Goal: Task Accomplishment & Management: Use online tool/utility

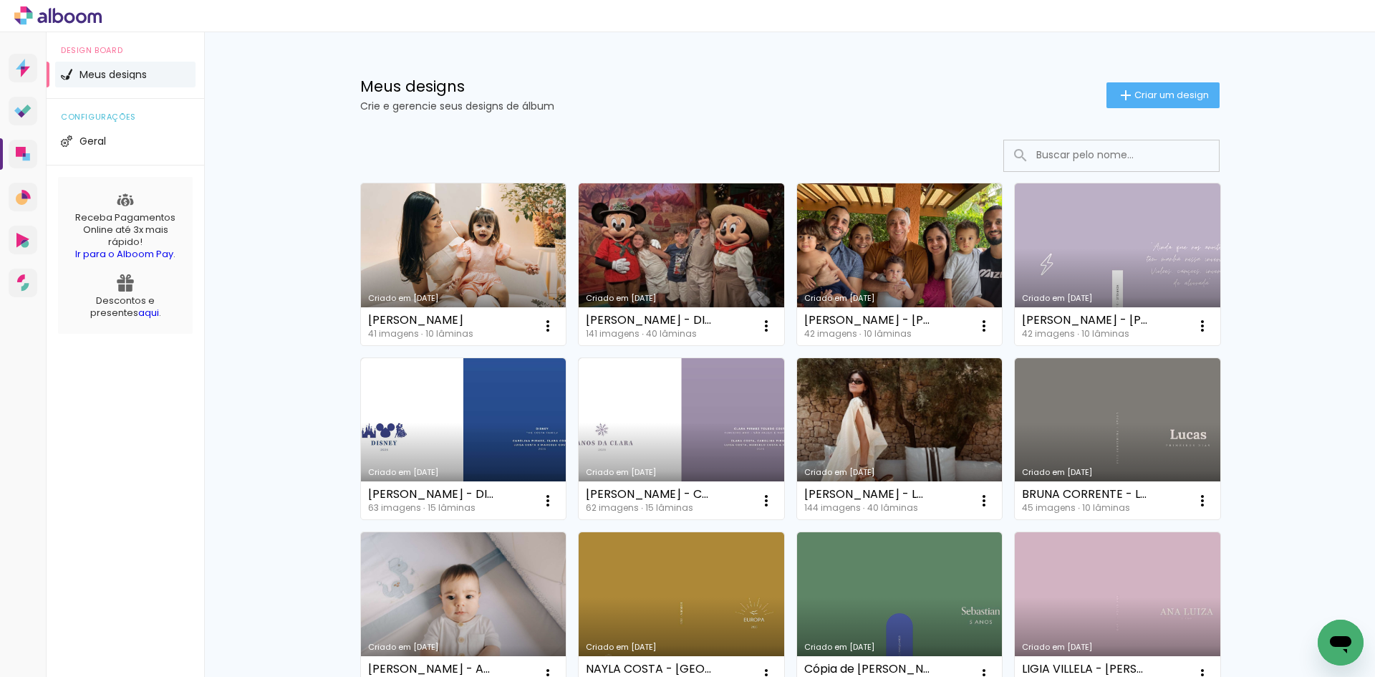
click at [1083, 150] on input at bounding box center [1131, 154] width 204 height 29
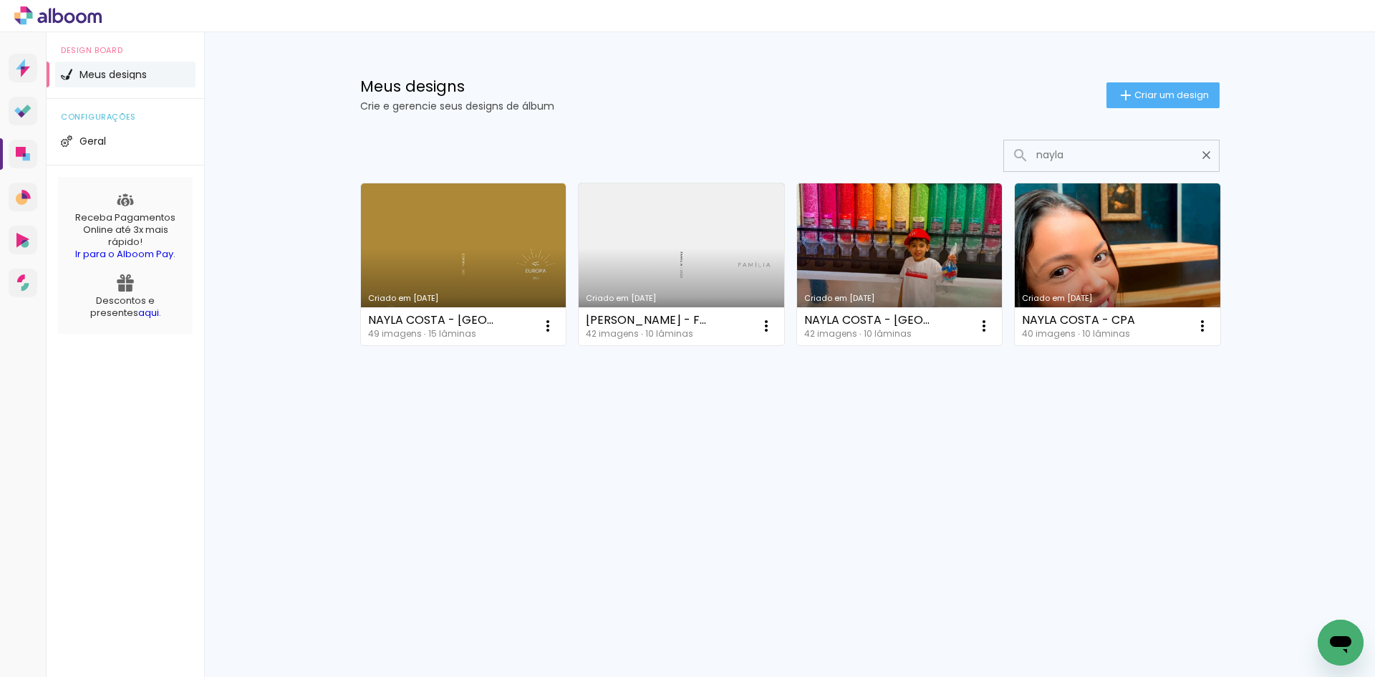
type input "nayla"
type paper-input "nayla"
click at [497, 247] on link "Criado em [DATE]" at bounding box center [463, 264] width 205 height 162
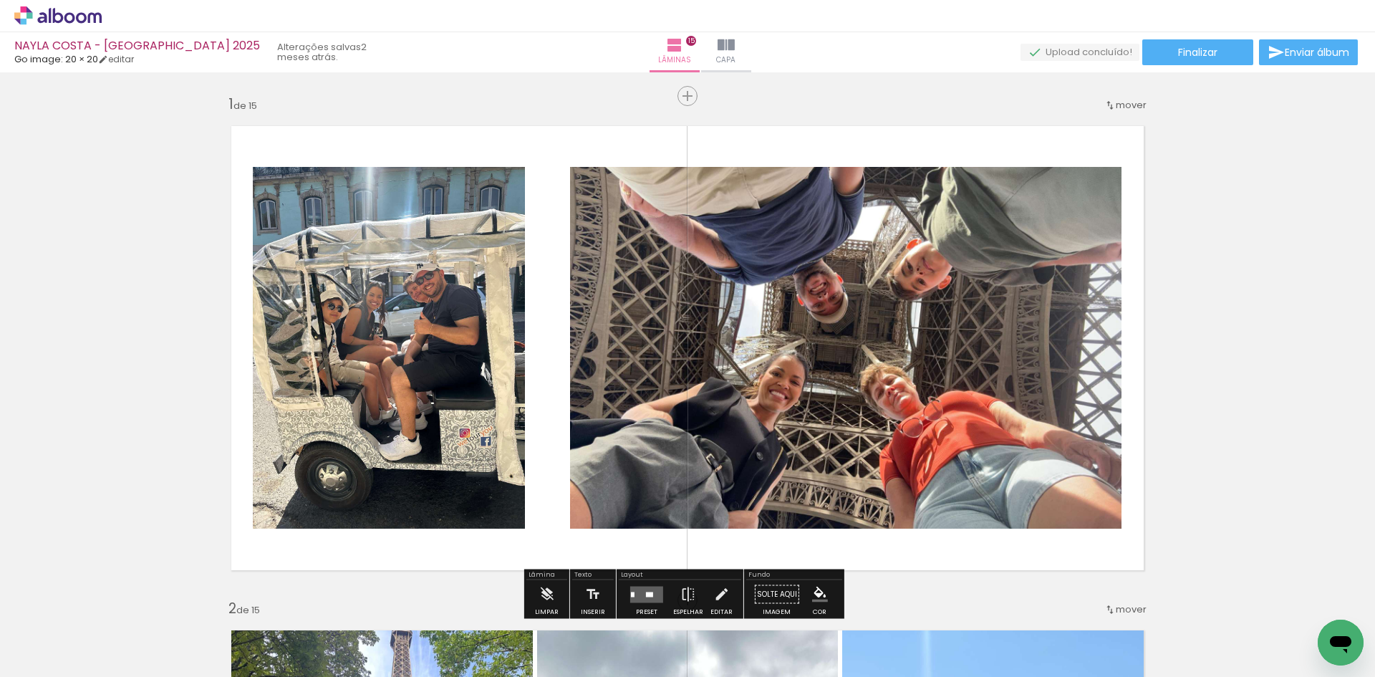
click at [120, 604] on iron-icon at bounding box center [112, 599] width 15 height 15
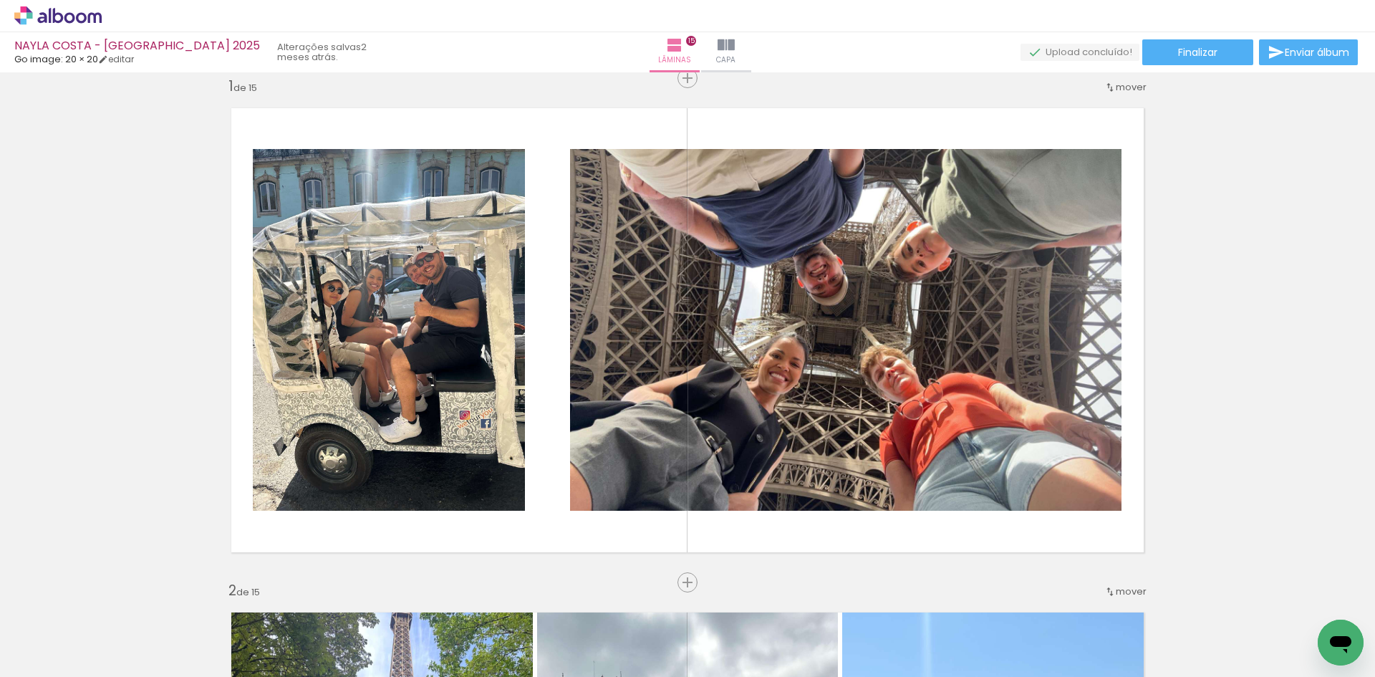
scroll to position [19, 0]
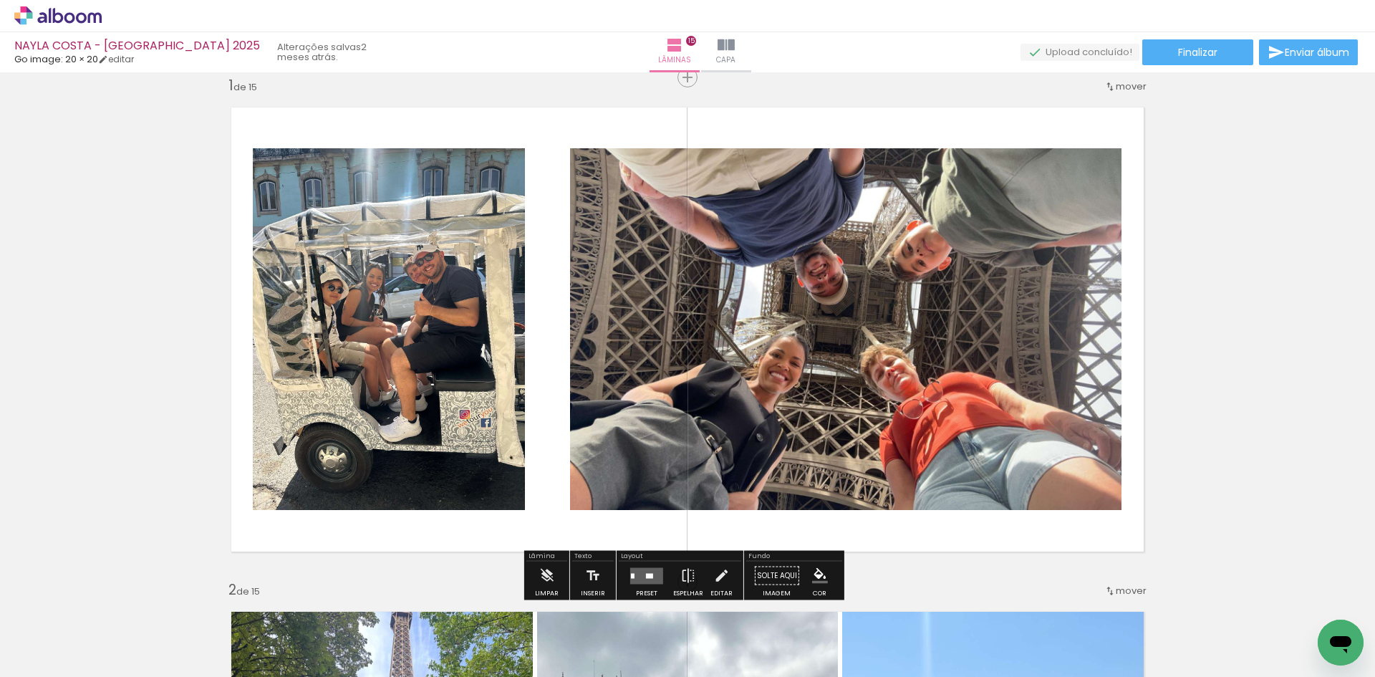
click at [120, 594] on iron-icon at bounding box center [112, 599] width 15 height 15
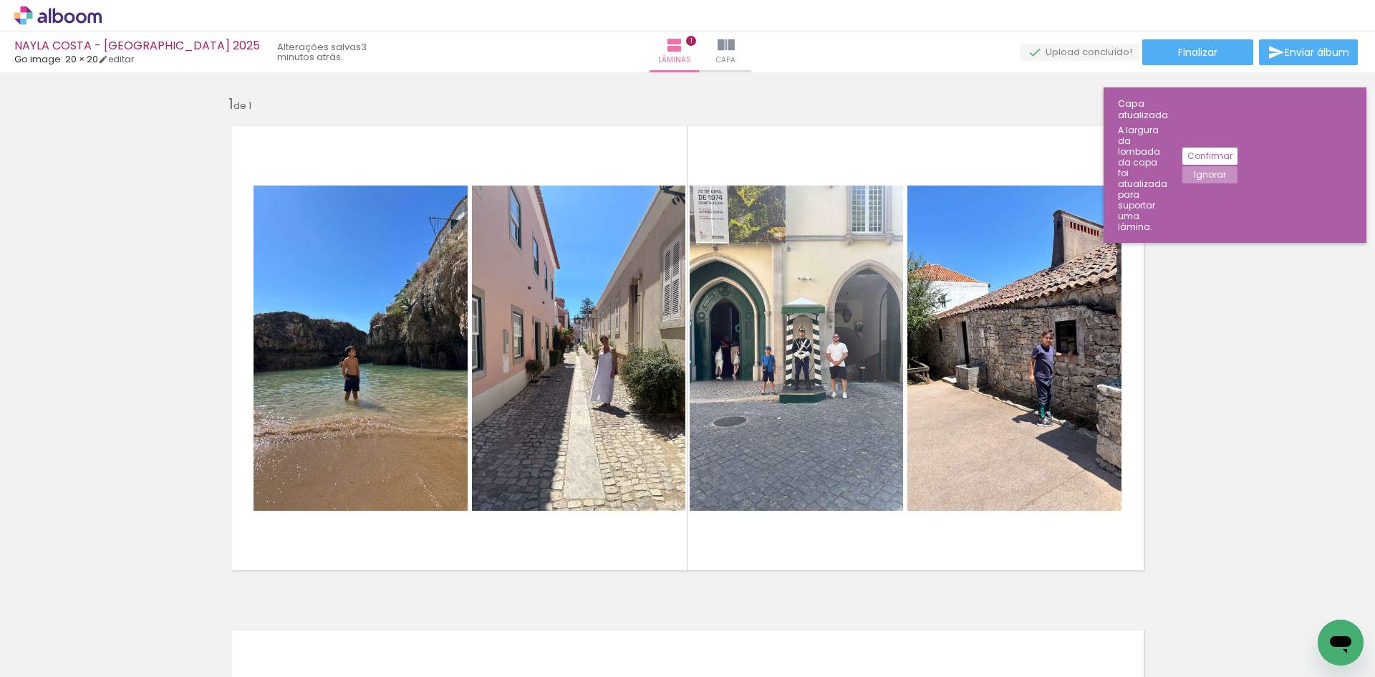
scroll to position [19, 0]
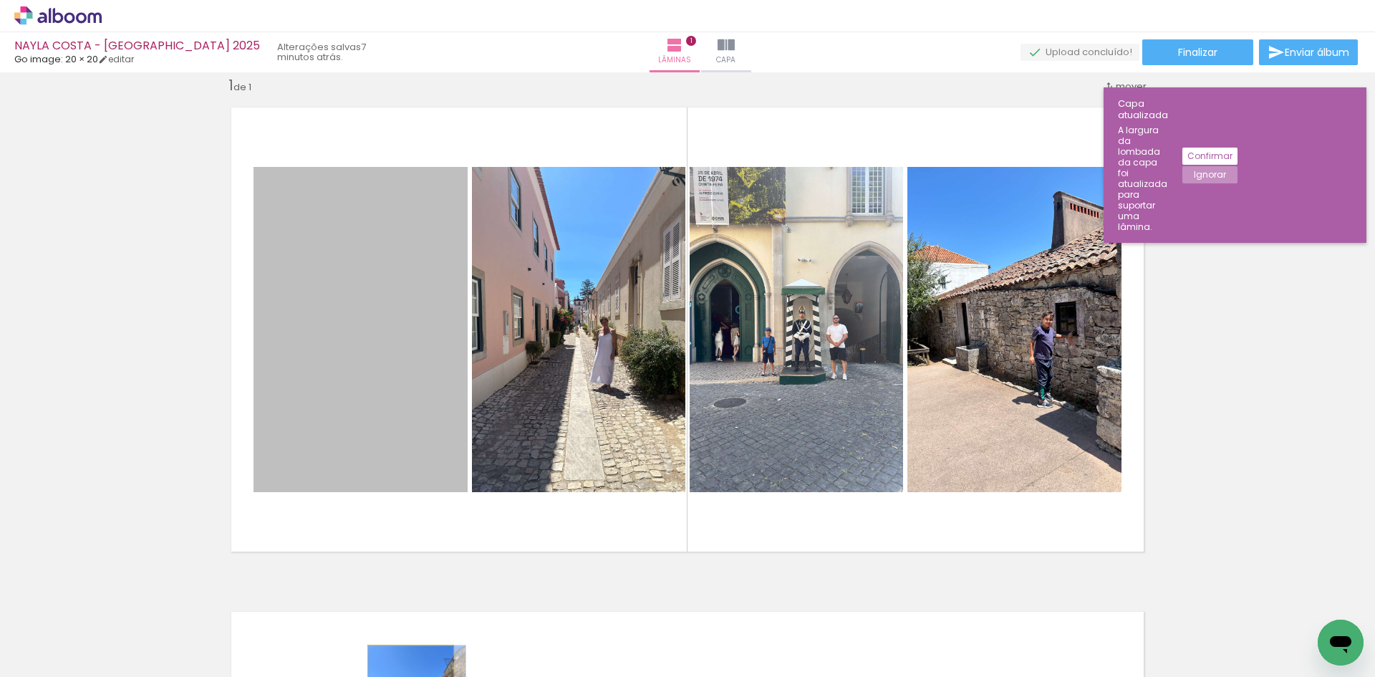
drag, startPoint x: 351, startPoint y: 253, endPoint x: 405, endPoint y: 710, distance: 460.7
click at [405, 676] on html "link( href="../../bower_components/polymer/polymer.html" rel="import" ) picture…" at bounding box center [687, 338] width 1375 height 677
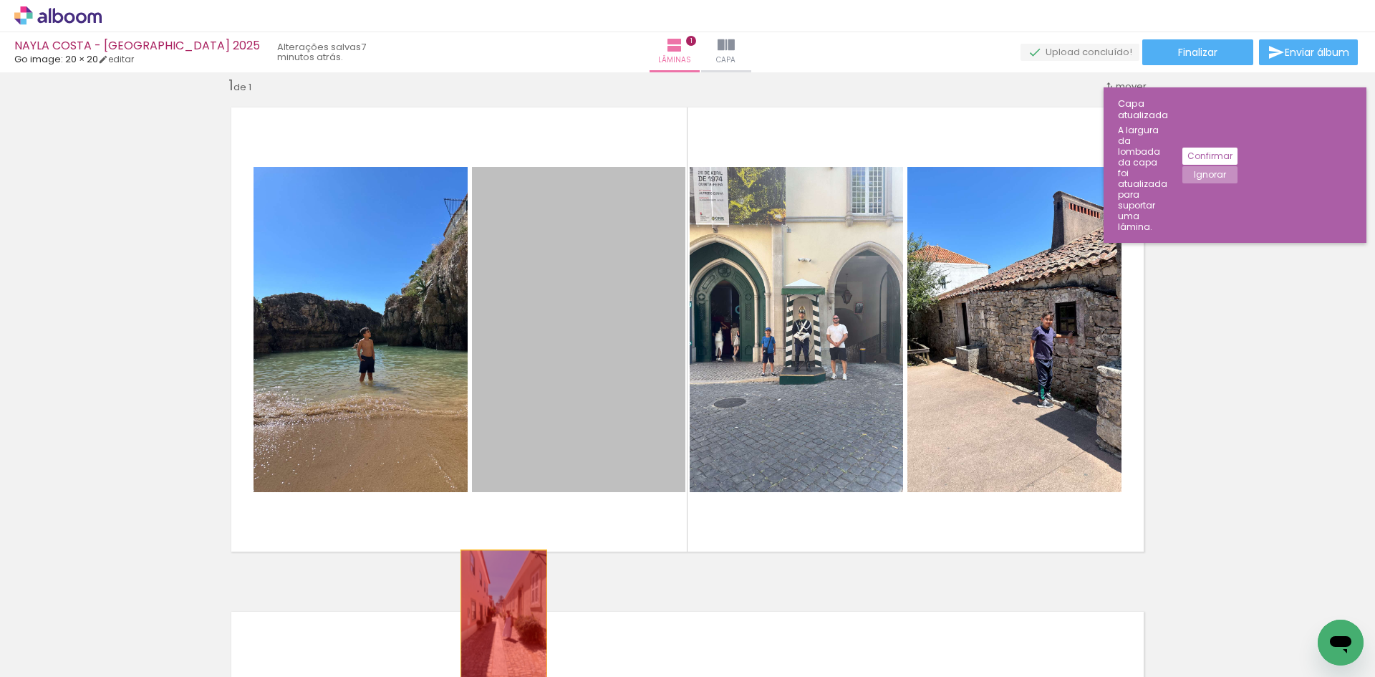
drag, startPoint x: 548, startPoint y: 405, endPoint x: 498, endPoint y: 615, distance: 216.4
click at [498, 615] on quentale-workspace at bounding box center [687, 338] width 1375 height 677
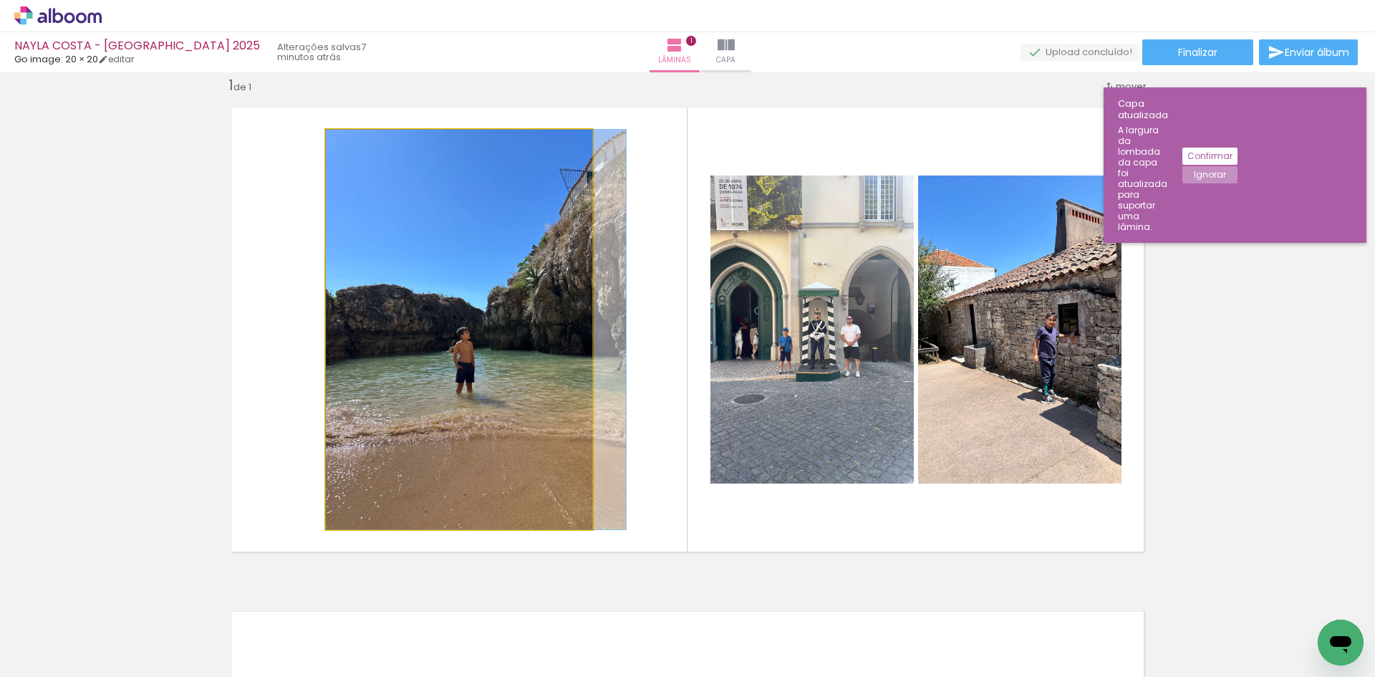
drag, startPoint x: 406, startPoint y: 432, endPoint x: 460, endPoint y: 597, distance: 173.4
click at [464, 608] on quentale-workspace at bounding box center [687, 338] width 1375 height 677
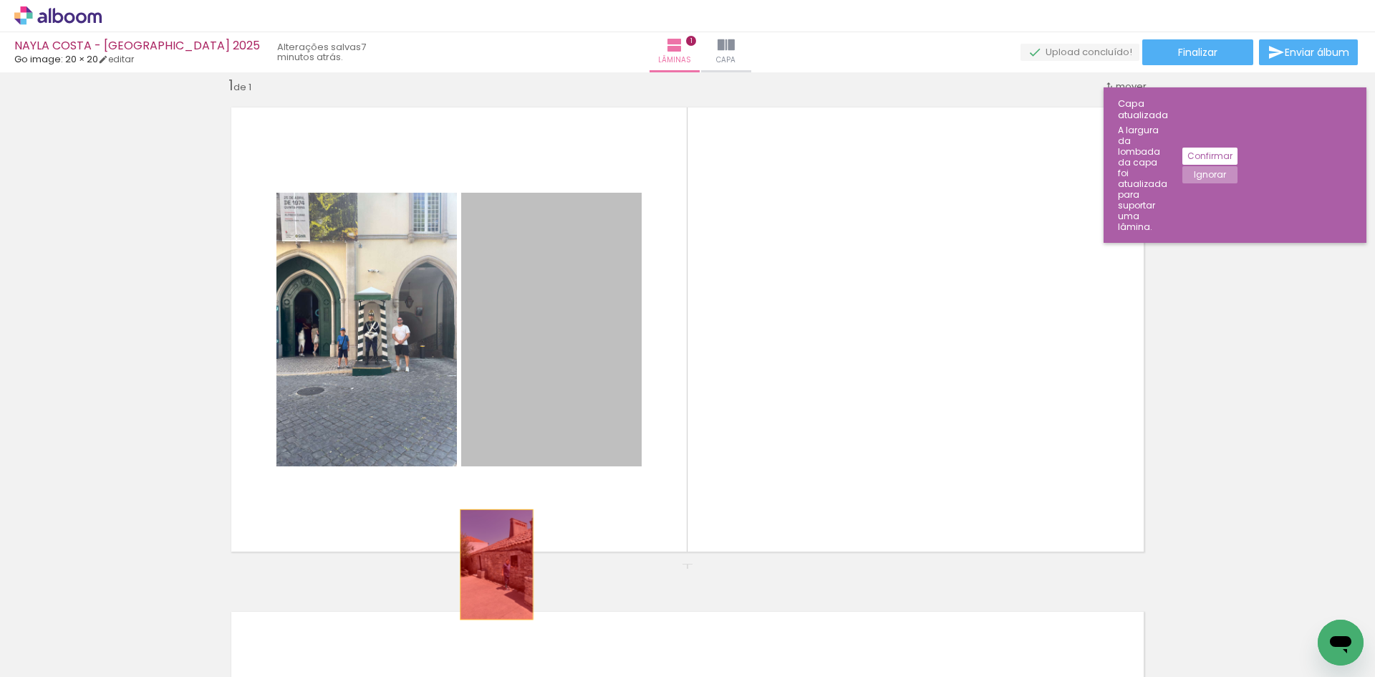
drag, startPoint x: 471, startPoint y: 381, endPoint x: 436, endPoint y: 527, distance: 150.2
click at [490, 549] on quentale-layouter at bounding box center [687, 329] width 937 height 468
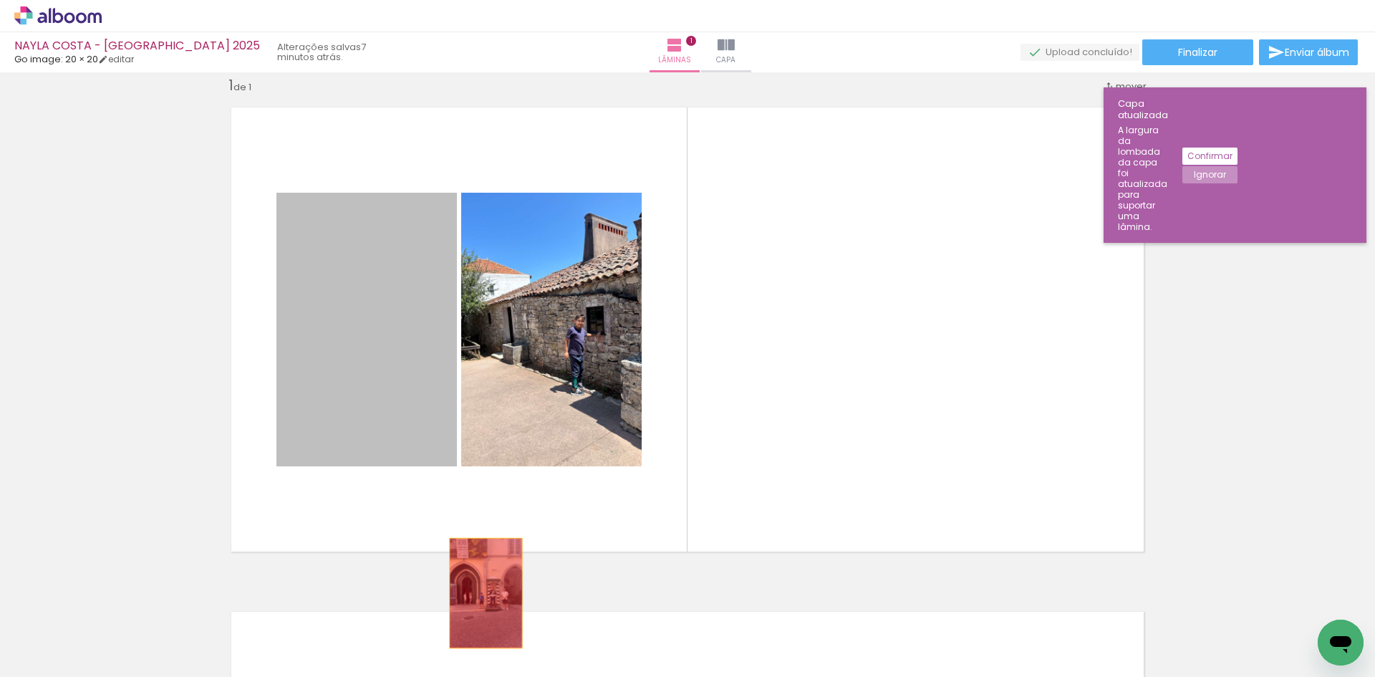
drag, startPoint x: 377, startPoint y: 387, endPoint x: 480, endPoint y: 593, distance: 230.9
click at [480, 593] on quentale-workspace at bounding box center [687, 338] width 1375 height 677
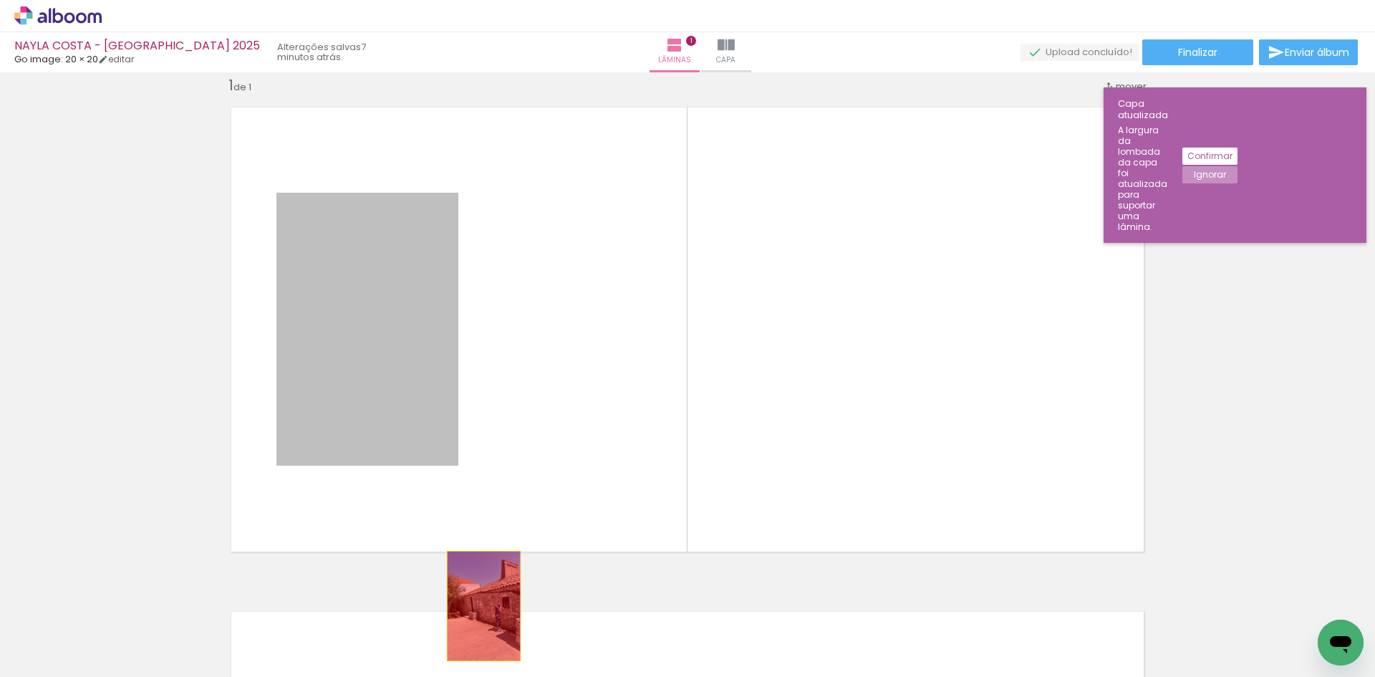
drag, startPoint x: 411, startPoint y: 395, endPoint x: 480, endPoint y: 611, distance: 226.9
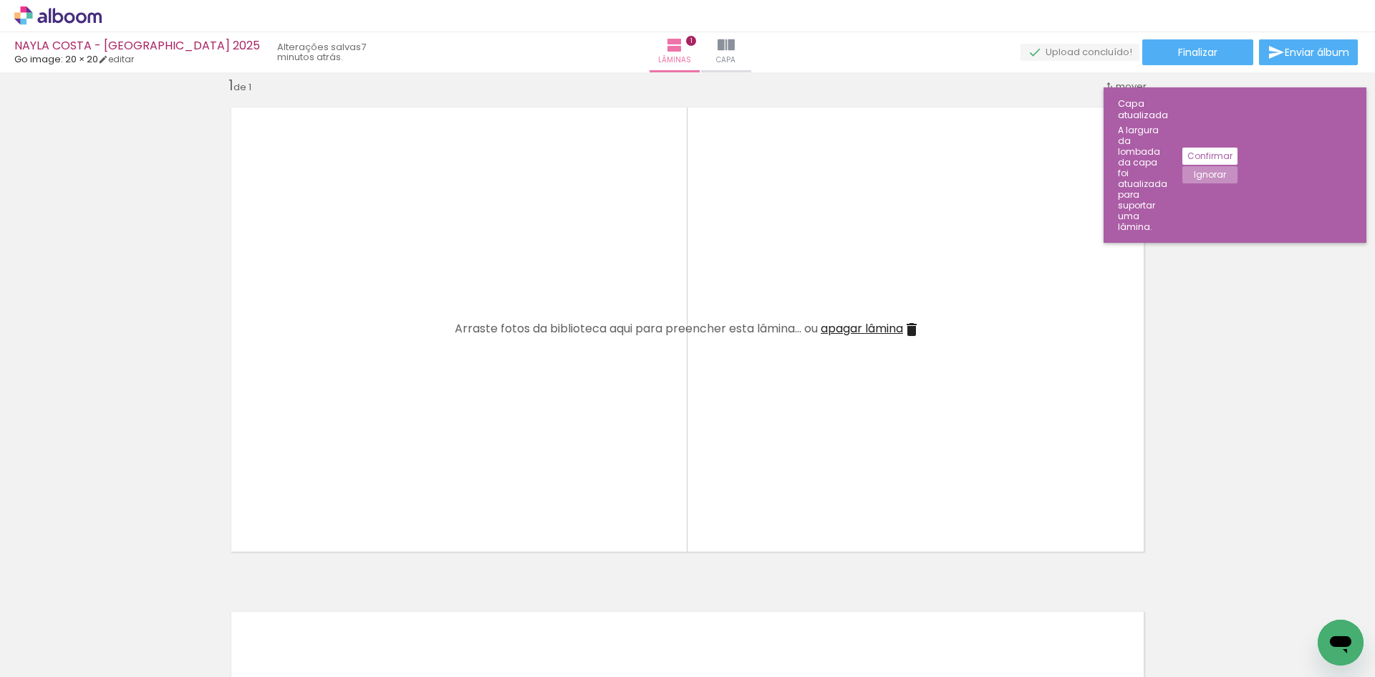
click at [910, 332] on iron-icon at bounding box center [911, 329] width 17 height 17
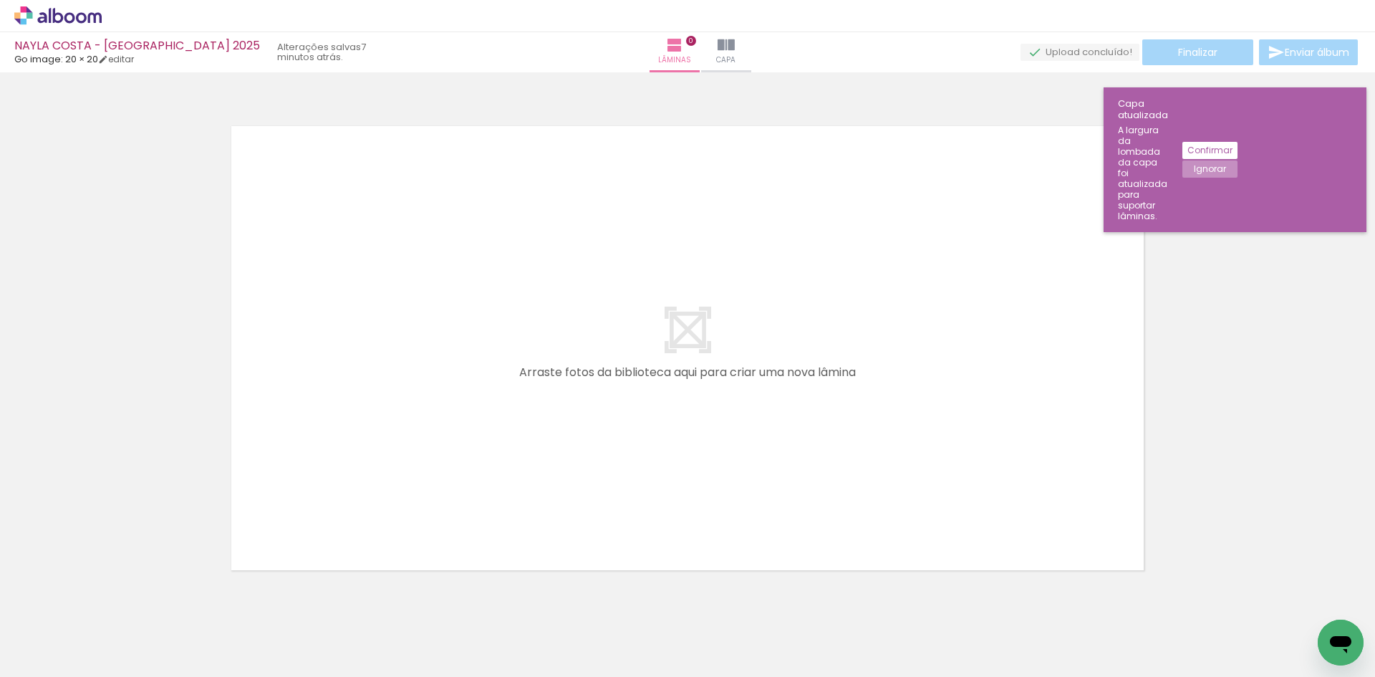
click at [120, 602] on iron-icon at bounding box center [112, 599] width 15 height 15
click at [195, 602] on iron-icon at bounding box center [192, 599] width 15 height 15
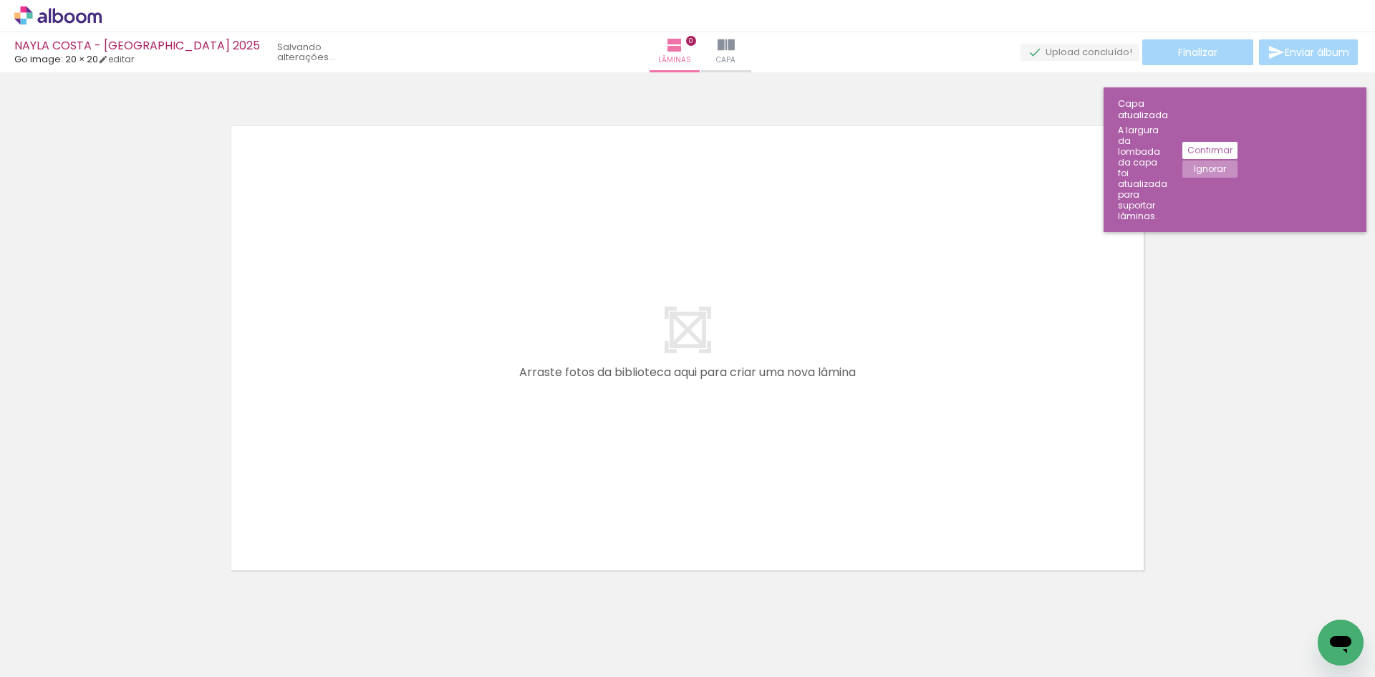
click at [120, 602] on iron-icon at bounding box center [112, 599] width 15 height 15
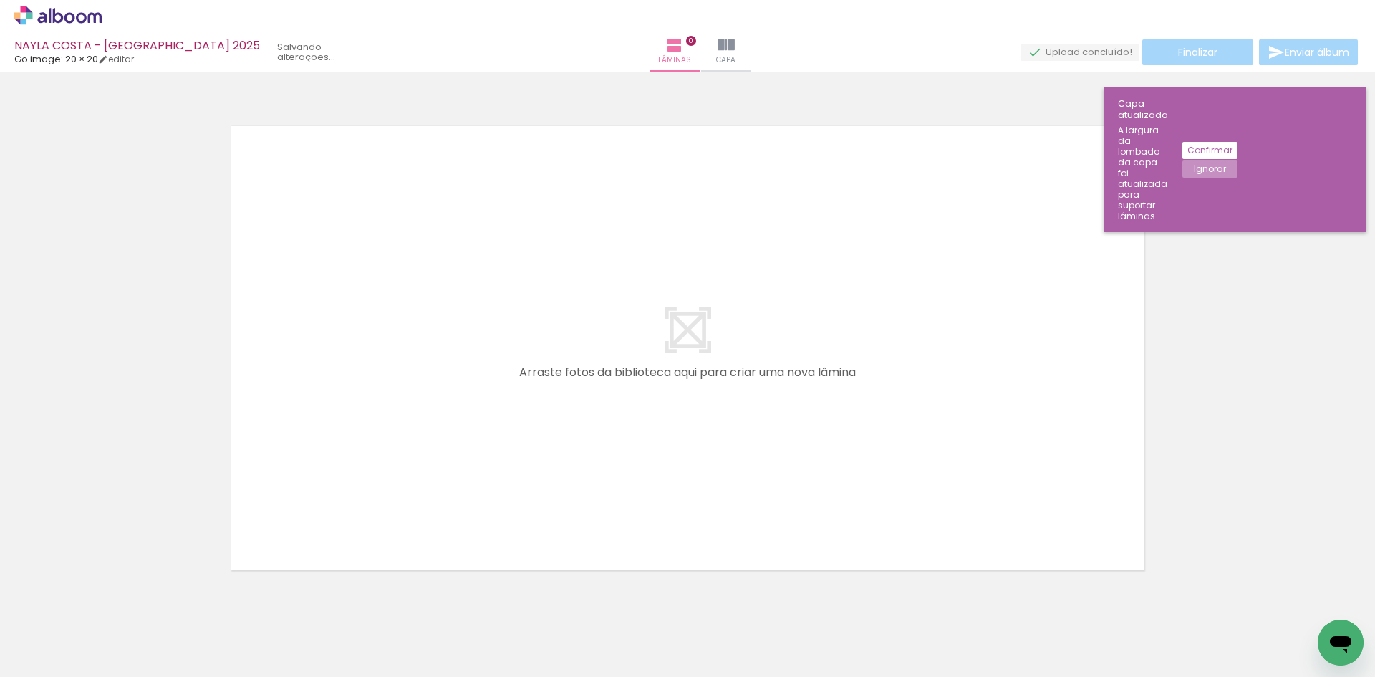
click at [120, 602] on iron-icon at bounding box center [112, 599] width 15 height 15
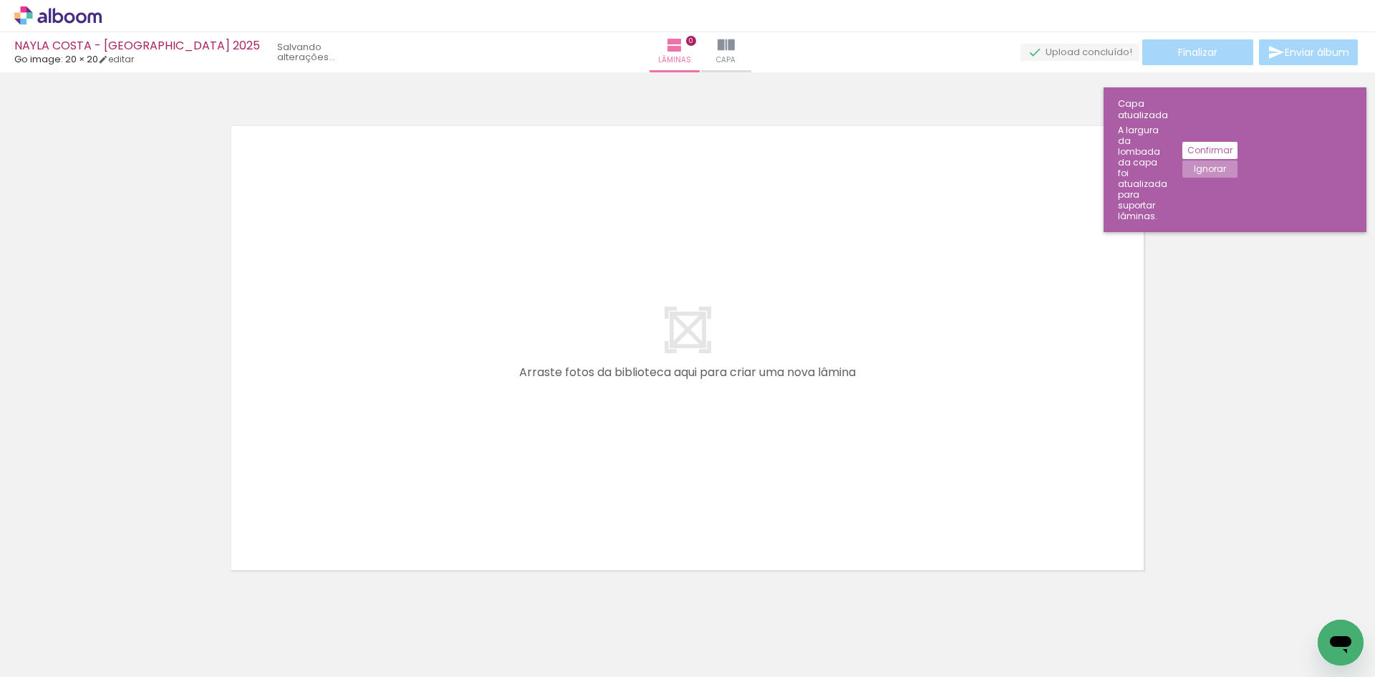
click at [120, 602] on iron-icon at bounding box center [112, 599] width 15 height 15
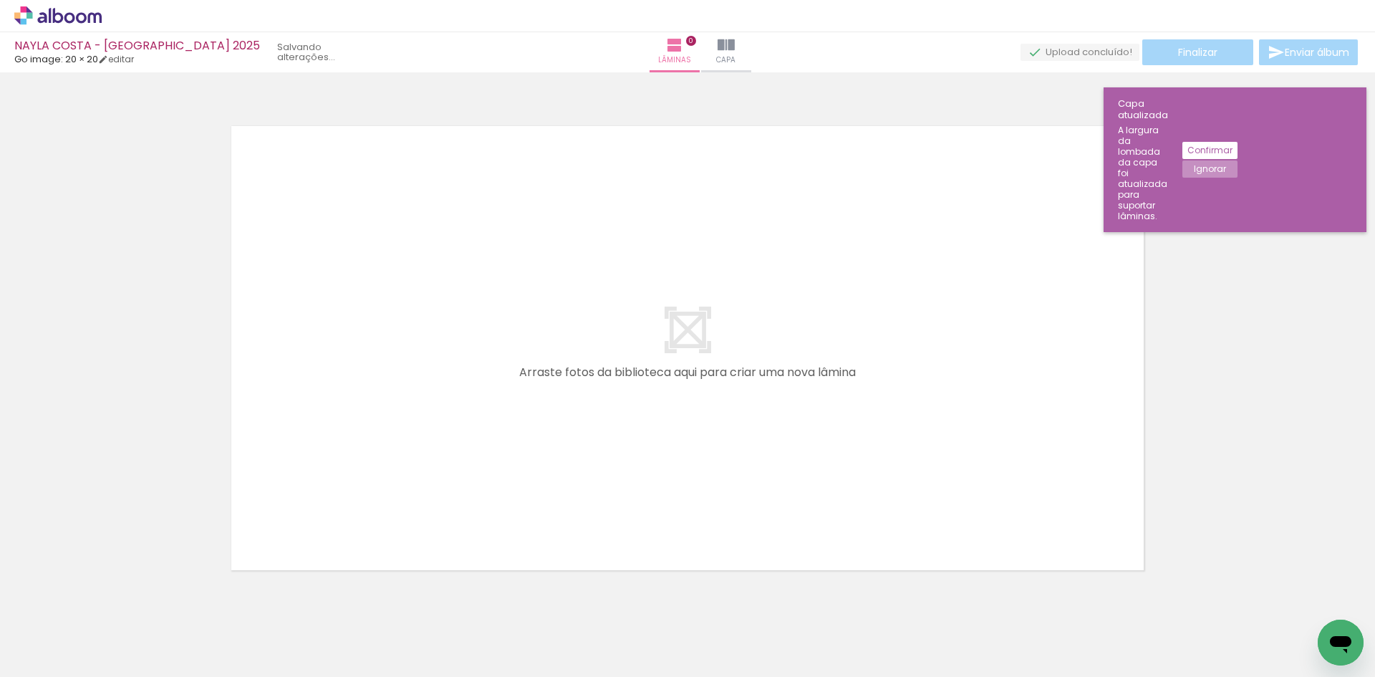
click at [120, 602] on iron-icon at bounding box center [112, 599] width 15 height 15
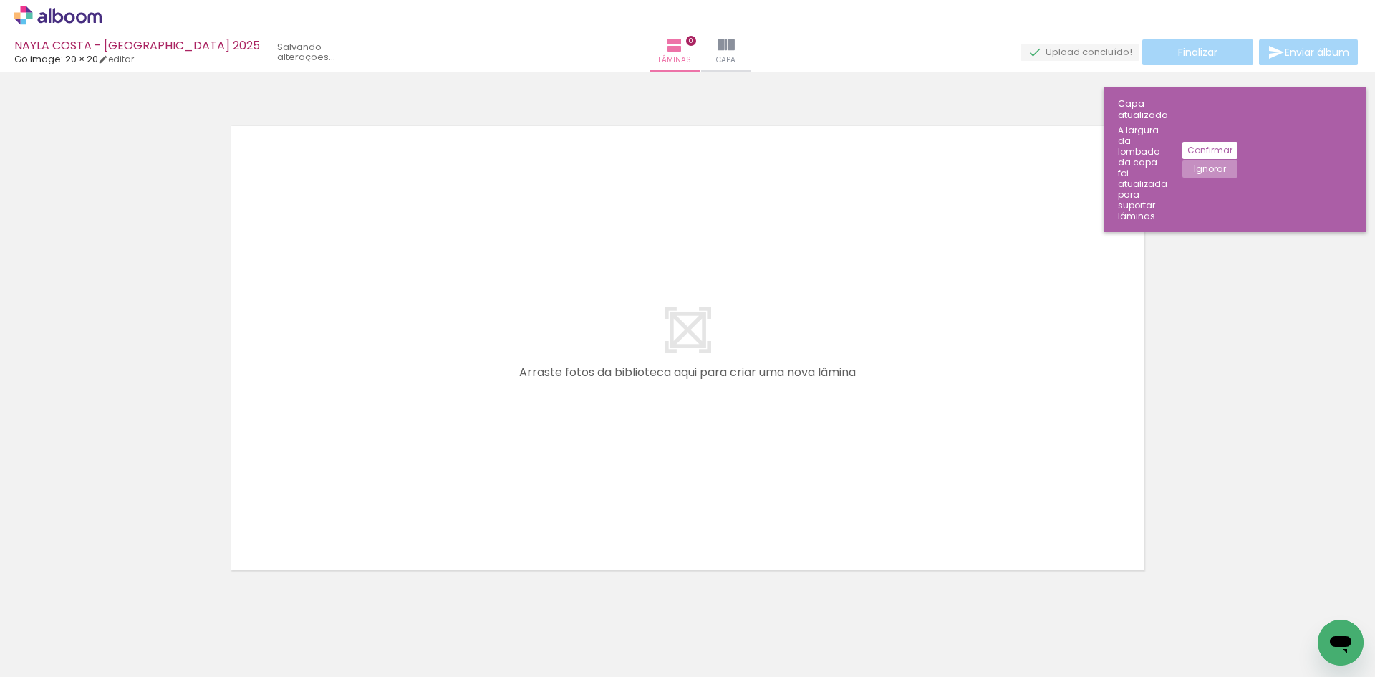
click at [120, 602] on iron-icon at bounding box center [112, 599] width 15 height 15
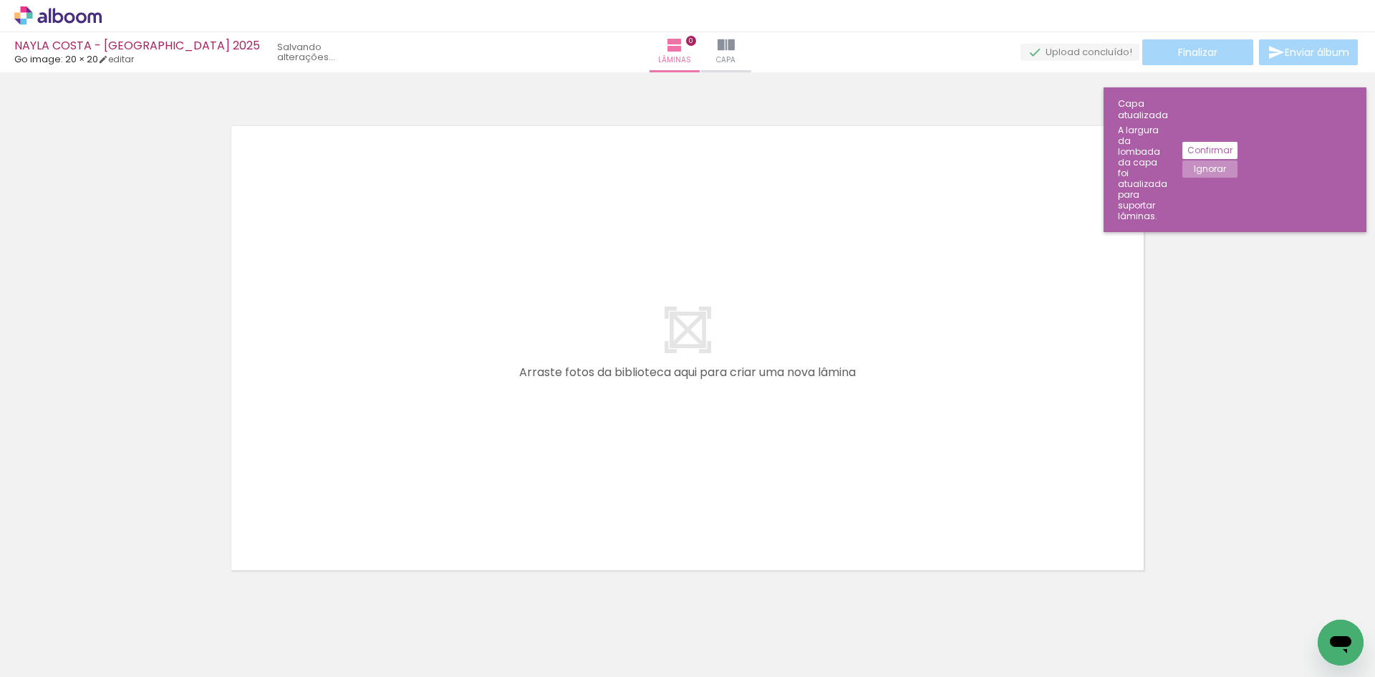
click at [120, 602] on iron-icon at bounding box center [112, 599] width 15 height 15
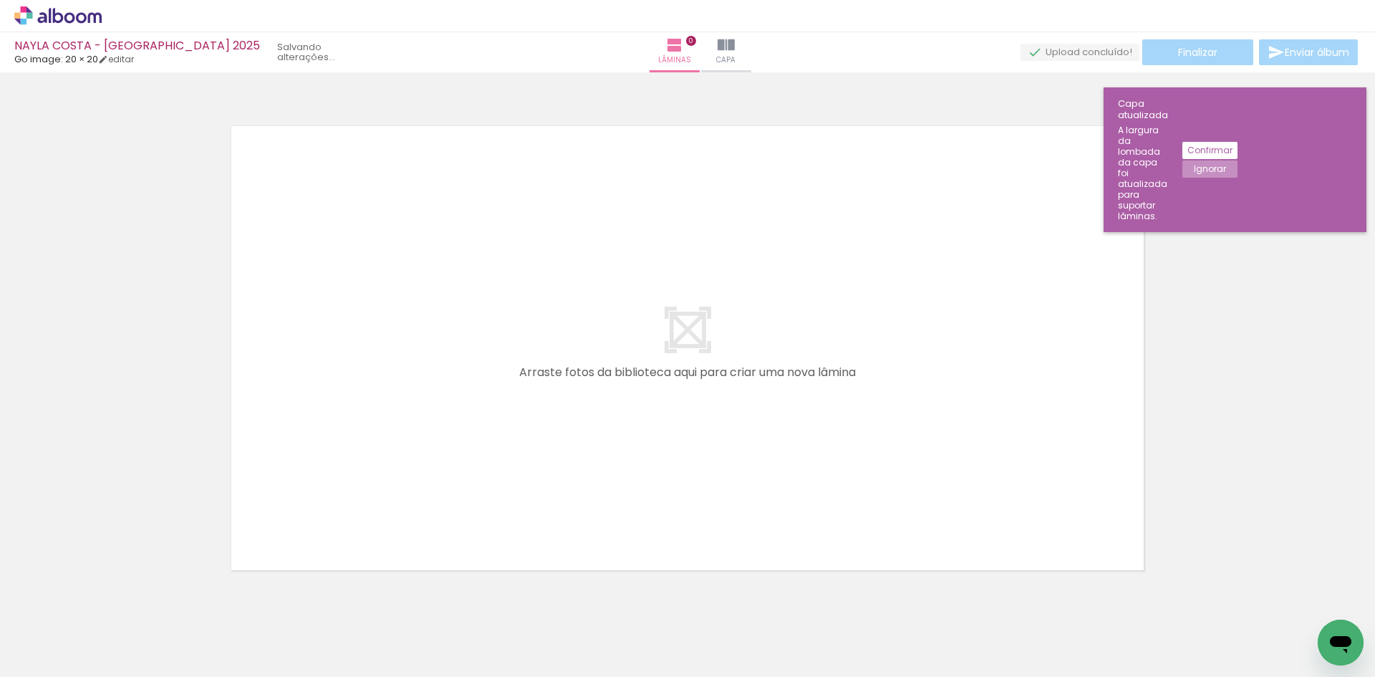
click at [120, 602] on iron-icon at bounding box center [112, 599] width 15 height 15
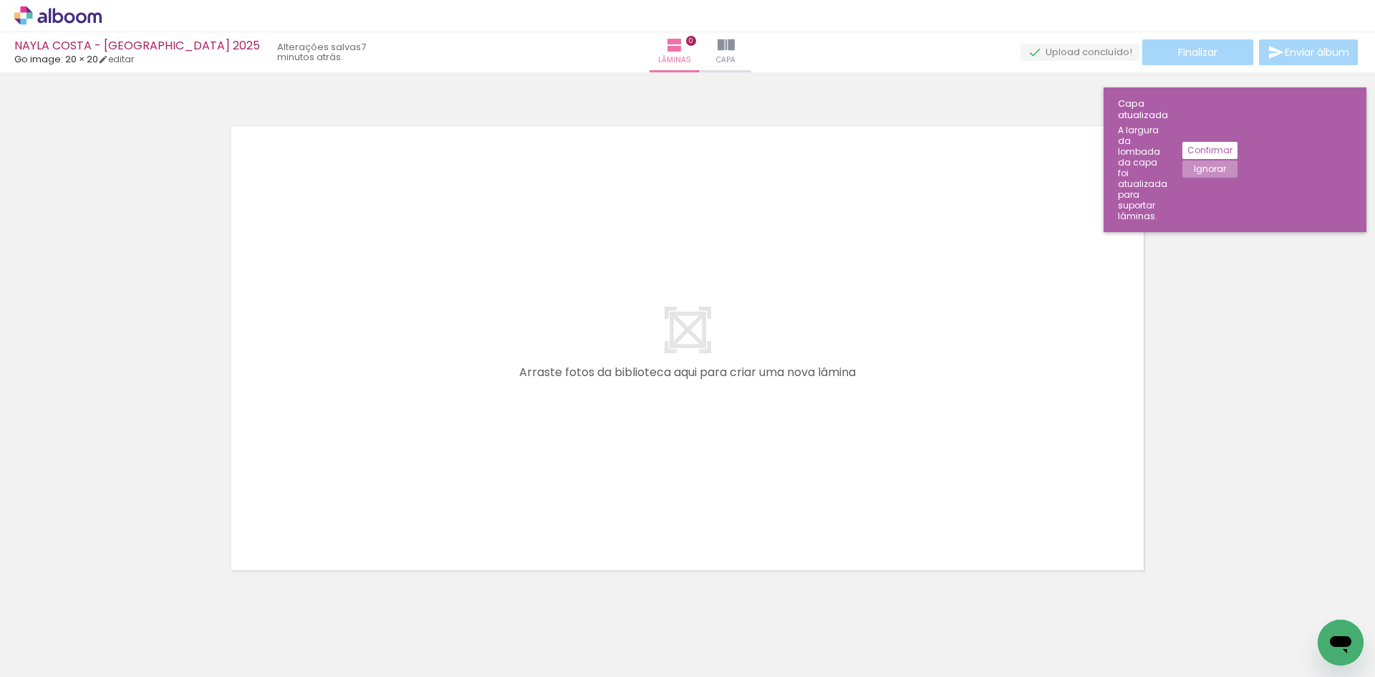
click at [120, 602] on iron-icon at bounding box center [112, 599] width 15 height 15
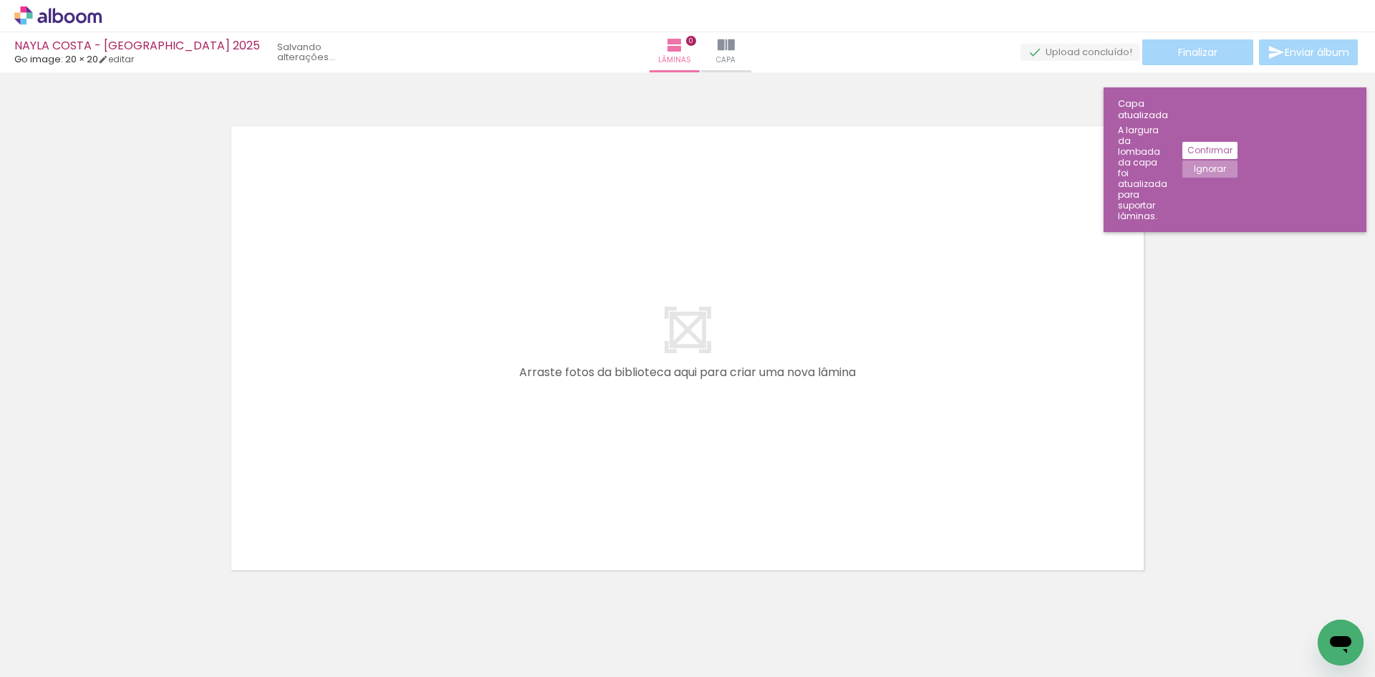
click at [120, 602] on iron-icon at bounding box center [112, 599] width 15 height 15
click at [117, 602] on iron-horizontal-list at bounding box center [103, 631] width 29 height 89
click at [74, 647] on paper-button "Adicionar Fotos" at bounding box center [43, 657] width 69 height 23
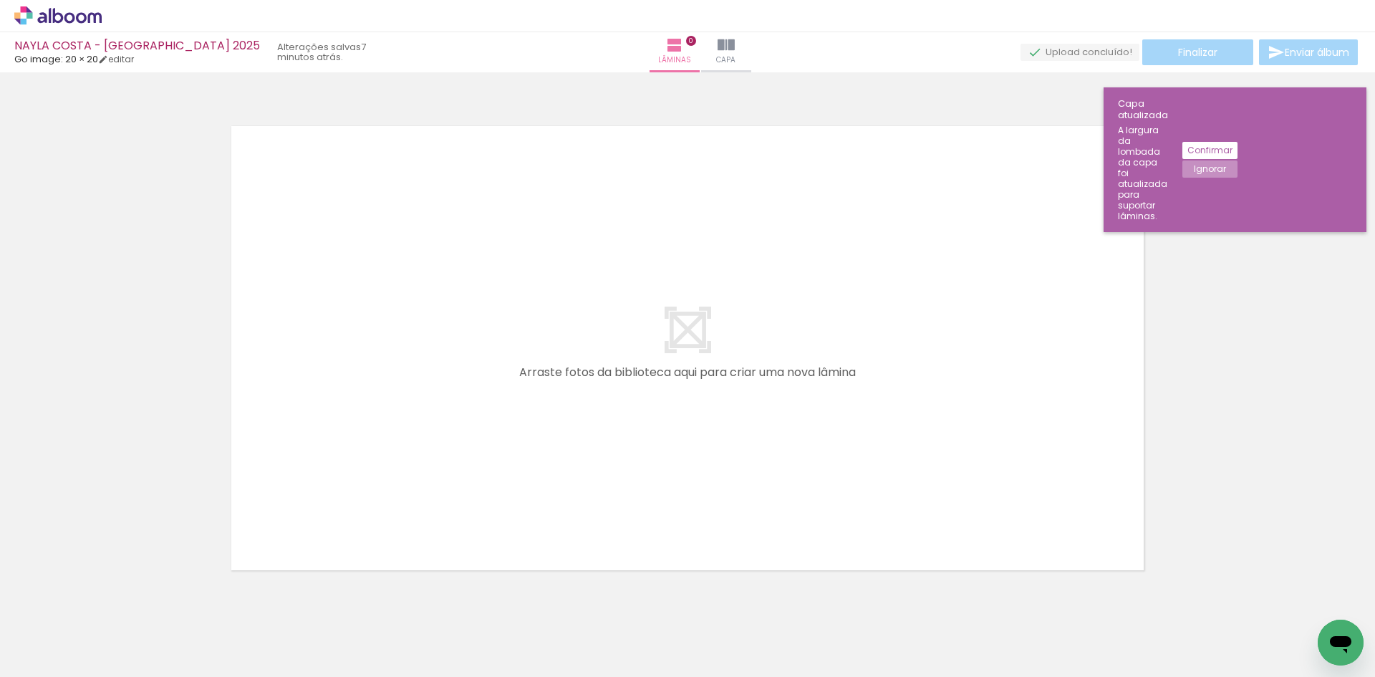
click at [0, 0] on input "file" at bounding box center [0, 0] width 0 height 0
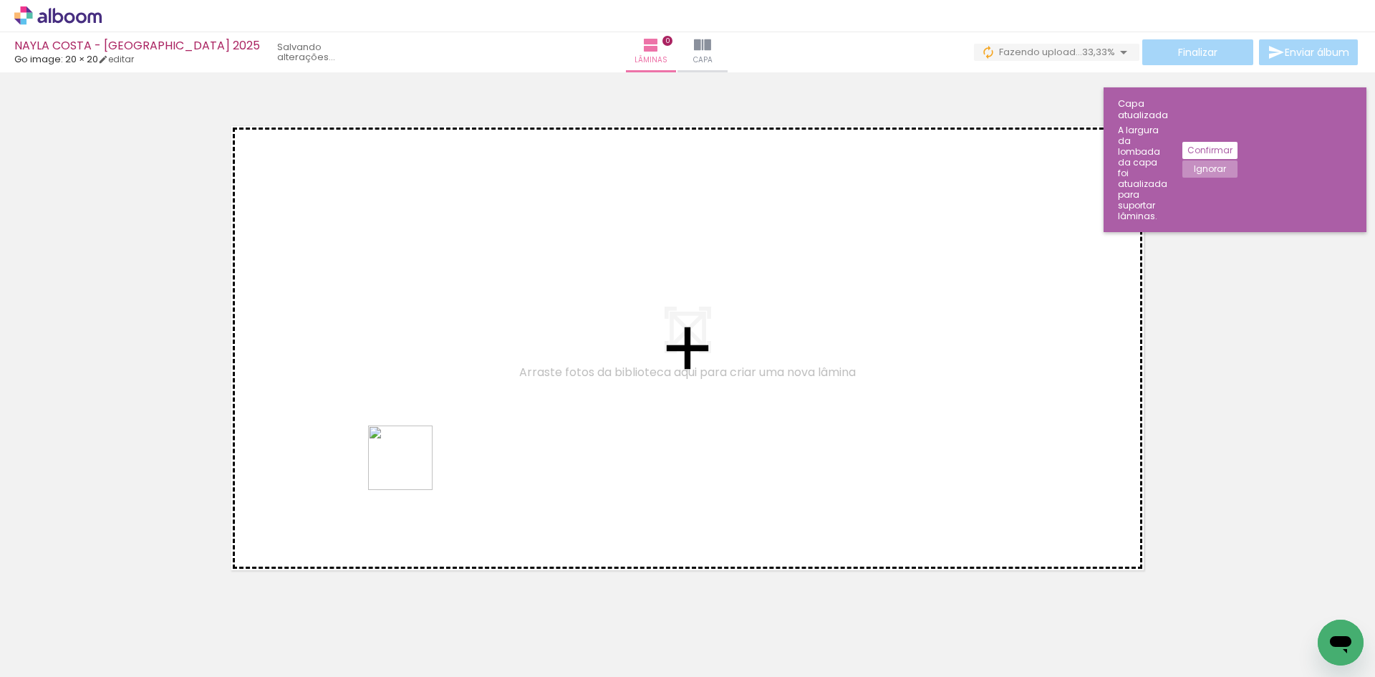
drag, startPoint x: 326, startPoint y: 644, endPoint x: 425, endPoint y: 442, distance: 224.1
click at [425, 442] on quentale-workspace at bounding box center [687, 338] width 1375 height 677
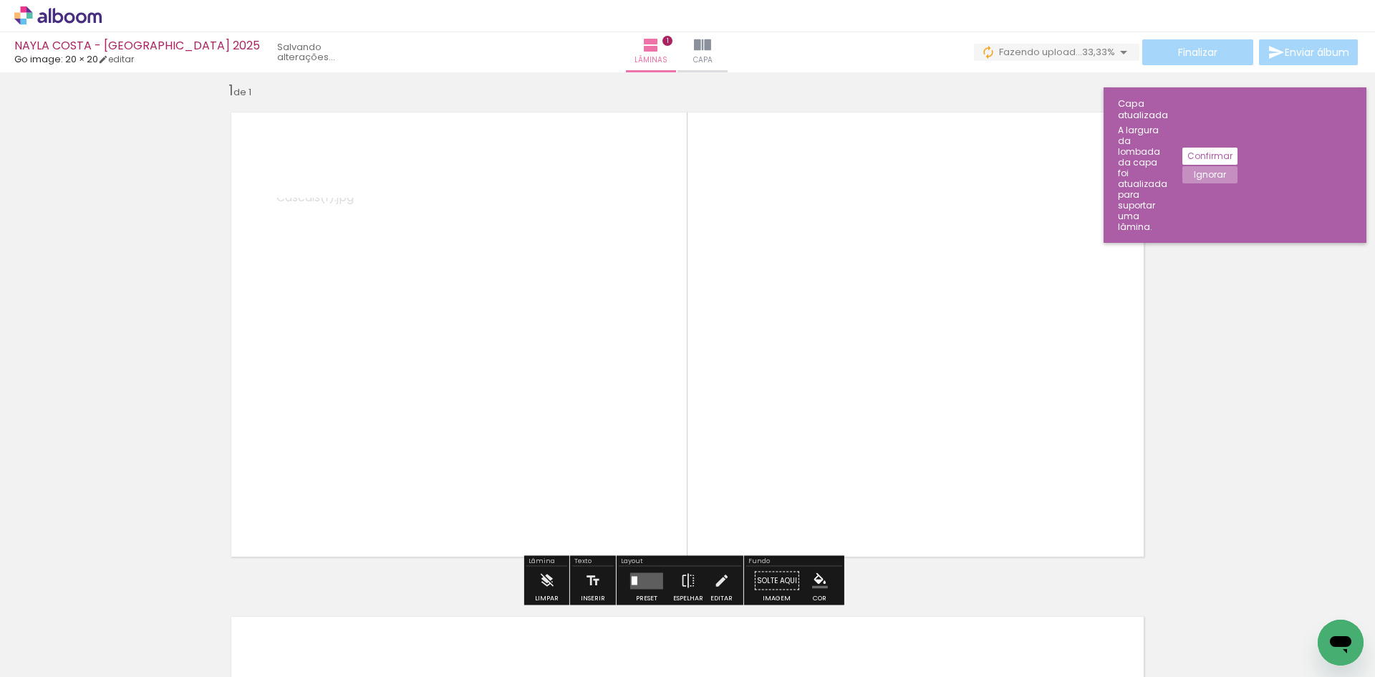
scroll to position [19, 0]
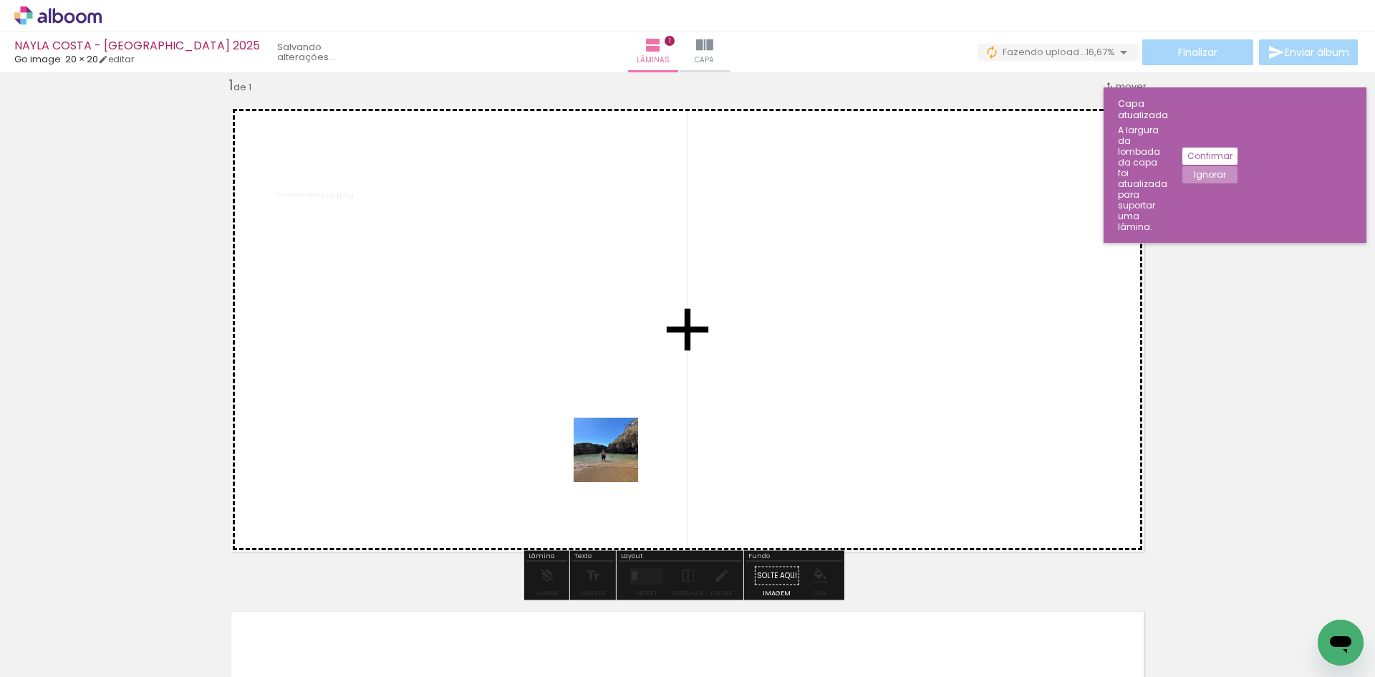
drag, startPoint x: 243, startPoint y: 644, endPoint x: 680, endPoint y: 393, distance: 504.5
click at [669, 421] on quentale-workspace at bounding box center [687, 338] width 1375 height 677
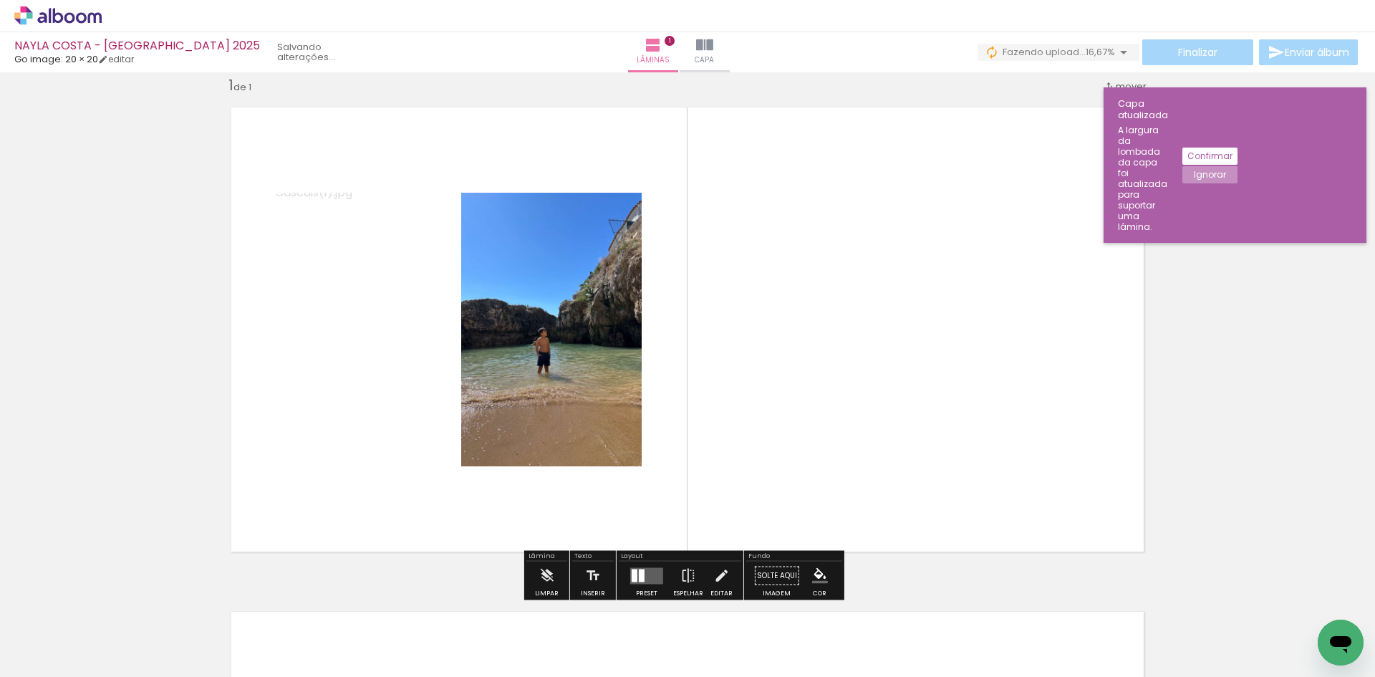
drag, startPoint x: 400, startPoint y: 645, endPoint x: 823, endPoint y: 378, distance: 500.4
click at [823, 390] on quentale-workspace at bounding box center [687, 338] width 1375 height 677
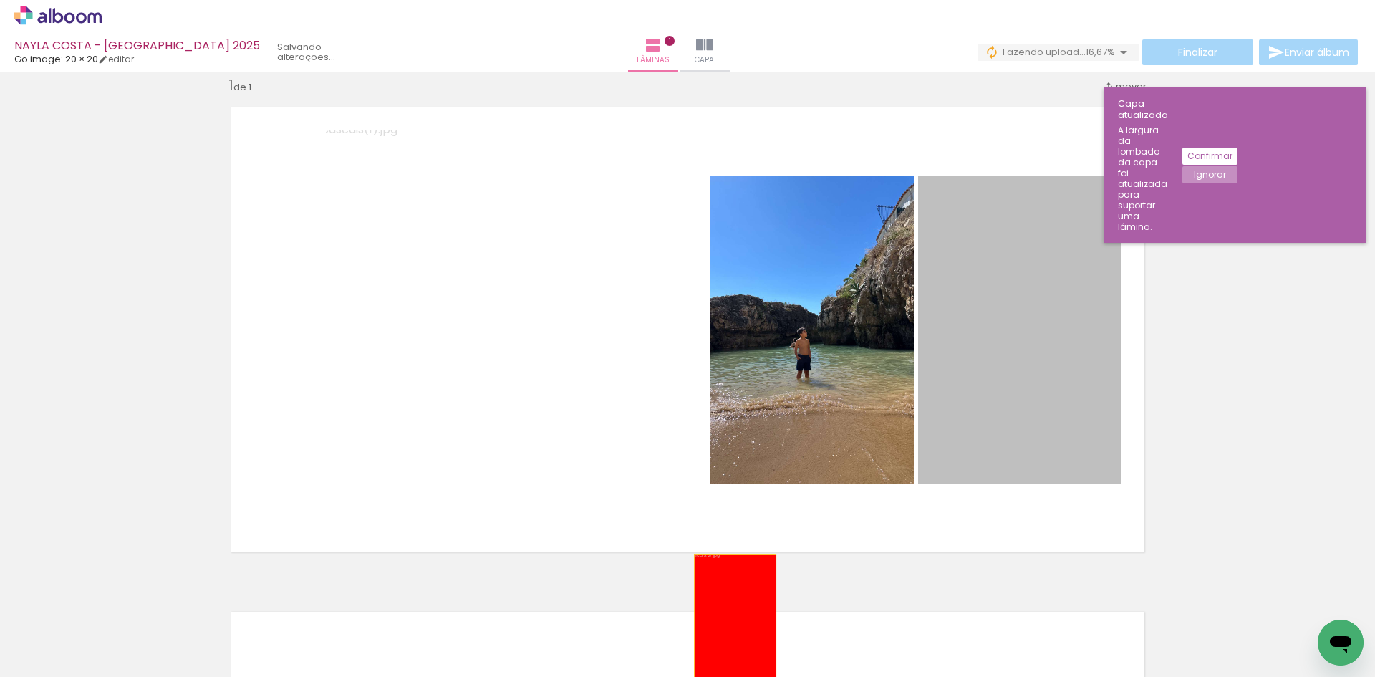
drag, startPoint x: 1073, startPoint y: 375, endPoint x: 644, endPoint y: 672, distance: 521.3
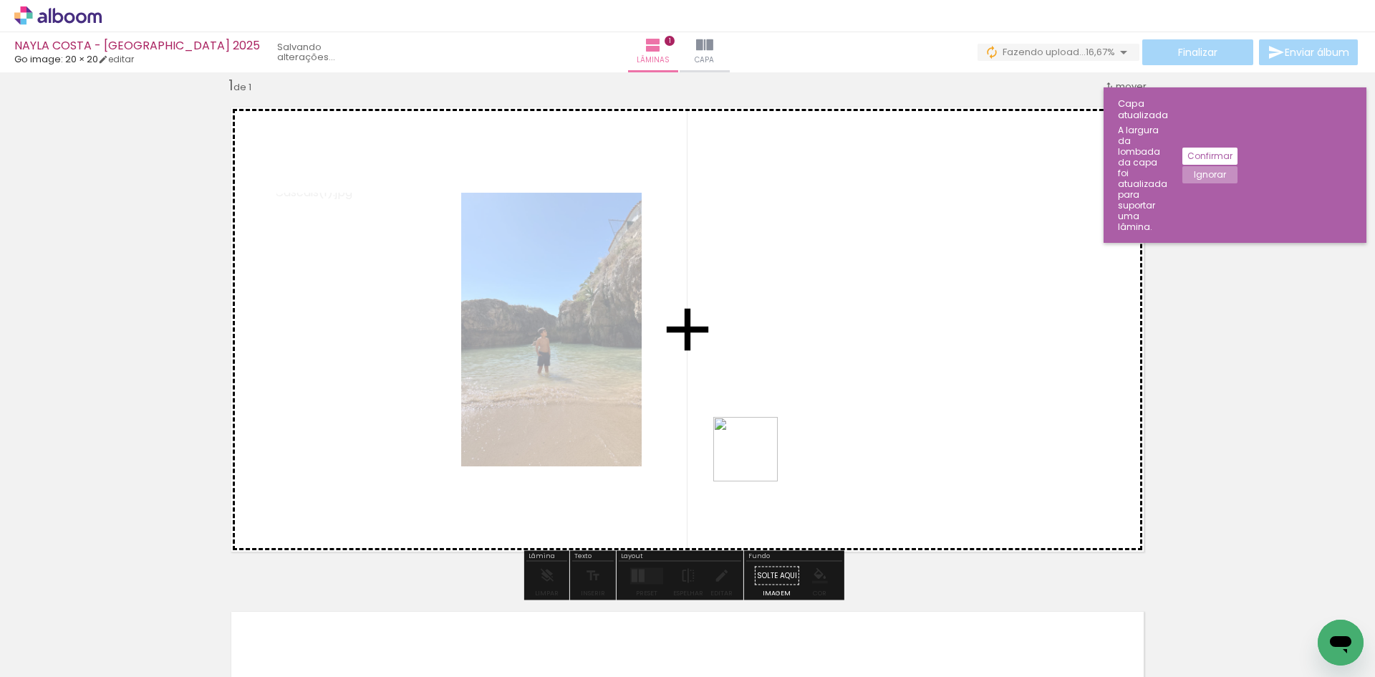
drag, startPoint x: 482, startPoint y: 643, endPoint x: 885, endPoint y: 343, distance: 502.5
click at [880, 353] on quentale-workspace at bounding box center [687, 338] width 1375 height 677
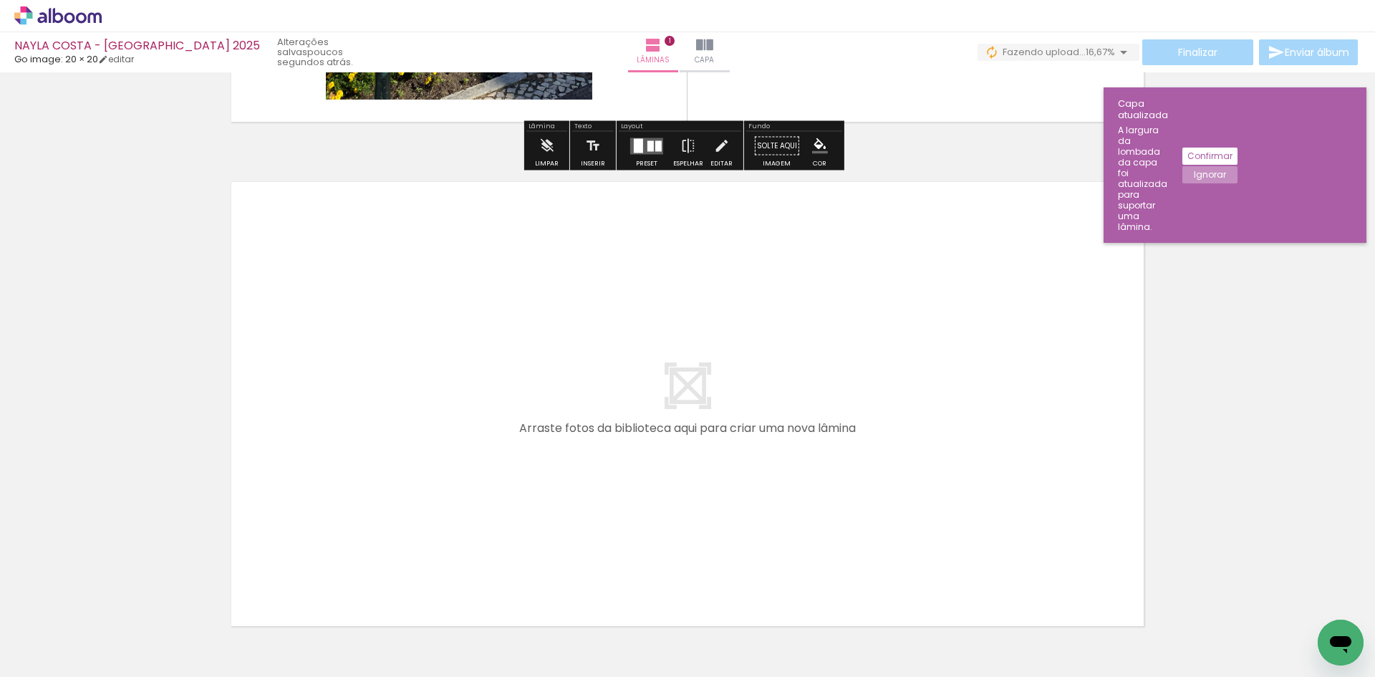
drag, startPoint x: 400, startPoint y: 631, endPoint x: 426, endPoint y: 420, distance: 212.9
click at [426, 420] on quentale-workspace at bounding box center [687, 338] width 1375 height 677
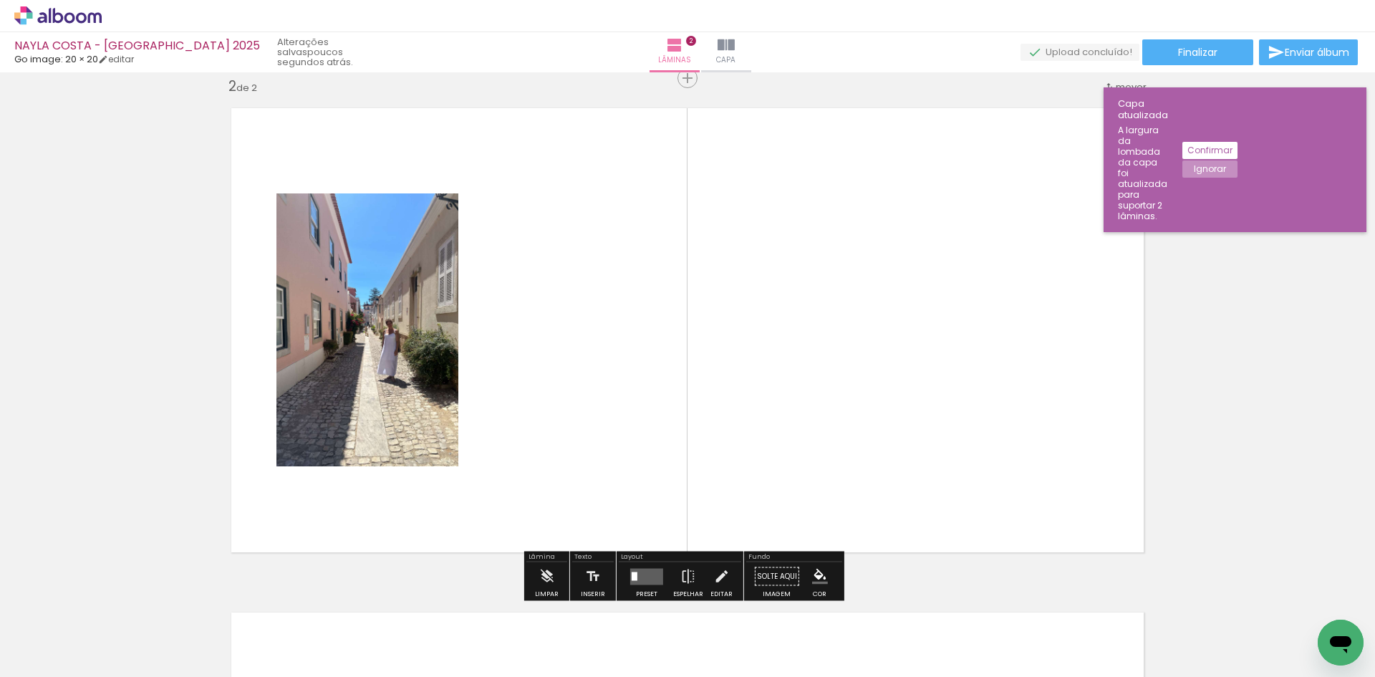
scroll to position [523, 0]
drag, startPoint x: 564, startPoint y: 642, endPoint x: 823, endPoint y: 425, distance: 338.5
click at [782, 455] on quentale-workspace at bounding box center [687, 338] width 1375 height 677
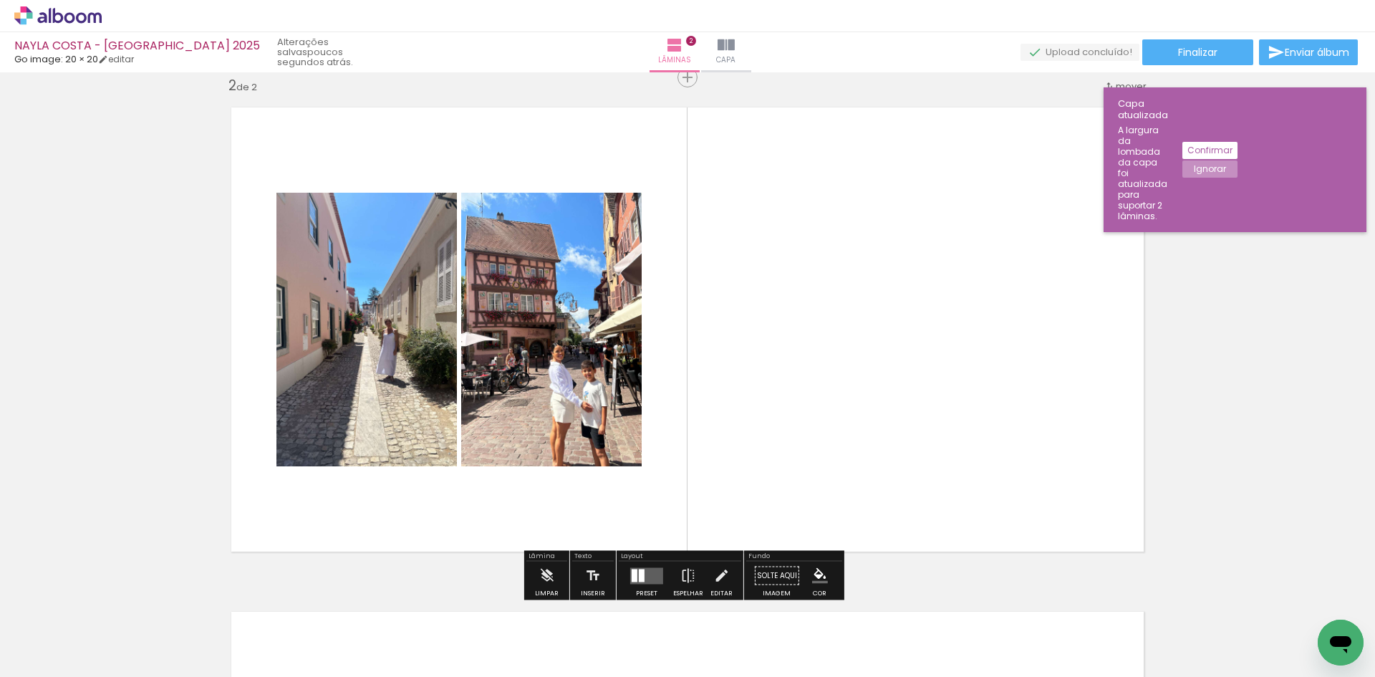
click at [639, 573] on div at bounding box center [642, 575] width 6 height 13
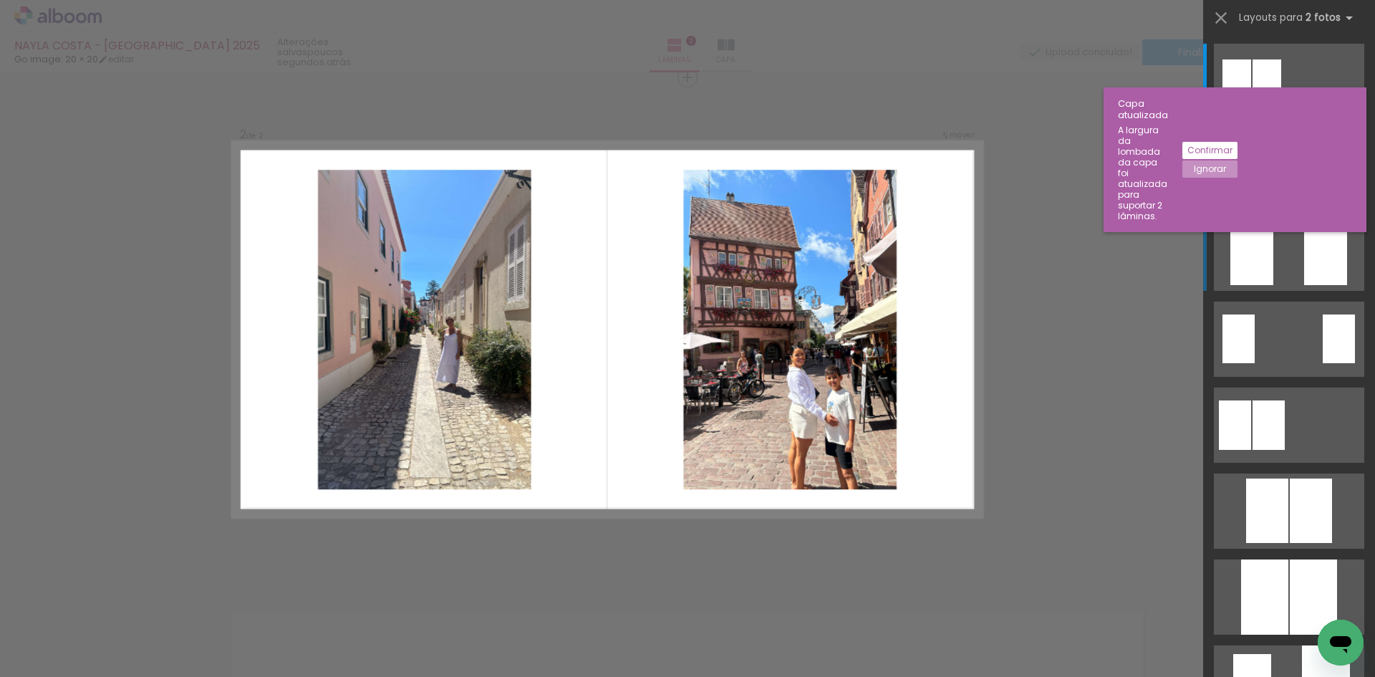
click at [1281, 103] on div at bounding box center [1266, 81] width 29 height 44
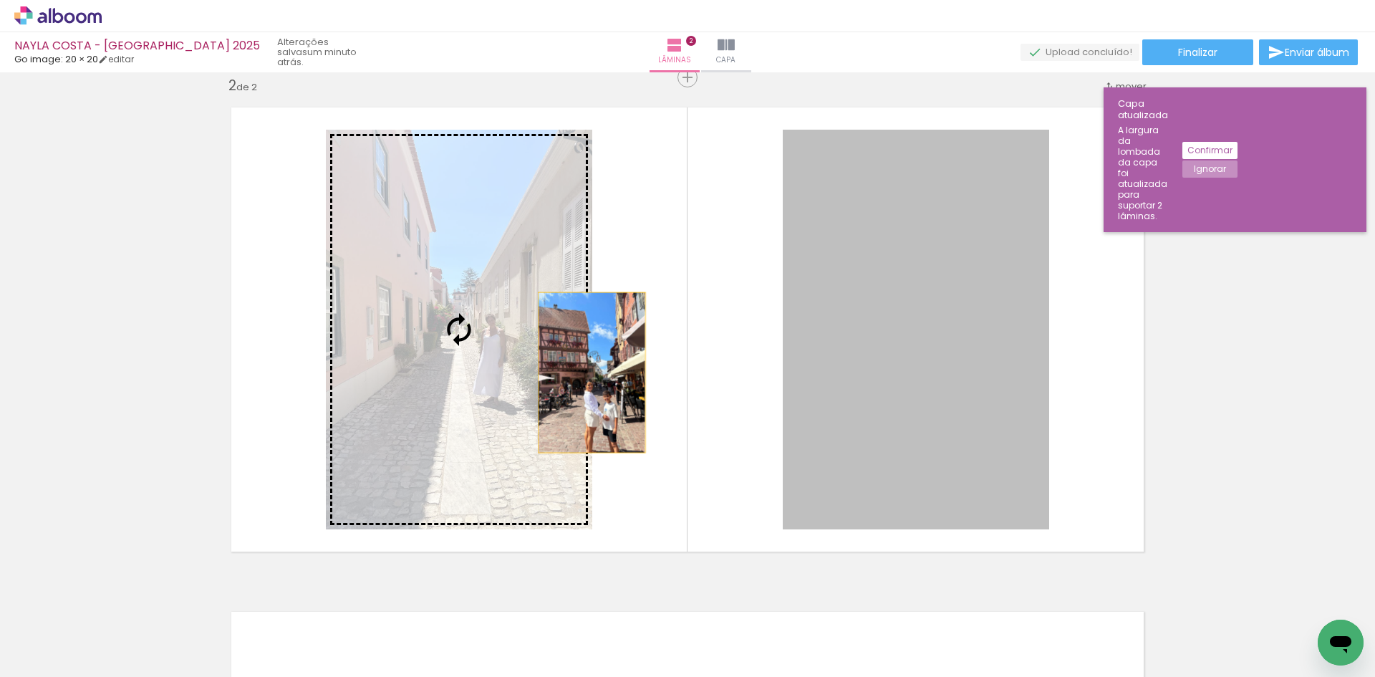
drag, startPoint x: 929, startPoint y: 366, endPoint x: 540, endPoint y: 375, distance: 389.6
click at [0, 0] on slot at bounding box center [0, 0] width 0 height 0
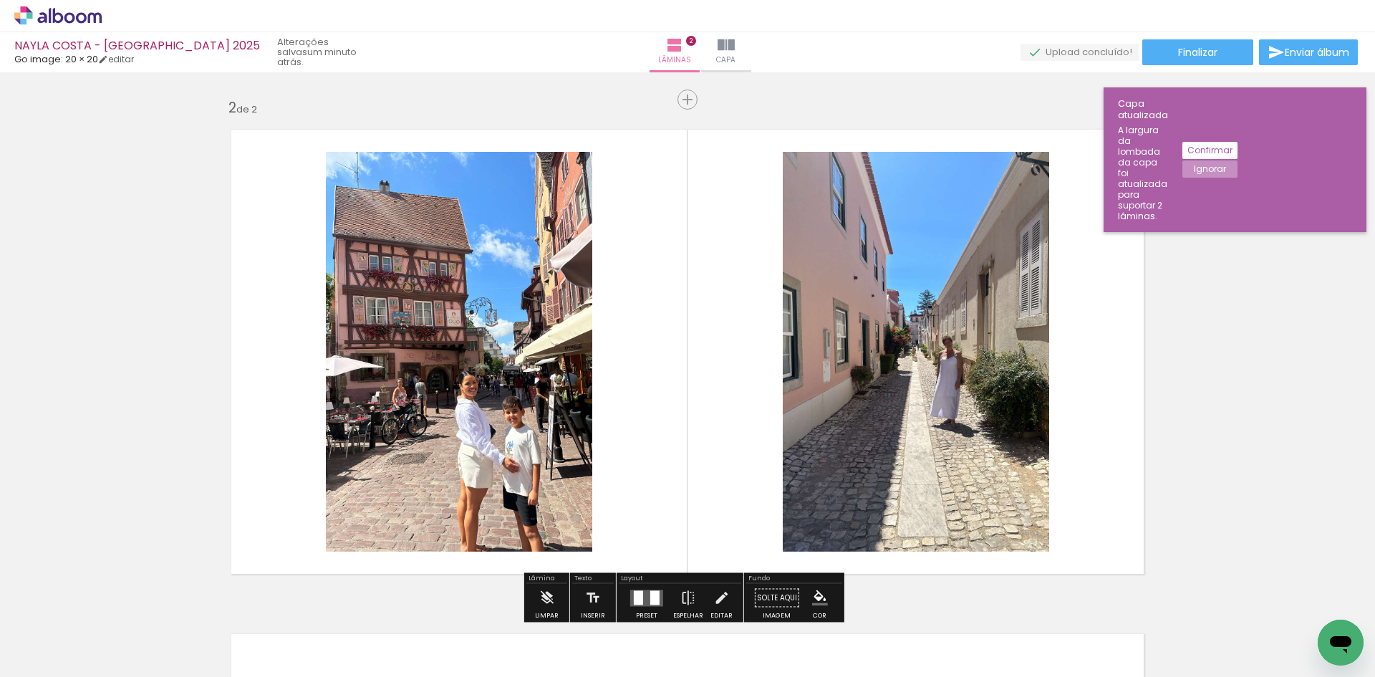
scroll to position [501, 0]
click at [79, 637] on iron-icon at bounding box center [72, 633] width 11 height 11
click at [0, 0] on slot "Não utilizadas" at bounding box center [0, 0] width 0 height 0
type input "Não utilizadas"
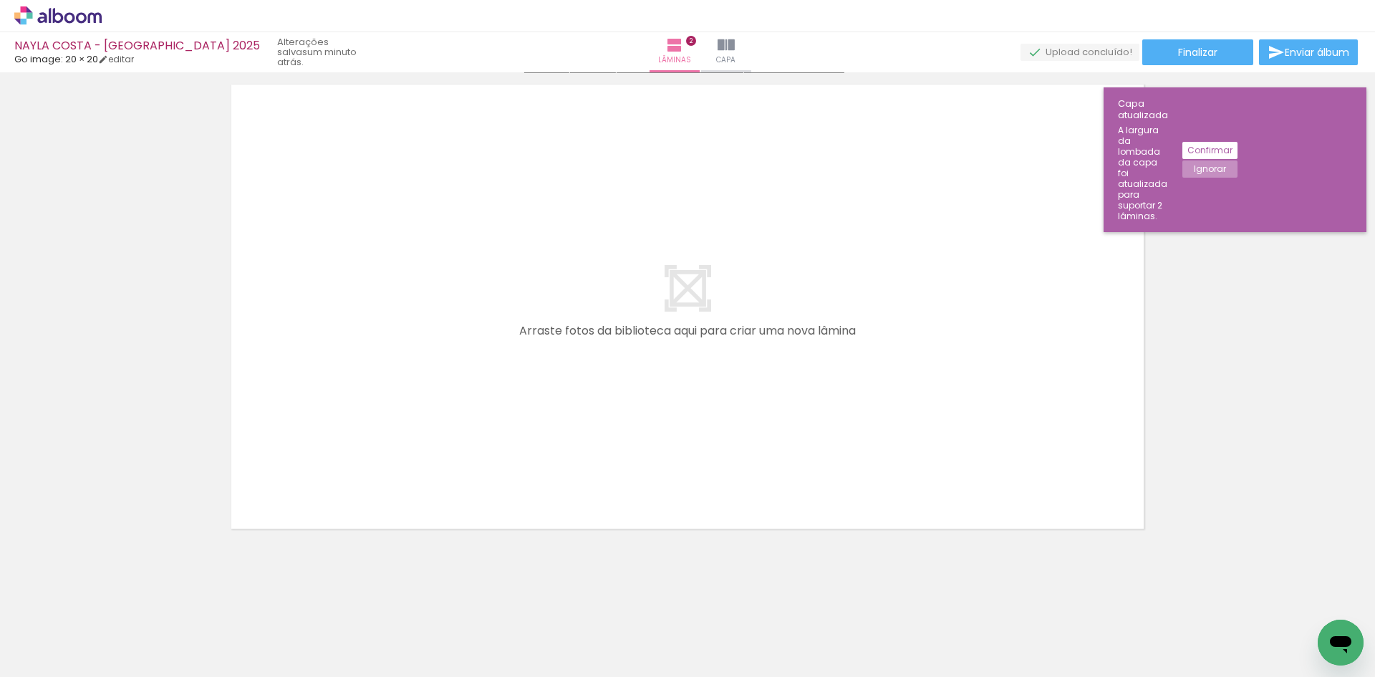
scroll to position [1053, 0]
click at [58, 663] on span "Adicionar Fotos" at bounding box center [50, 657] width 43 height 16
click at [0, 0] on input "file" at bounding box center [0, 0] width 0 height 0
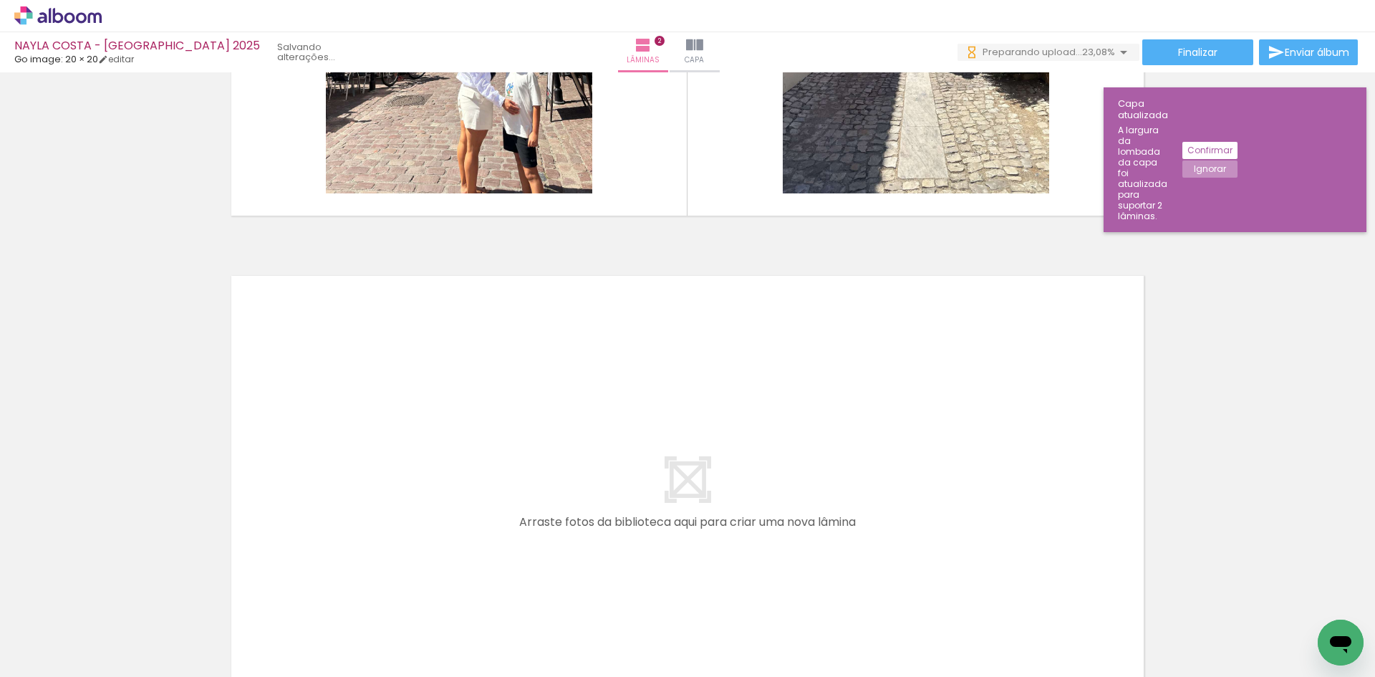
scroll to position [982, 0]
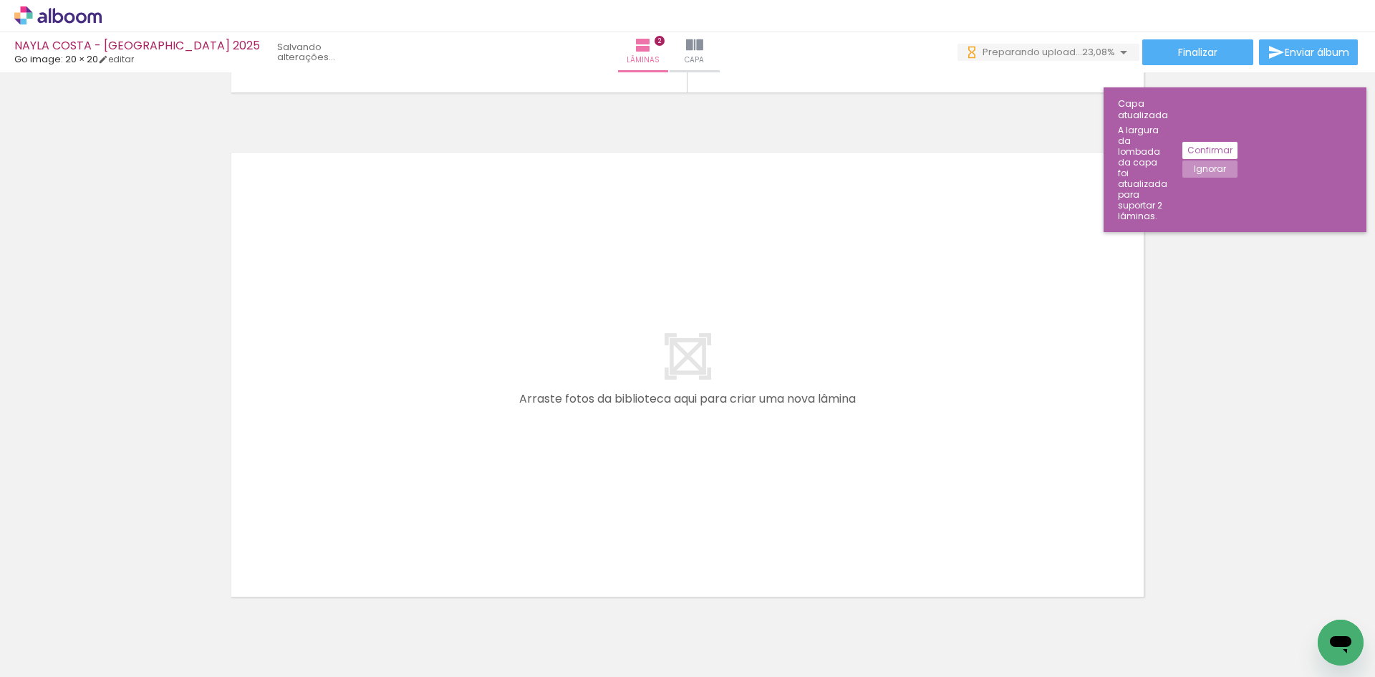
drag, startPoint x: 226, startPoint y: 624, endPoint x: 345, endPoint y: 453, distance: 209.3
click at [345, 453] on quentale-workspace at bounding box center [687, 338] width 1375 height 677
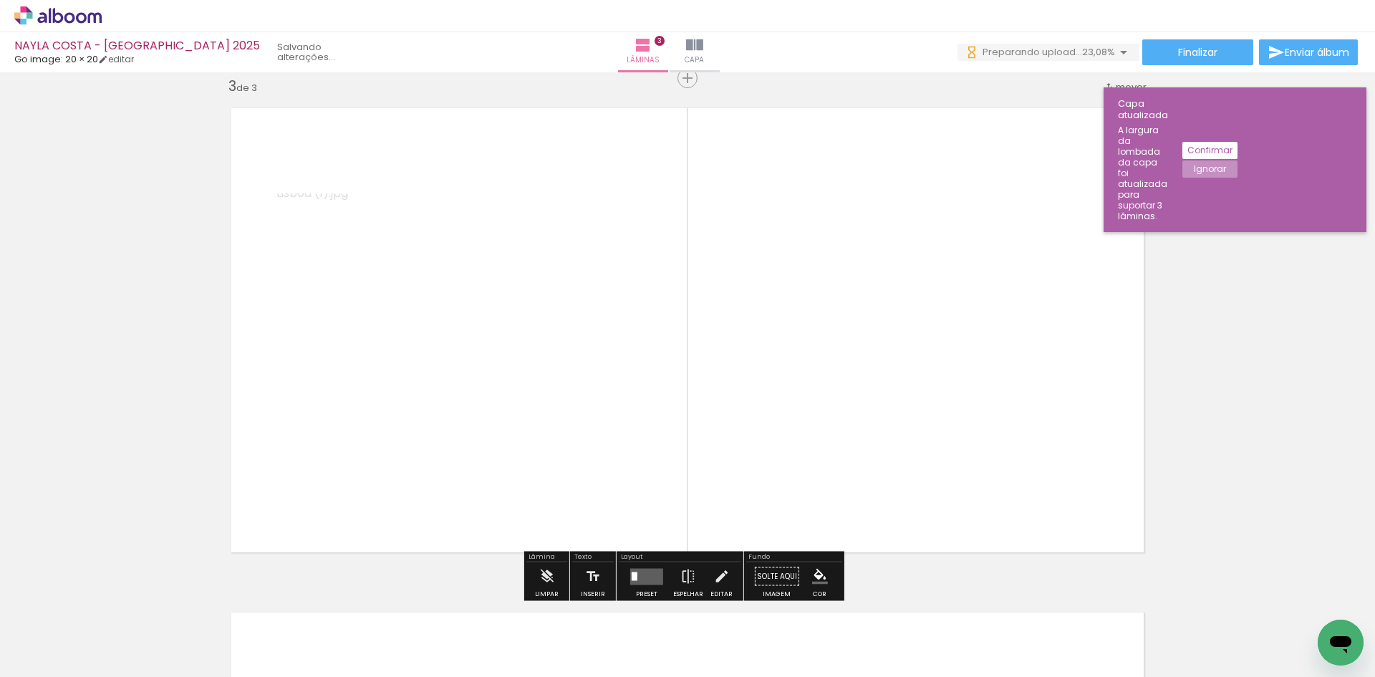
scroll to position [1027, 0]
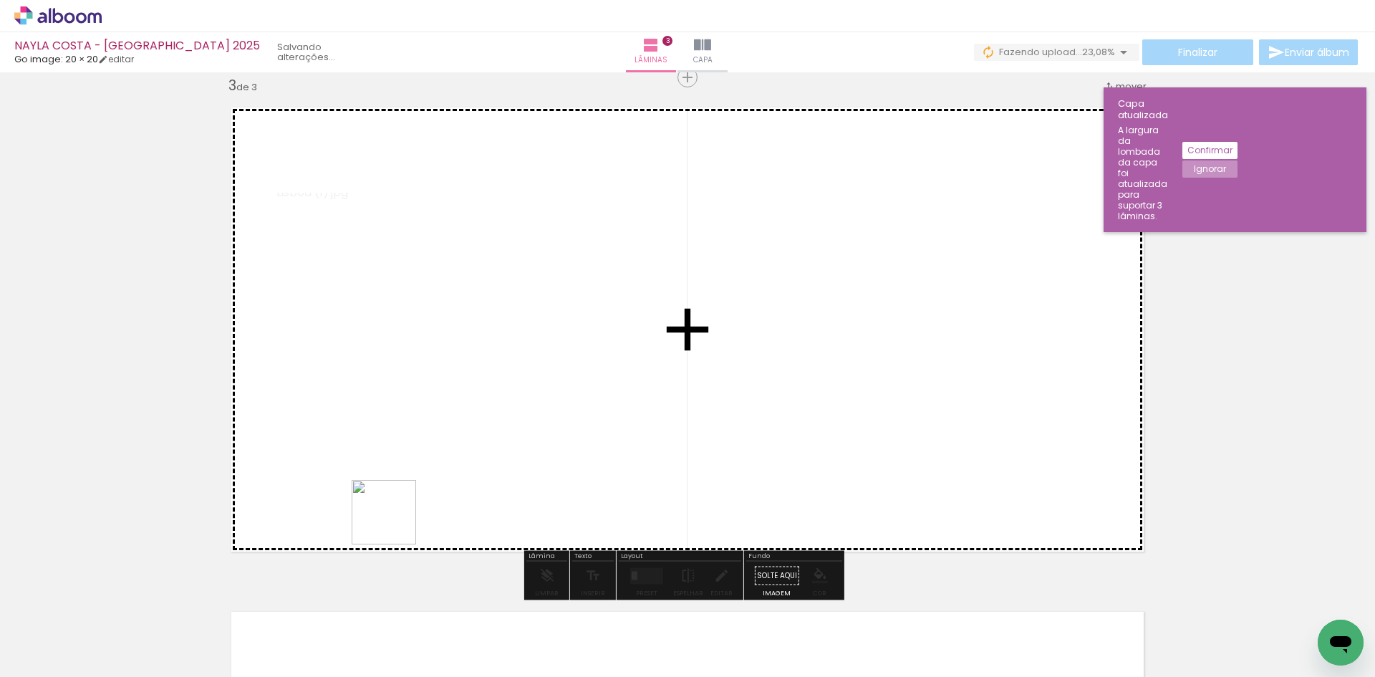
drag, startPoint x: 331, startPoint y: 575, endPoint x: 581, endPoint y: 339, distance: 343.9
click at [581, 339] on quentale-workspace at bounding box center [687, 338] width 1375 height 677
drag, startPoint x: 150, startPoint y: 639, endPoint x: 770, endPoint y: 412, distance: 659.6
click at [769, 413] on quentale-workspace at bounding box center [687, 338] width 1375 height 677
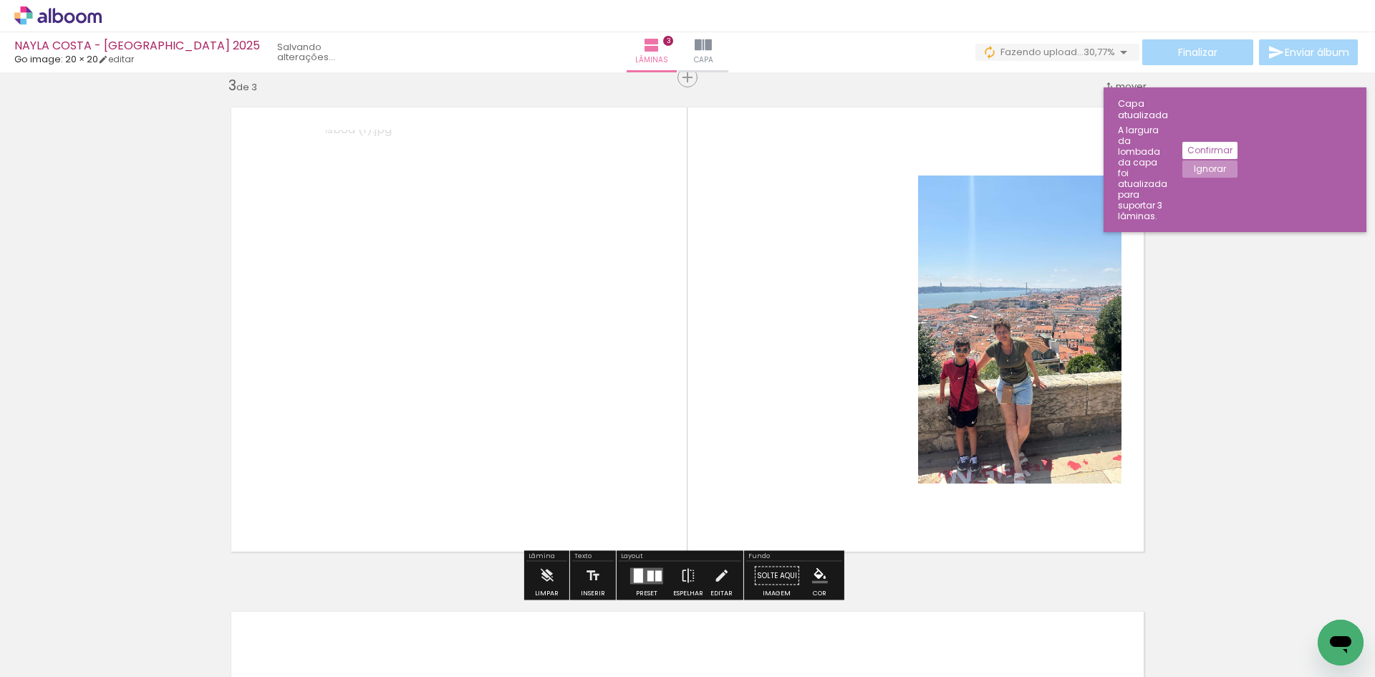
click at [655, 574] on div at bounding box center [658, 575] width 6 height 11
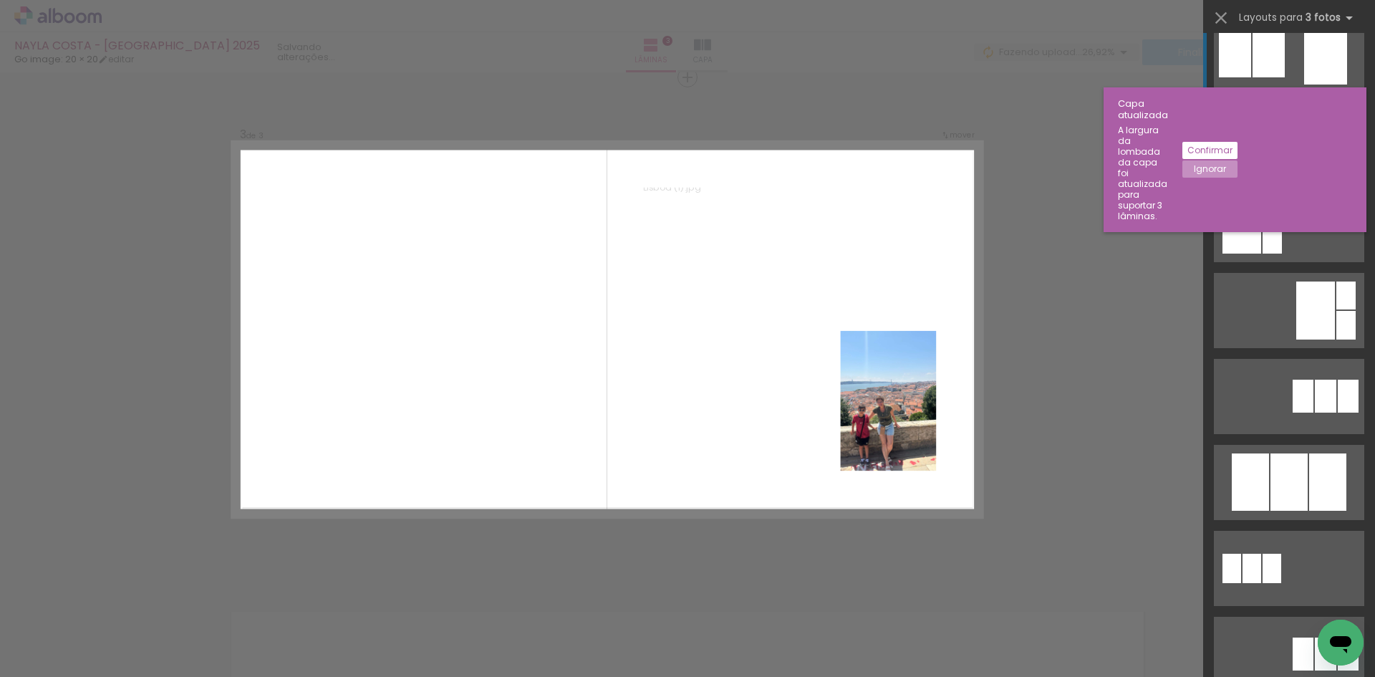
scroll to position [501, 0]
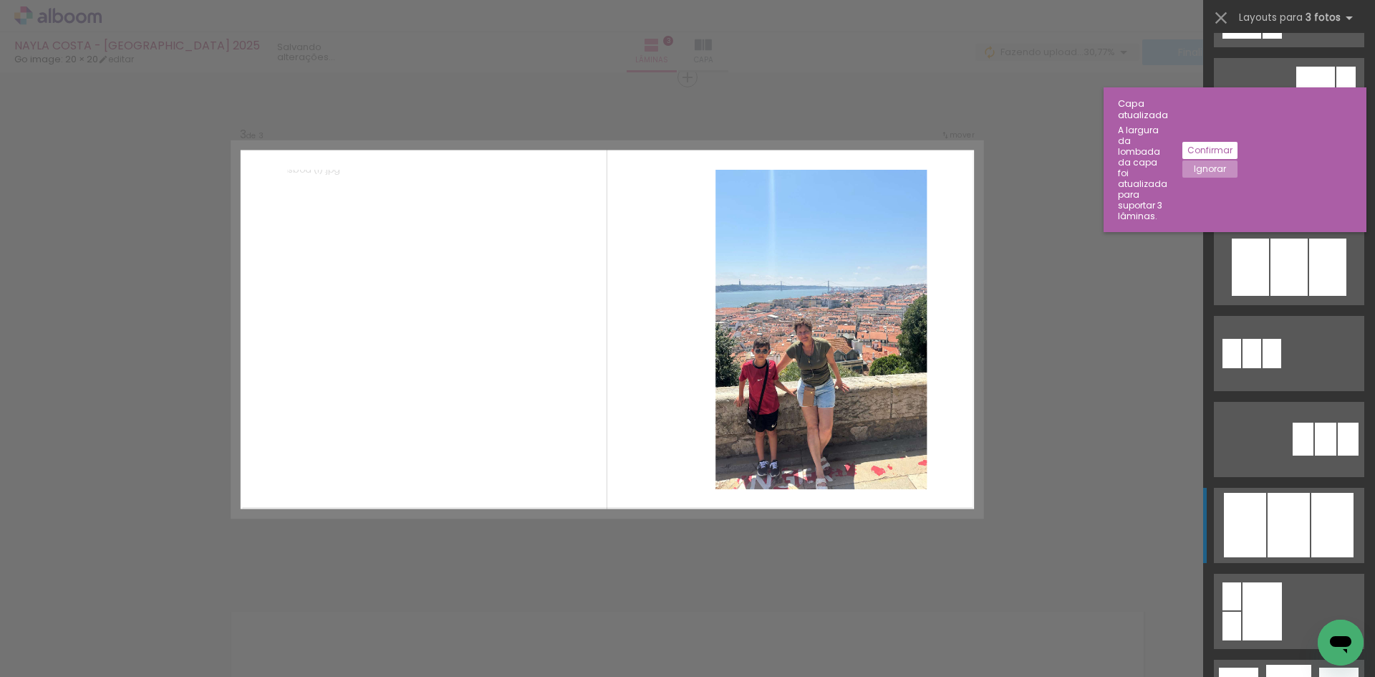
click at [1281, 296] on div at bounding box center [1288, 266] width 37 height 57
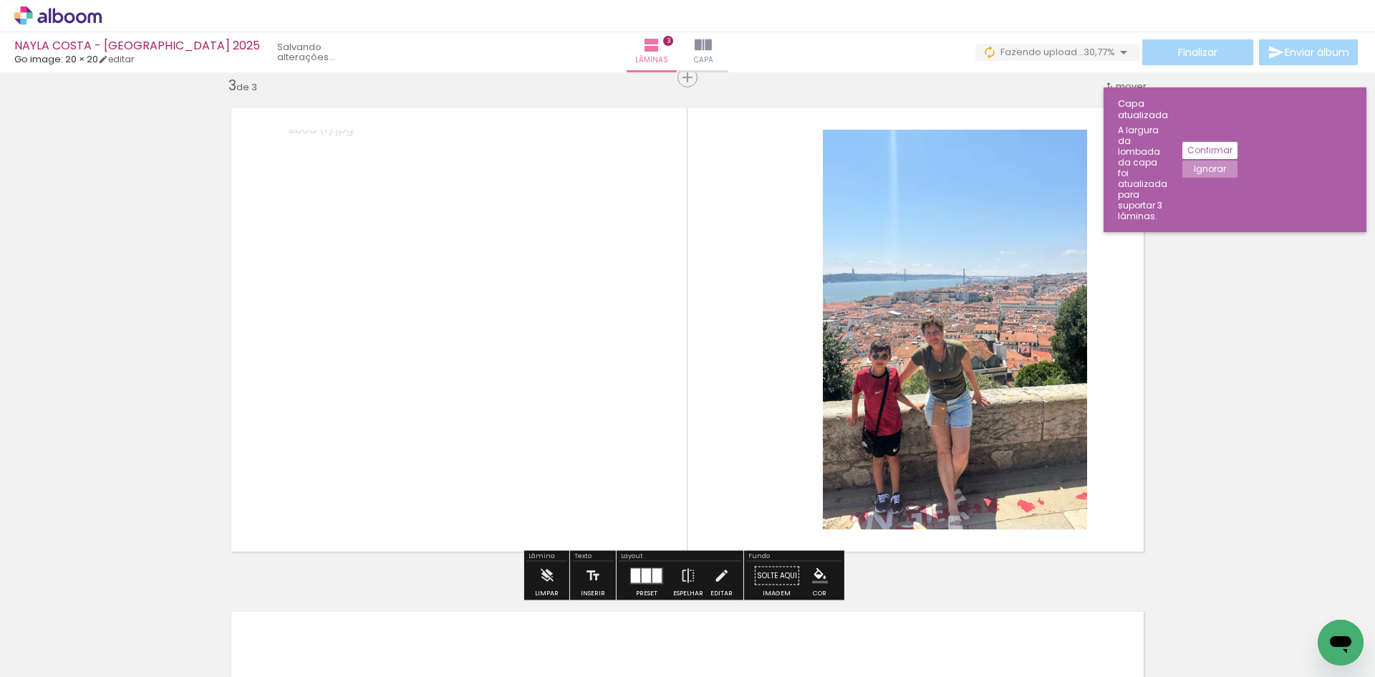
drag, startPoint x: 768, startPoint y: 423, endPoint x: 965, endPoint y: 428, distance: 197.0
click at [0, 0] on slot at bounding box center [0, 0] width 0 height 0
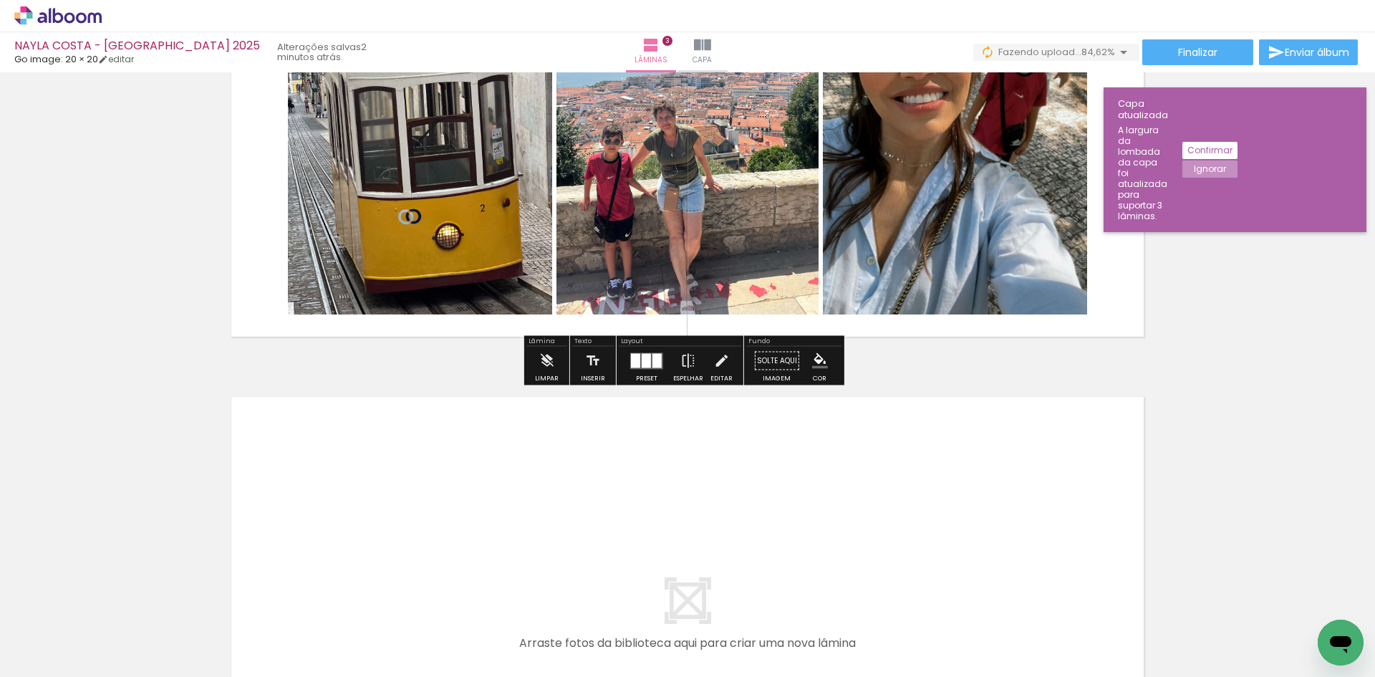
scroll to position [1313, 0]
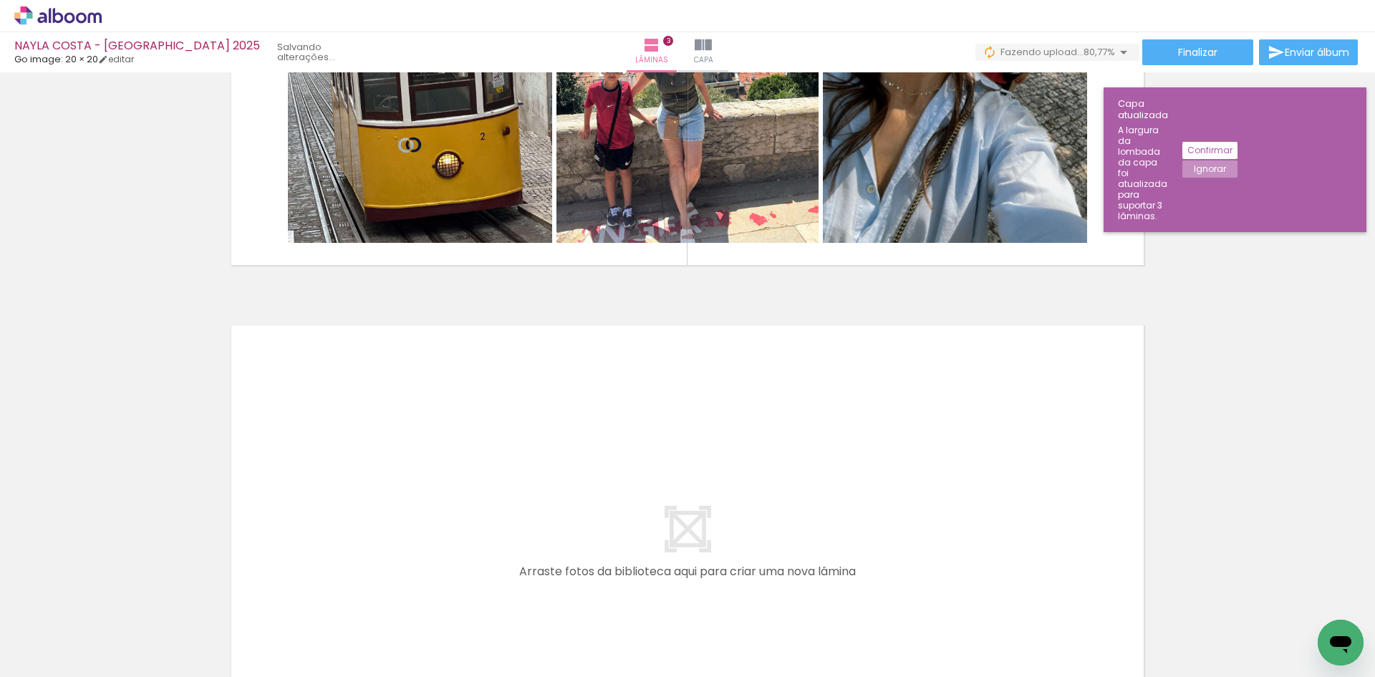
drag, startPoint x: 543, startPoint y: 643, endPoint x: 391, endPoint y: 450, distance: 245.8
click at [391, 450] on quentale-workspace at bounding box center [687, 338] width 1375 height 677
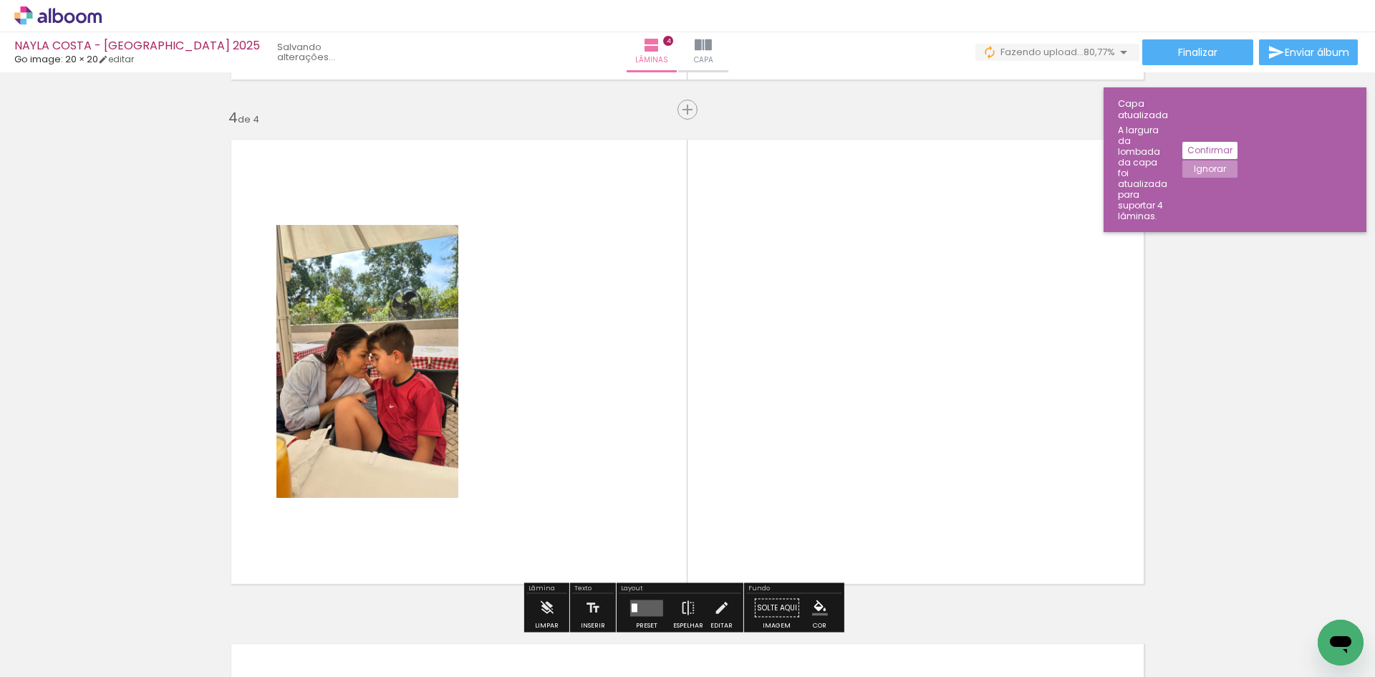
scroll to position [1531, 0]
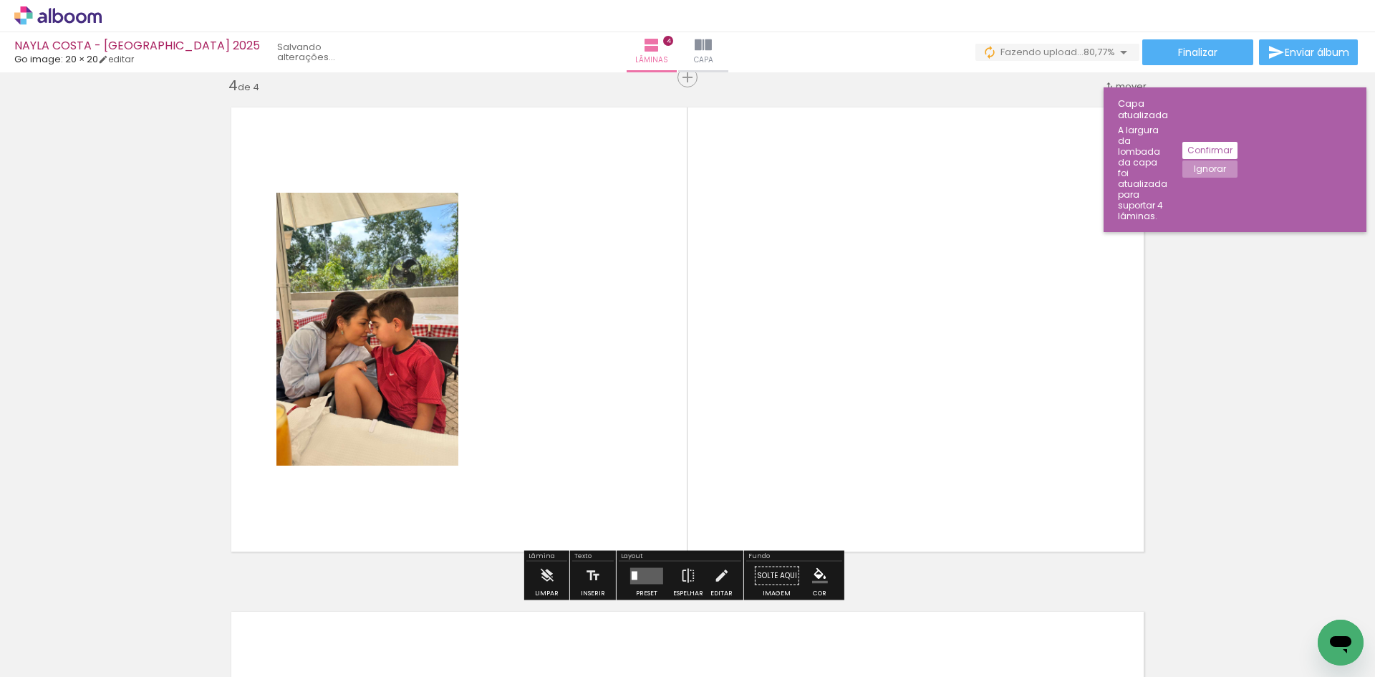
drag, startPoint x: 473, startPoint y: 639, endPoint x: 547, endPoint y: 483, distance: 172.9
click at [547, 483] on quentale-workspace at bounding box center [687, 338] width 1375 height 677
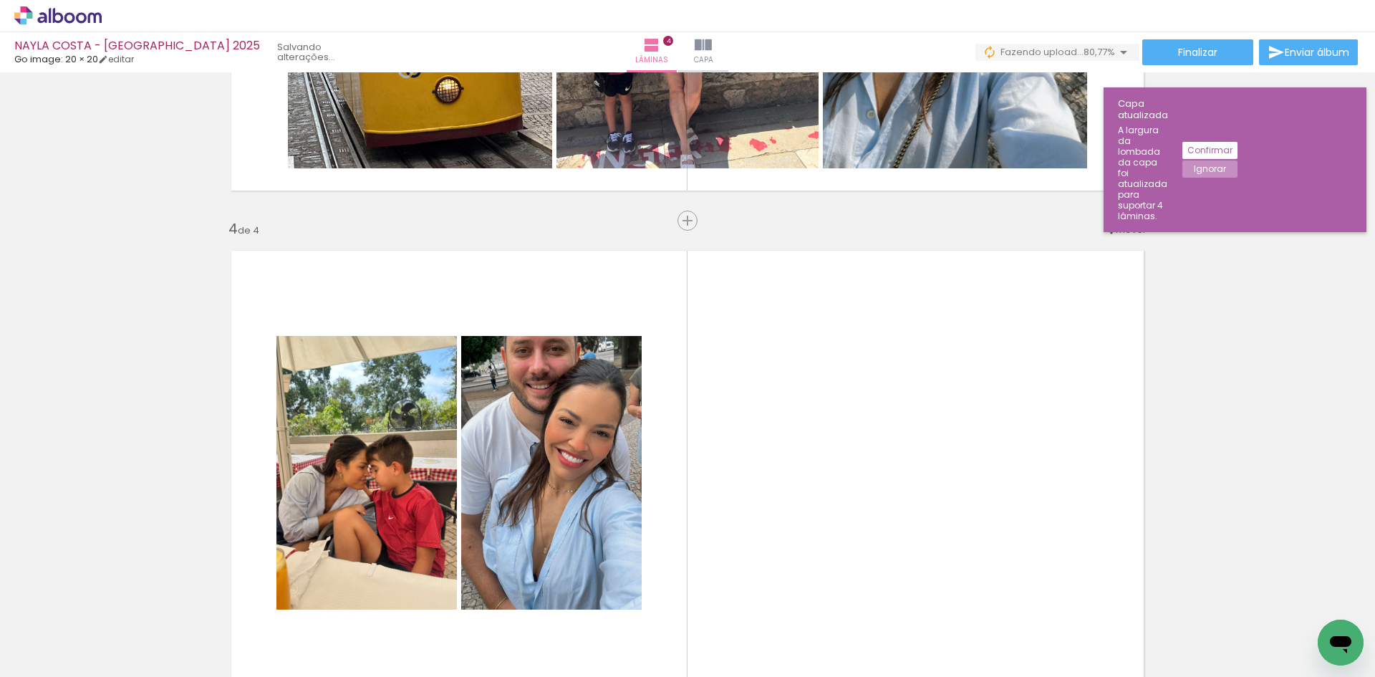
scroll to position [1459, 0]
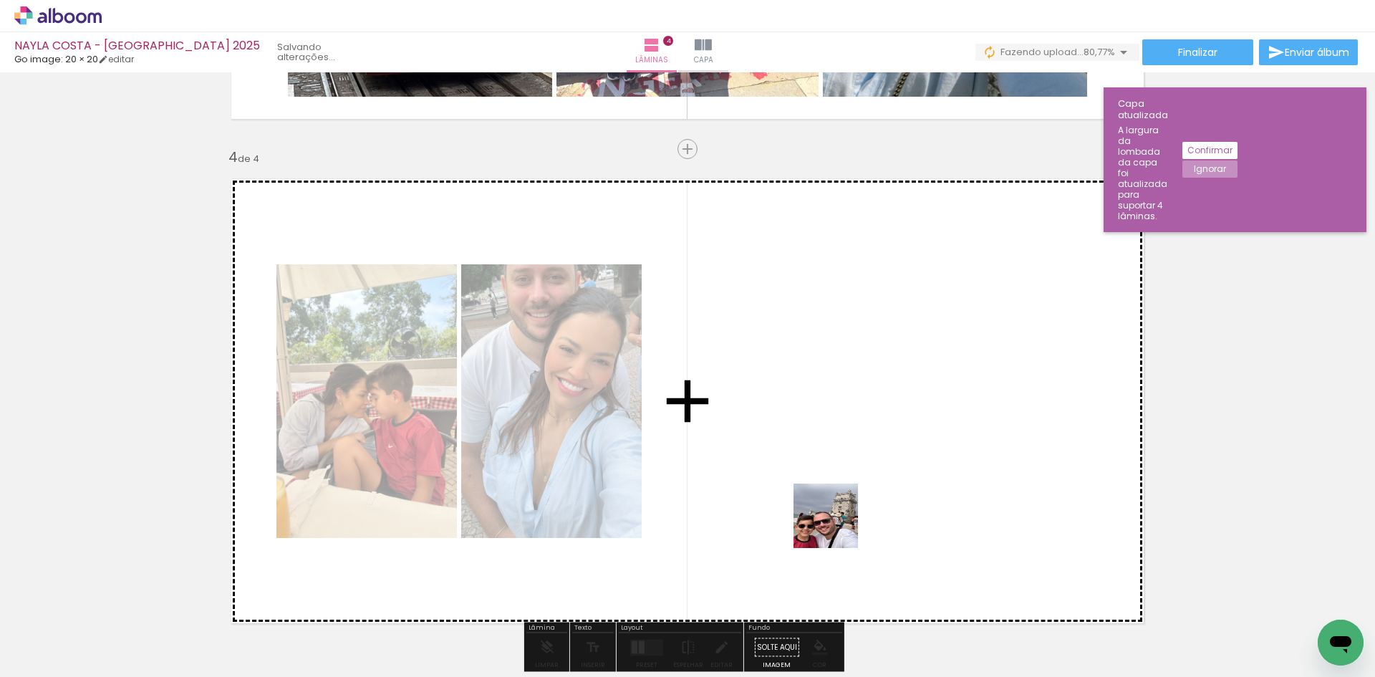
drag, startPoint x: 725, startPoint y: 644, endPoint x: 856, endPoint y: 498, distance: 195.7
click at [842, 513] on quentale-workspace at bounding box center [687, 338] width 1375 height 677
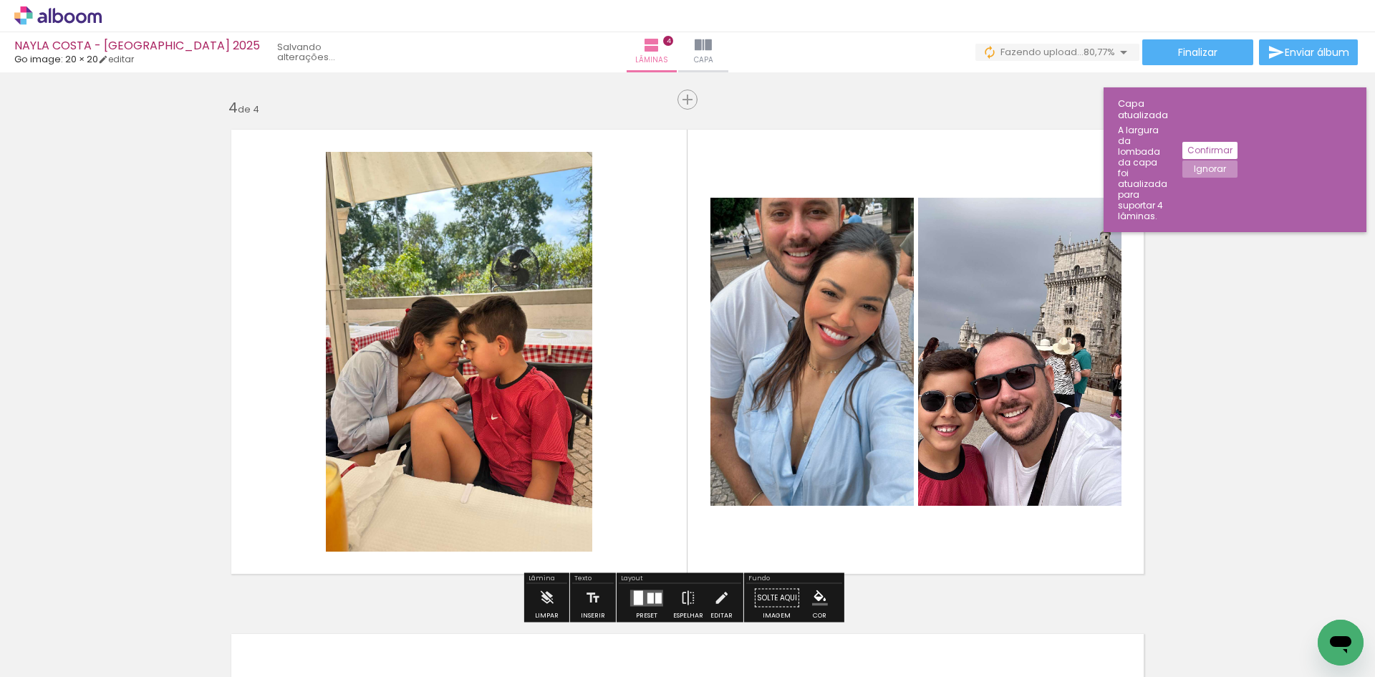
scroll to position [1531, 0]
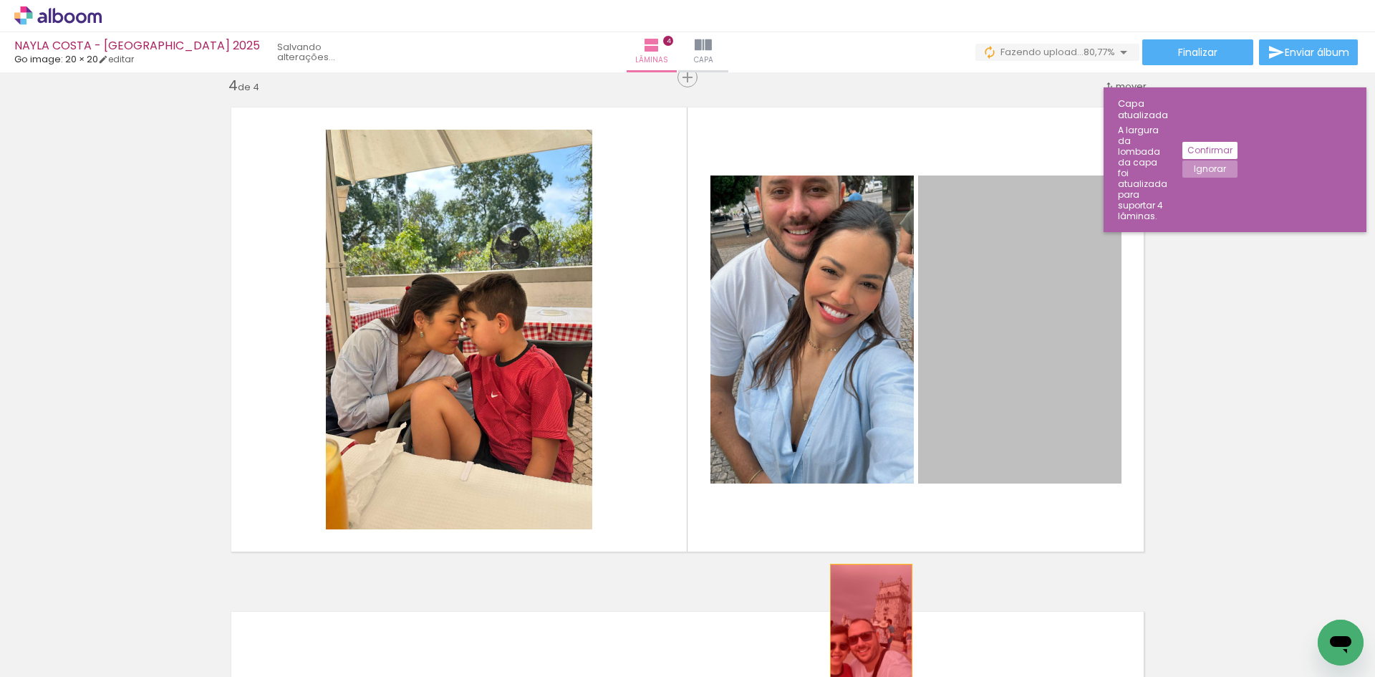
drag, startPoint x: 1007, startPoint y: 394, endPoint x: 866, endPoint y: 626, distance: 272.1
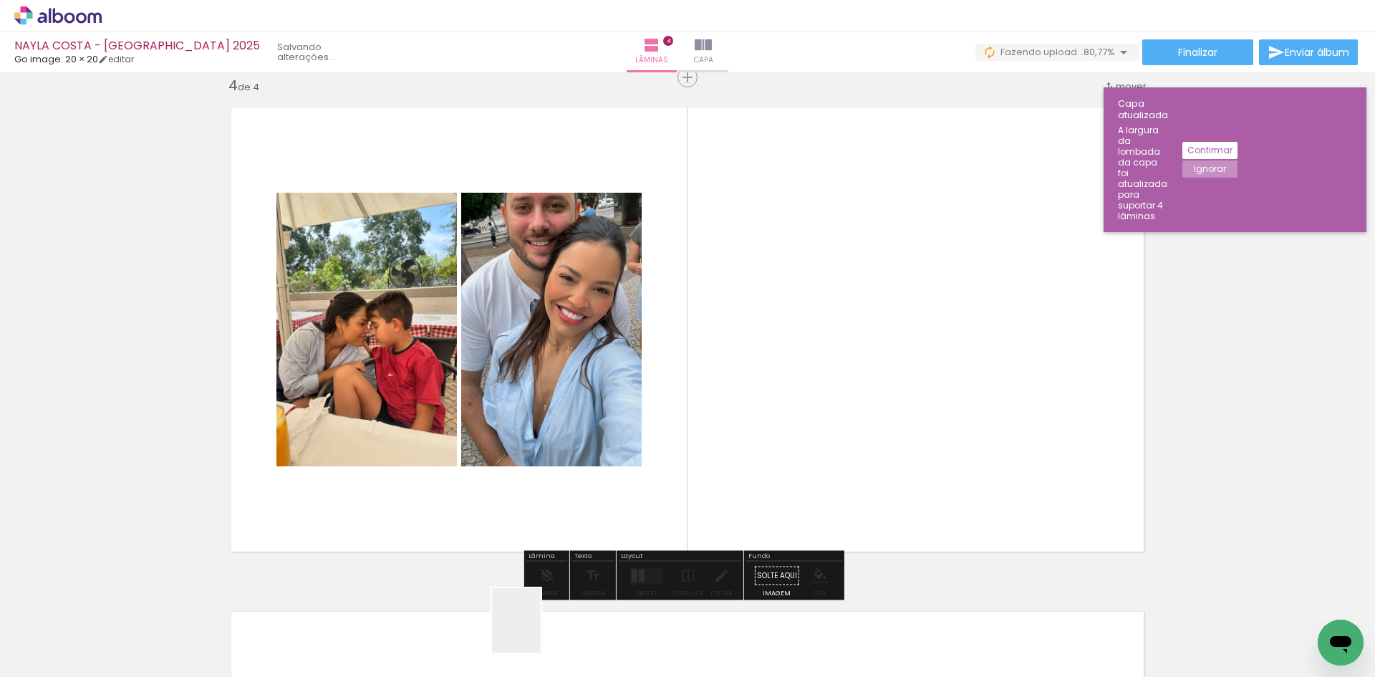
drag, startPoint x: 486, startPoint y: 644, endPoint x: 907, endPoint y: 432, distance: 471.0
click at [894, 450] on quentale-workspace at bounding box center [687, 338] width 1375 height 677
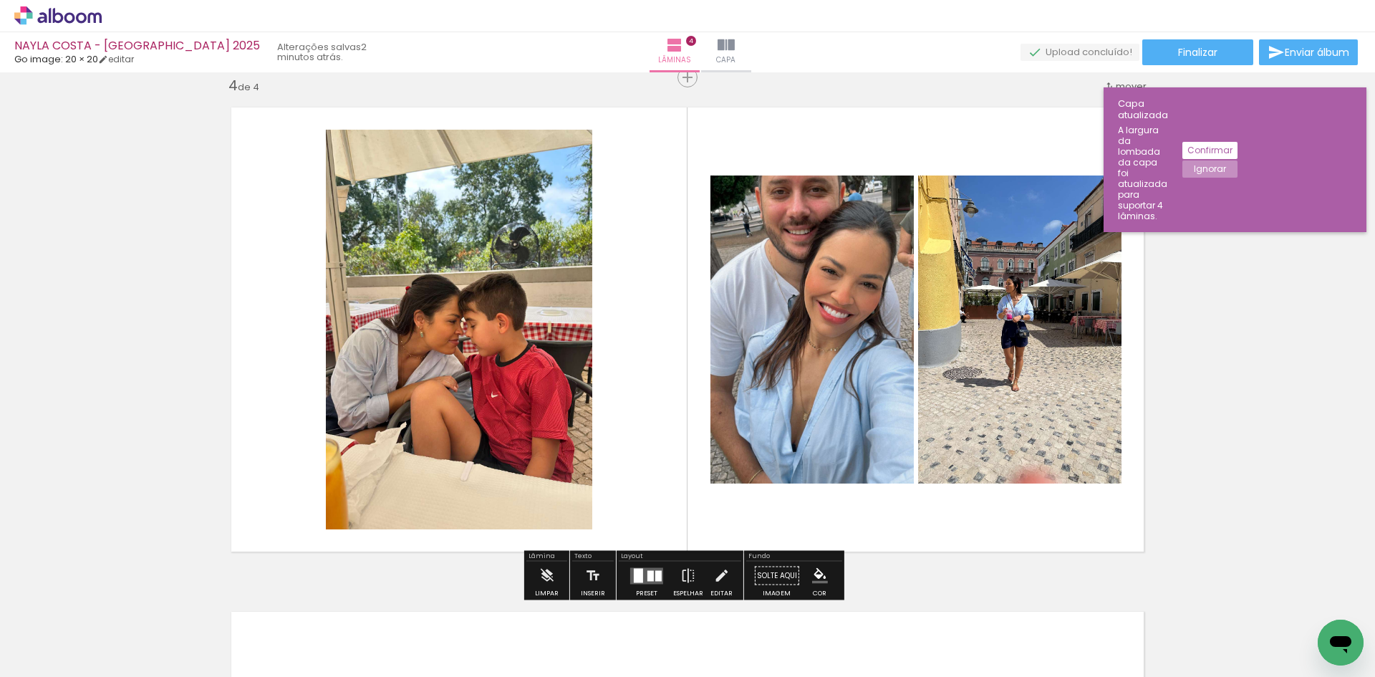
click at [647, 579] on div at bounding box center [650, 575] width 6 height 11
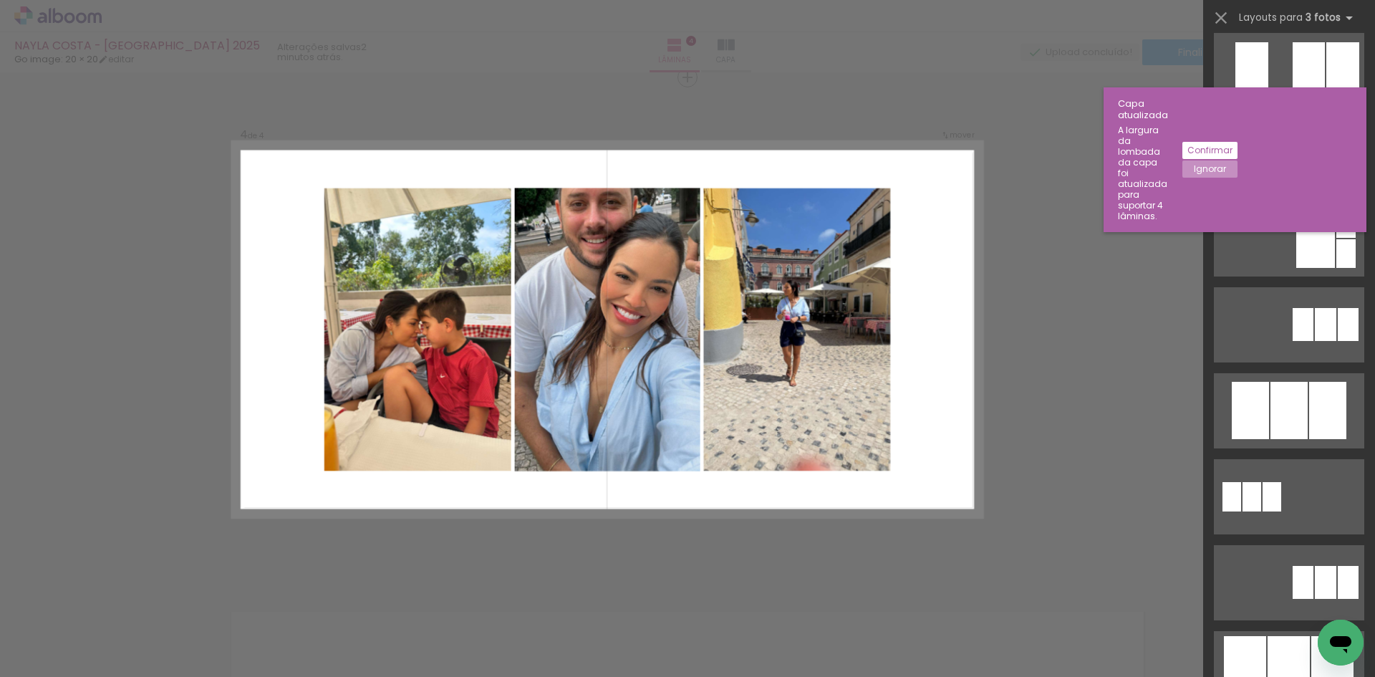
scroll to position [573, 0]
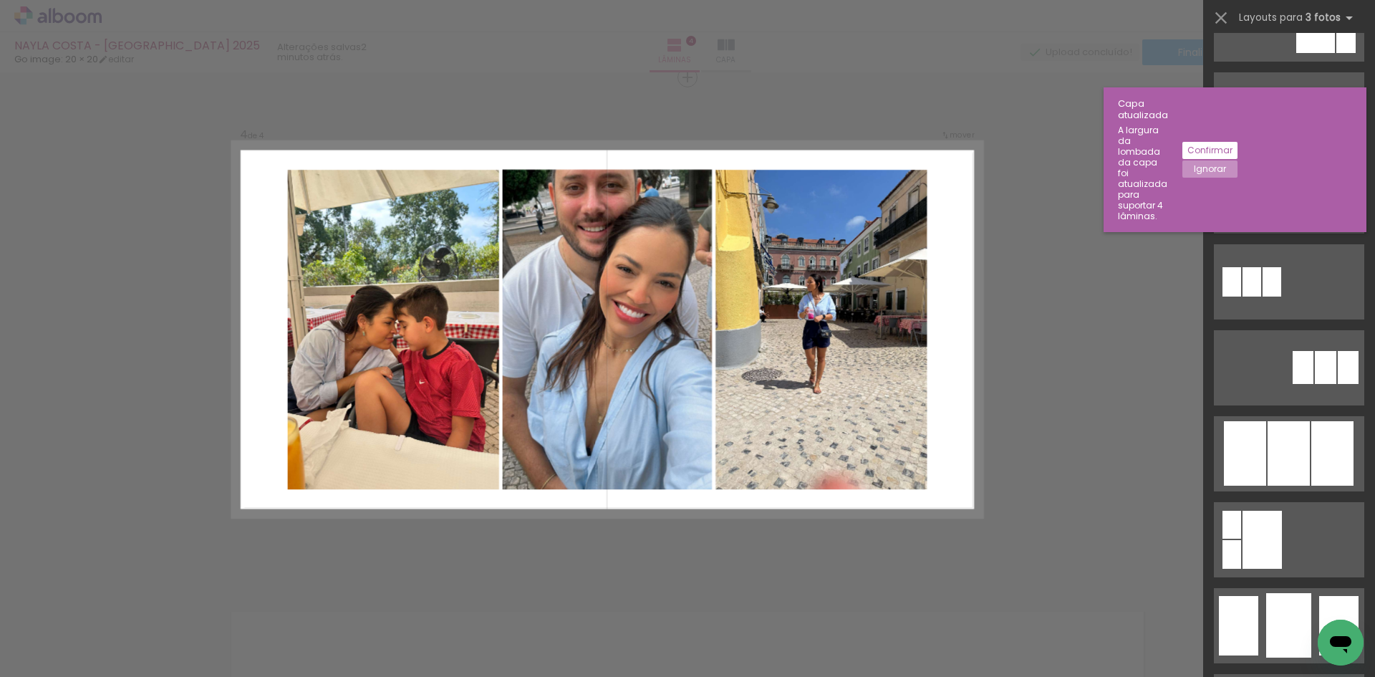
click at [1297, 224] on div at bounding box center [1288, 195] width 37 height 57
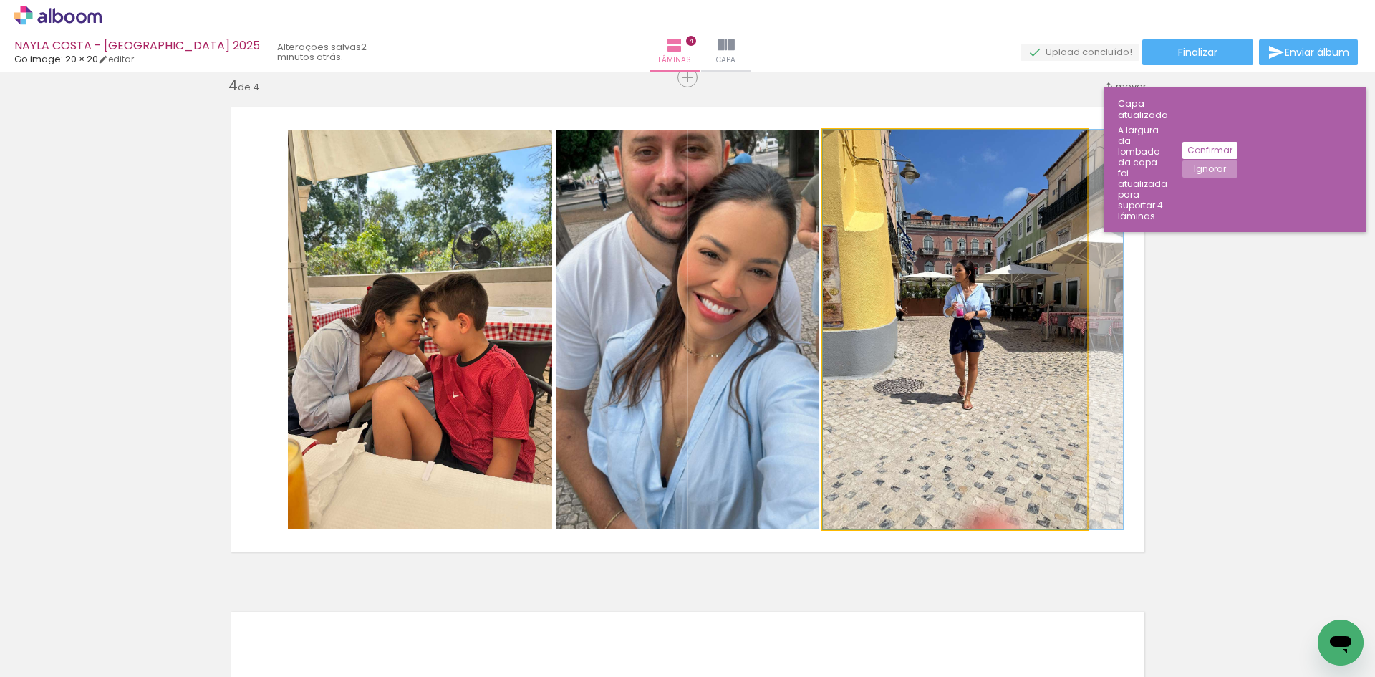
drag, startPoint x: 874, startPoint y: 379, endPoint x: 881, endPoint y: 389, distance: 11.7
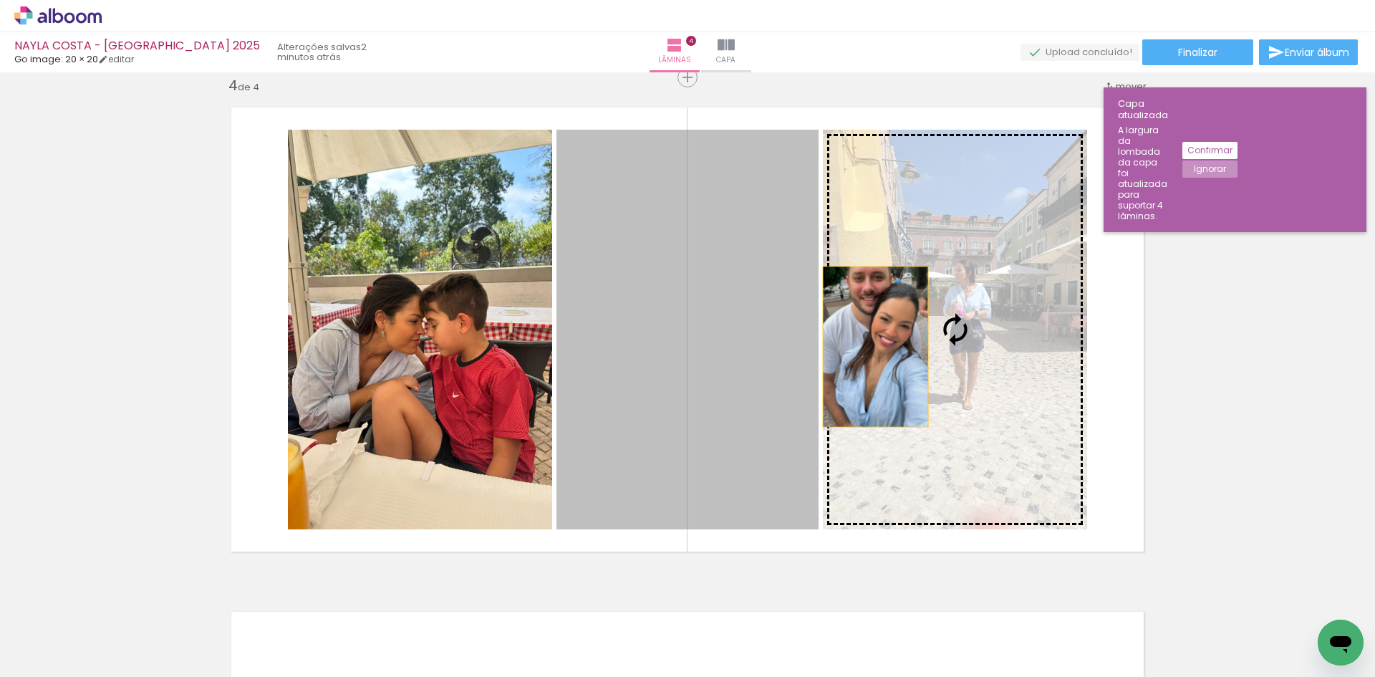
drag, startPoint x: 705, startPoint y: 386, endPoint x: 904, endPoint y: 347, distance: 202.2
click at [0, 0] on slot at bounding box center [0, 0] width 0 height 0
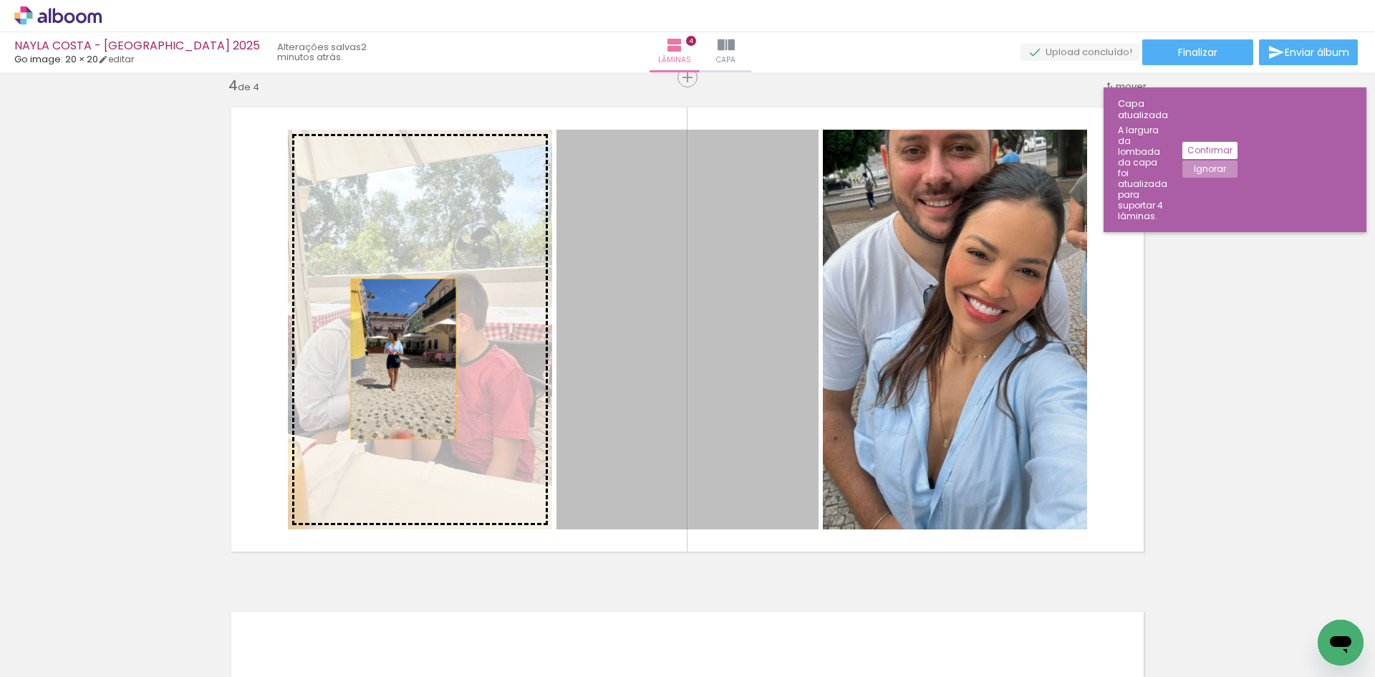
drag, startPoint x: 741, startPoint y: 362, endPoint x: 398, endPoint y: 359, distance: 343.0
click at [0, 0] on slot at bounding box center [0, 0] width 0 height 0
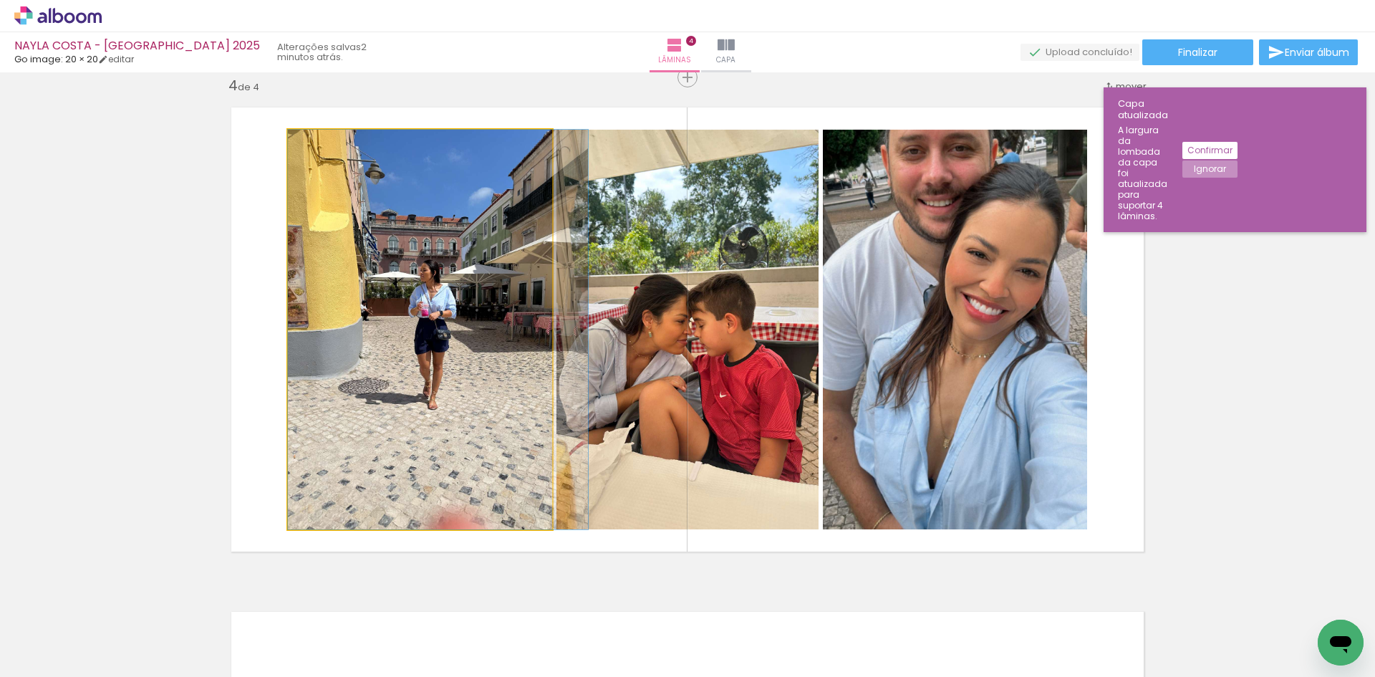
drag, startPoint x: 398, startPoint y: 359, endPoint x: 604, endPoint y: 368, distance: 206.4
click at [0, 0] on slot at bounding box center [0, 0] width 0 height 0
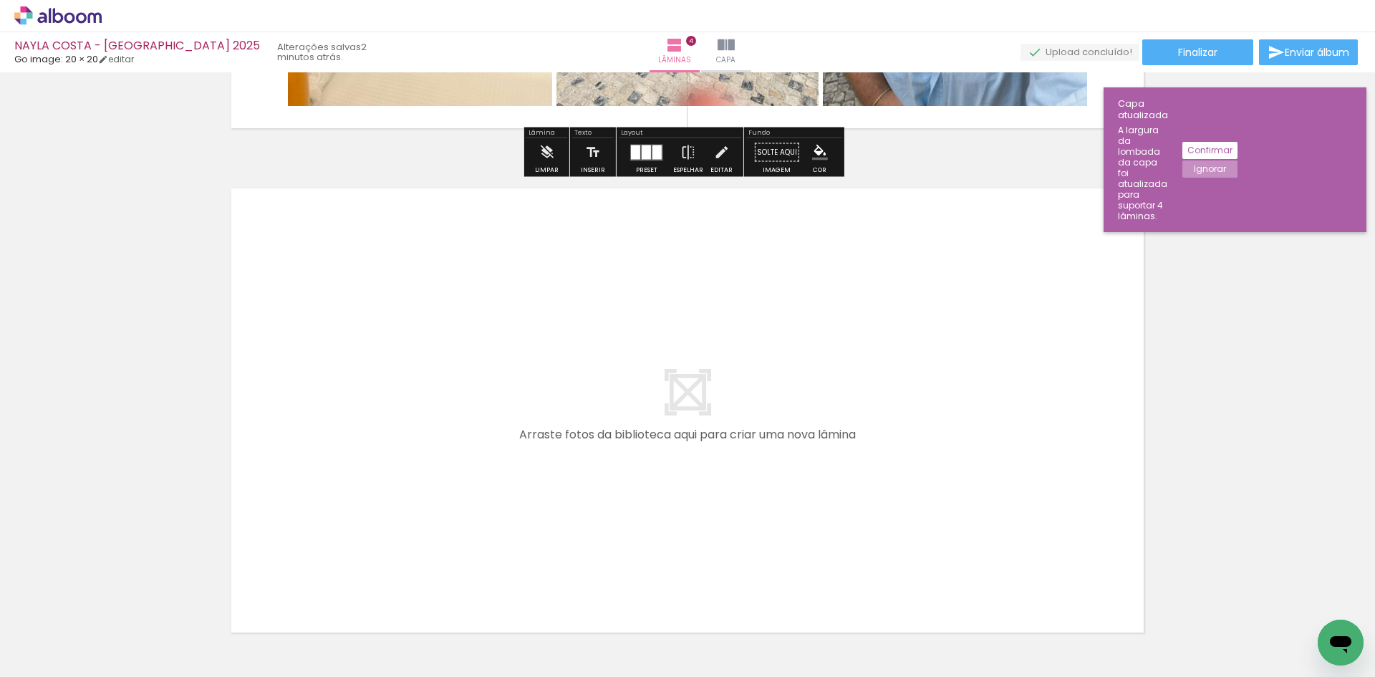
scroll to position [1960, 0]
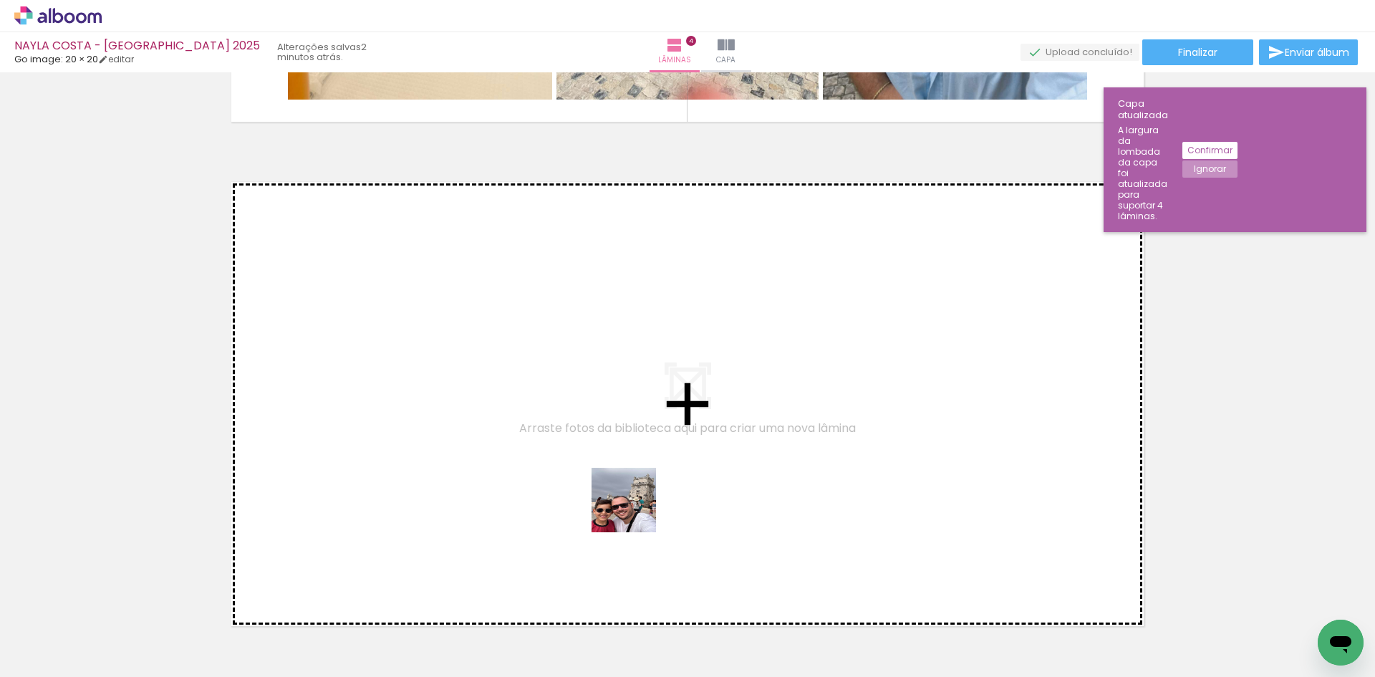
drag, startPoint x: 634, startPoint y: 645, endPoint x: 635, endPoint y: 460, distance: 185.4
click at [635, 460] on quentale-workspace at bounding box center [687, 338] width 1375 height 677
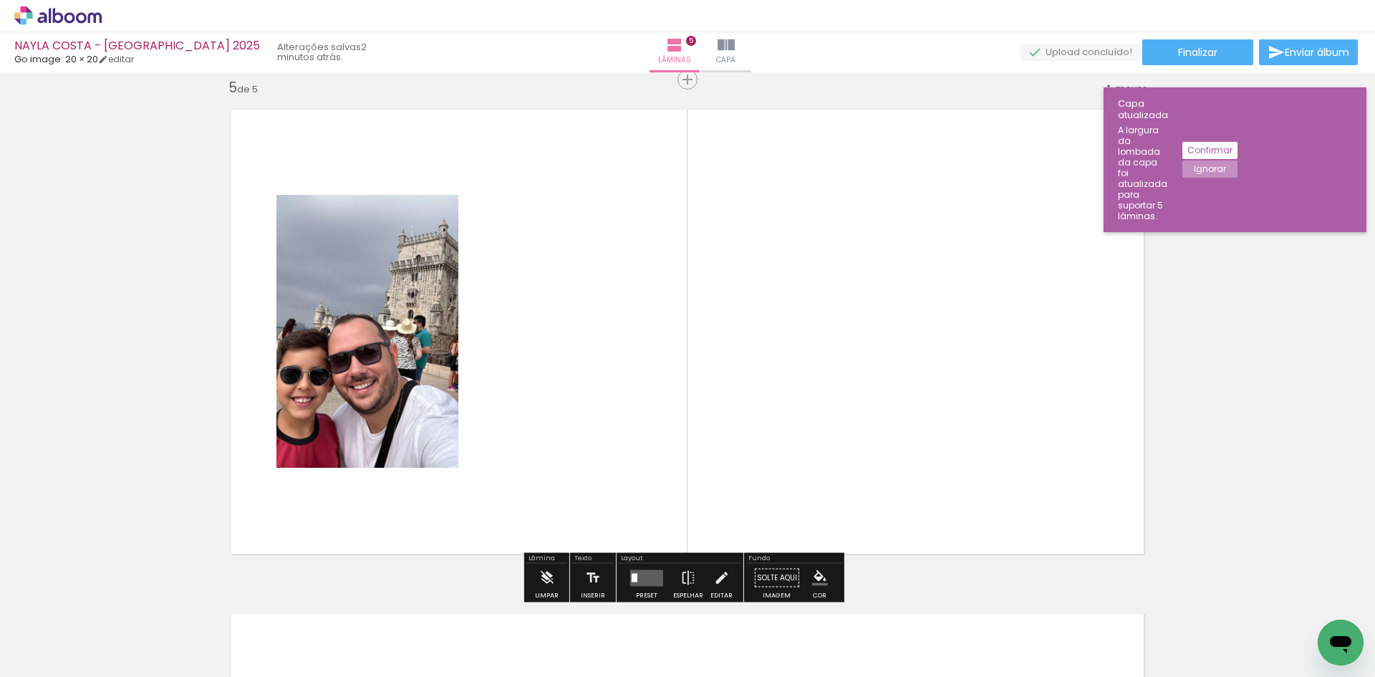
scroll to position [2035, 0]
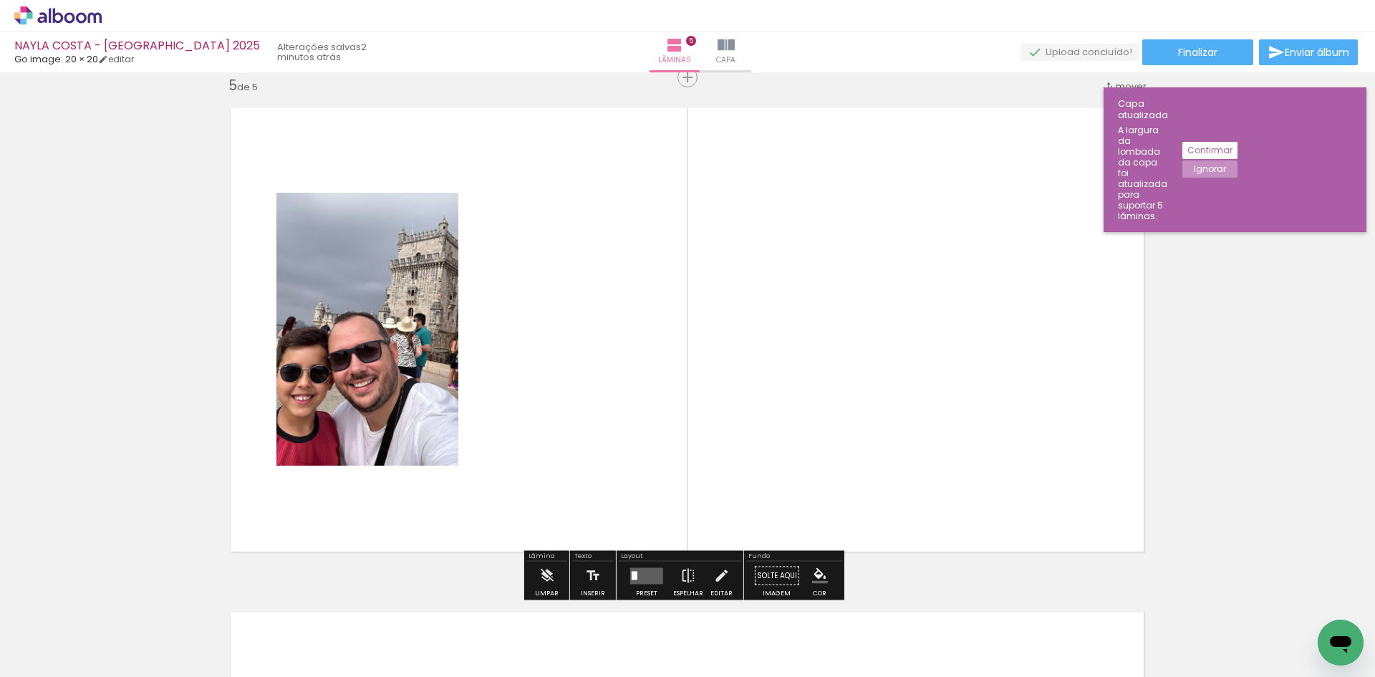
drag, startPoint x: 689, startPoint y: 634, endPoint x: 689, endPoint y: 492, distance: 142.5
click at [689, 507] on quentale-workspace at bounding box center [687, 338] width 1375 height 677
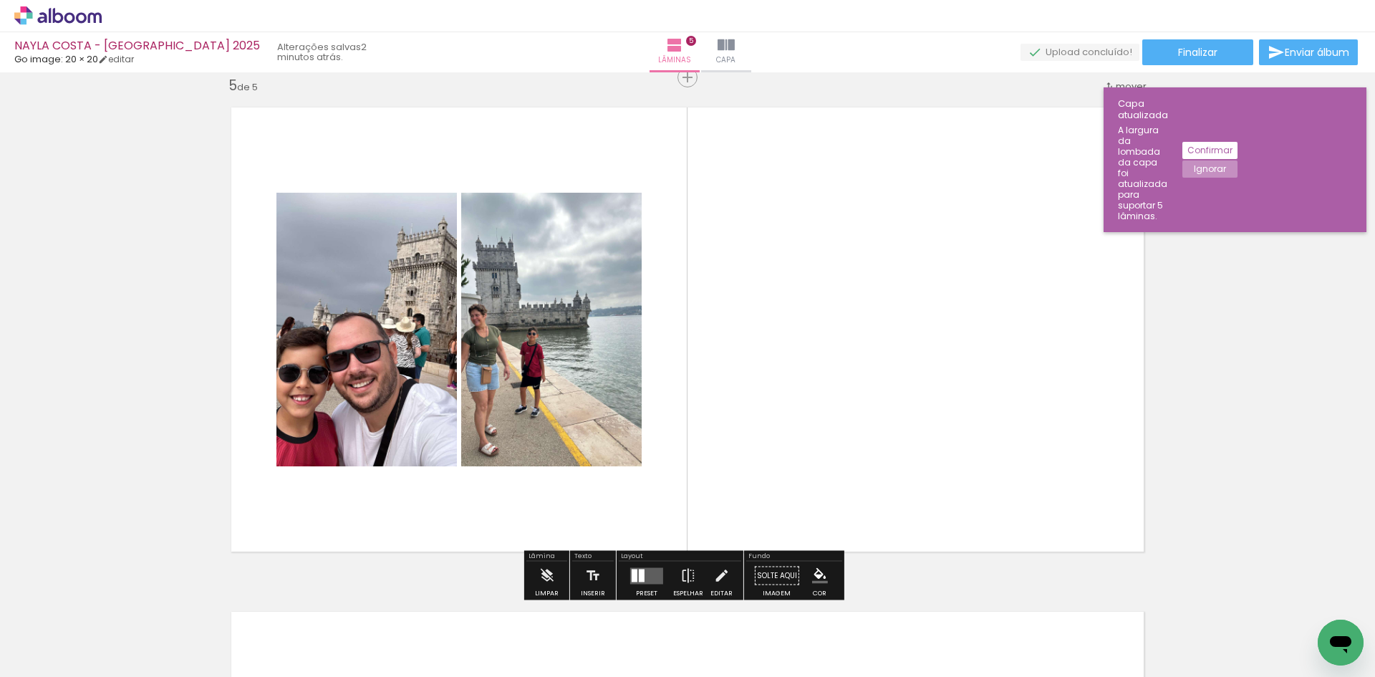
drag, startPoint x: 716, startPoint y: 642, endPoint x: 746, endPoint y: 503, distance: 141.4
click at [742, 521] on quentale-workspace at bounding box center [687, 338] width 1375 height 677
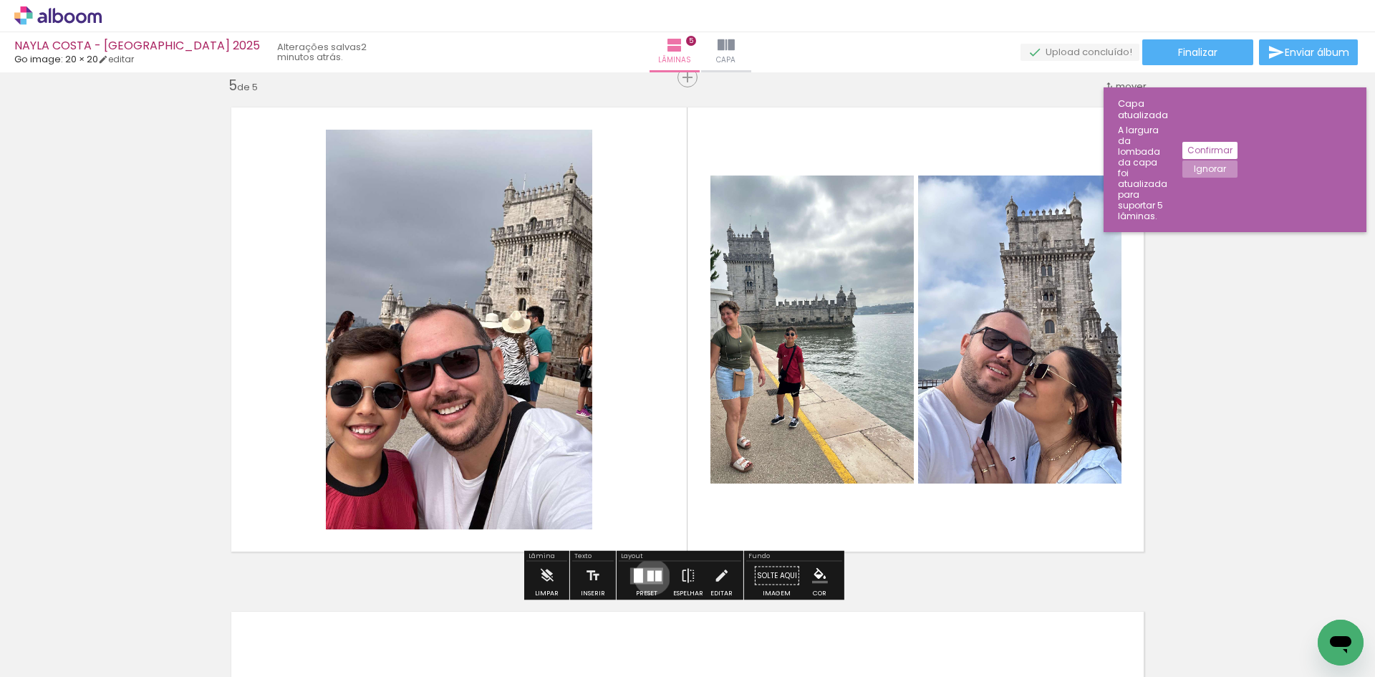
click at [649, 576] on div at bounding box center [650, 575] width 6 height 11
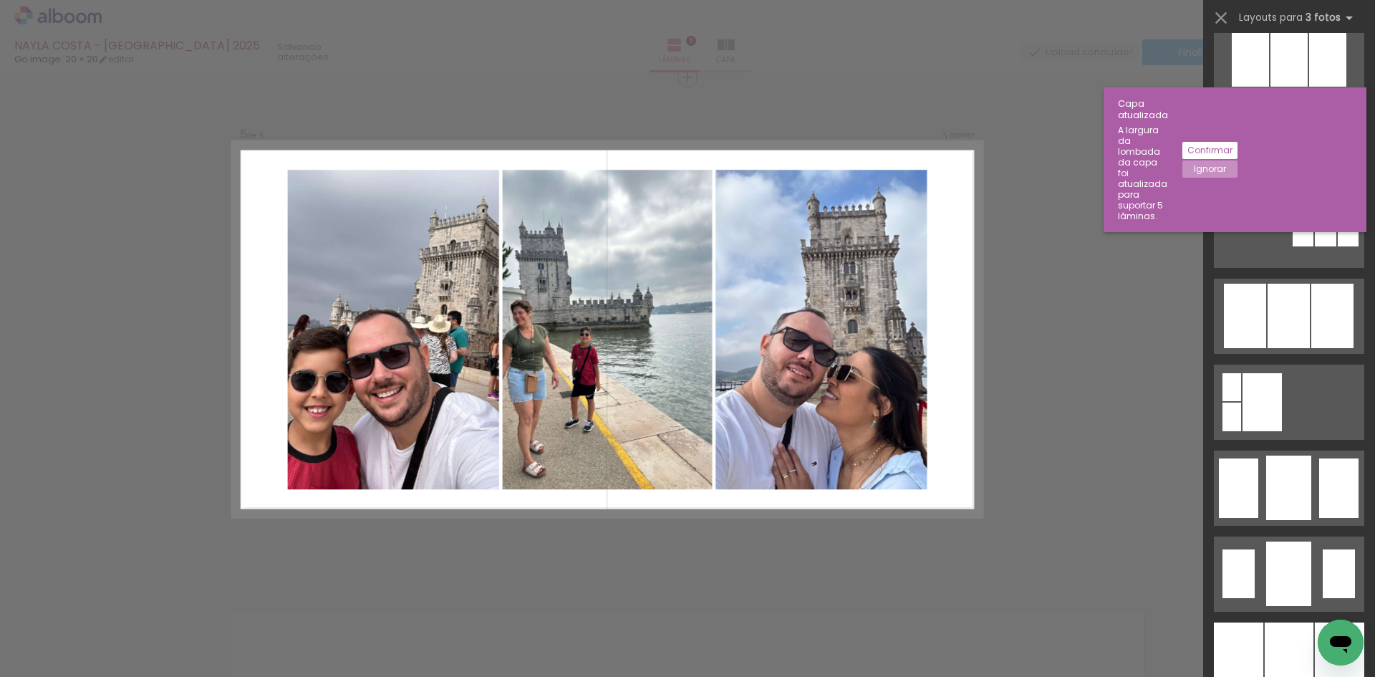
scroll to position [716, 0]
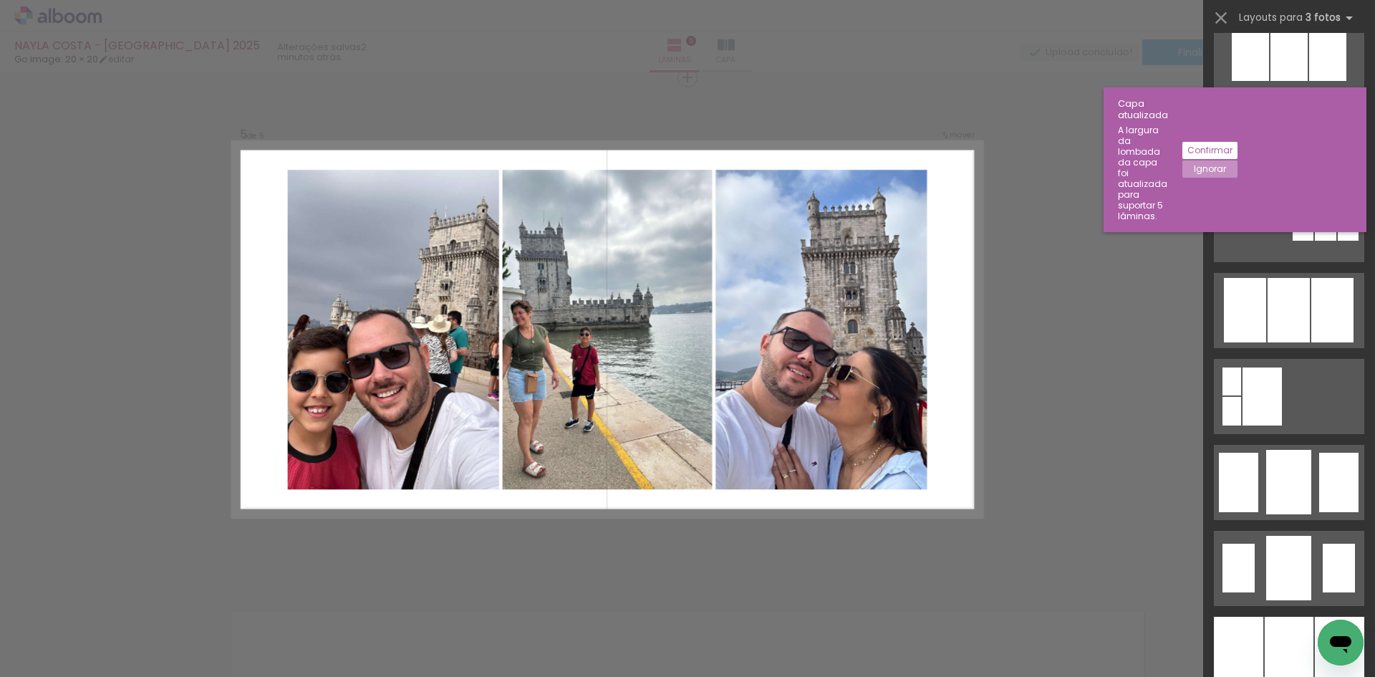
click at [1284, 81] on div at bounding box center [1288, 52] width 37 height 57
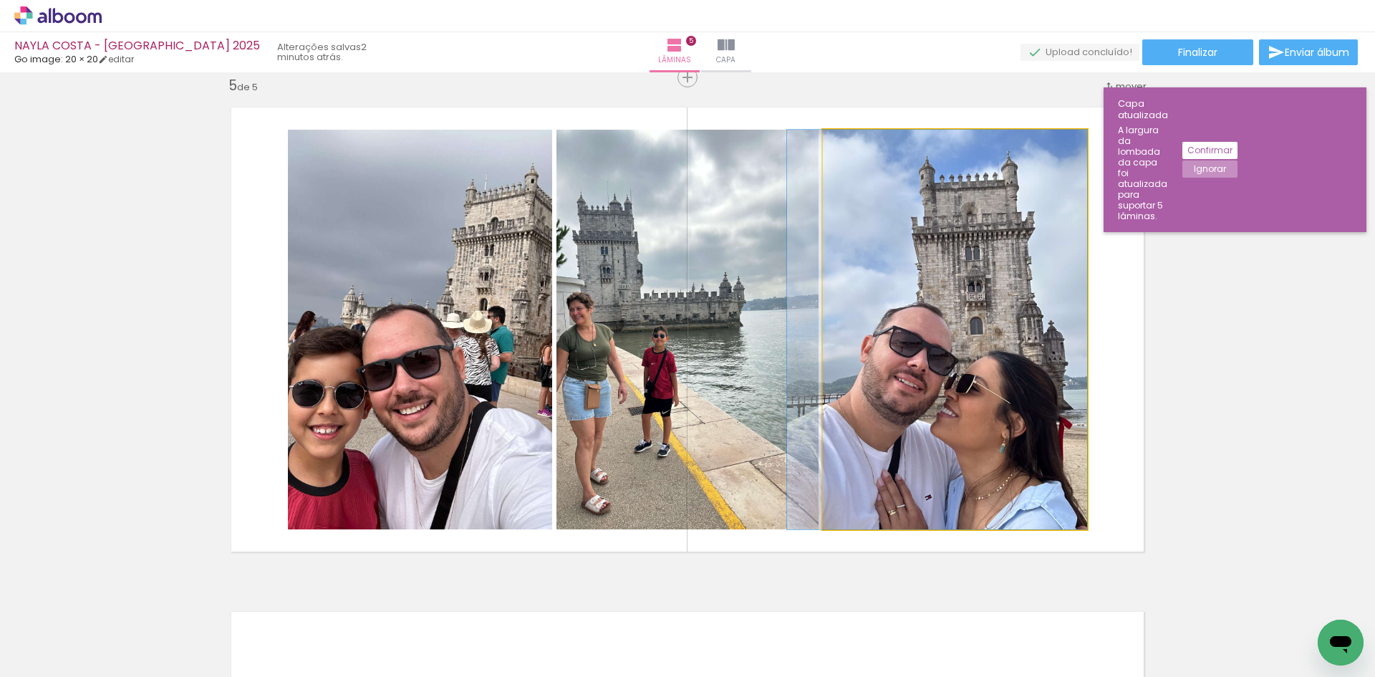
drag, startPoint x: 948, startPoint y: 341, endPoint x: 482, endPoint y: 352, distance: 466.3
click at [0, 0] on slot at bounding box center [0, 0] width 0 height 0
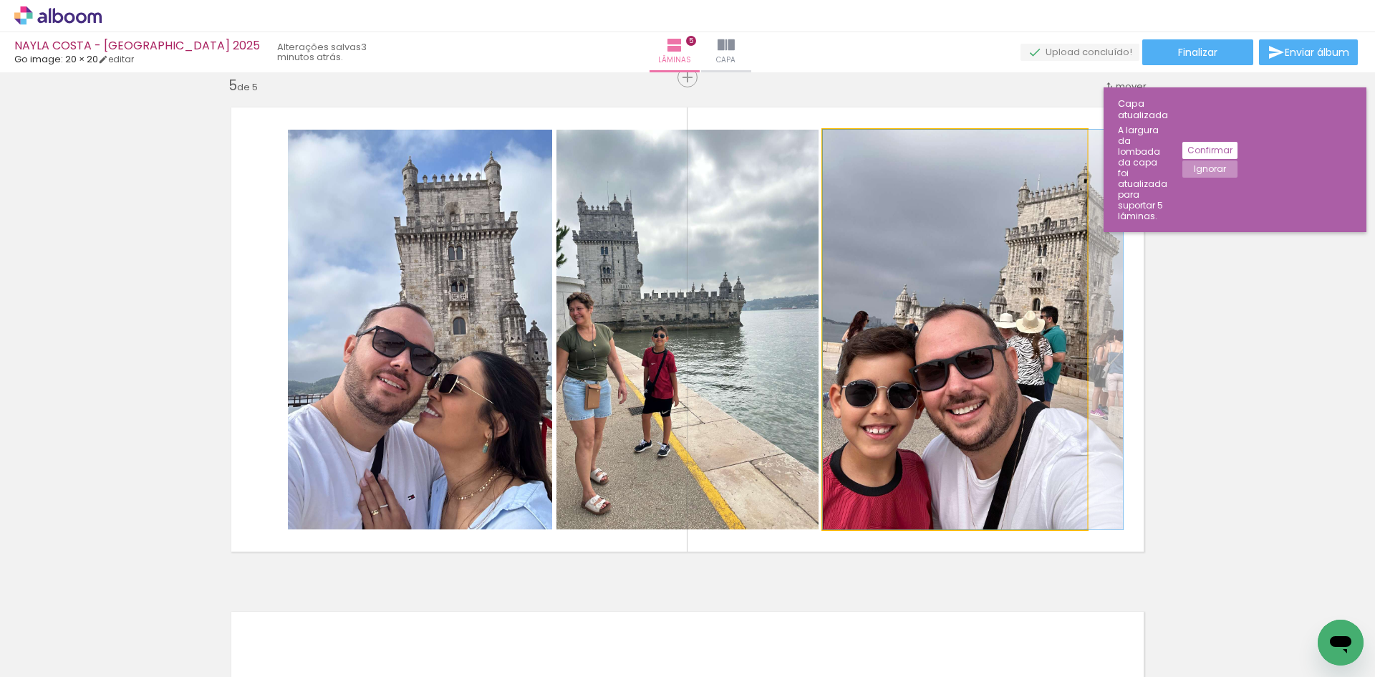
drag, startPoint x: 952, startPoint y: 365, endPoint x: 989, endPoint y: 364, distance: 36.5
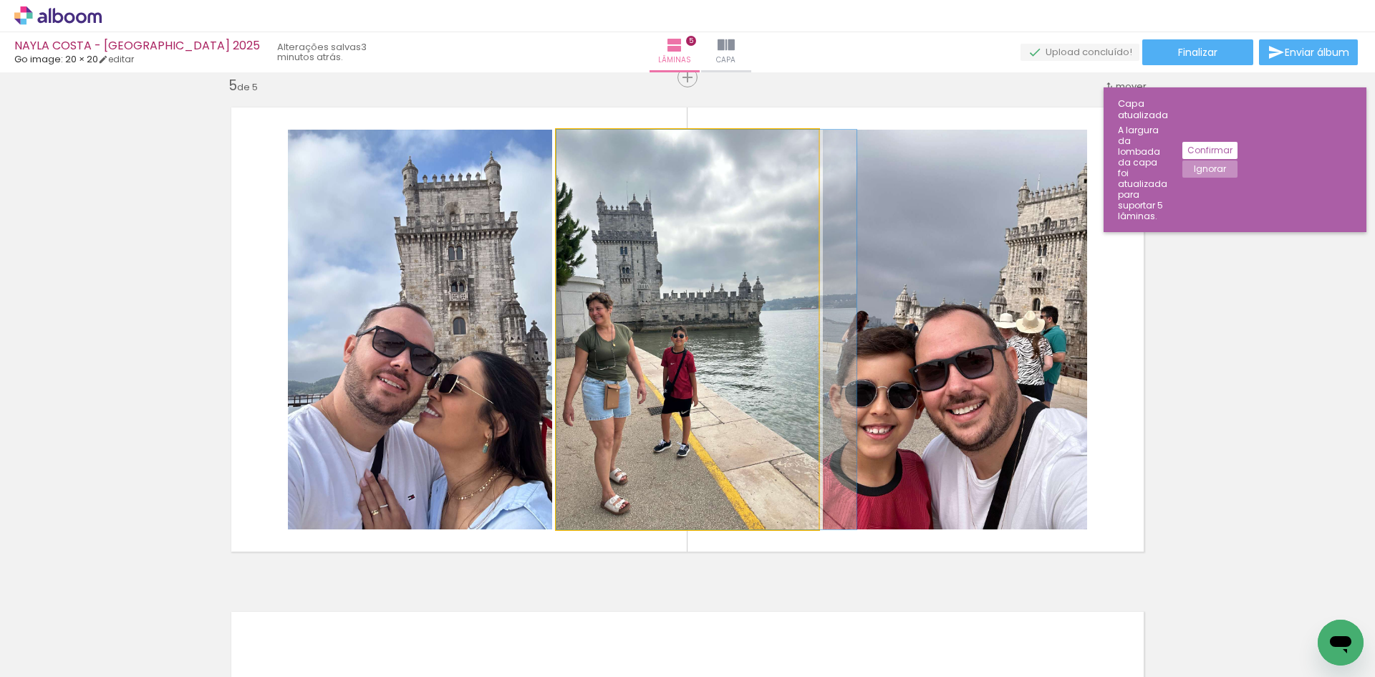
drag, startPoint x: 697, startPoint y: 362, endPoint x: 737, endPoint y: 373, distance: 42.4
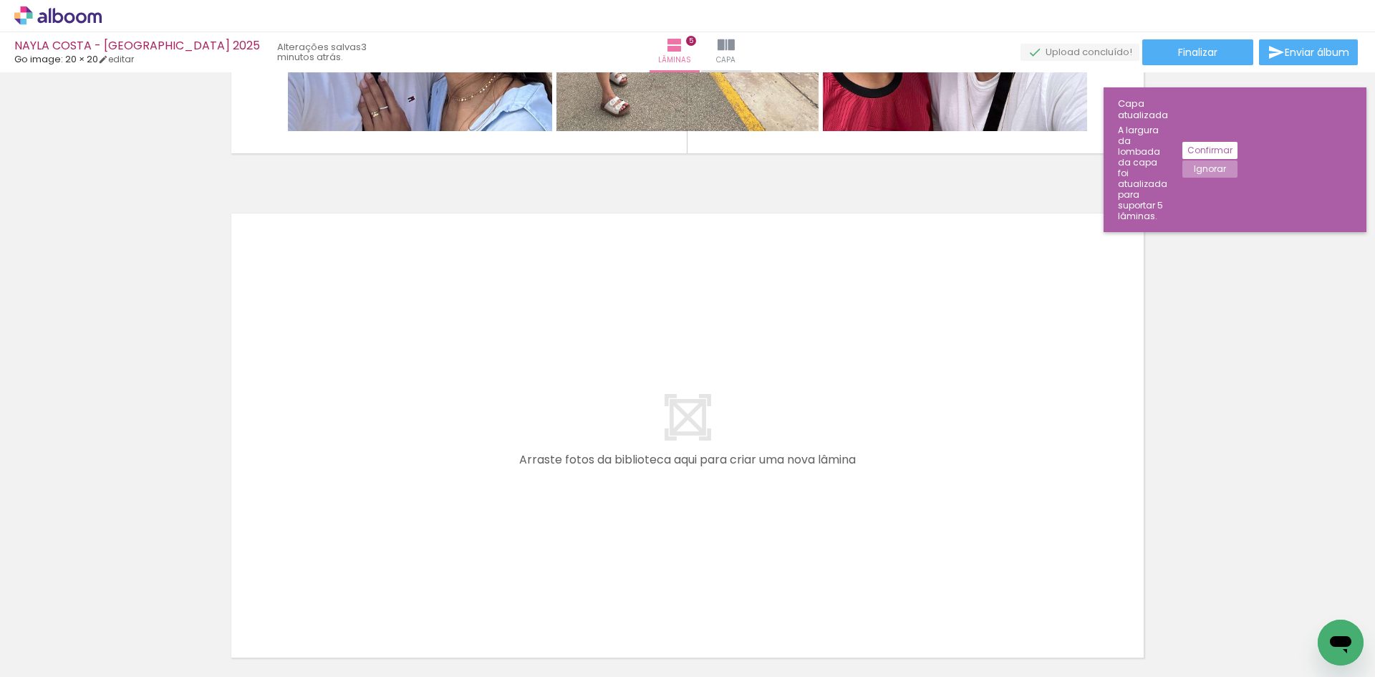
scroll to position [2464, 0]
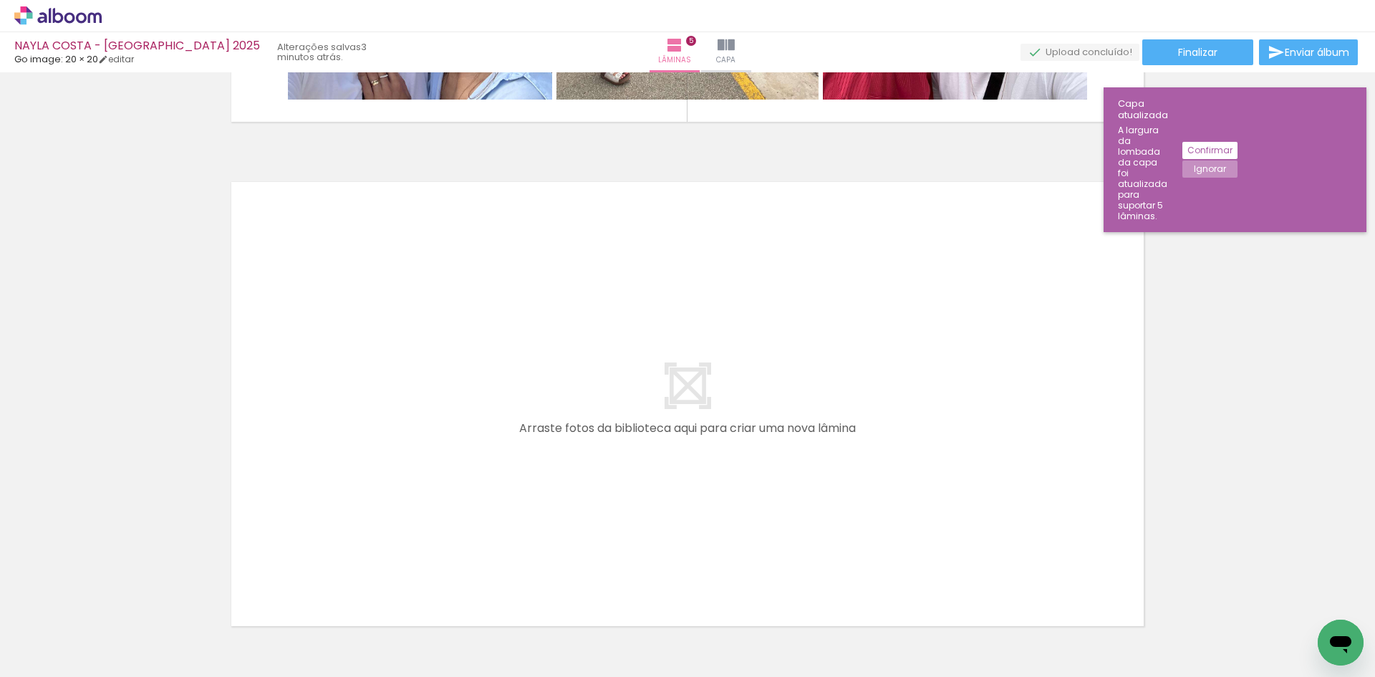
drag, startPoint x: 145, startPoint y: 633, endPoint x: 352, endPoint y: 468, distance: 264.9
click at [352, 468] on quentale-workspace at bounding box center [687, 338] width 1375 height 677
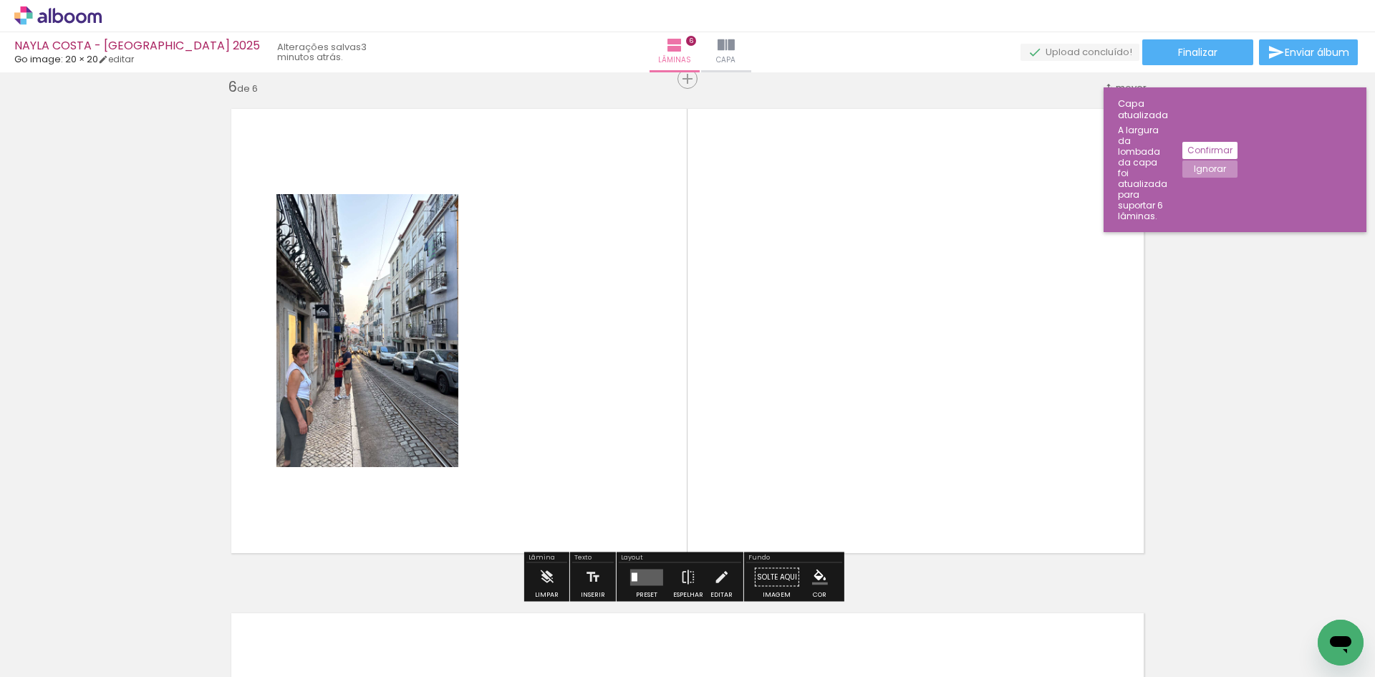
scroll to position [2539, 0]
drag, startPoint x: 813, startPoint y: 584, endPoint x: 815, endPoint y: 473, distance: 111.0
click at [813, 510] on quentale-workspace at bounding box center [687, 338] width 1375 height 677
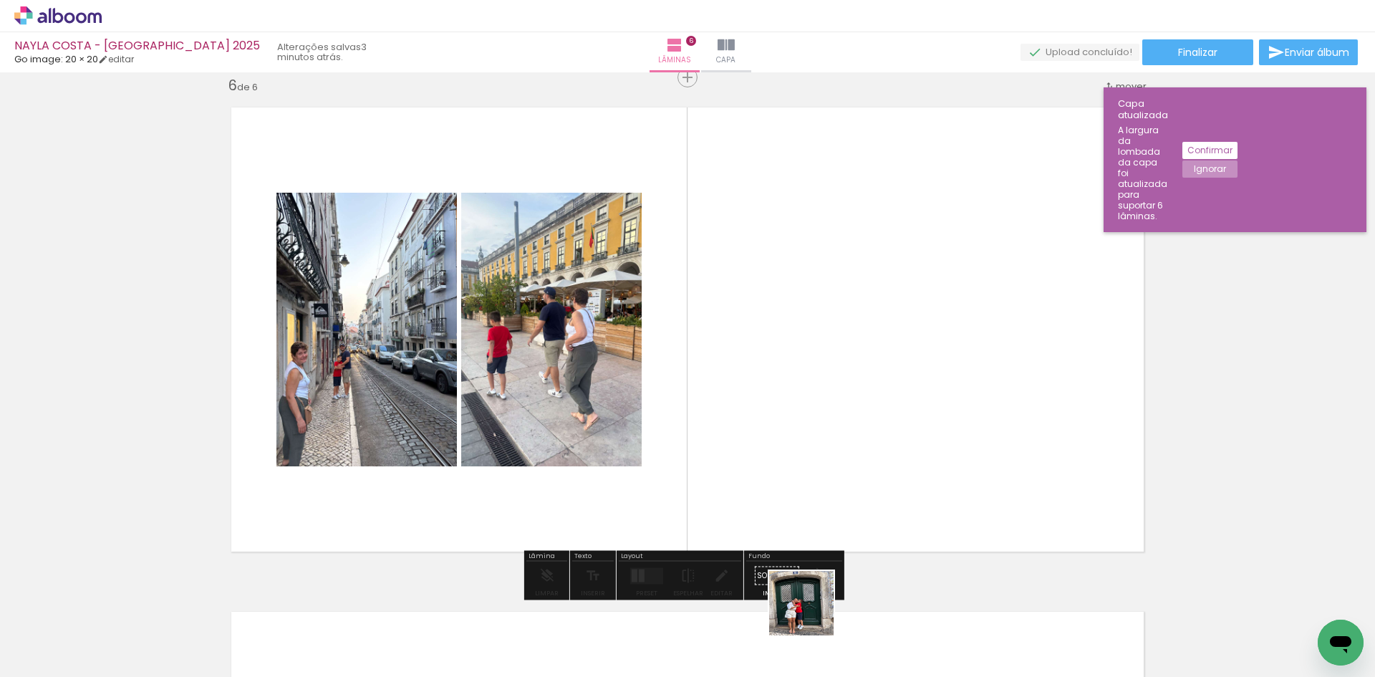
drag, startPoint x: 798, startPoint y: 642, endPoint x: 874, endPoint y: 425, distance: 229.6
click at [864, 470] on quentale-workspace at bounding box center [687, 338] width 1375 height 677
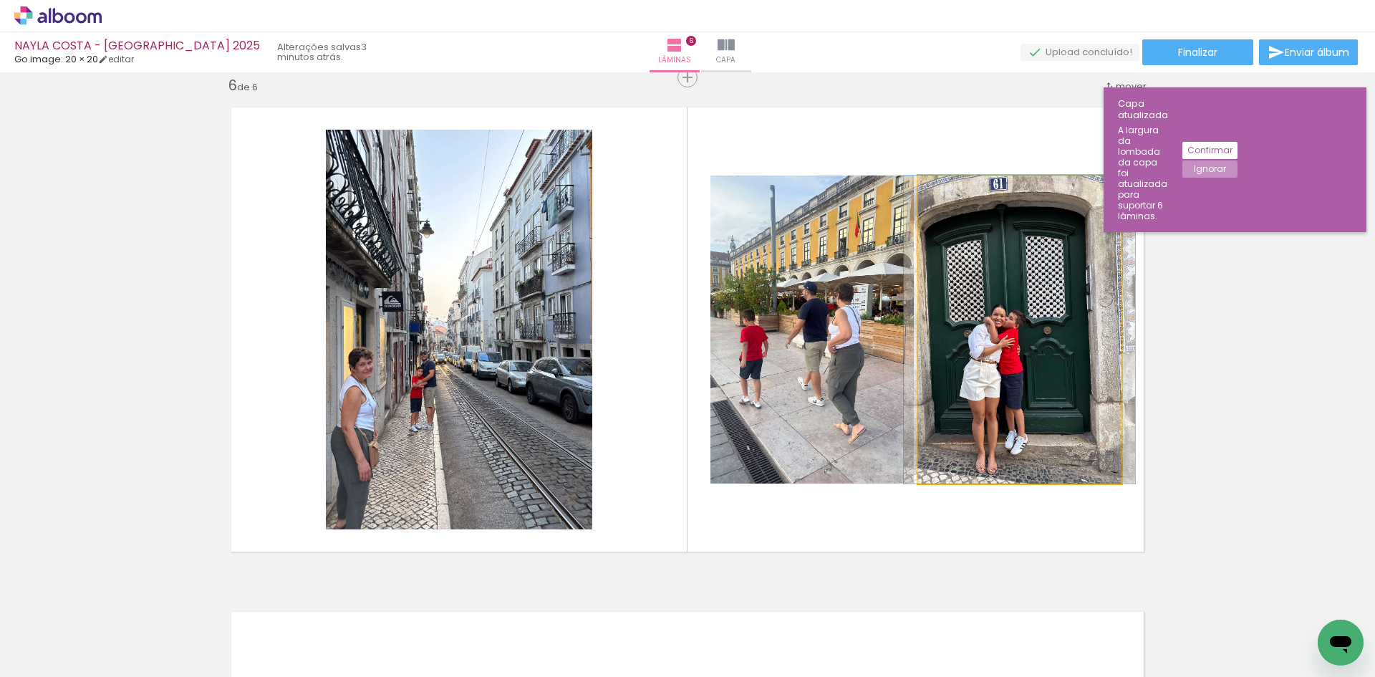
drag, startPoint x: 1013, startPoint y: 352, endPoint x: 508, endPoint y: 347, distance: 505.5
click at [0, 0] on slot at bounding box center [0, 0] width 0 height 0
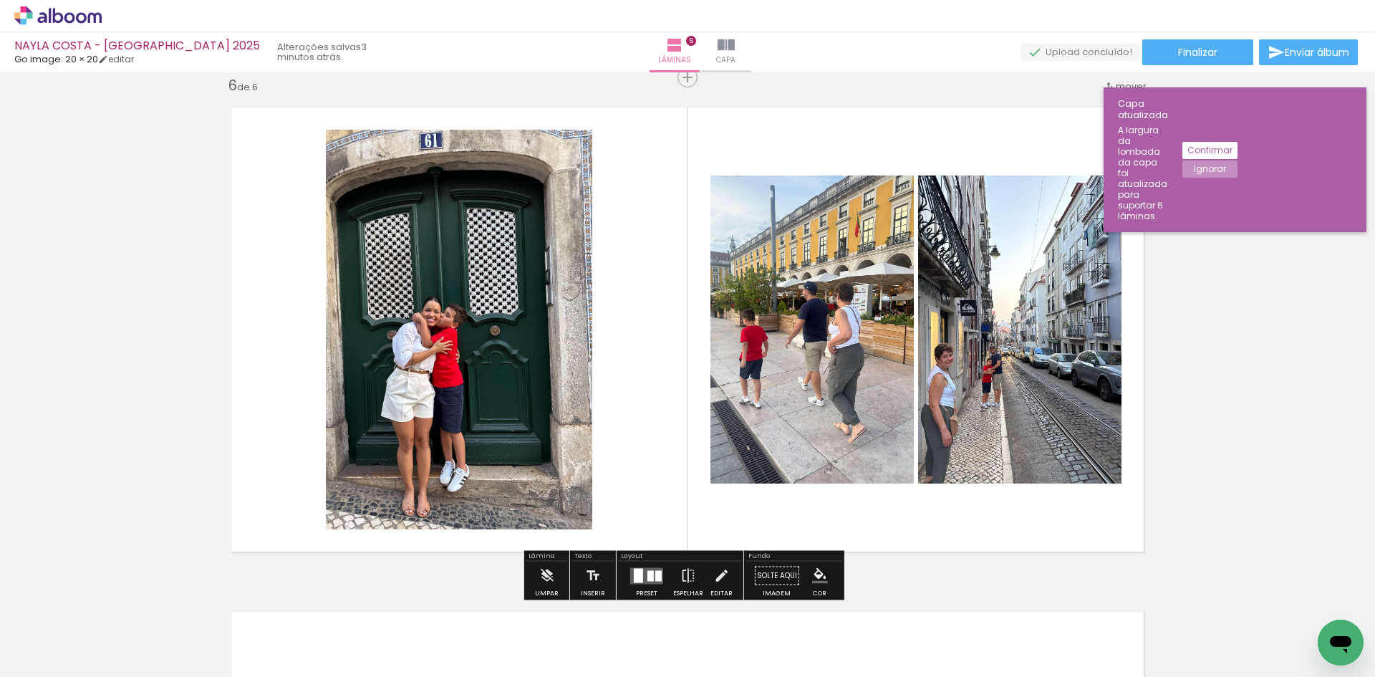
click at [657, 568] on quentale-layouter at bounding box center [646, 575] width 33 height 16
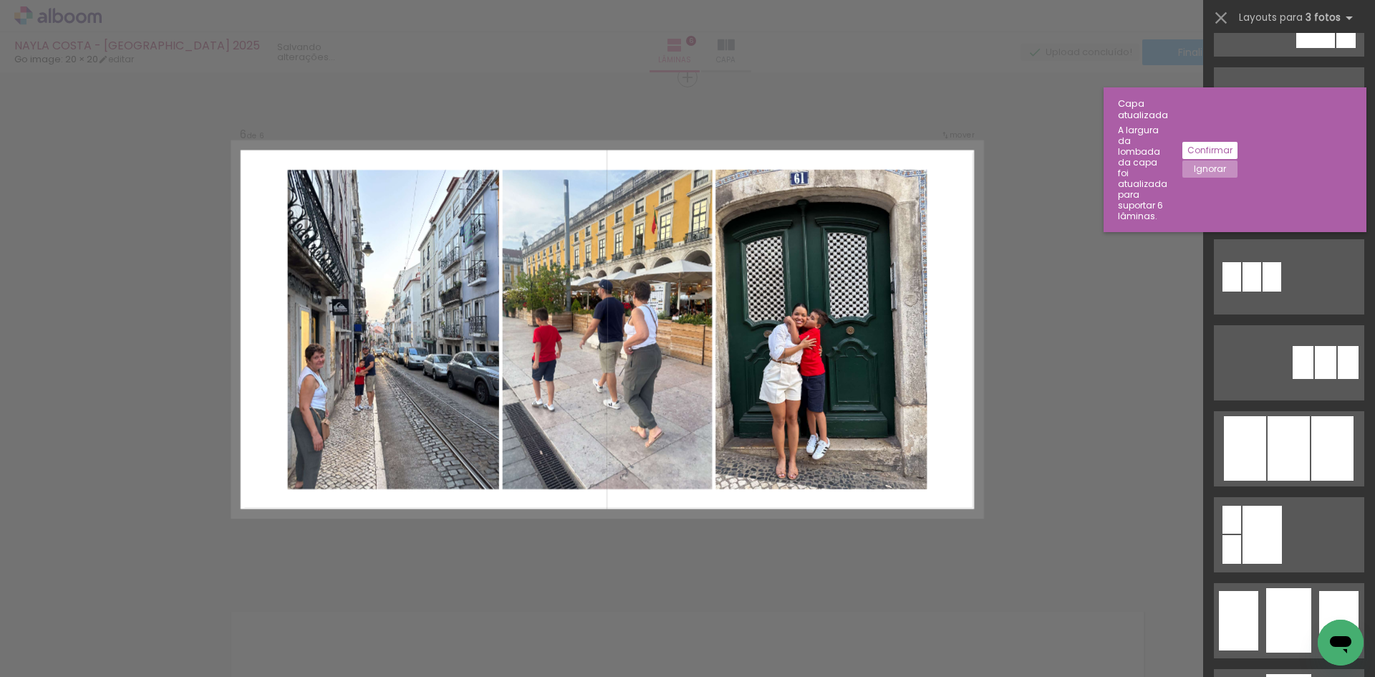
scroll to position [644, 0]
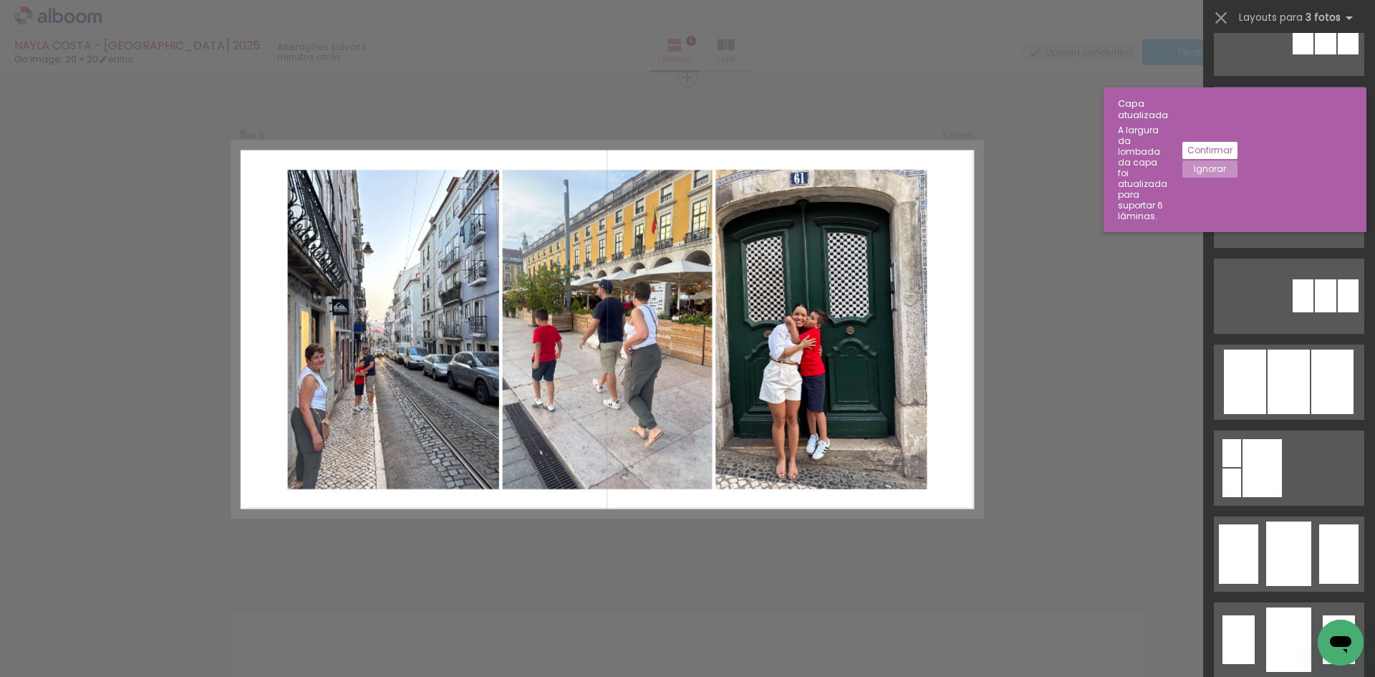
click at [1270, 153] on div at bounding box center [1288, 123] width 37 height 57
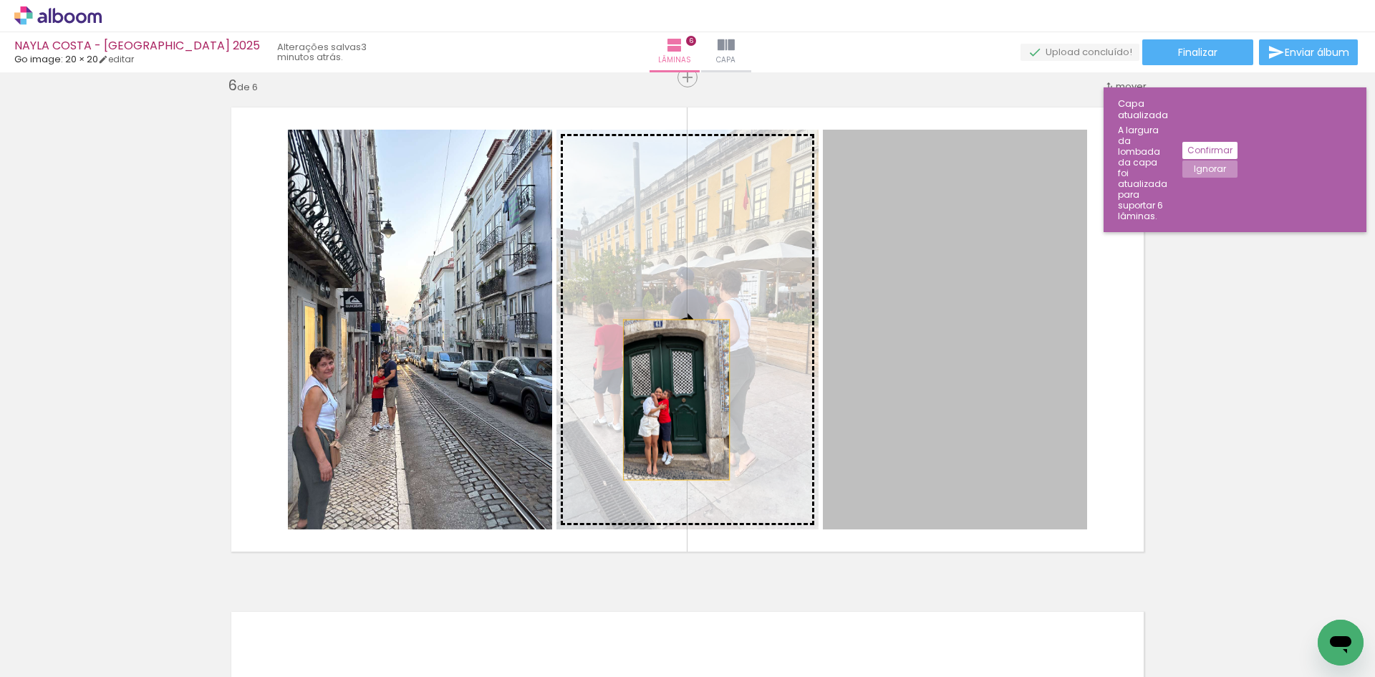
drag, startPoint x: 932, startPoint y: 393, endPoint x: 407, endPoint y: 396, distance: 524.8
click at [0, 0] on slot at bounding box center [0, 0] width 0 height 0
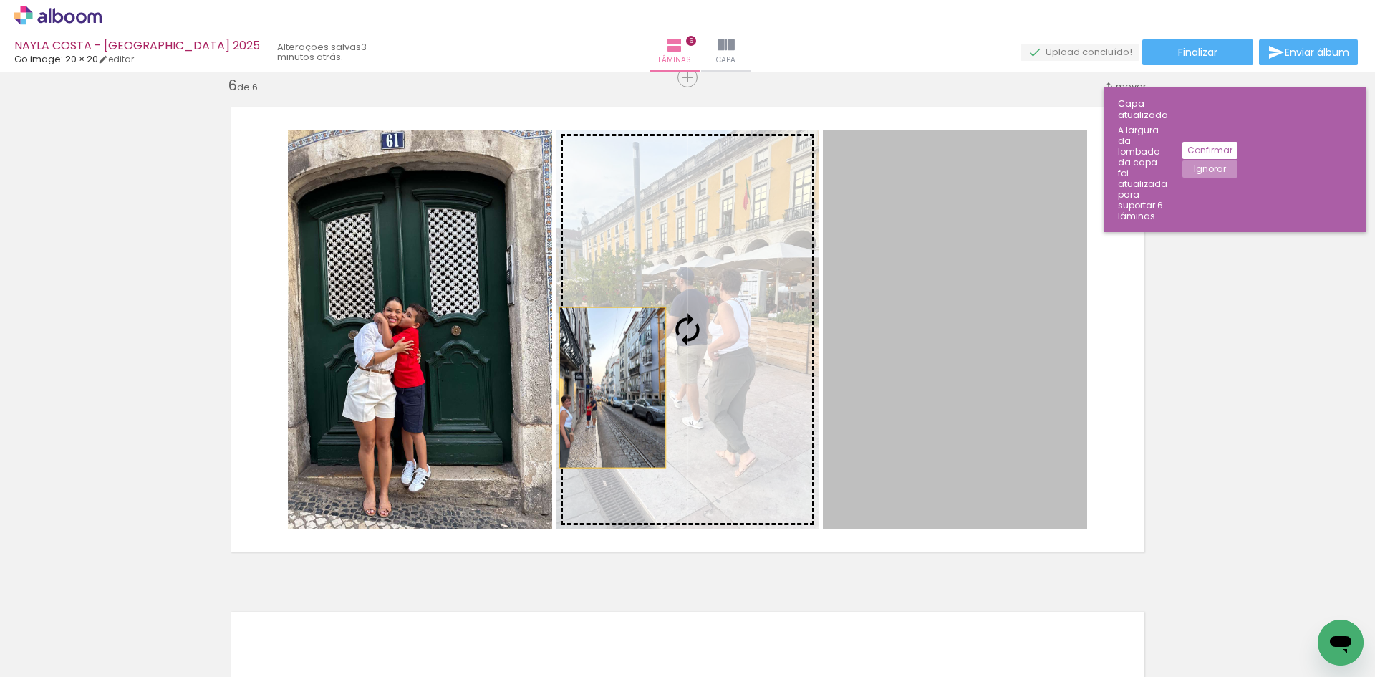
drag, startPoint x: 884, startPoint y: 401, endPoint x: 579, endPoint y: 386, distance: 305.4
click at [0, 0] on slot at bounding box center [0, 0] width 0 height 0
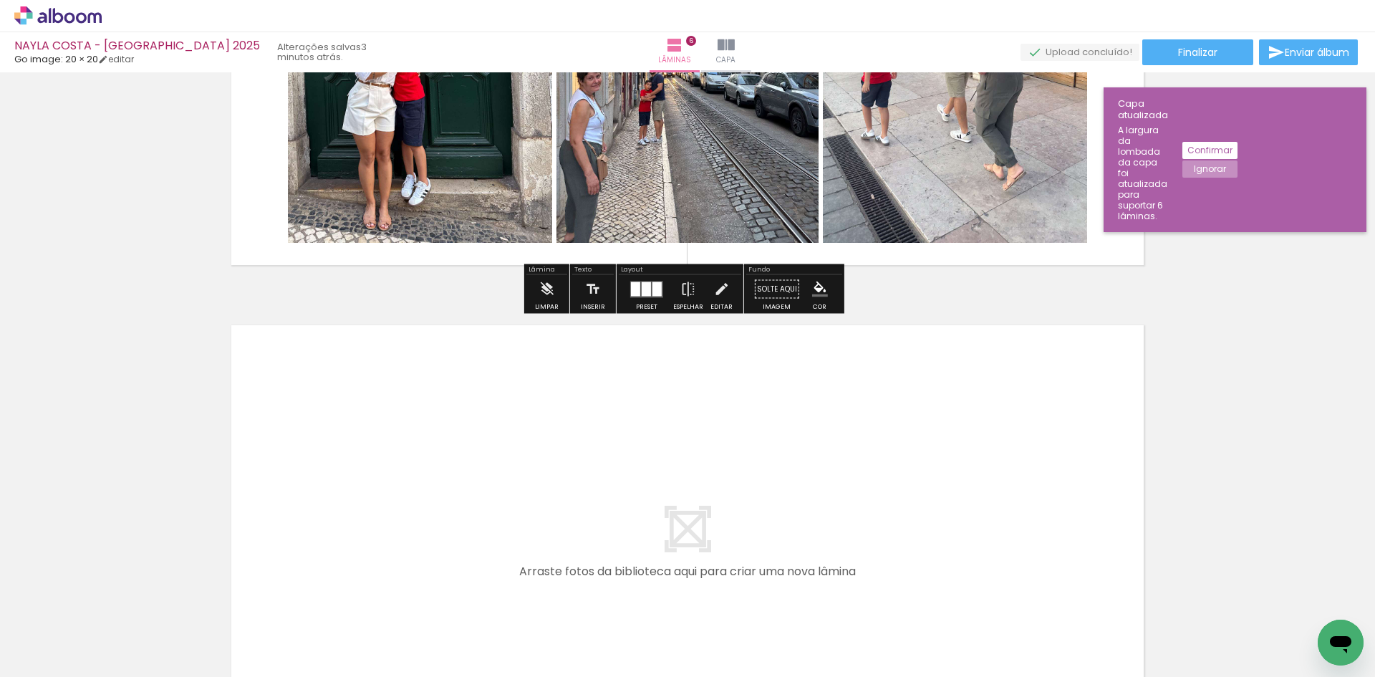
scroll to position [2897, 0]
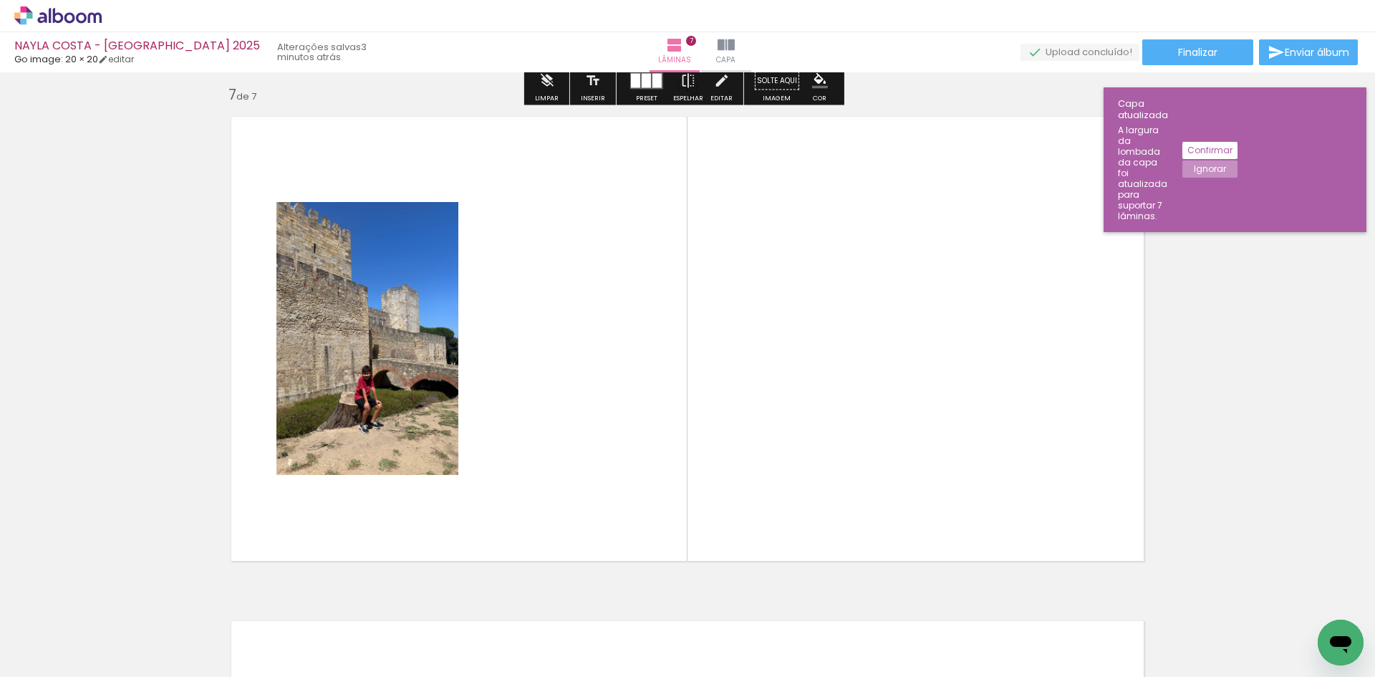
scroll to position [3043, 0]
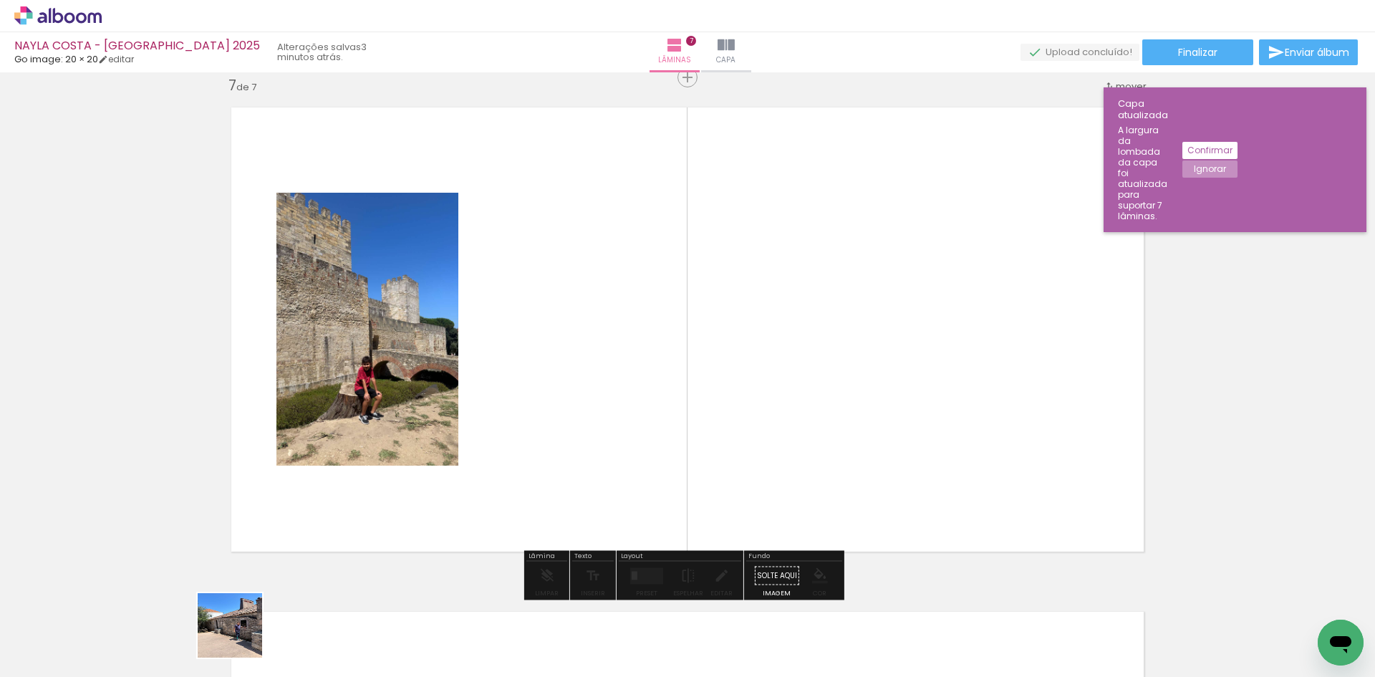
drag, startPoint x: 232, startPoint y: 639, endPoint x: 596, endPoint y: 422, distance: 424.1
click at [596, 422] on quentale-workspace at bounding box center [687, 338] width 1375 height 677
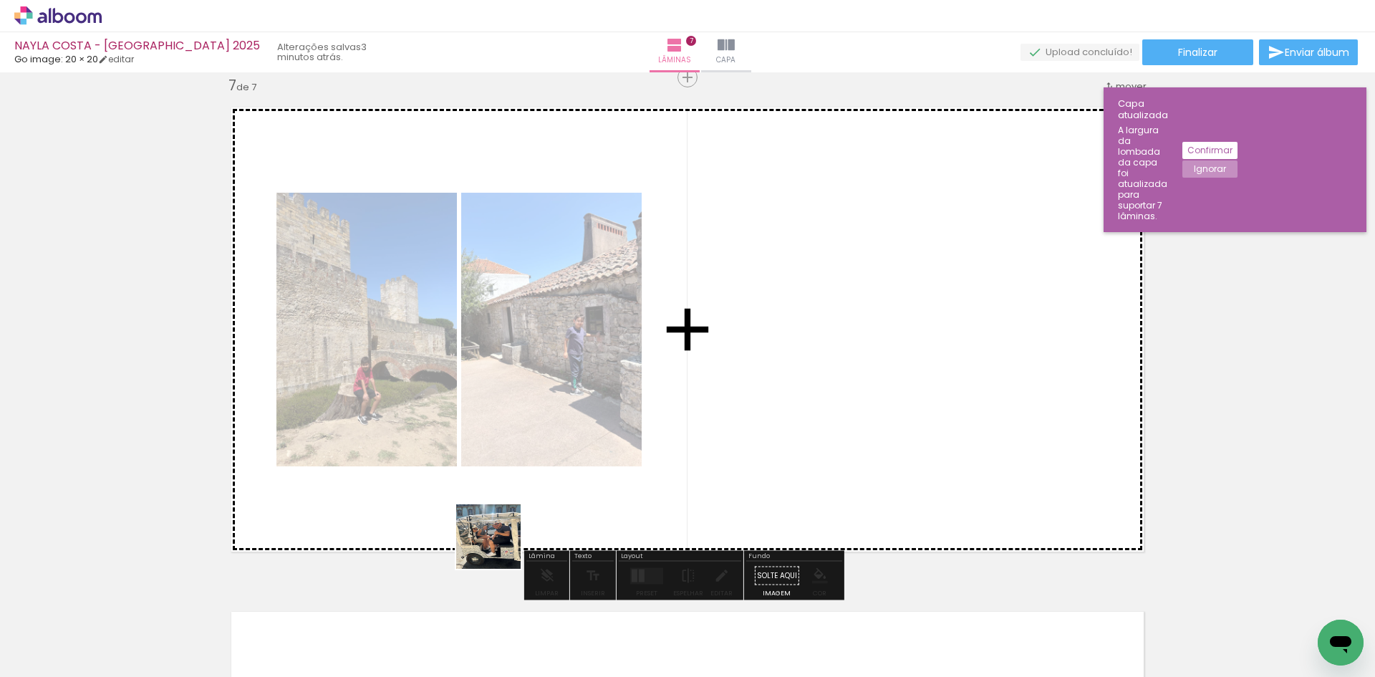
drag, startPoint x: 232, startPoint y: 638, endPoint x: 757, endPoint y: 416, distance: 569.8
click at [737, 438] on quentale-workspace at bounding box center [687, 338] width 1375 height 677
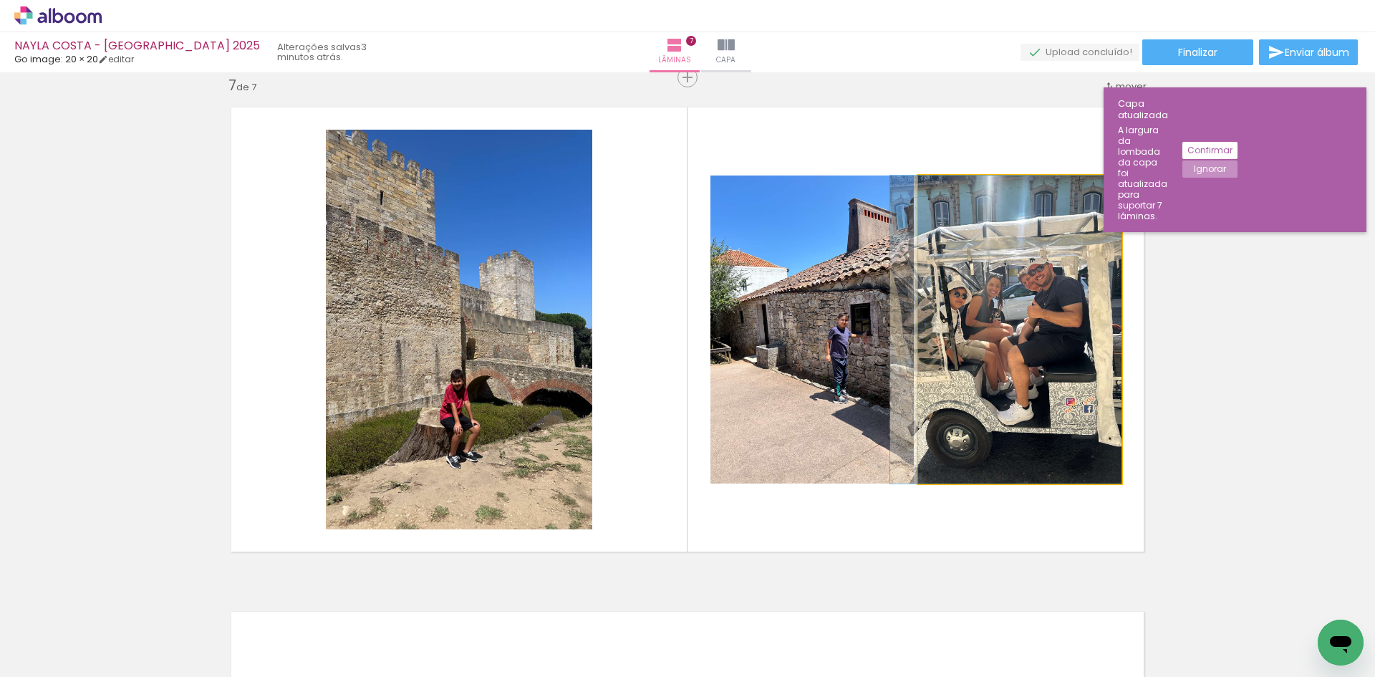
drag, startPoint x: 1002, startPoint y: 375, endPoint x: 530, endPoint y: 638, distance: 540.7
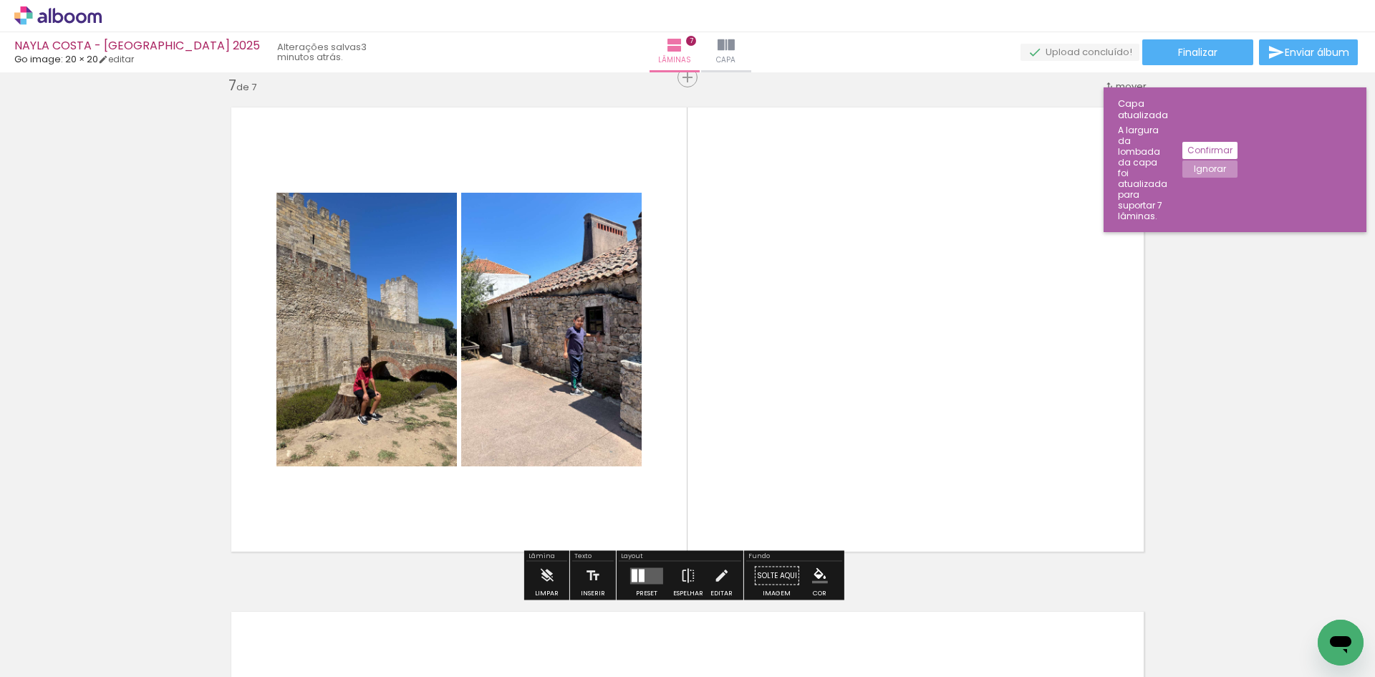
drag, startPoint x: 553, startPoint y: 644, endPoint x: 863, endPoint y: 384, distance: 405.1
click at [863, 384] on quentale-workspace at bounding box center [687, 338] width 1375 height 677
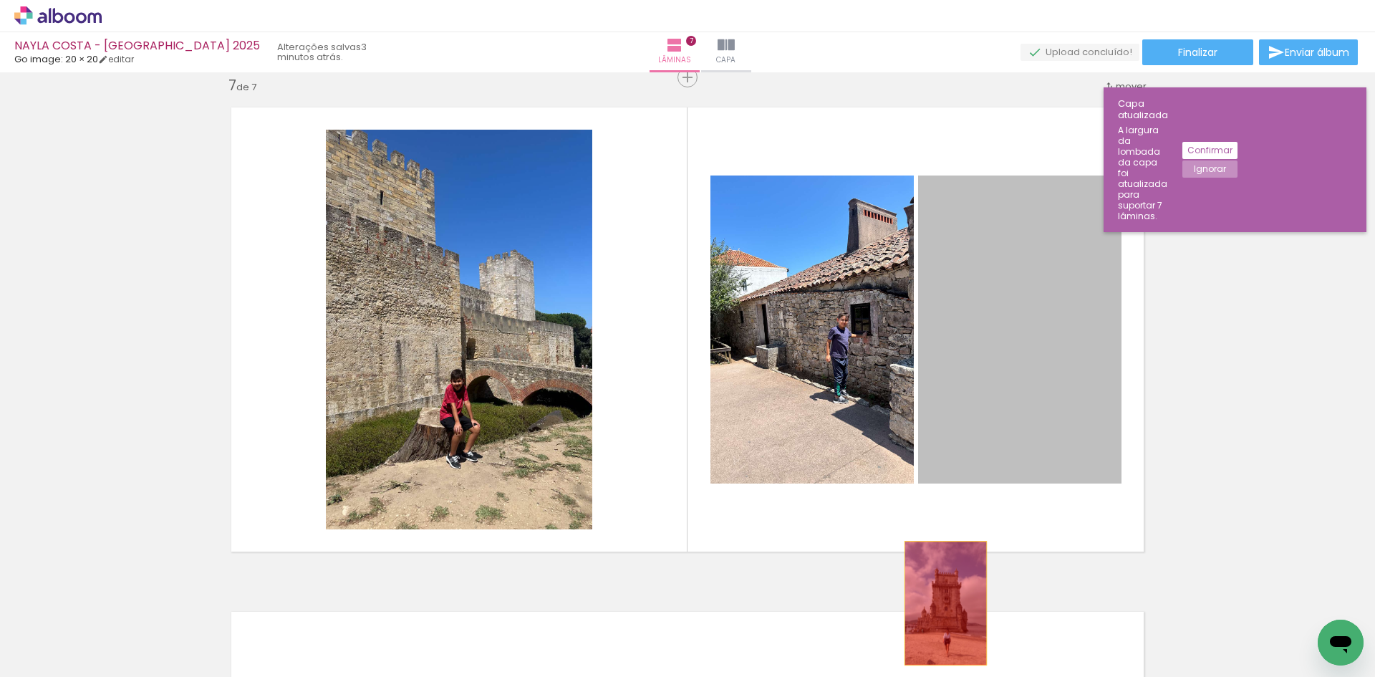
drag, startPoint x: 1002, startPoint y: 420, endPoint x: 906, endPoint y: 639, distance: 238.9
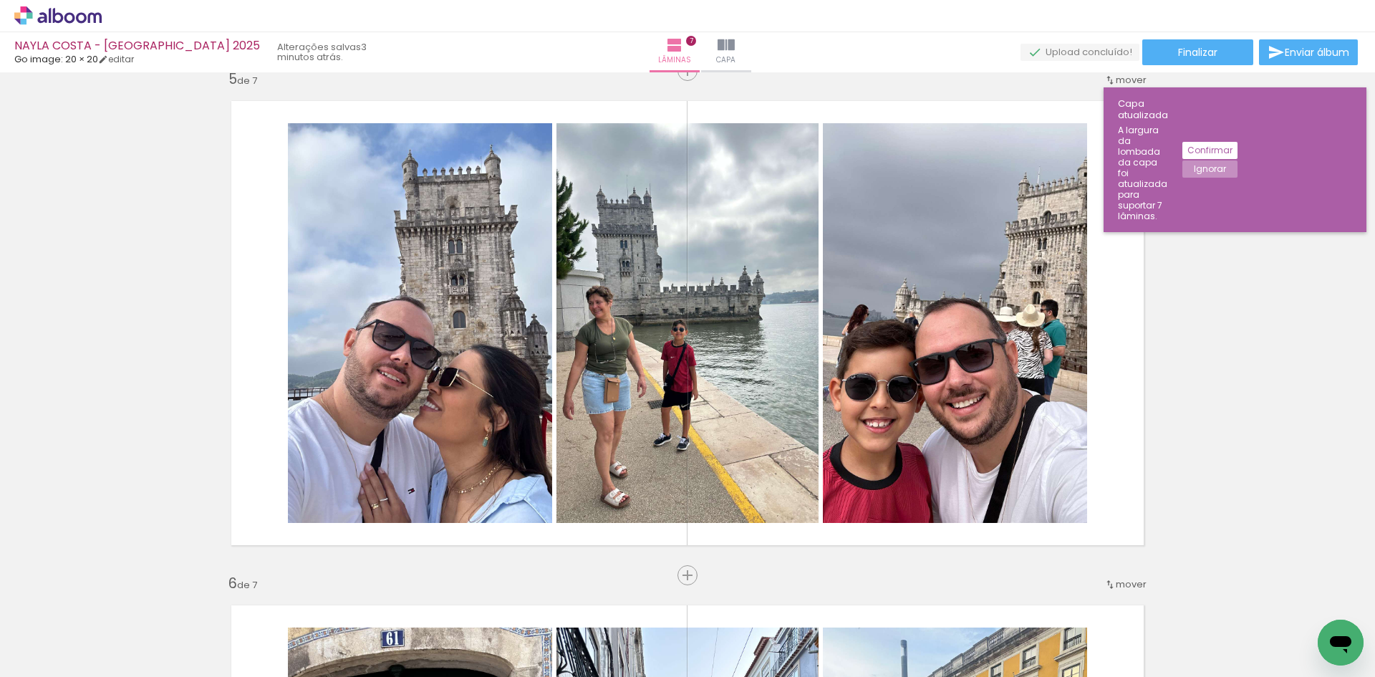
scroll to position [2041, 0]
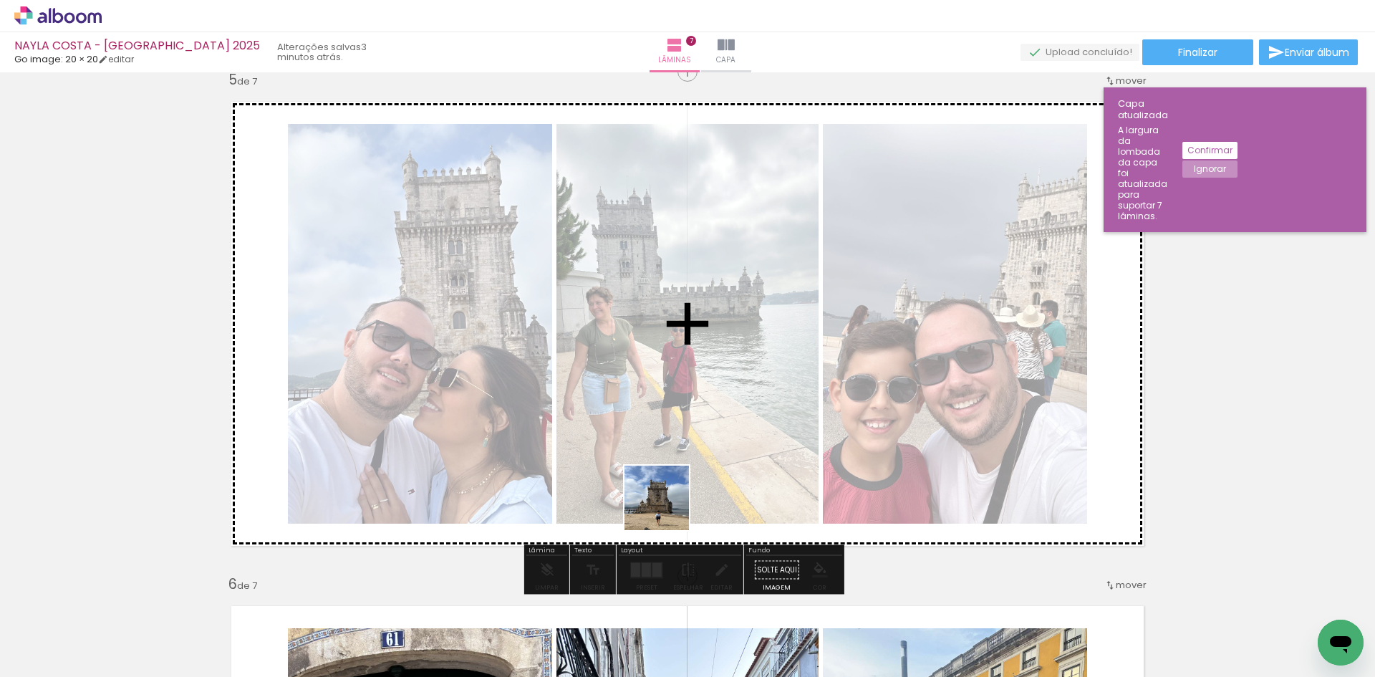
drag, startPoint x: 587, startPoint y: 599, endPoint x: 732, endPoint y: 383, distance: 259.9
click at [707, 439] on quentale-workspace at bounding box center [687, 338] width 1375 height 677
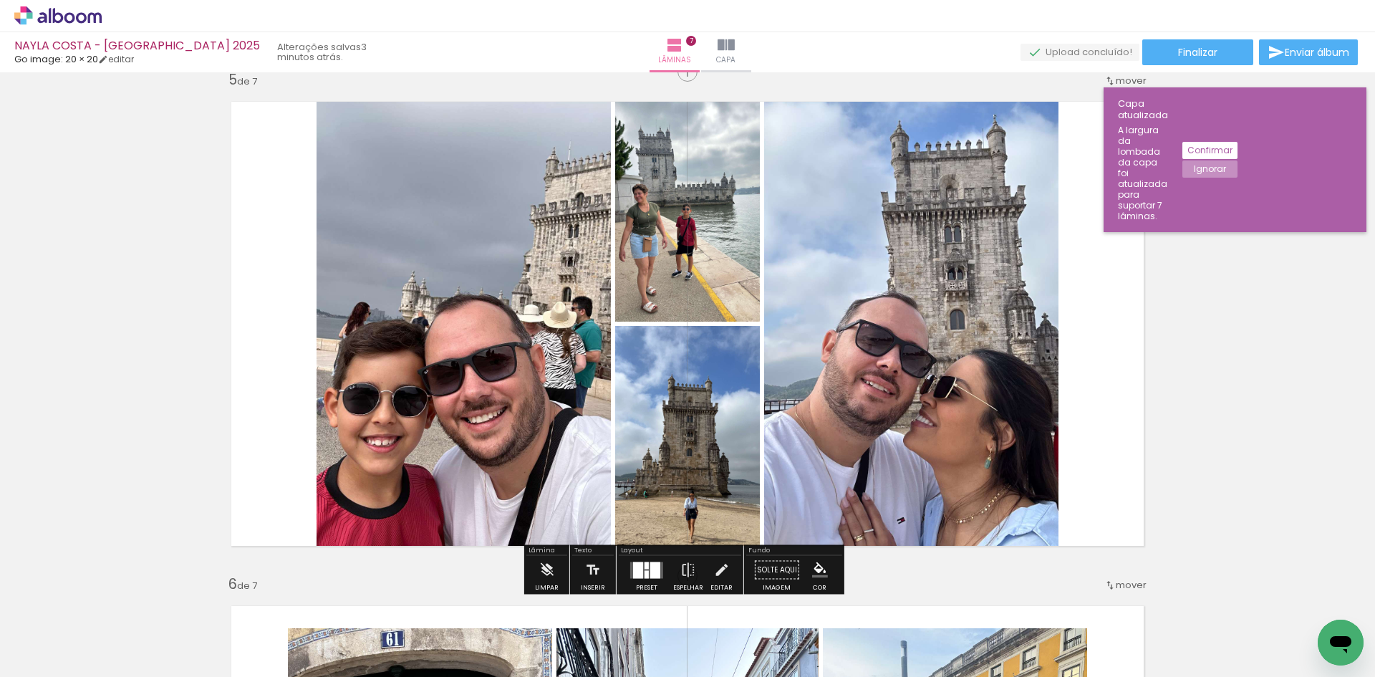
click at [651, 569] on div at bounding box center [655, 569] width 10 height 16
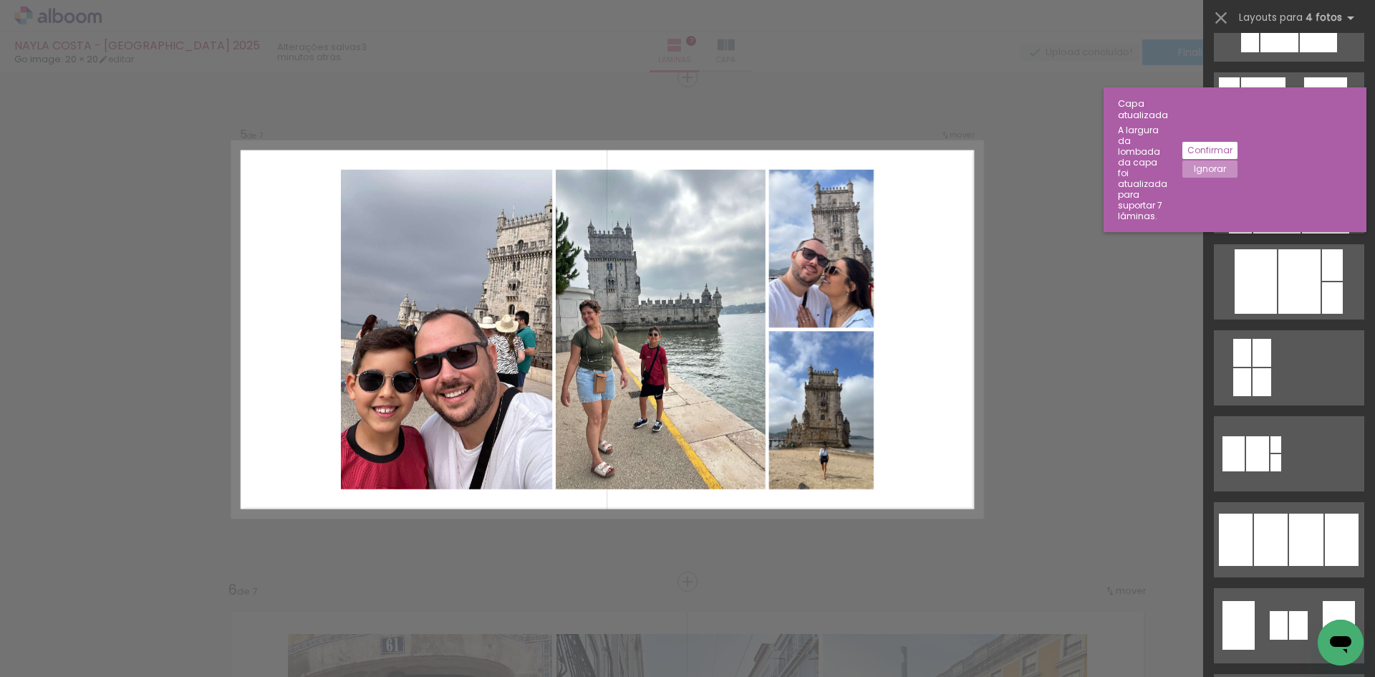
scroll to position [859, 0]
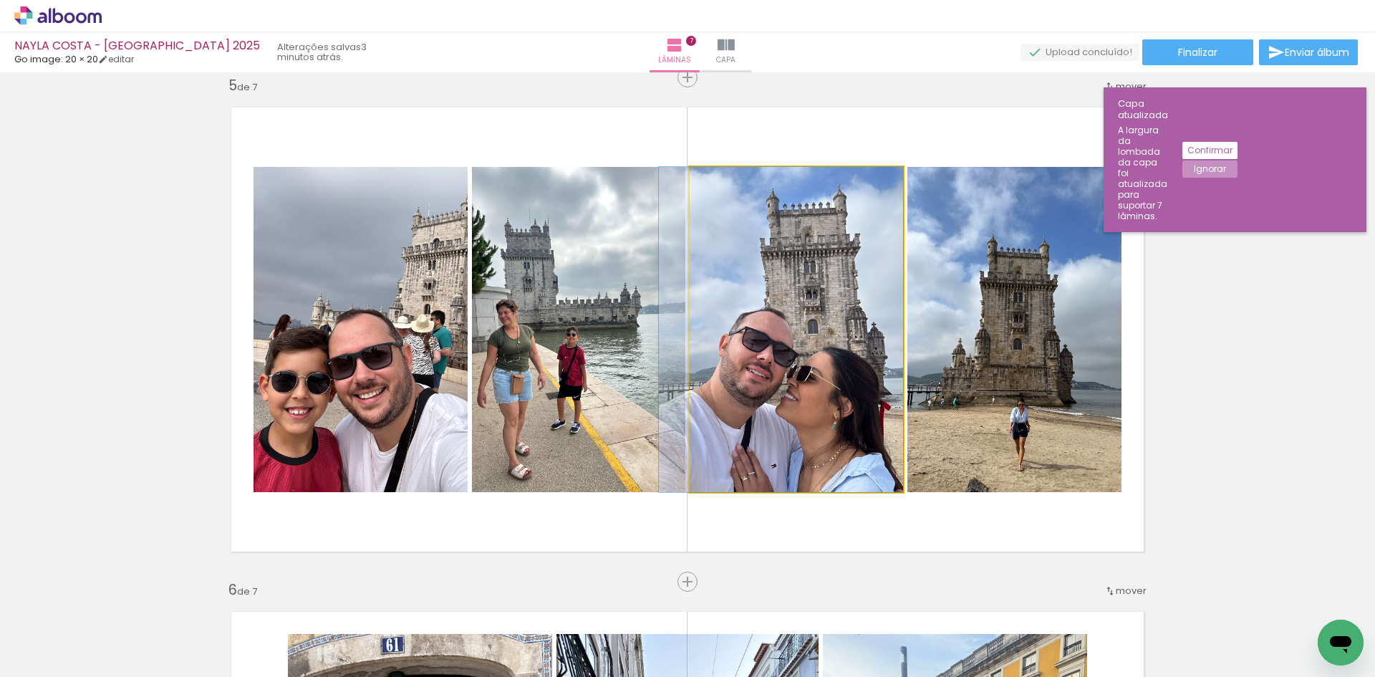
drag, startPoint x: 800, startPoint y: 343, endPoint x: 372, endPoint y: 353, distance: 429.0
click at [0, 0] on slot at bounding box center [0, 0] width 0 height 0
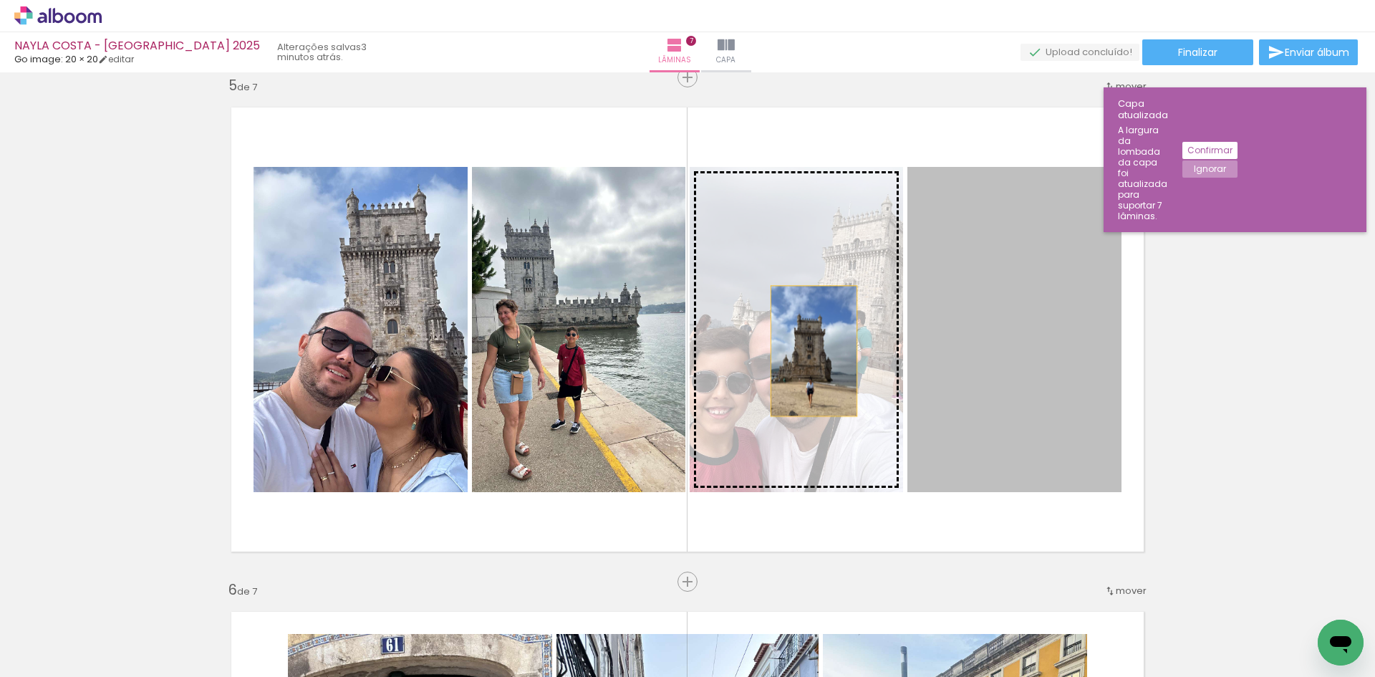
drag, startPoint x: 951, startPoint y: 347, endPoint x: 537, endPoint y: 370, distance: 414.5
click at [0, 0] on slot at bounding box center [0, 0] width 0 height 0
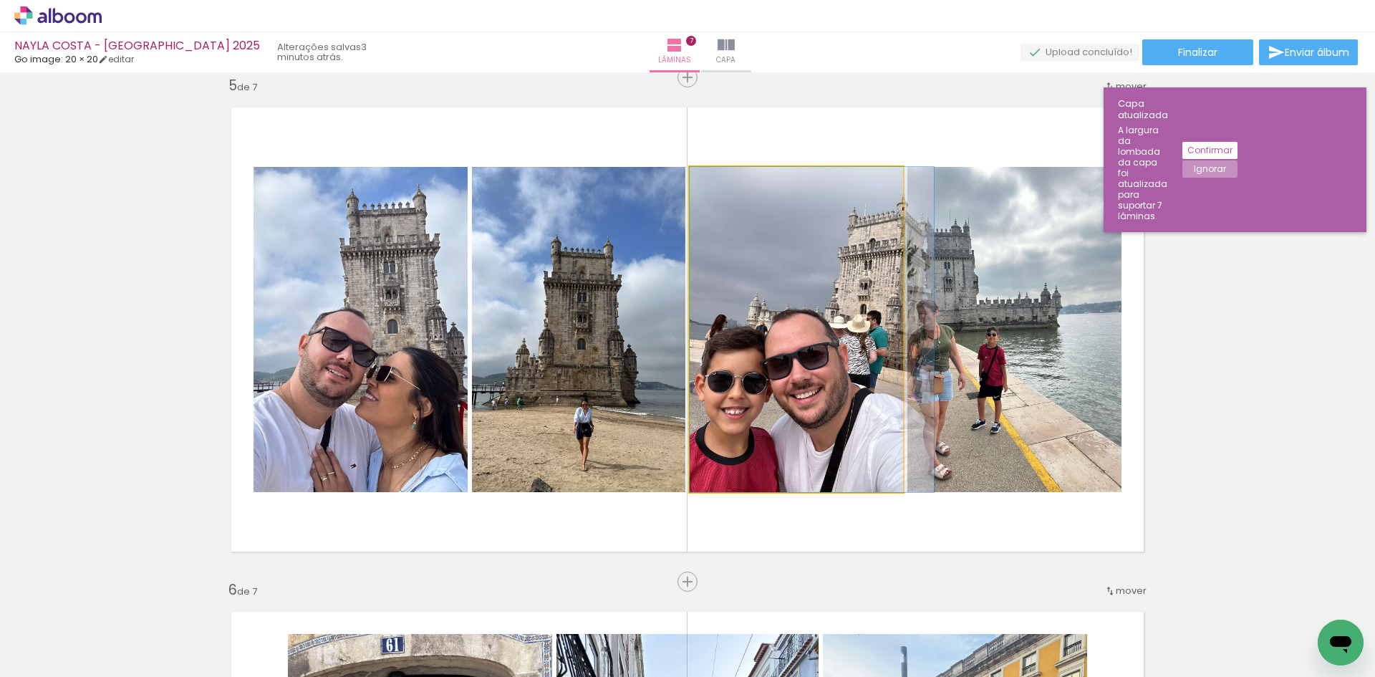
drag, startPoint x: 778, startPoint y: 374, endPoint x: 851, endPoint y: 377, distance: 72.4
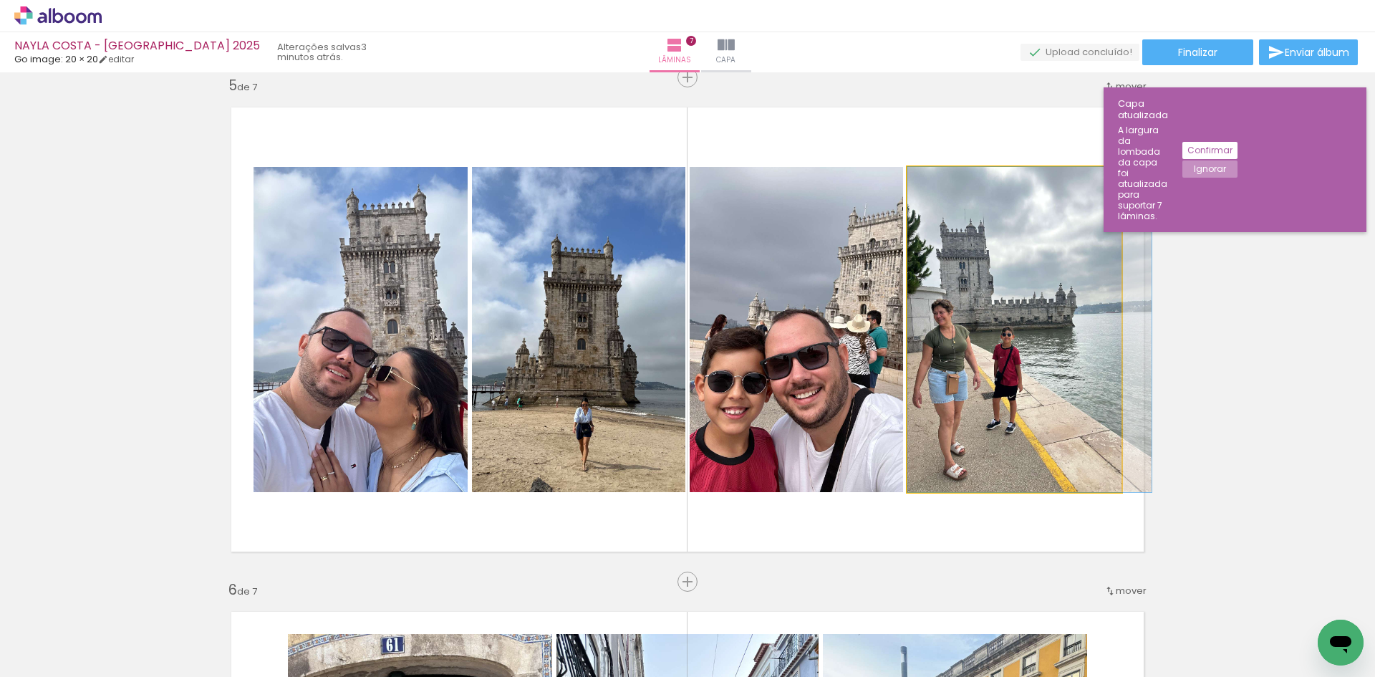
drag, startPoint x: 957, startPoint y: 365, endPoint x: 1048, endPoint y: 367, distance: 90.2
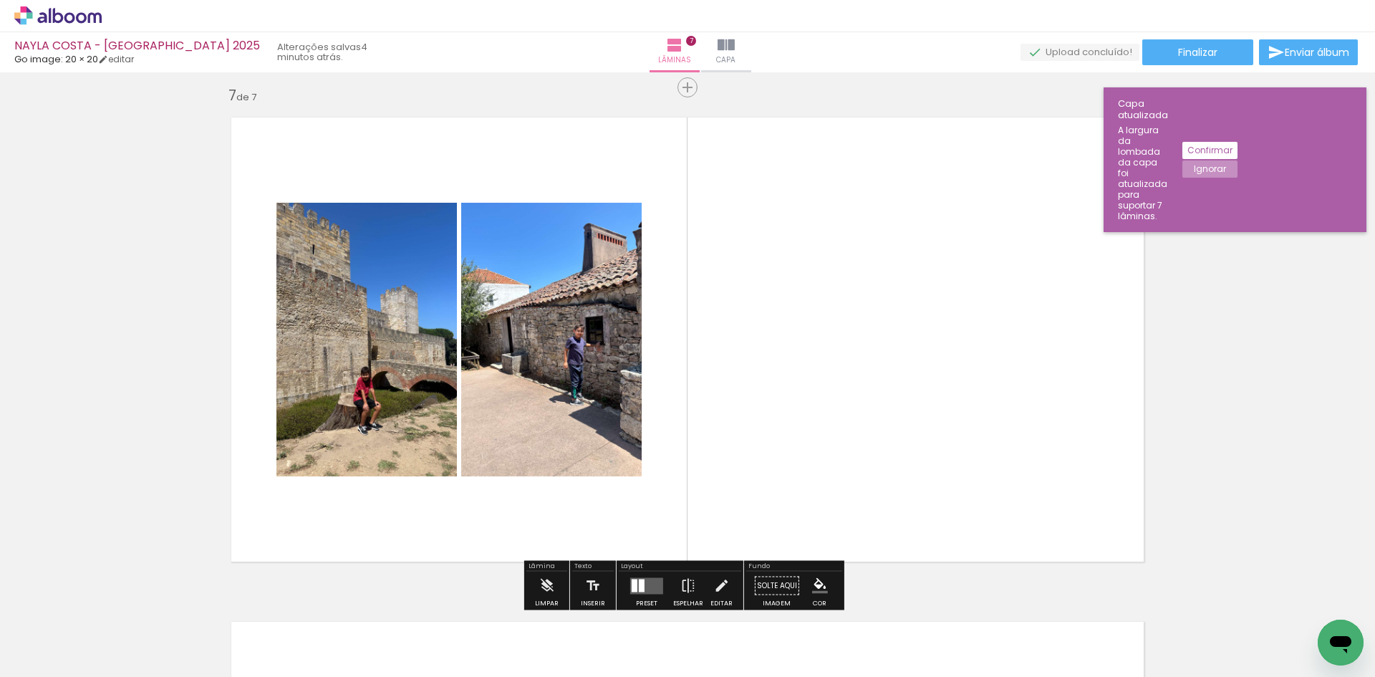
scroll to position [3037, 0]
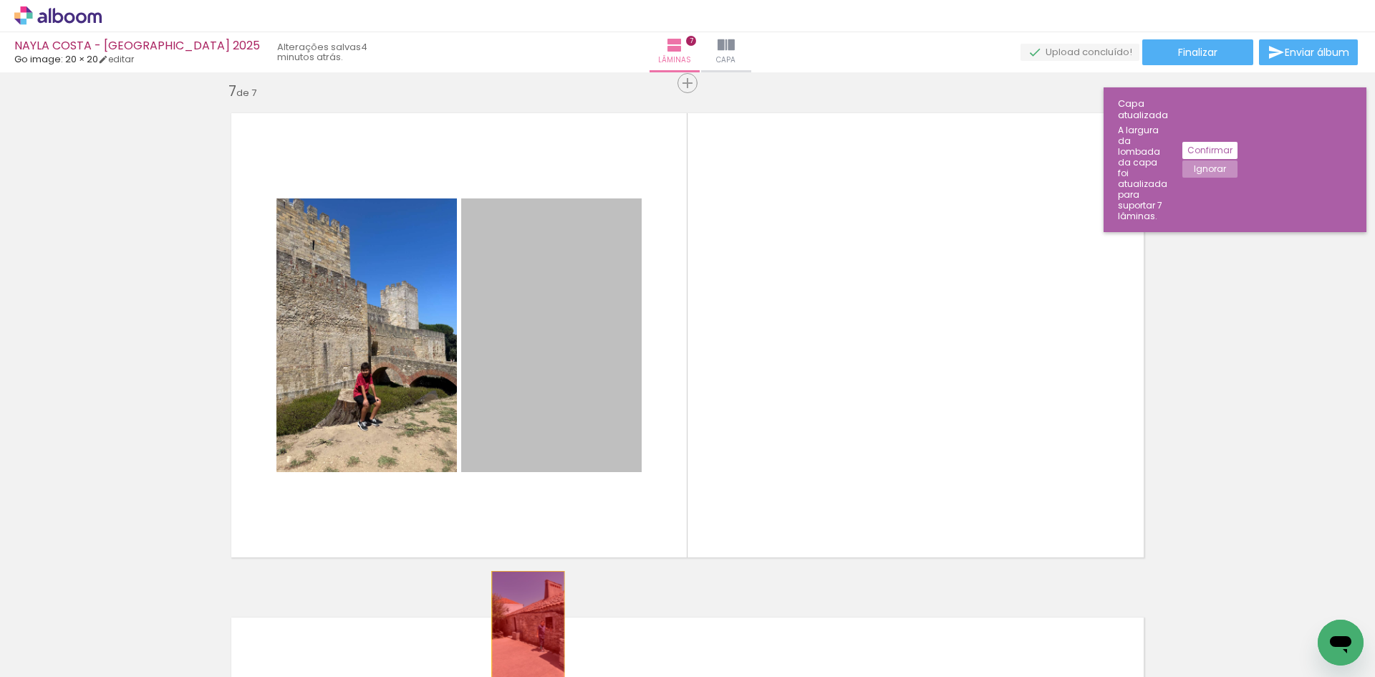
drag, startPoint x: 543, startPoint y: 372, endPoint x: 523, endPoint y: 626, distance: 255.0
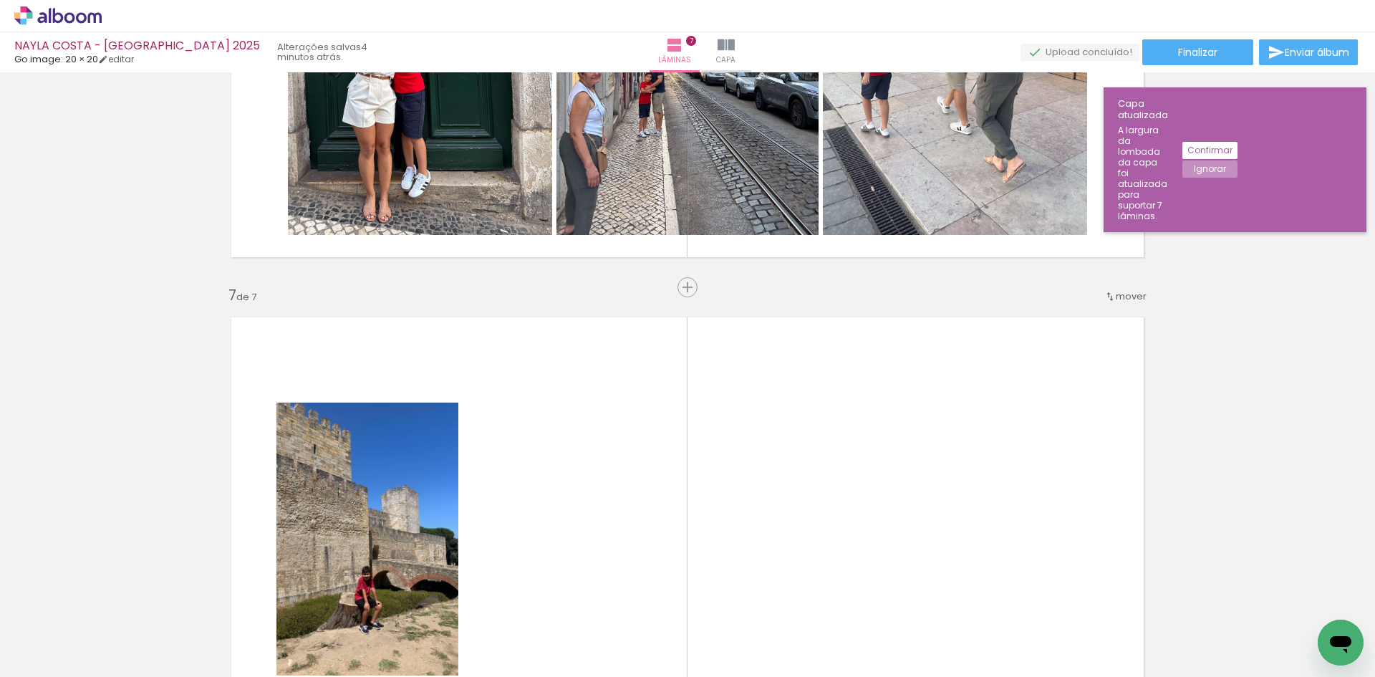
scroll to position [2822, 0]
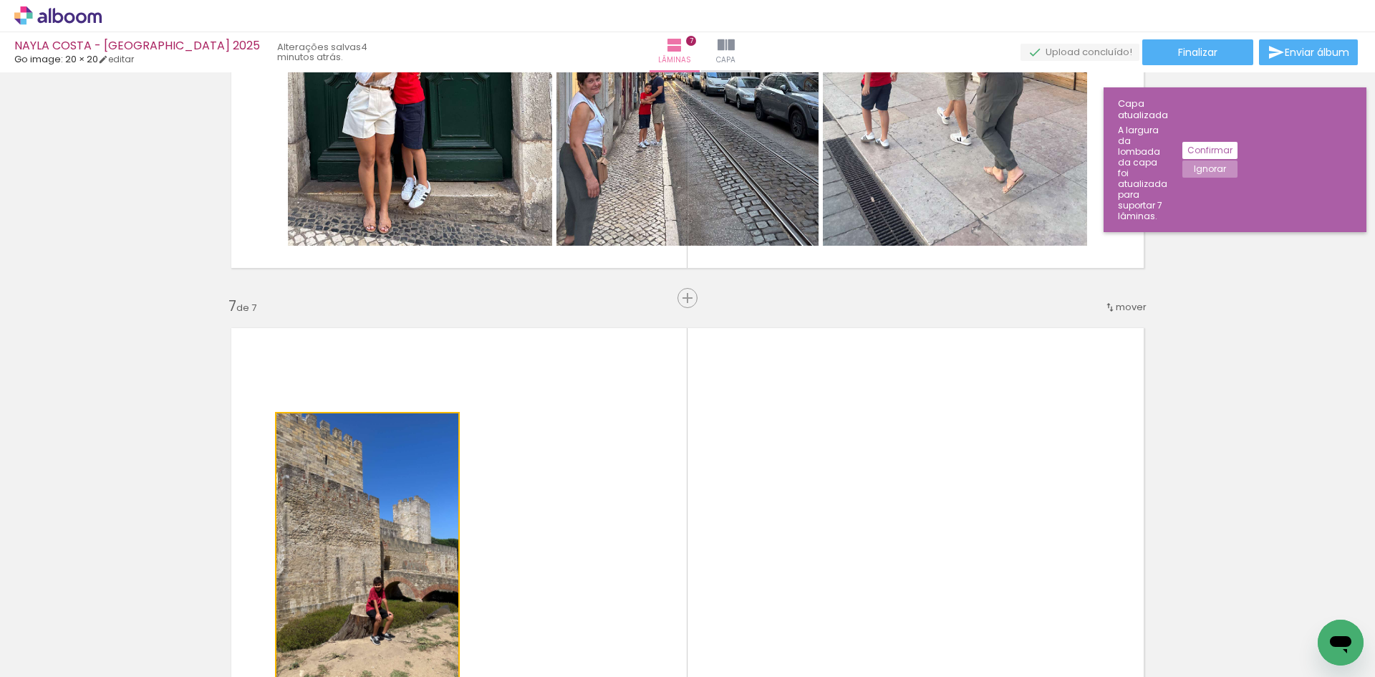
drag, startPoint x: 373, startPoint y: 502, endPoint x: 714, endPoint y: 182, distance: 467.5
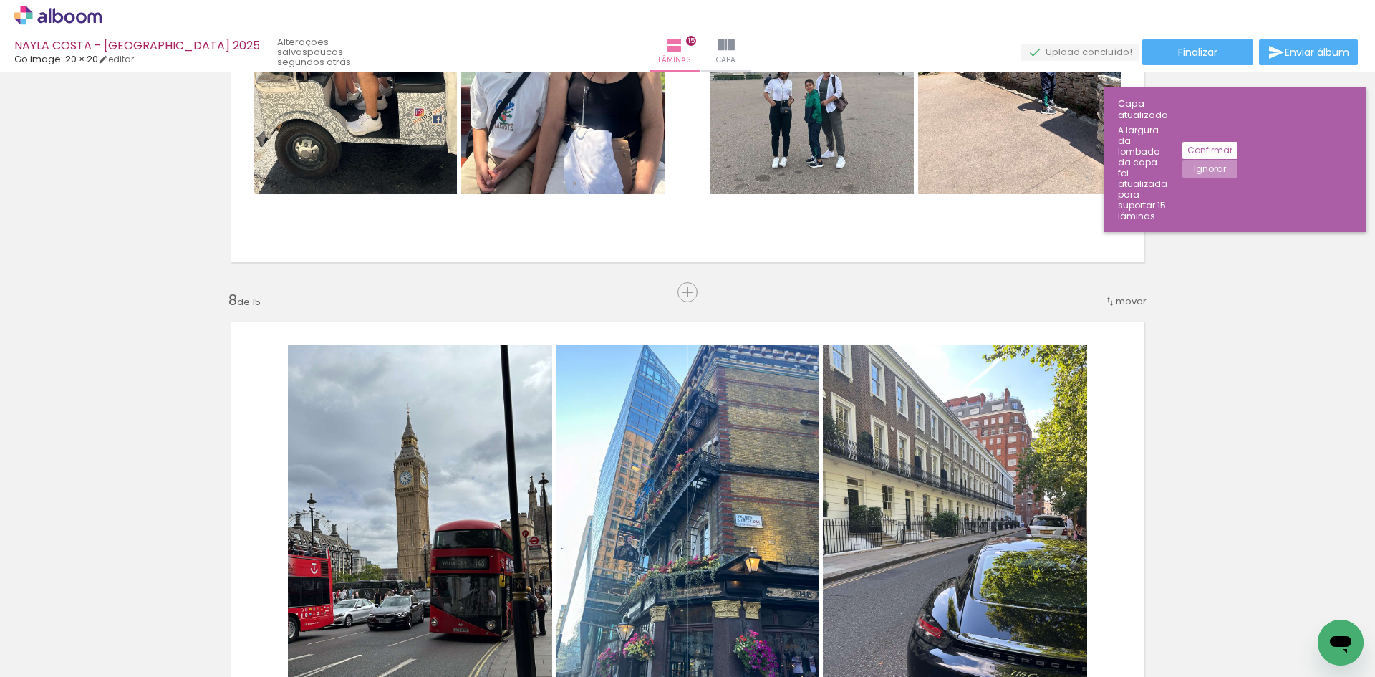
scroll to position [473, 0]
click at [1168, 49] on paper-button "Finalizar" at bounding box center [1197, 52] width 111 height 26
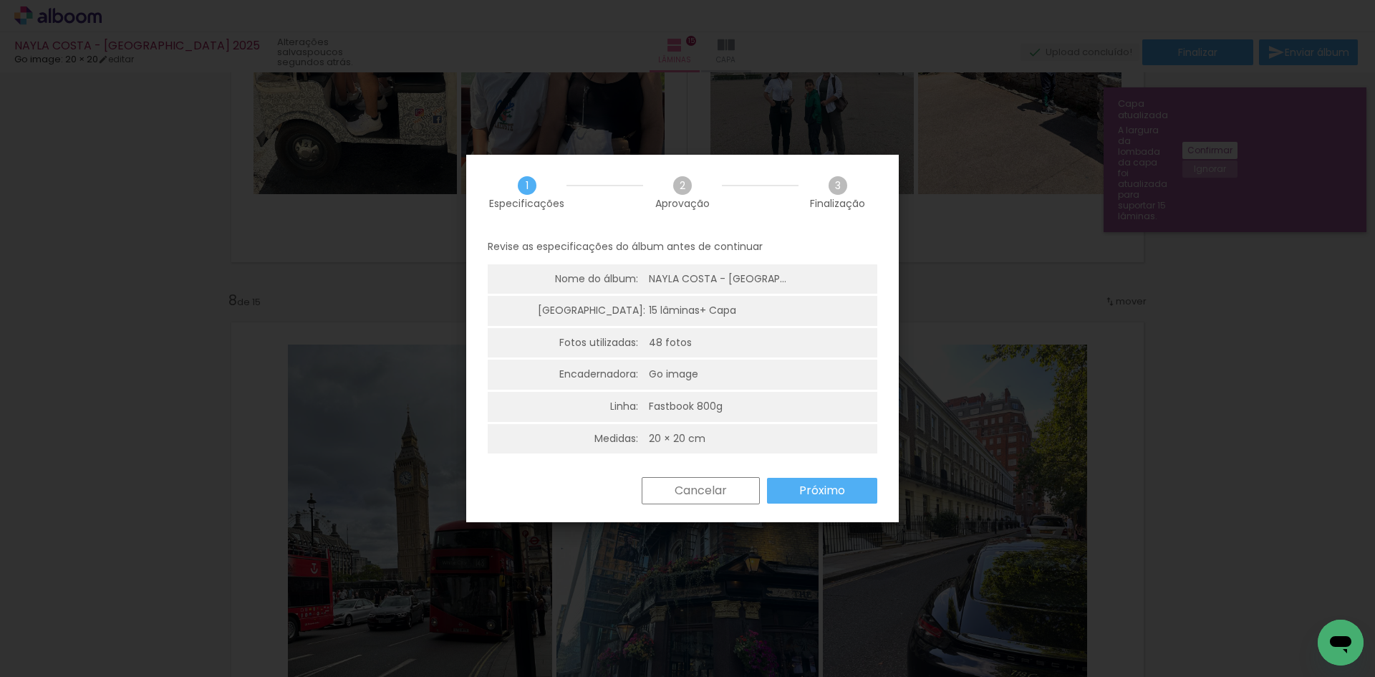
click at [0, 0] on slot "Cancelar" at bounding box center [0, 0] width 0 height 0
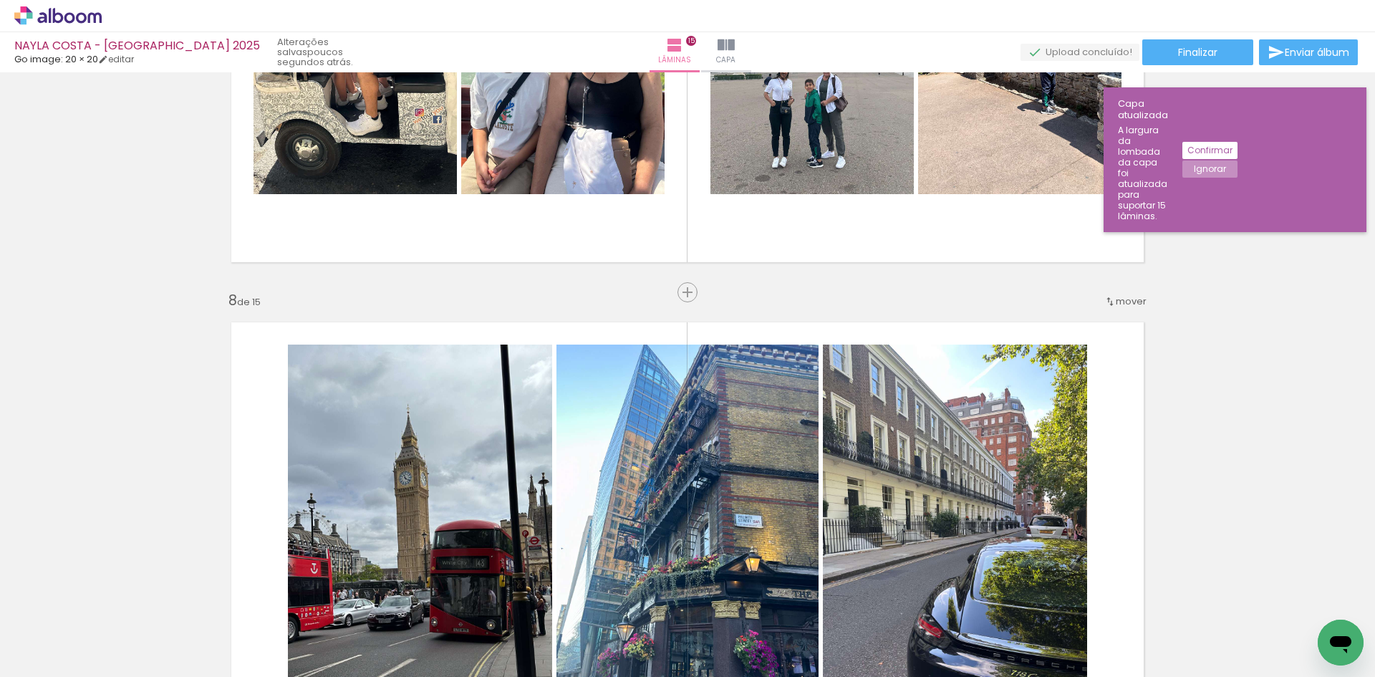
click at [0, 0] on slot "Confirmar" at bounding box center [0, 0] width 0 height 0
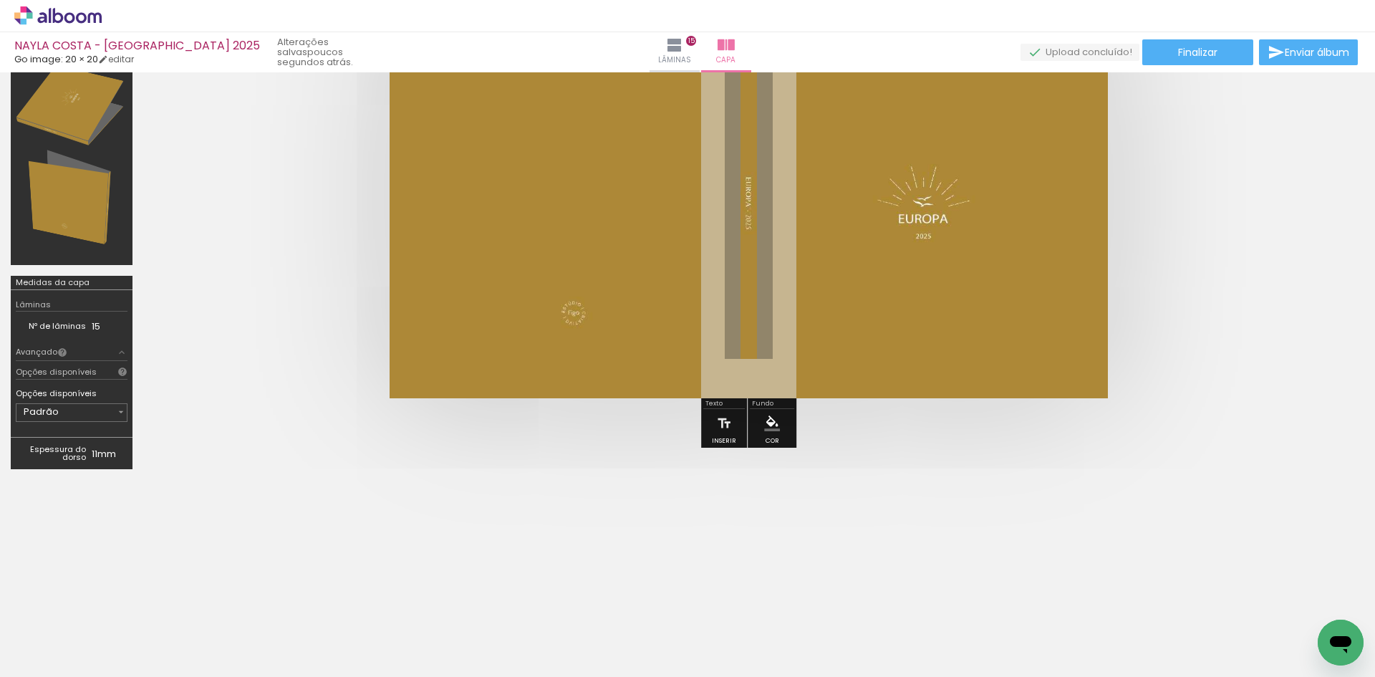
scroll to position [150, 0]
click at [1195, 47] on span "Finalizar" at bounding box center [1197, 52] width 39 height 10
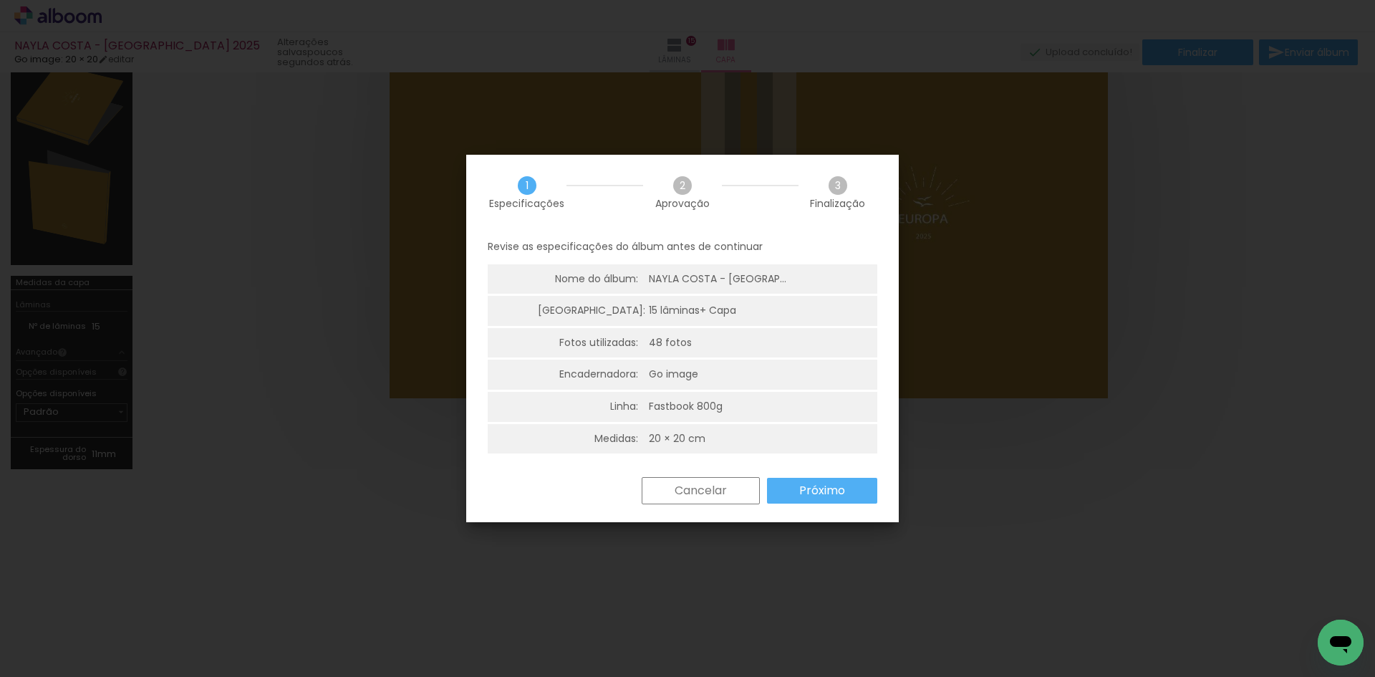
click at [0, 0] on slot "Próximo" at bounding box center [0, 0] width 0 height 0
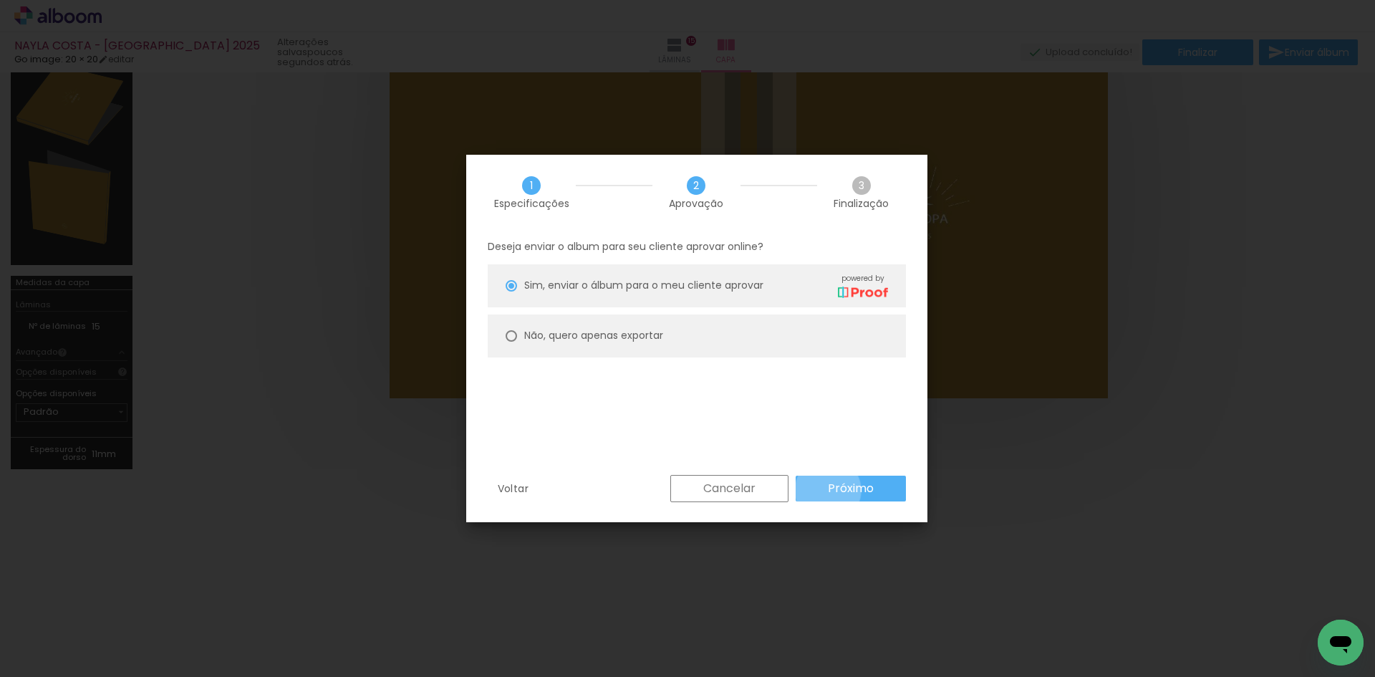
click at [0, 0] on slot "Próximo" at bounding box center [0, 0] width 0 height 0
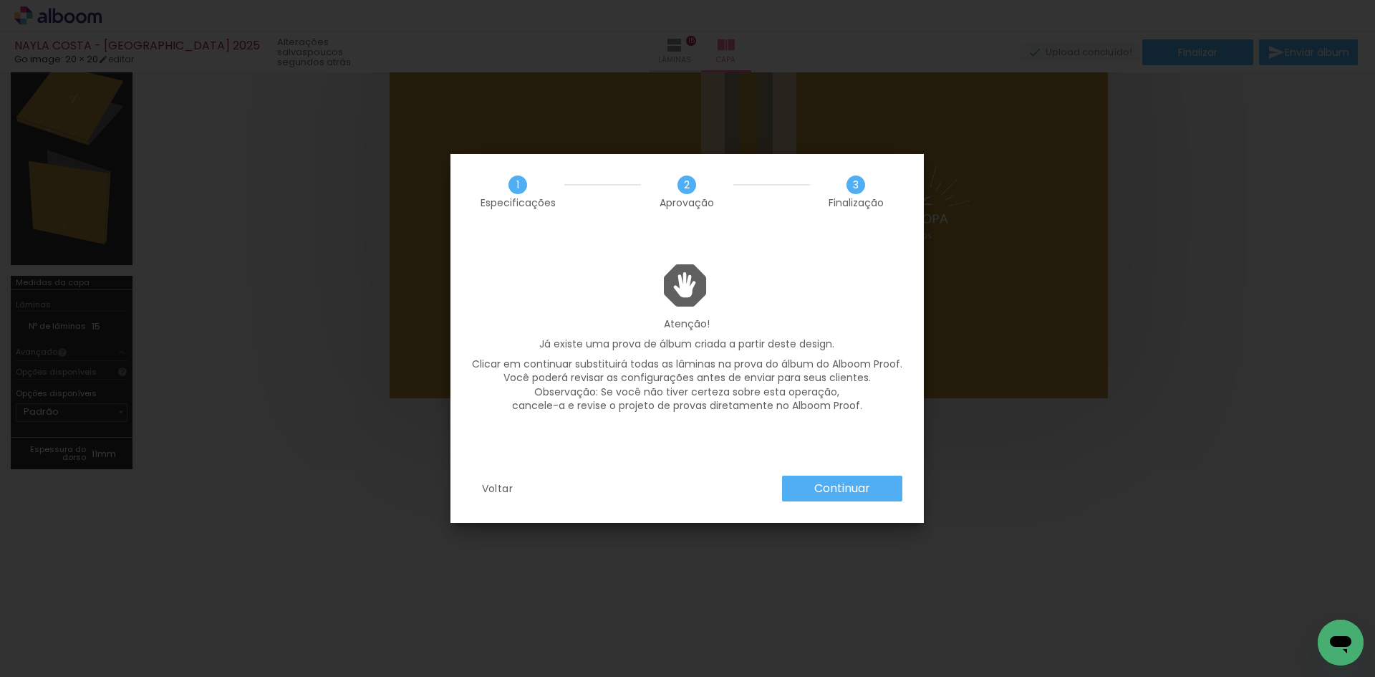
click at [0, 0] on slot "Continuar" at bounding box center [0, 0] width 0 height 0
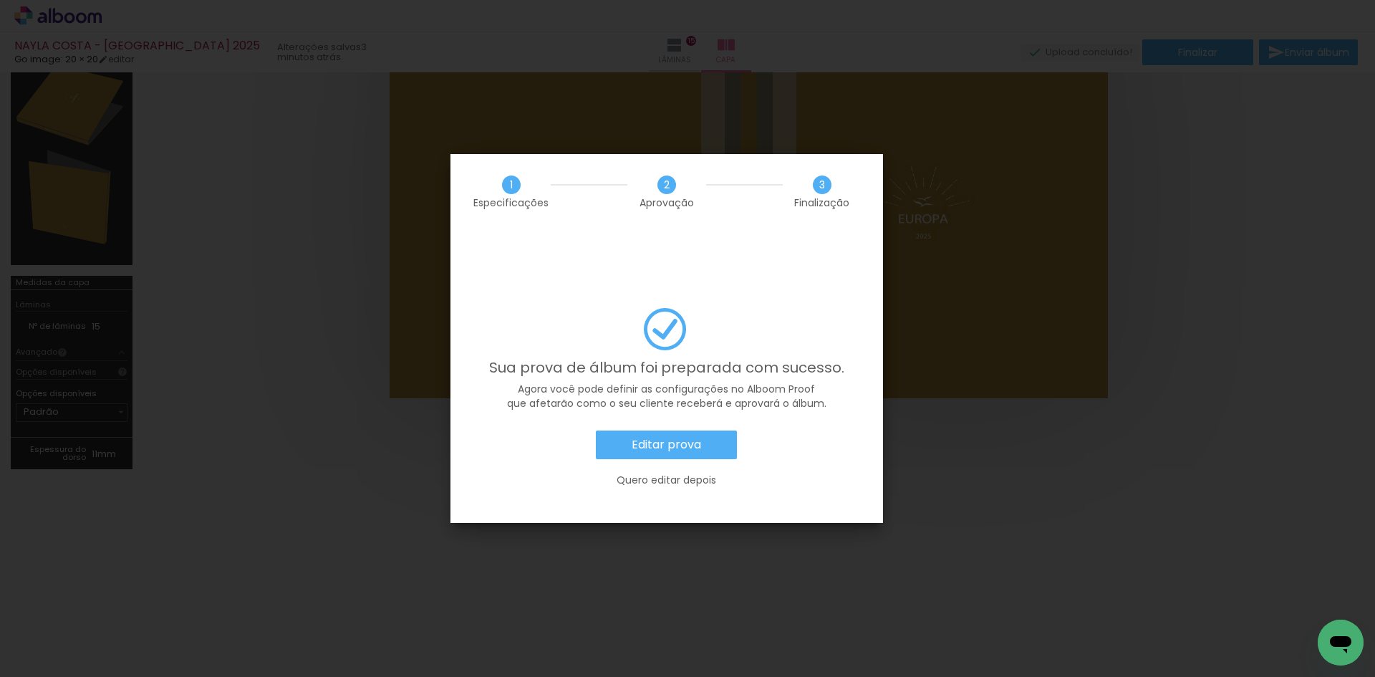
click at [0, 0] on slot "Editar prova" at bounding box center [0, 0] width 0 height 0
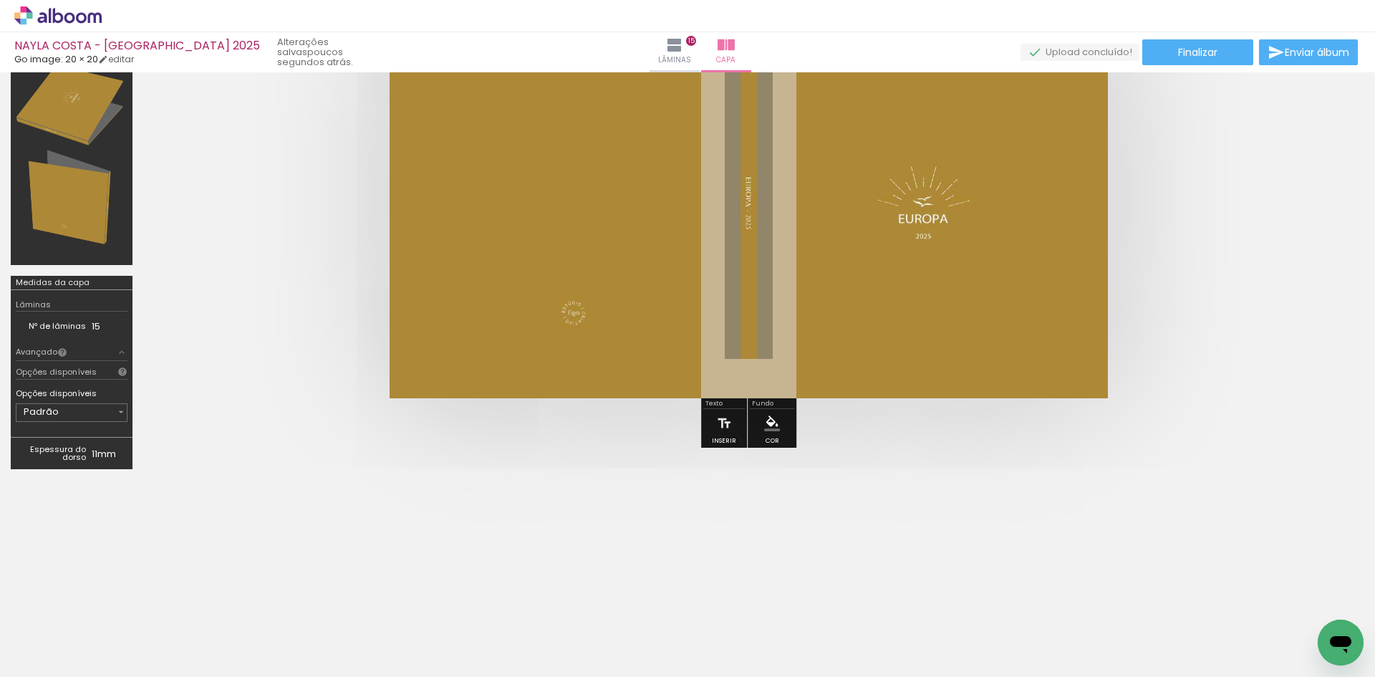
scroll to position [473, 0]
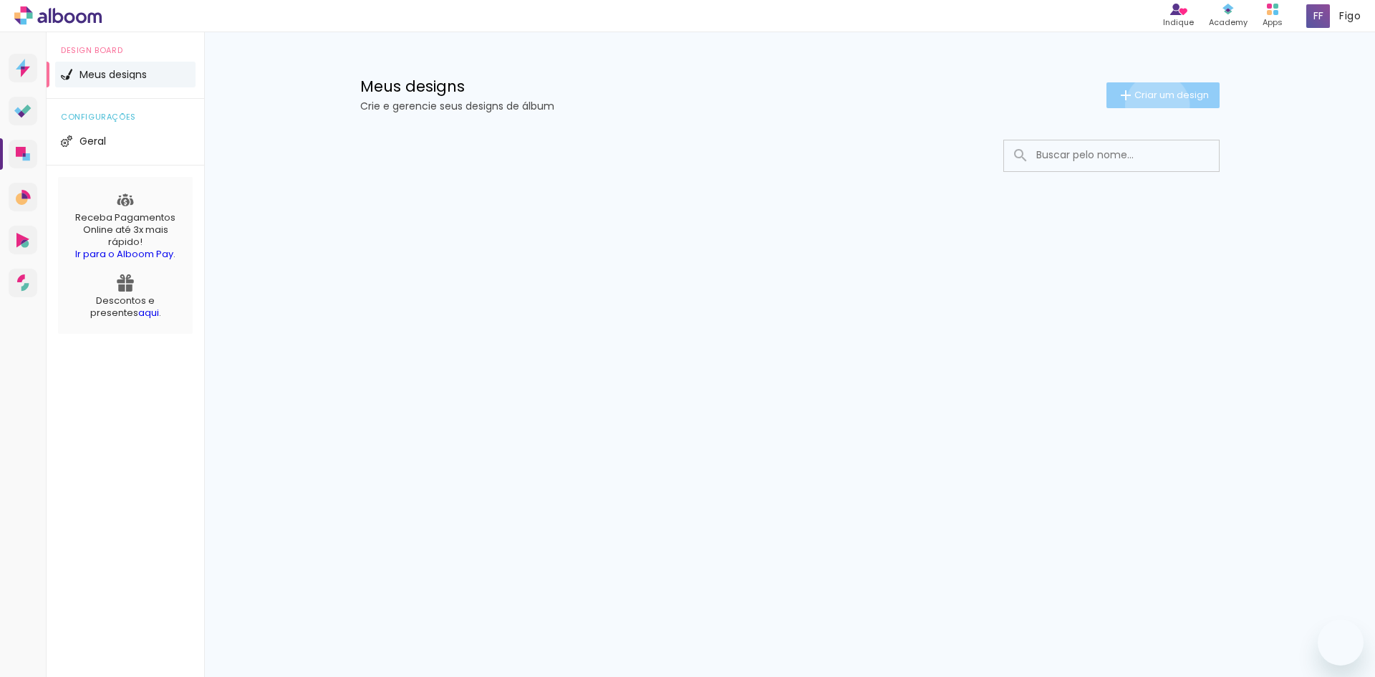
click at [1154, 105] on paper-button "Criar um design" at bounding box center [1162, 95] width 113 height 26
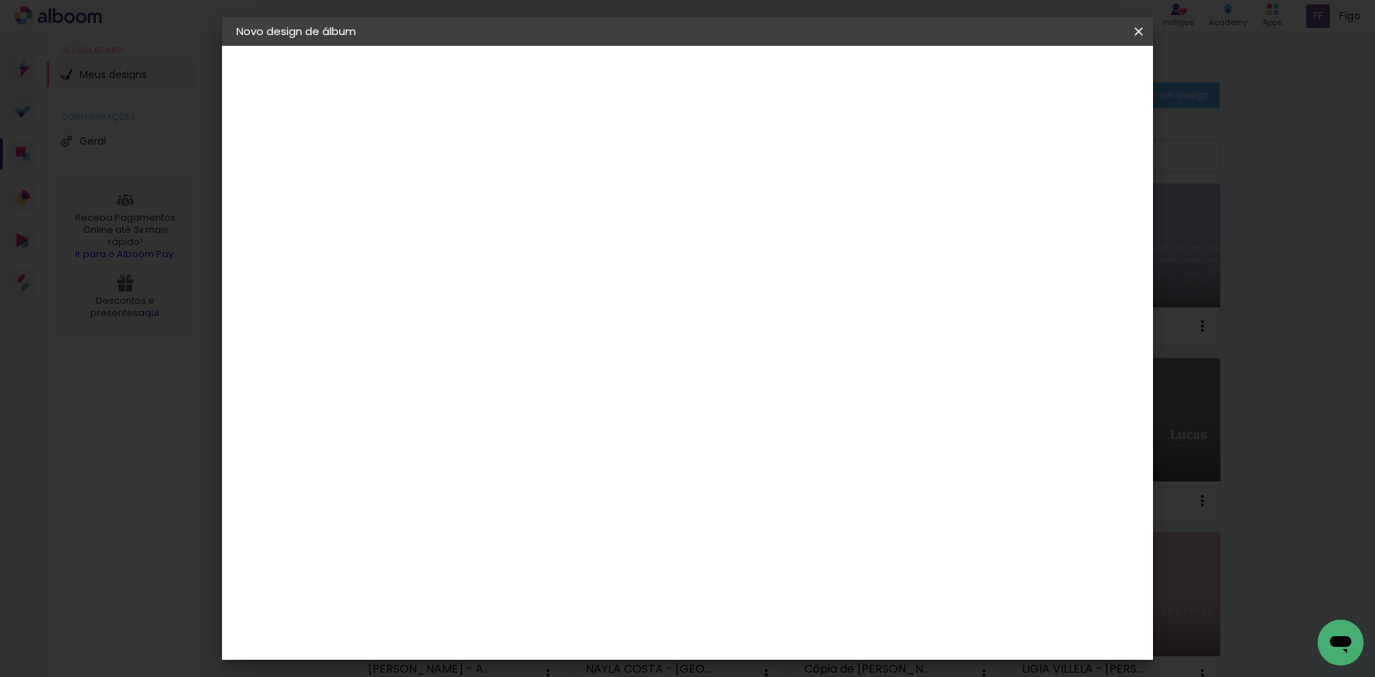
click at [470, 188] on input at bounding box center [470, 192] width 0 height 22
type input "[PERSON_NAME] - [PERSON_NAME] 2 ANOS"
type paper-input "[PERSON_NAME] - [PERSON_NAME] 2 ANOS"
click at [0, 0] on slot "Avançar" at bounding box center [0, 0] width 0 height 0
click at [579, 276] on input at bounding box center [507, 272] width 145 height 18
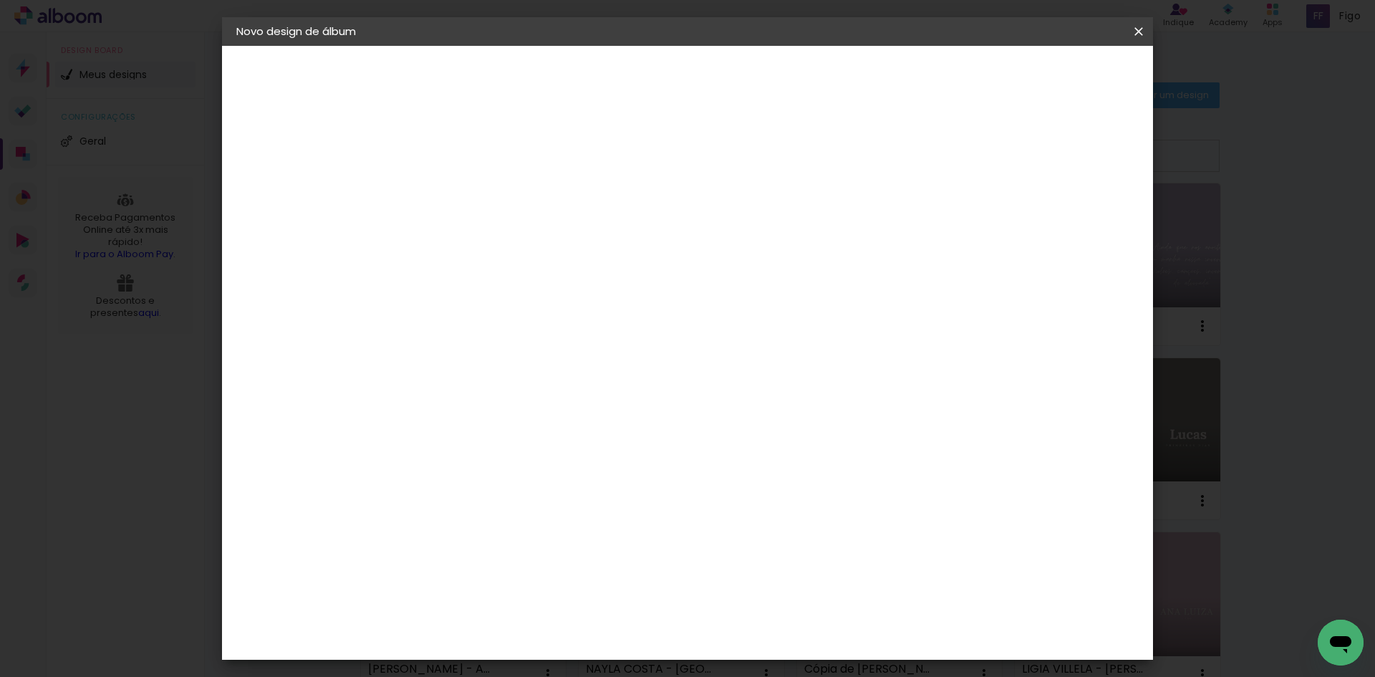
type input "GO"
type paper-input "GO"
click at [496, 318] on div "Go image" at bounding box center [478, 326] width 35 height 23
click at [700, 72] on paper-button "Avançar" at bounding box center [665, 76] width 70 height 24
click at [526, 238] on input "text" at bounding box center [498, 249] width 56 height 22
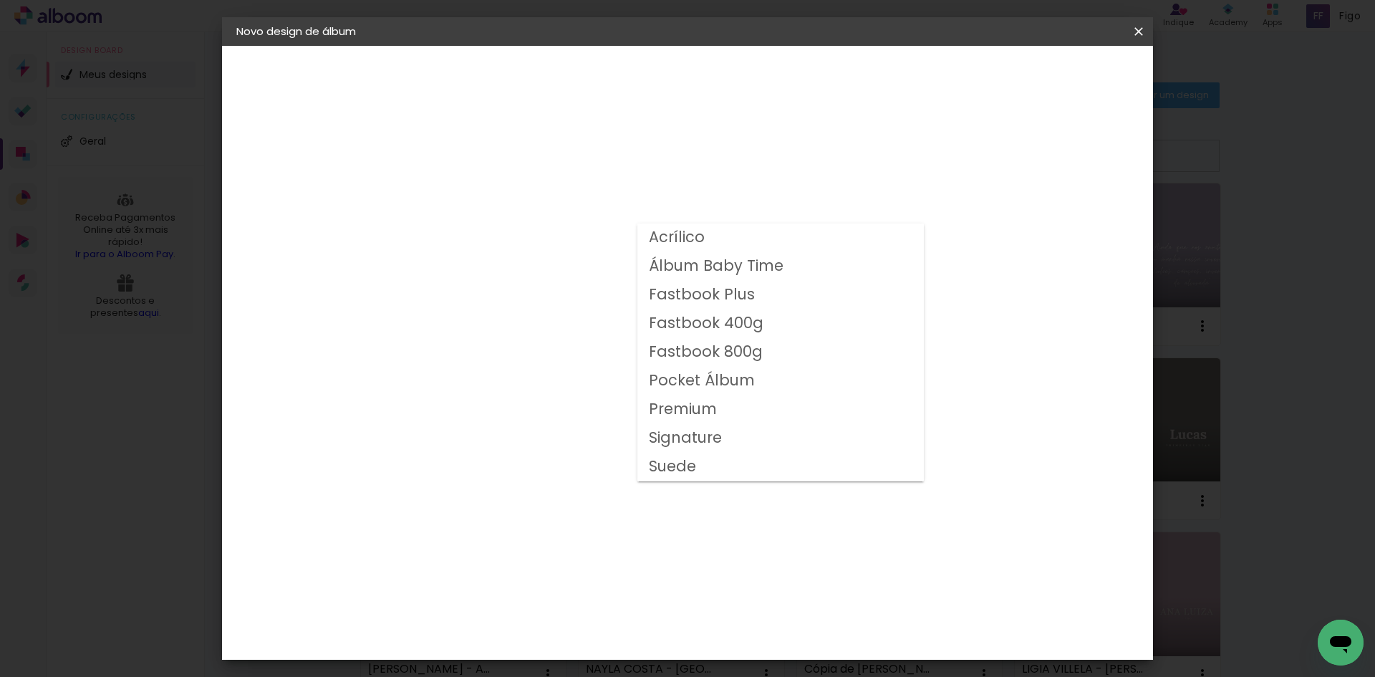
click at [0, 0] on slot "Fastbook 400g" at bounding box center [0, 0] width 0 height 0
type input "Fastbook 400g"
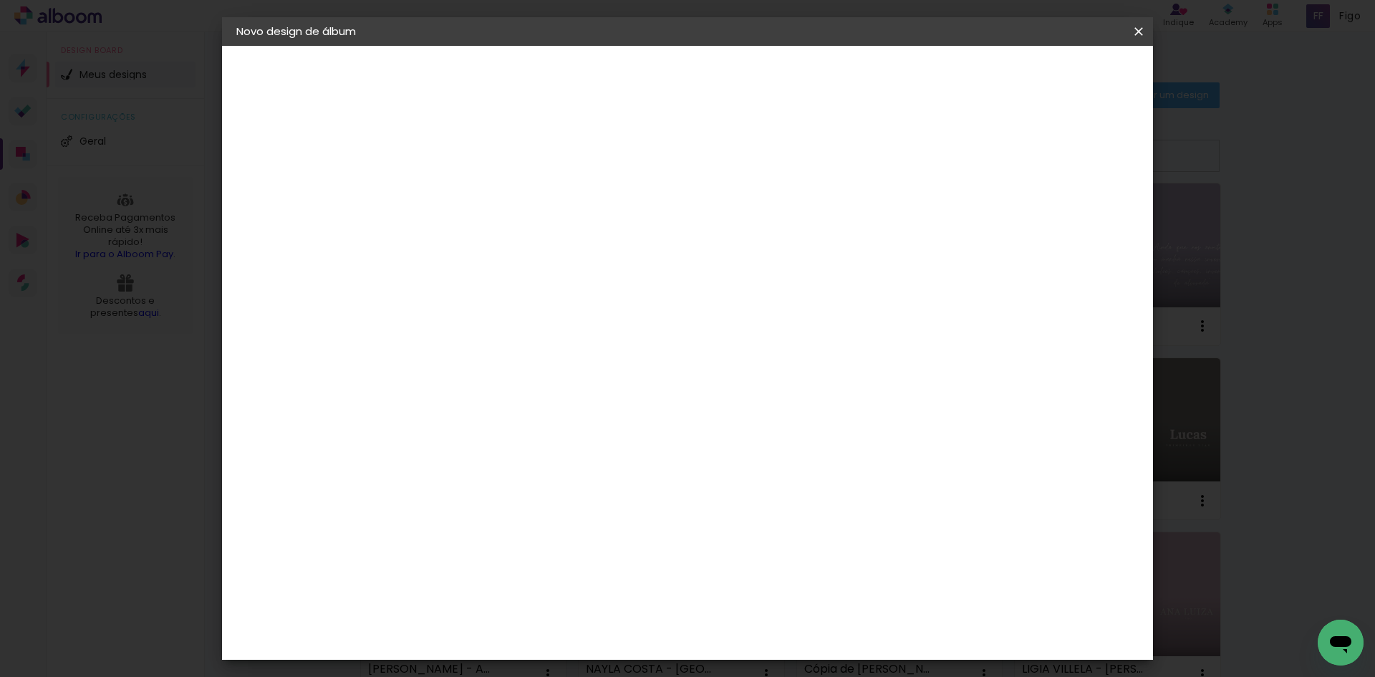
click at [567, 660] on span "20 × 20" at bounding box center [533, 683] width 67 height 47
click at [0, 0] on slot "Avançar" at bounding box center [0, 0] width 0 height 0
click at [1049, 73] on span "Iniciar design" at bounding box center [1016, 76] width 65 height 10
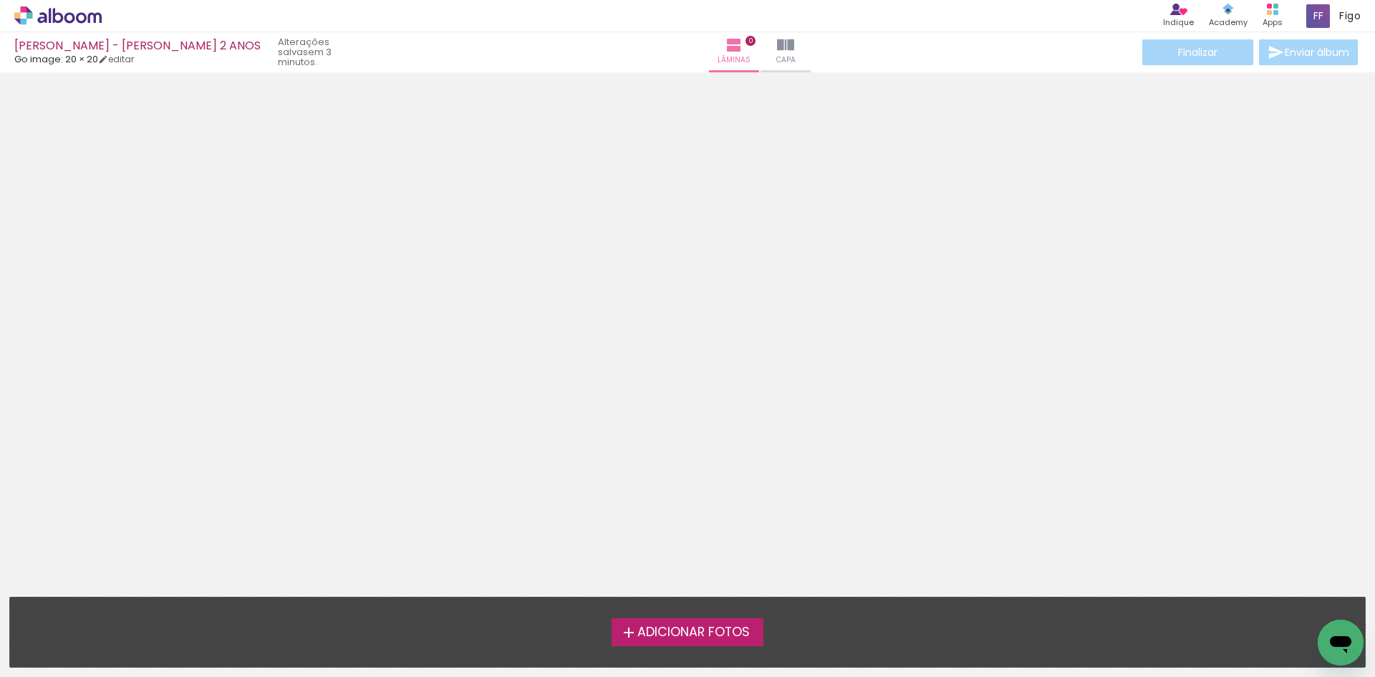
click at [742, 626] on span "Adicionar Fotos" at bounding box center [693, 632] width 112 height 13
click at [0, 0] on input "file" at bounding box center [0, 0] width 0 height 0
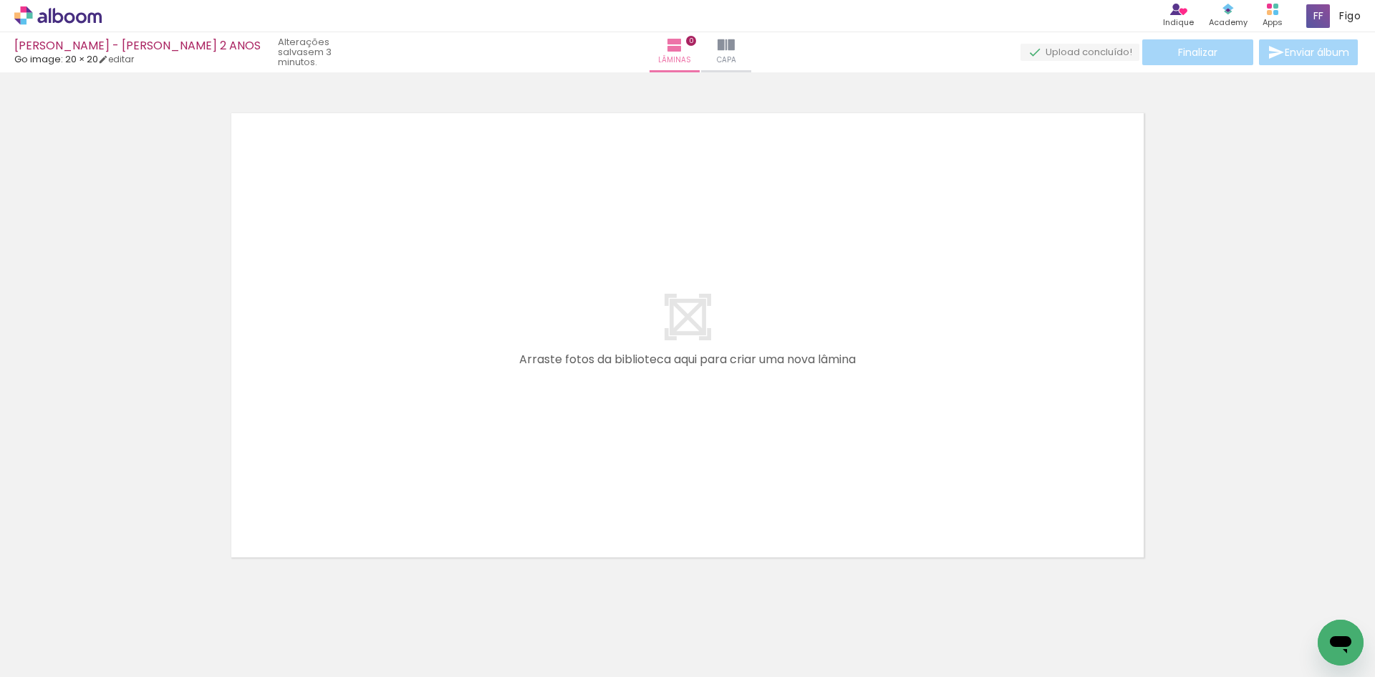
scroll to position [19, 0]
click at [52, 632] on input "Todas as fotos" at bounding box center [40, 633] width 54 height 12
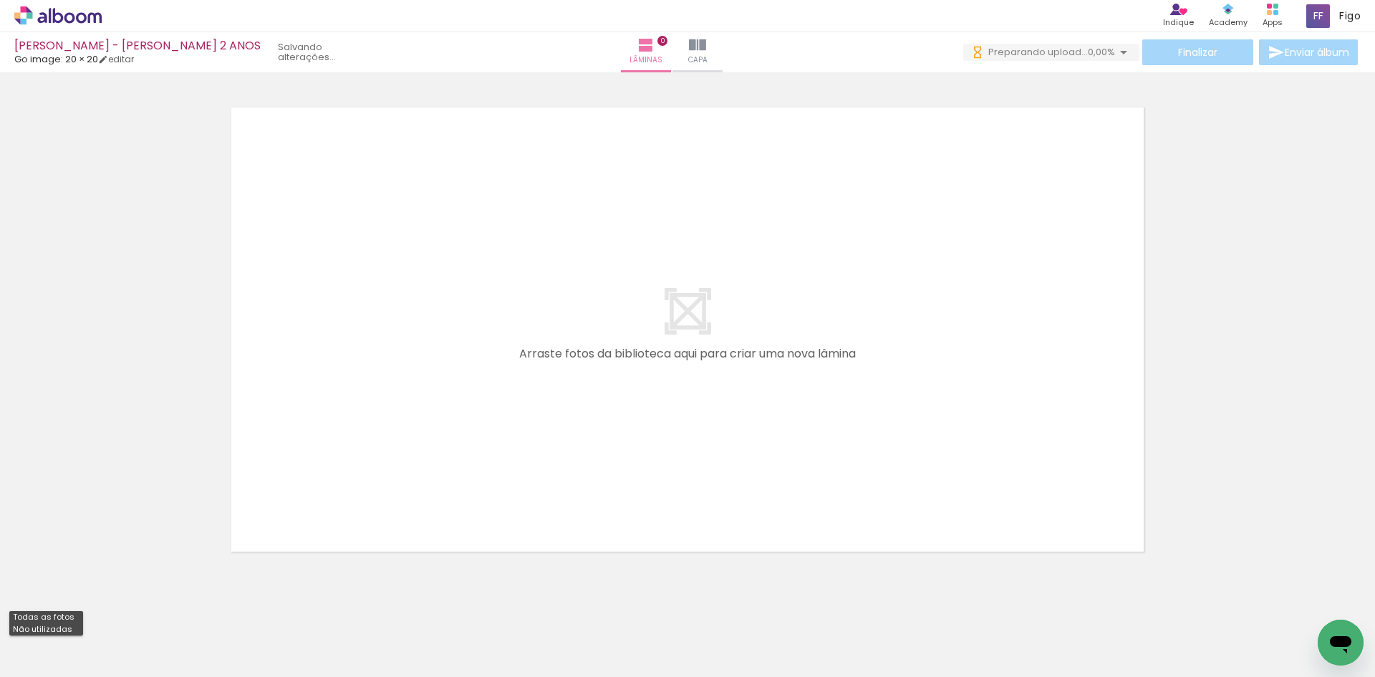
click at [0, 0] on slot "Não utilizadas" at bounding box center [0, 0] width 0 height 0
type input "Não utilizadas"
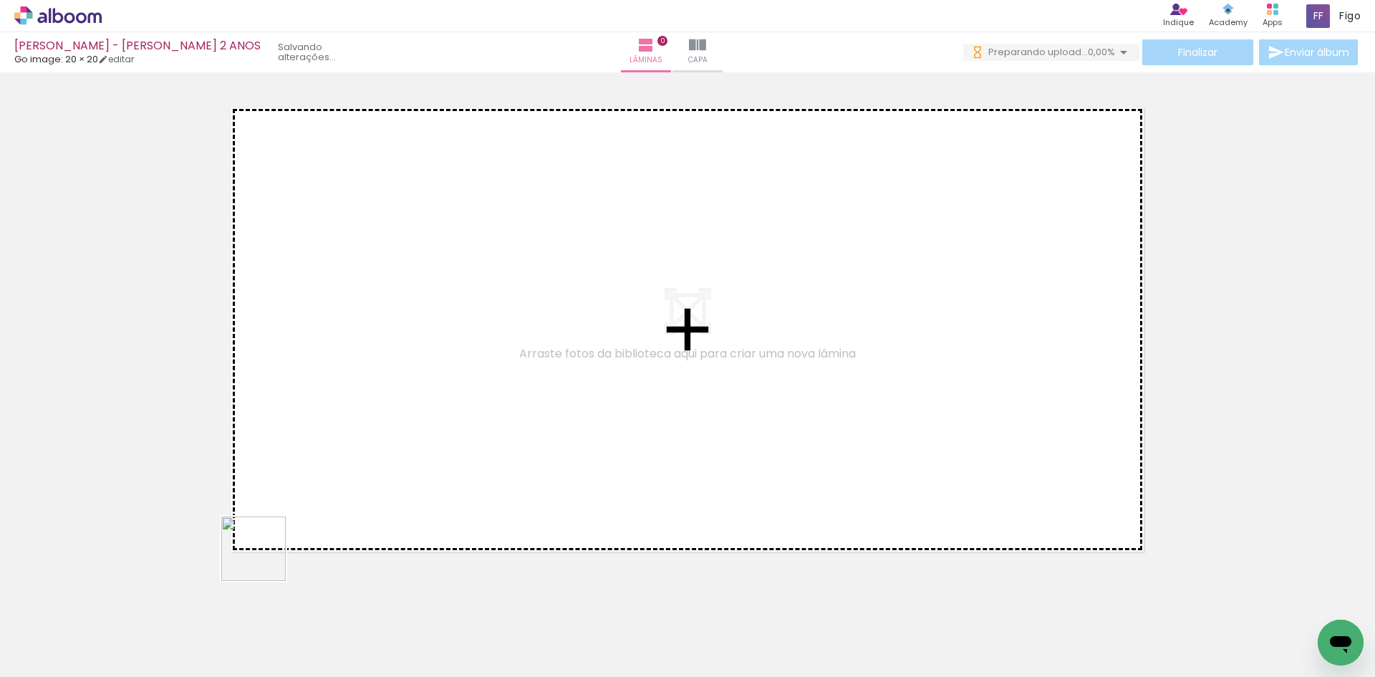
drag, startPoint x: 234, startPoint y: 637, endPoint x: 349, endPoint y: 441, distance: 226.6
click at [344, 452] on quentale-workspace at bounding box center [687, 338] width 1375 height 677
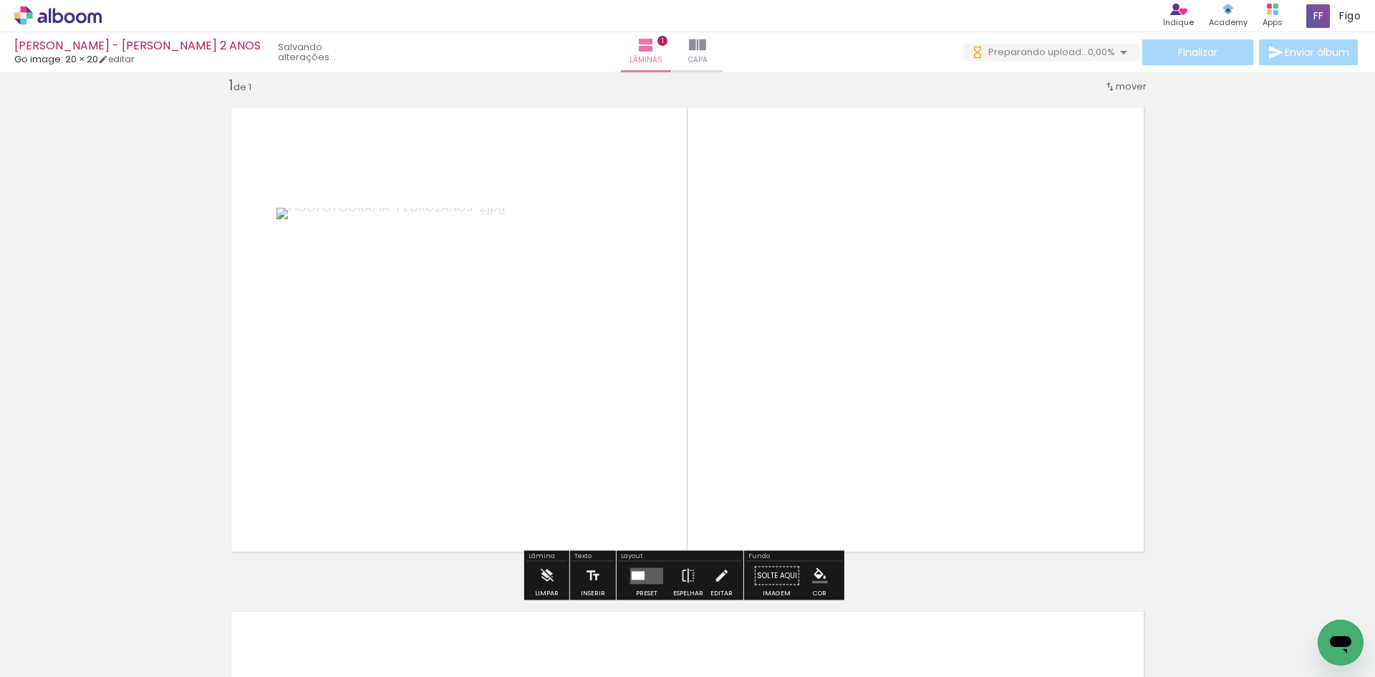
scroll to position [19, 0]
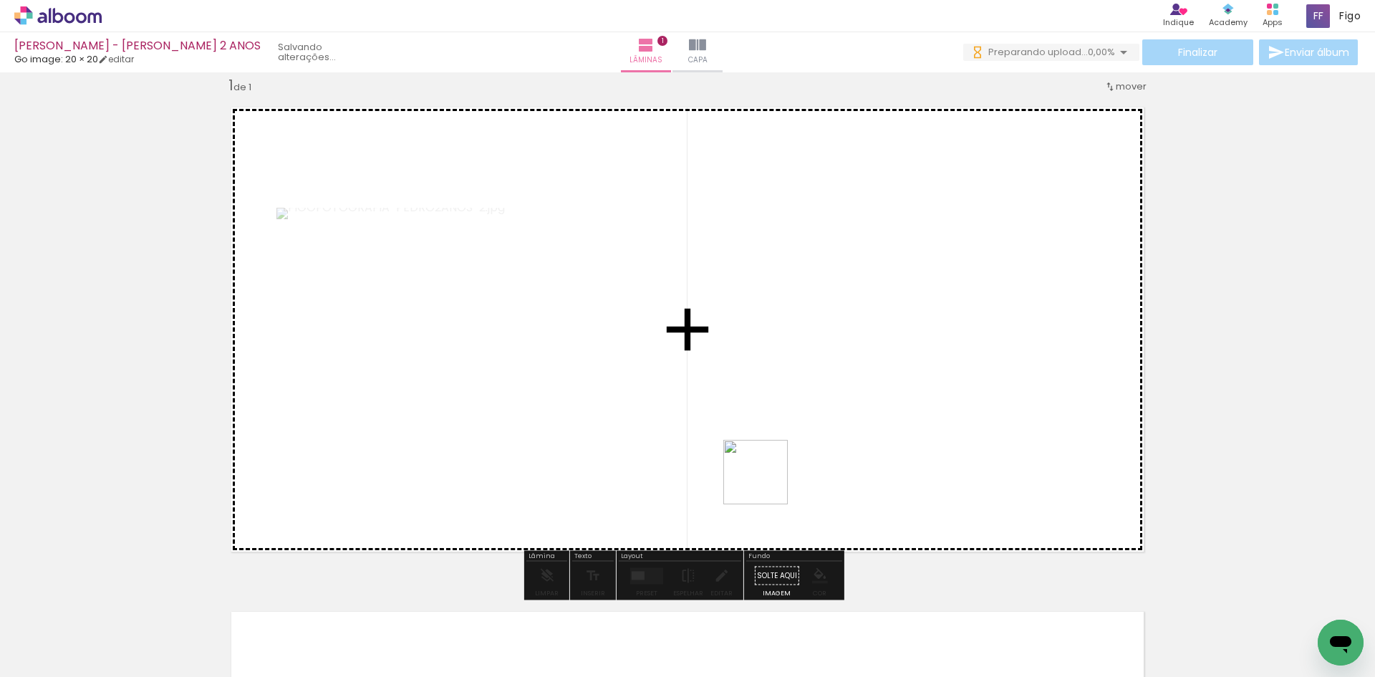
drag, startPoint x: 395, startPoint y: 652, endPoint x: 841, endPoint y: 399, distance: 512.7
click at [841, 399] on quentale-workspace at bounding box center [687, 338] width 1375 height 677
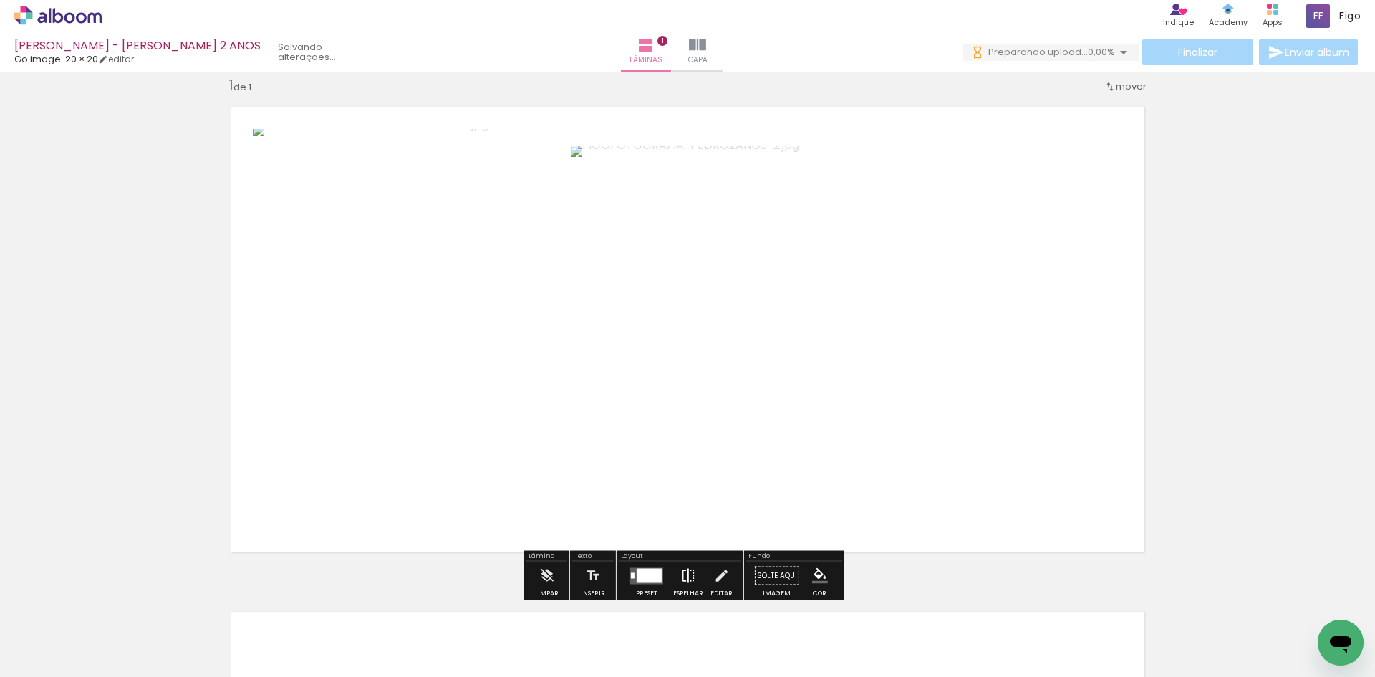
click at [680, 572] on iron-icon at bounding box center [688, 575] width 16 height 29
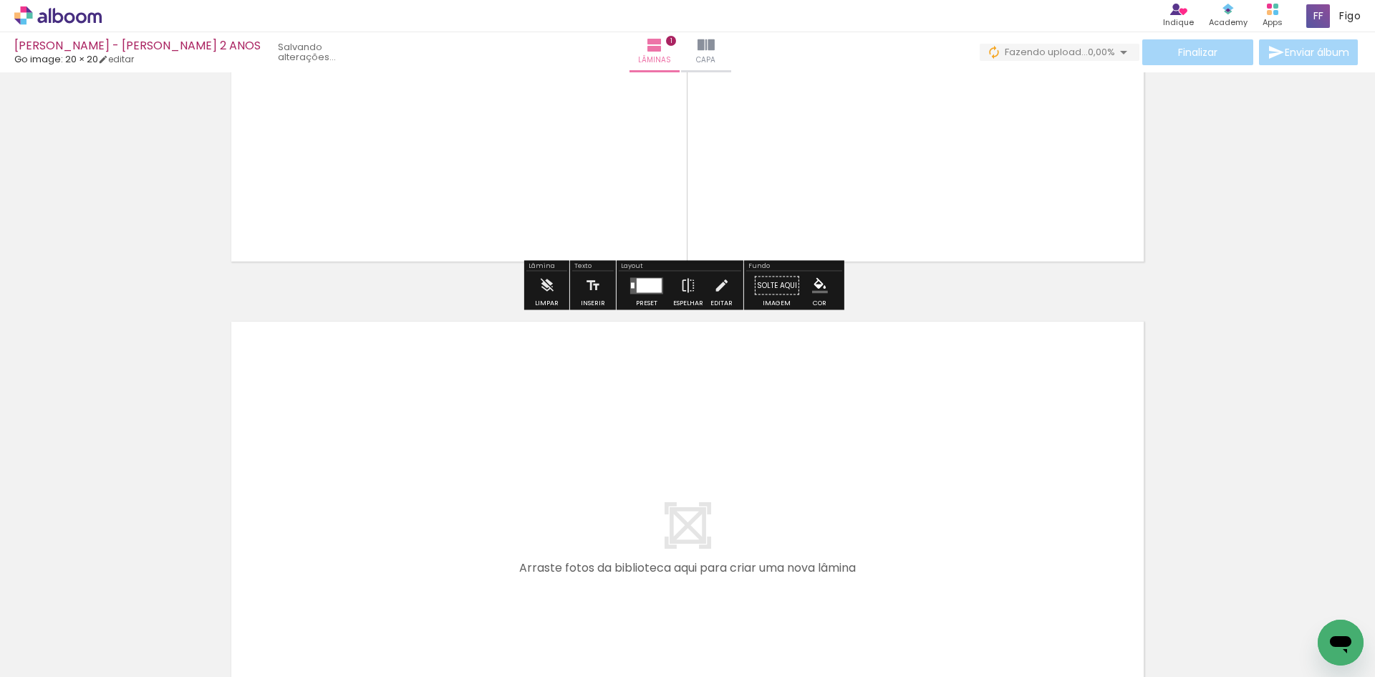
scroll to position [377, 0]
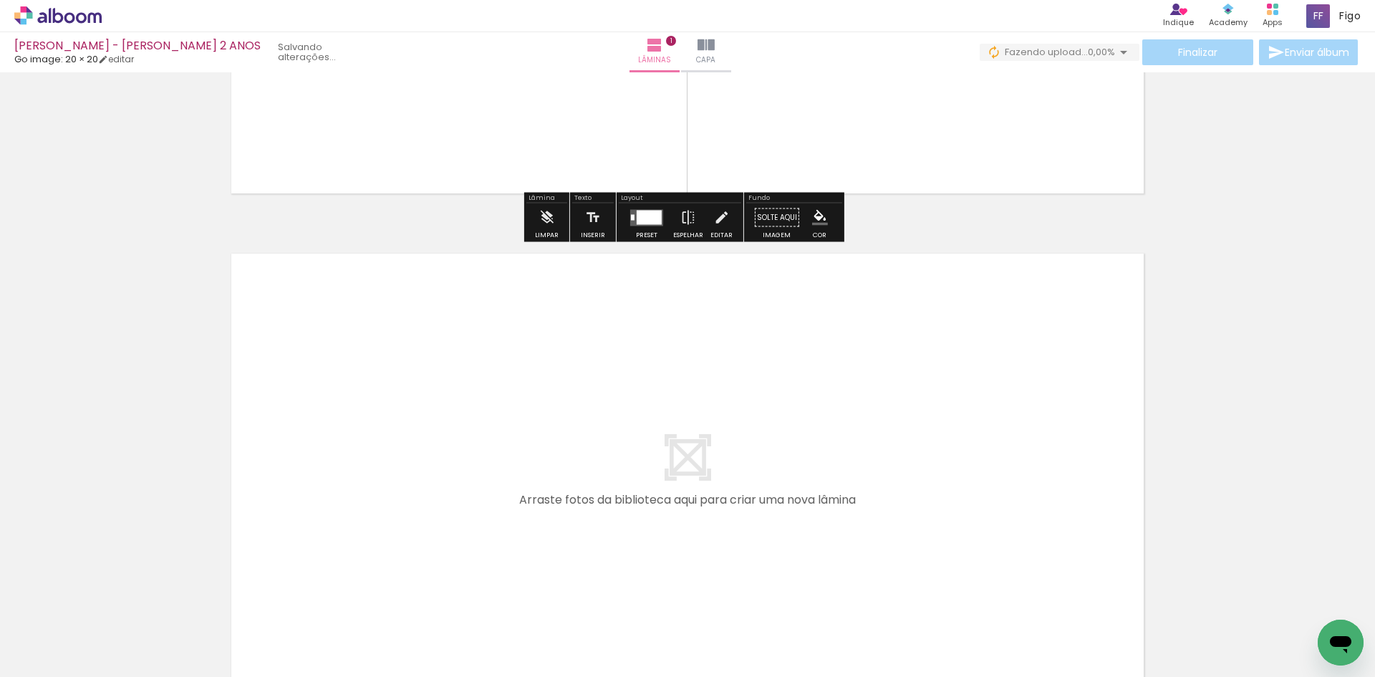
drag, startPoint x: 546, startPoint y: 635, endPoint x: 519, endPoint y: 464, distance: 173.2
click at [519, 464] on quentale-workspace at bounding box center [687, 338] width 1375 height 677
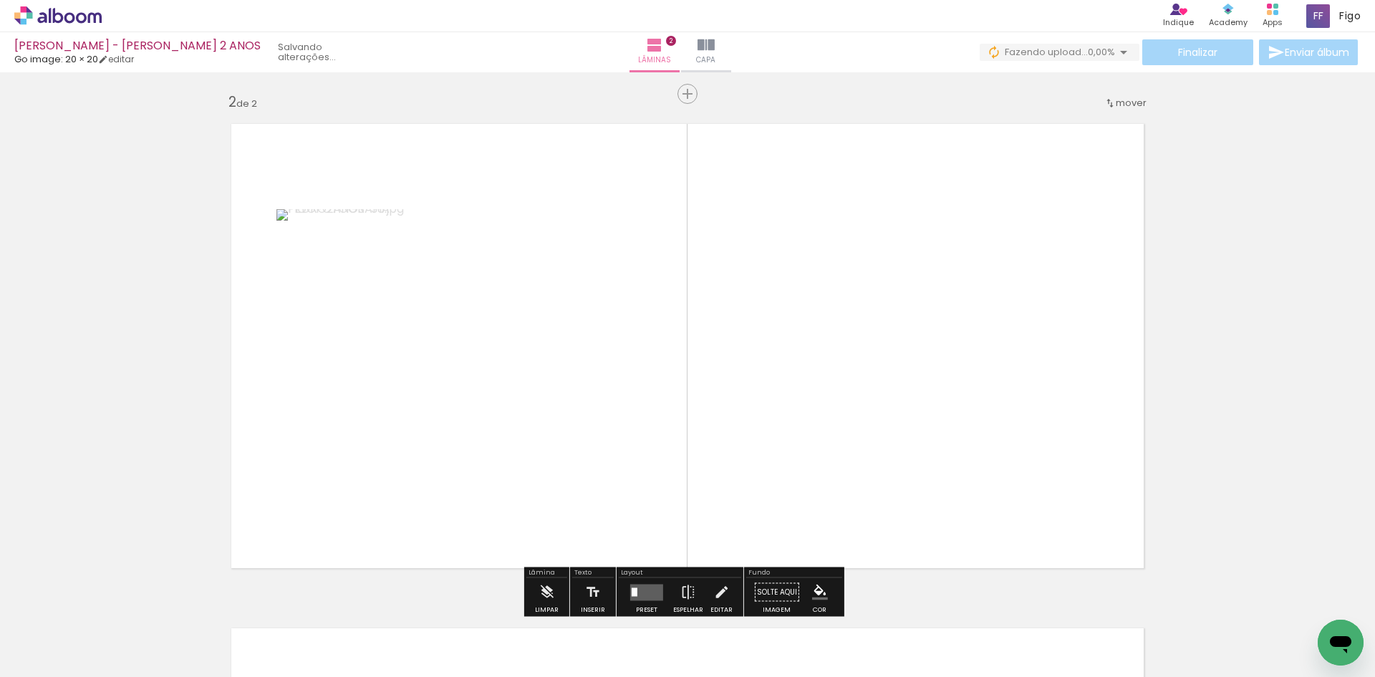
scroll to position [523, 0]
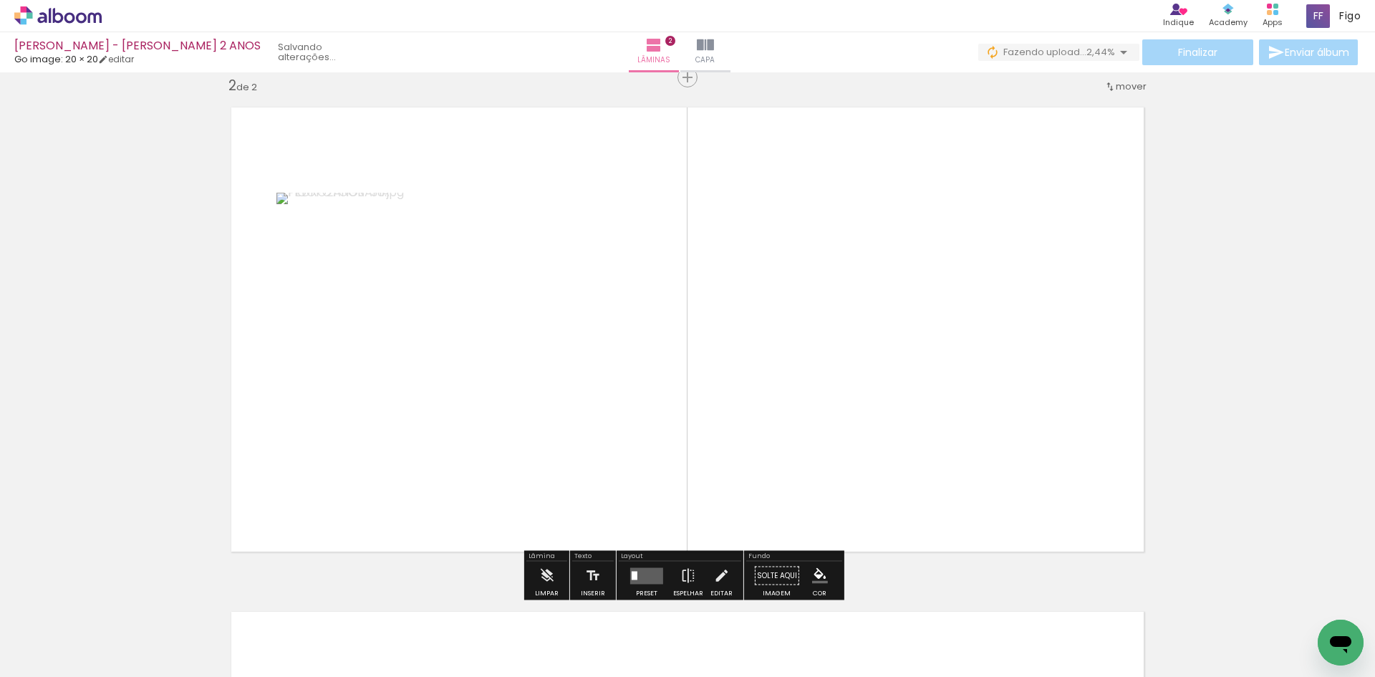
drag, startPoint x: 407, startPoint y: 646, endPoint x: 589, endPoint y: 453, distance: 264.9
click at [589, 453] on quentale-workspace at bounding box center [687, 338] width 1375 height 677
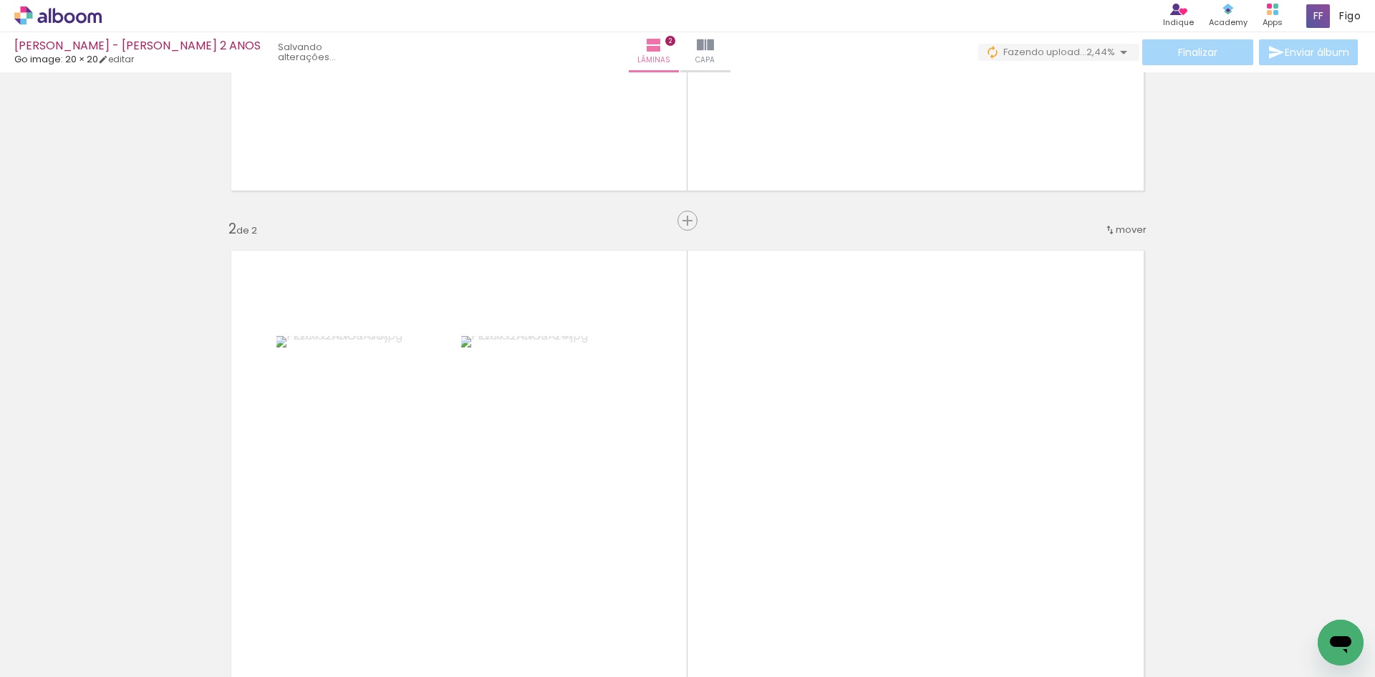
scroll to position [451, 0]
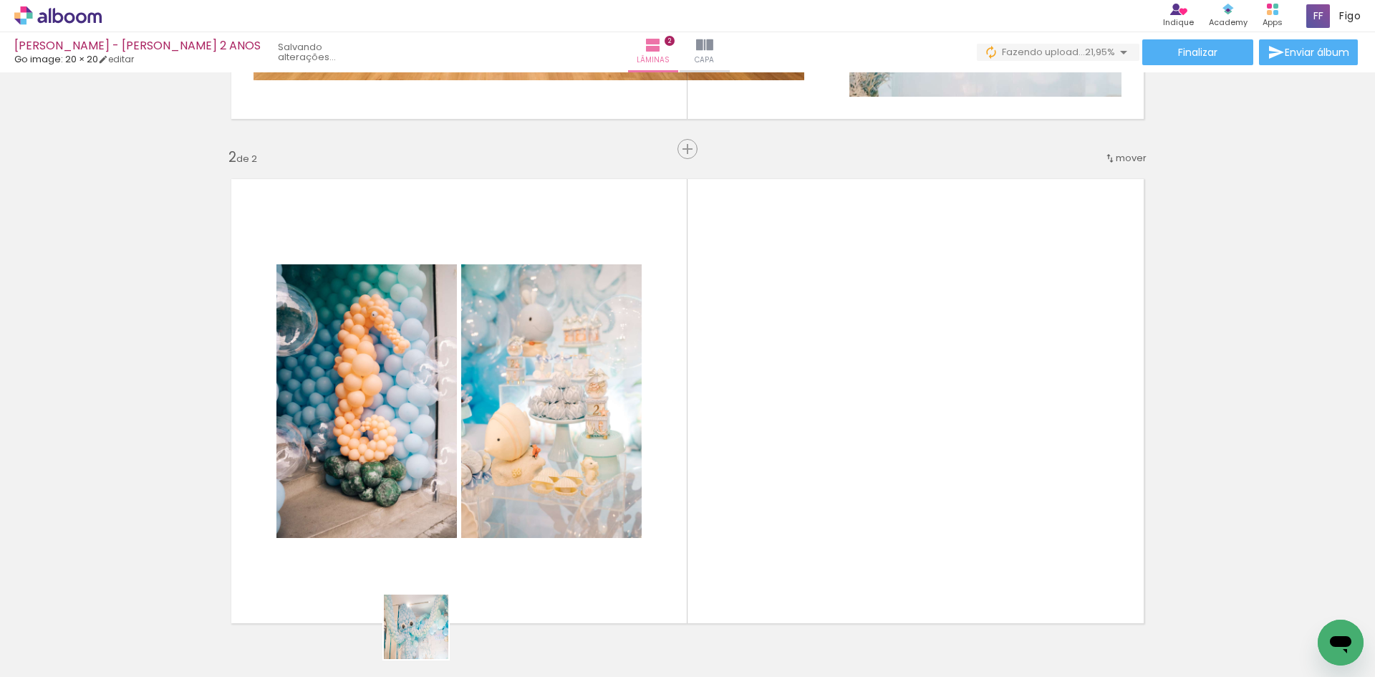
drag, startPoint x: 398, startPoint y: 642, endPoint x: 824, endPoint y: 435, distance: 473.6
click at [824, 435] on quentale-workspace at bounding box center [687, 338] width 1375 height 677
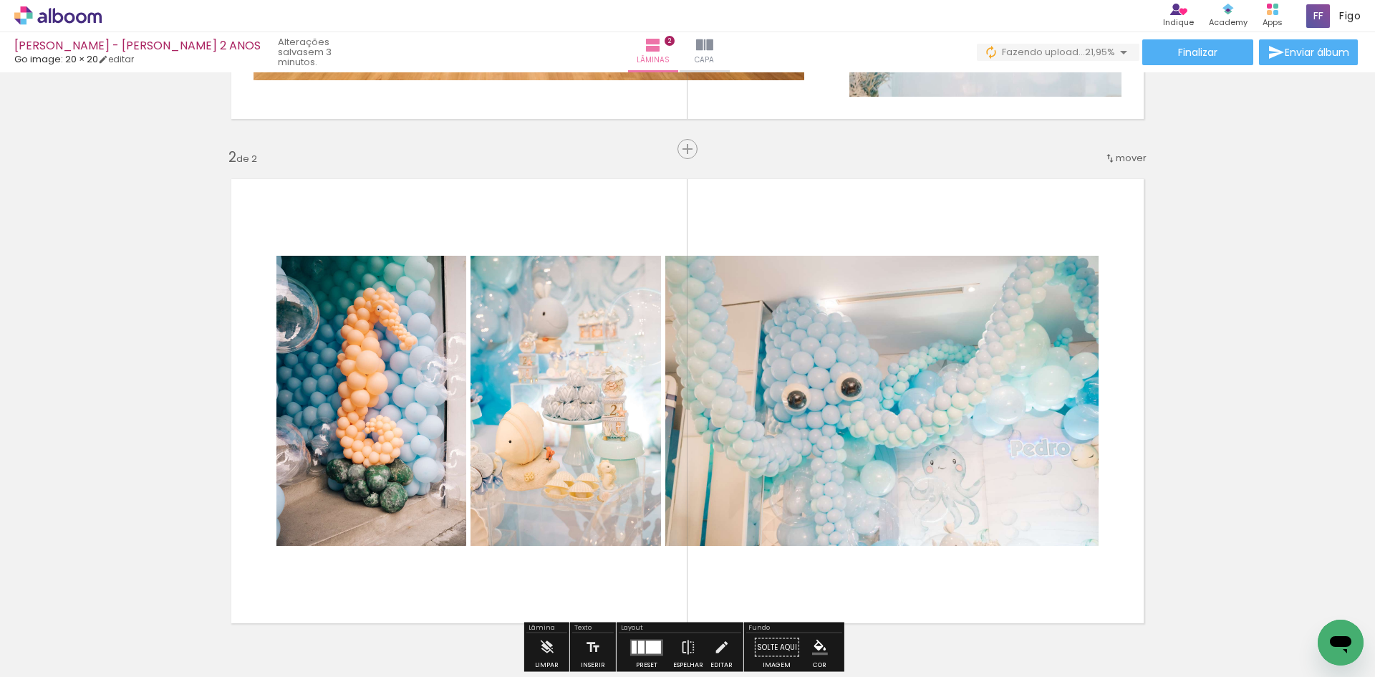
drag, startPoint x: 561, startPoint y: 434, endPoint x: 388, endPoint y: 442, distance: 173.4
click at [0, 0] on slot at bounding box center [0, 0] width 0 height 0
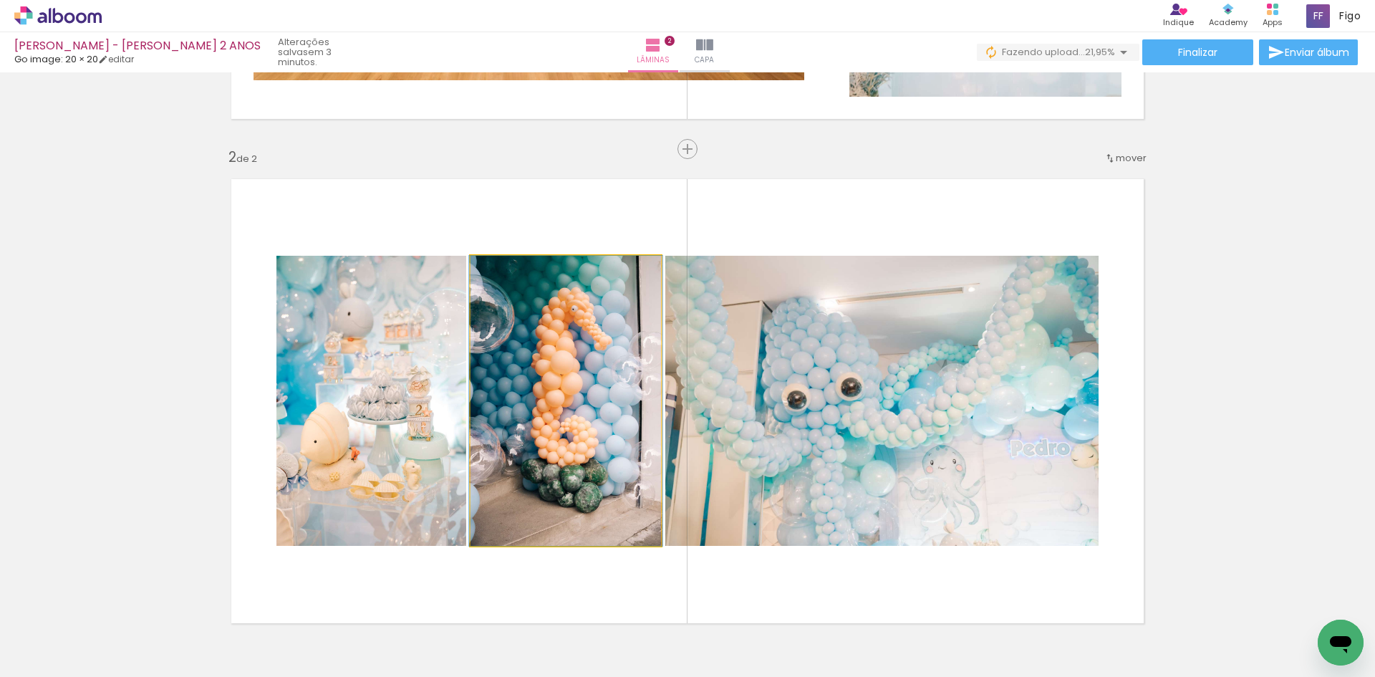
drag, startPoint x: 543, startPoint y: 442, endPoint x: 352, endPoint y: 442, distance: 191.2
click at [0, 0] on slot at bounding box center [0, 0] width 0 height 0
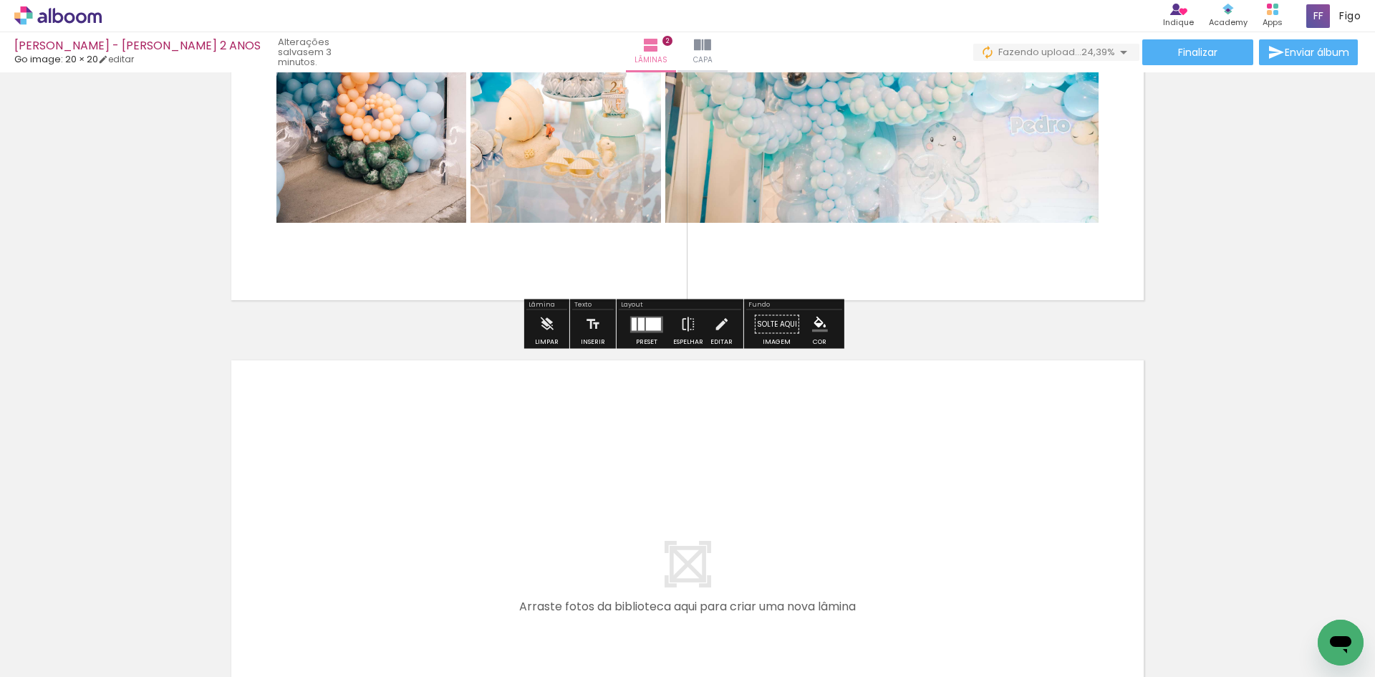
scroll to position [809, 0]
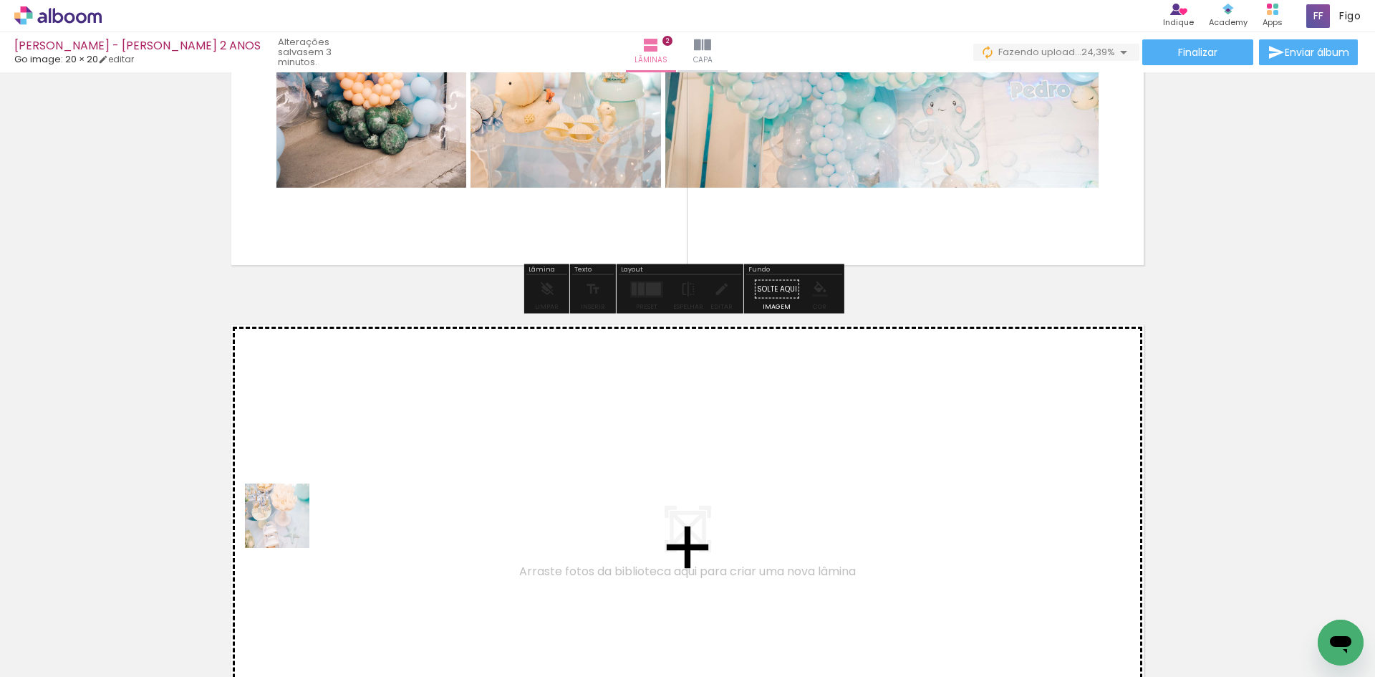
drag, startPoint x: 235, startPoint y: 629, endPoint x: 314, endPoint y: 440, distance: 205.1
click at [314, 440] on quentale-workspace at bounding box center [687, 338] width 1375 height 677
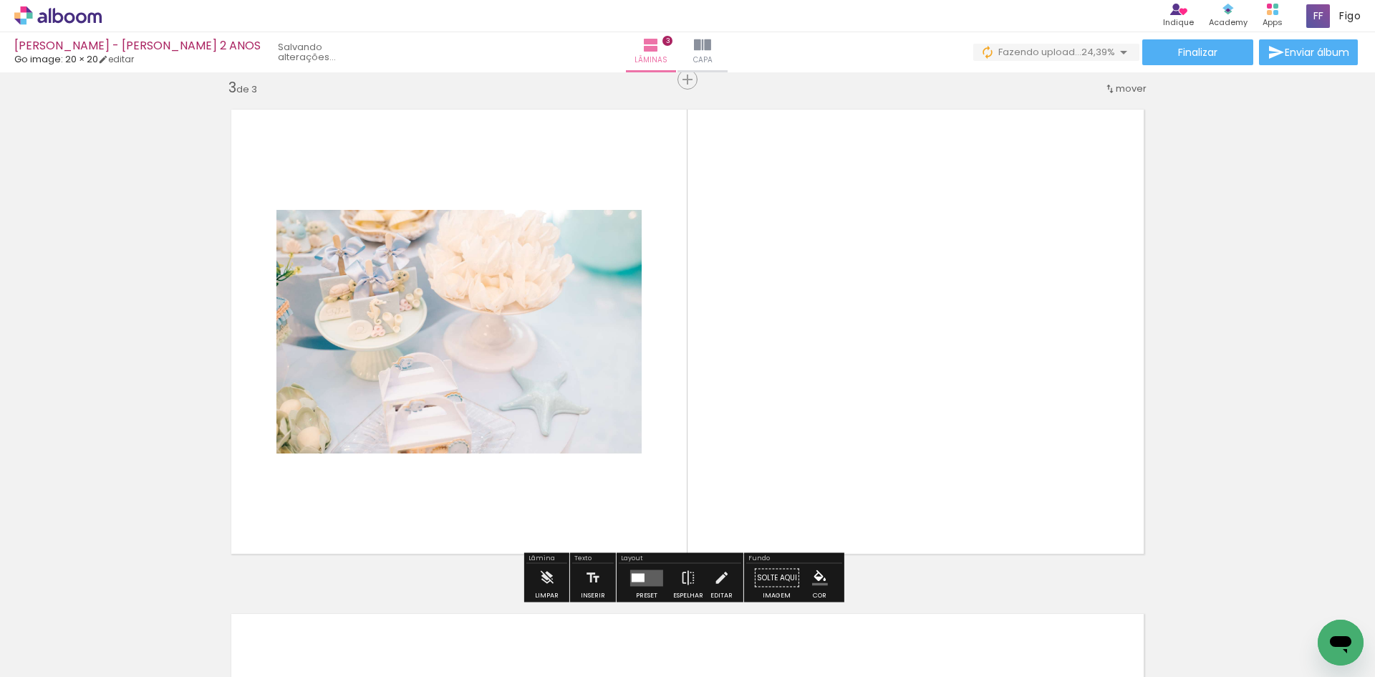
scroll to position [1027, 0]
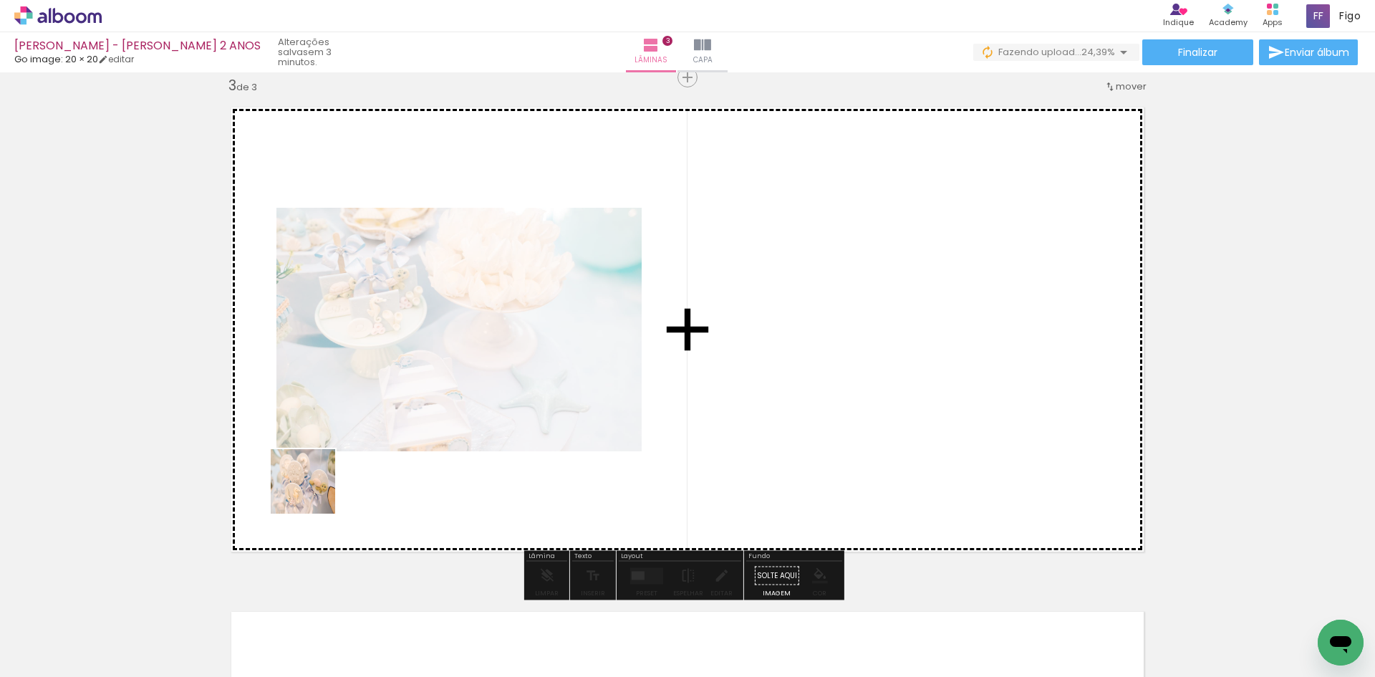
drag, startPoint x: 240, startPoint y: 635, endPoint x: 328, endPoint y: 448, distance: 206.6
click at [326, 455] on quentale-workspace at bounding box center [687, 338] width 1375 height 677
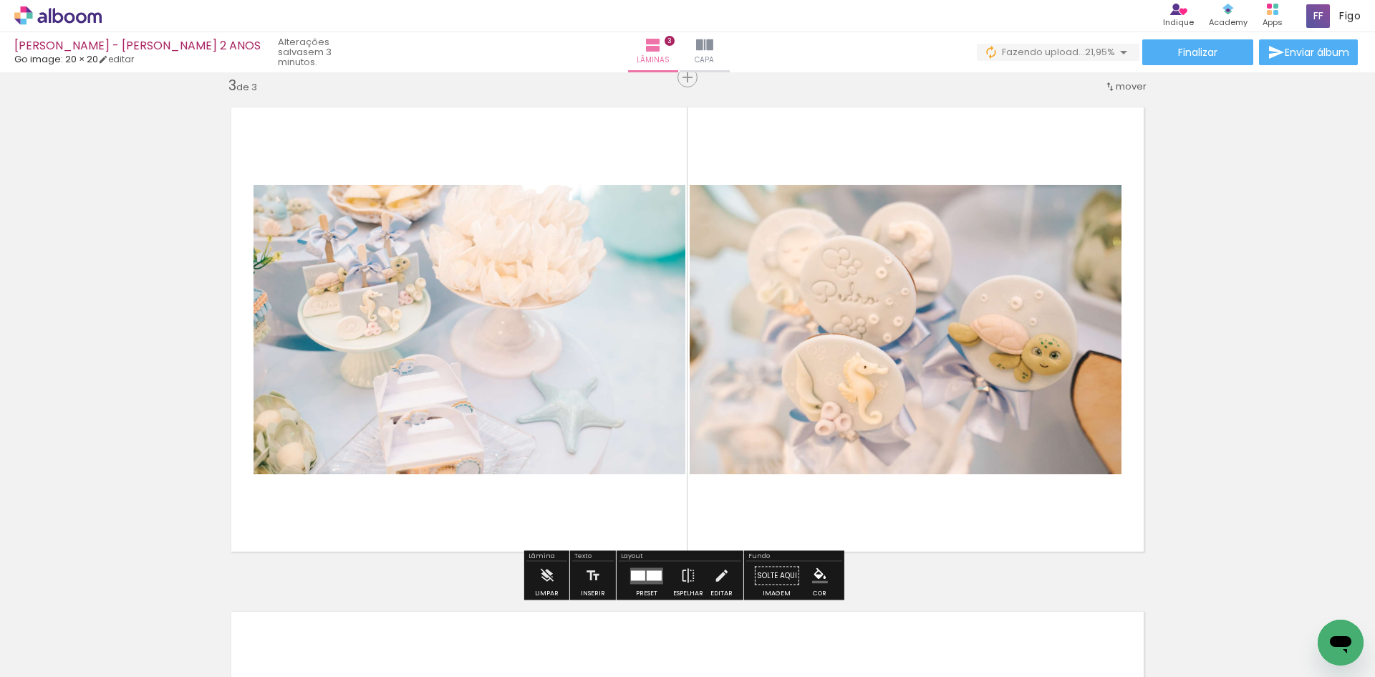
drag, startPoint x: 233, startPoint y: 635, endPoint x: 350, endPoint y: 407, distance: 256.8
click at [332, 440] on quentale-workspace at bounding box center [687, 338] width 1375 height 677
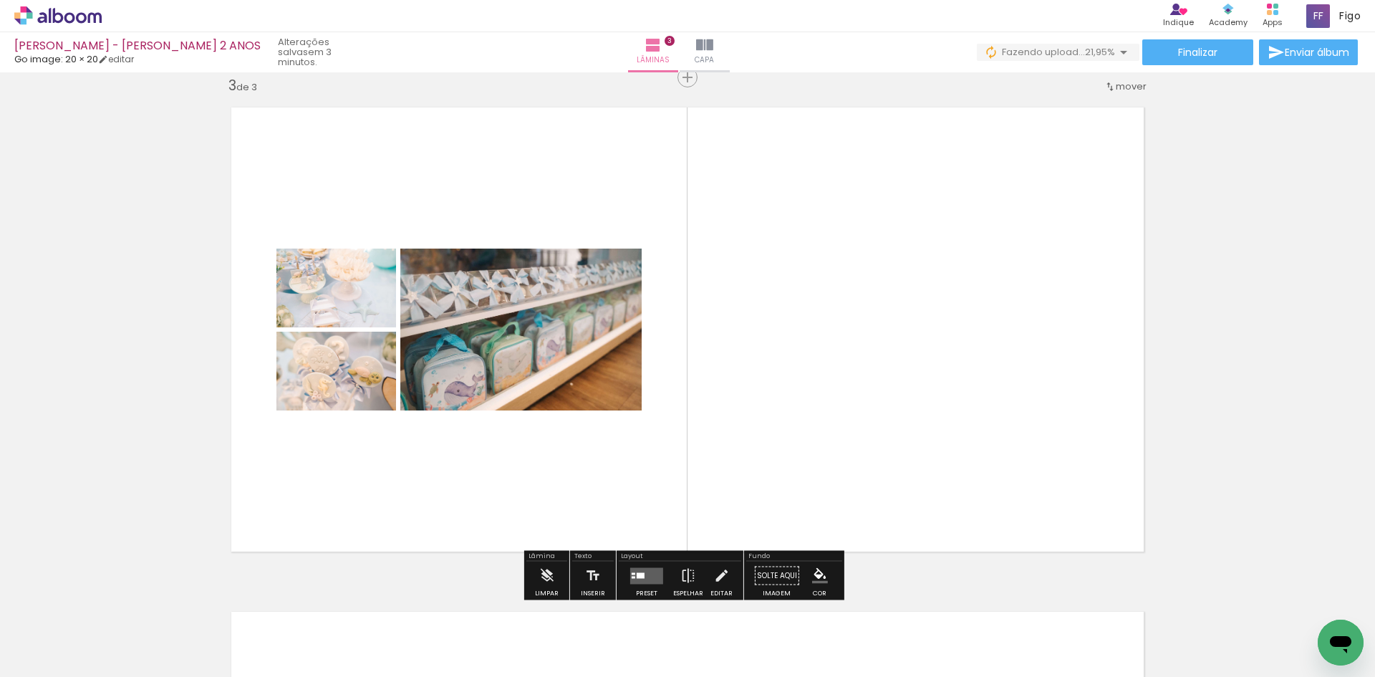
drag, startPoint x: 281, startPoint y: 609, endPoint x: 467, endPoint y: 399, distance: 280.0
click at [445, 437] on quentale-workspace at bounding box center [687, 338] width 1375 height 677
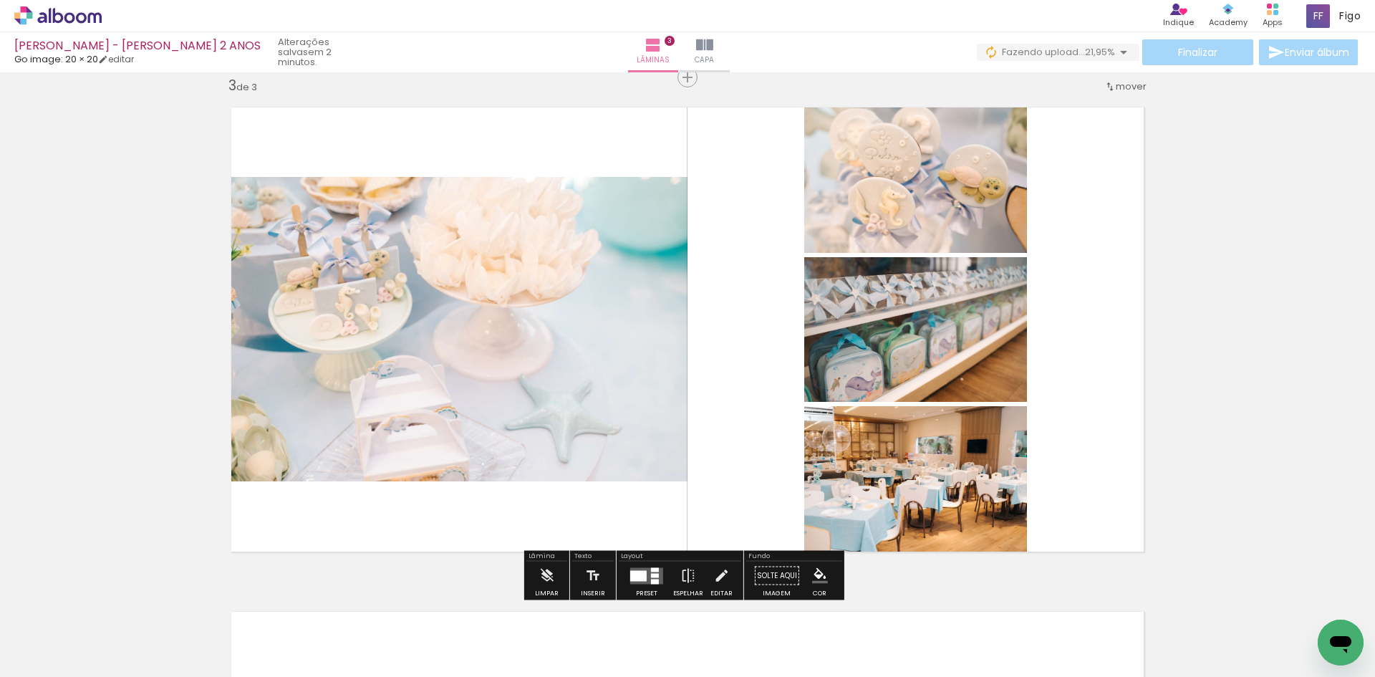
click at [637, 571] on div at bounding box center [638, 575] width 16 height 11
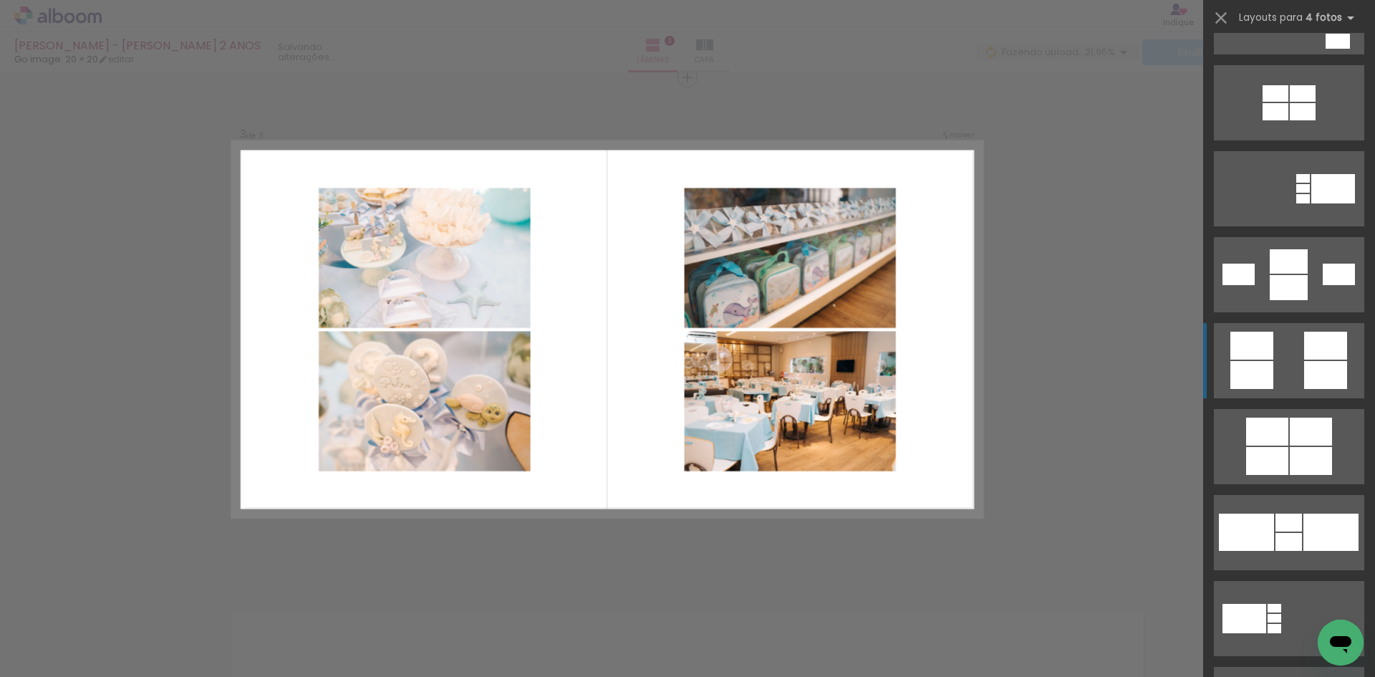
scroll to position [1432, 0]
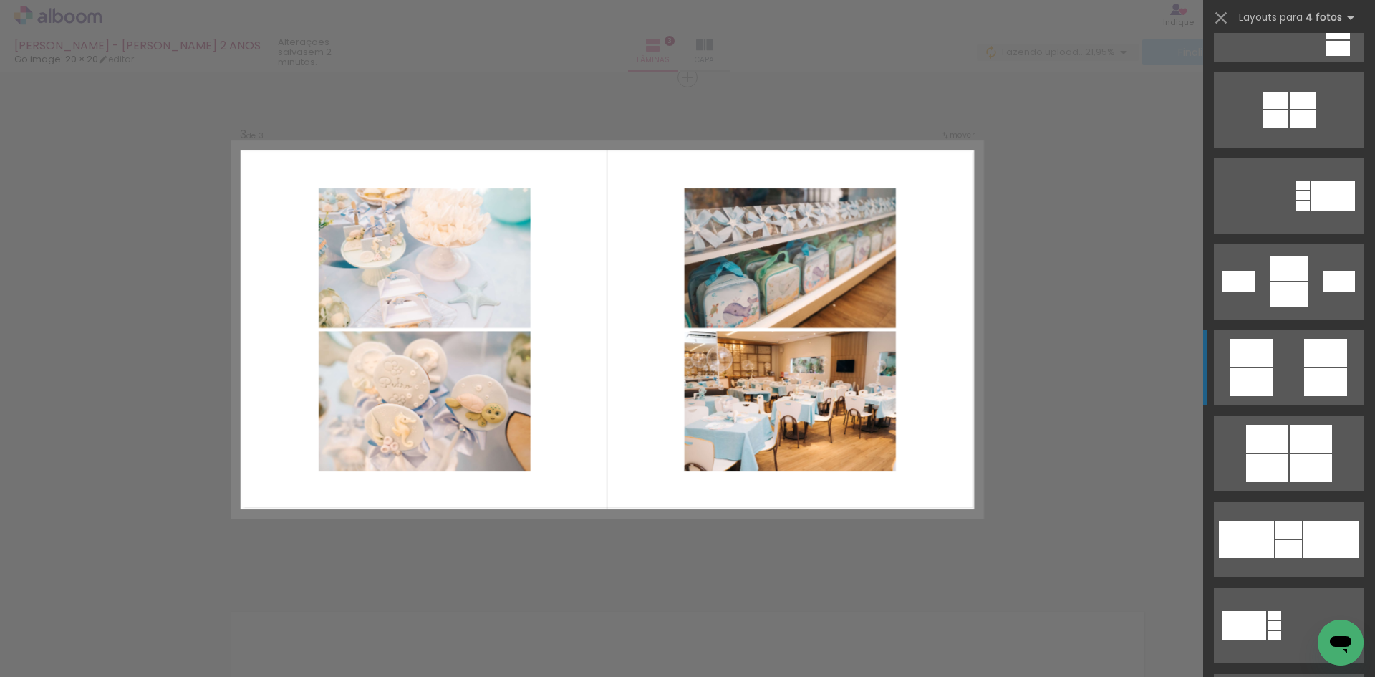
click at [1322, 292] on div at bounding box center [1338, 281] width 32 height 21
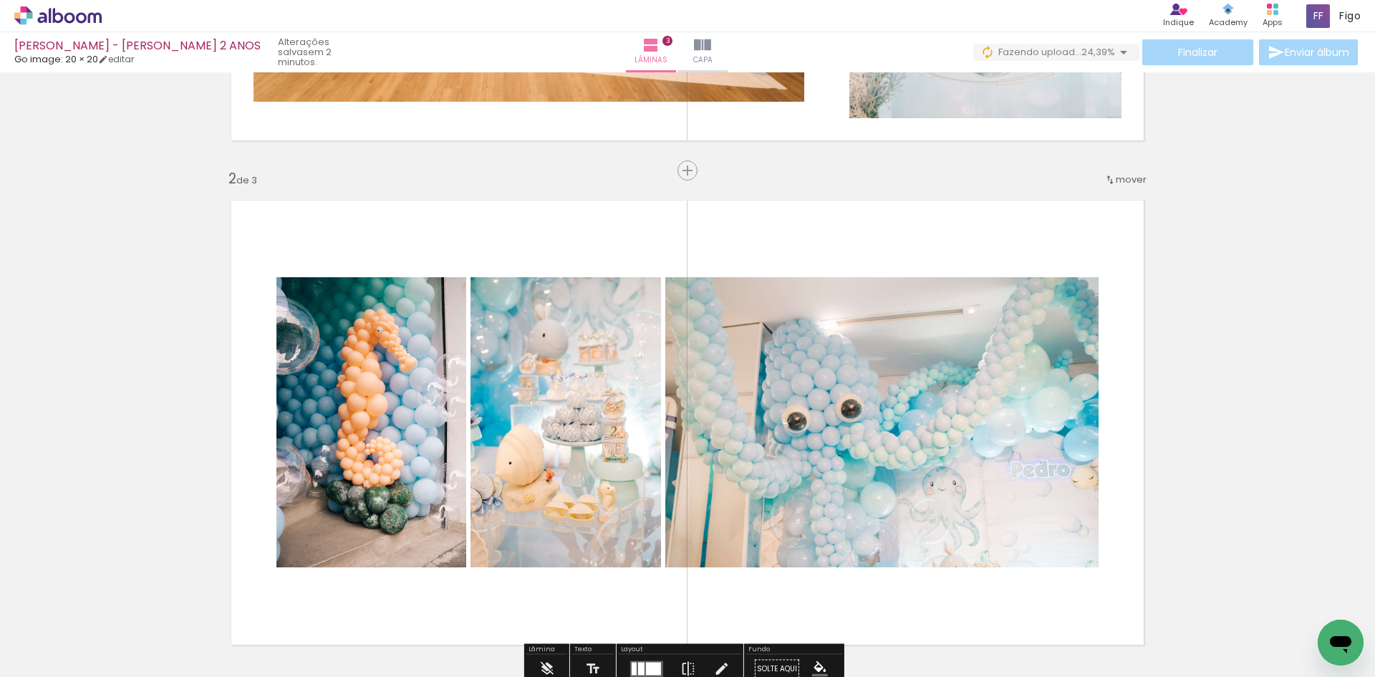
scroll to position [286, 0]
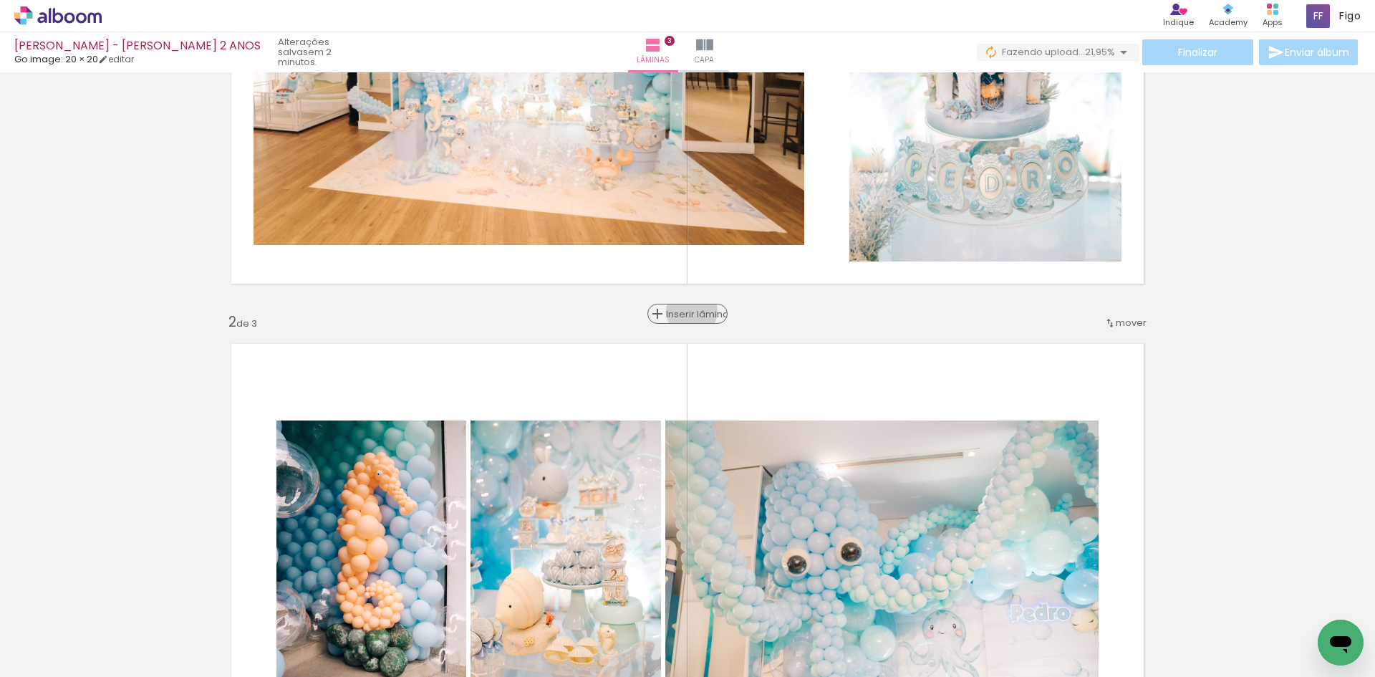
click at [687, 311] on span "Inserir lâmina" at bounding box center [694, 313] width 56 height 9
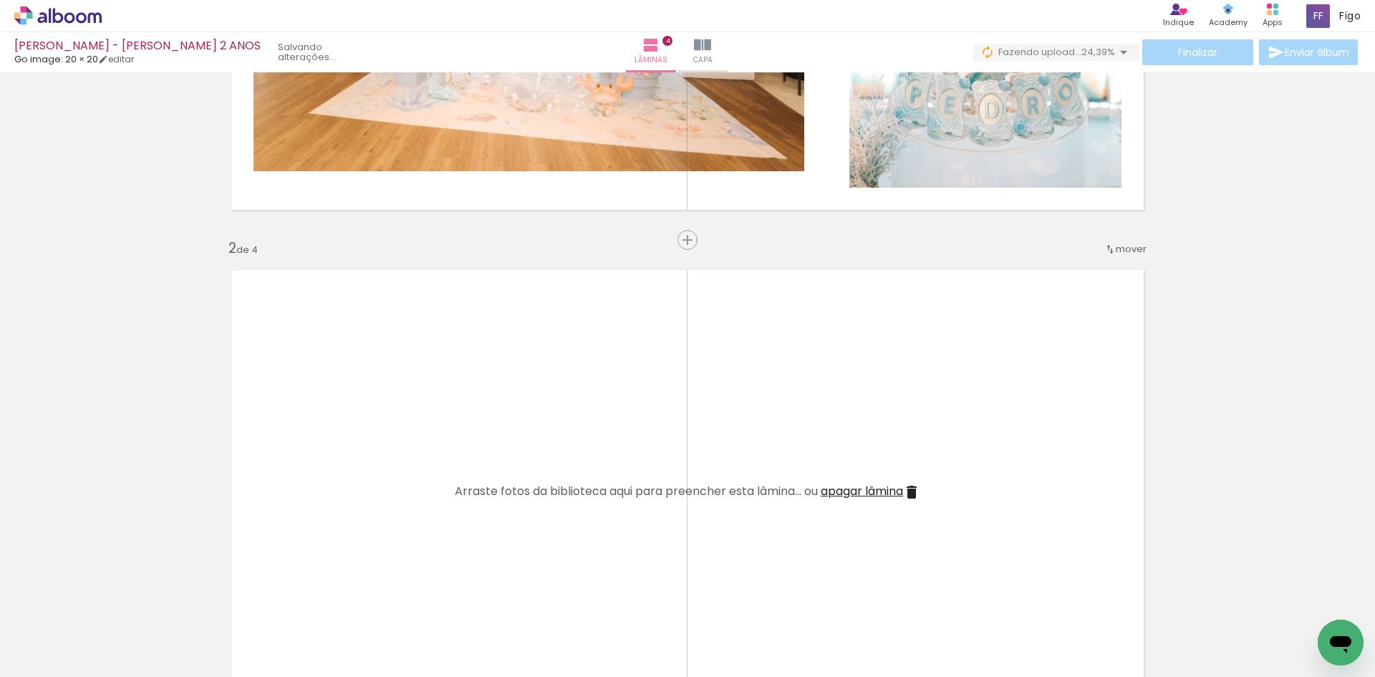
scroll to position [430, 0]
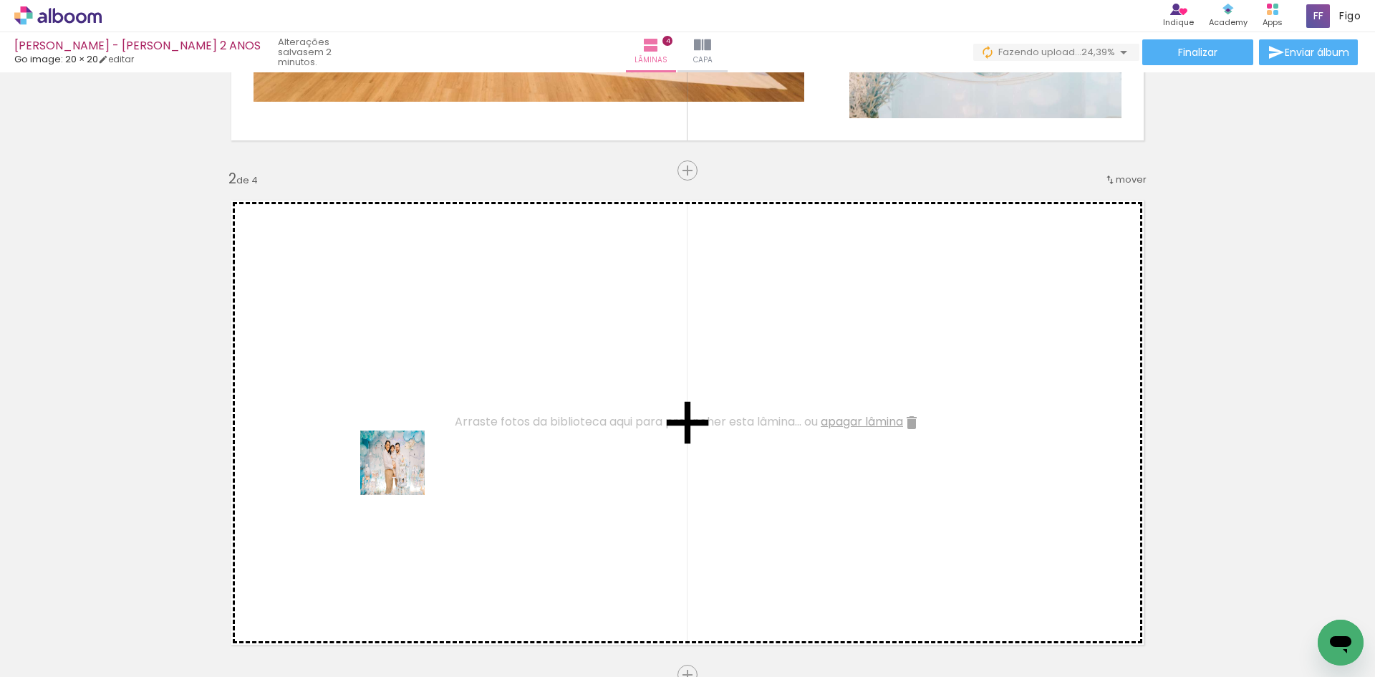
drag, startPoint x: 397, startPoint y: 632, endPoint x: 403, endPoint y: 438, distance: 193.4
click at [403, 438] on quentale-workspace at bounding box center [687, 338] width 1375 height 677
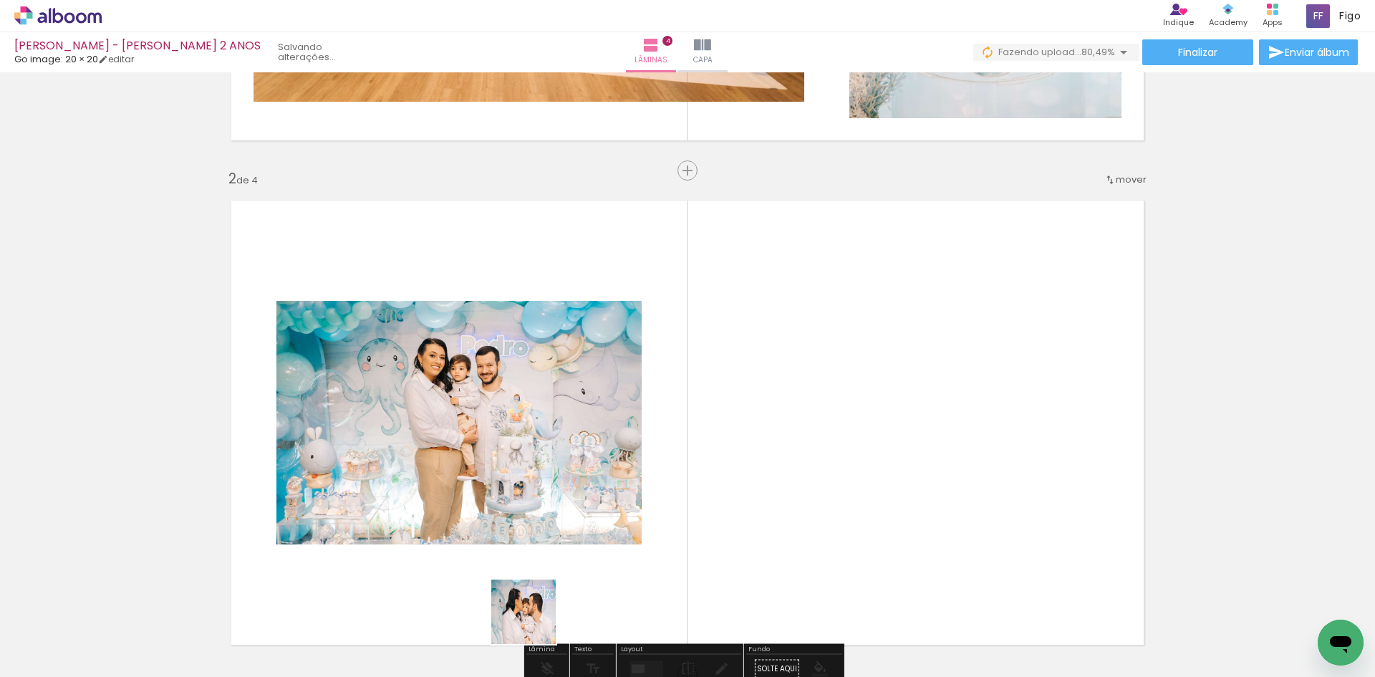
drag, startPoint x: 409, startPoint y: 642, endPoint x: 808, endPoint y: 501, distance: 423.7
click at [808, 501] on quentale-workspace at bounding box center [687, 338] width 1375 height 677
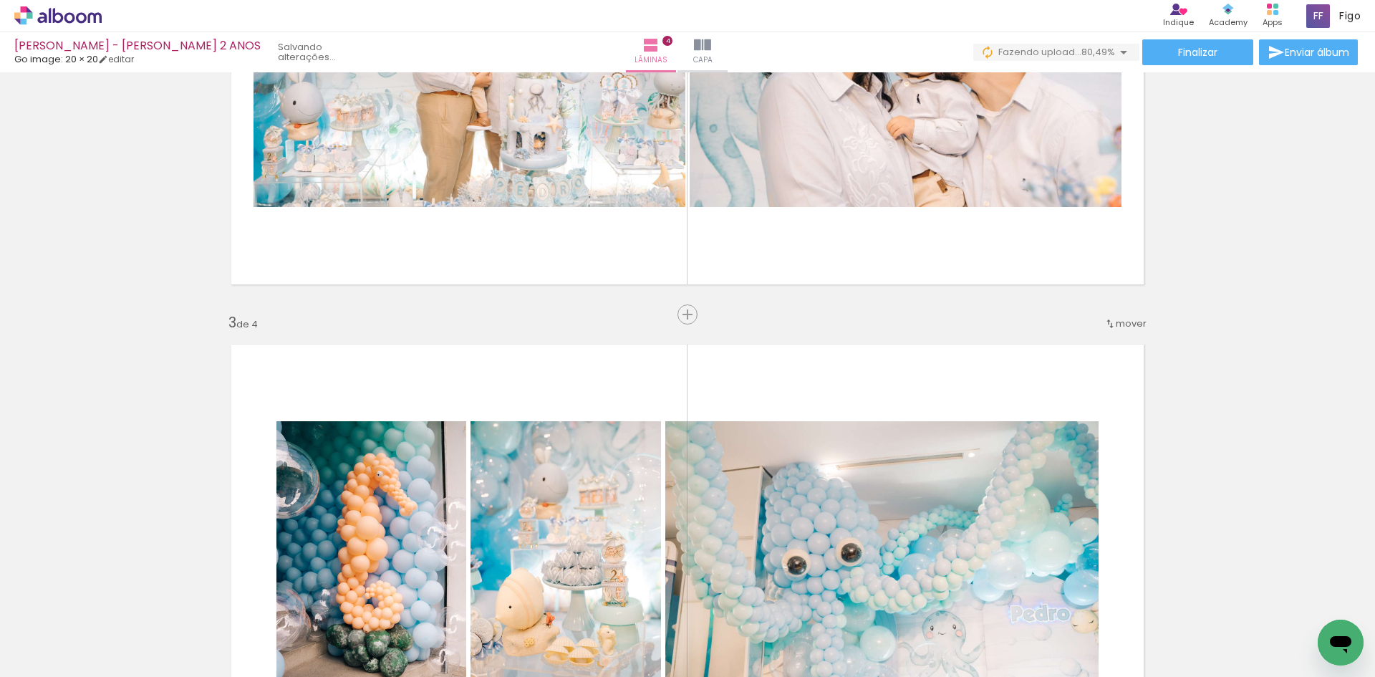
scroll to position [701, 0]
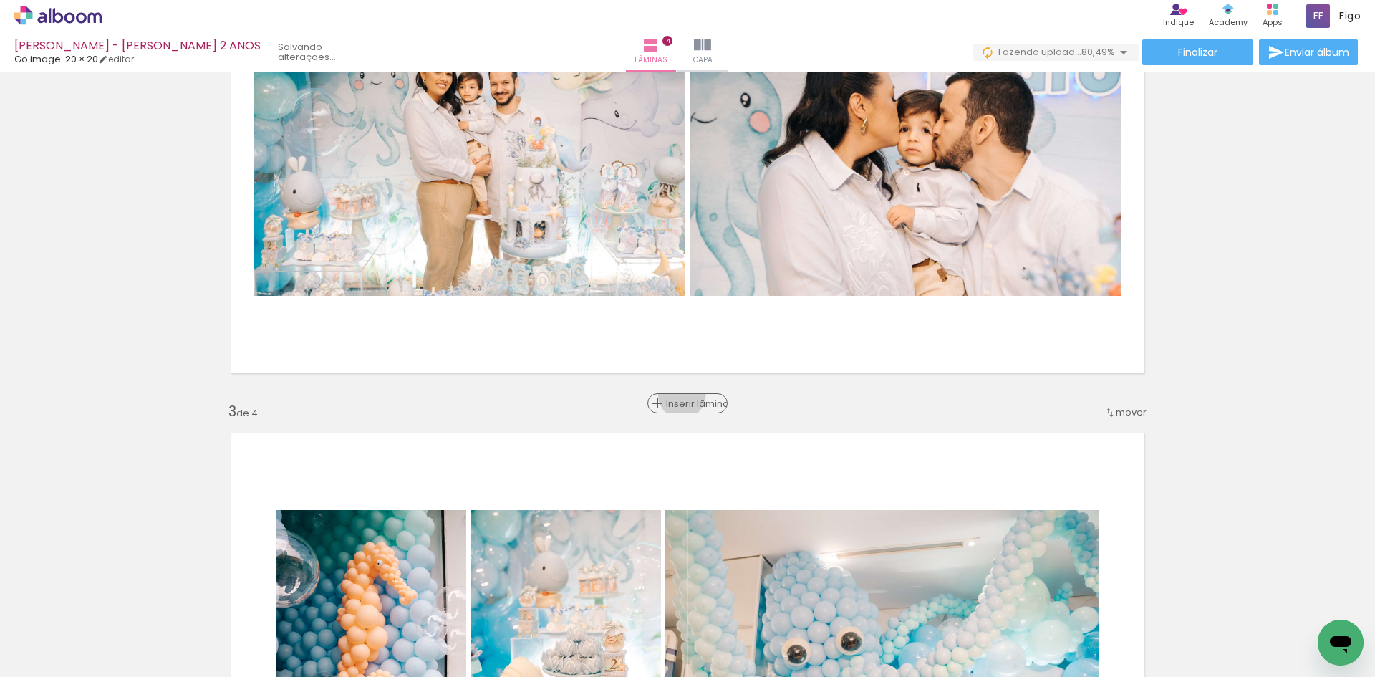
click at [678, 395] on div "Inserir lâmina" at bounding box center [687, 403] width 77 height 17
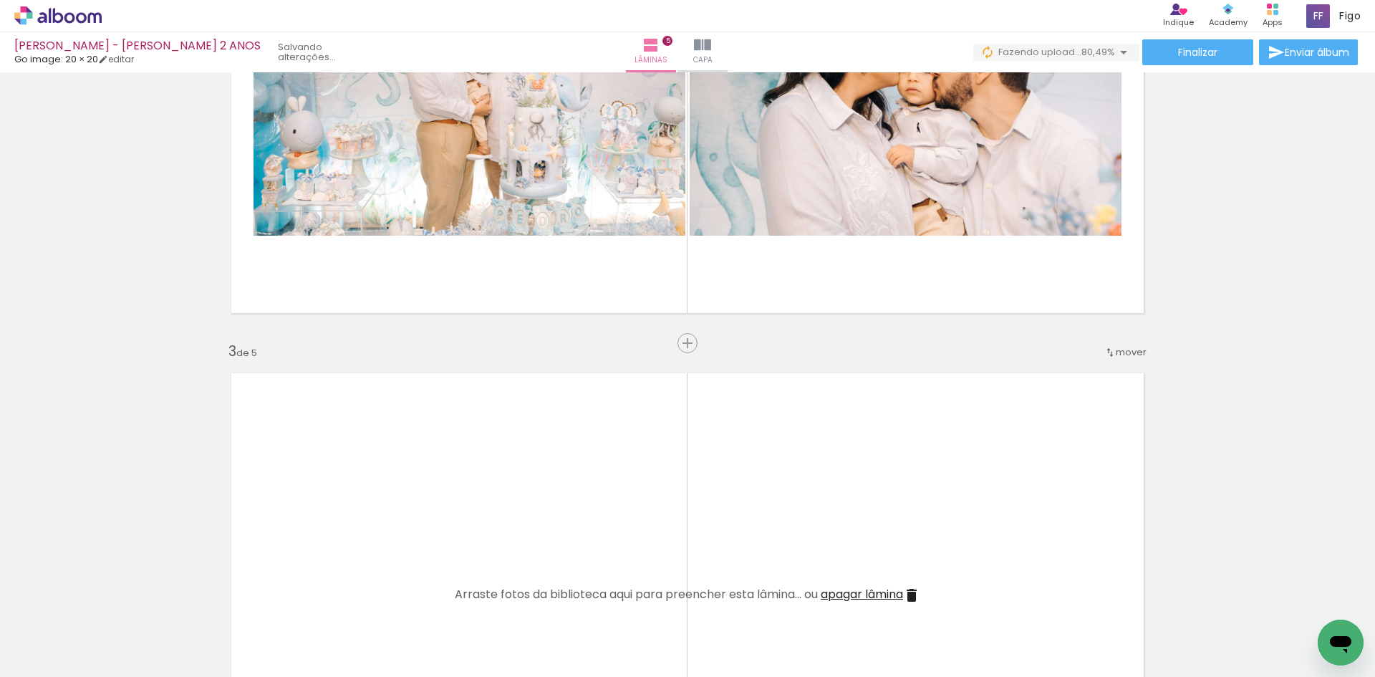
scroll to position [844, 0]
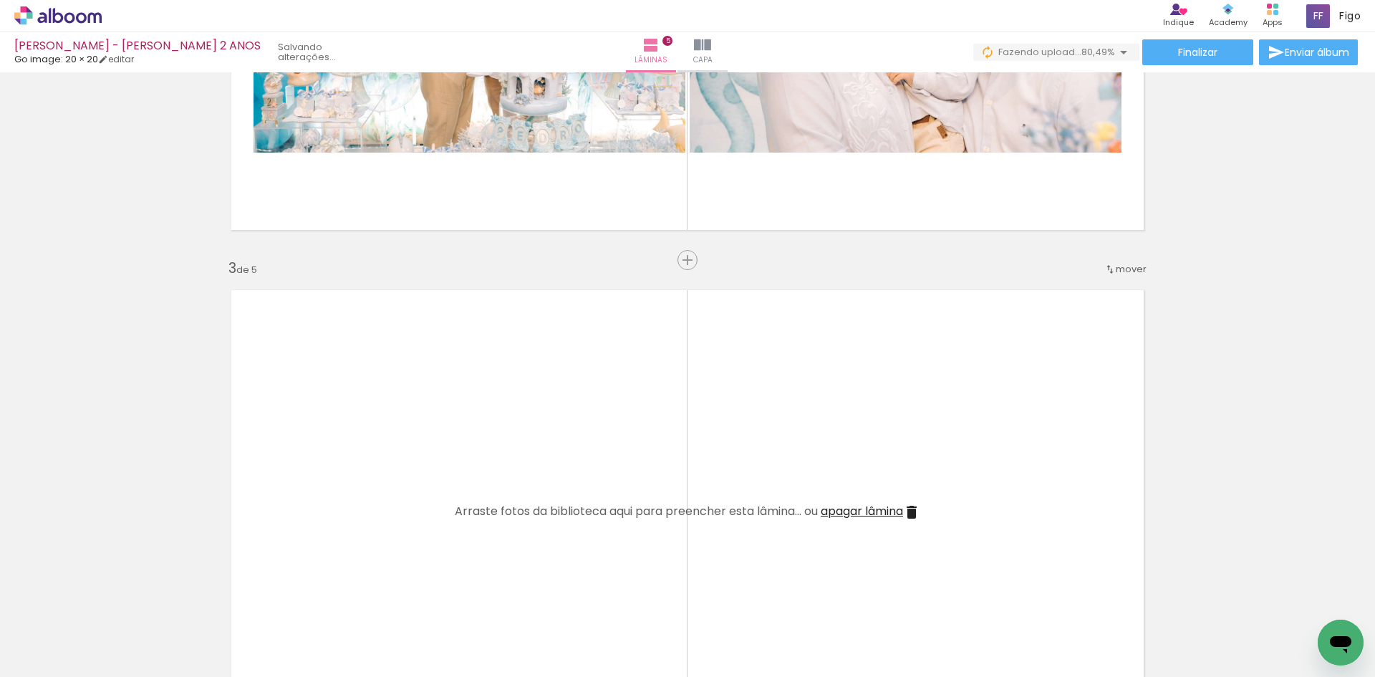
drag, startPoint x: 883, startPoint y: 632, endPoint x: 750, endPoint y: 511, distance: 179.9
click at [813, 559] on quentale-workspace at bounding box center [687, 338] width 1375 height 677
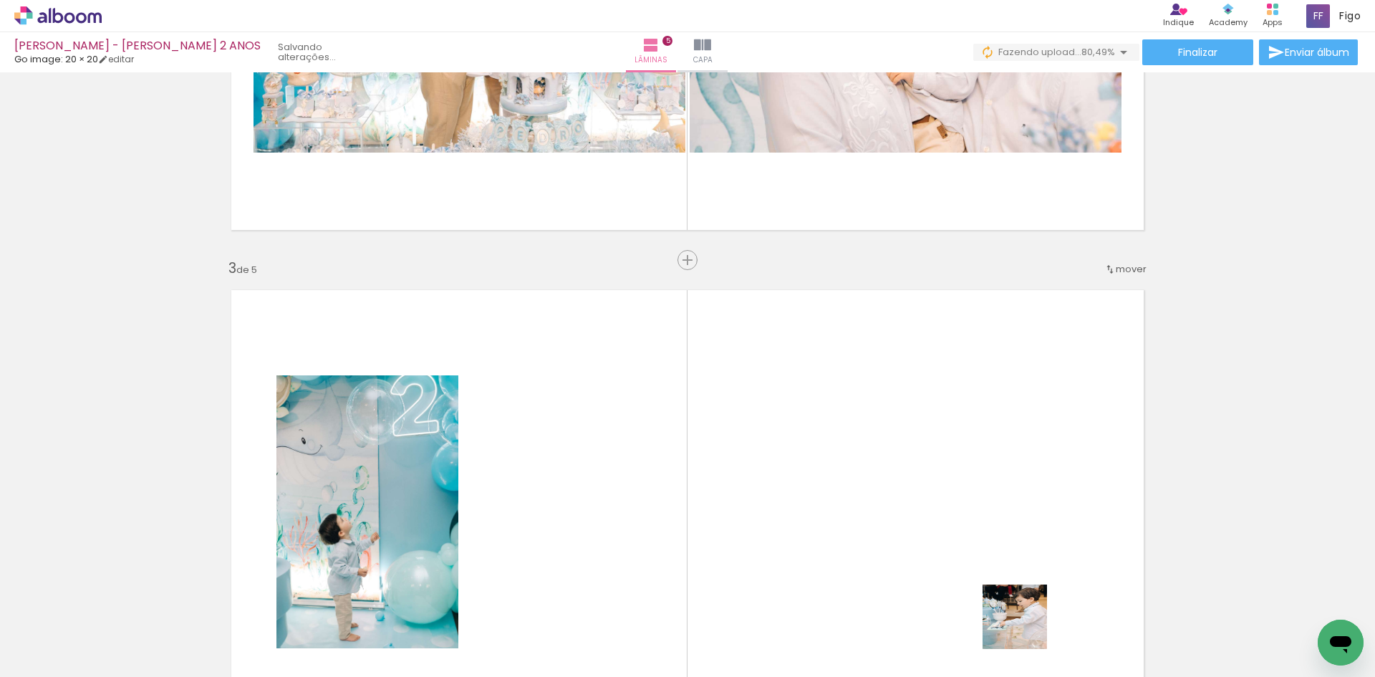
drag, startPoint x: 1029, startPoint y: 629, endPoint x: 786, endPoint y: 527, distance: 263.4
click at [841, 540] on quentale-workspace at bounding box center [687, 338] width 1375 height 677
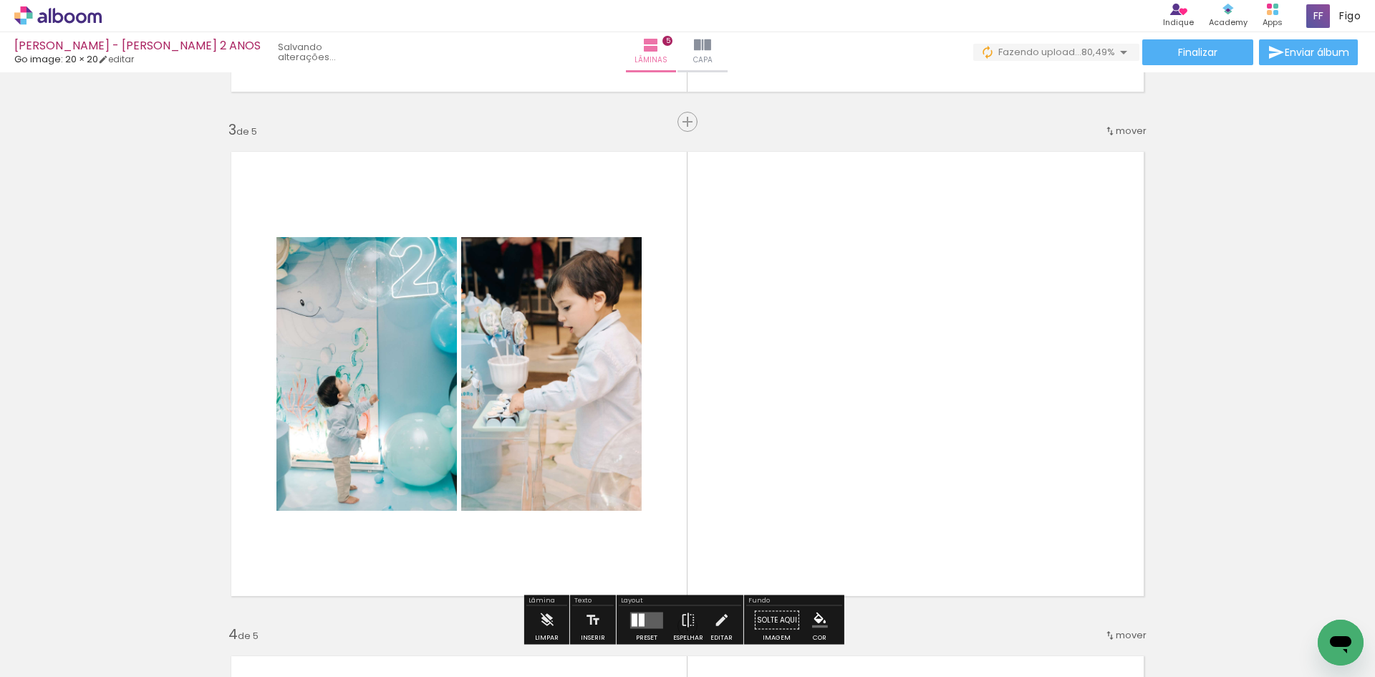
scroll to position [987, 0]
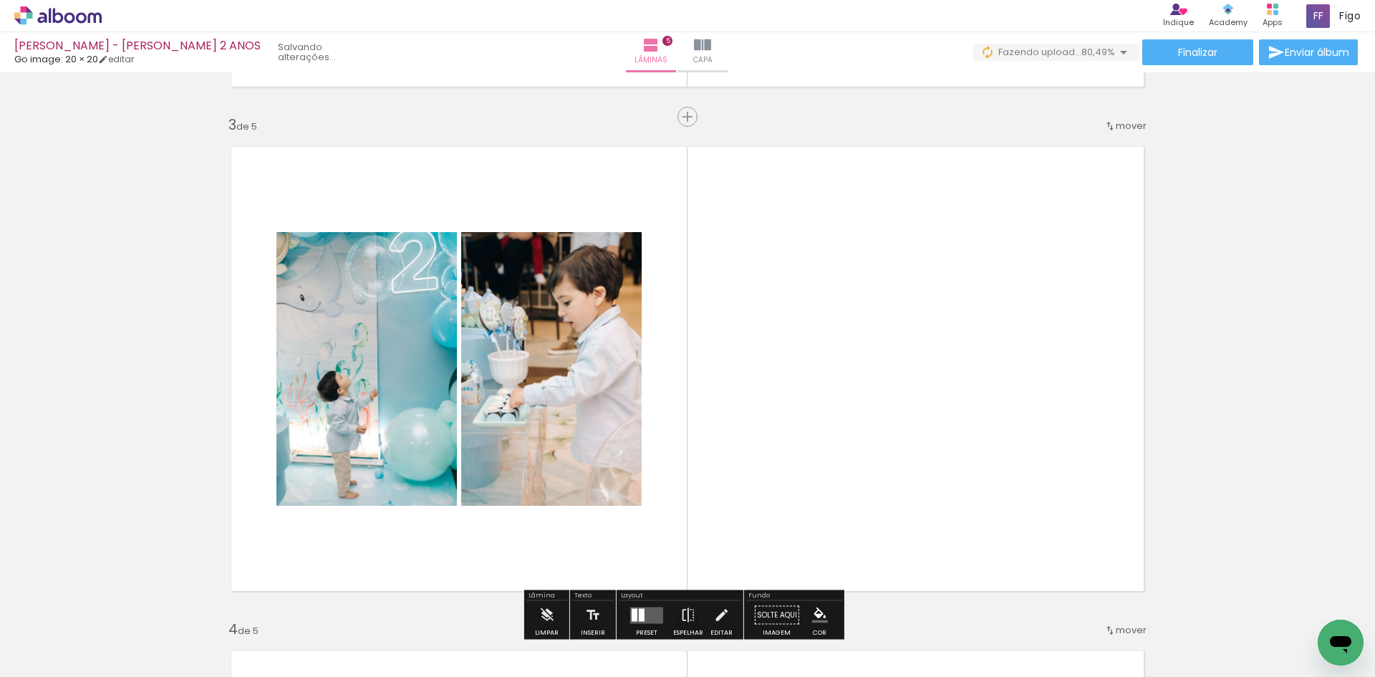
drag, startPoint x: 964, startPoint y: 621, endPoint x: 969, endPoint y: 483, distance: 138.3
click at [969, 483] on quentale-workspace at bounding box center [687, 338] width 1375 height 677
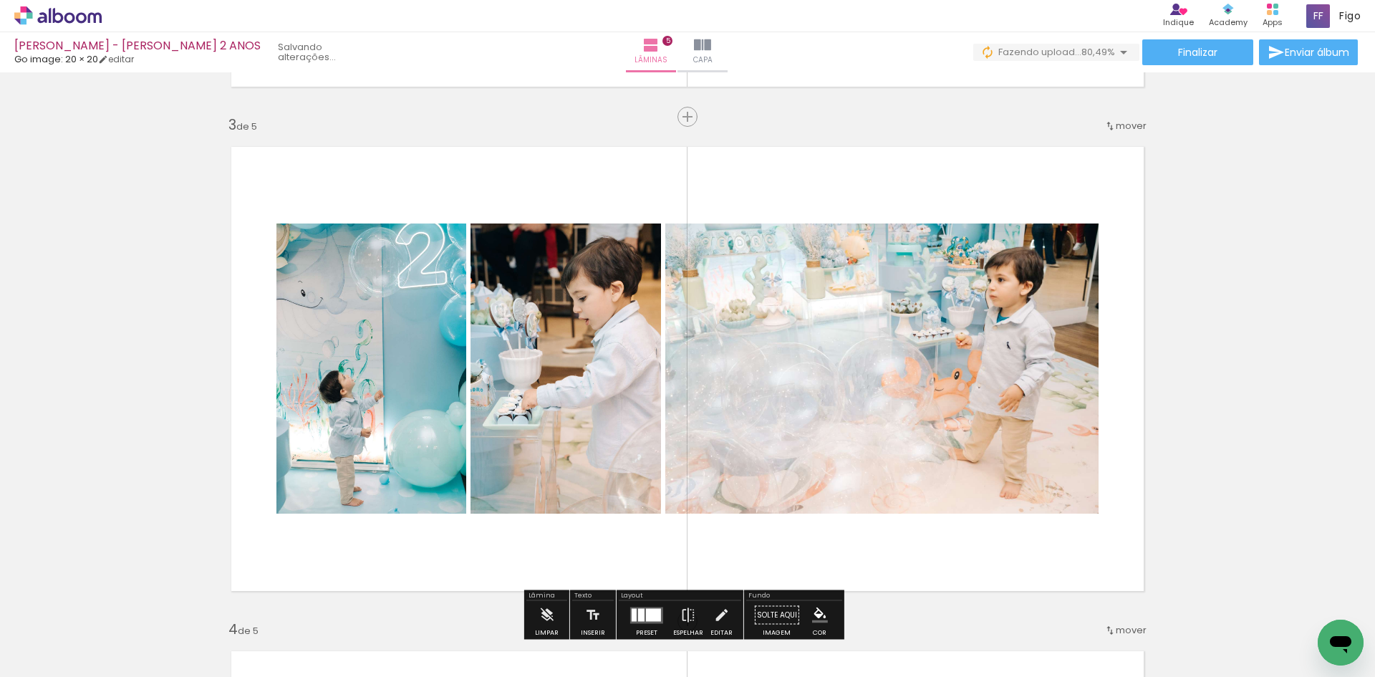
drag, startPoint x: 876, startPoint y: 647, endPoint x: 924, endPoint y: 470, distance: 183.1
click at [922, 470] on quentale-workspace at bounding box center [687, 338] width 1375 height 677
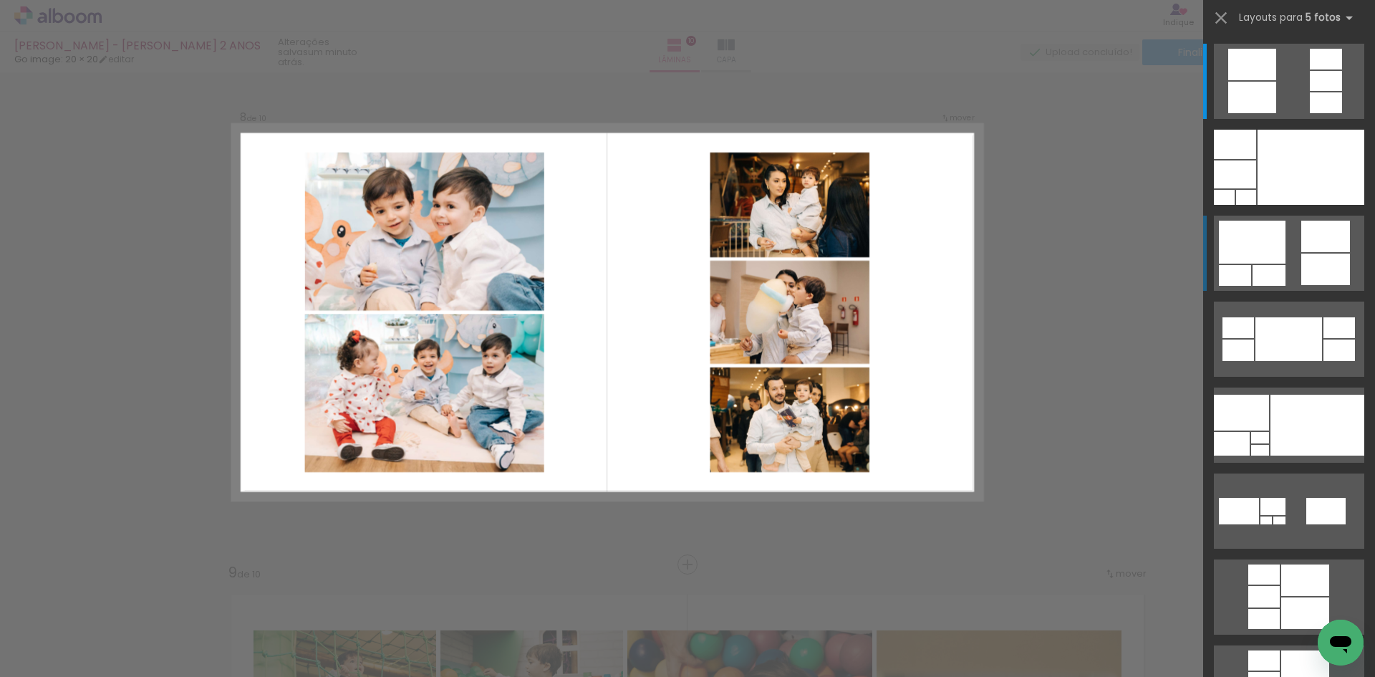
scroll to position [3547, 0]
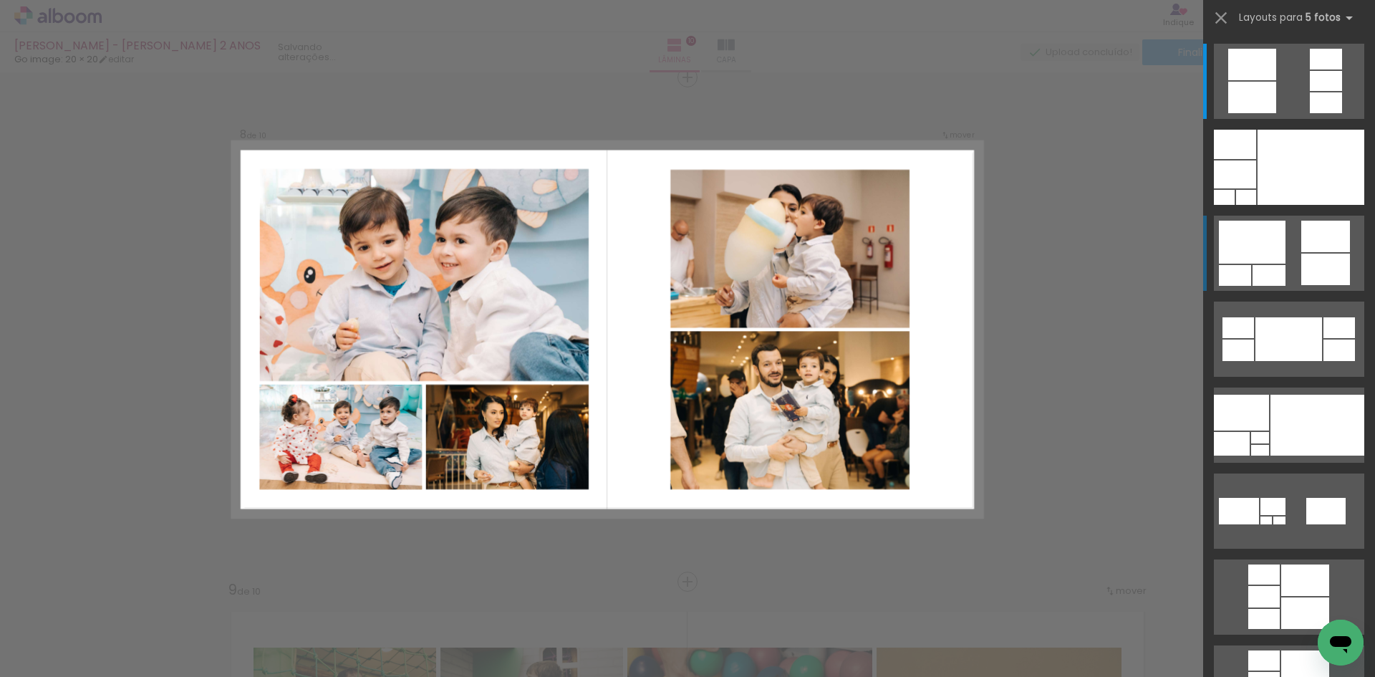
click at [1309, 205] on div at bounding box center [1310, 167] width 107 height 75
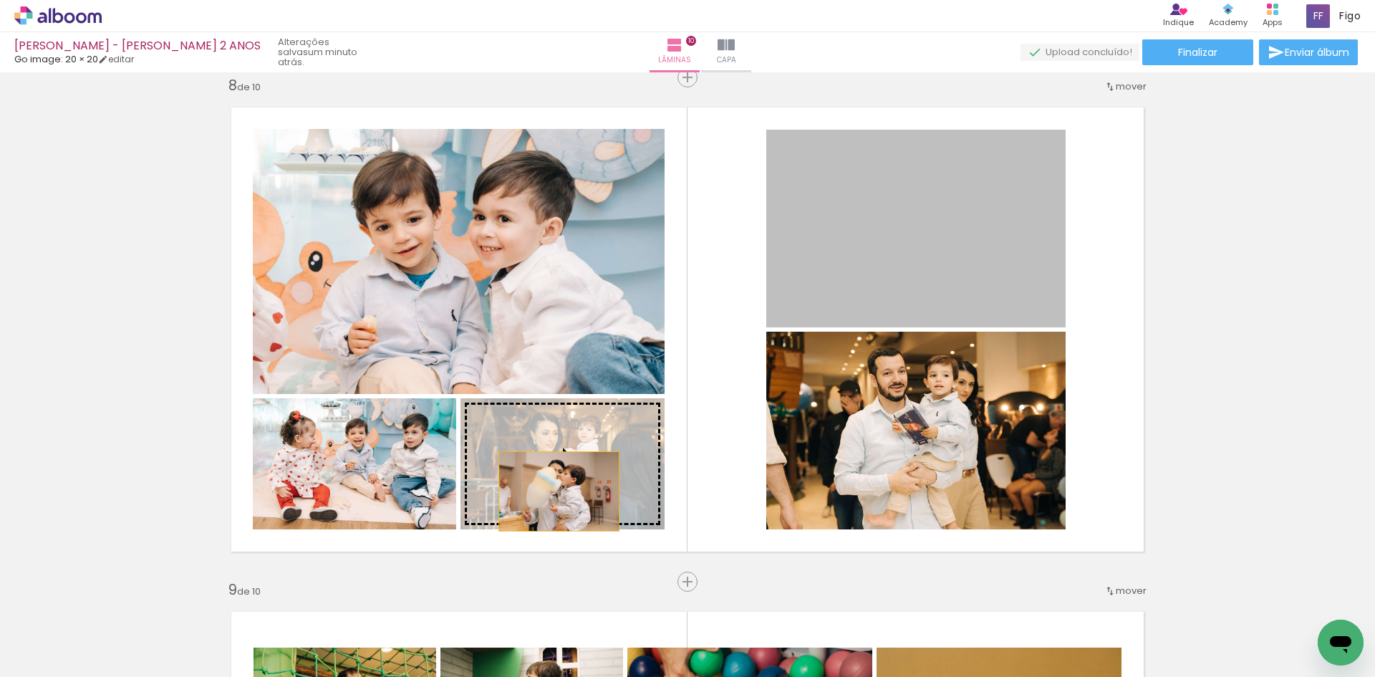
drag, startPoint x: 936, startPoint y: 249, endPoint x: 553, endPoint y: 491, distance: 452.5
click at [0, 0] on slot at bounding box center [0, 0] width 0 height 0
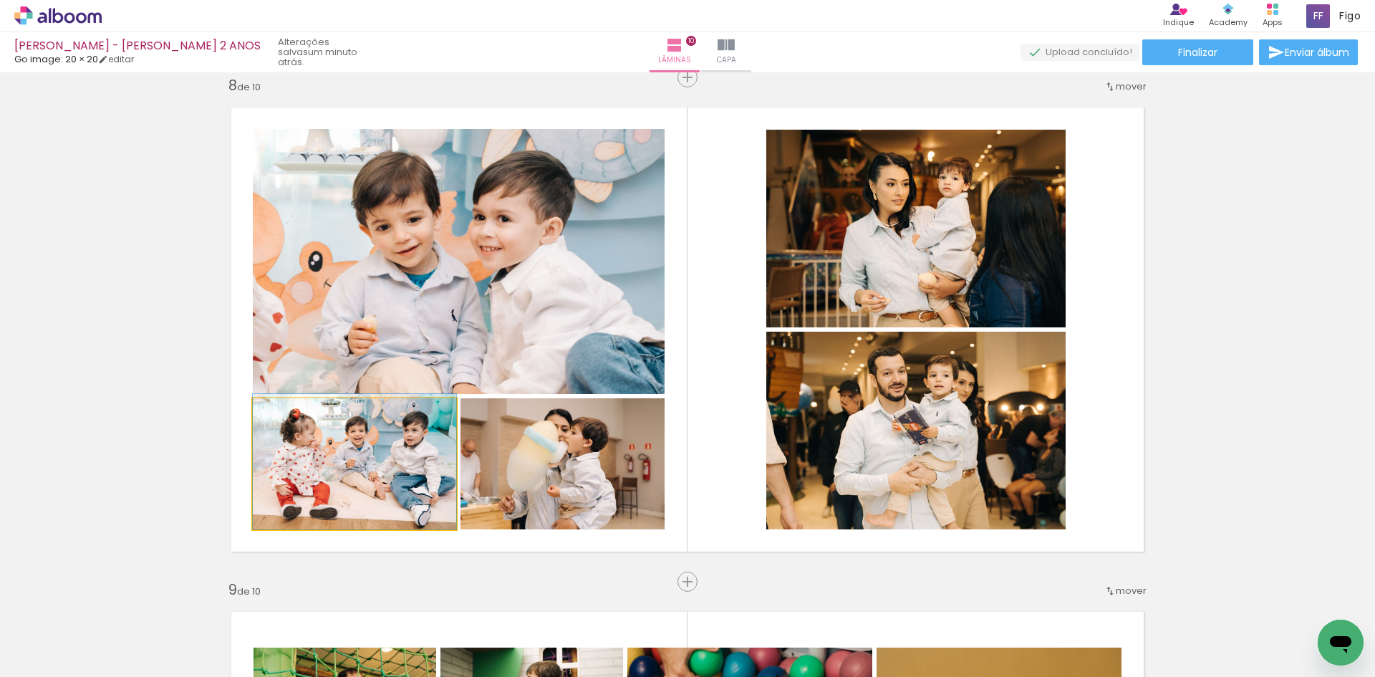
drag, startPoint x: 385, startPoint y: 488, endPoint x: 430, endPoint y: 304, distance: 190.2
click at [0, 0] on slot at bounding box center [0, 0] width 0 height 0
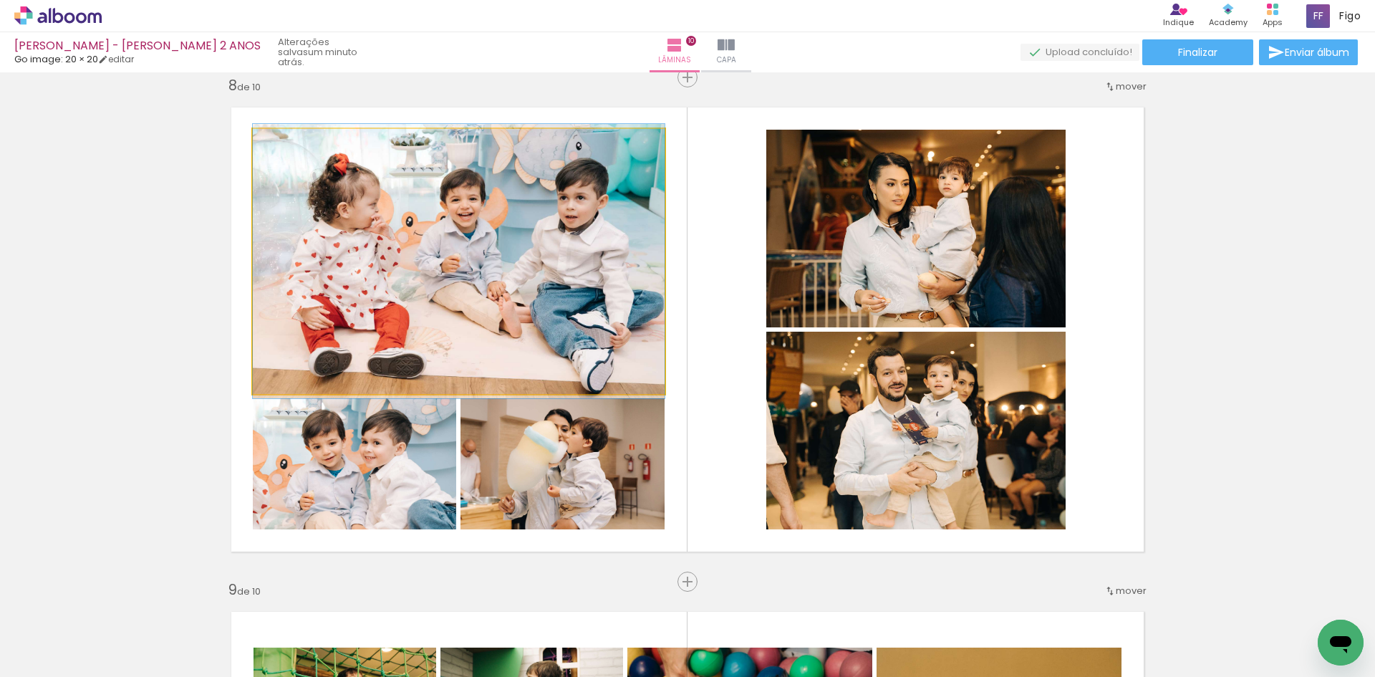
drag, startPoint x: 432, startPoint y: 301, endPoint x: 884, endPoint y: 243, distance: 455.5
click at [0, 0] on slot at bounding box center [0, 0] width 0 height 0
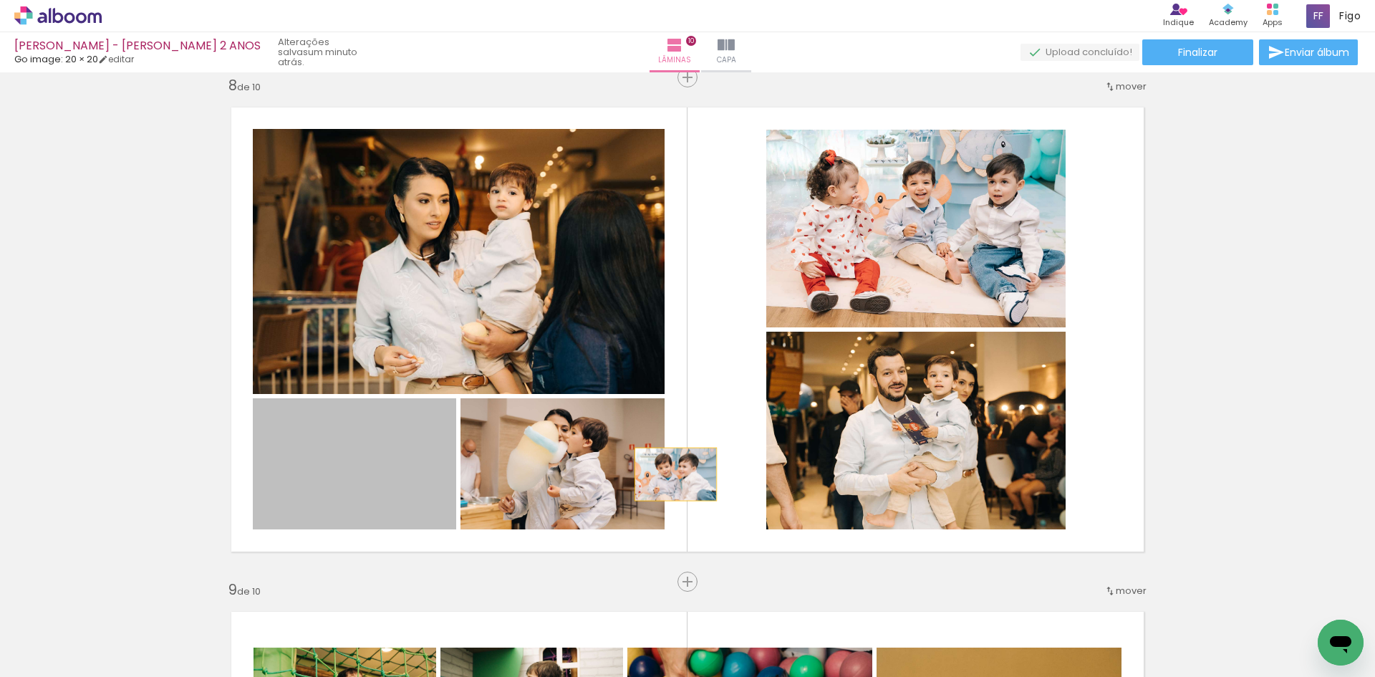
drag, startPoint x: 576, startPoint y: 474, endPoint x: 969, endPoint y: 466, distance: 393.2
click at [0, 0] on slot at bounding box center [0, 0] width 0 height 0
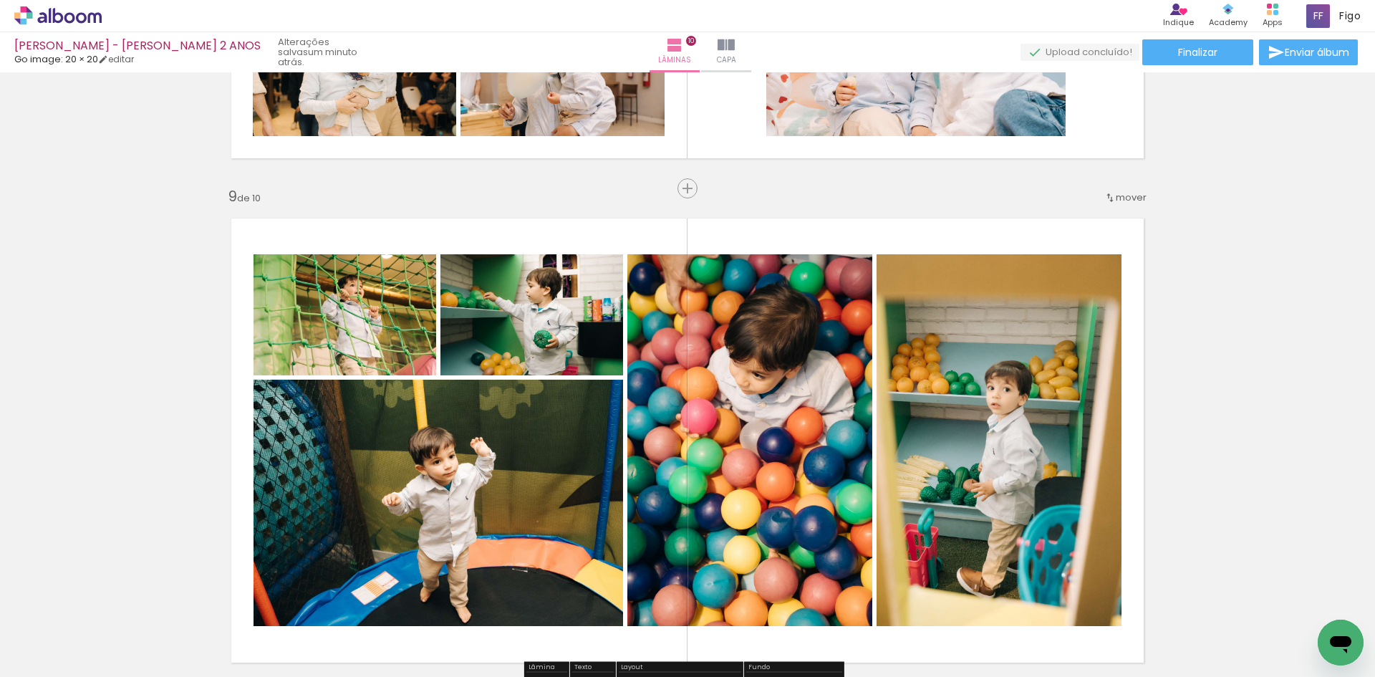
scroll to position [3833, 0]
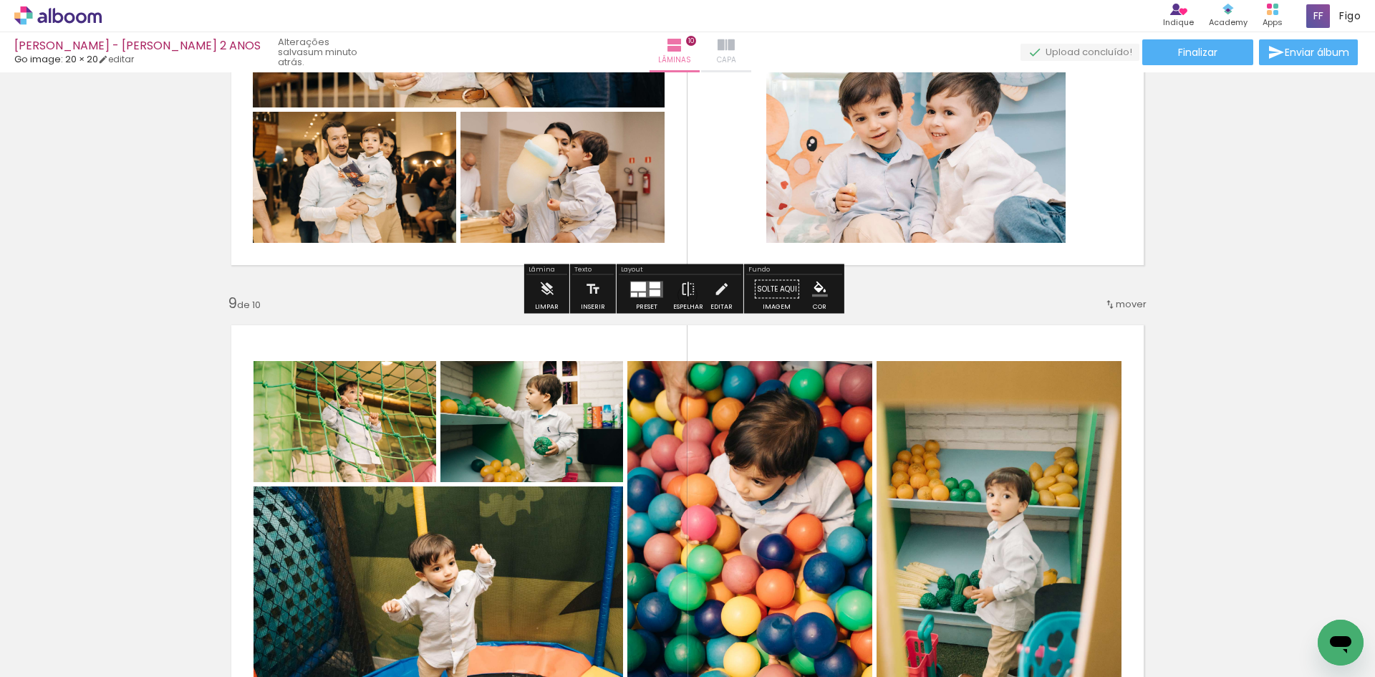
click at [727, 47] on paper-button "Capa" at bounding box center [726, 52] width 50 height 40
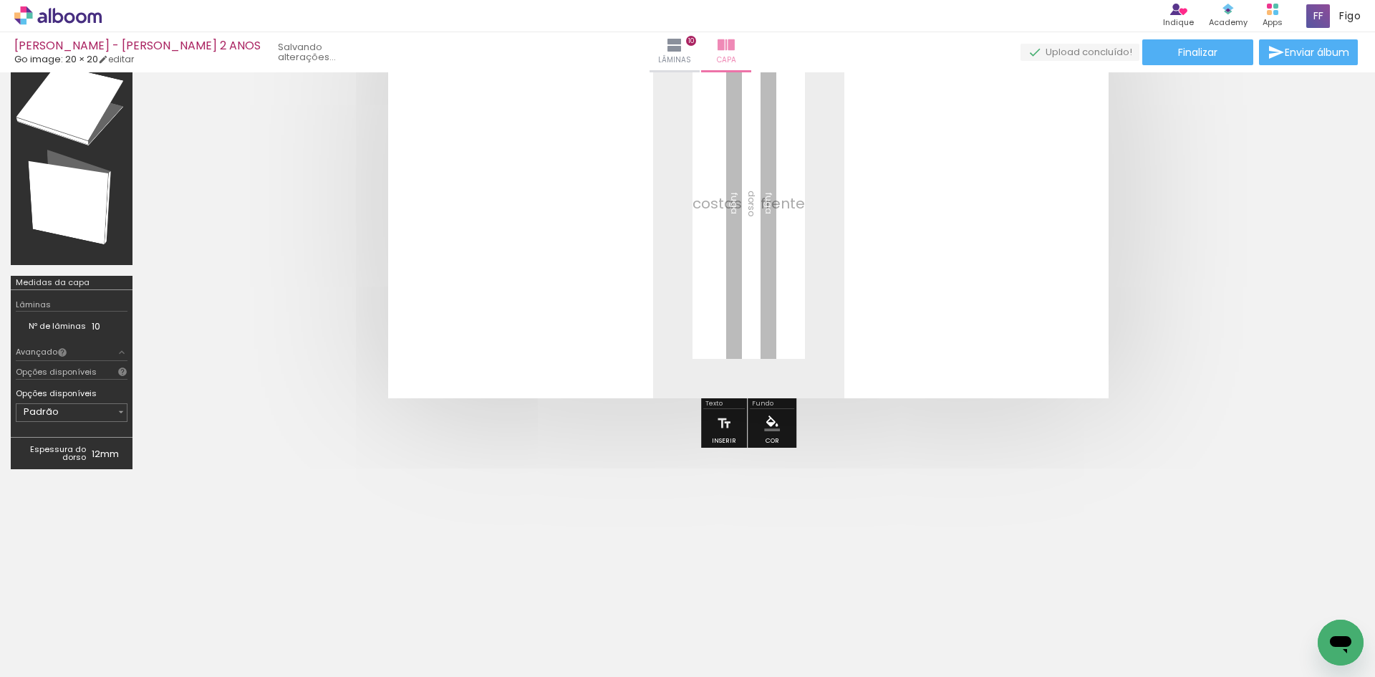
scroll to position [150, 0]
drag, startPoint x: 157, startPoint y: 618, endPoint x: 752, endPoint y: 233, distance: 708.8
click at [752, 233] on quentale-workspace at bounding box center [687, 338] width 1375 height 677
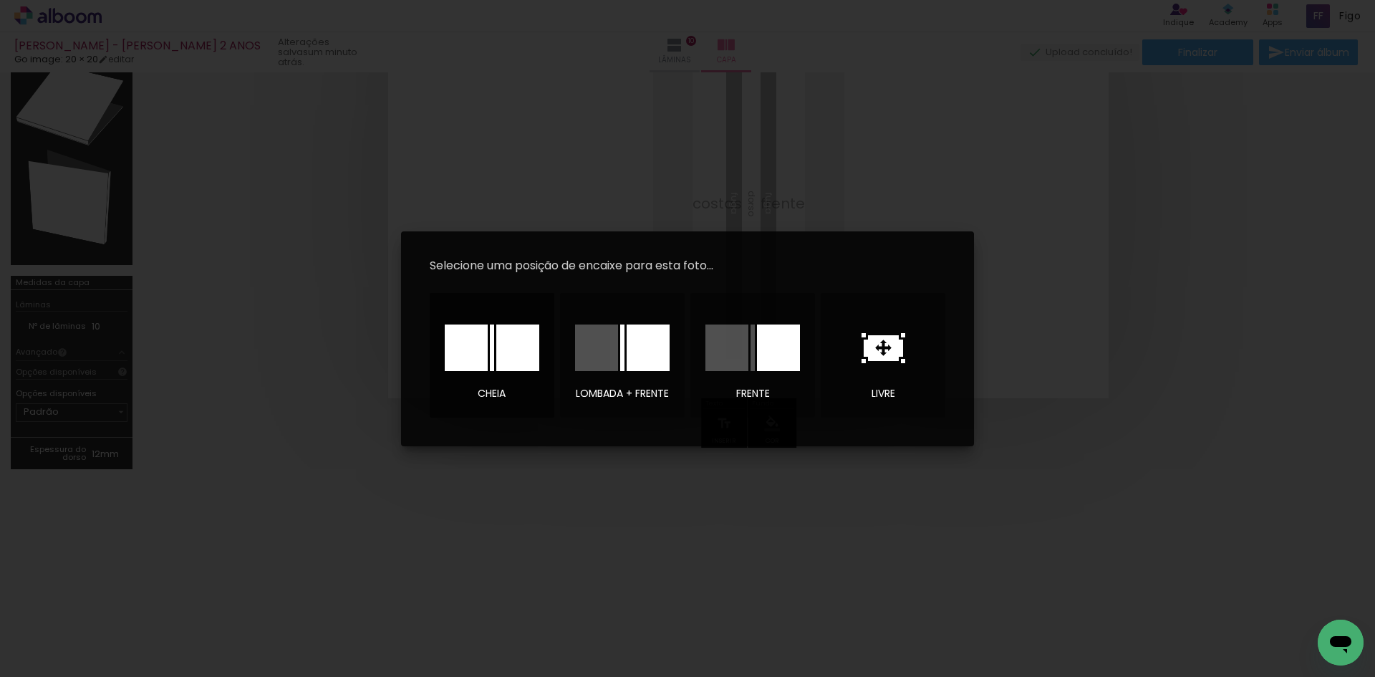
click at [523, 349] on div at bounding box center [517, 347] width 43 height 47
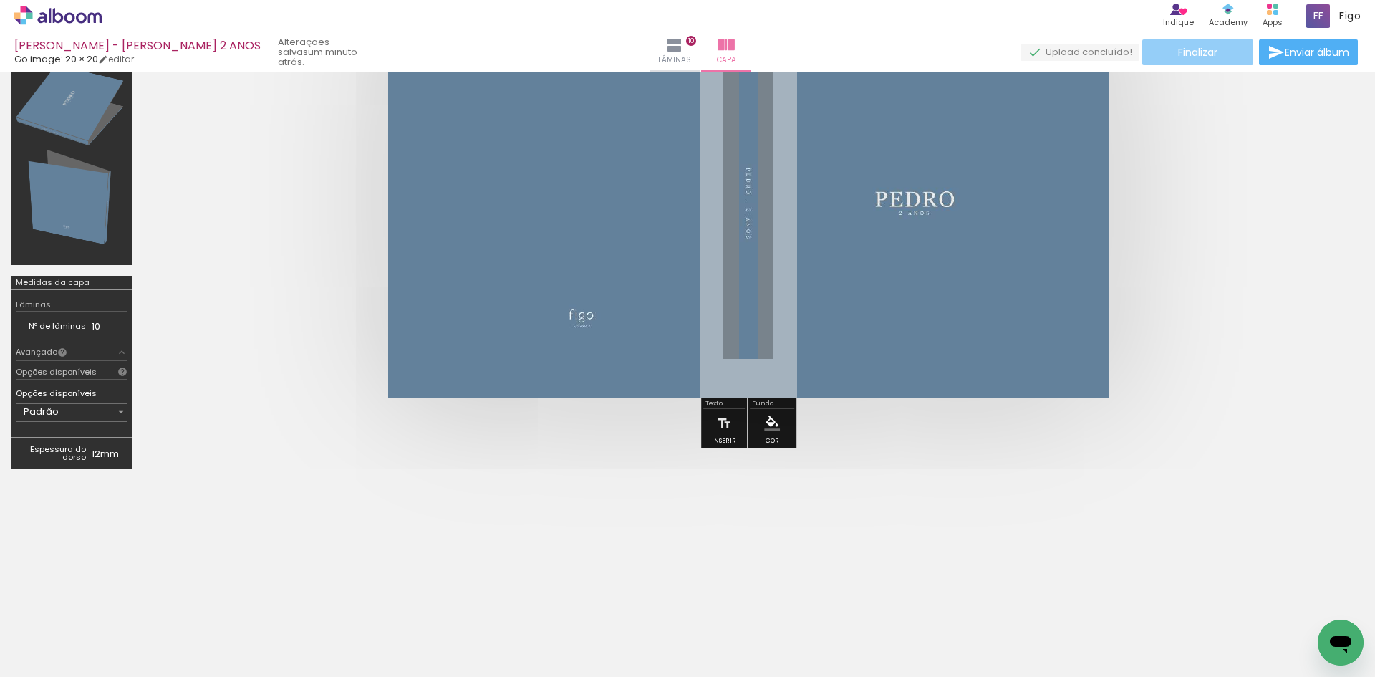
click at [1201, 44] on paper-button "Finalizar" at bounding box center [1197, 52] width 111 height 26
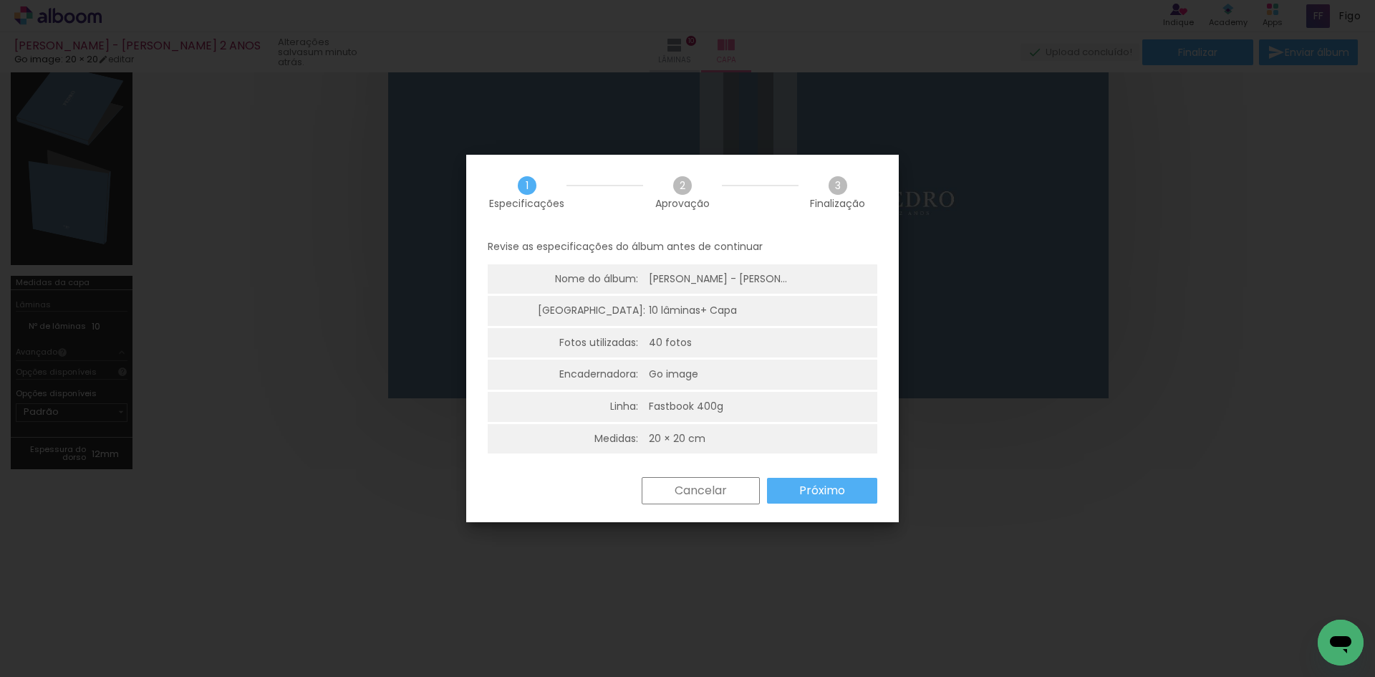
click at [831, 504] on div "Cancelar Próximo" at bounding box center [755, 490] width 243 height 27
click at [0, 0] on slot "Próximo" at bounding box center [0, 0] width 0 height 0
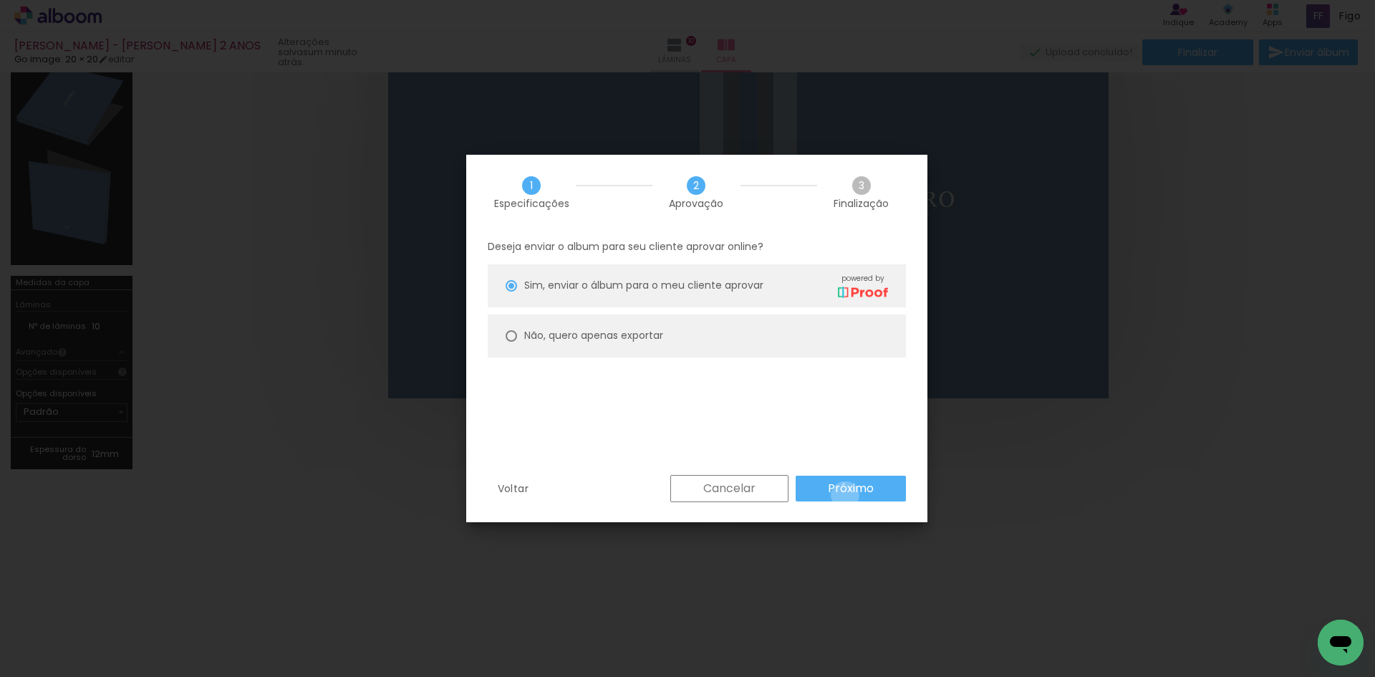
click at [0, 0] on slot "Próximo" at bounding box center [0, 0] width 0 height 0
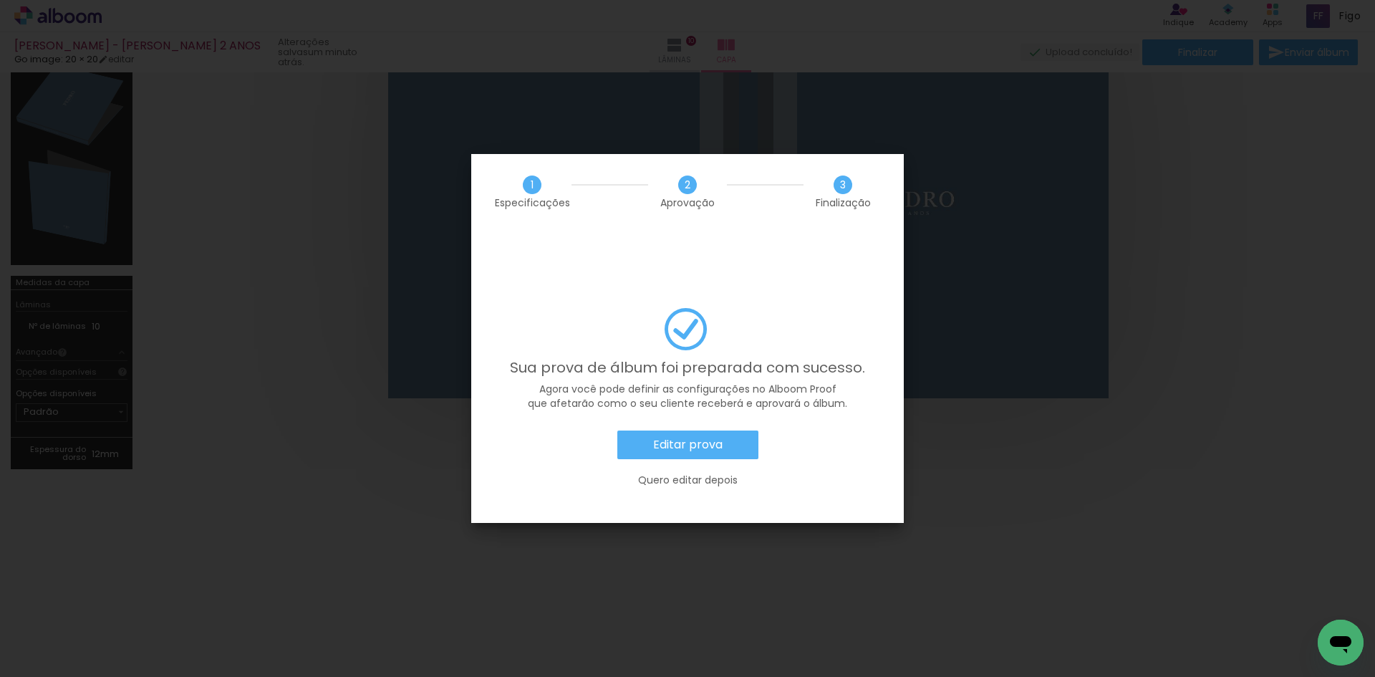
click at [0, 0] on slot "Editar prova" at bounding box center [0, 0] width 0 height 0
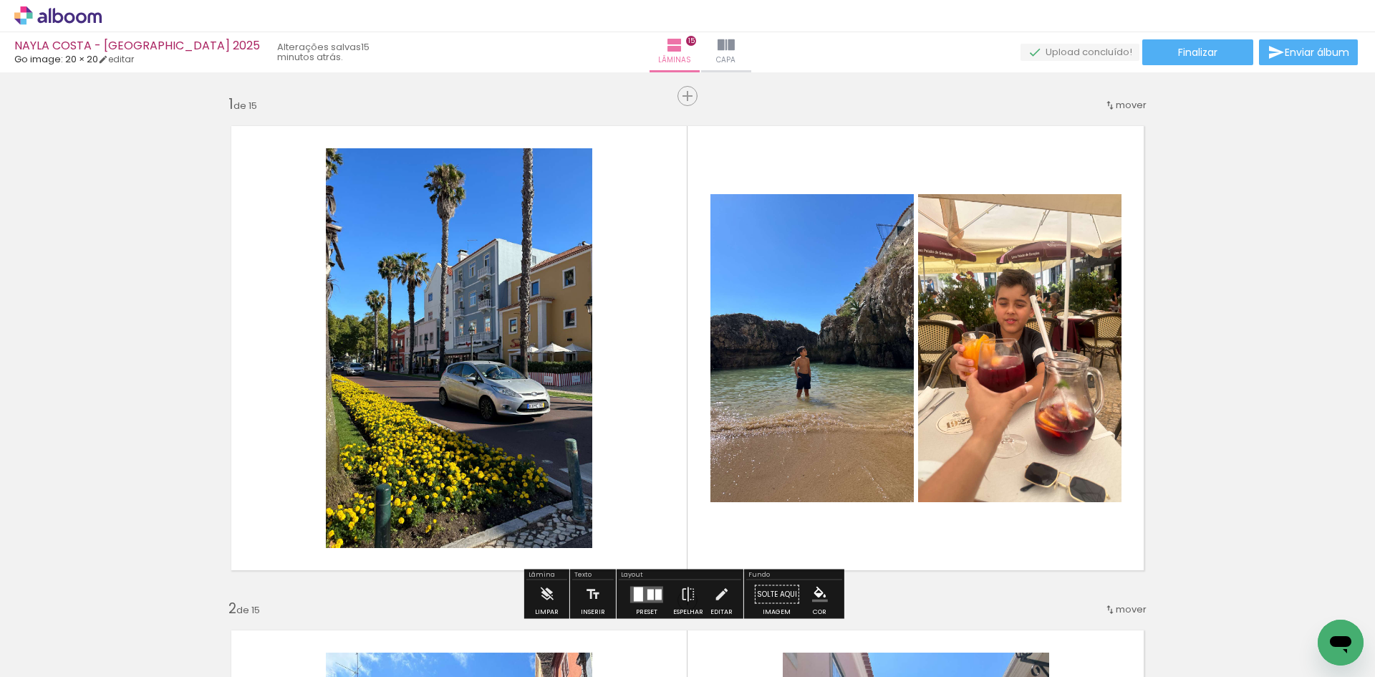
click at [1130, 105] on span "mover" at bounding box center [1131, 105] width 31 height 14
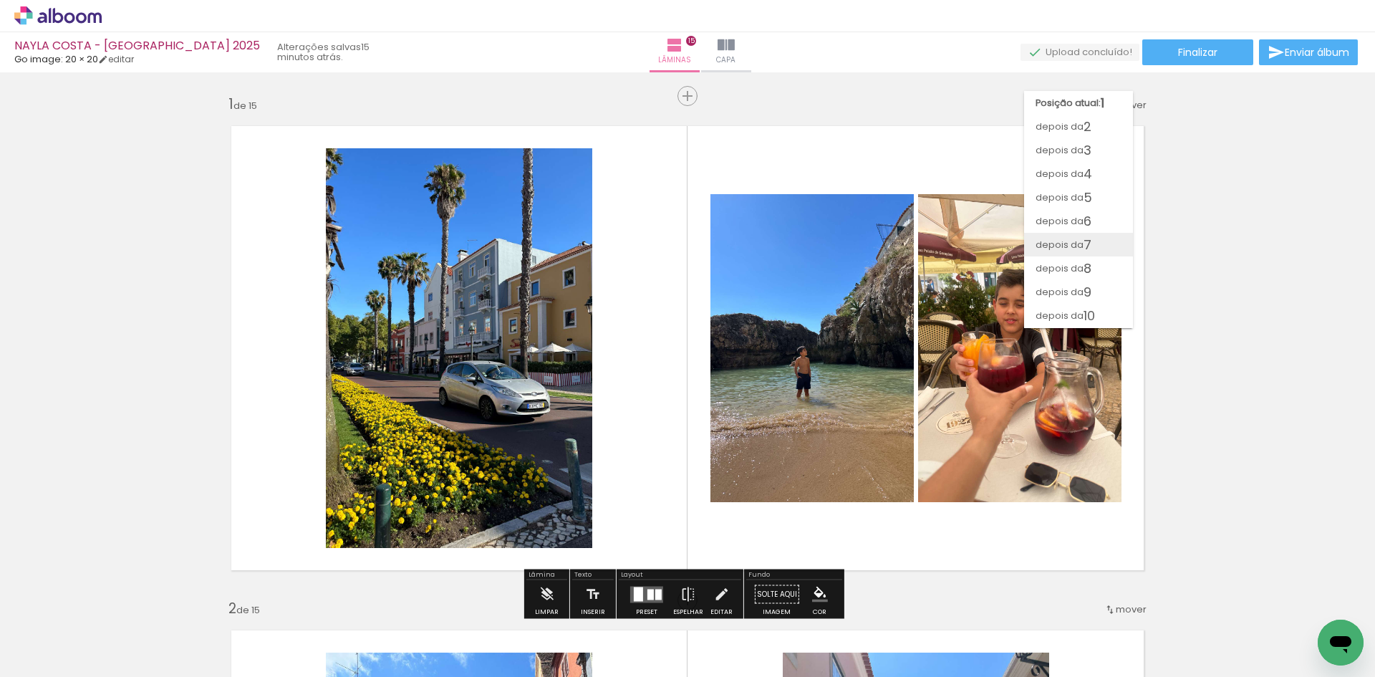
click at [1096, 234] on paper-item "depois da 7" at bounding box center [1078, 245] width 109 height 24
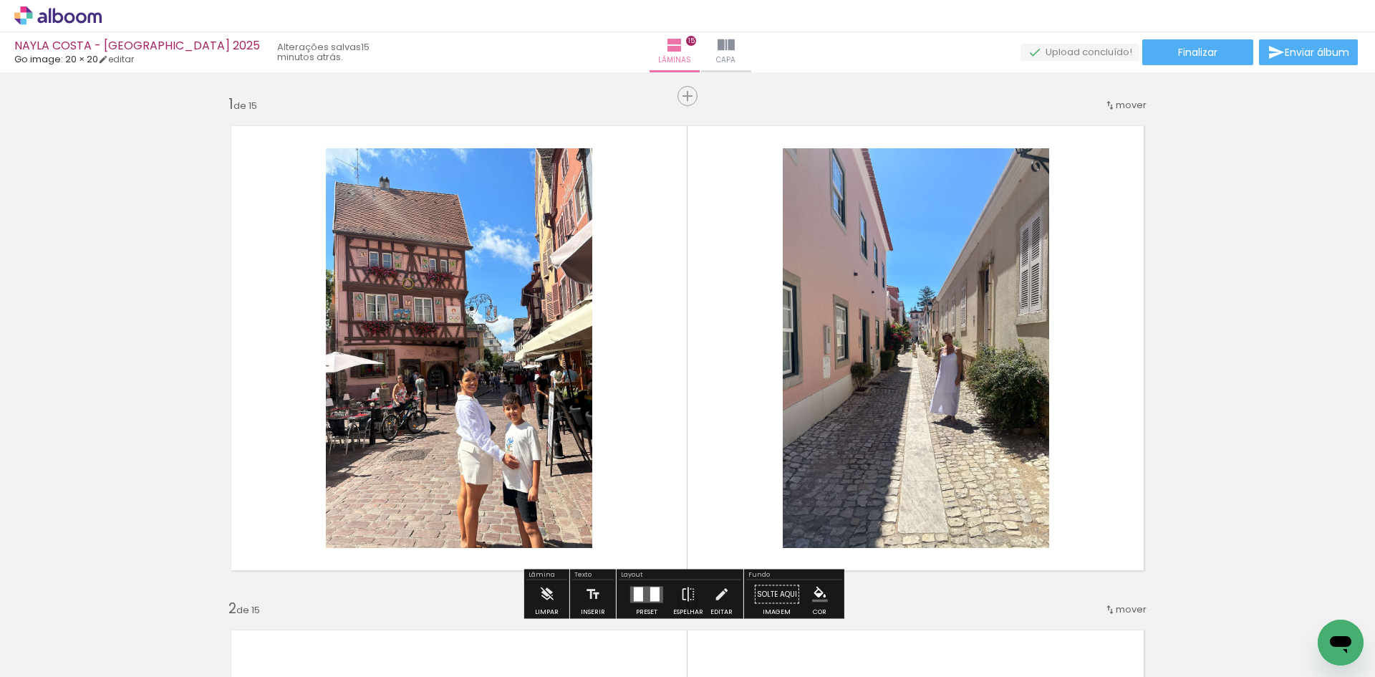
click at [1136, 105] on span "mover" at bounding box center [1131, 105] width 31 height 14
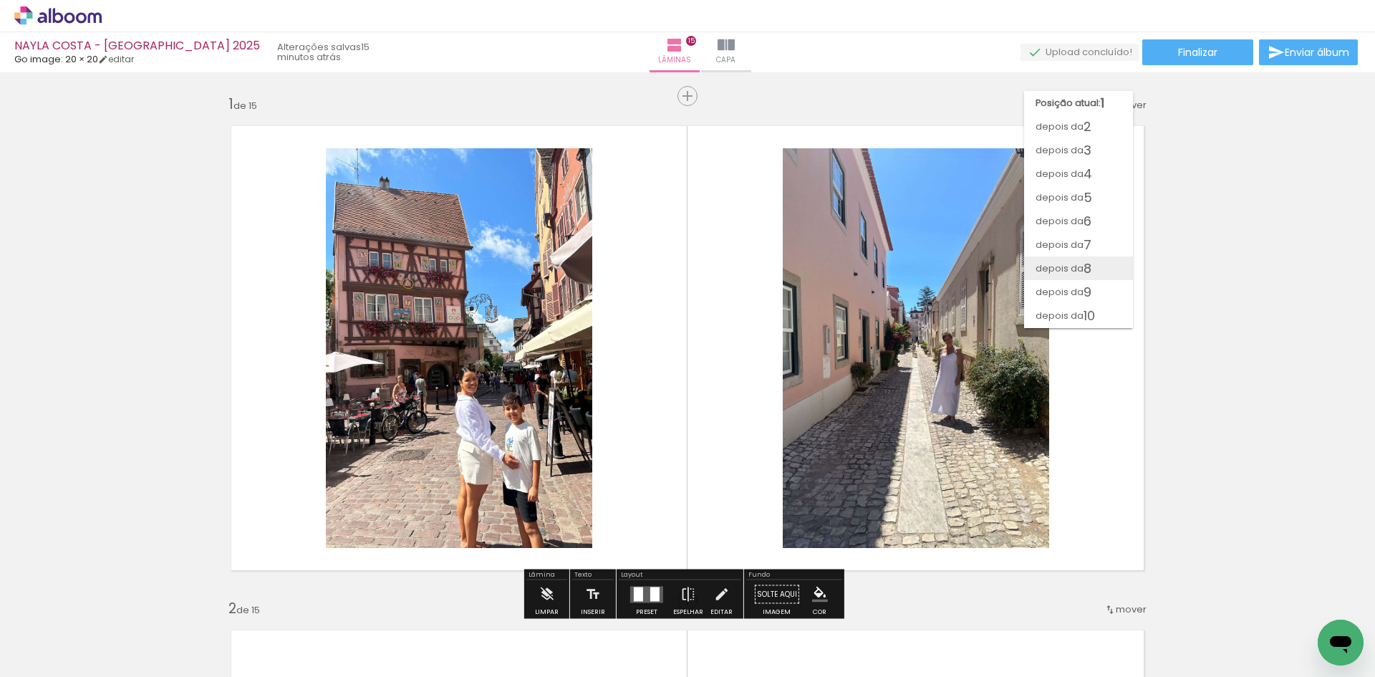
click at [1093, 258] on paper-item "depois da 8" at bounding box center [1078, 268] width 109 height 24
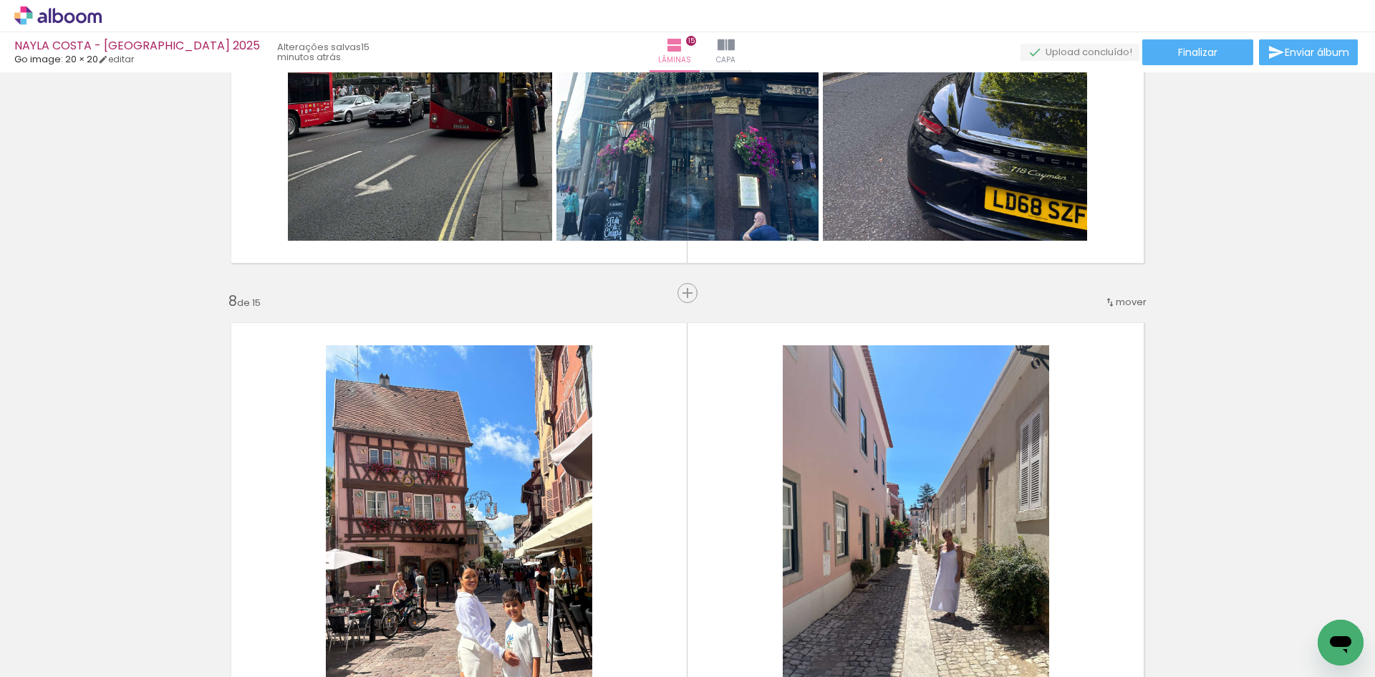
scroll to position [3332, 0]
click at [1141, 296] on span "mover" at bounding box center [1131, 301] width 31 height 14
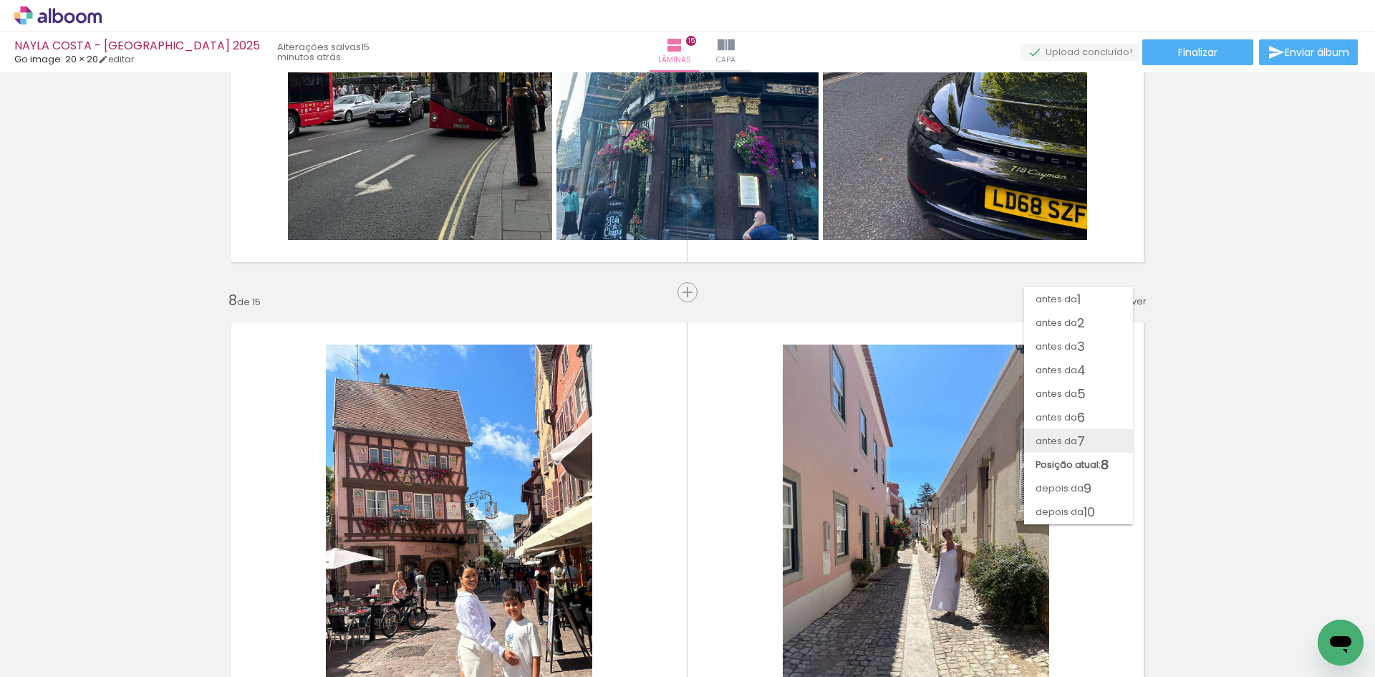
click at [1072, 435] on span "antes da" at bounding box center [1056, 441] width 42 height 24
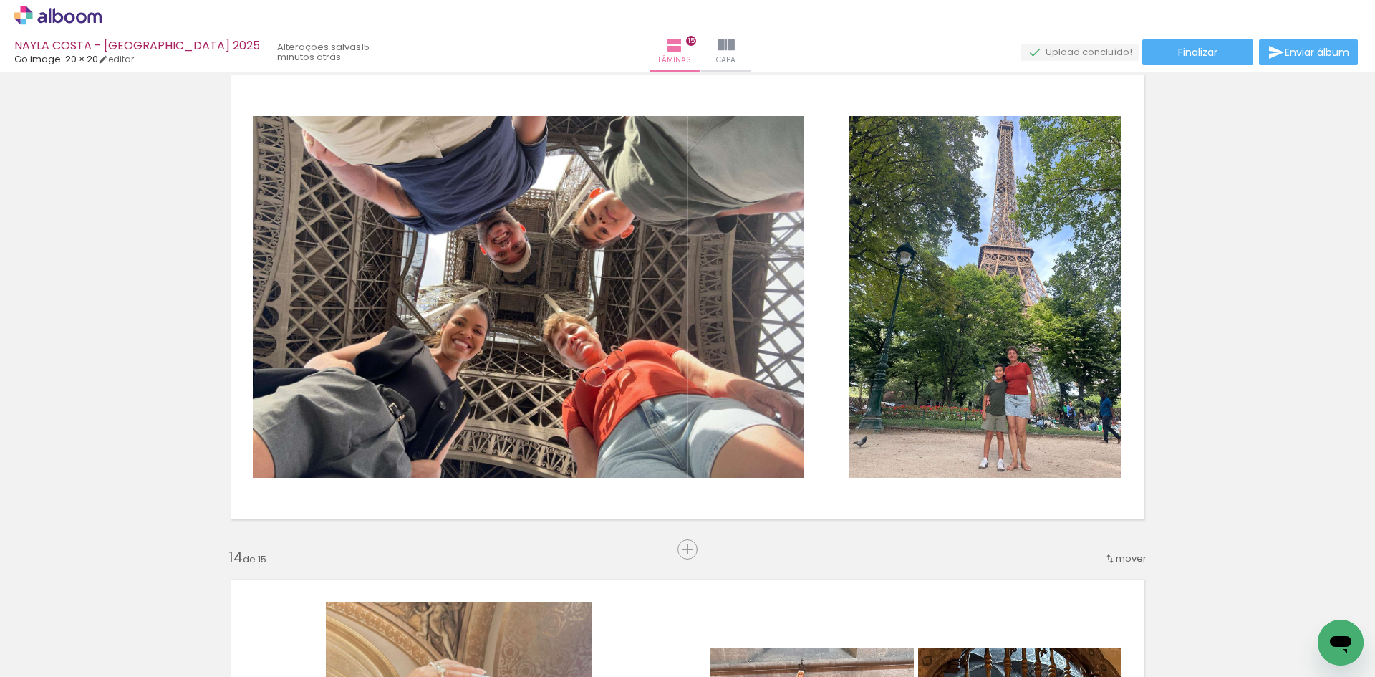
scroll to position [5907, 0]
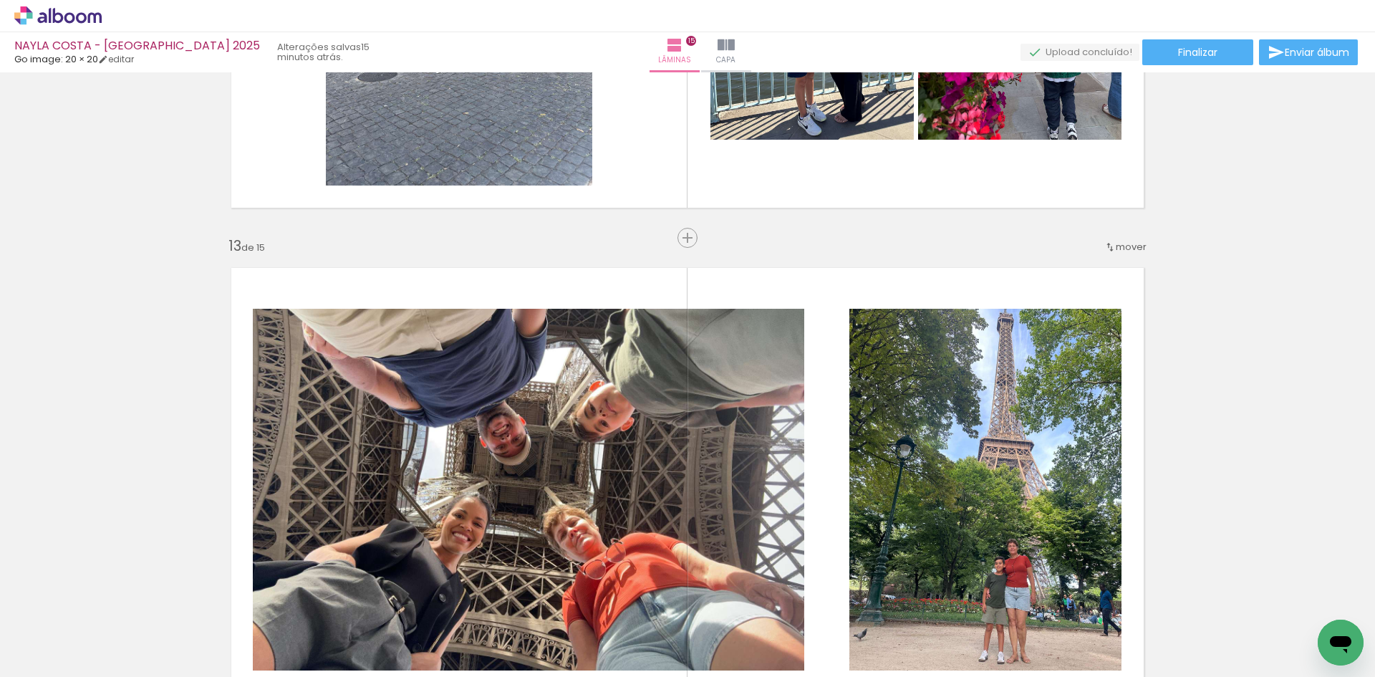
click at [1111, 245] on iron-icon at bounding box center [1109, 246] width 11 height 11
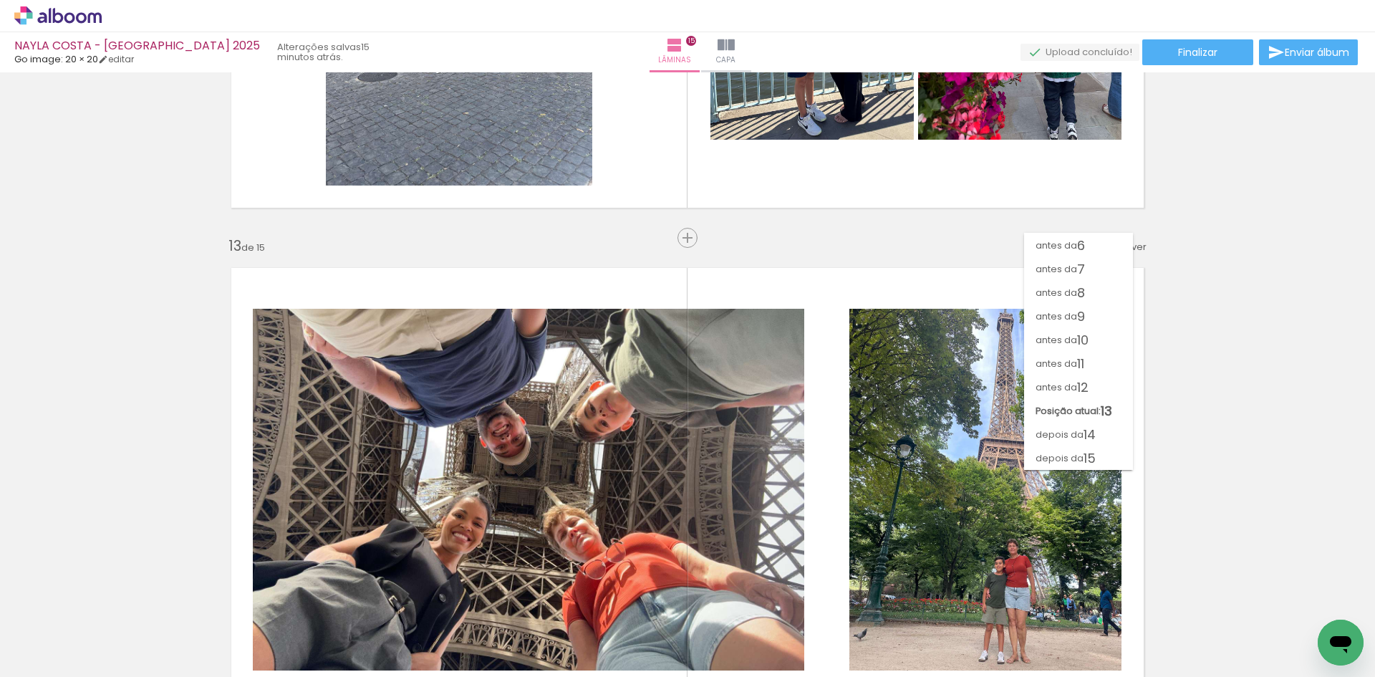
scroll to position [117, 0]
click at [1098, 290] on paper-item "antes da 8" at bounding box center [1078, 293] width 109 height 24
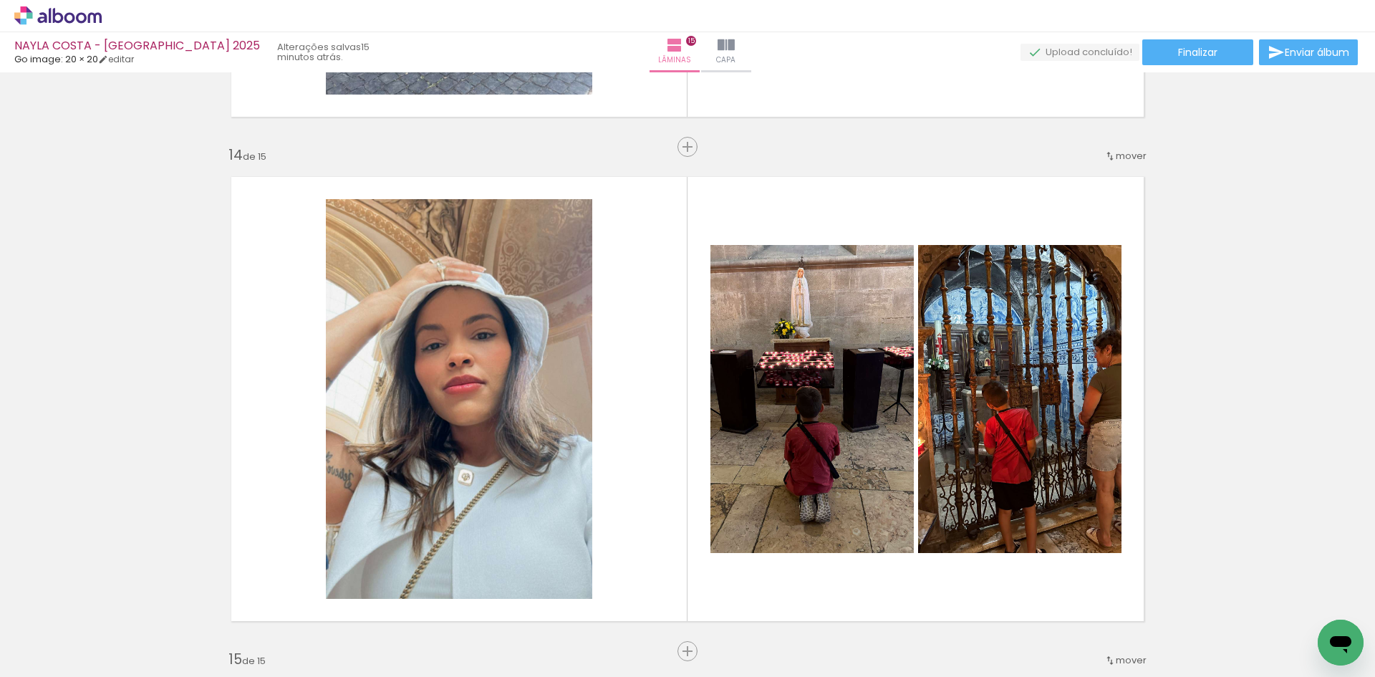
scroll to position [6483, 0]
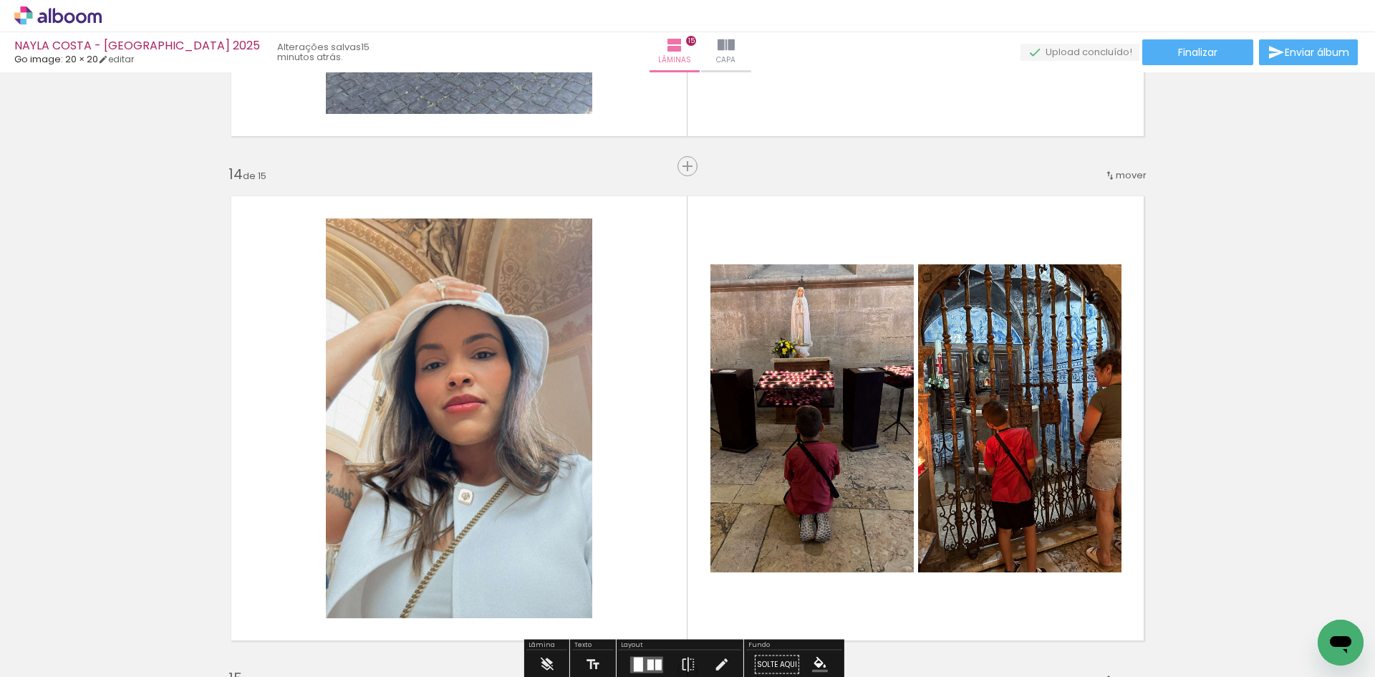
click at [1128, 178] on span "mover" at bounding box center [1131, 175] width 31 height 14
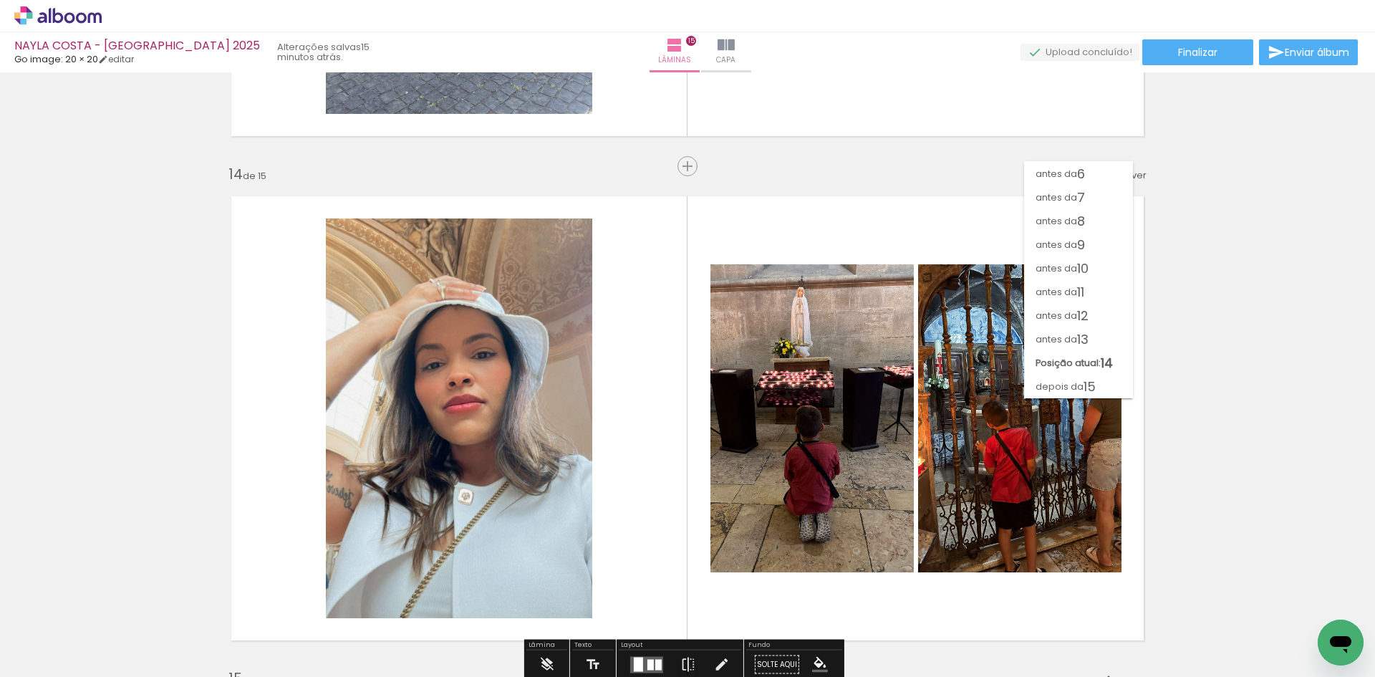
scroll to position [117, 0]
click at [1078, 220] on span "8" at bounding box center [1081, 221] width 8 height 24
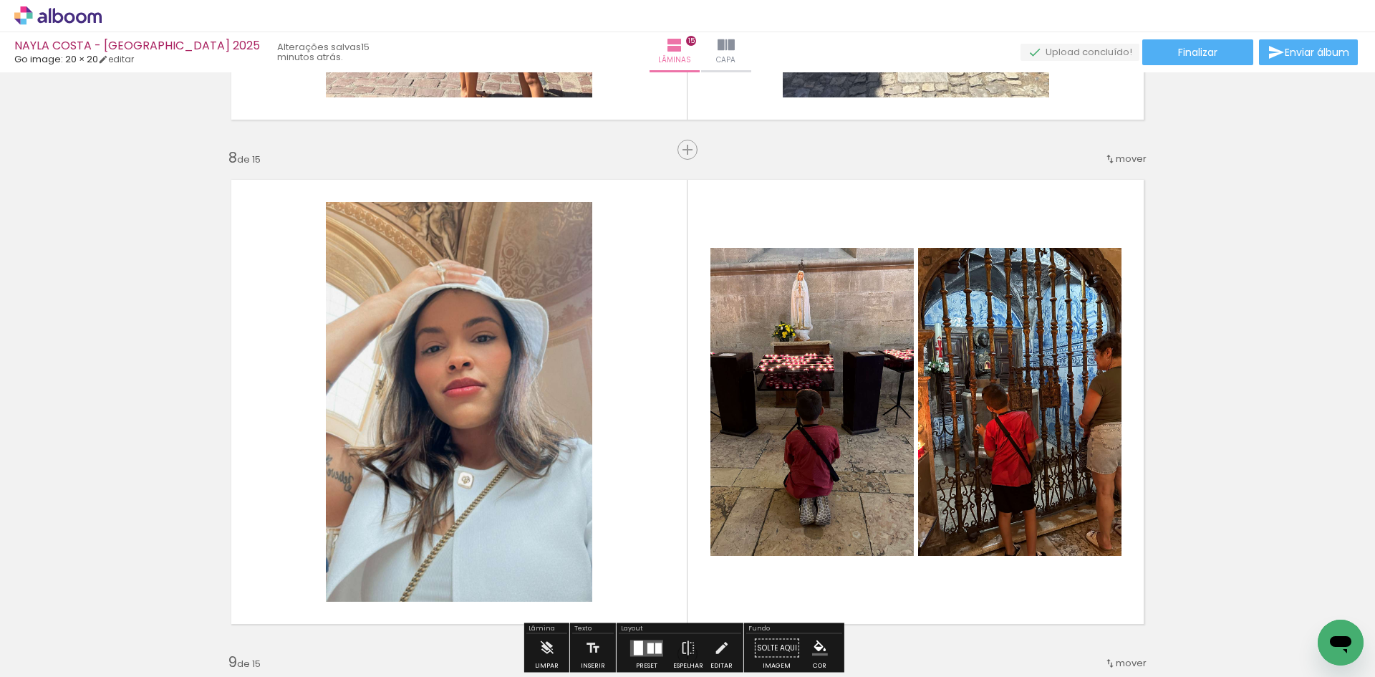
scroll to position [3475, 0]
click at [1124, 159] on span "mover" at bounding box center [1131, 158] width 31 height 14
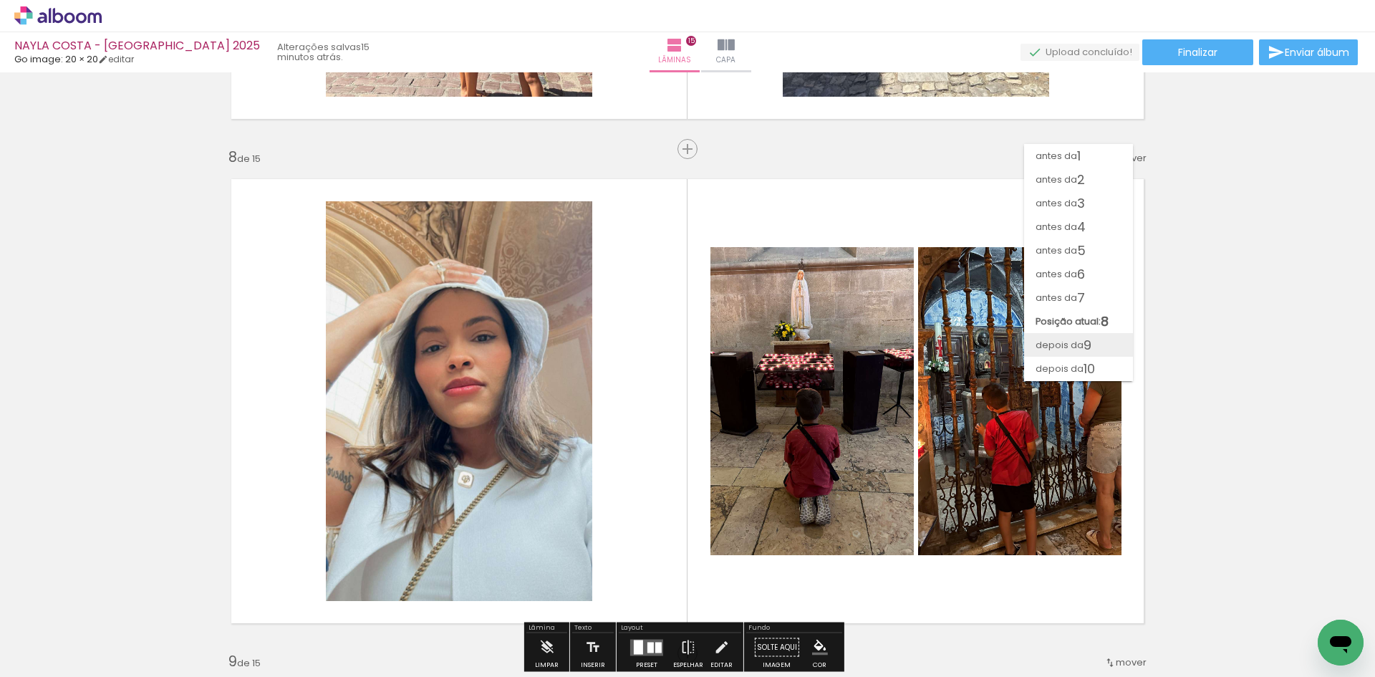
click at [1091, 341] on span "9" at bounding box center [1087, 345] width 8 height 24
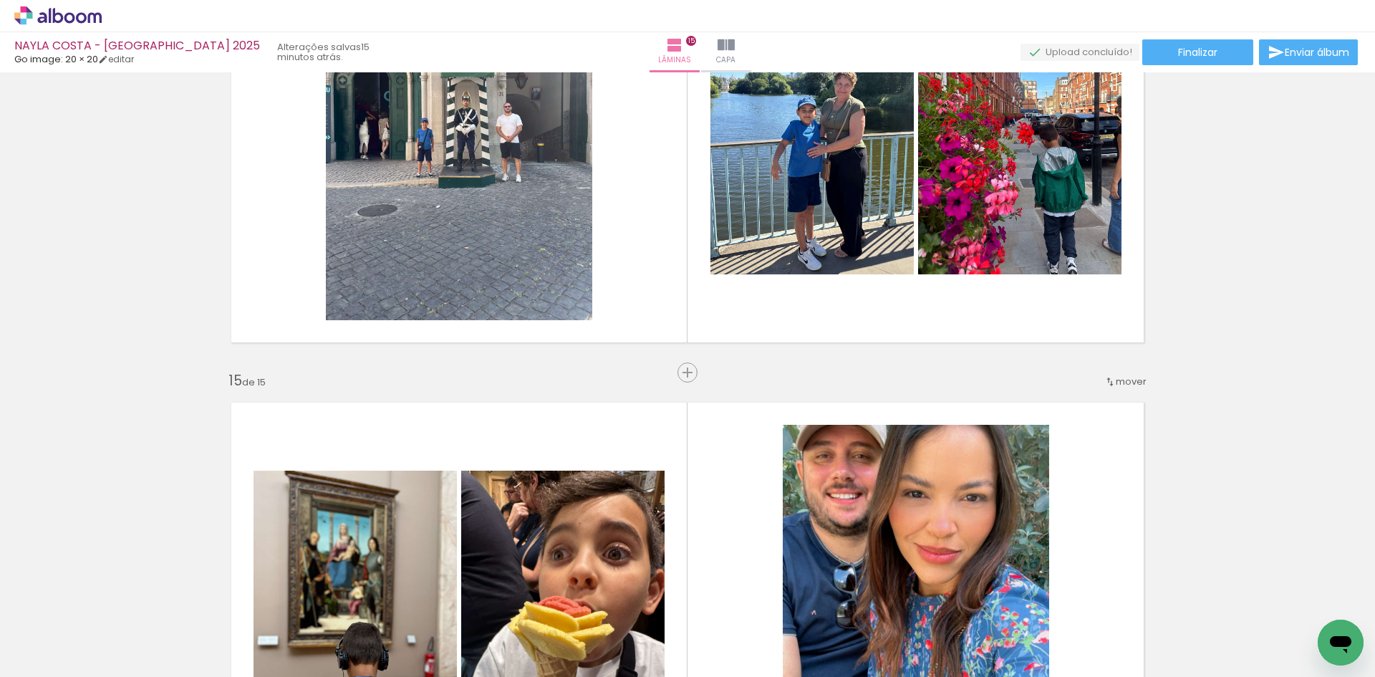
scroll to position [6772, 0]
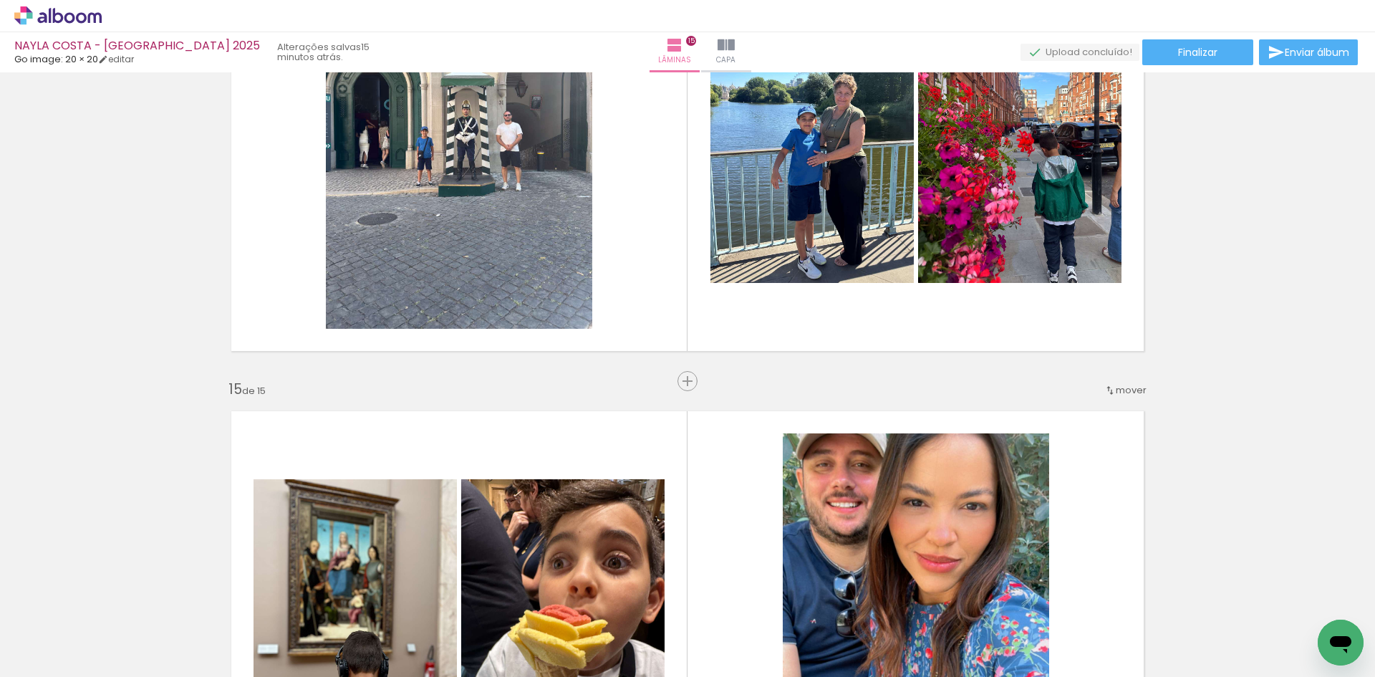
click at [1133, 385] on span "mover" at bounding box center [1131, 390] width 31 height 14
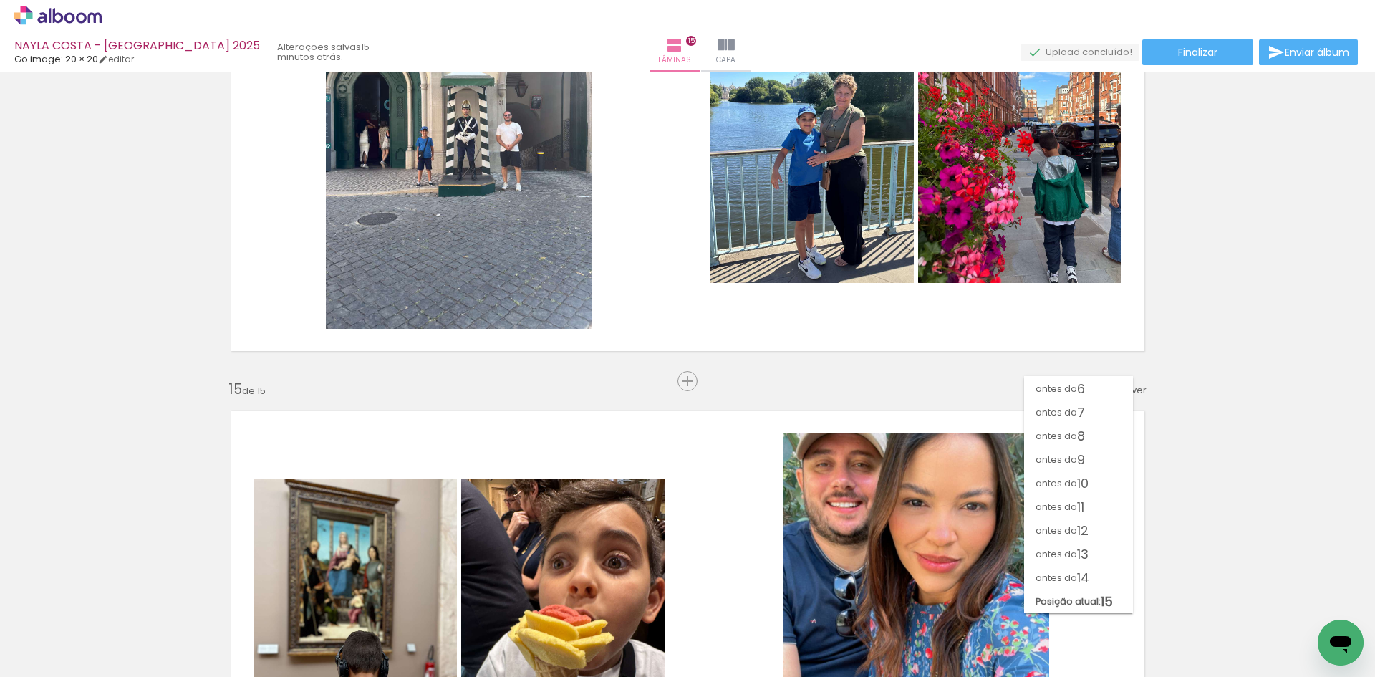
scroll to position [117, 0]
click at [1080, 488] on span "10" at bounding box center [1082, 483] width 11 height 24
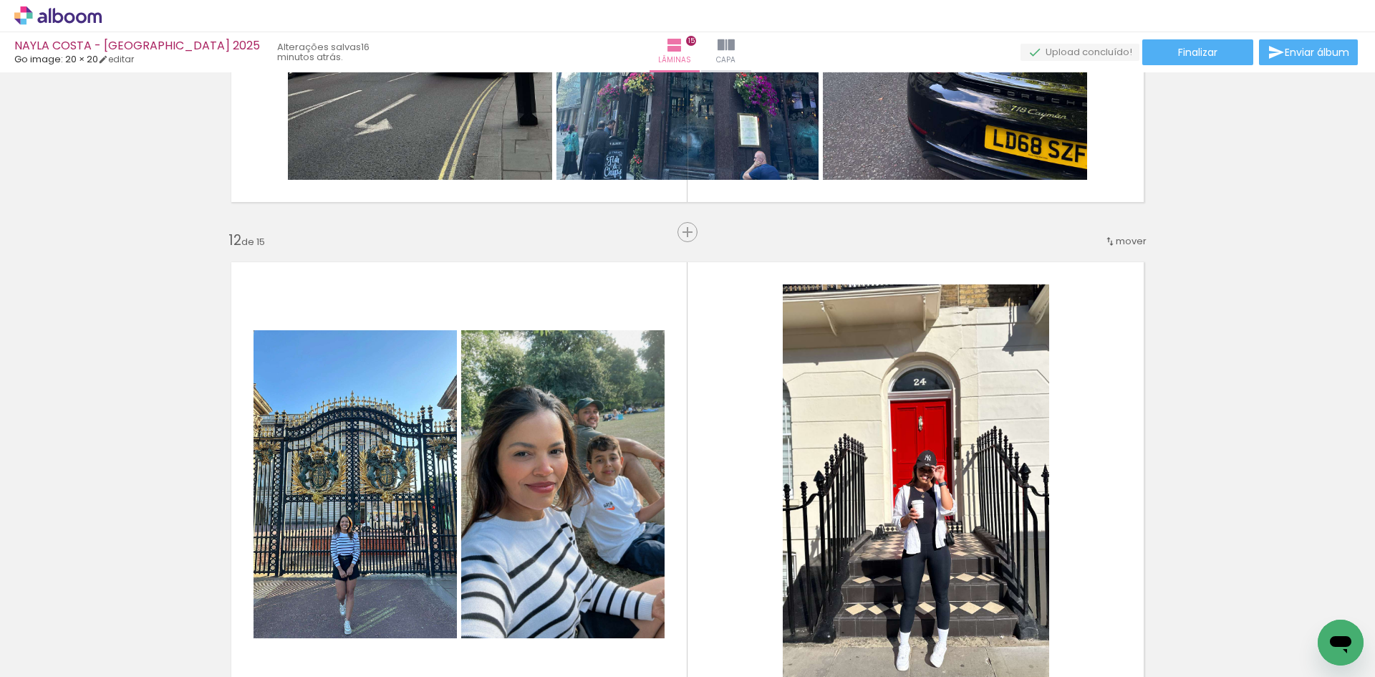
scroll to position [5414, 0]
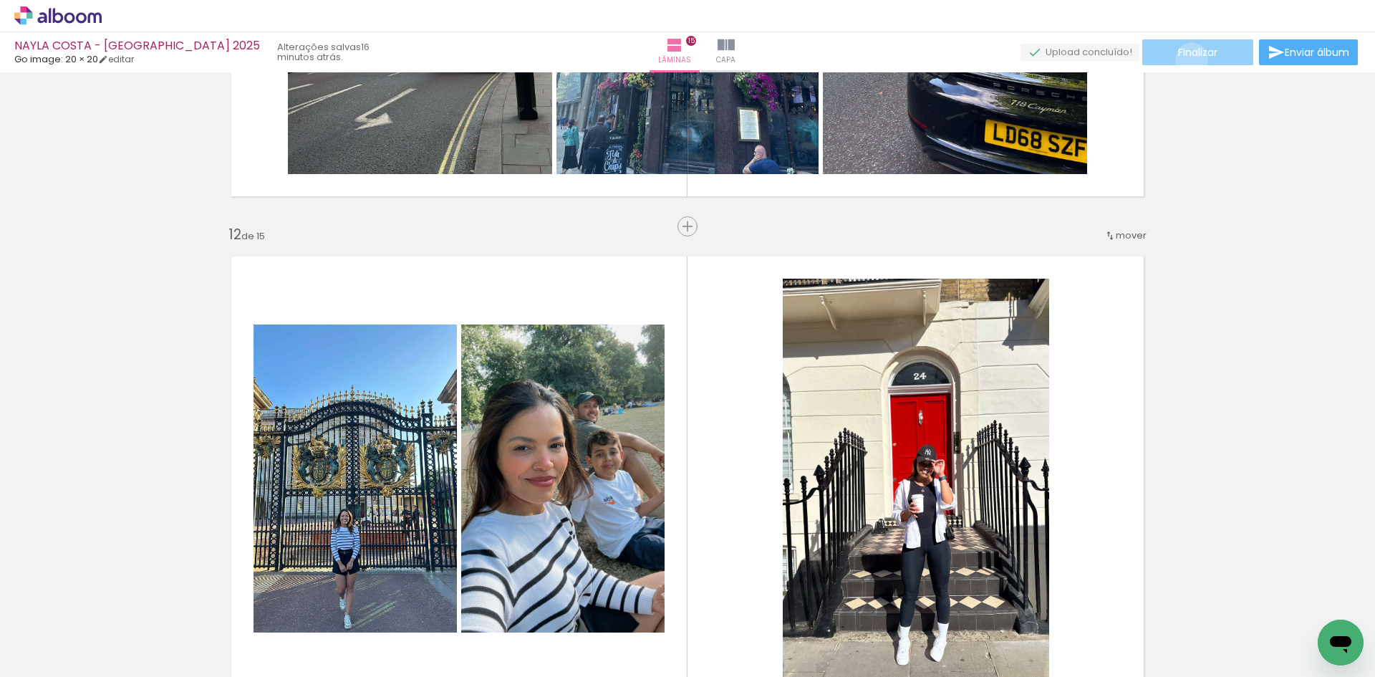
click at [1186, 57] on span "Finalizar" at bounding box center [1197, 52] width 39 height 10
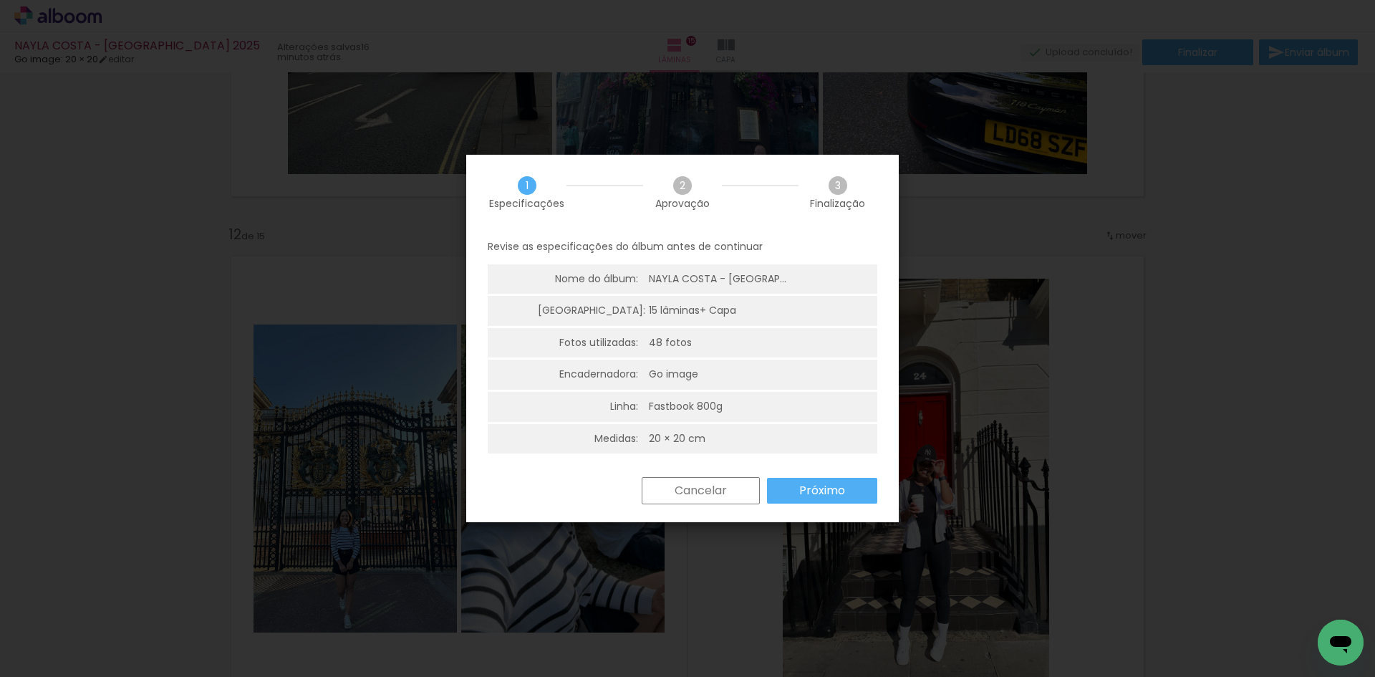
click at [859, 485] on paper-button "Próximo" at bounding box center [822, 491] width 110 height 26
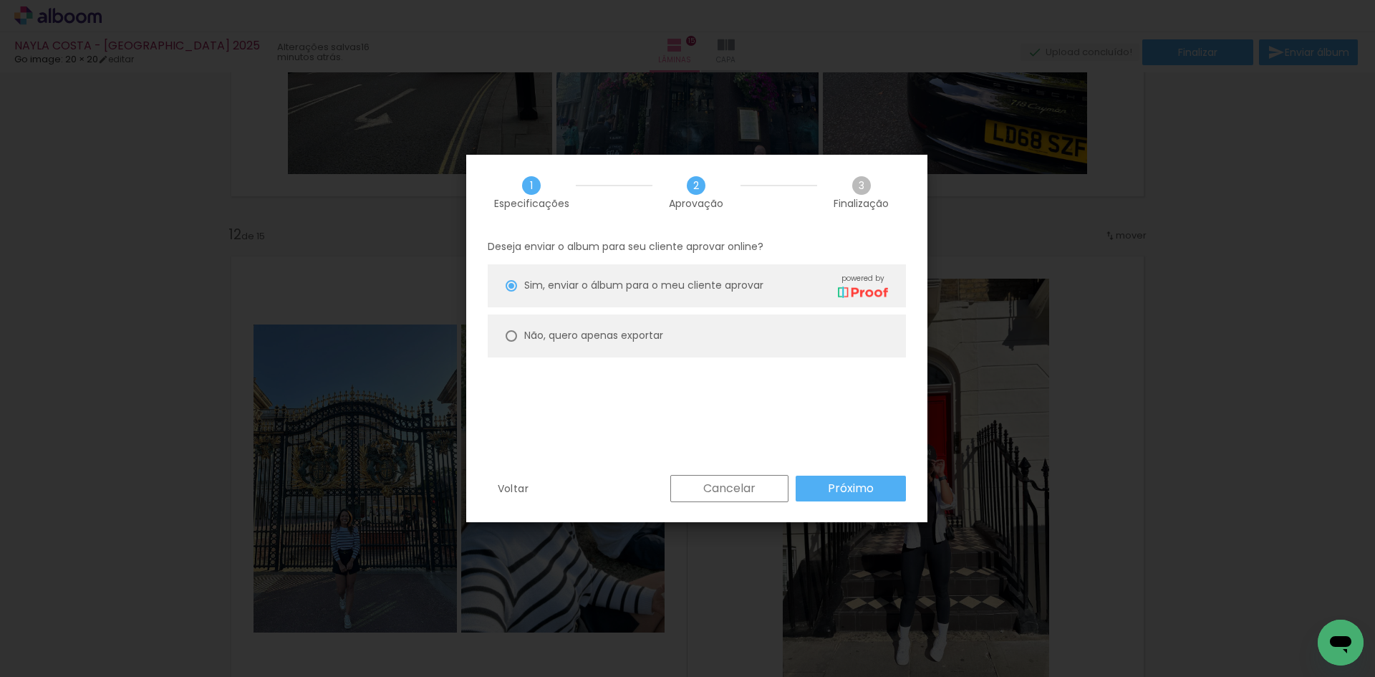
click at [0, 0] on slot "Próximo" at bounding box center [0, 0] width 0 height 0
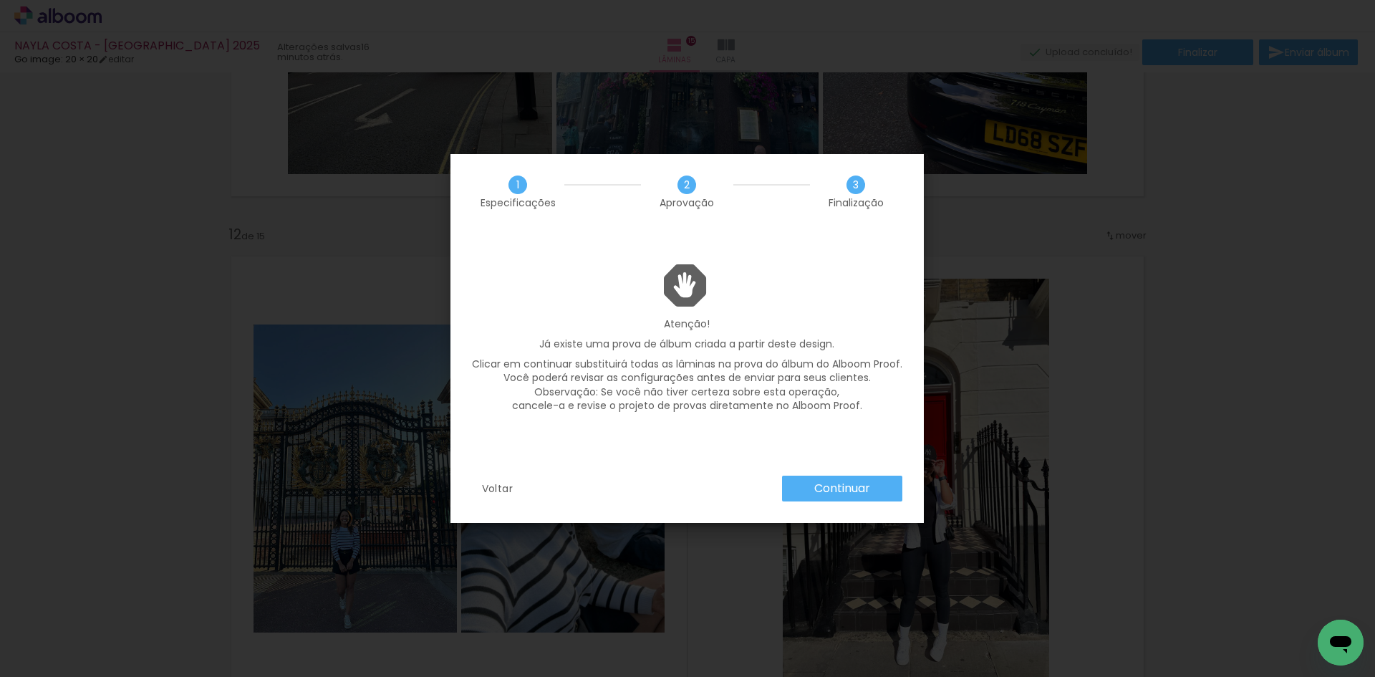
click at [0, 0] on slot "Continuar" at bounding box center [0, 0] width 0 height 0
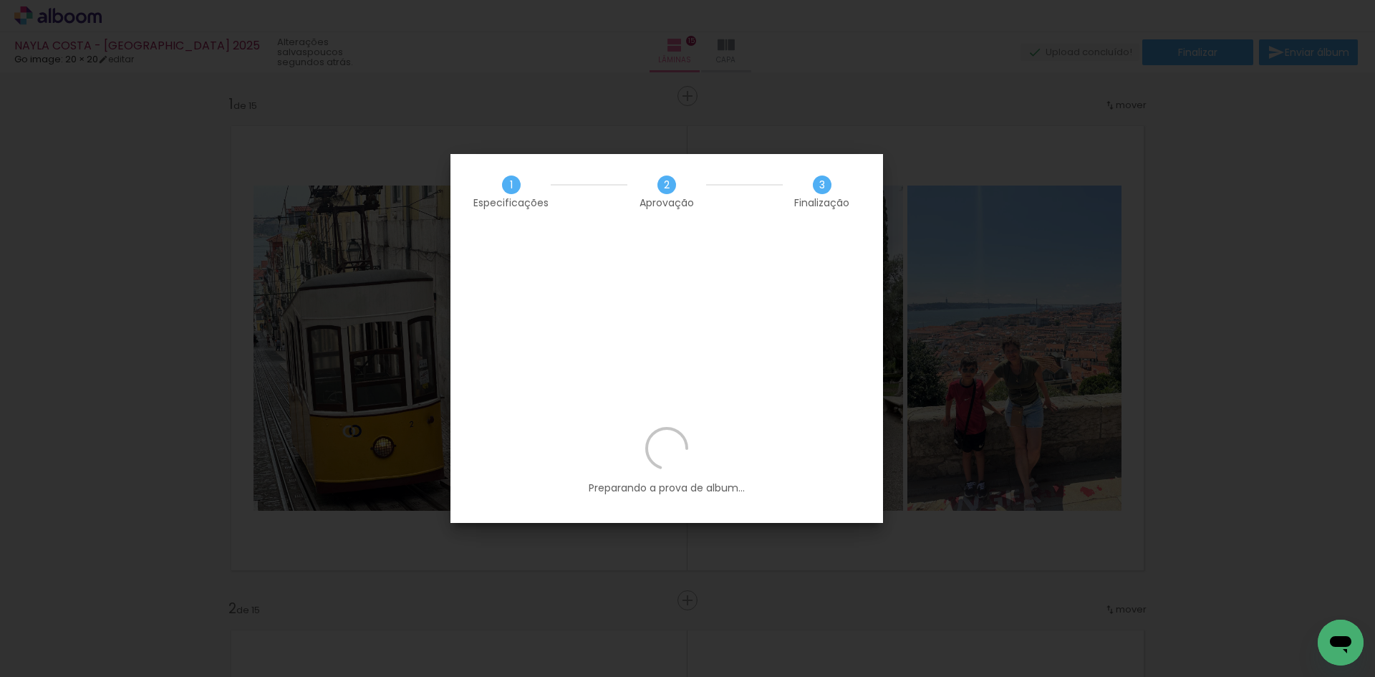
scroll to position [5414, 0]
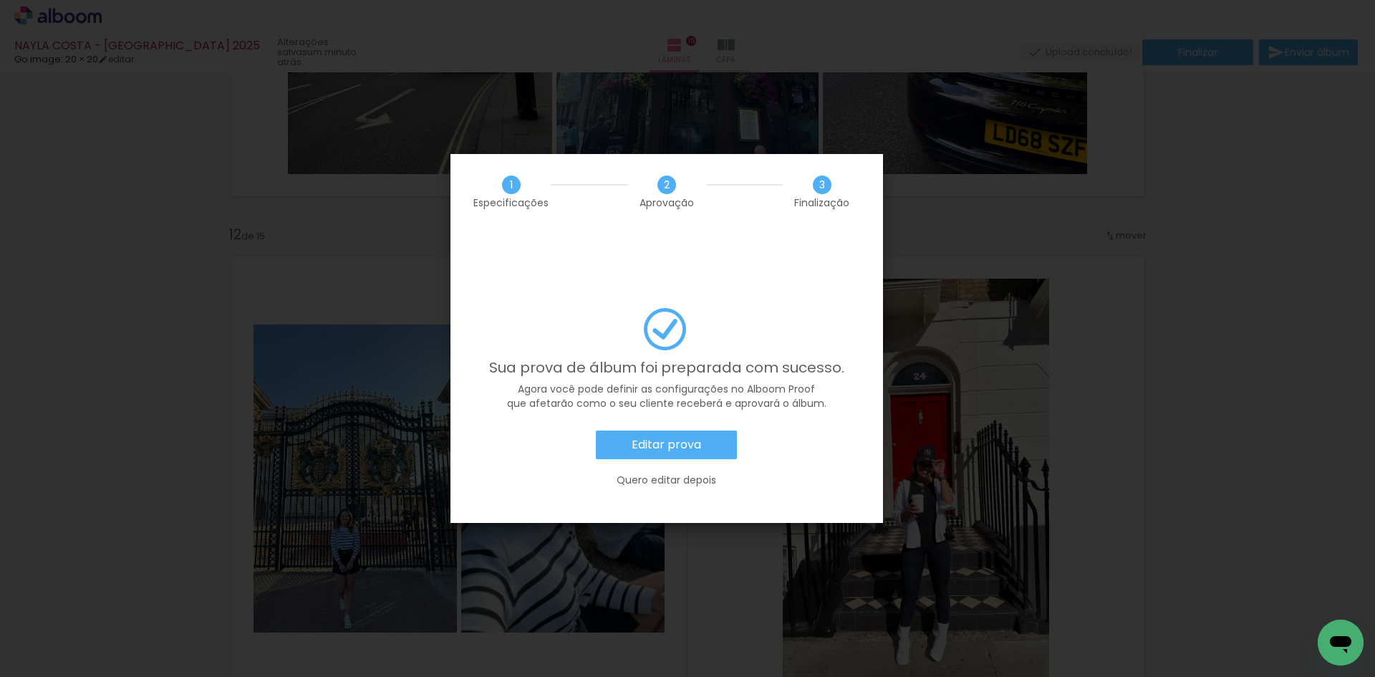
click at [0, 0] on slot "Editar prova" at bounding box center [0, 0] width 0 height 0
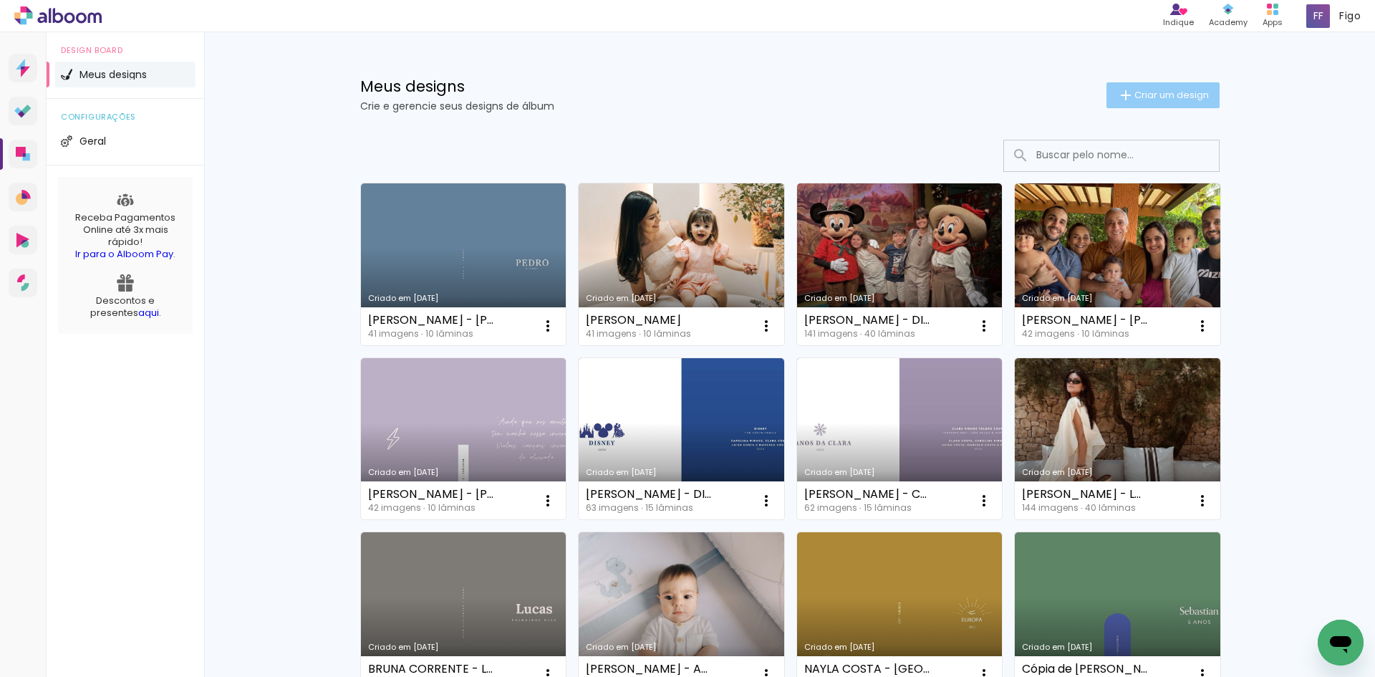
click at [1151, 95] on span "Criar um design" at bounding box center [1171, 94] width 74 height 9
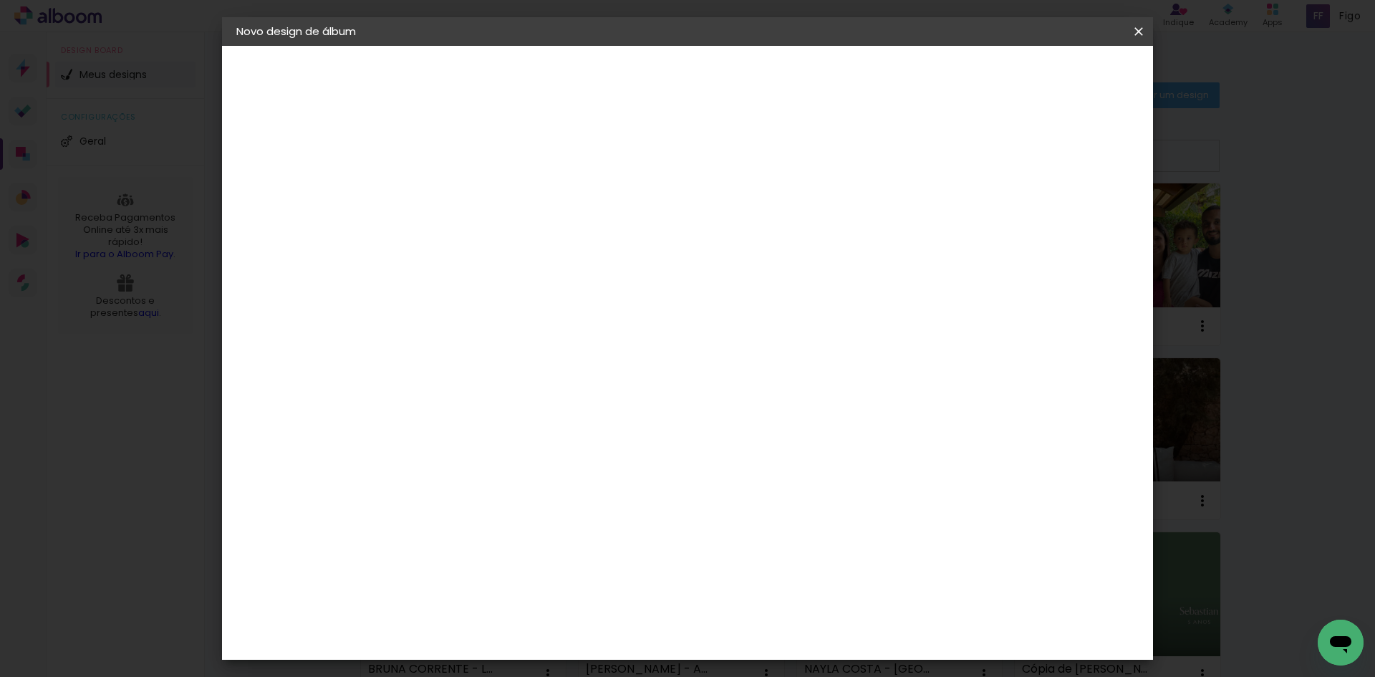
click at [470, 189] on input at bounding box center [470, 192] width 0 height 22
type input "a"
type input "ANA LAURA BENEVENUTO - GUILHERME2"
type paper-input "ANA LAURA BENEVENUTO - GUILHERME2"
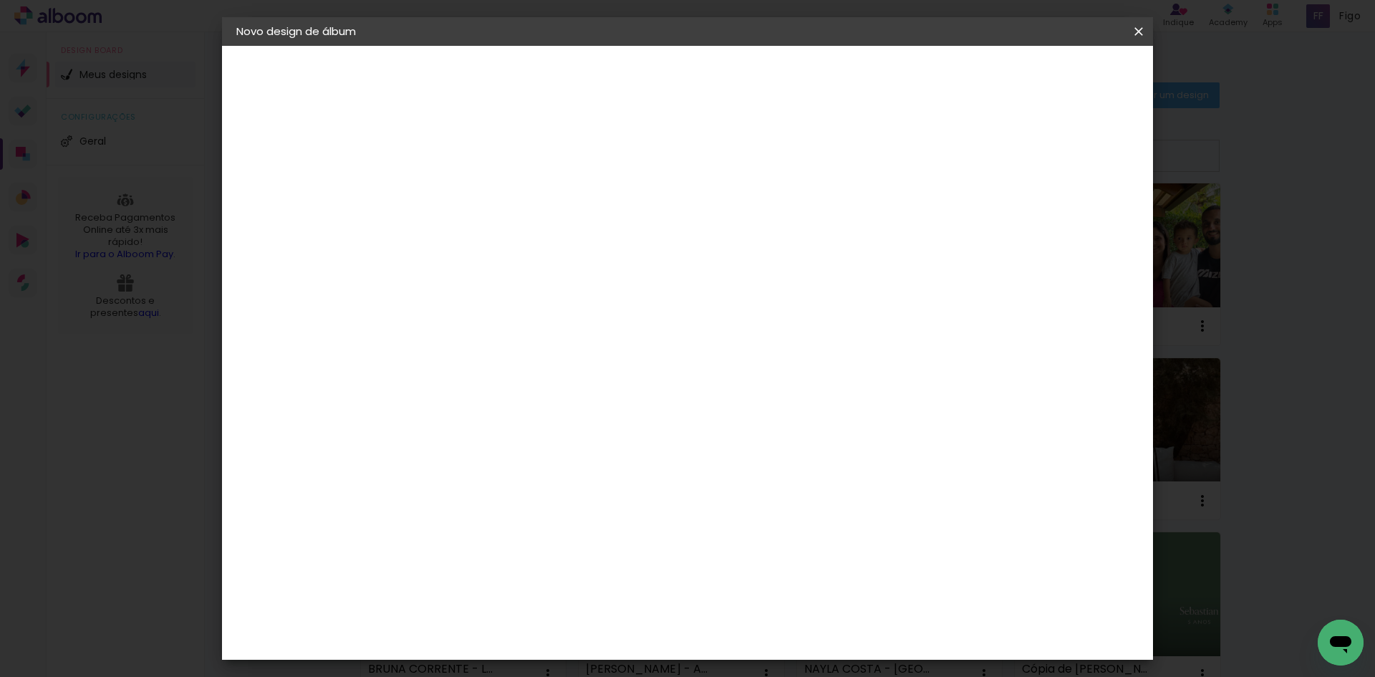
click at [617, 66] on paper-button "Avançar" at bounding box center [582, 76] width 70 height 24
click at [584, 246] on paper-input-container at bounding box center [507, 229] width 155 height 32
type input "GO"
type paper-input "GO"
click at [496, 321] on div "Go image" at bounding box center [478, 326] width 35 height 23
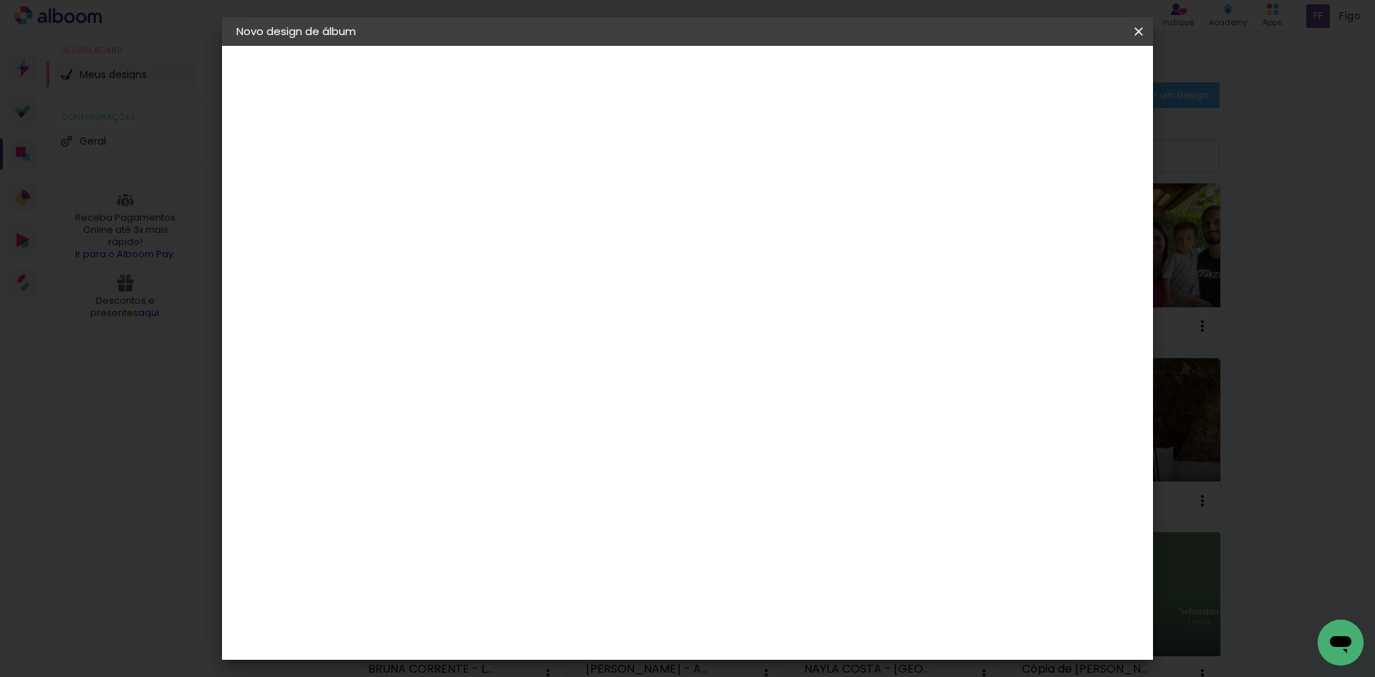
click at [700, 72] on paper-button "Avançar" at bounding box center [665, 76] width 70 height 24
click at [526, 238] on input "text" at bounding box center [498, 249] width 56 height 22
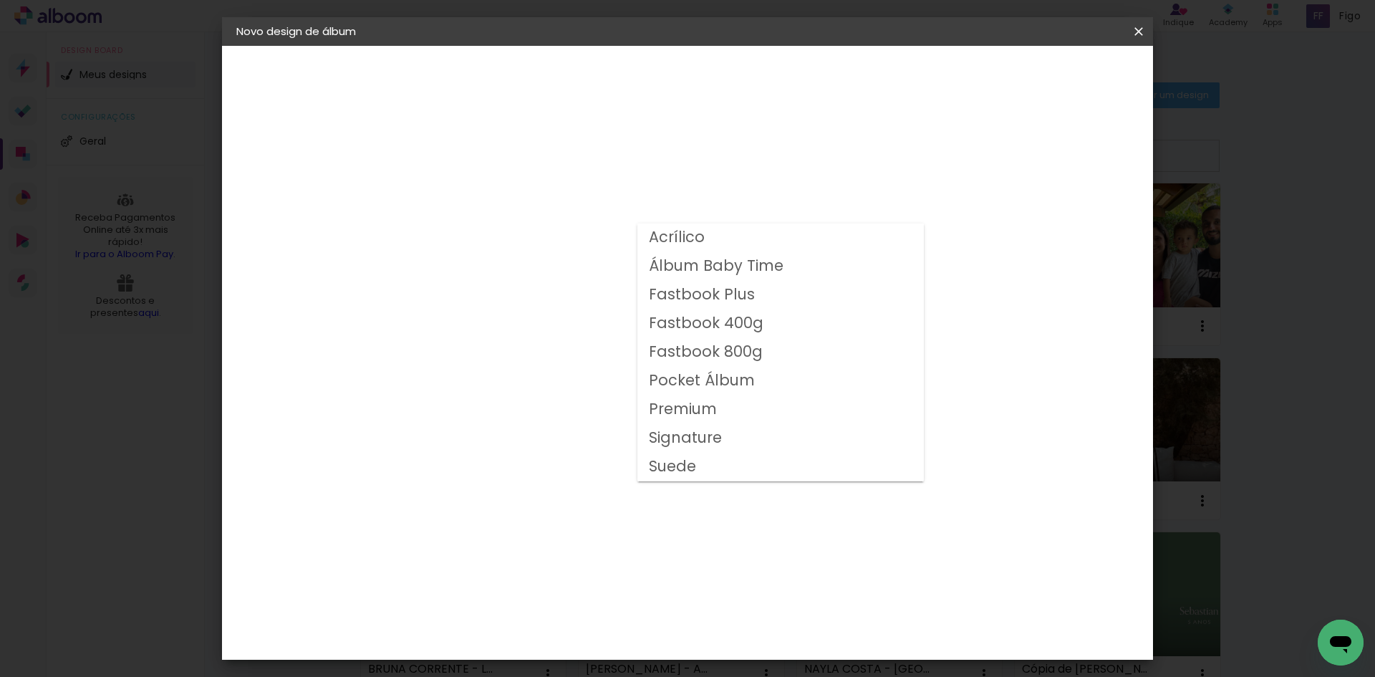
click at [0, 0] on slot "Fastbook 400g" at bounding box center [0, 0] width 0 height 0
type input "Fastbook 400g"
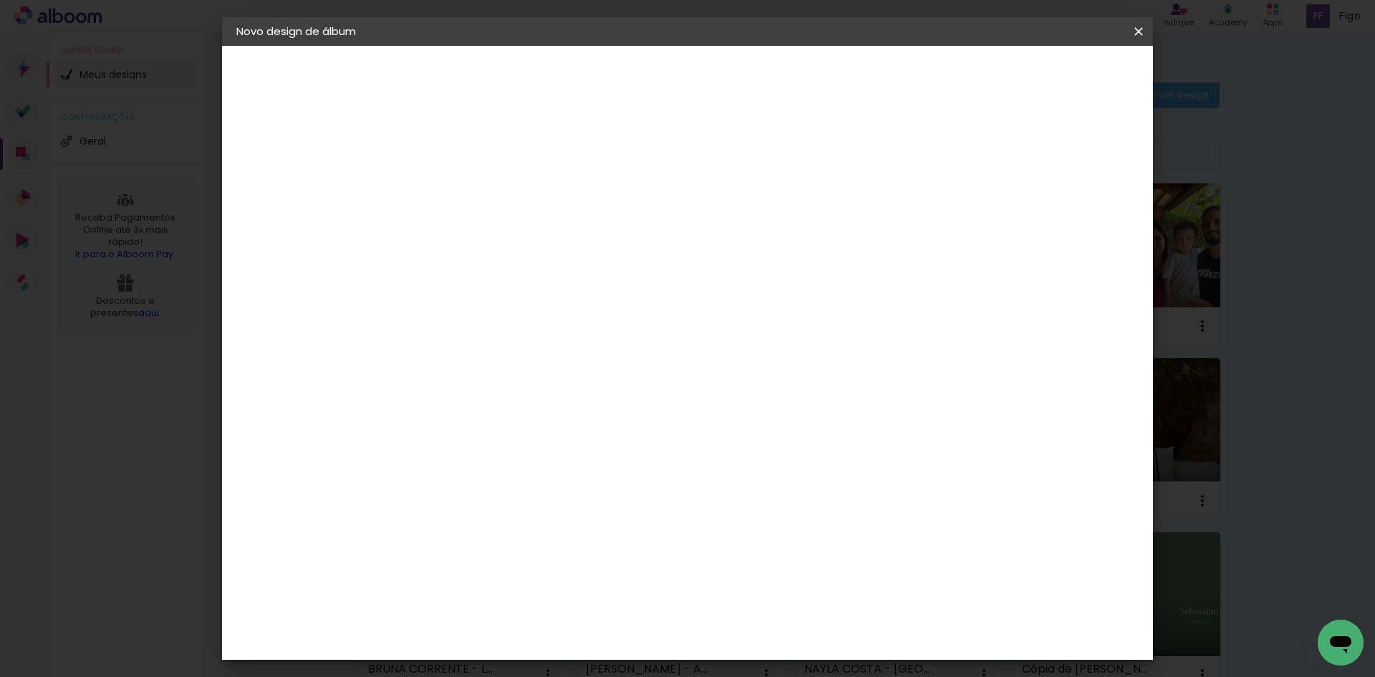
click at [567, 660] on span "20 × 20" at bounding box center [533, 683] width 67 height 47
click at [0, 0] on slot "Avançar" at bounding box center [0, 0] width 0 height 0
click at [1049, 76] on span "Iniciar design" at bounding box center [1016, 76] width 65 height 10
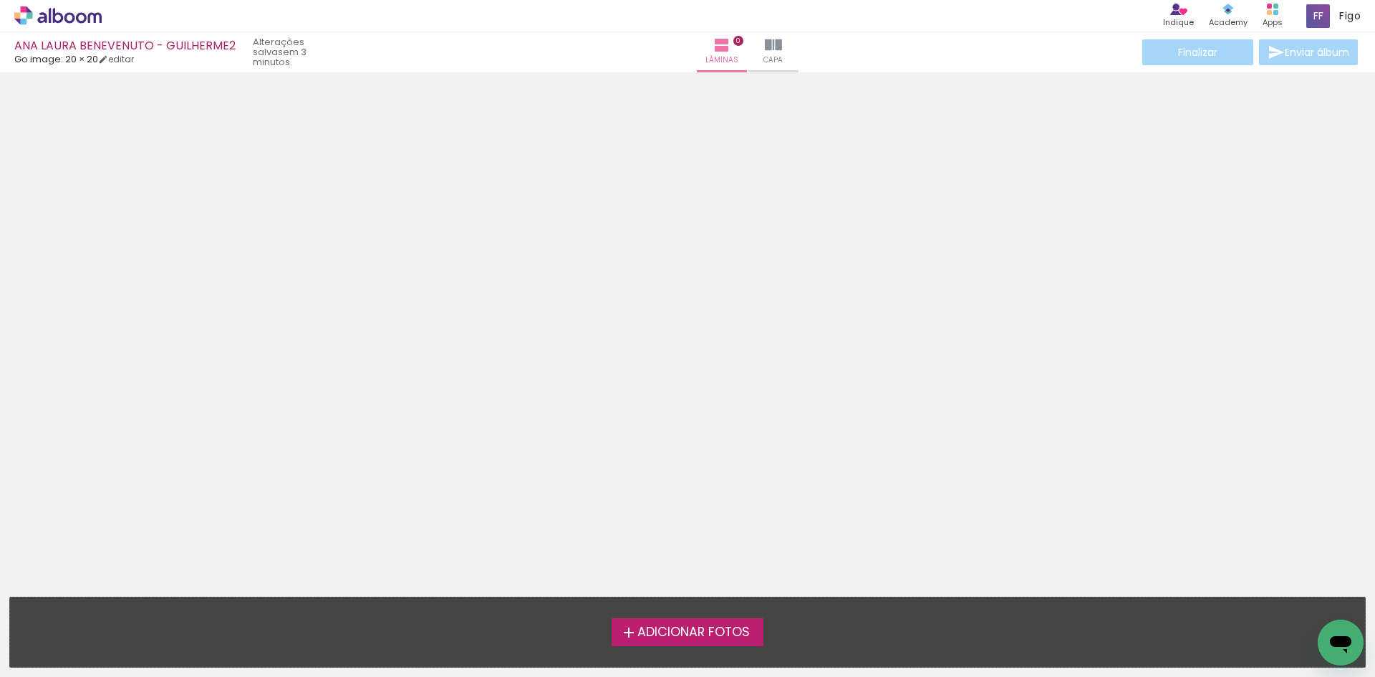
click at [725, 629] on span "Adicionar Fotos" at bounding box center [693, 632] width 112 height 13
click at [0, 0] on input "file" at bounding box center [0, 0] width 0 height 0
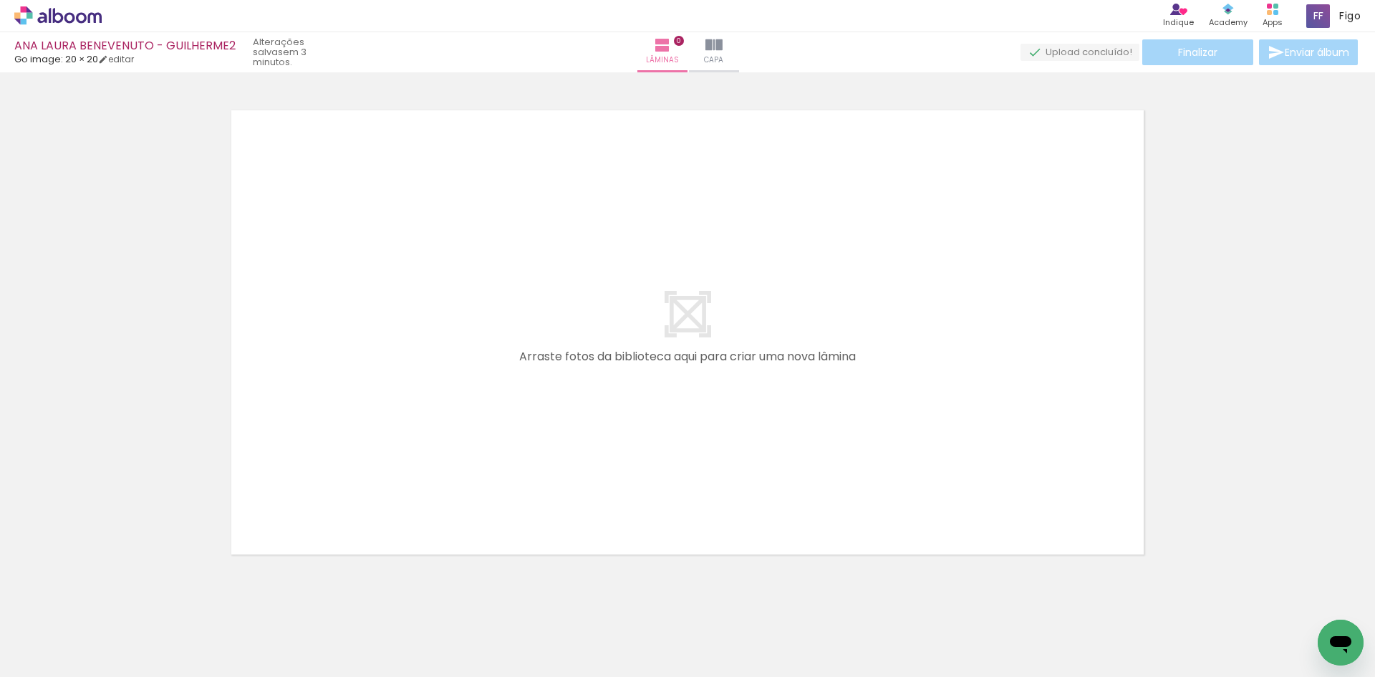
scroll to position [19, 0]
click at [61, 634] on input "Todas as fotos" at bounding box center [40, 633] width 54 height 12
click at [0, 0] on slot "Não utilizadas" at bounding box center [0, 0] width 0 height 0
type input "Não utilizadas"
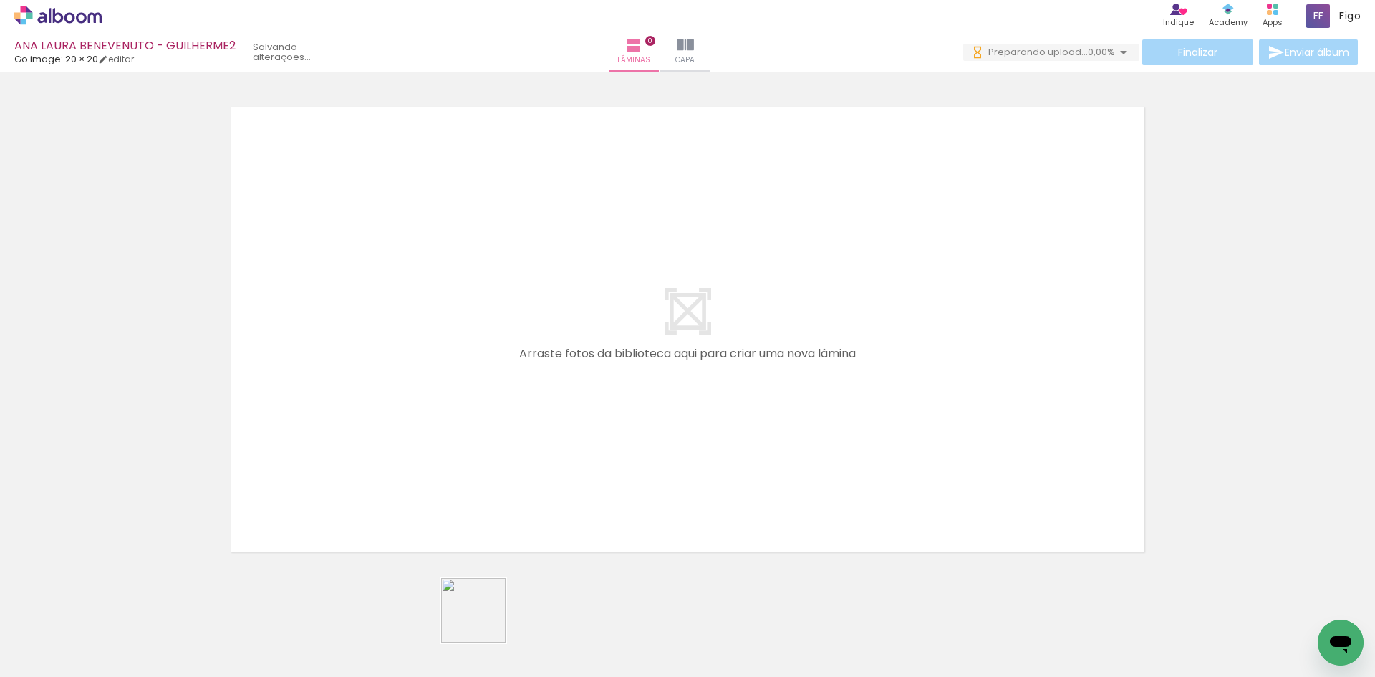
drag, startPoint x: 485, startPoint y: 639, endPoint x: 445, endPoint y: 384, distance: 258.0
click at [445, 412] on quentale-workspace at bounding box center [687, 338] width 1375 height 677
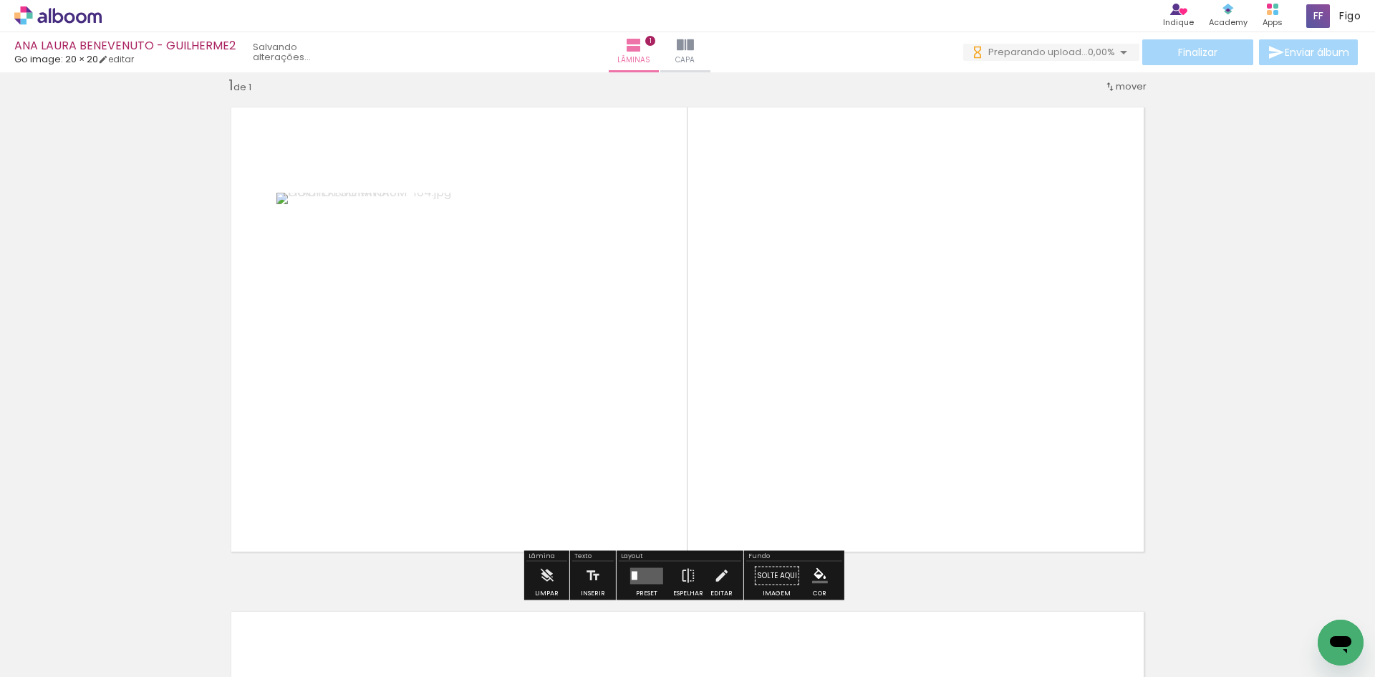
scroll to position [0, 0]
drag, startPoint x: 572, startPoint y: 485, endPoint x: 586, endPoint y: 480, distance: 14.3
click at [579, 470] on quentale-layouter at bounding box center [687, 329] width 937 height 468
drag, startPoint x: 569, startPoint y: 578, endPoint x: 591, endPoint y: 413, distance: 166.3
click at [591, 413] on quentale-workspace at bounding box center [687, 338] width 1375 height 677
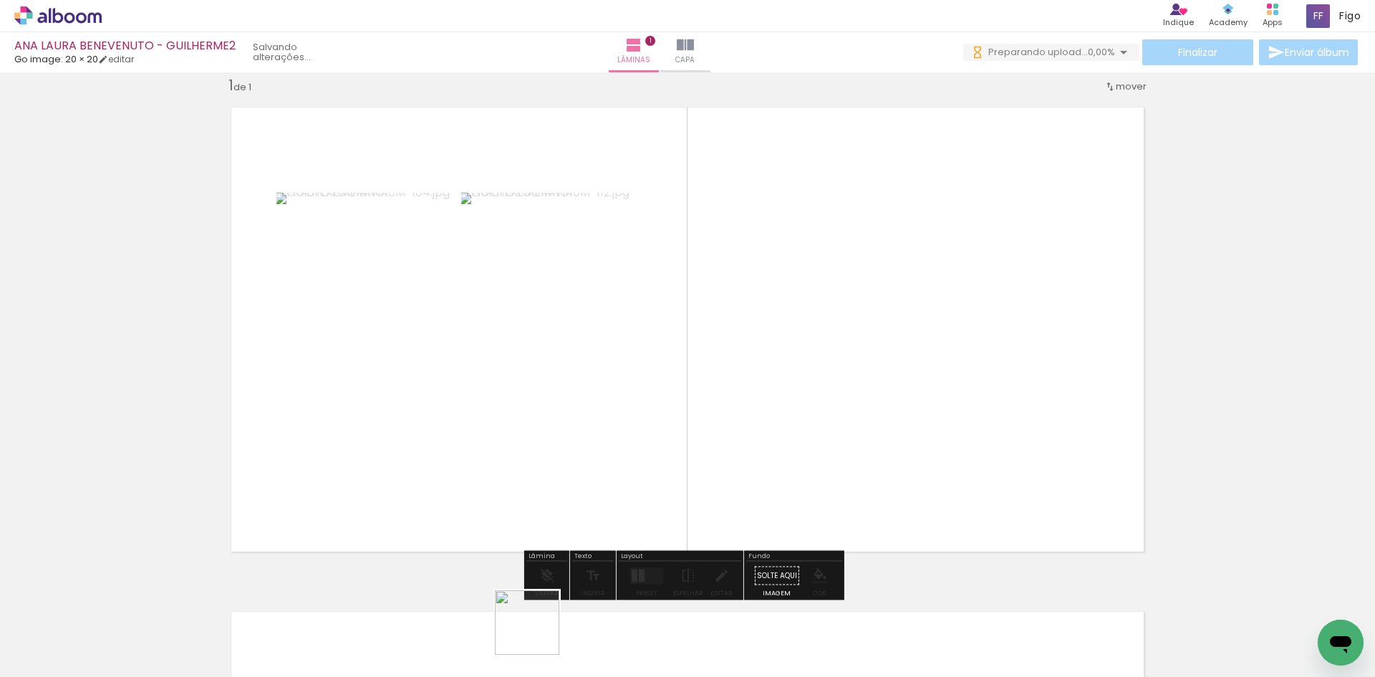
drag, startPoint x: 489, startPoint y: 638, endPoint x: 875, endPoint y: 402, distance: 452.1
click at [876, 430] on quentale-workspace at bounding box center [687, 338] width 1375 height 677
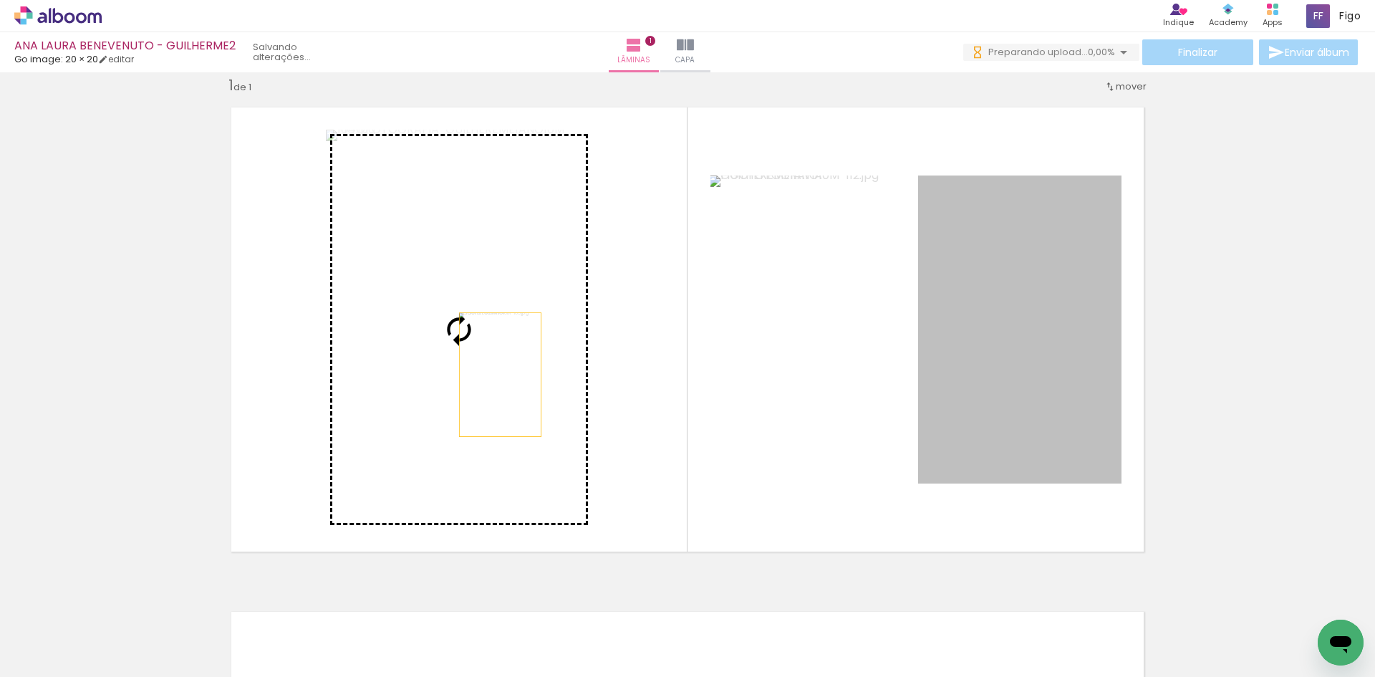
drag, startPoint x: 983, startPoint y: 364, endPoint x: 472, endPoint y: 377, distance: 511.4
click at [0, 0] on slot at bounding box center [0, 0] width 0 height 0
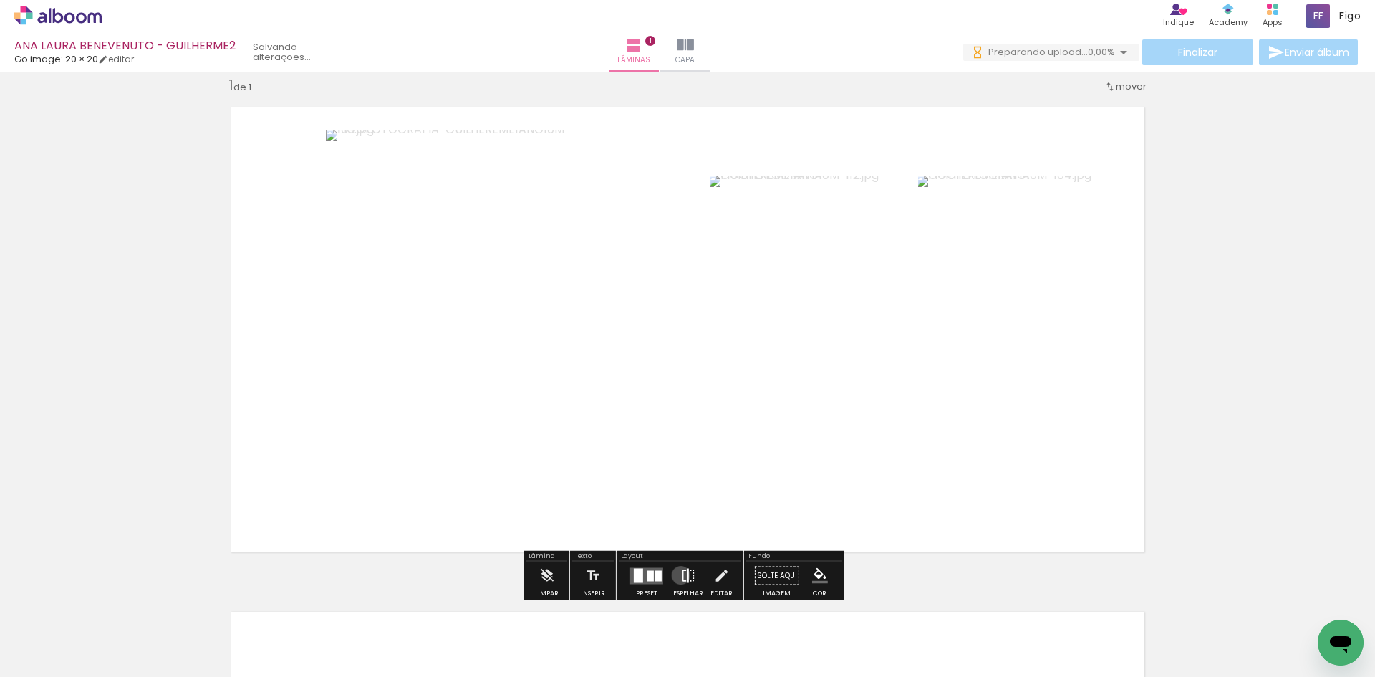
click at [680, 575] on iron-icon at bounding box center [688, 575] width 16 height 29
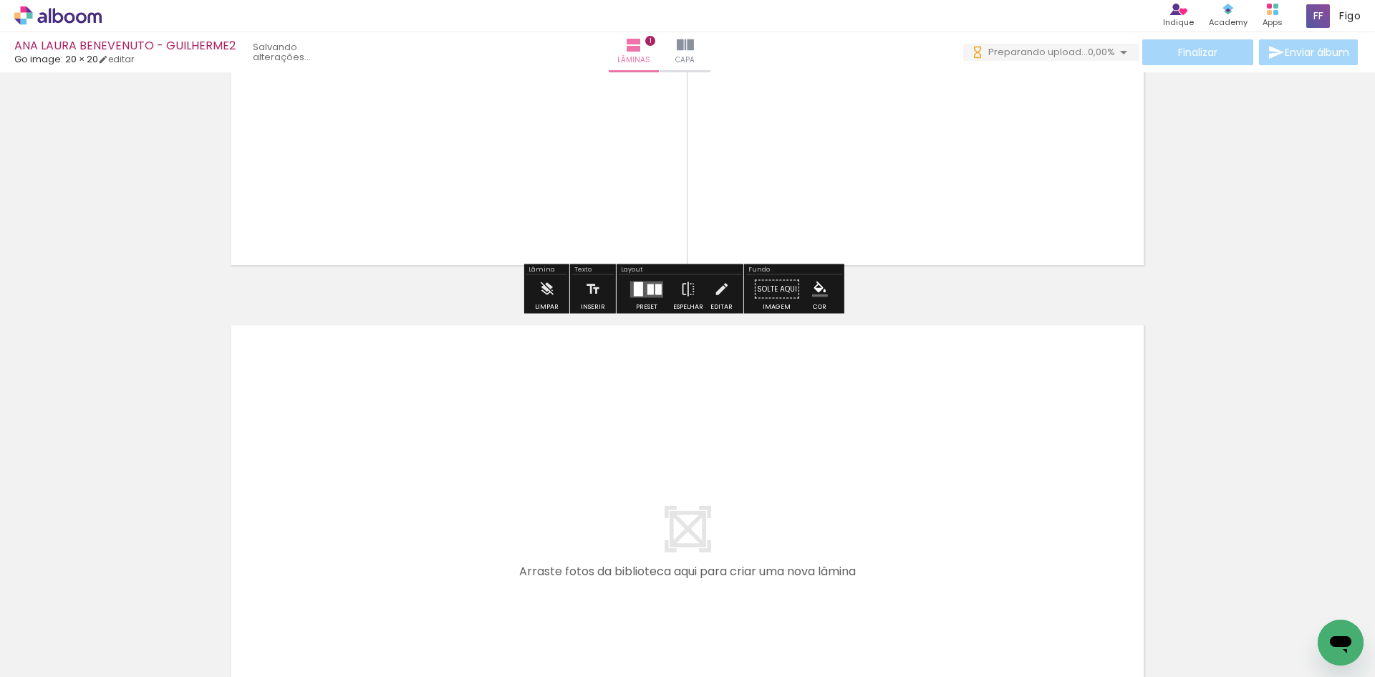
scroll to position [377, 0]
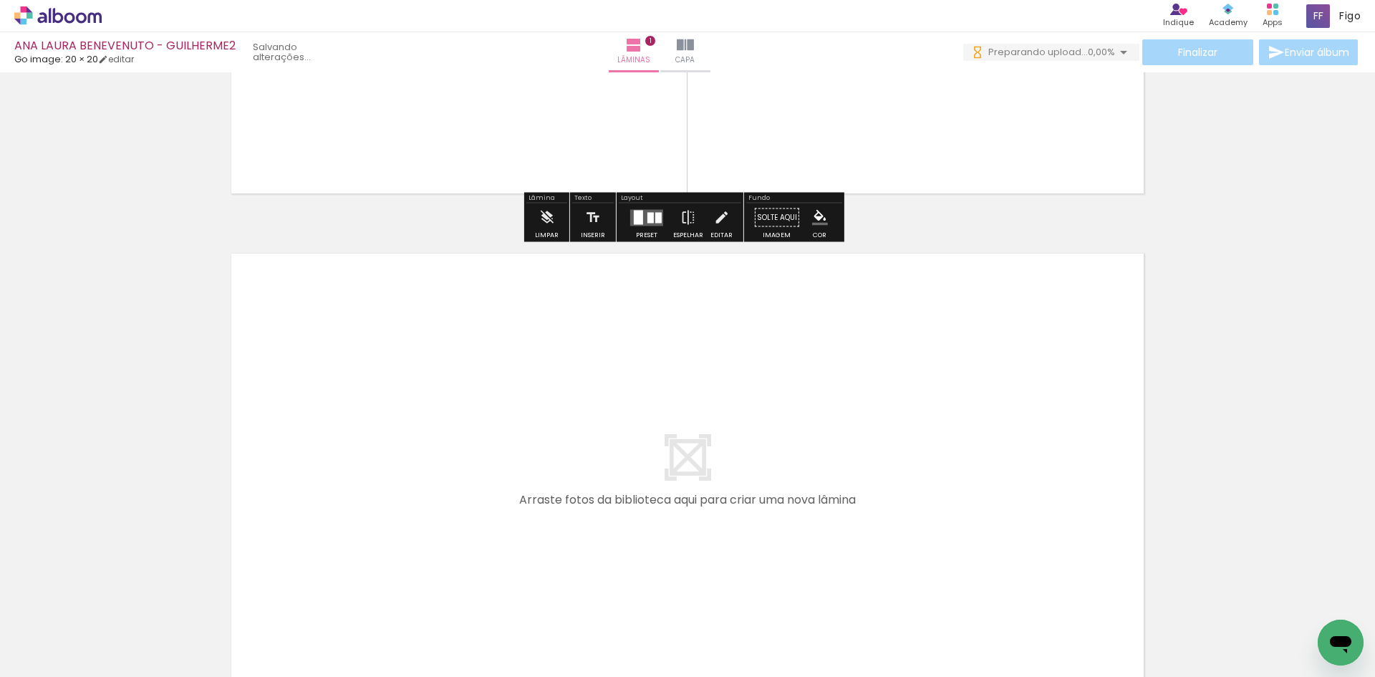
click at [332, 532] on quentale-workspace at bounding box center [687, 338] width 1375 height 677
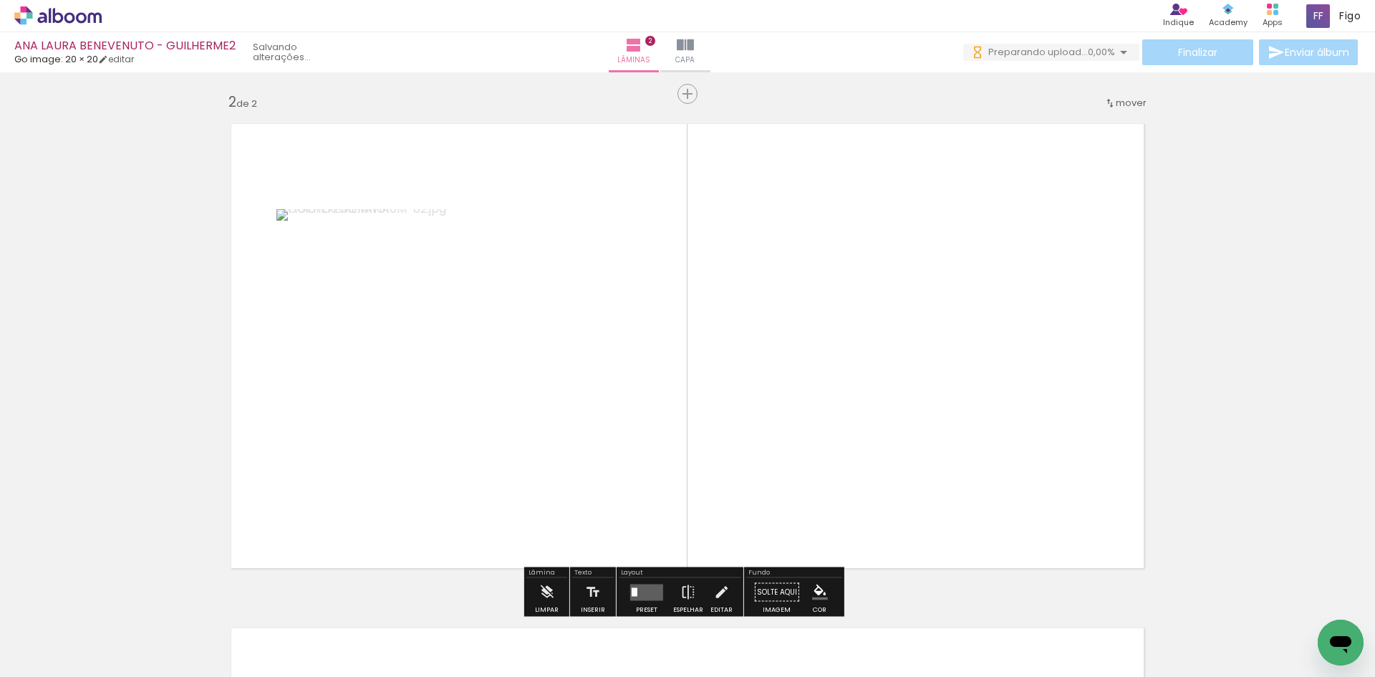
scroll to position [523, 0]
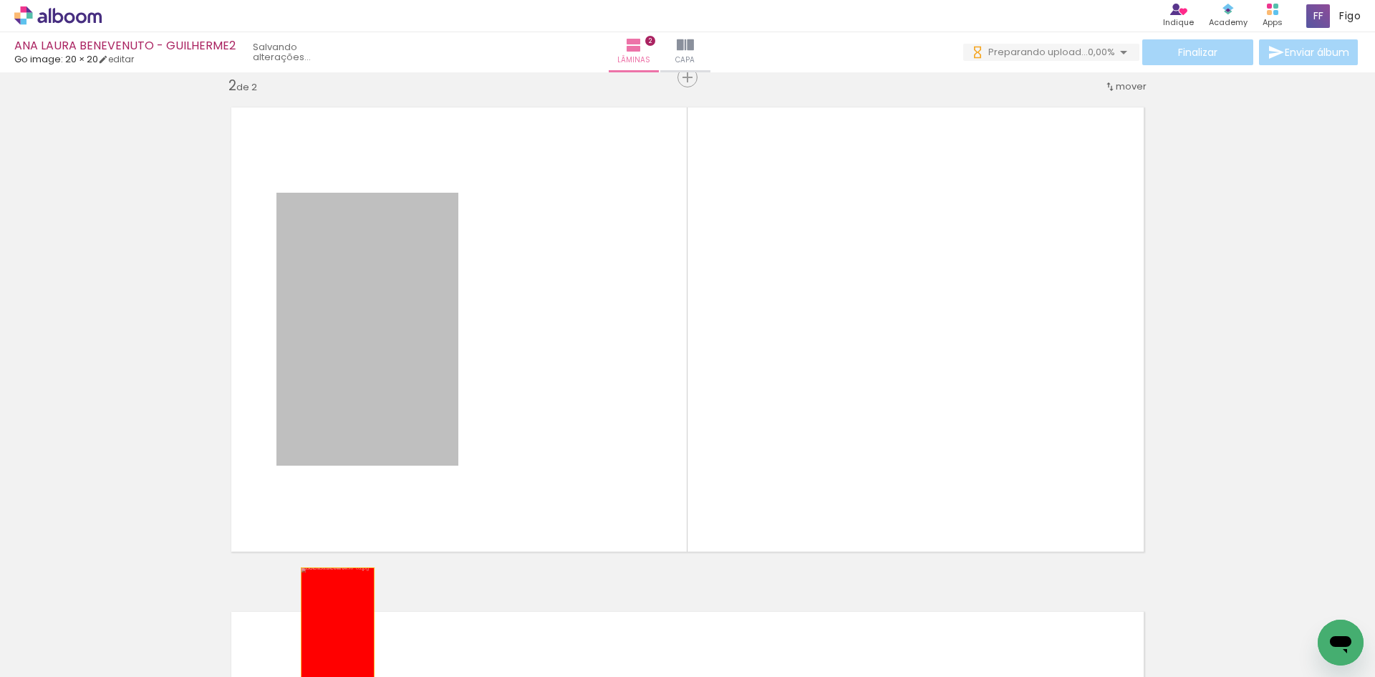
drag, startPoint x: 342, startPoint y: 535, endPoint x: 332, endPoint y: 634, distance: 100.0
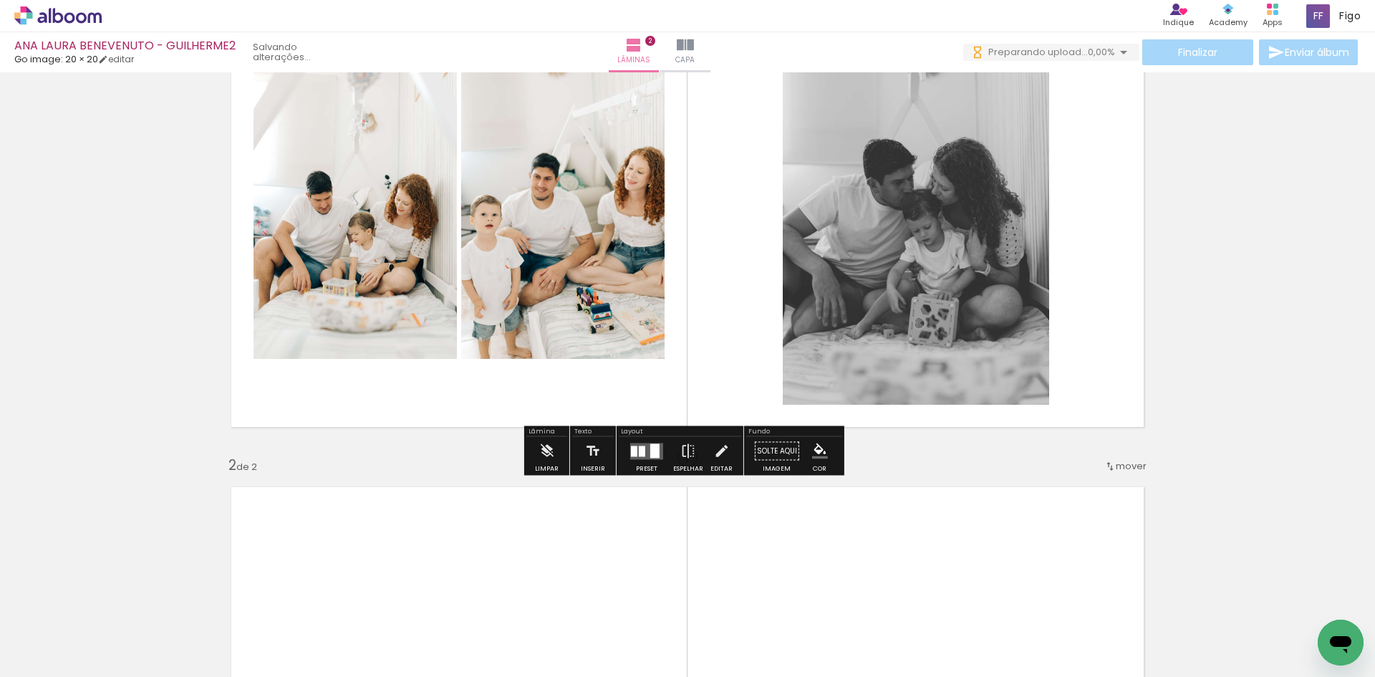
scroll to position [0, 0]
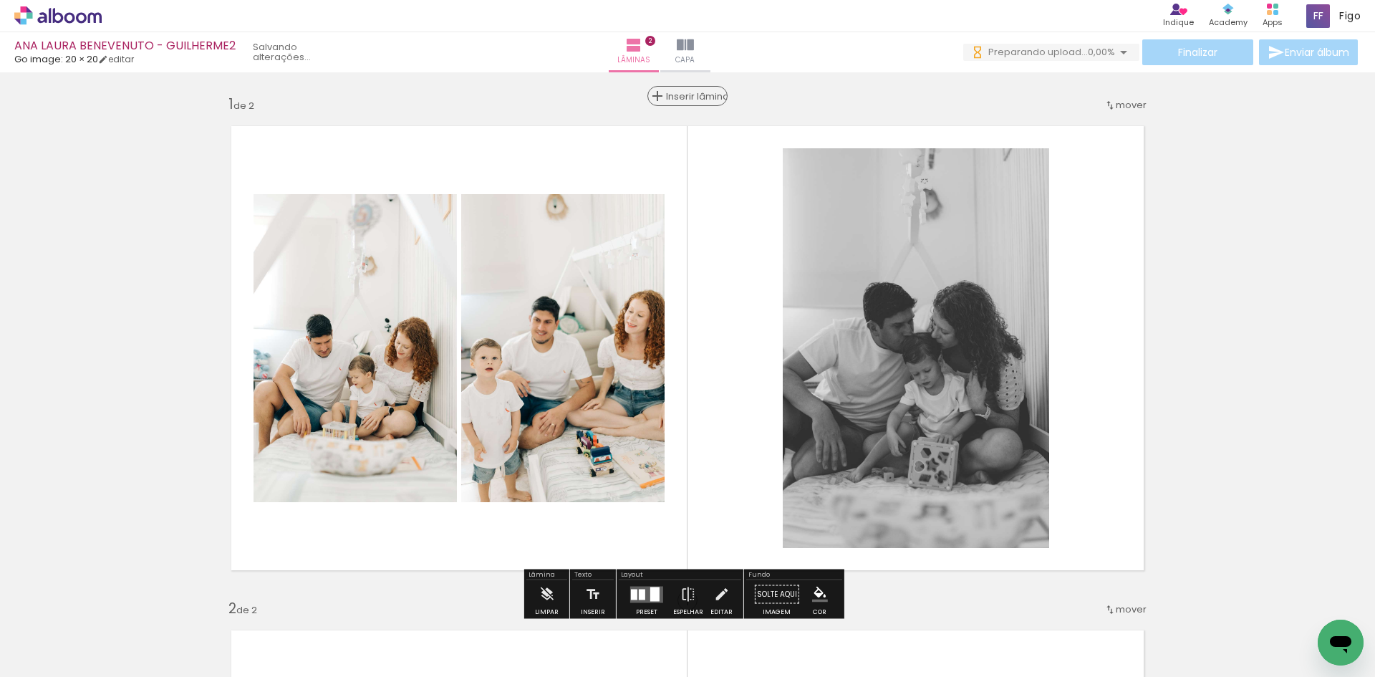
click at [687, 93] on span "Inserir lâmina" at bounding box center [694, 96] width 56 height 9
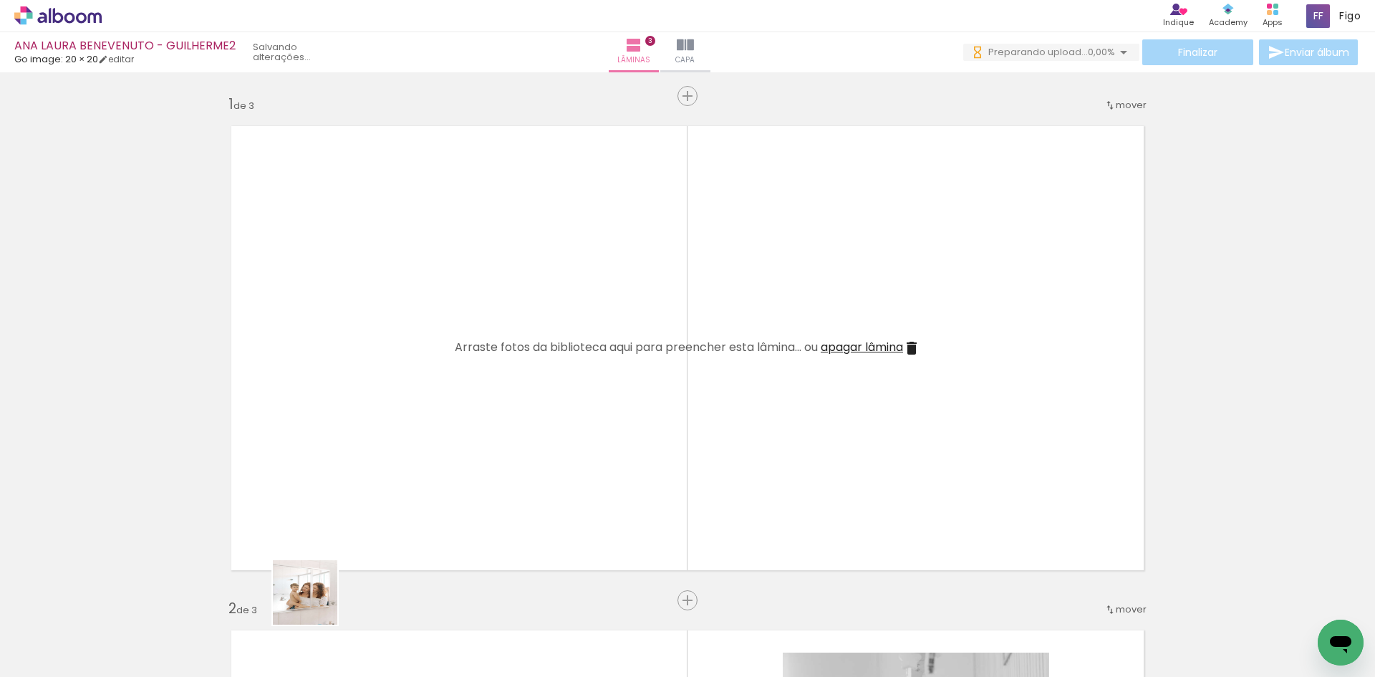
drag, startPoint x: 317, startPoint y: 632, endPoint x: 301, endPoint y: 493, distance: 139.1
click at [301, 493] on quentale-workspace at bounding box center [687, 338] width 1375 height 677
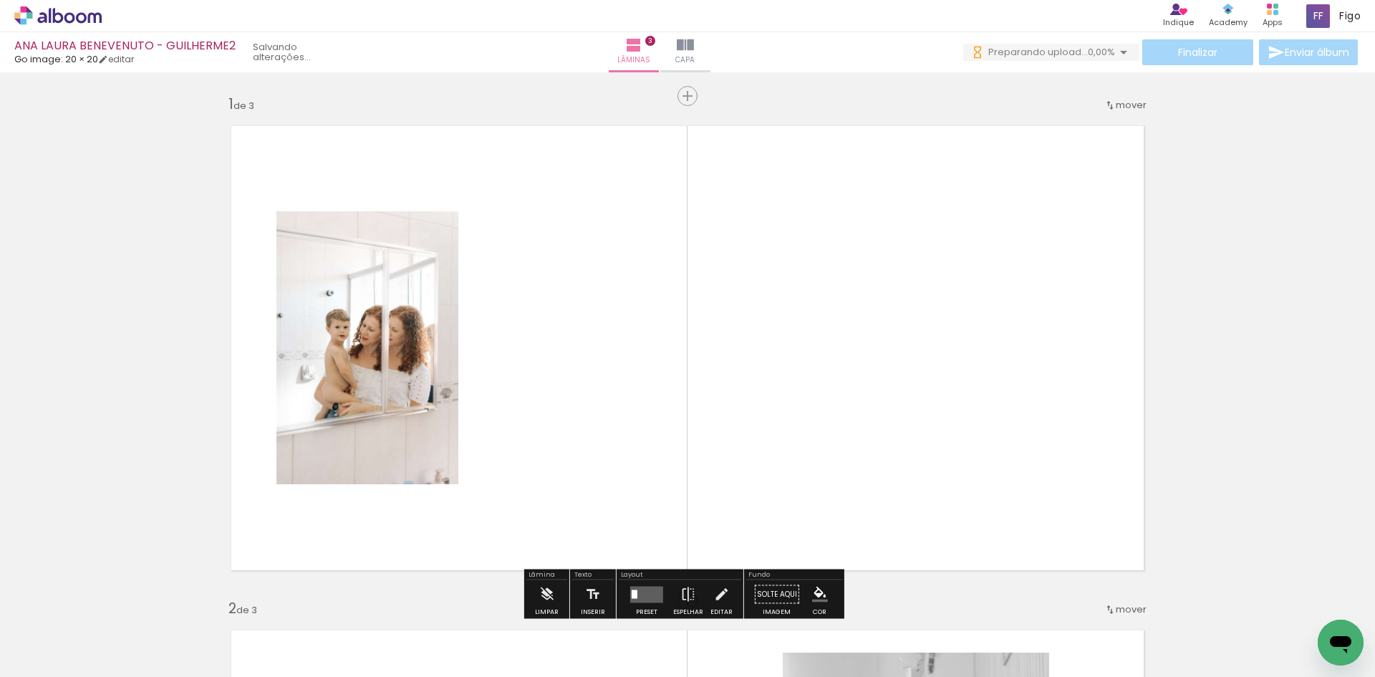
drag, startPoint x: 226, startPoint y: 631, endPoint x: 381, endPoint y: 413, distance: 267.4
click at [355, 463] on quentale-workspace at bounding box center [687, 338] width 1375 height 677
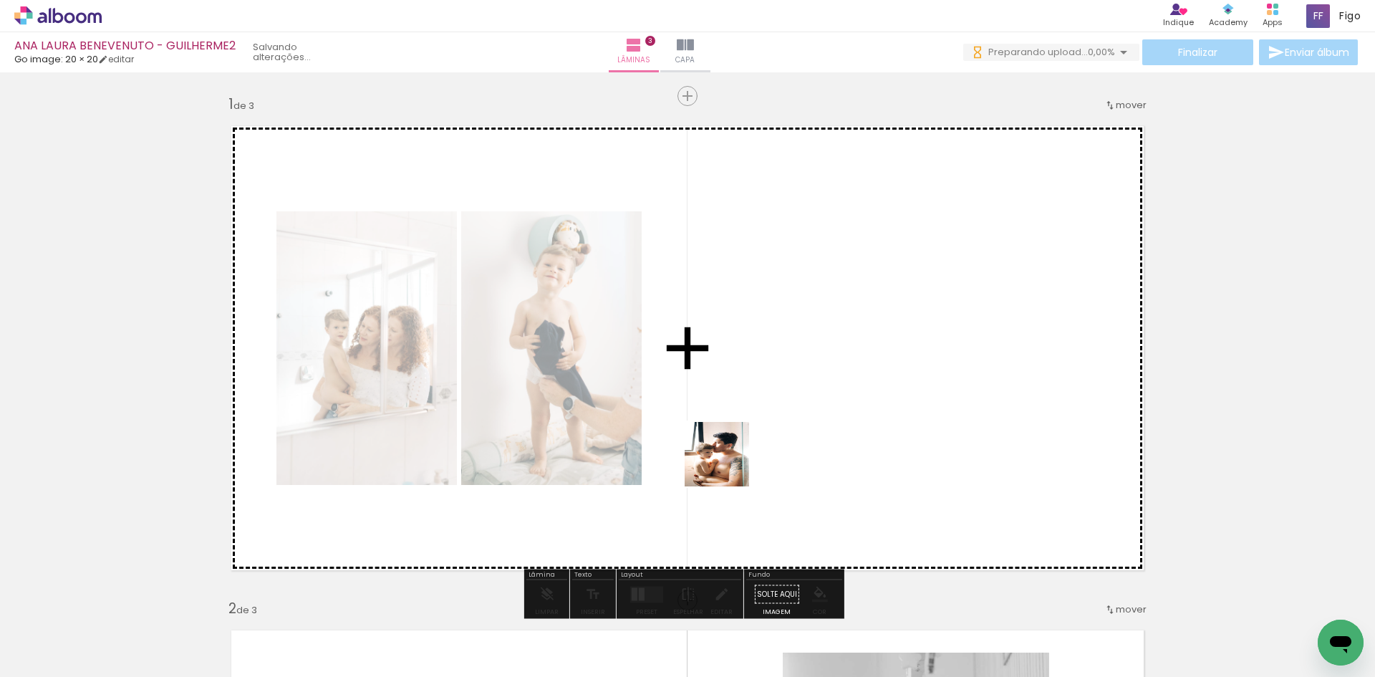
drag, startPoint x: 238, startPoint y: 643, endPoint x: 808, endPoint y: 383, distance: 626.4
click at [782, 427] on quentale-workspace at bounding box center [687, 338] width 1375 height 677
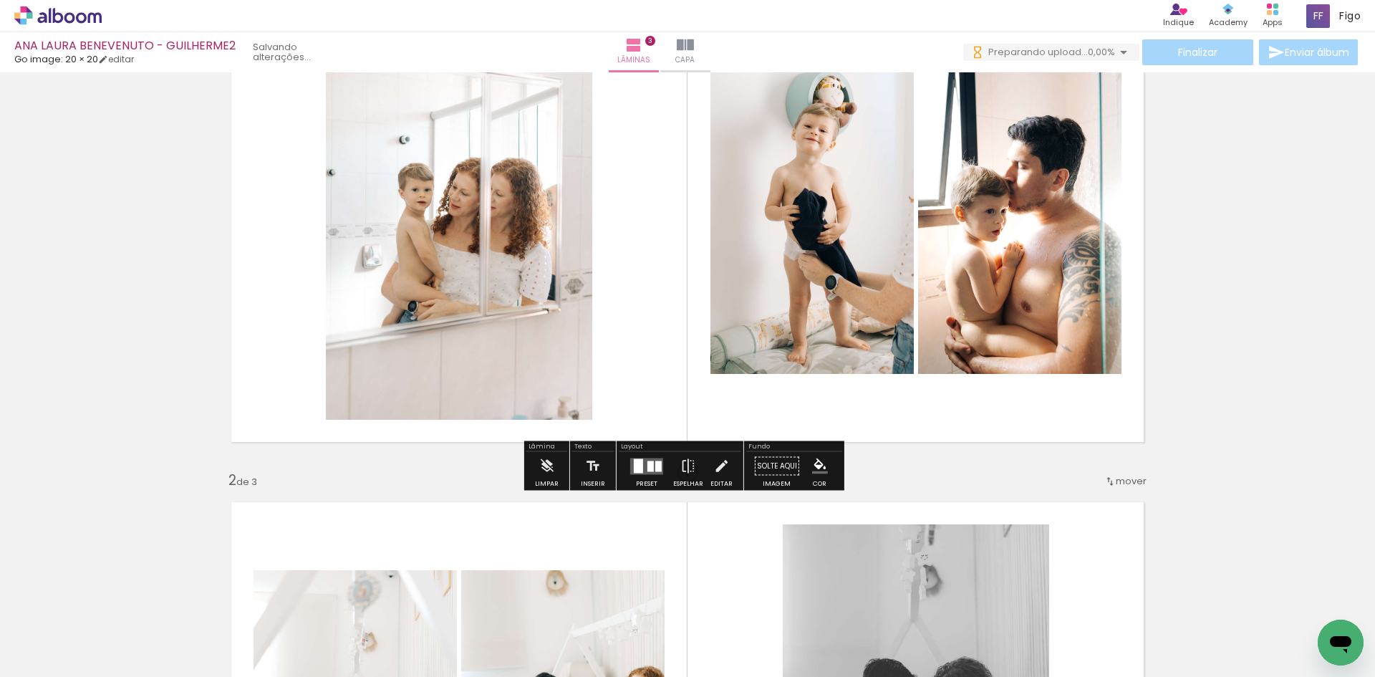
scroll to position [143, 0]
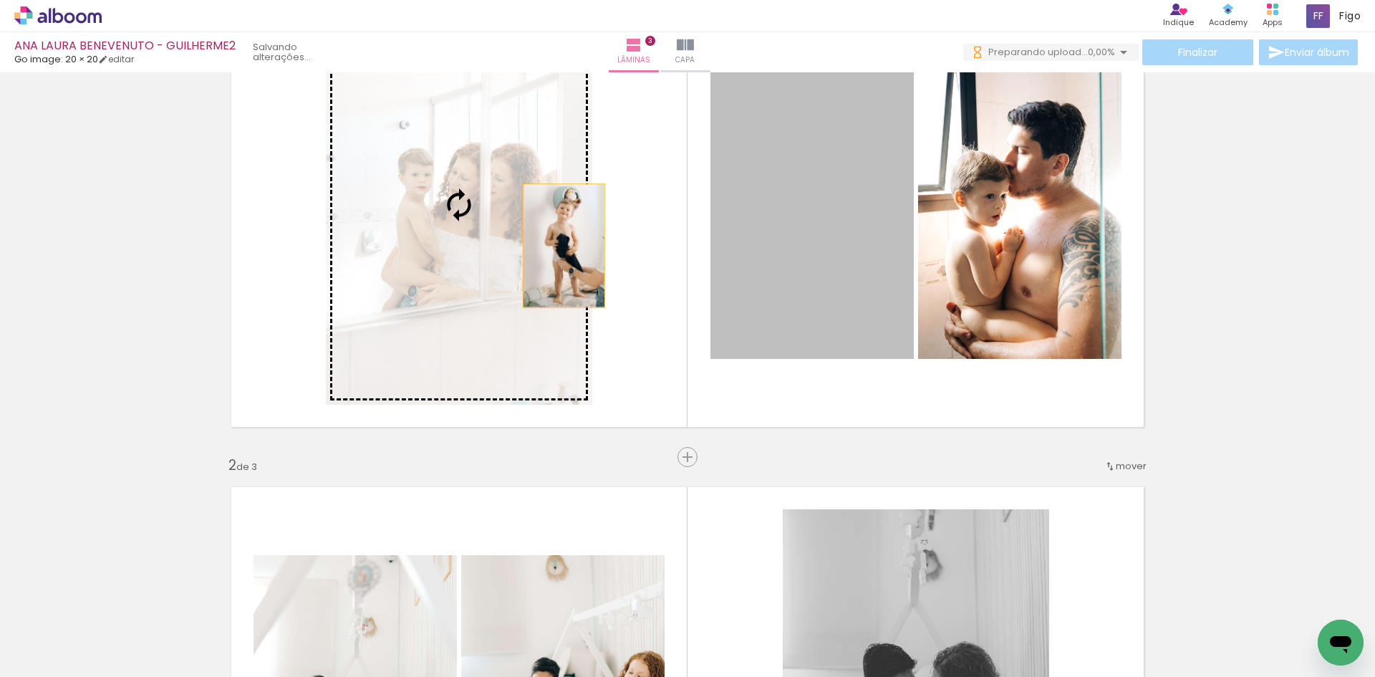
drag, startPoint x: 795, startPoint y: 238, endPoint x: 475, endPoint y: 253, distance: 320.4
click at [0, 0] on slot at bounding box center [0, 0] width 0 height 0
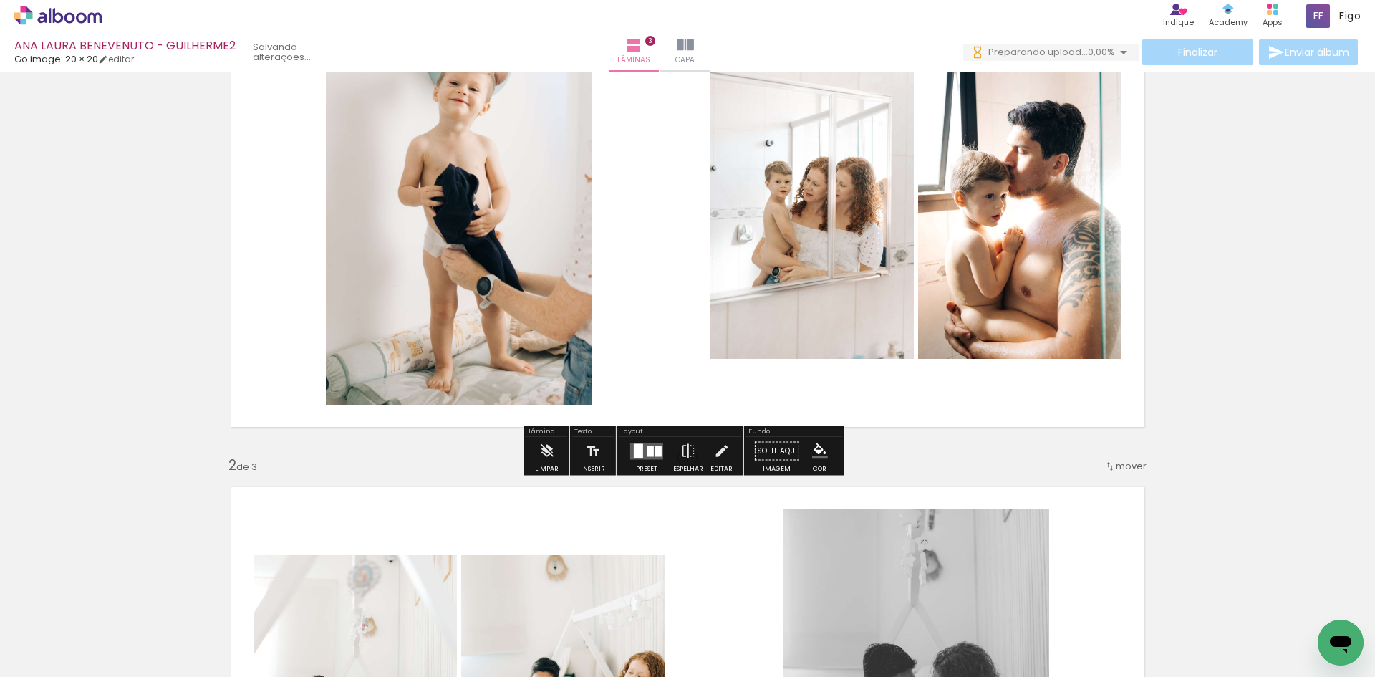
click at [647, 449] on div at bounding box center [650, 450] width 6 height 11
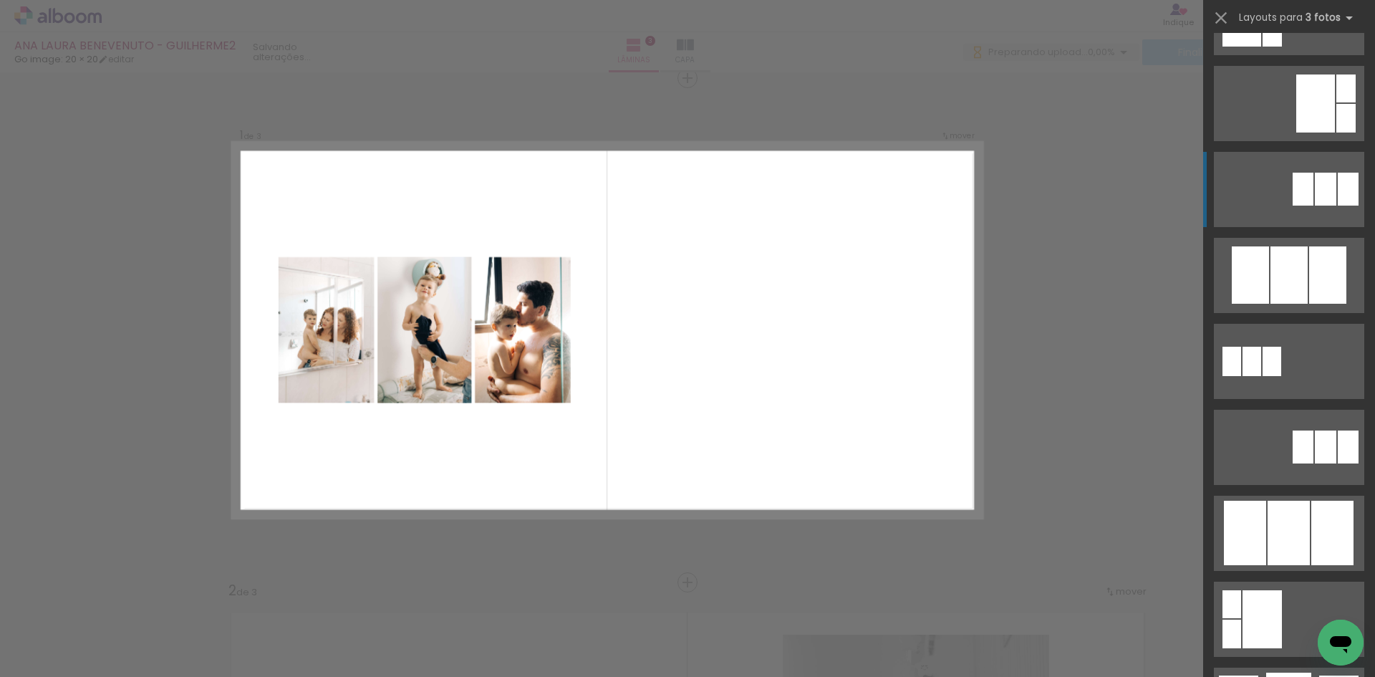
scroll to position [501, 0]
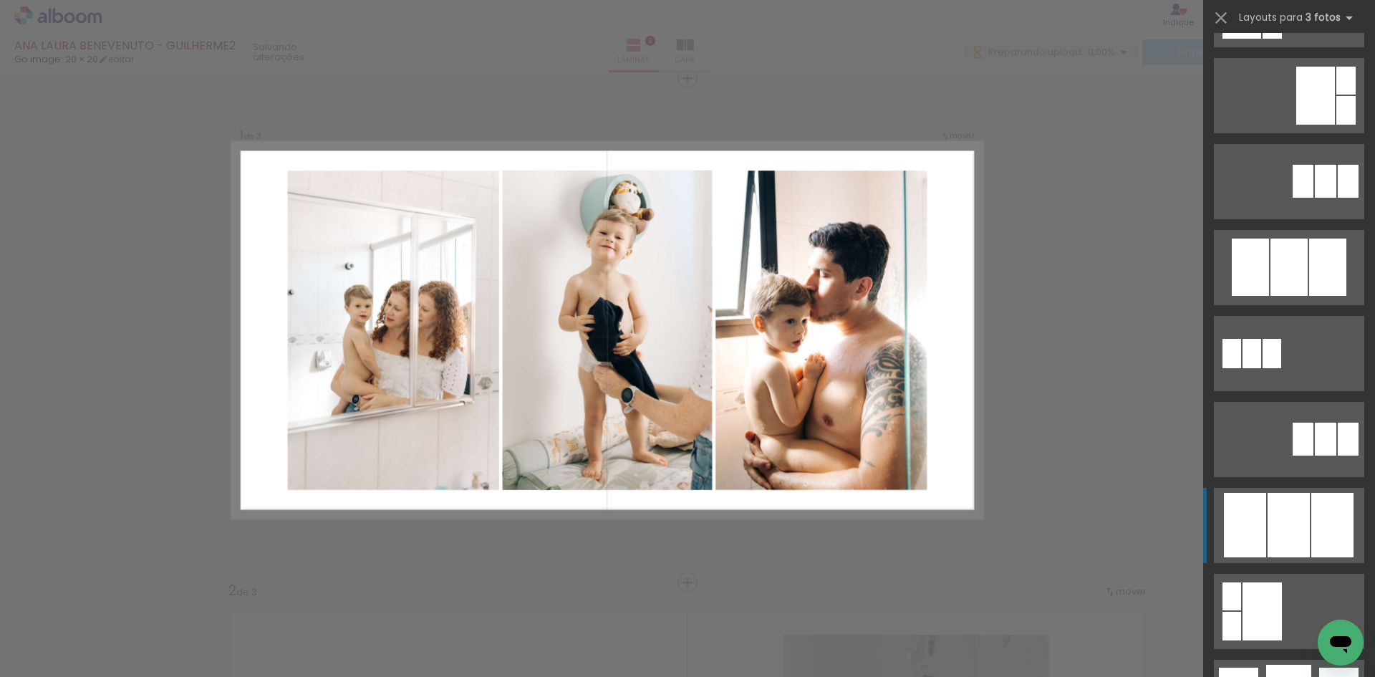
click at [1304, 296] on div at bounding box center [1288, 266] width 37 height 57
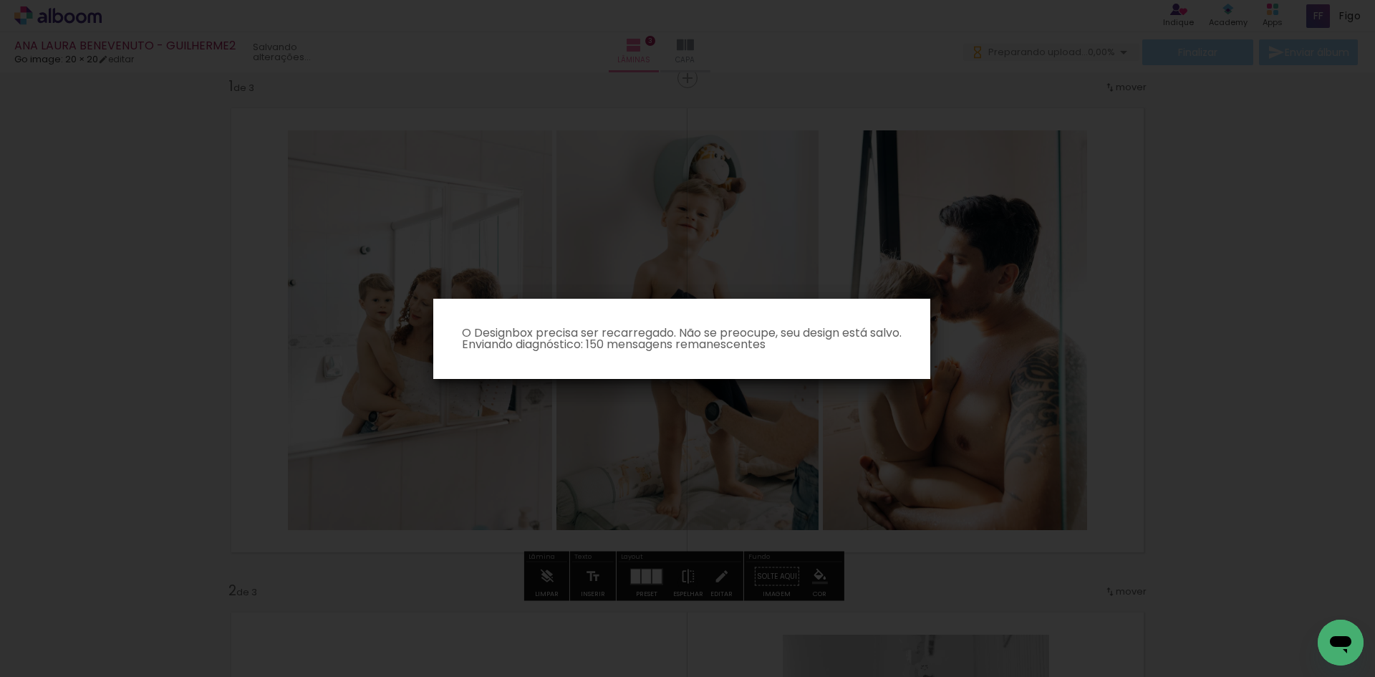
click at [1066, 362] on iron-overlay-backdrop at bounding box center [687, 338] width 1375 height 677
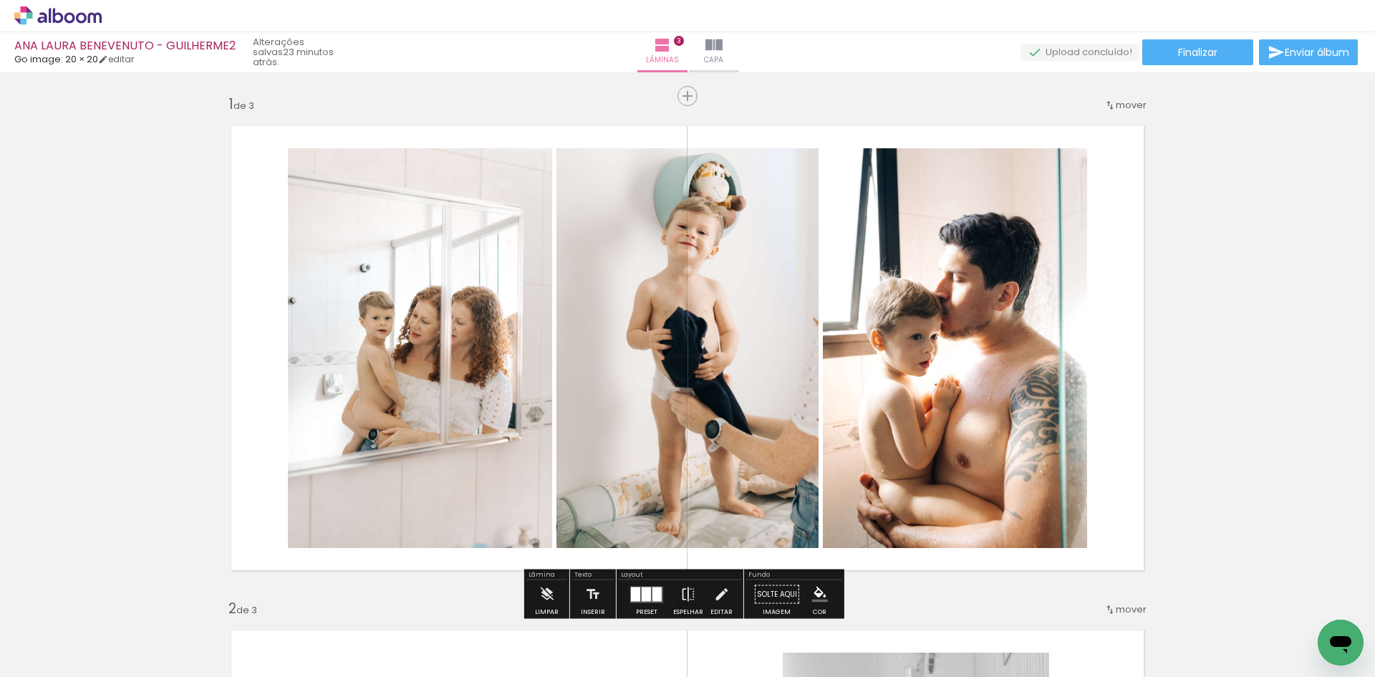
click at [64, 634] on input "Todas as fotos" at bounding box center [40, 633] width 54 height 12
click at [0, 0] on slot "Não utilizadas" at bounding box center [0, 0] width 0 height 0
type input "Não utilizadas"
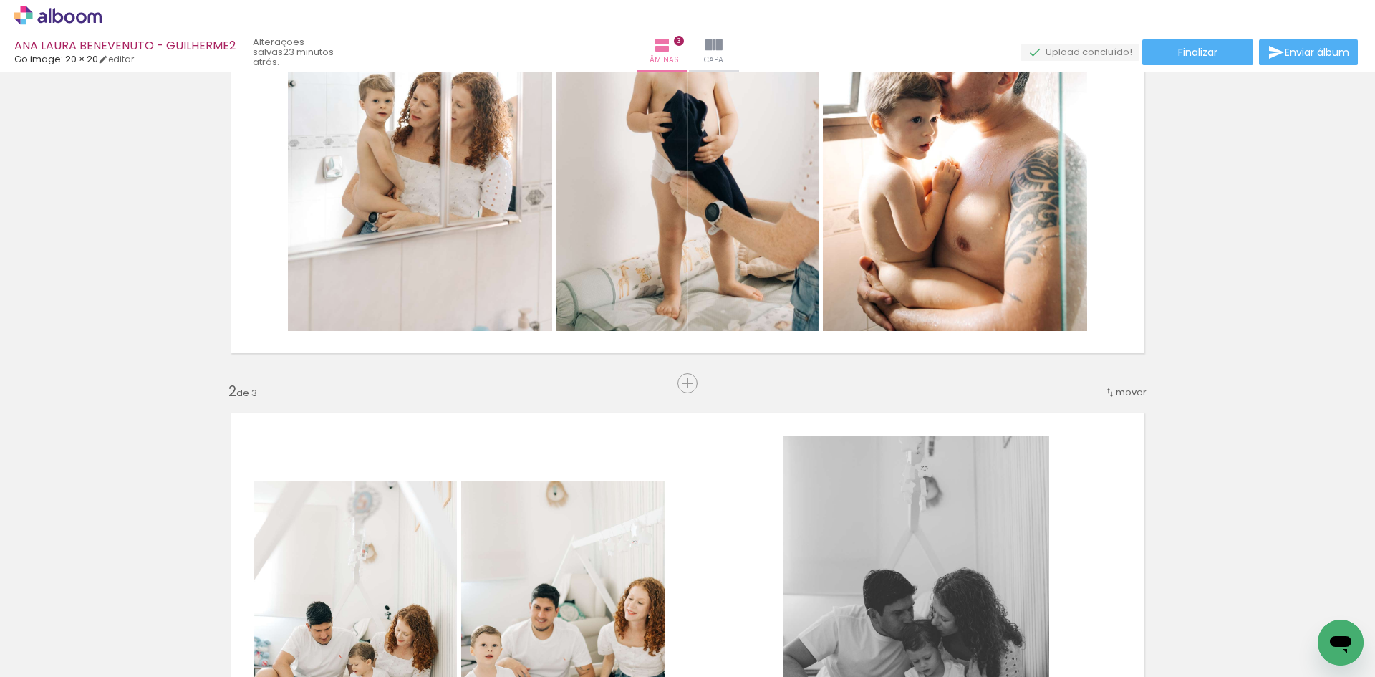
scroll to position [215, 0]
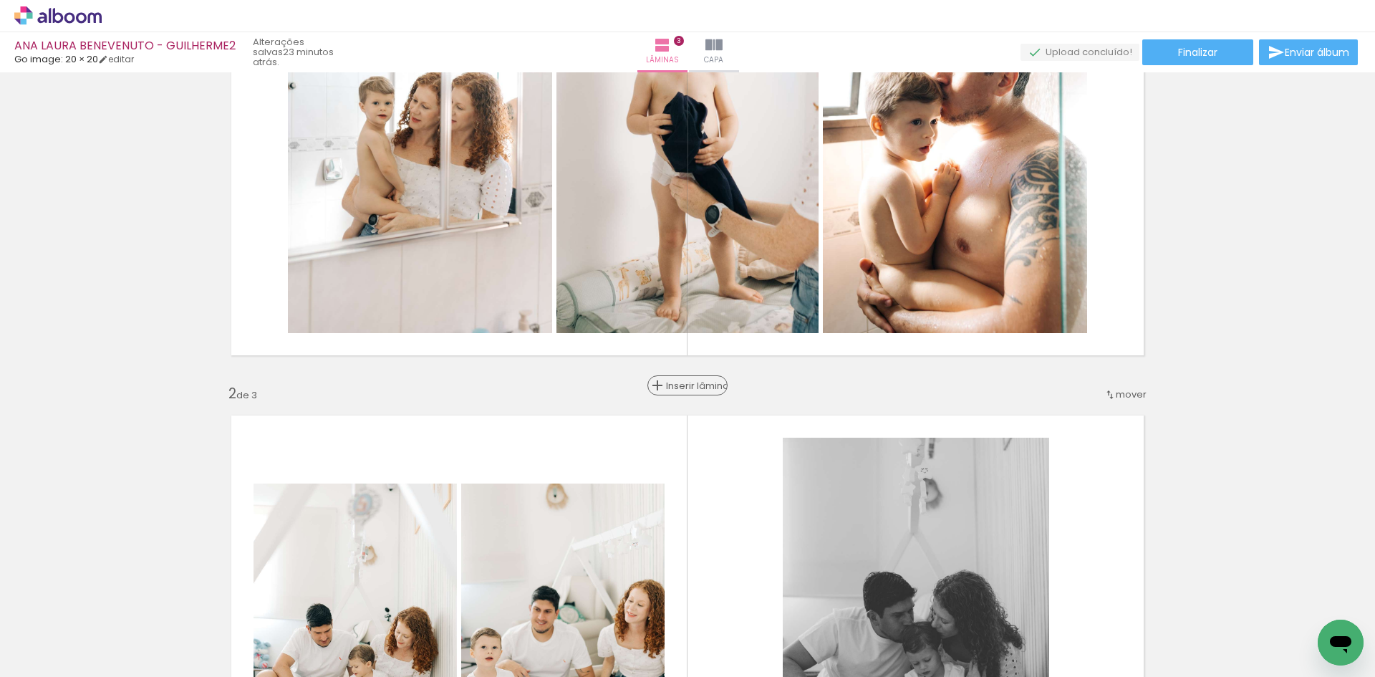
click at [674, 384] on span "Inserir lâmina" at bounding box center [694, 385] width 56 height 9
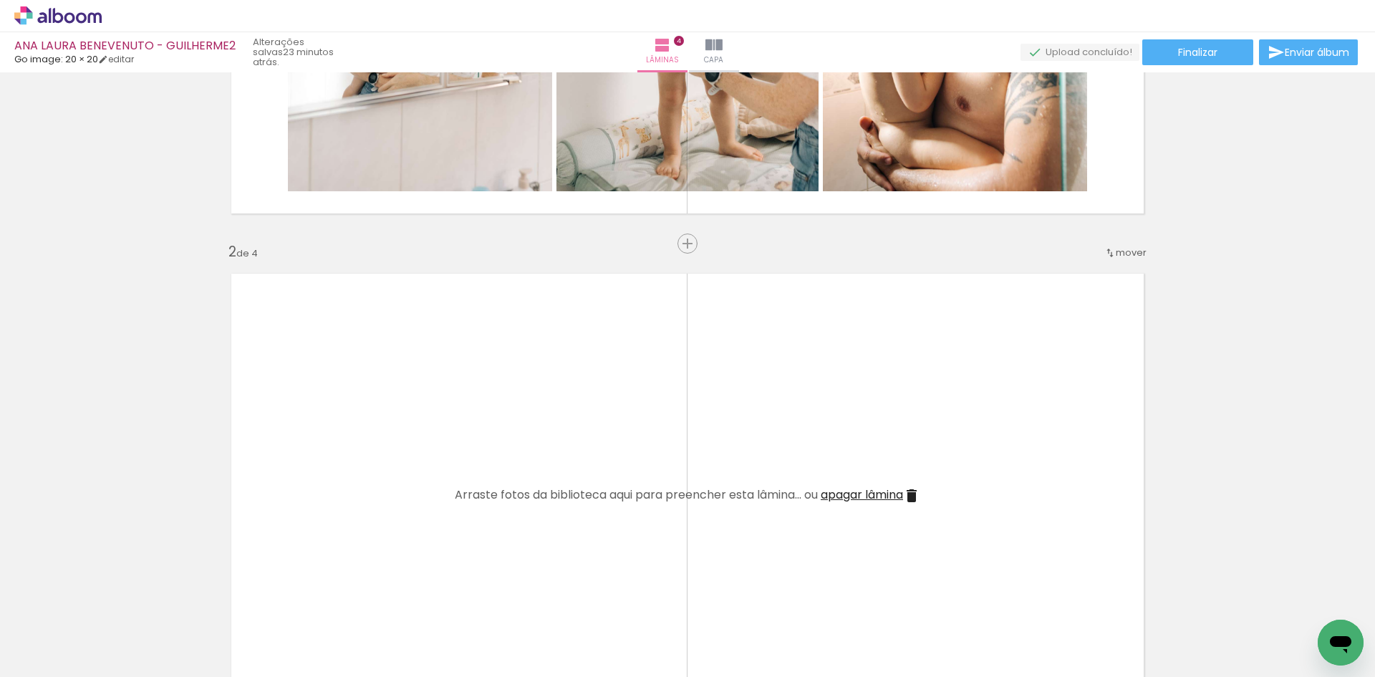
scroll to position [358, 0]
drag, startPoint x: 287, startPoint y: 605, endPoint x: 332, endPoint y: 495, distance: 118.9
click at [332, 495] on quentale-workspace at bounding box center [687, 338] width 1375 height 677
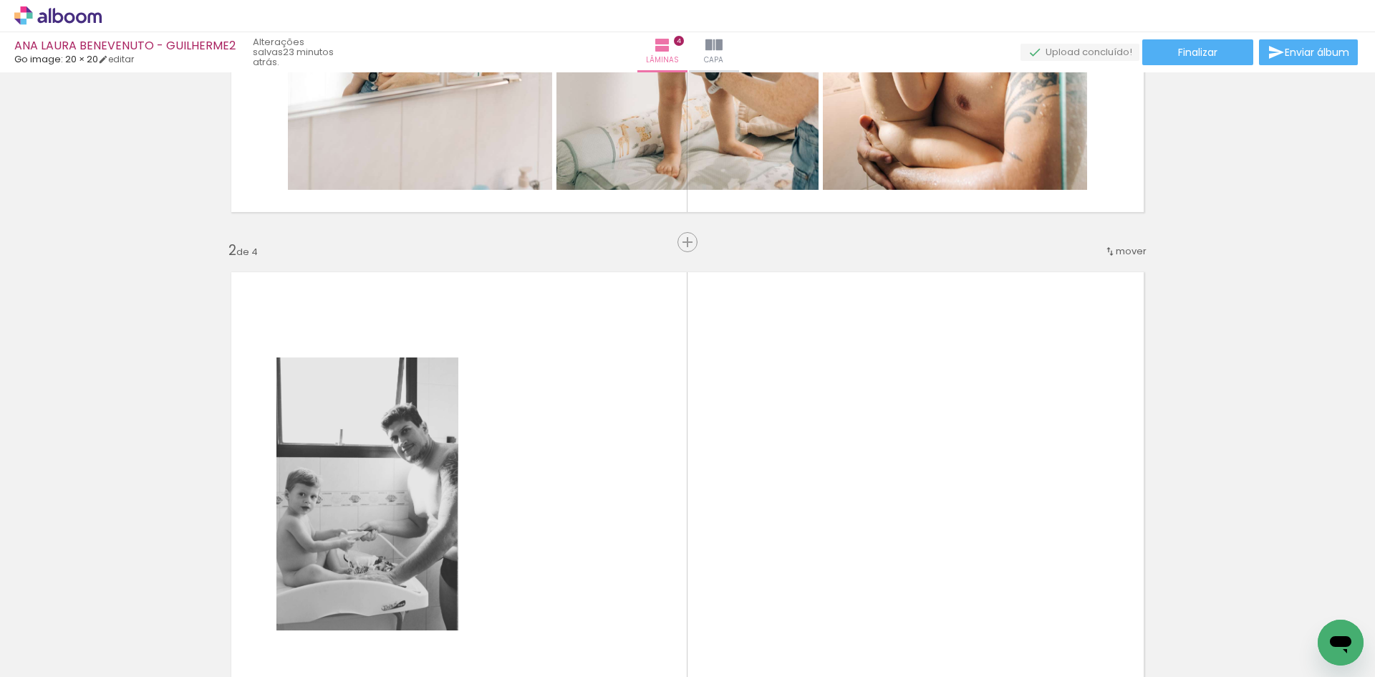
drag, startPoint x: 311, startPoint y: 627, endPoint x: 402, endPoint y: 463, distance: 188.1
click at [392, 484] on quentale-workspace at bounding box center [687, 338] width 1375 height 677
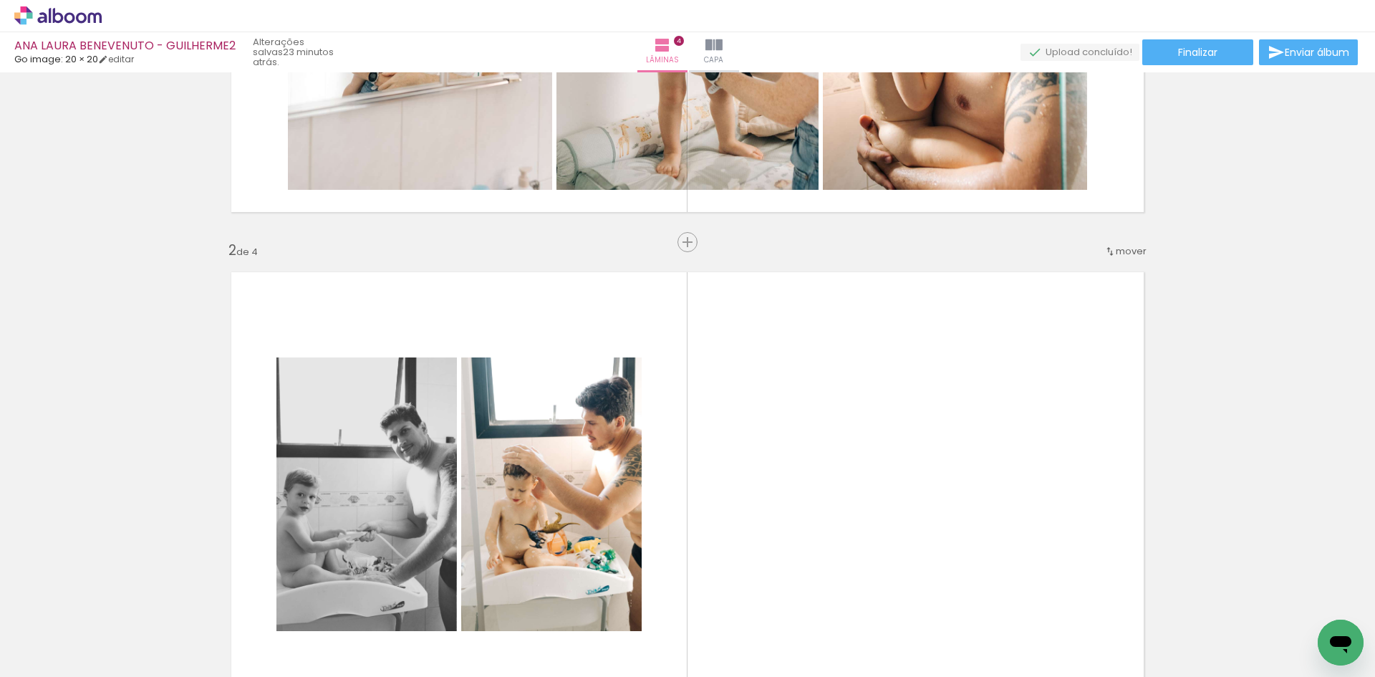
drag, startPoint x: 234, startPoint y: 647, endPoint x: 366, endPoint y: 469, distance: 221.1
click at [359, 486] on quentale-workspace at bounding box center [687, 338] width 1375 height 677
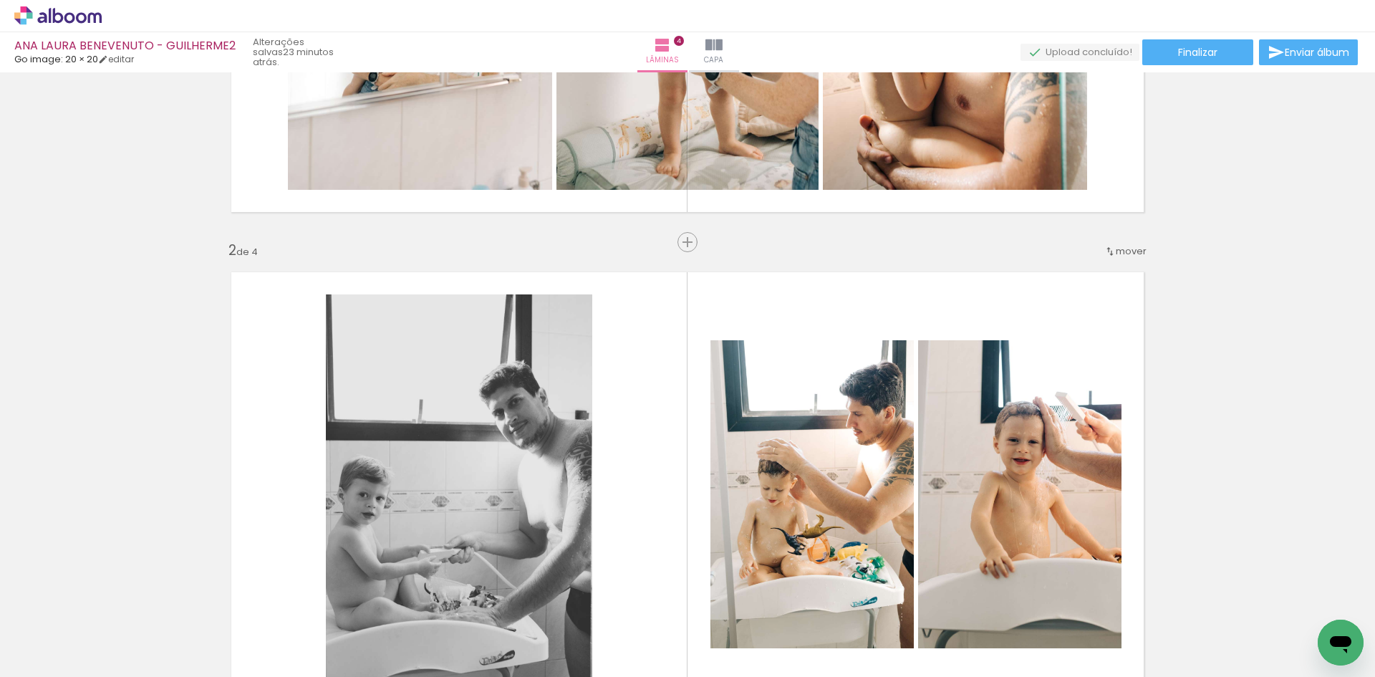
drag, startPoint x: 243, startPoint y: 638, endPoint x: 400, endPoint y: 474, distance: 226.9
click at [391, 487] on quentale-workspace at bounding box center [687, 338] width 1375 height 677
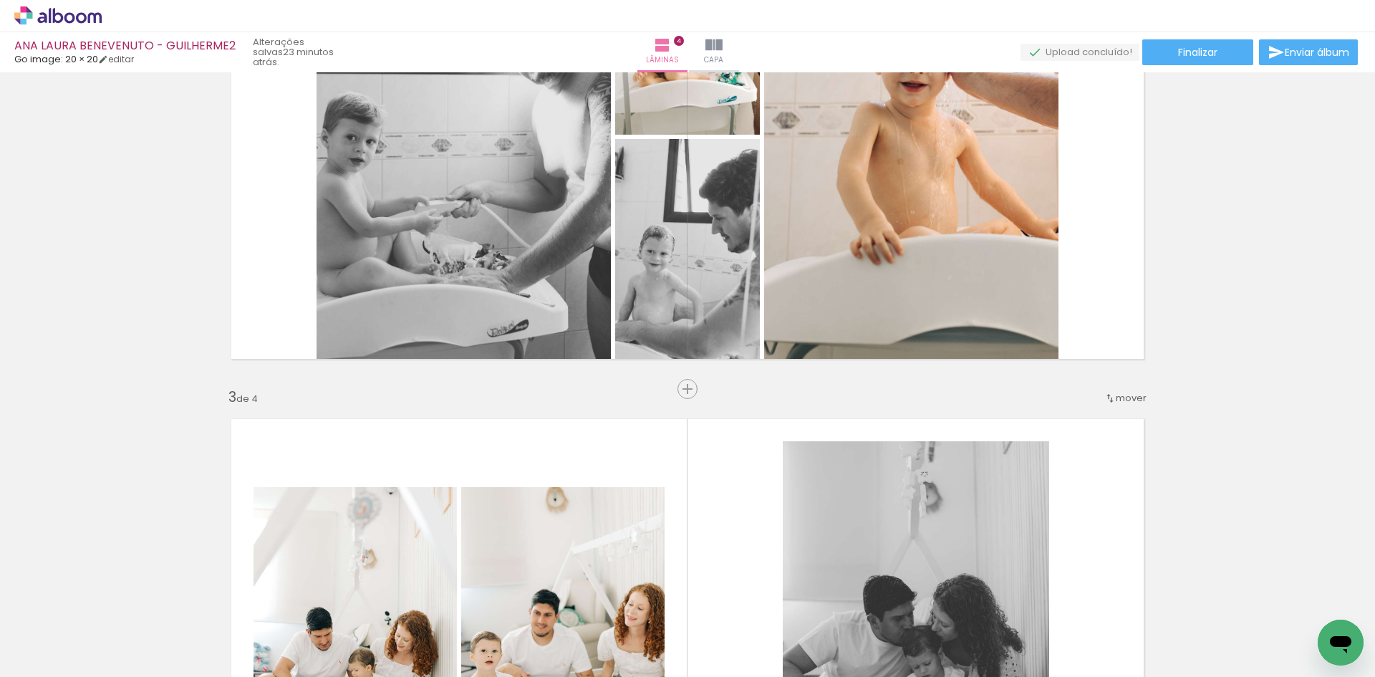
scroll to position [716, 0]
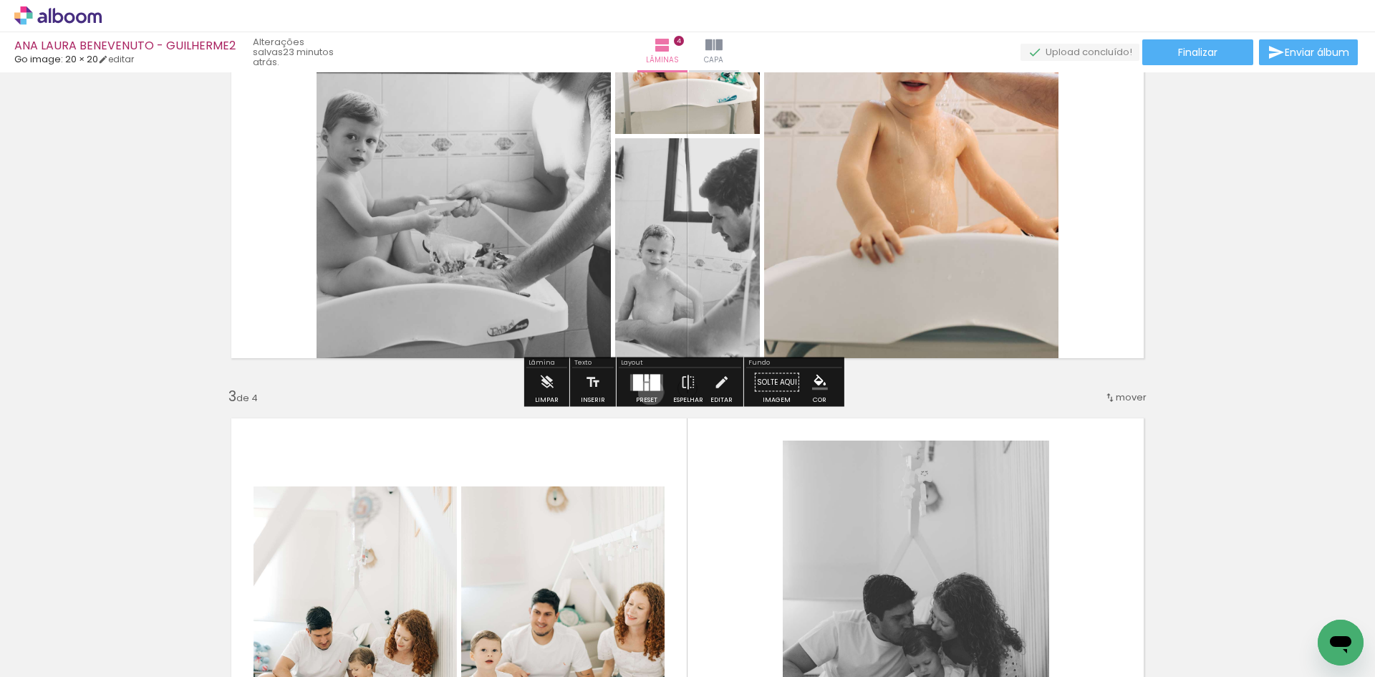
click at [647, 392] on div at bounding box center [646, 382] width 39 height 29
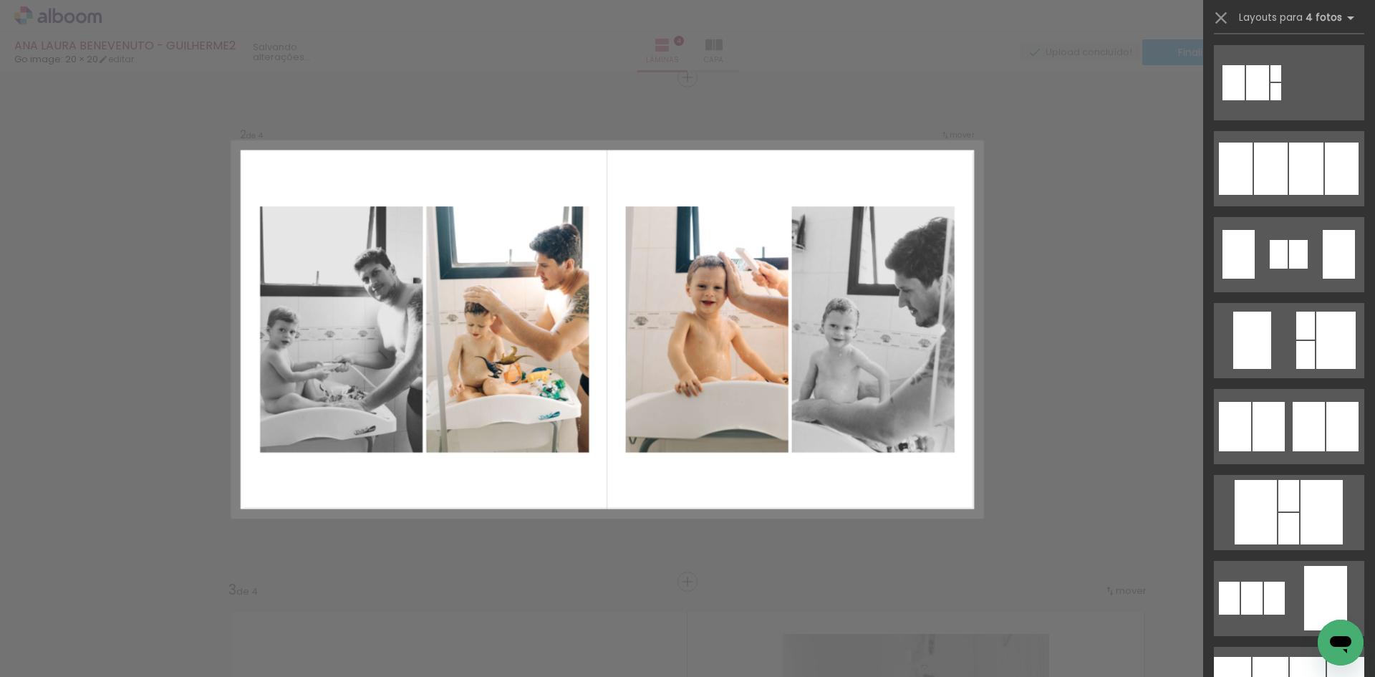
scroll to position [1002, 0]
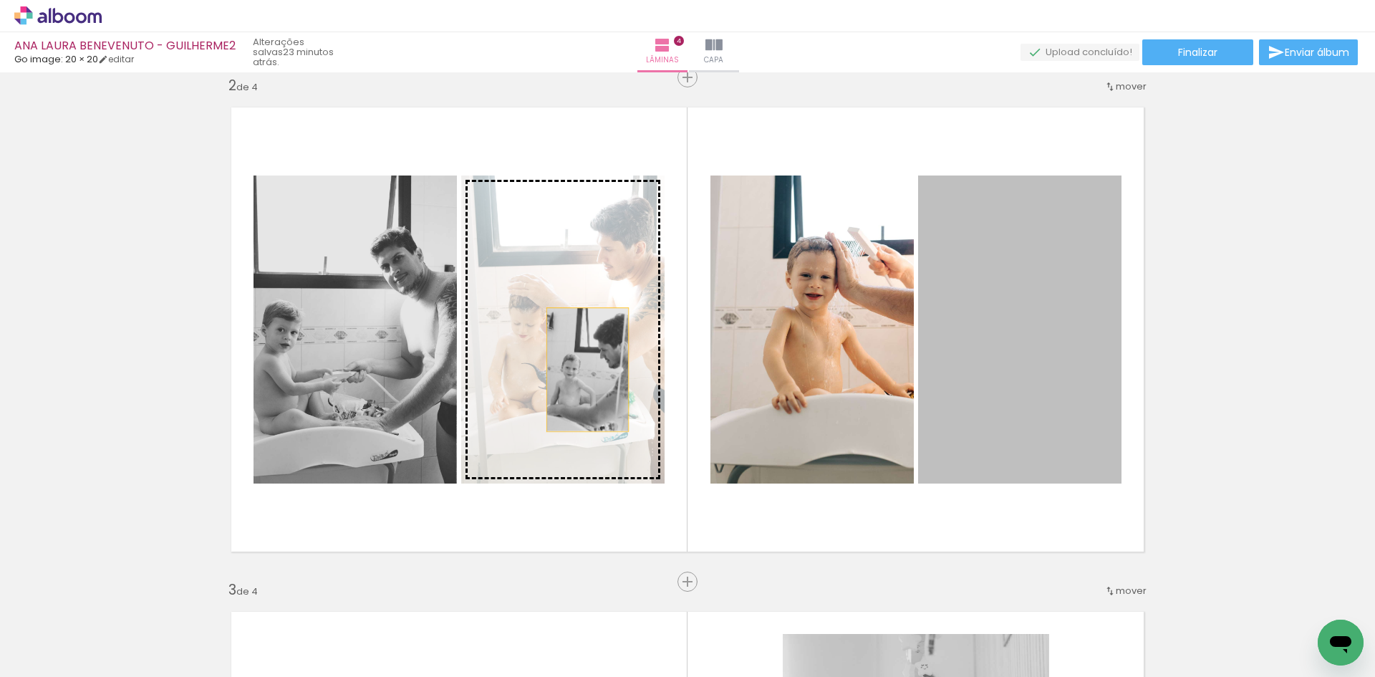
drag, startPoint x: 1045, startPoint y: 366, endPoint x: 527, endPoint y: 368, distance: 517.7
click at [0, 0] on slot at bounding box center [0, 0] width 0 height 0
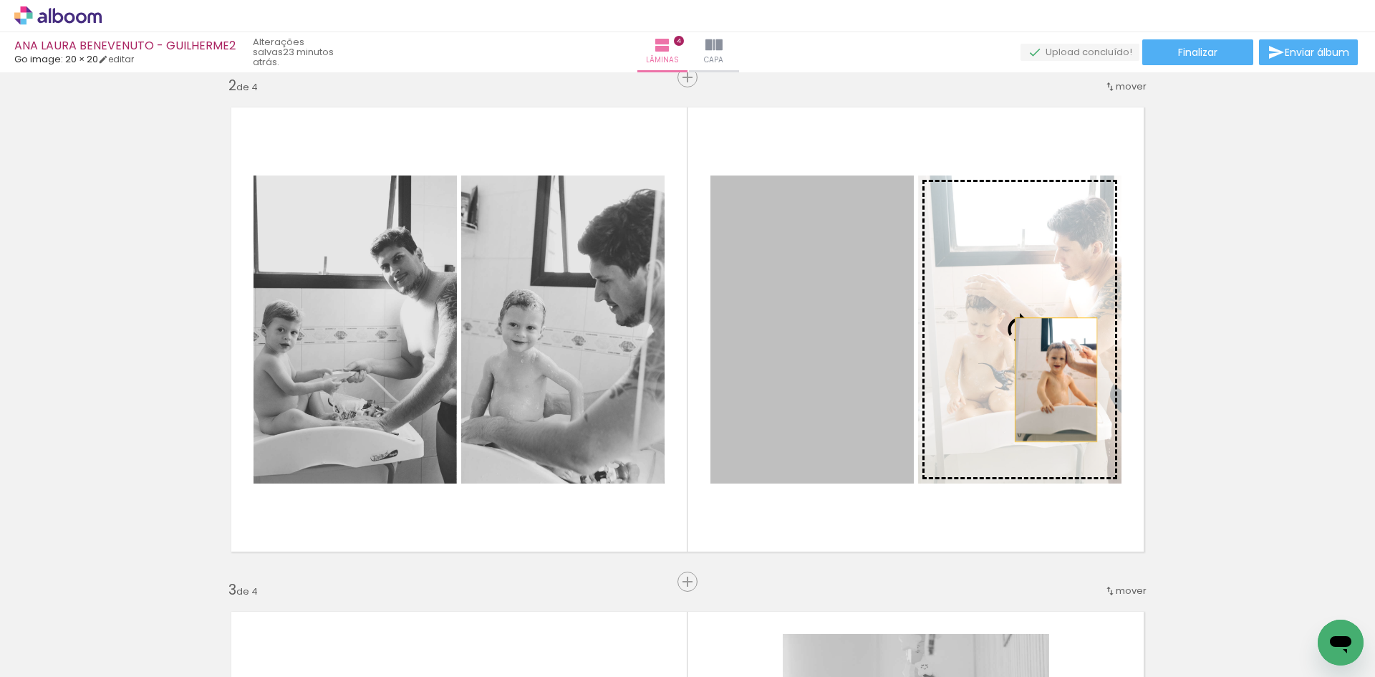
drag, startPoint x: 867, startPoint y: 372, endPoint x: 1068, endPoint y: 379, distance: 200.6
click at [0, 0] on slot at bounding box center [0, 0] width 0 height 0
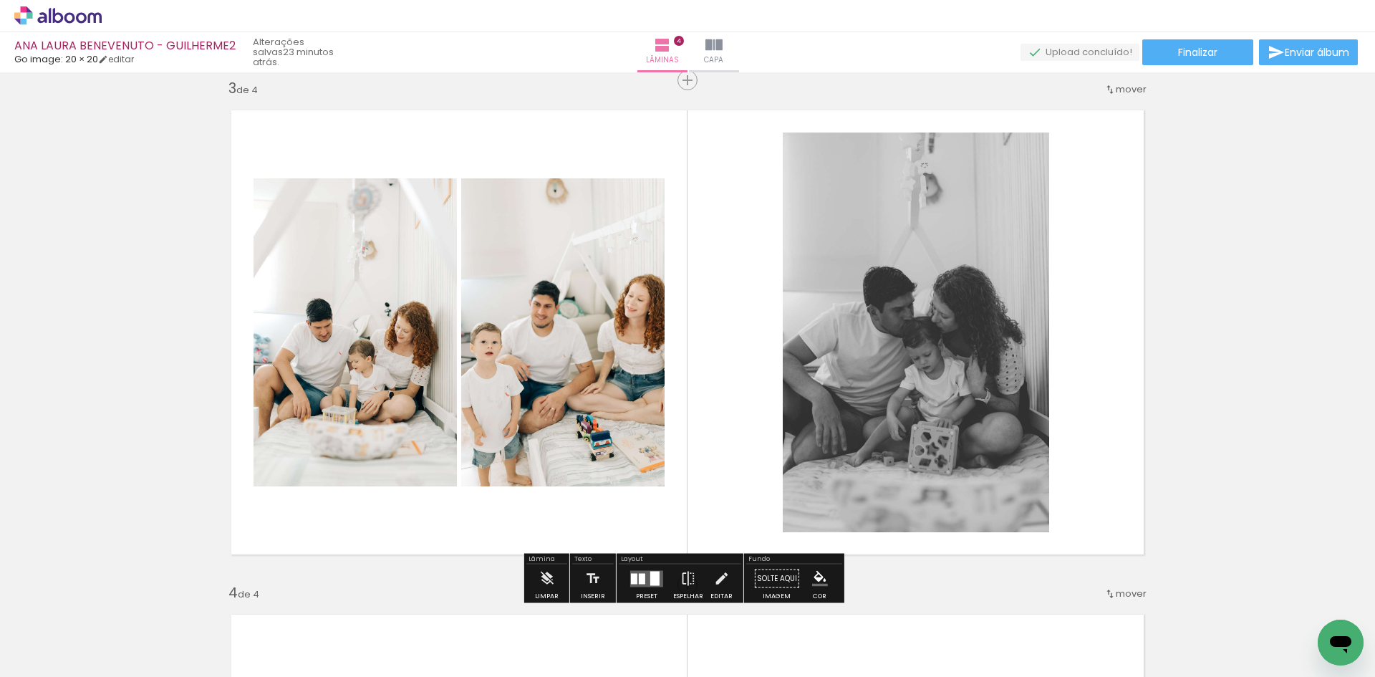
scroll to position [737, 0]
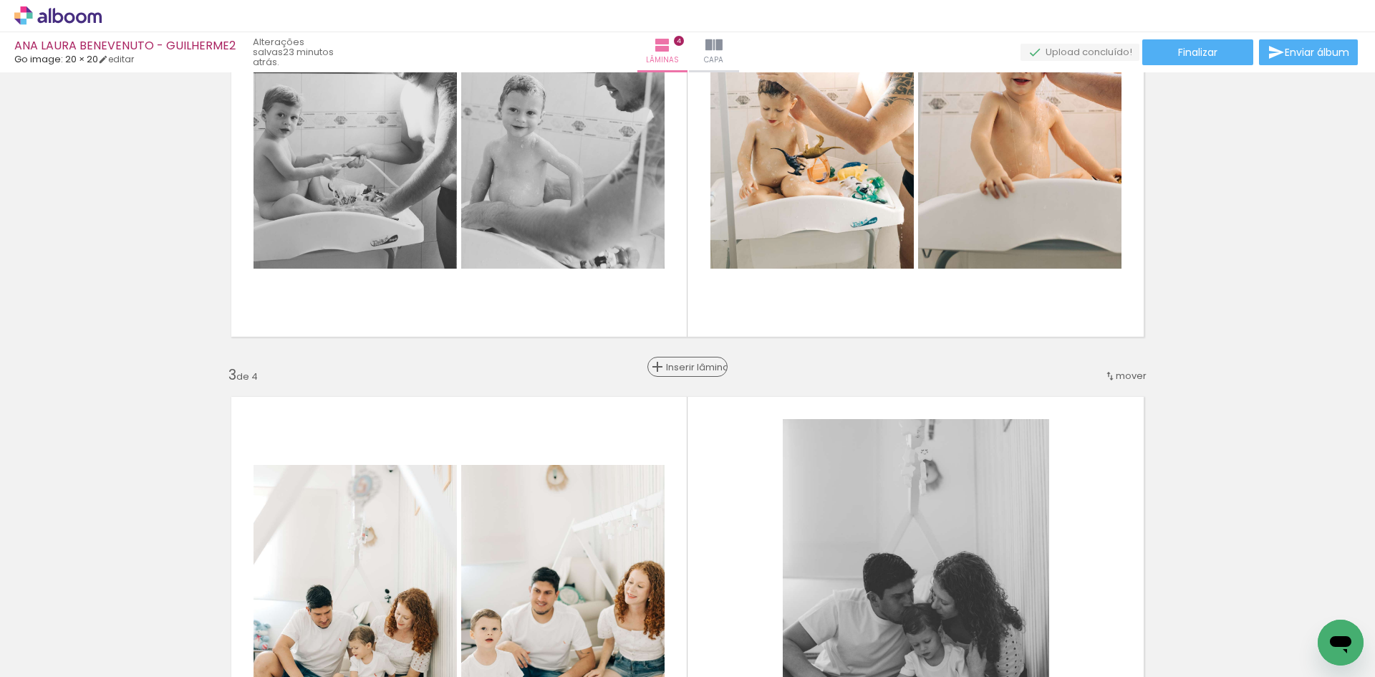
click at [670, 369] on div "Inserir lâmina" at bounding box center [687, 366] width 77 height 17
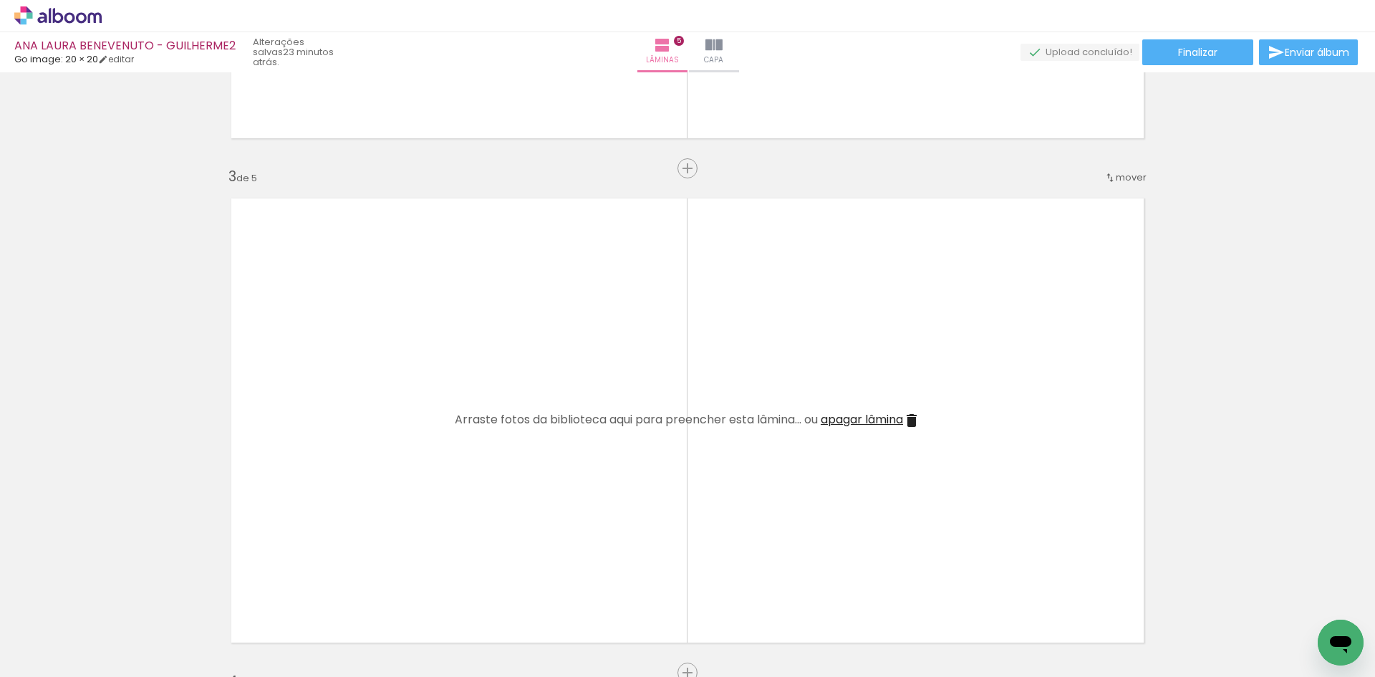
scroll to position [952, 0]
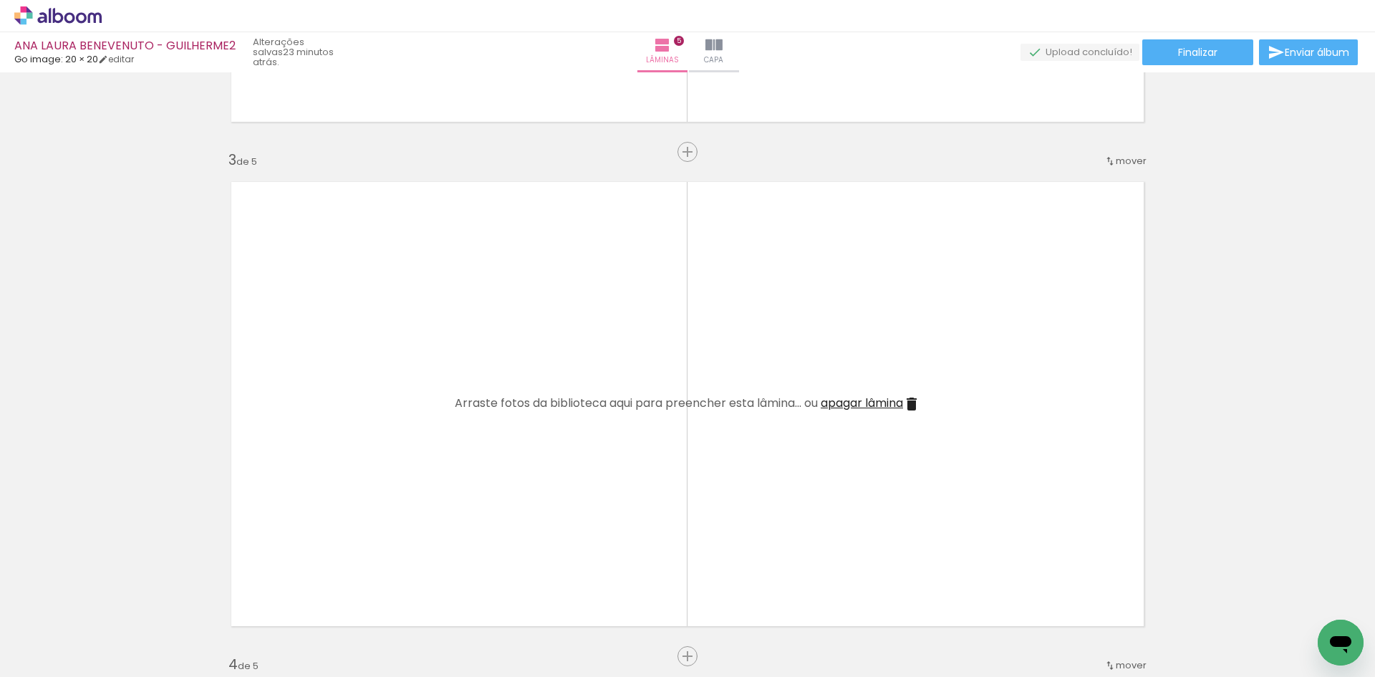
drag, startPoint x: 236, startPoint y: 621, endPoint x: 326, endPoint y: 460, distance: 184.6
click at [326, 460] on quentale-workspace at bounding box center [687, 338] width 1375 height 677
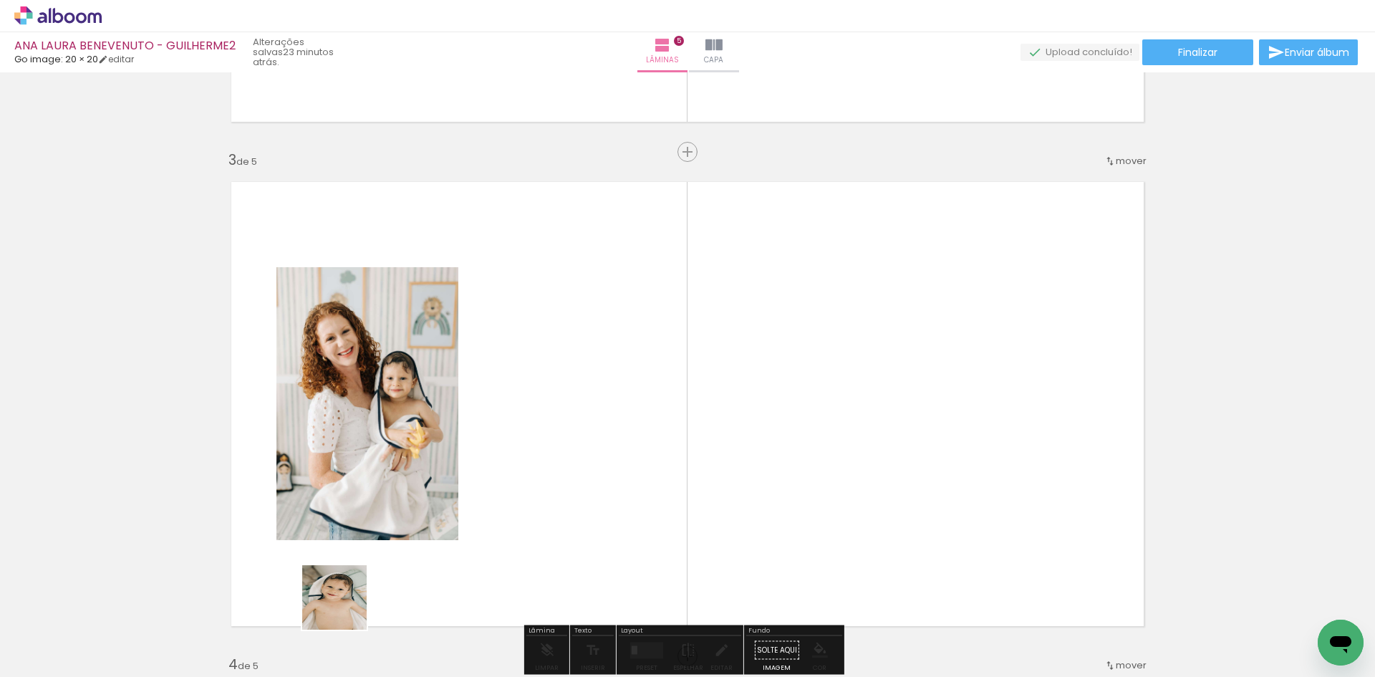
drag, startPoint x: 249, startPoint y: 629, endPoint x: 512, endPoint y: 517, distance: 285.8
click at [512, 517] on quentale-workspace at bounding box center [687, 338] width 1375 height 677
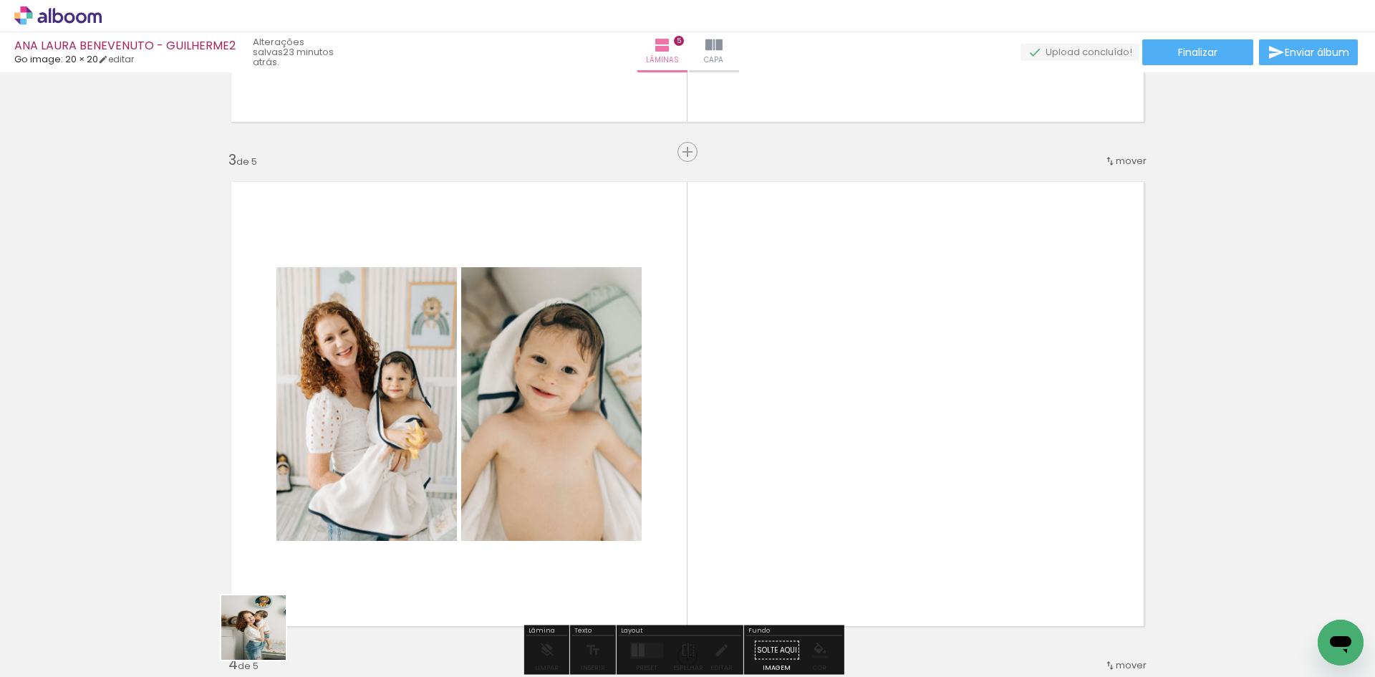
drag, startPoint x: 264, startPoint y: 638, endPoint x: 891, endPoint y: 438, distance: 657.6
click at [871, 482] on quentale-workspace at bounding box center [687, 338] width 1375 height 677
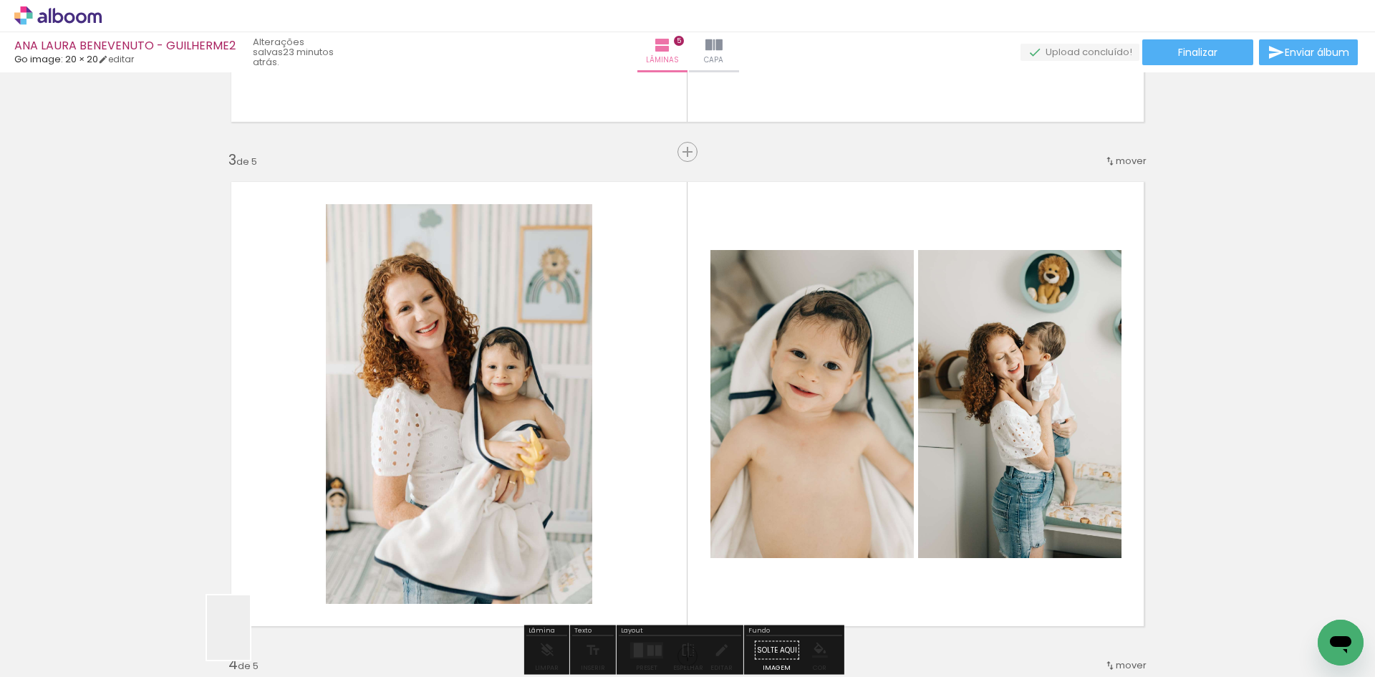
drag, startPoint x: 250, startPoint y: 638, endPoint x: 853, endPoint y: 452, distance: 631.6
click at [838, 468] on quentale-workspace at bounding box center [687, 338] width 1375 height 677
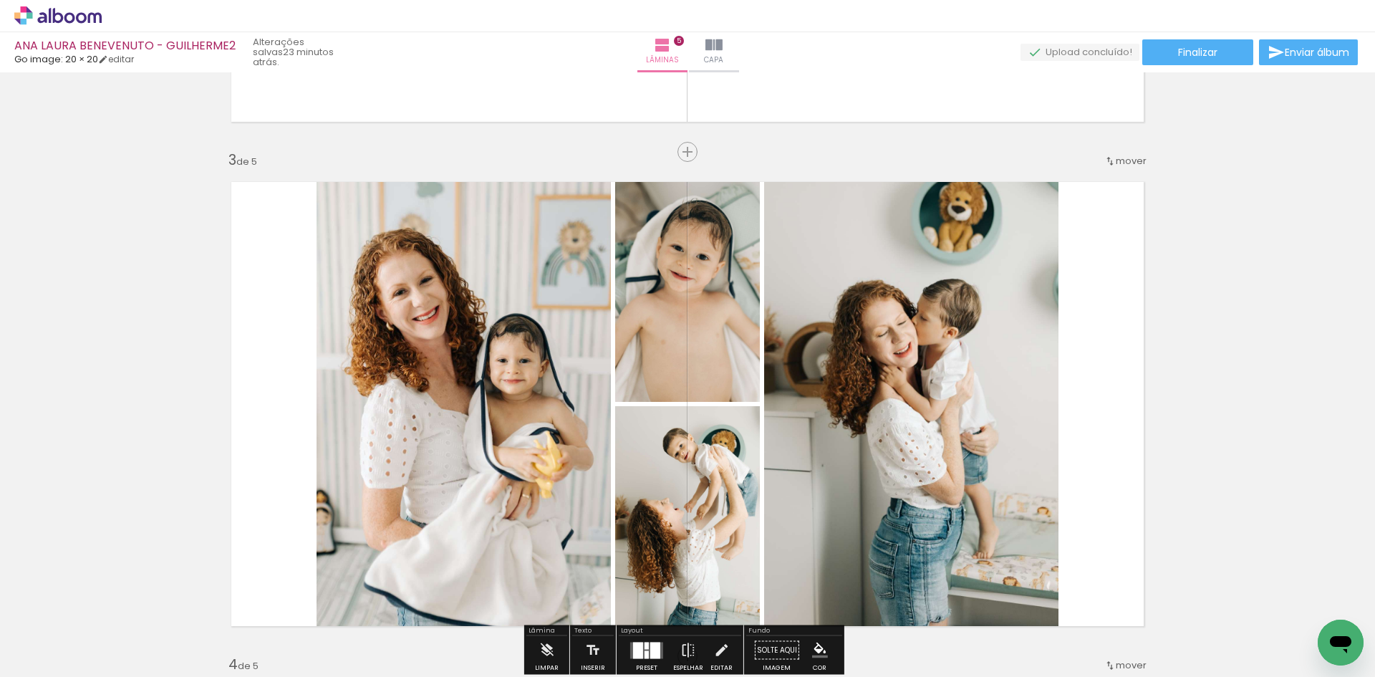
scroll to position [1095, 0]
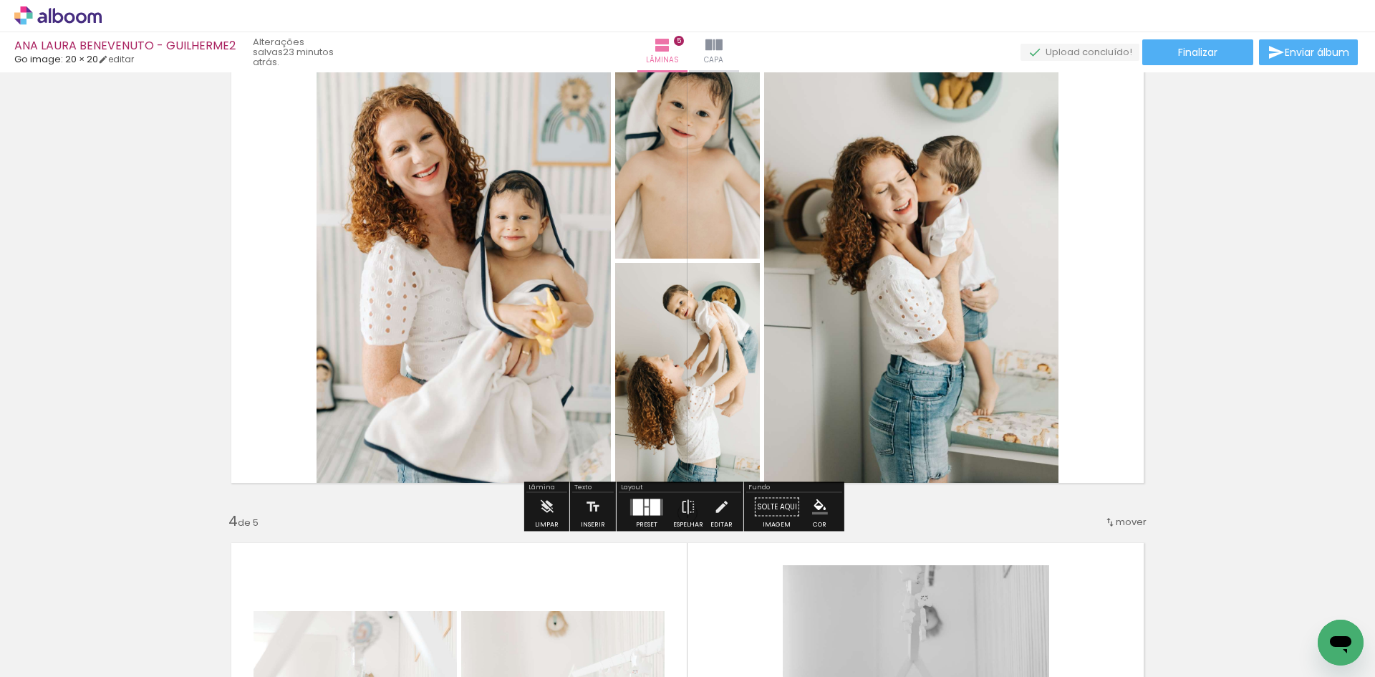
click at [652, 508] on div at bounding box center [655, 506] width 10 height 16
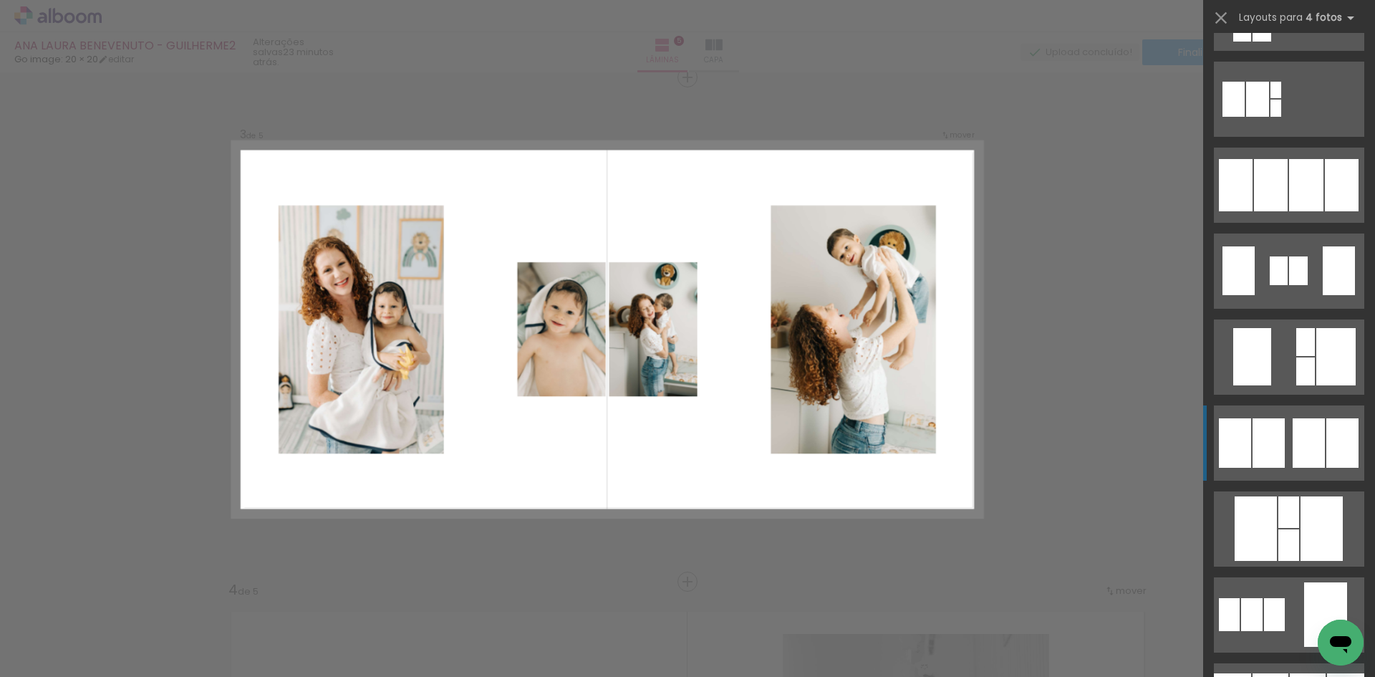
scroll to position [931, 0]
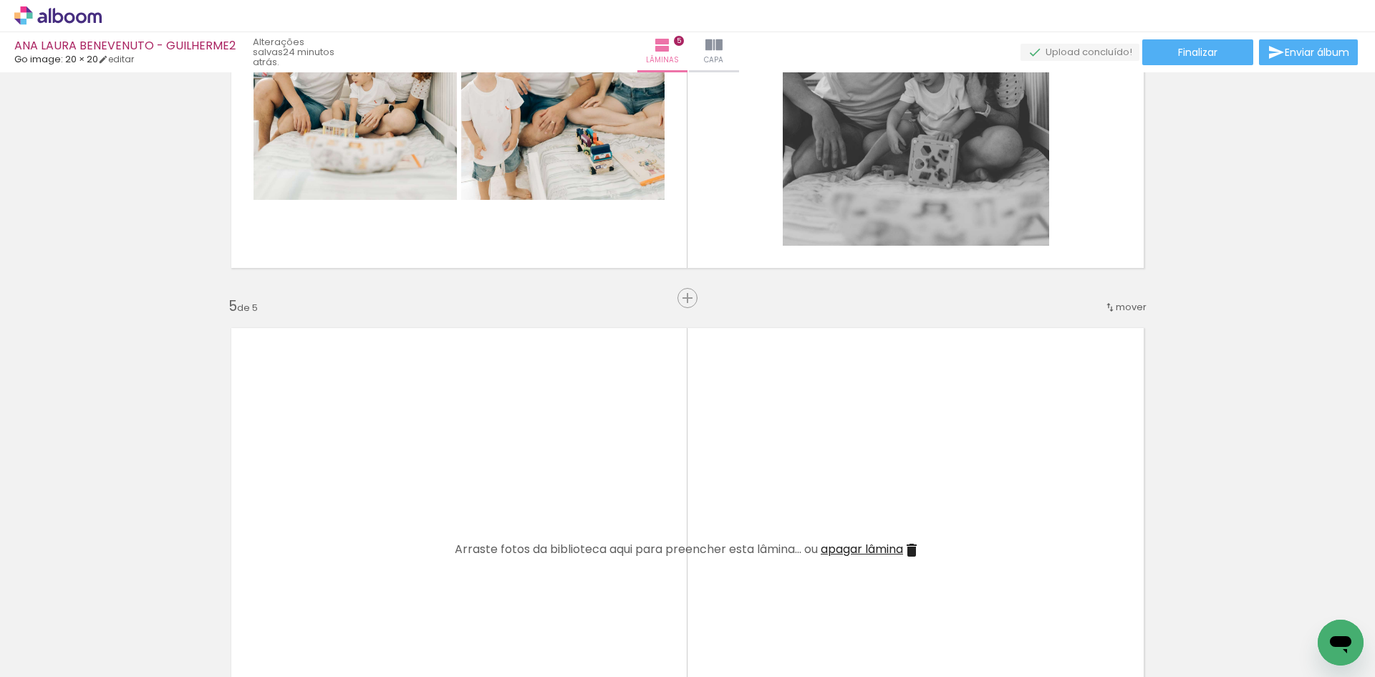
scroll to position [1886, 0]
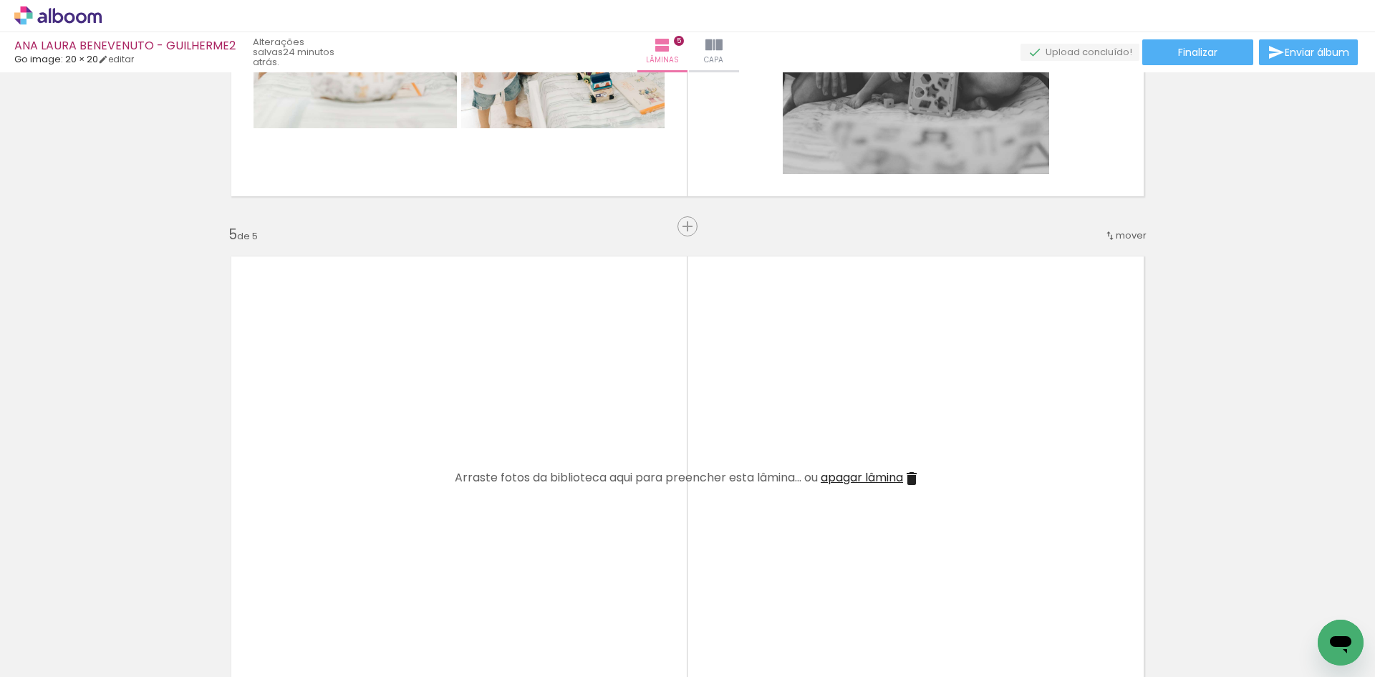
click at [120, 595] on iron-icon at bounding box center [112, 599] width 15 height 15
click at [67, 664] on span "Adicionar Fotos" at bounding box center [50, 669] width 43 height 16
click at [0, 0] on input "file" at bounding box center [0, 0] width 0 height 0
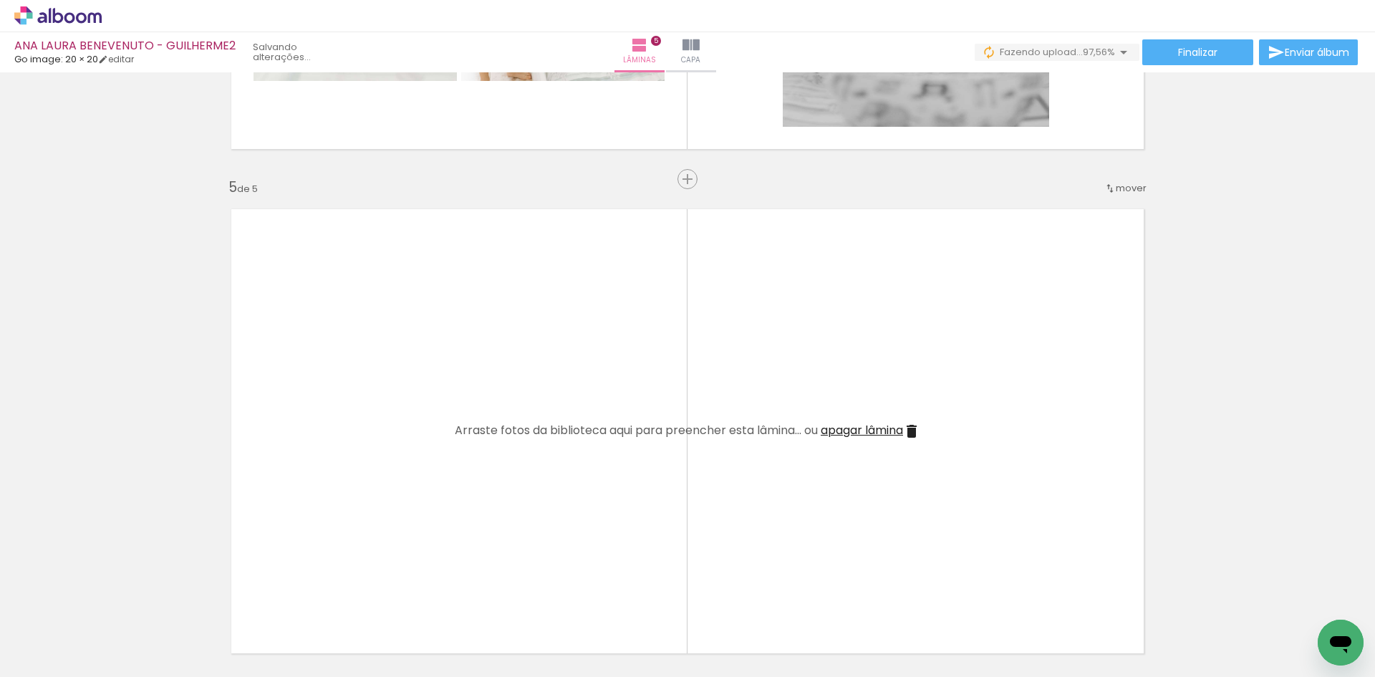
scroll to position [2005, 0]
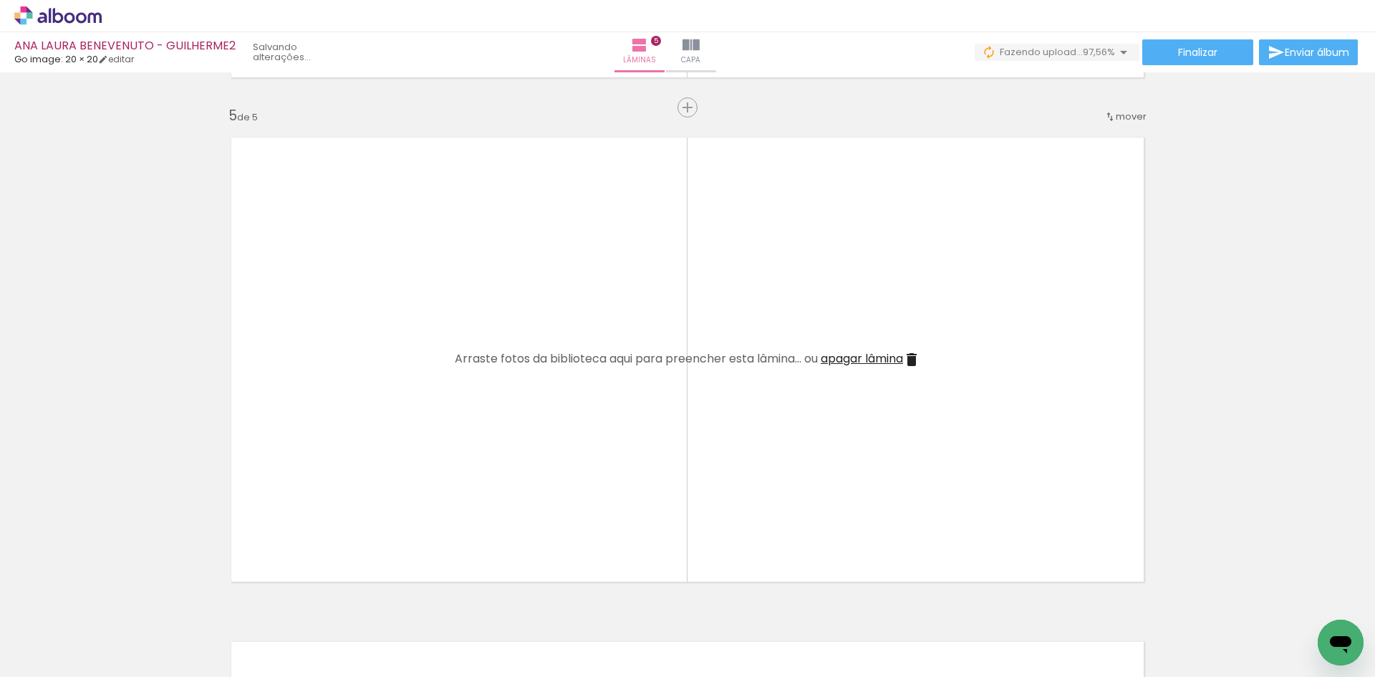
click at [320, 492] on quentale-layouter at bounding box center [687, 359] width 937 height 468
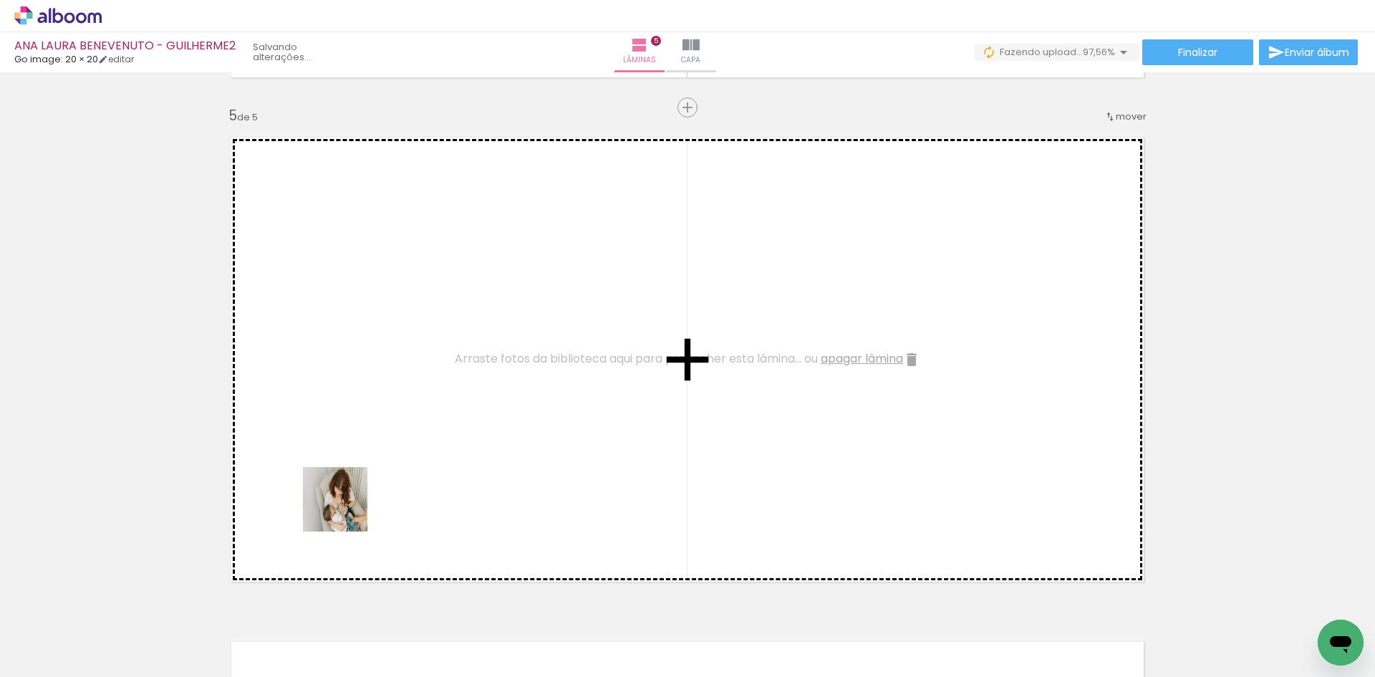
drag, startPoint x: 321, startPoint y: 621, endPoint x: 348, endPoint y: 414, distance: 209.3
click at [348, 414] on quentale-workspace at bounding box center [687, 338] width 1375 height 677
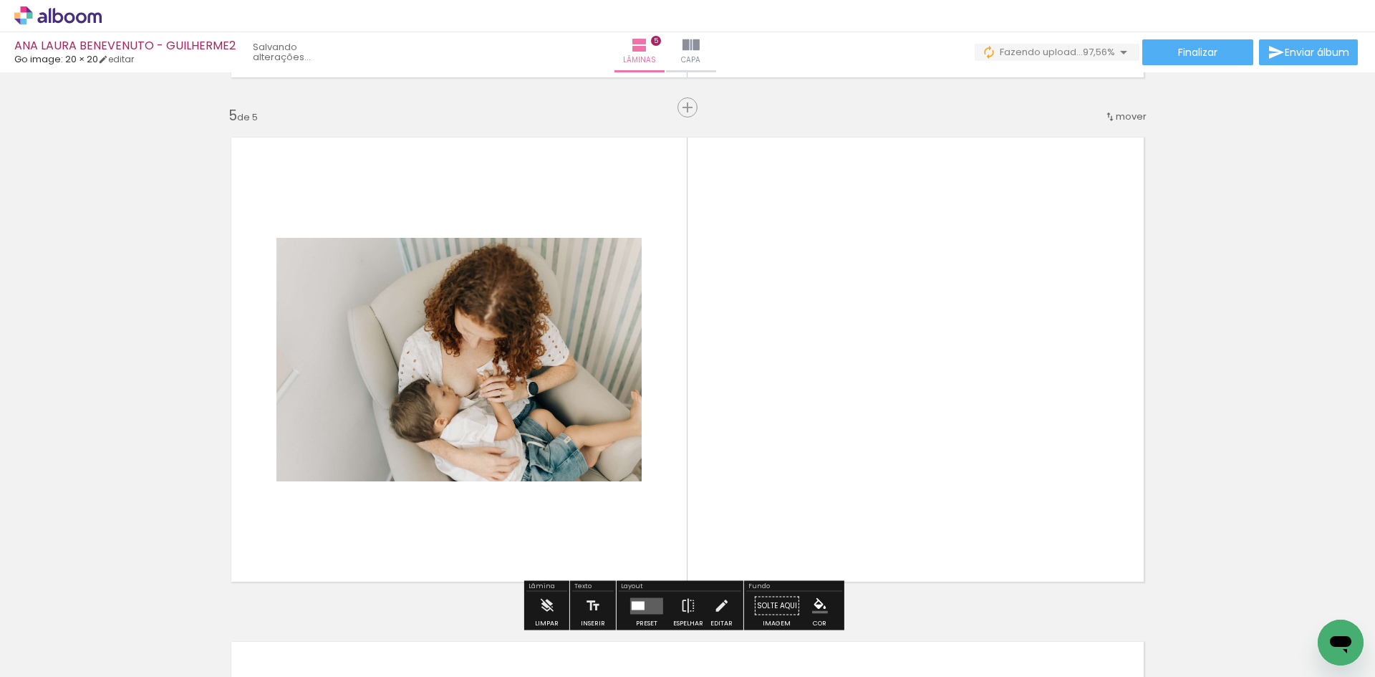
drag, startPoint x: 234, startPoint y: 647, endPoint x: 344, endPoint y: 513, distance: 172.4
click at [340, 525] on quentale-workspace at bounding box center [687, 338] width 1375 height 677
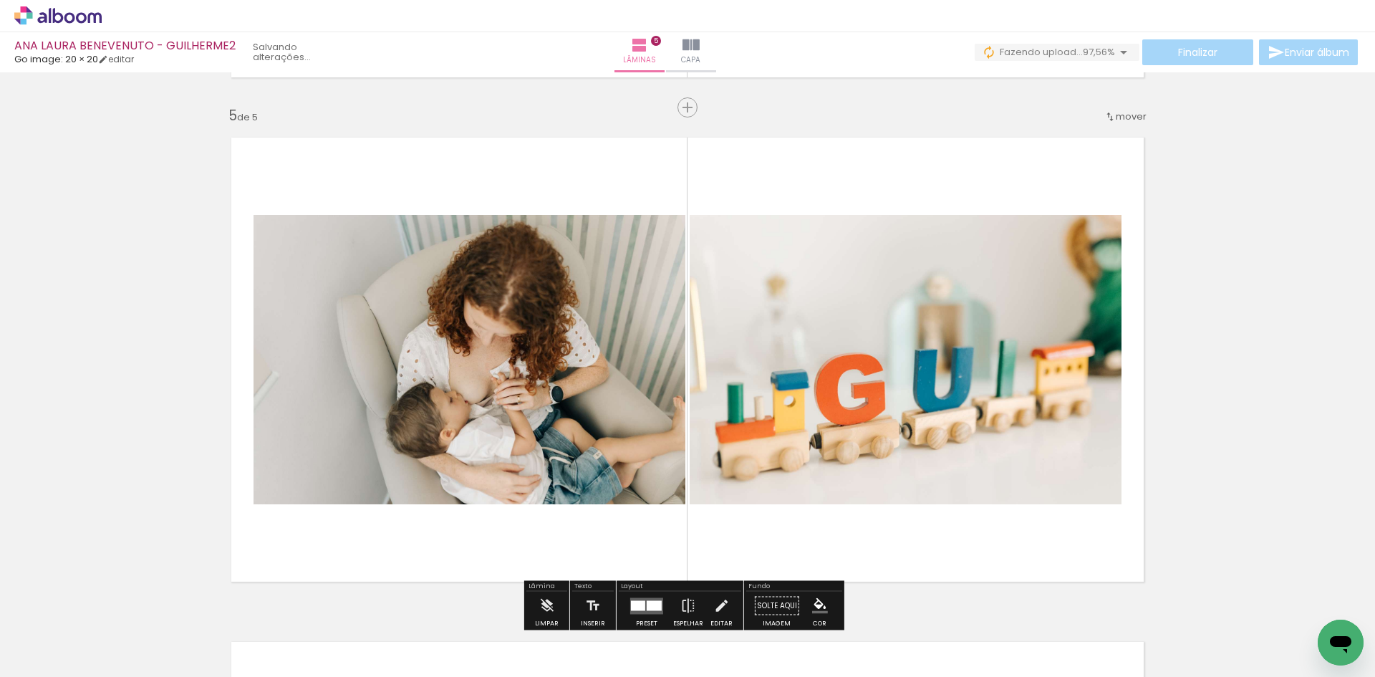
drag, startPoint x: 249, startPoint y: 638, endPoint x: 359, endPoint y: 465, distance: 204.8
click at [357, 473] on quentale-workspace at bounding box center [687, 338] width 1375 height 677
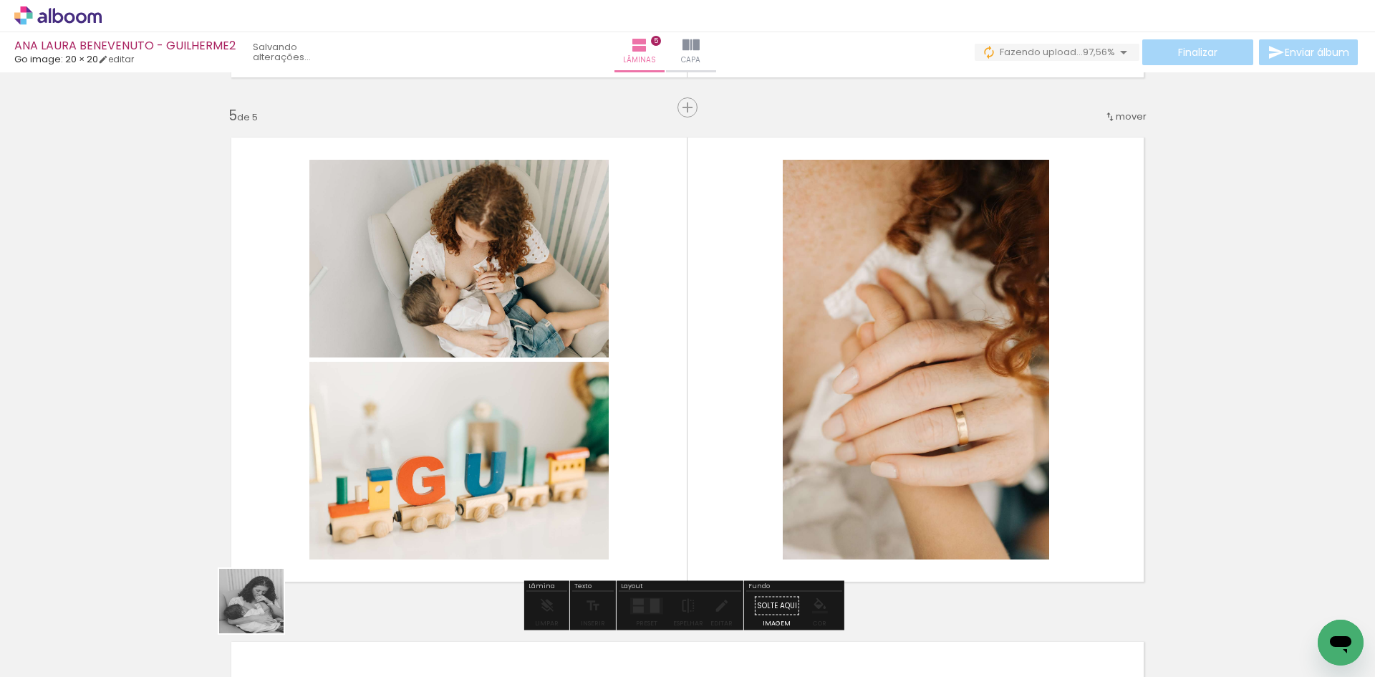
drag, startPoint x: 244, startPoint y: 654, endPoint x: 285, endPoint y: 536, distance: 125.7
click at [286, 541] on quentale-workspace at bounding box center [687, 338] width 1375 height 677
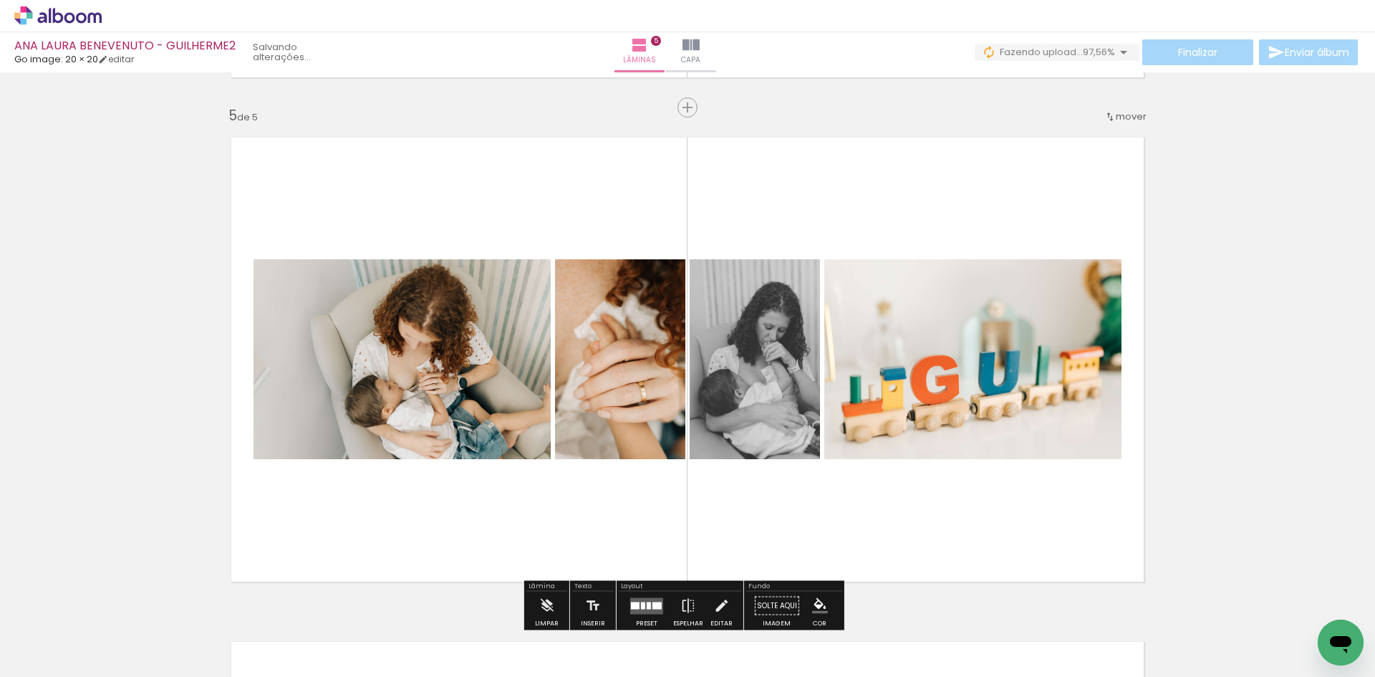
drag, startPoint x: 256, startPoint y: 645, endPoint x: 381, endPoint y: 450, distance: 232.2
click at [365, 475] on quentale-workspace at bounding box center [687, 338] width 1375 height 677
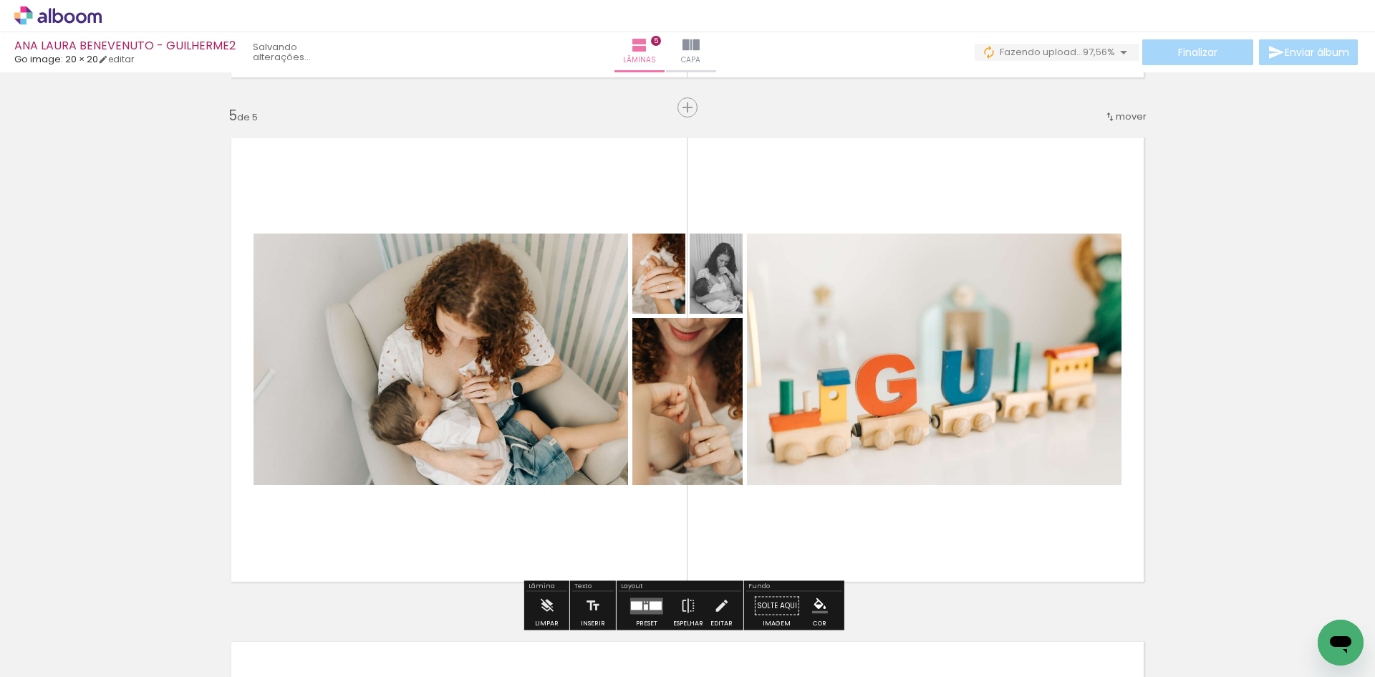
scroll to position [2220, 0]
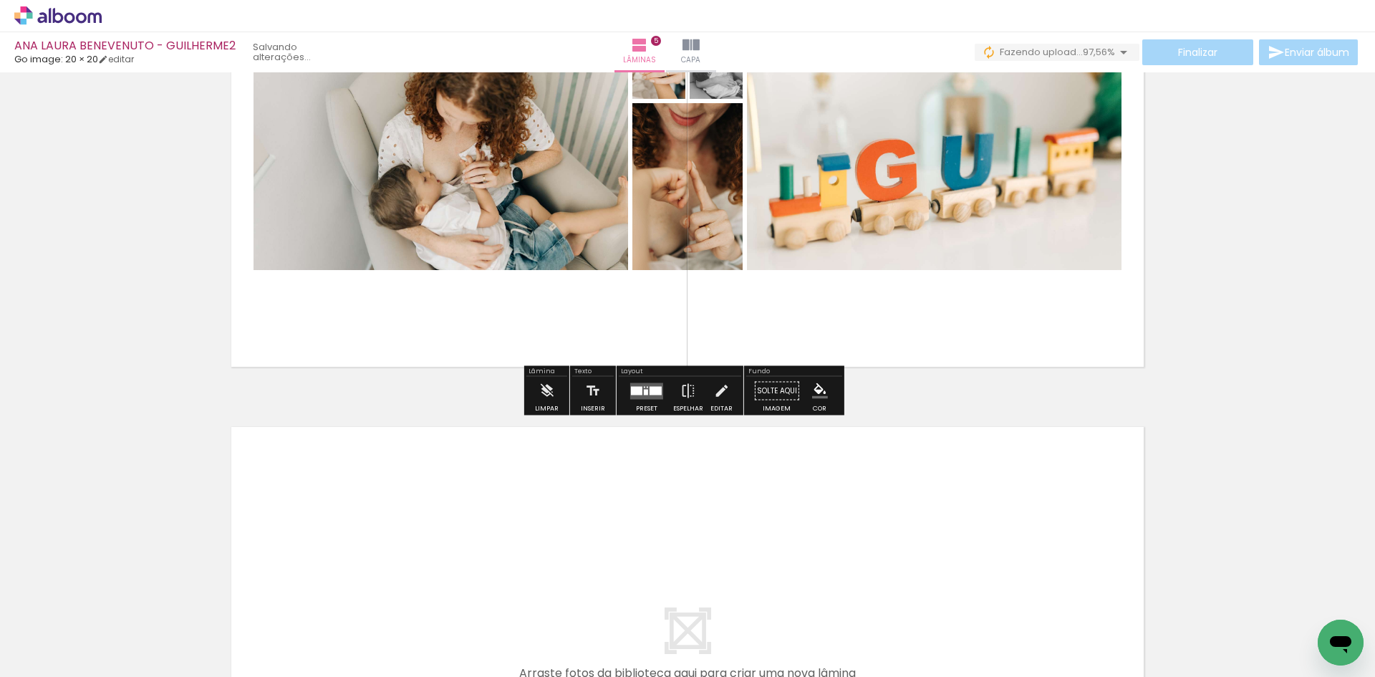
click at [647, 397] on quentale-layouter at bounding box center [646, 390] width 33 height 16
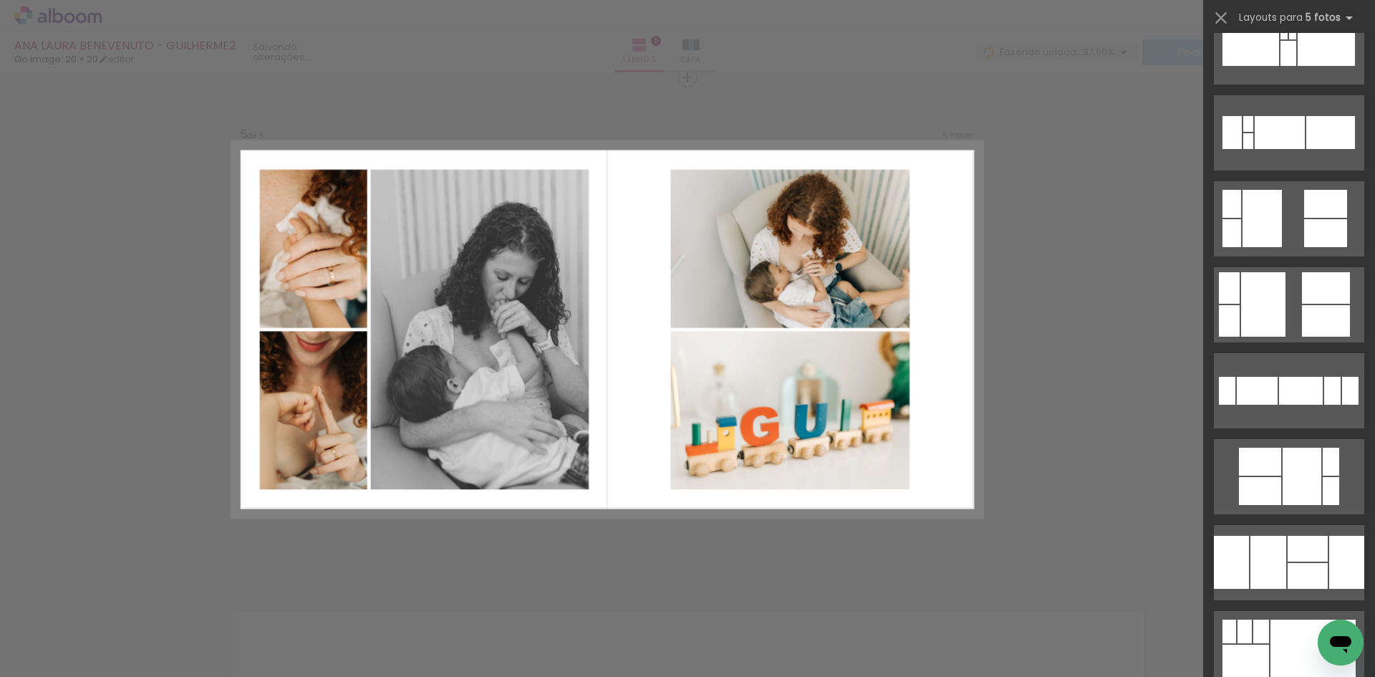
scroll to position [931, 0]
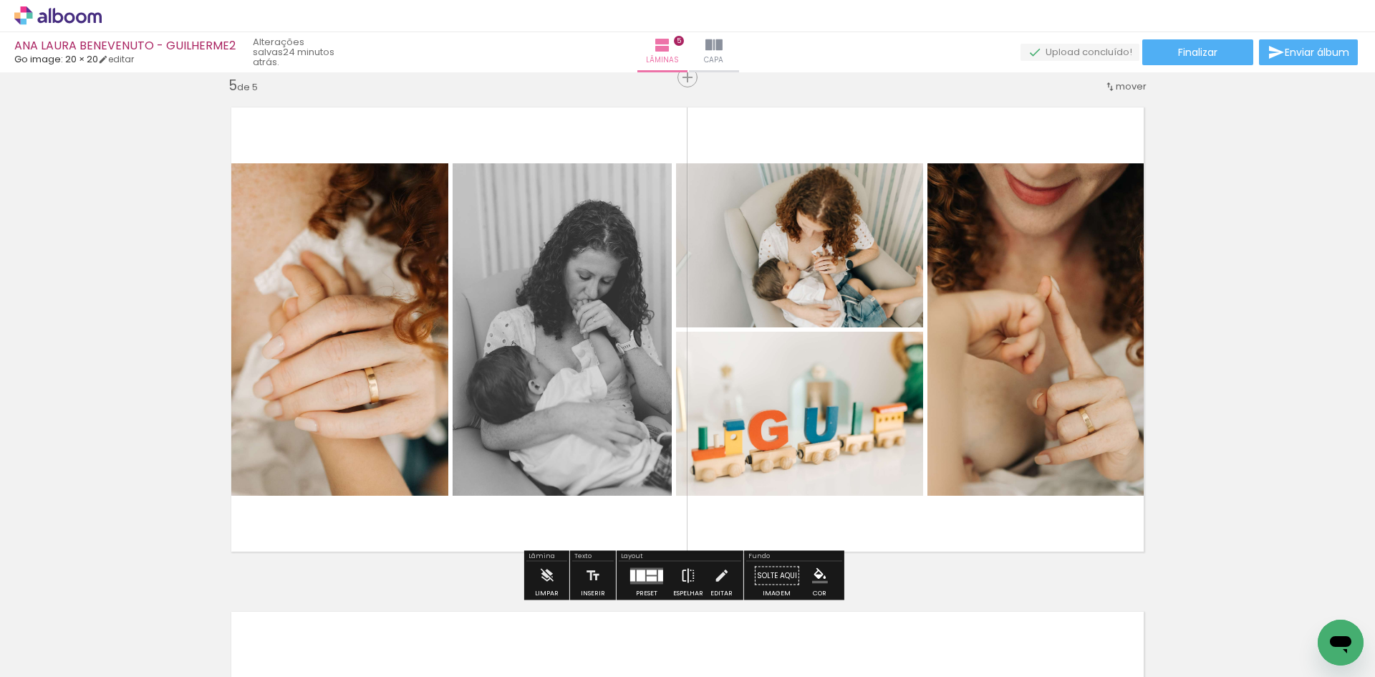
click at [687, 577] on iron-icon at bounding box center [688, 575] width 16 height 29
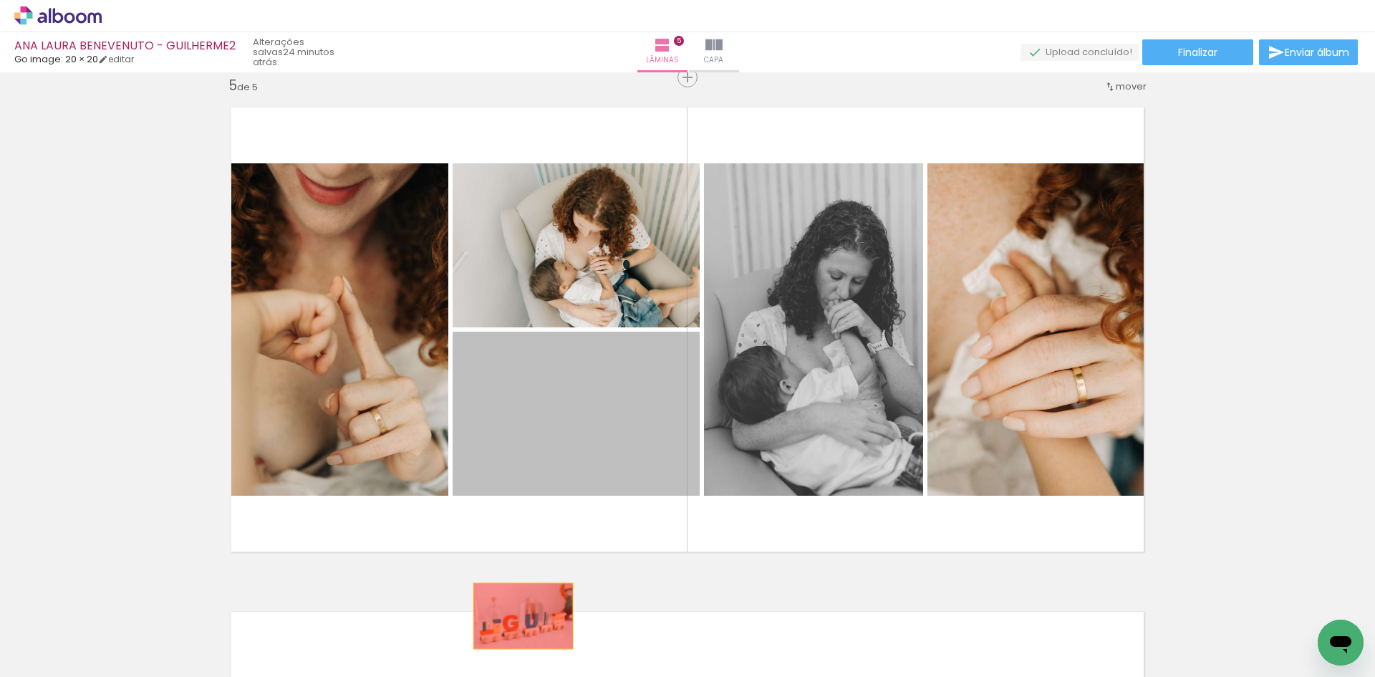
drag, startPoint x: 580, startPoint y: 437, endPoint x: 518, endPoint y: 616, distance: 188.9
click at [518, 616] on quentale-workspace at bounding box center [687, 338] width 1375 height 677
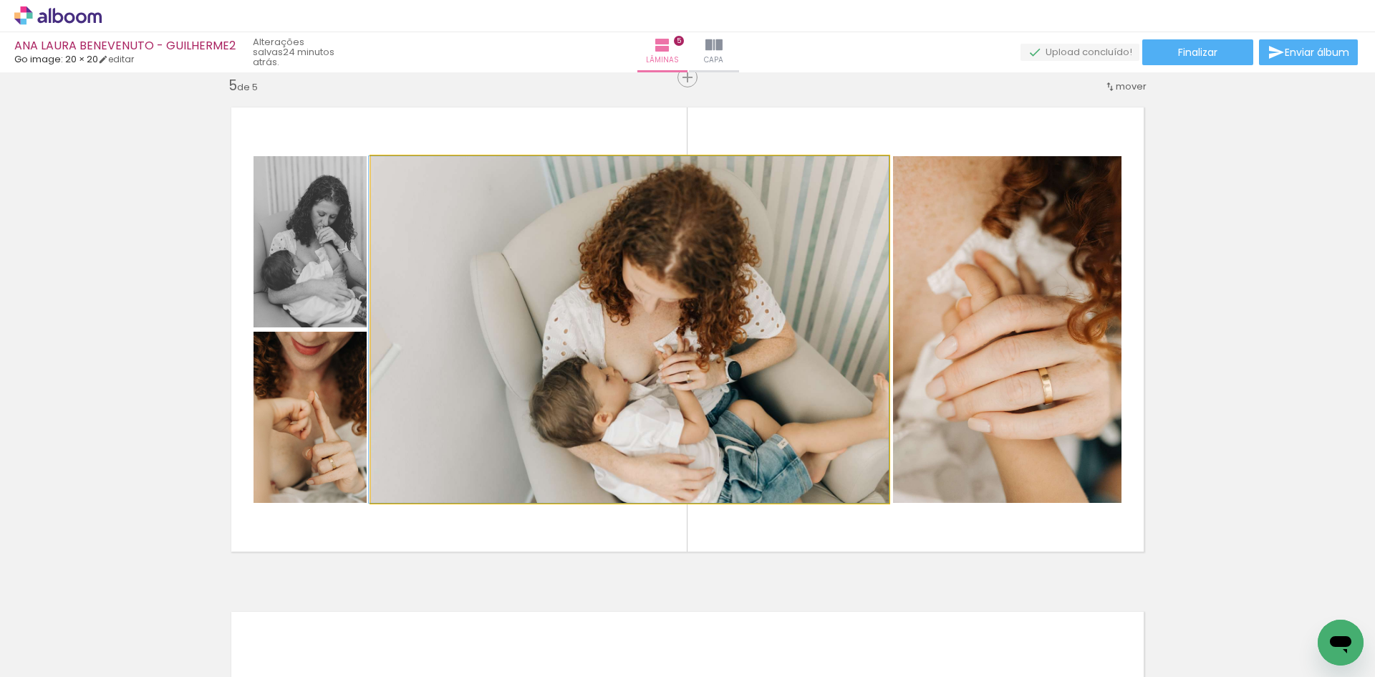
drag, startPoint x: 548, startPoint y: 416, endPoint x: 445, endPoint y: 638, distance: 244.7
click at [451, 634] on quentale-workspace at bounding box center [687, 338] width 1375 height 677
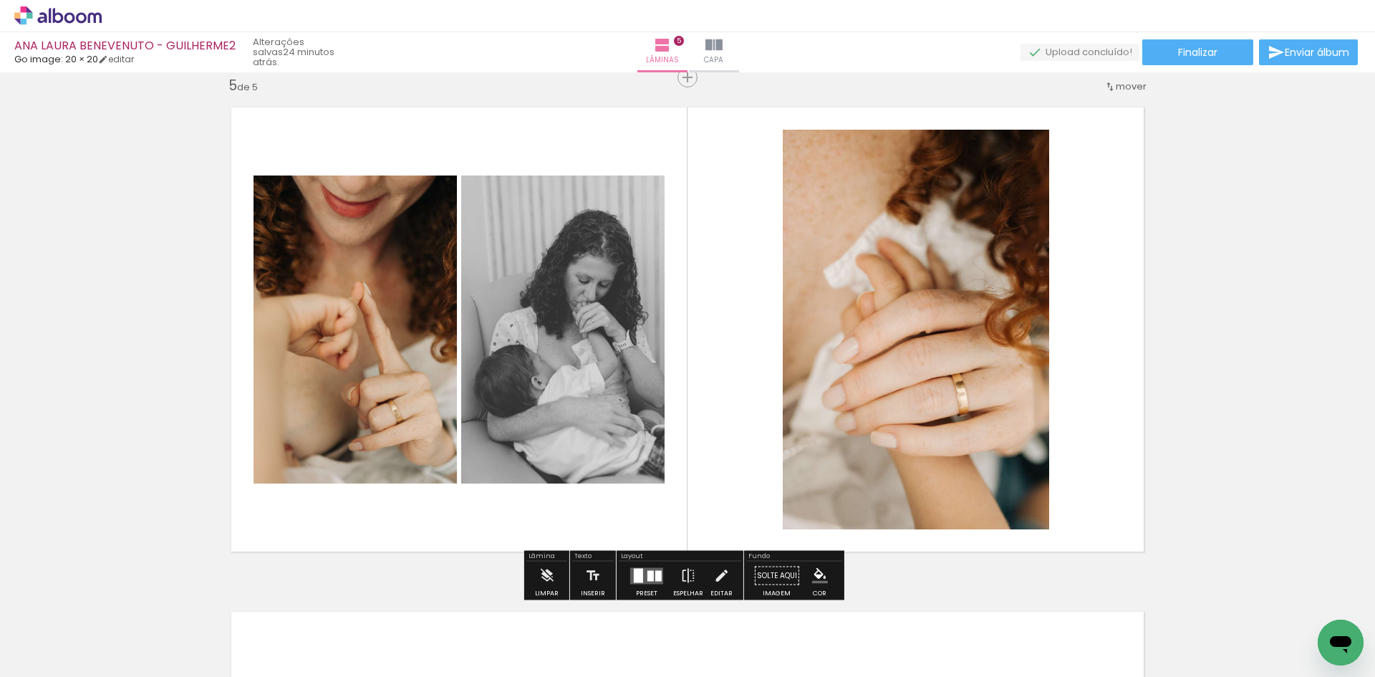
click at [655, 576] on div at bounding box center [658, 575] width 6 height 11
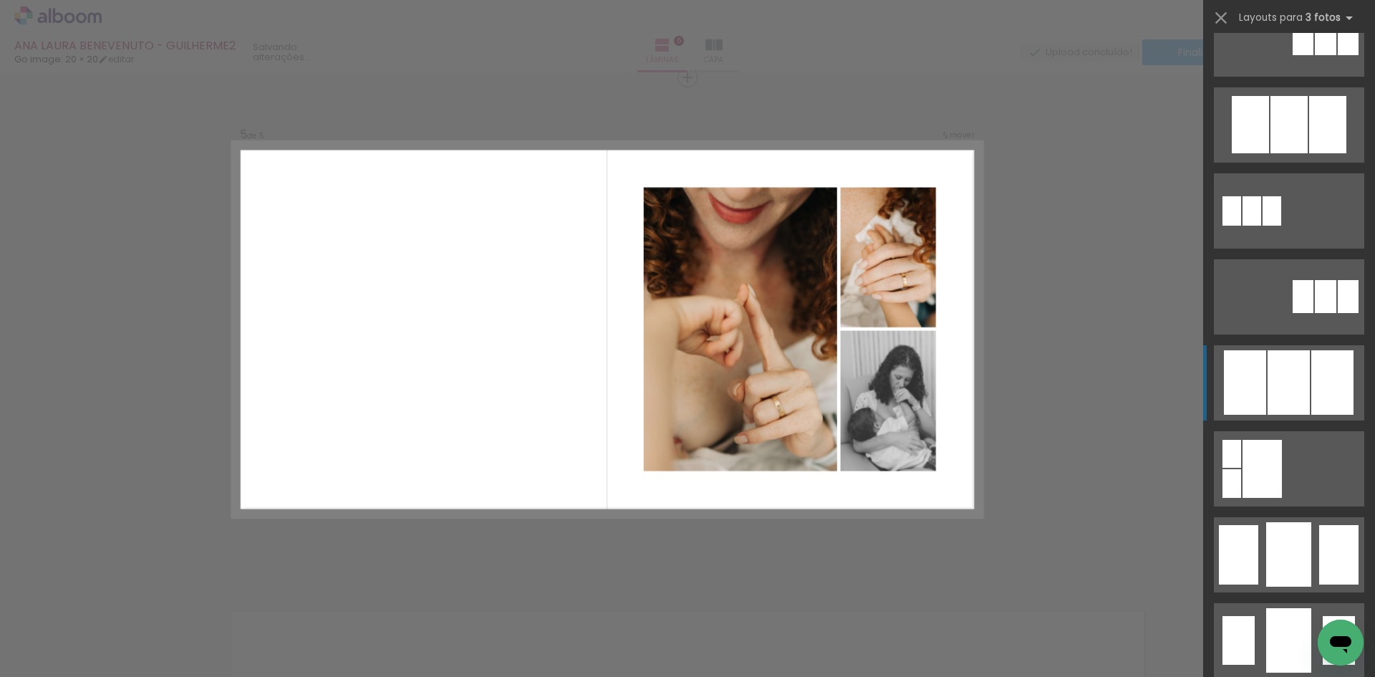
scroll to position [644, 0]
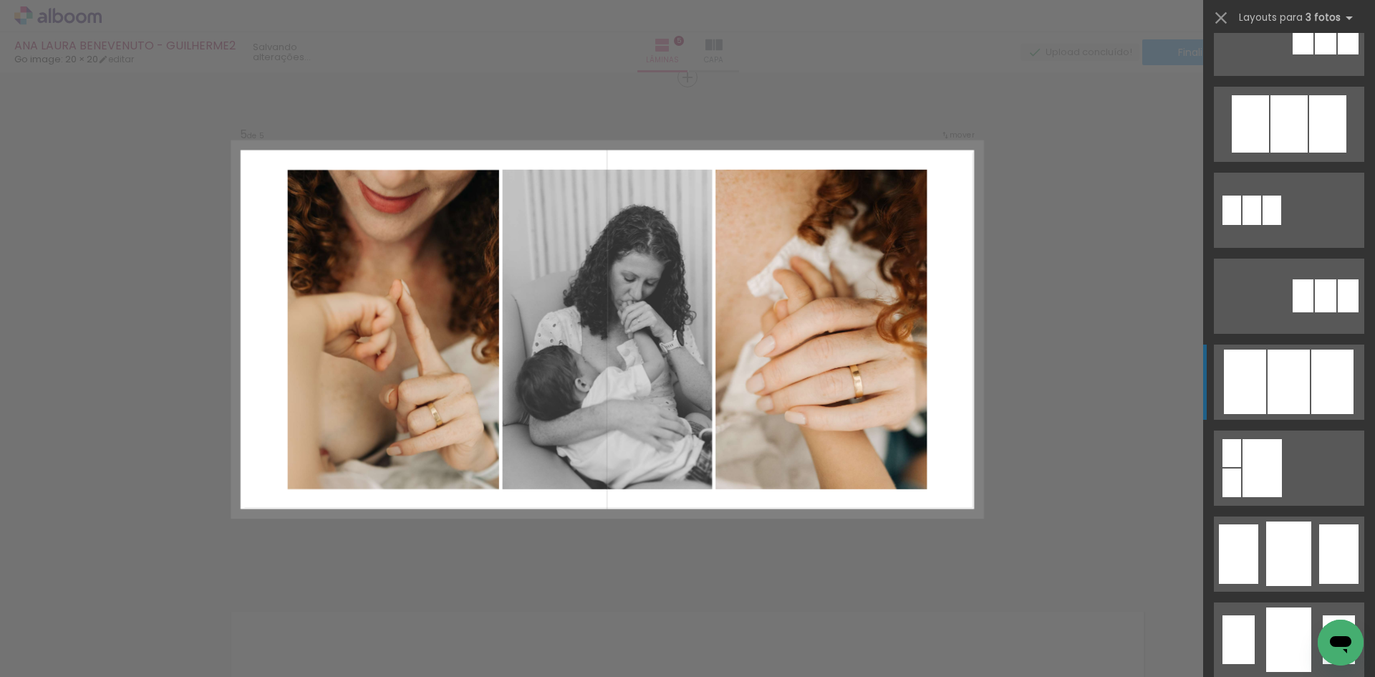
click at [1298, 153] on div at bounding box center [1288, 123] width 37 height 57
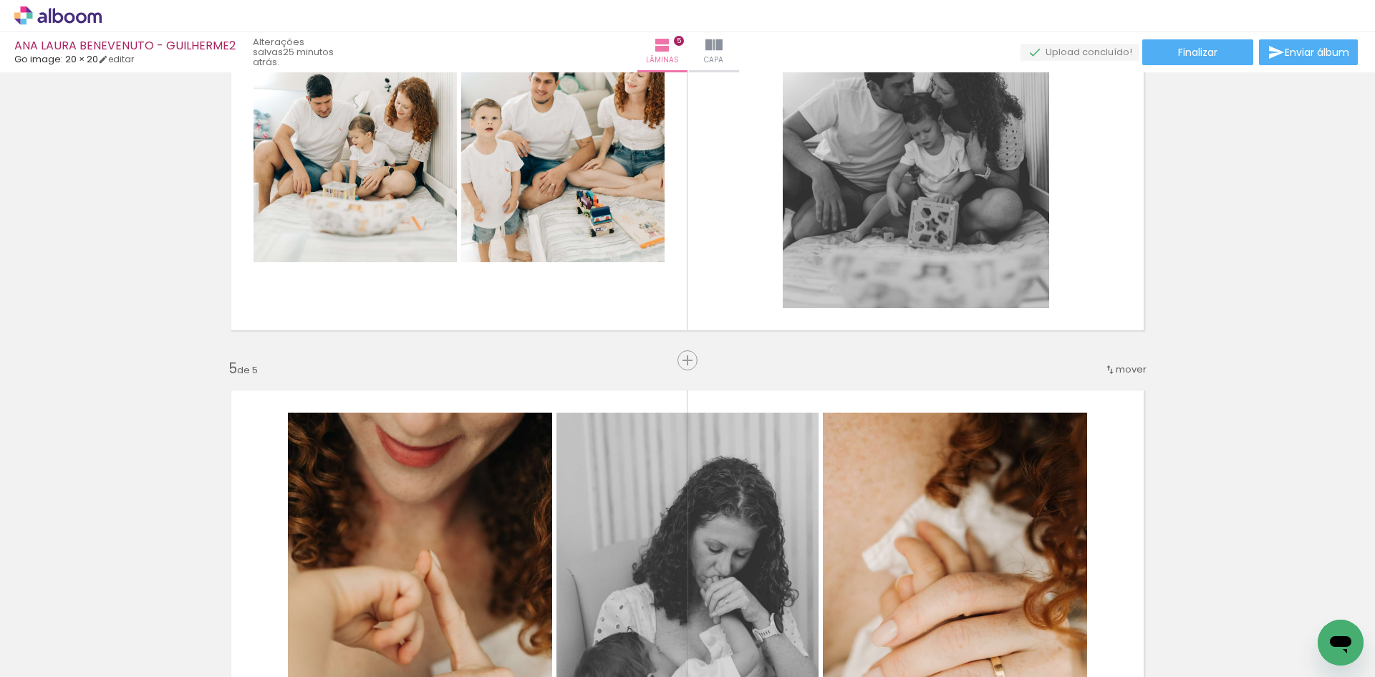
scroll to position [1748, 0]
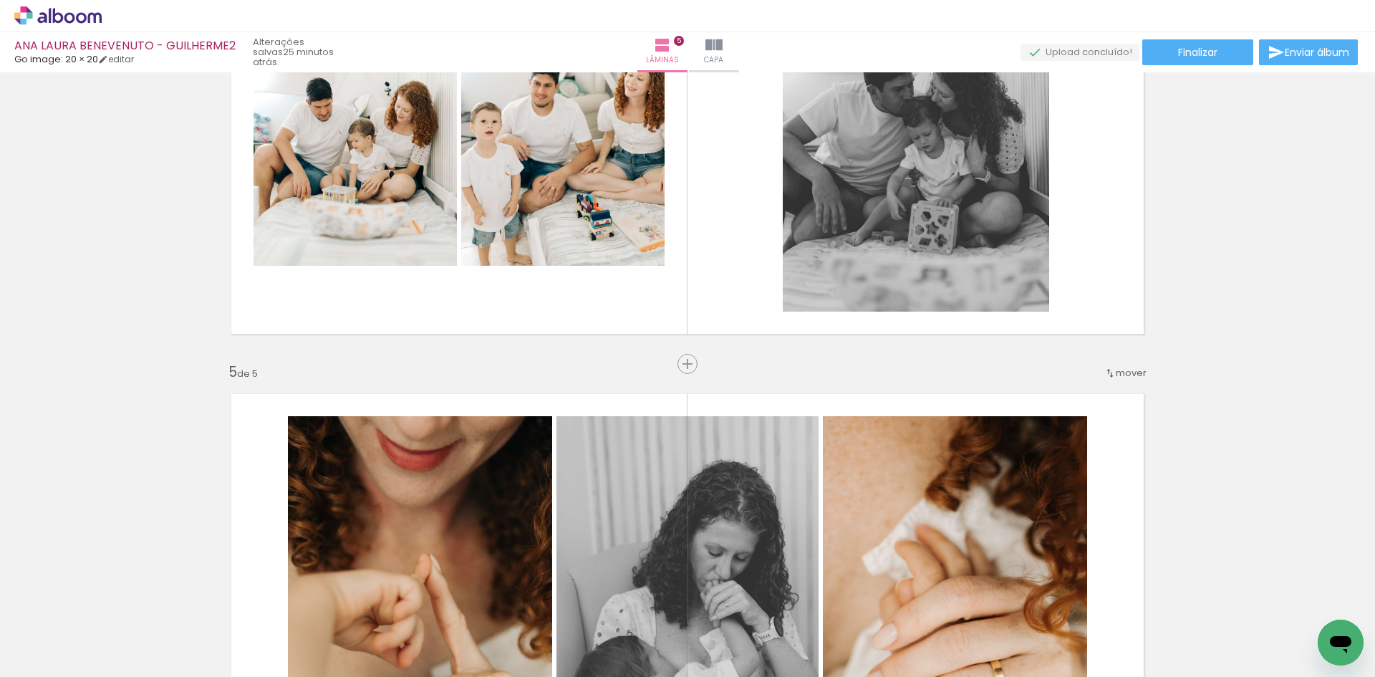
click at [672, 367] on span "Inserir lâmina" at bounding box center [694, 363] width 56 height 9
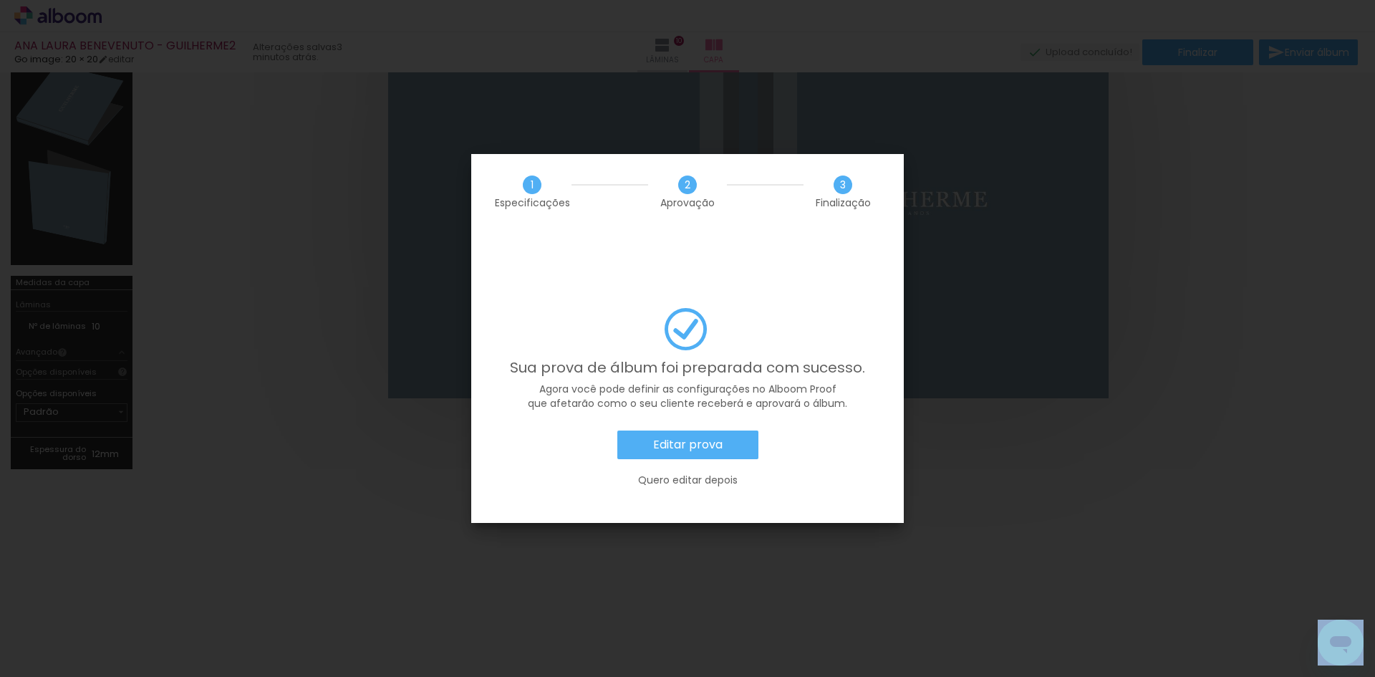
scroll to position [86, 0]
click at [720, 394] on div "Sua prova de álbum foi preparada com sucesso. Agora você pode definir as config…" at bounding box center [688, 404] width 390 height 193
click at [720, 430] on paper-button "Editar prova" at bounding box center [687, 444] width 141 height 29
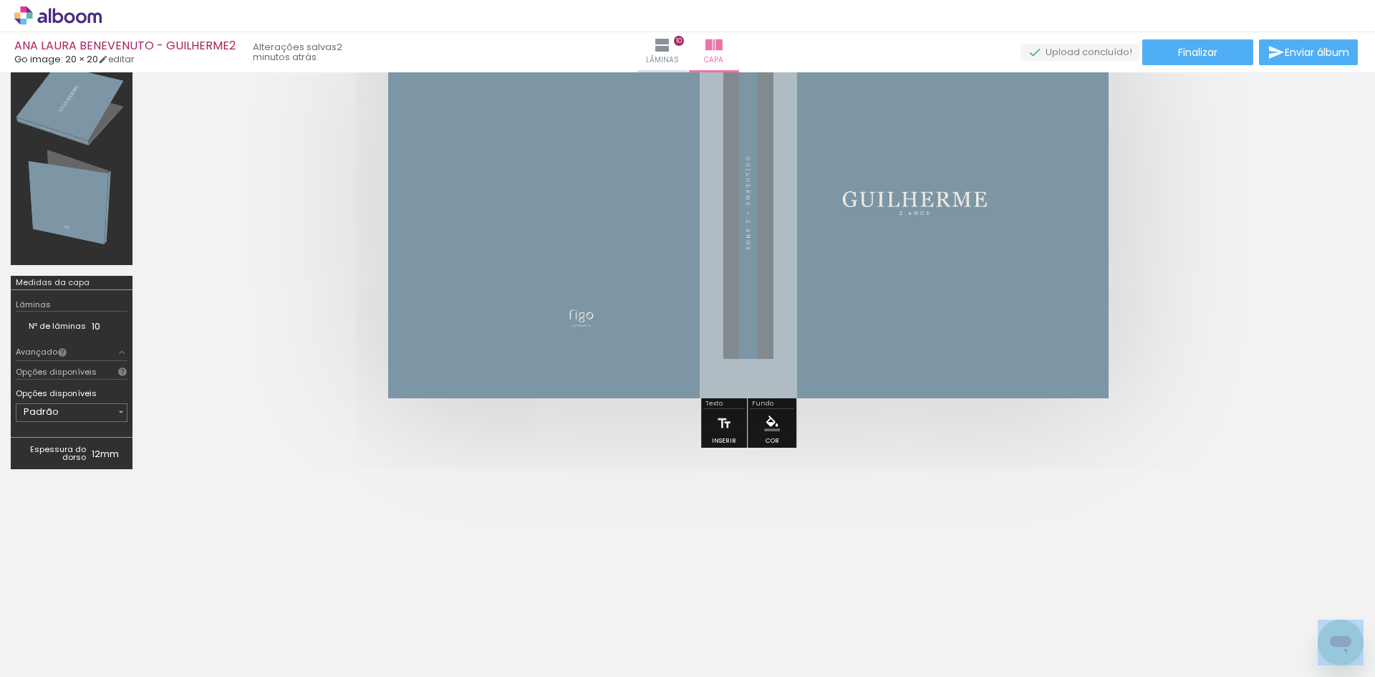
click at [24, 6] on icon at bounding box center [57, 15] width 87 height 19
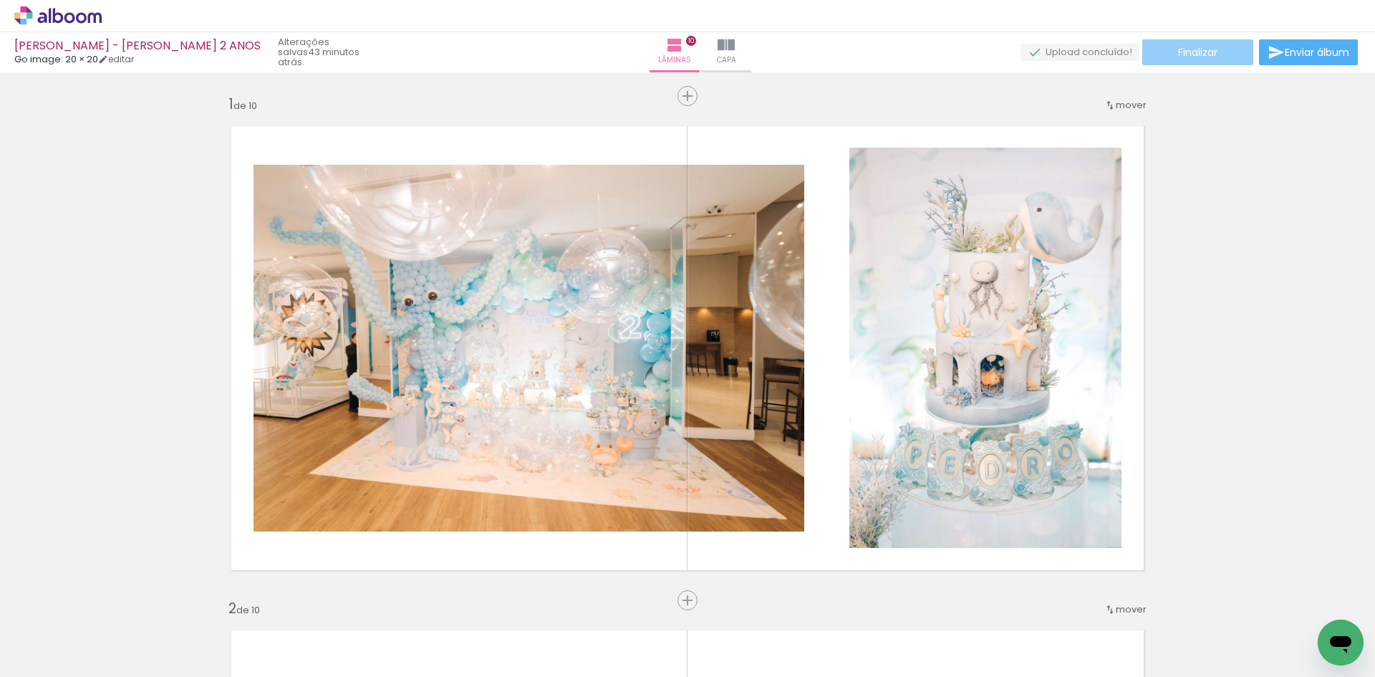
click at [1194, 54] on span "Finalizar" at bounding box center [1197, 52] width 39 height 10
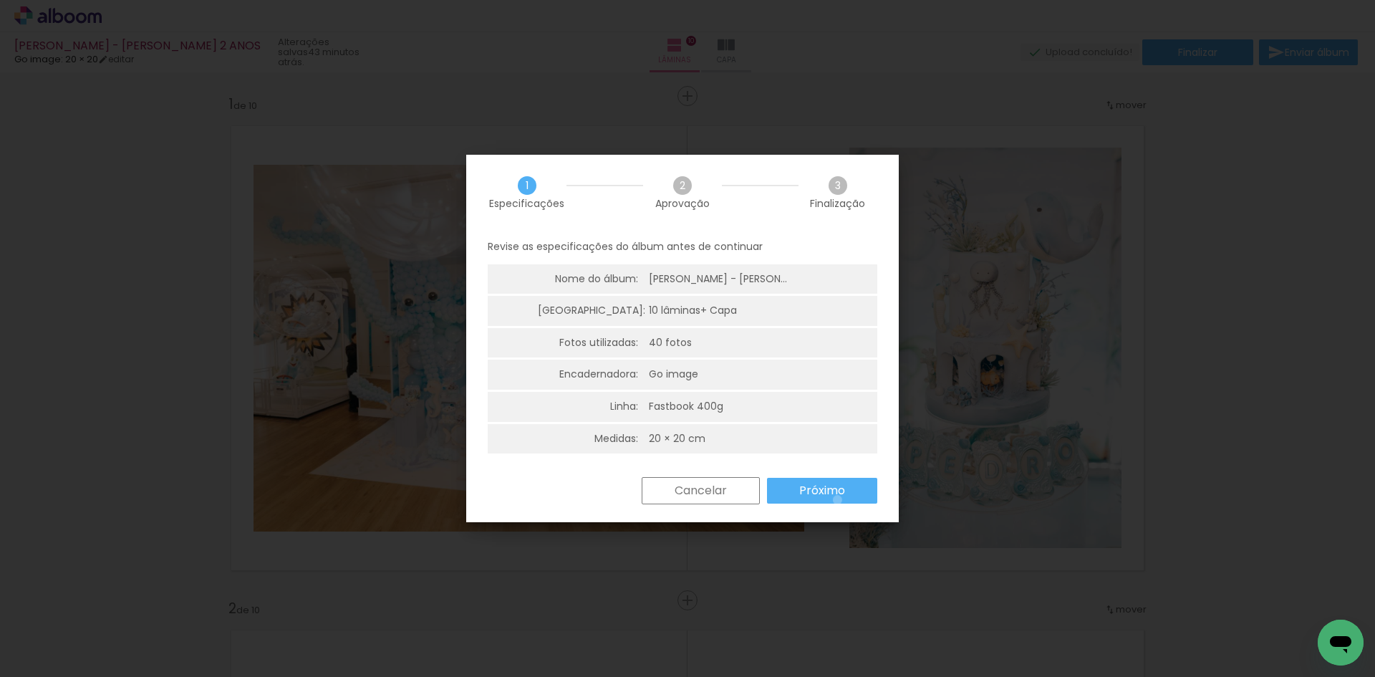
click at [837, 500] on paper-button "Próximo" at bounding box center [822, 491] width 110 height 26
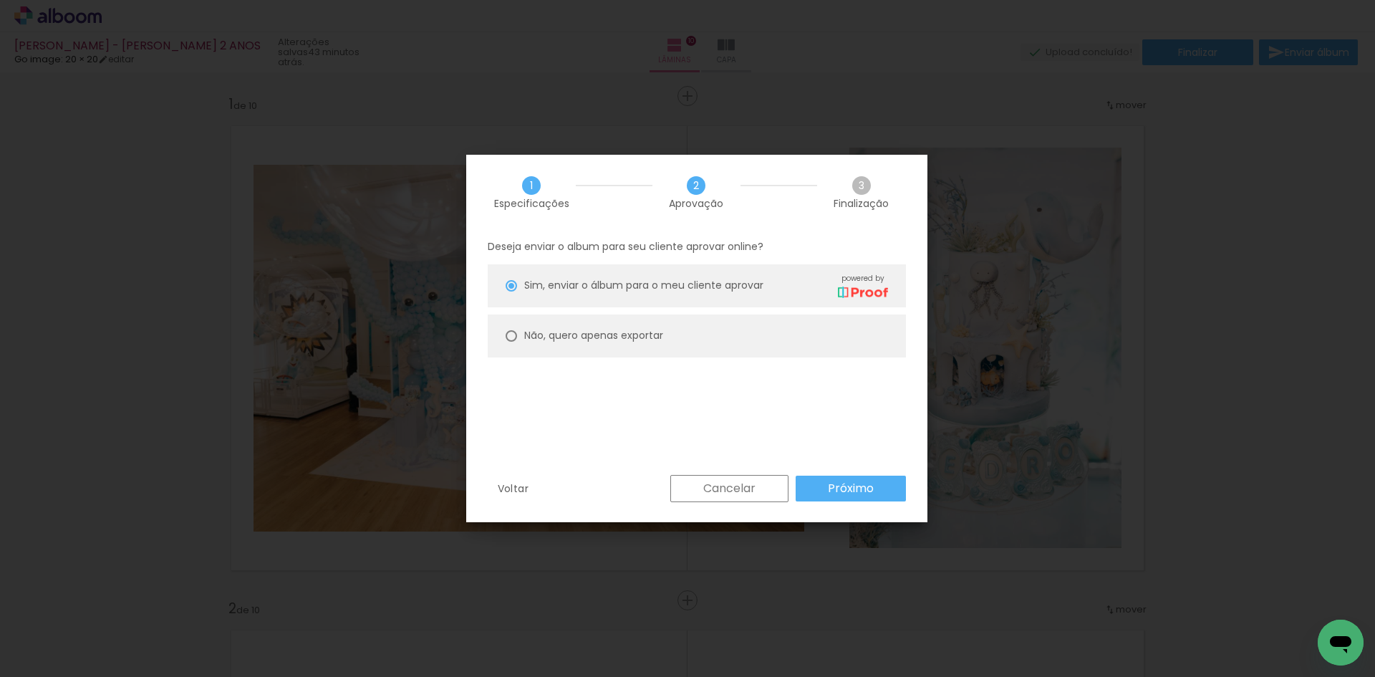
click at [697, 325] on paper-radio-button "Não, quero apenas exportar" at bounding box center [697, 335] width 418 height 43
type paper-radio-button "on"
click at [0, 0] on slot "Próximo" at bounding box center [0, 0] width 0 height 0
type input "Alta, 300 DPI"
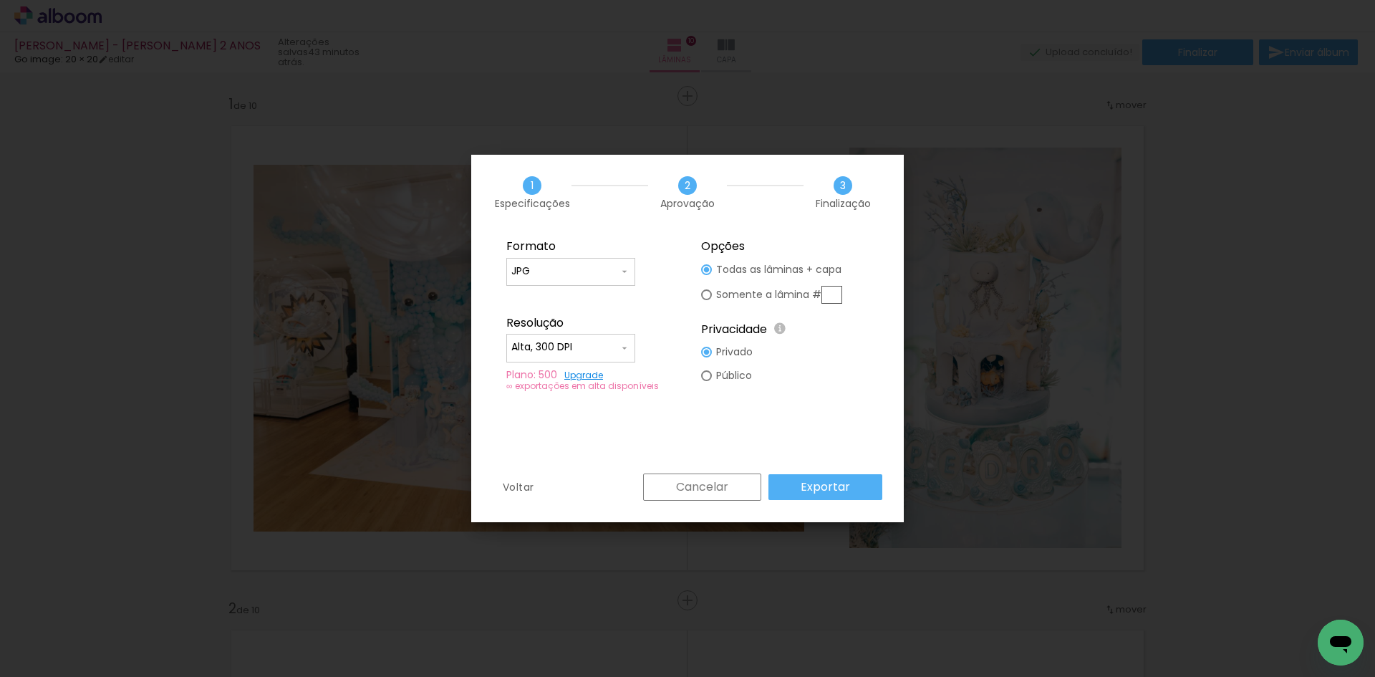
click at [856, 485] on paper-button "Exportar" at bounding box center [825, 487] width 114 height 26
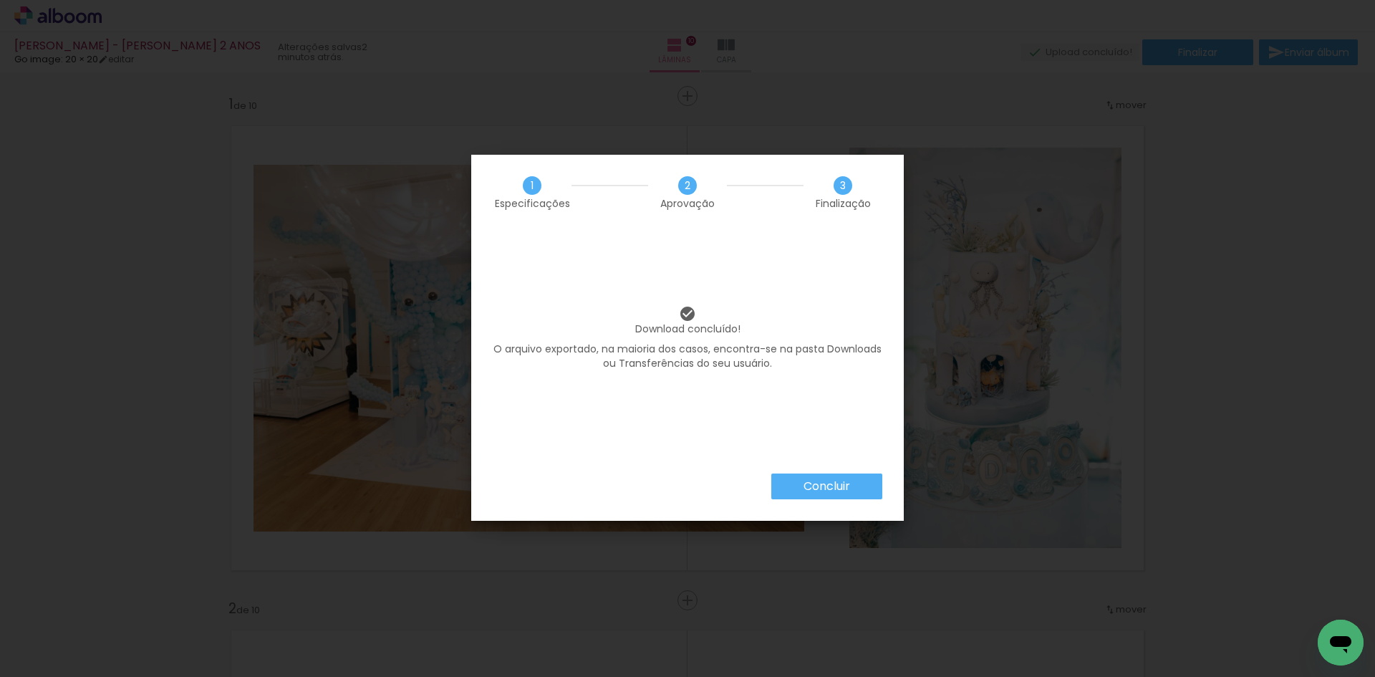
click at [0, 0] on slot "Concluir" at bounding box center [0, 0] width 0 height 0
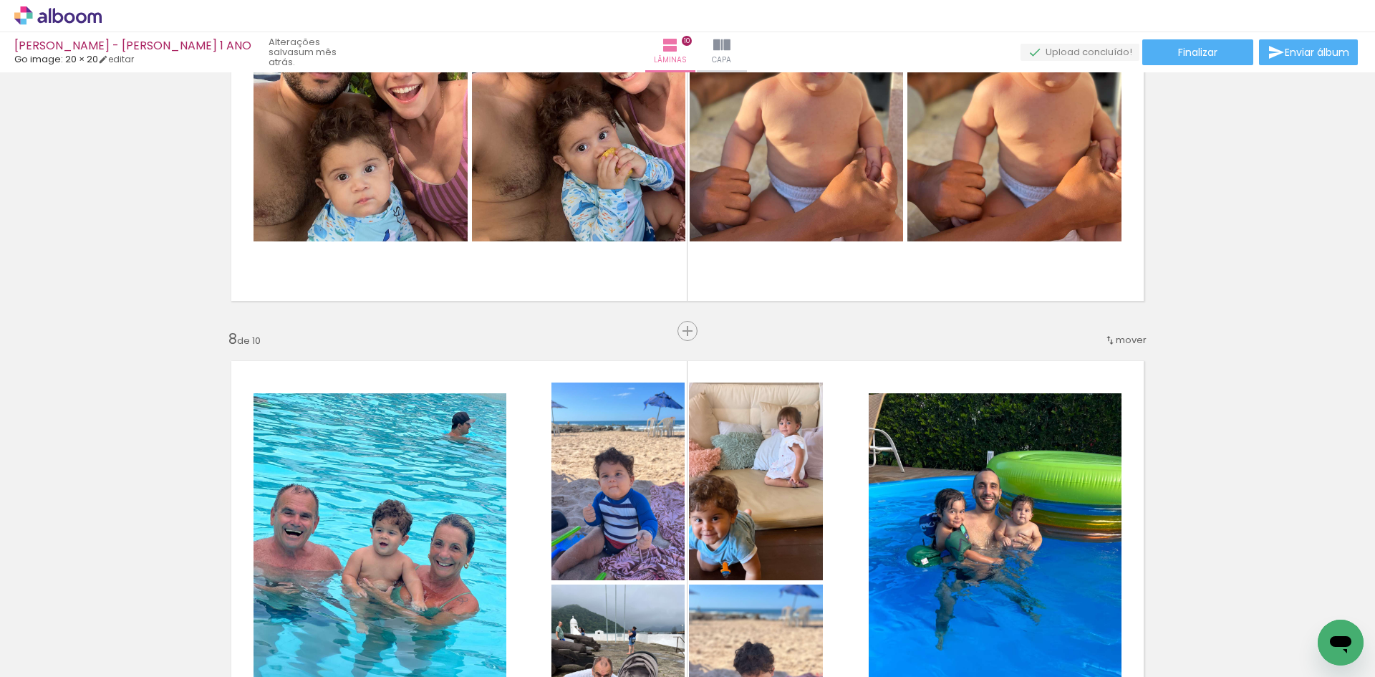
scroll to position [3007, 0]
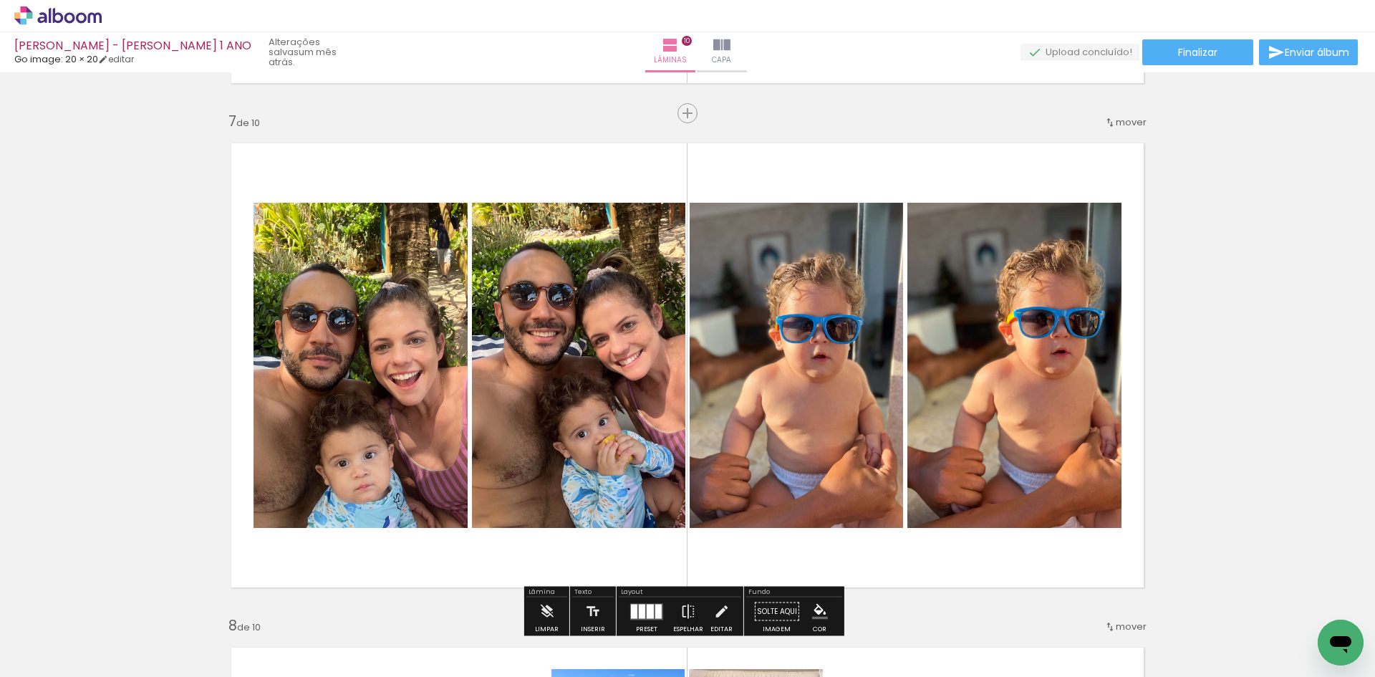
click at [398, 303] on quentale-photo at bounding box center [360, 365] width 214 height 325
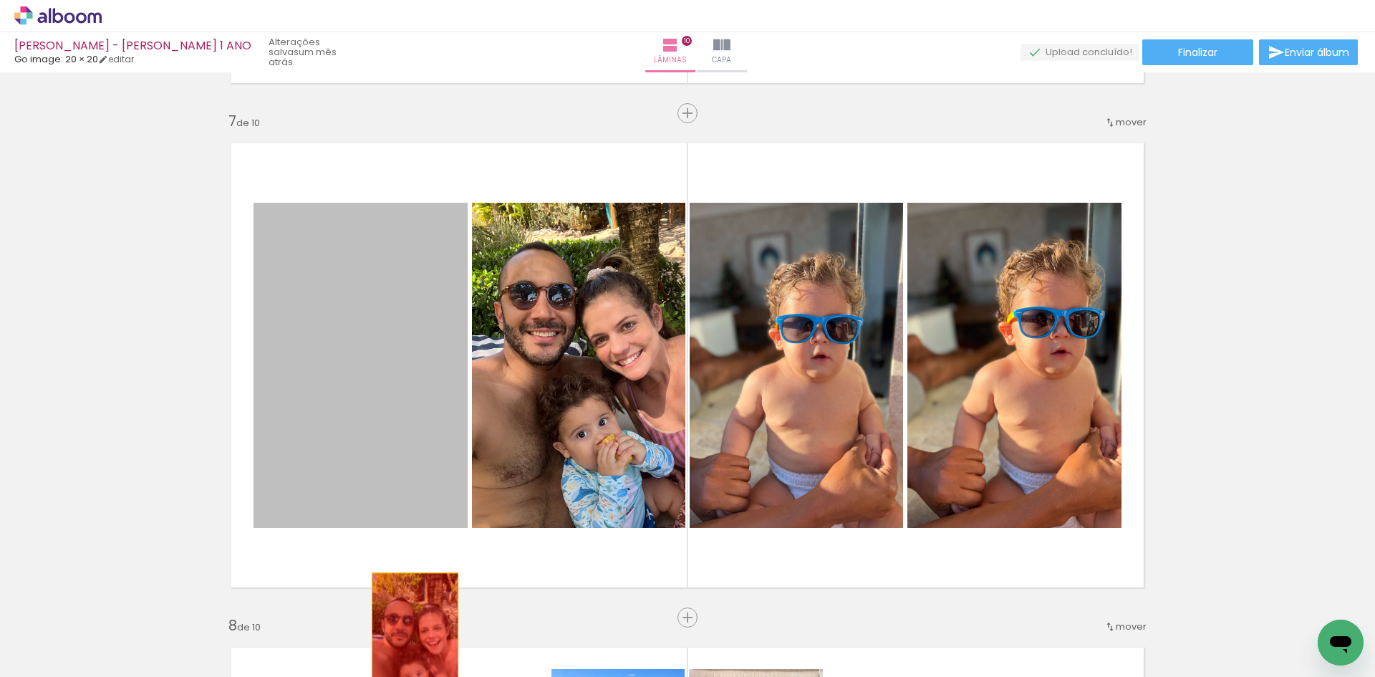
drag, startPoint x: 398, startPoint y: 303, endPoint x: 410, endPoint y: 638, distance: 335.3
click at [410, 638] on quentale-workspace at bounding box center [687, 338] width 1375 height 677
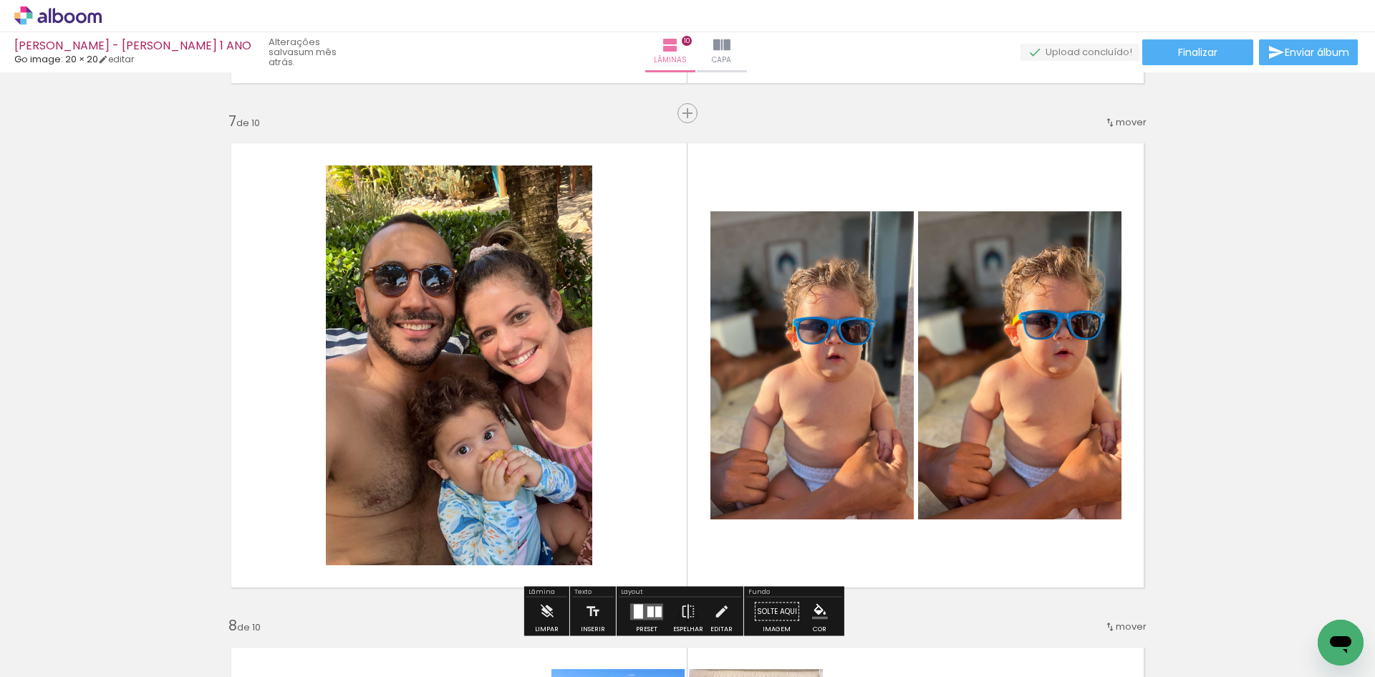
click at [67, 636] on input "Todas as fotos" at bounding box center [40, 633] width 54 height 12
click at [68, 633] on paper-item "Não utilizadas" at bounding box center [46, 629] width 74 height 12
type input "Não utilizadas"
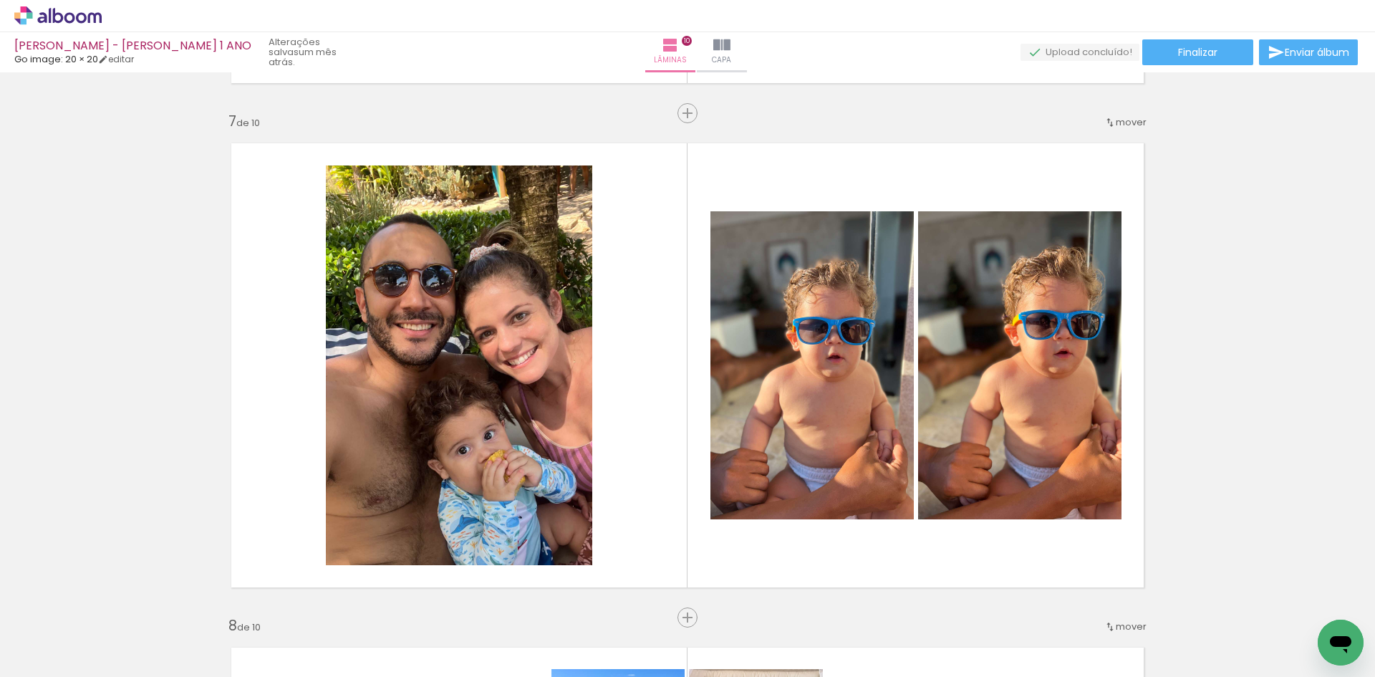
click at [112, 597] on iron-icon at bounding box center [112, 599] width 15 height 15
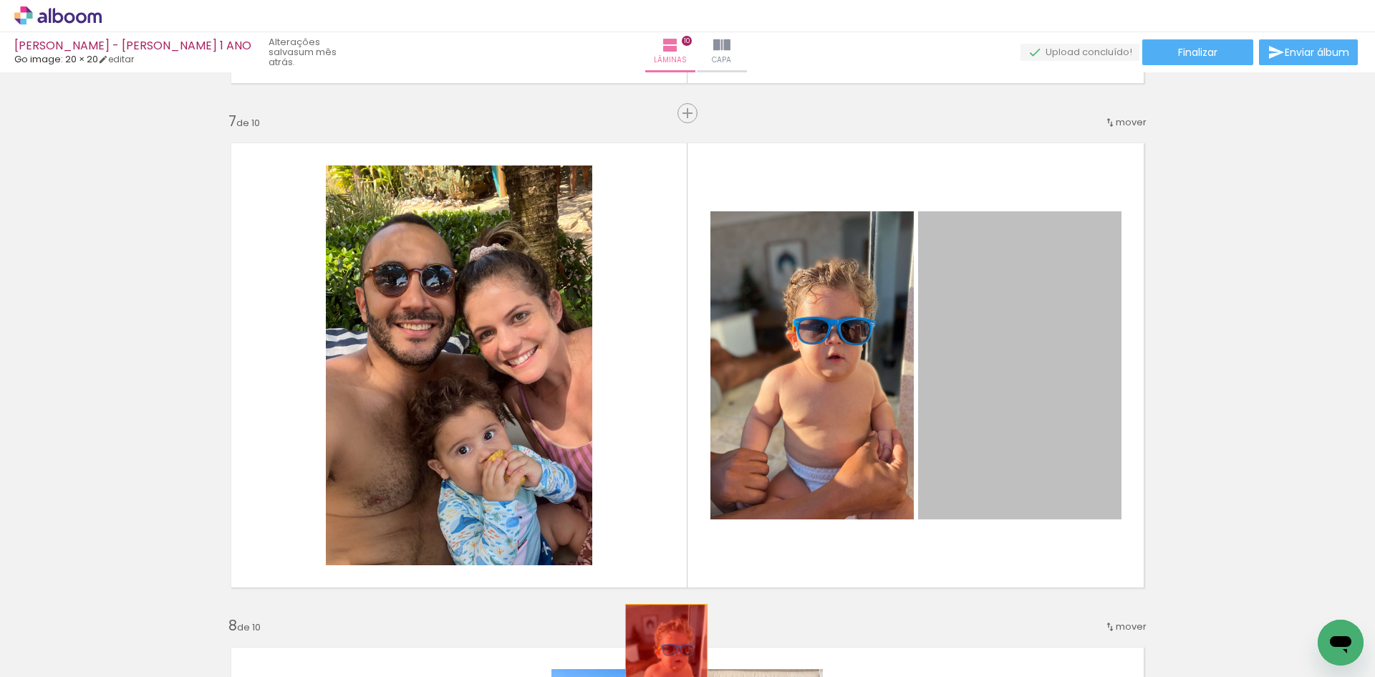
drag, startPoint x: 999, startPoint y: 372, endPoint x: 639, endPoint y: 663, distance: 462.8
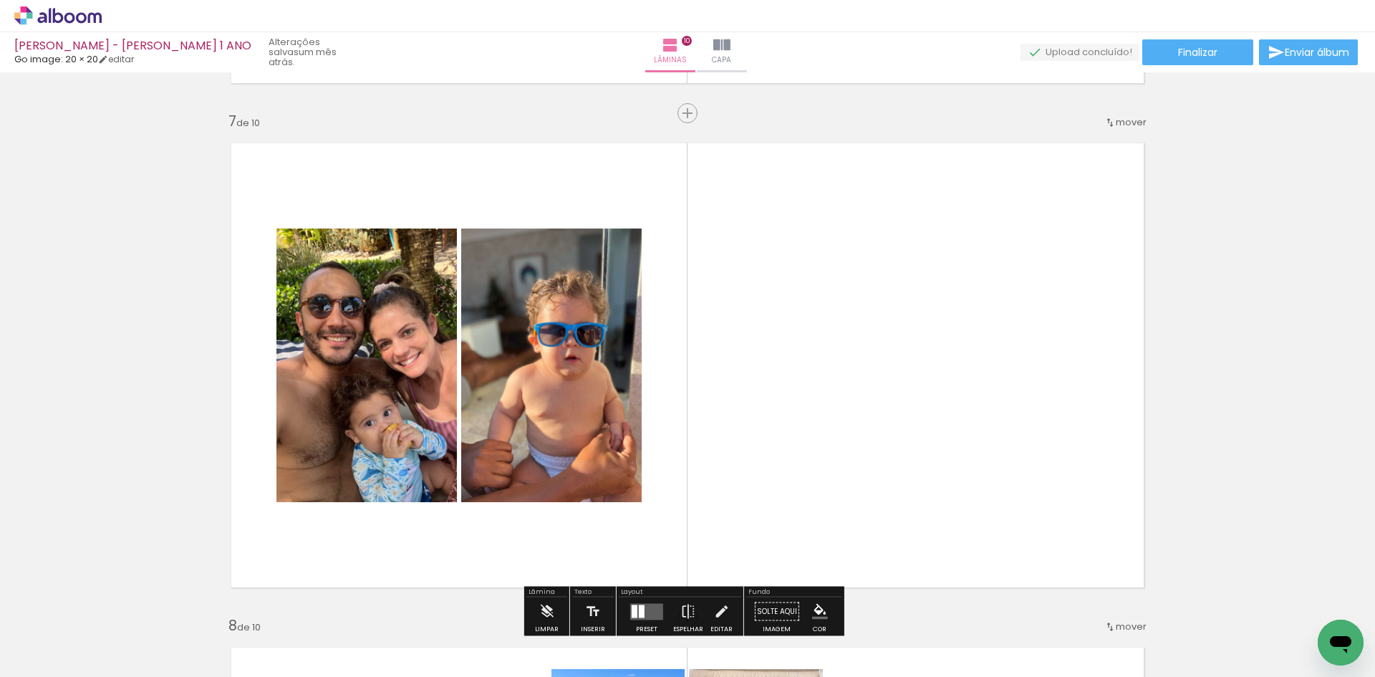
click at [117, 599] on iron-icon at bounding box center [112, 599] width 15 height 15
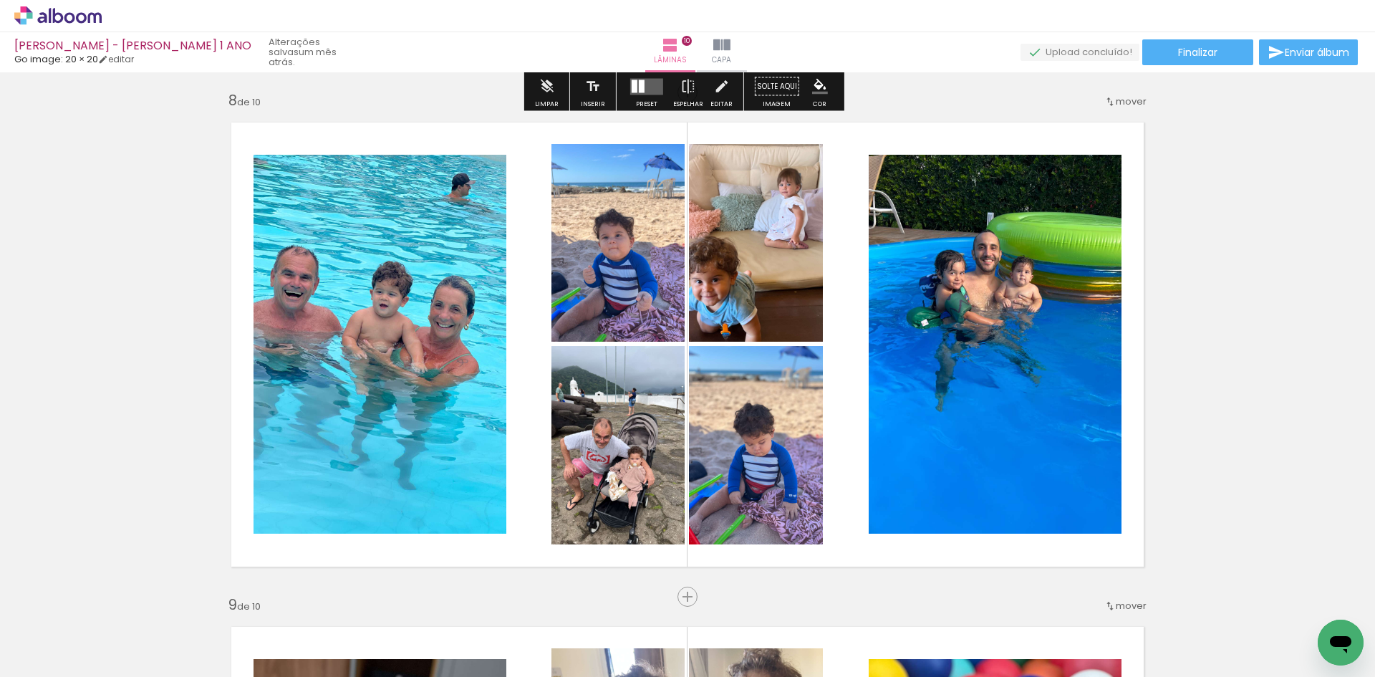
scroll to position [3580, 0]
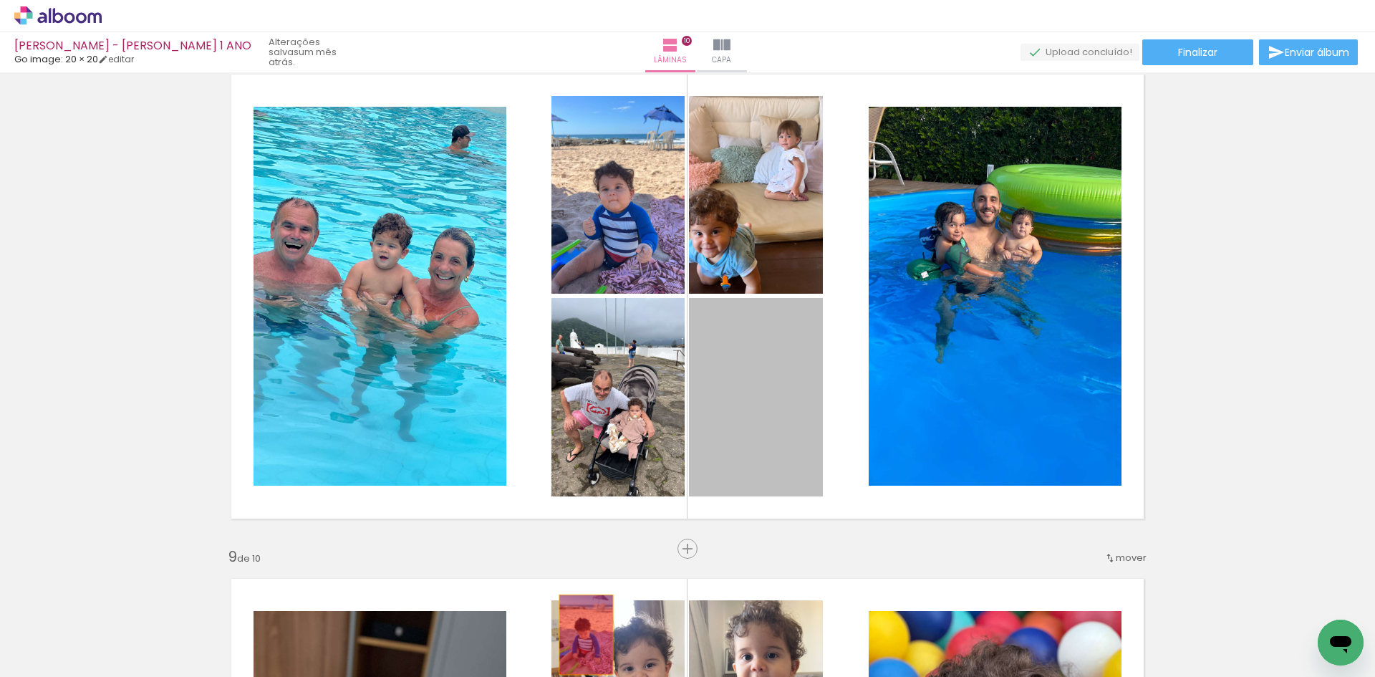
drag, startPoint x: 739, startPoint y: 388, endPoint x: 581, endPoint y: 634, distance: 292.8
click at [581, 634] on quentale-workspace at bounding box center [687, 338] width 1375 height 677
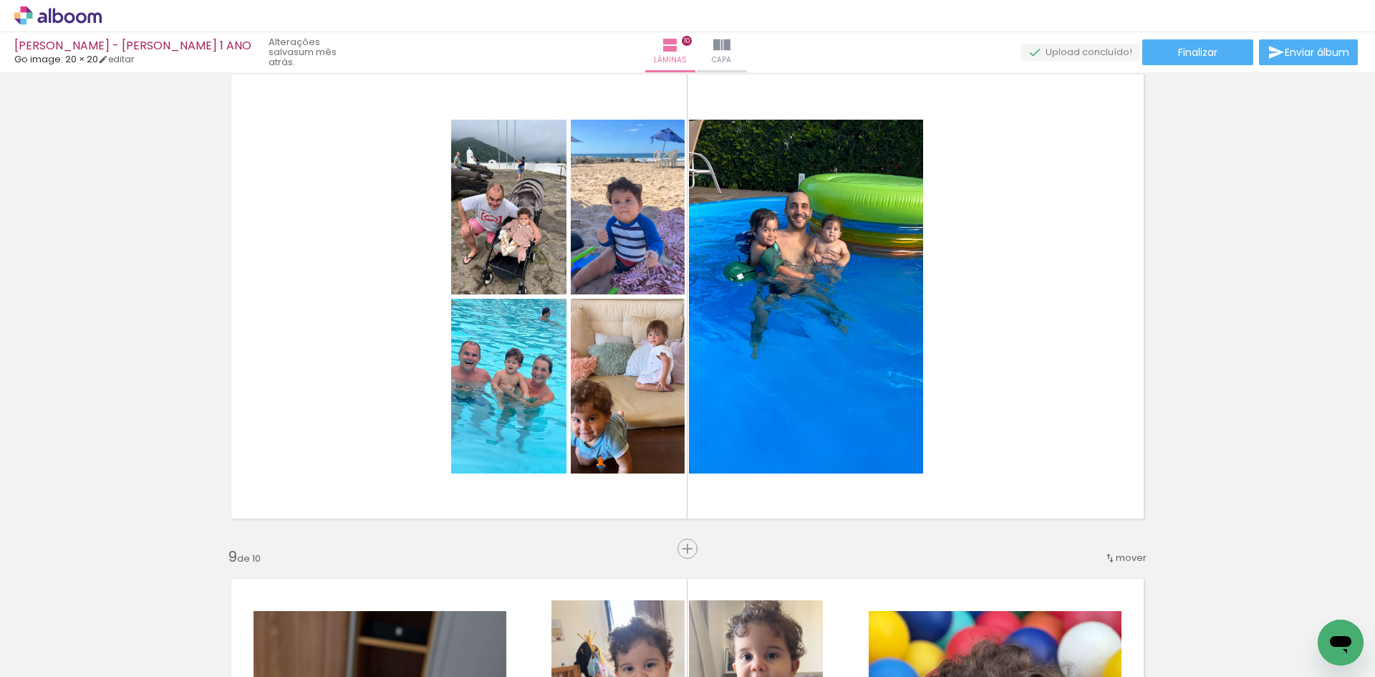
click at [115, 600] on iron-icon at bounding box center [112, 599] width 15 height 15
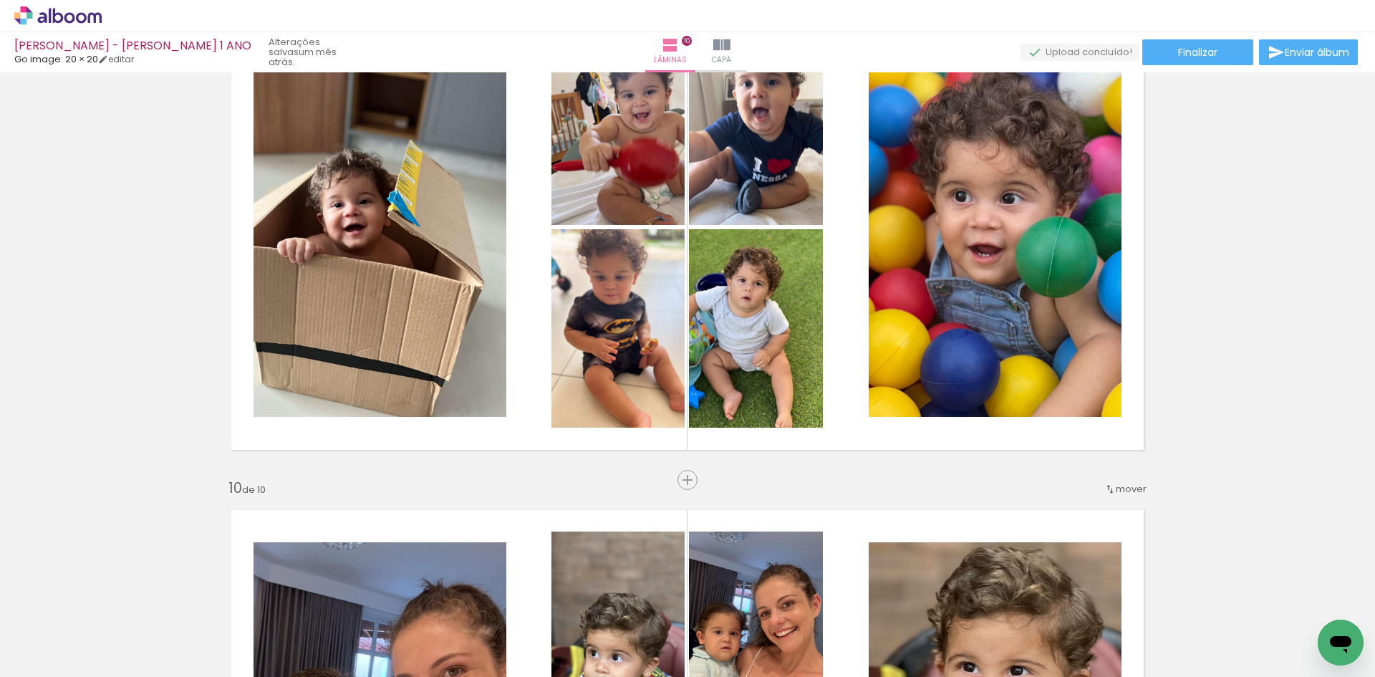
scroll to position [4439, 0]
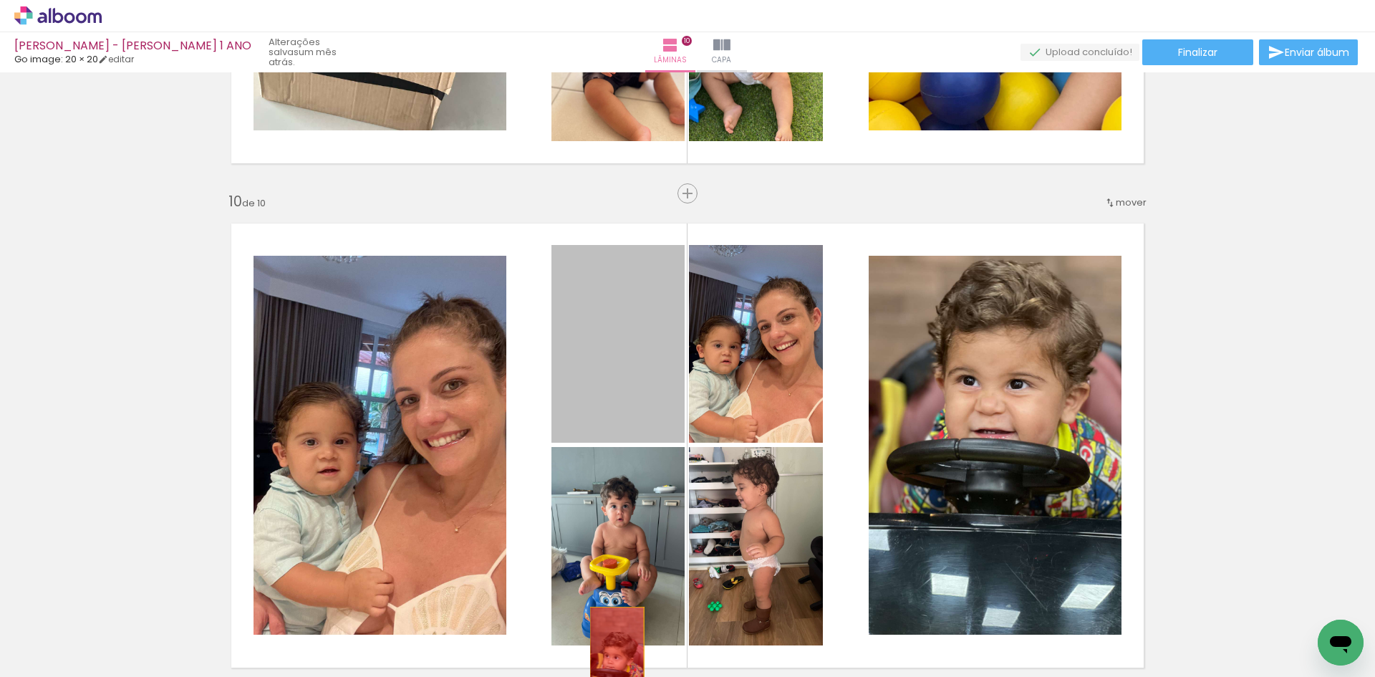
drag, startPoint x: 641, startPoint y: 355, endPoint x: 611, endPoint y: 647, distance: 292.9
click at [611, 647] on quentale-workspace at bounding box center [687, 338] width 1375 height 677
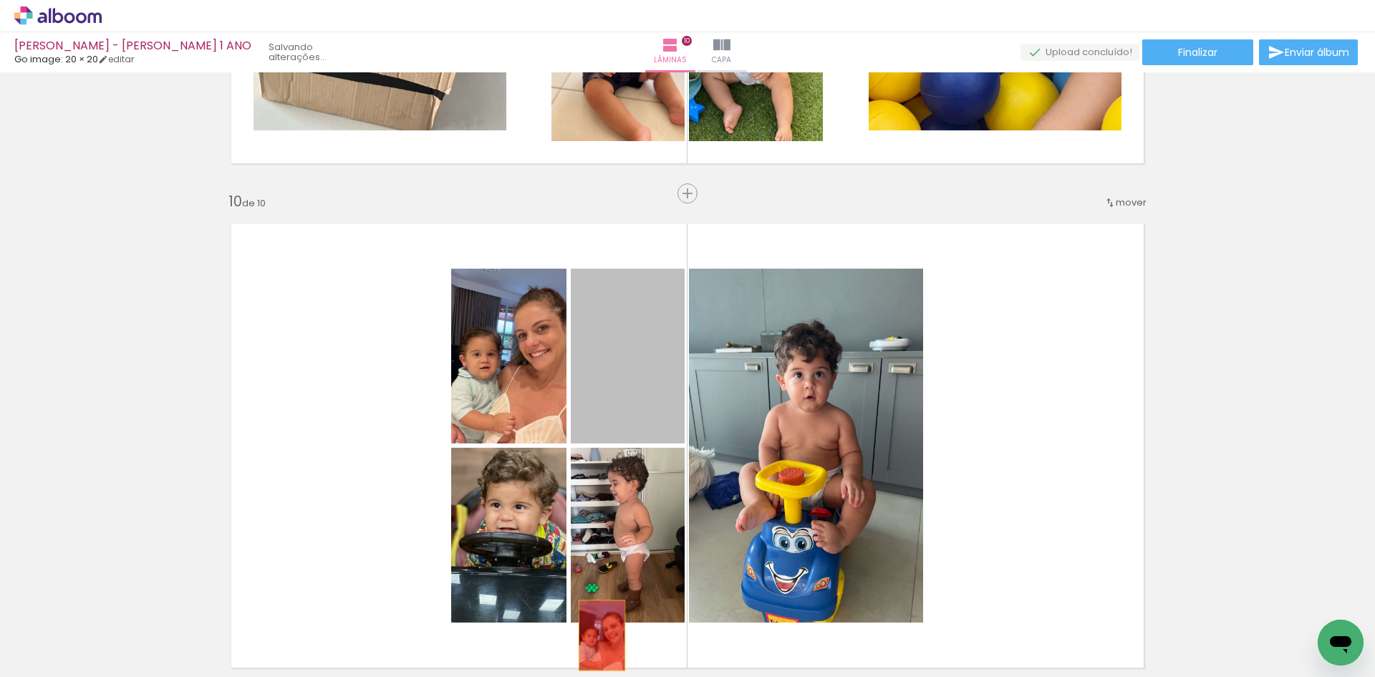
drag, startPoint x: 620, startPoint y: 390, endPoint x: 537, endPoint y: 638, distance: 262.0
click at [595, 635] on quentale-workspace at bounding box center [687, 338] width 1375 height 677
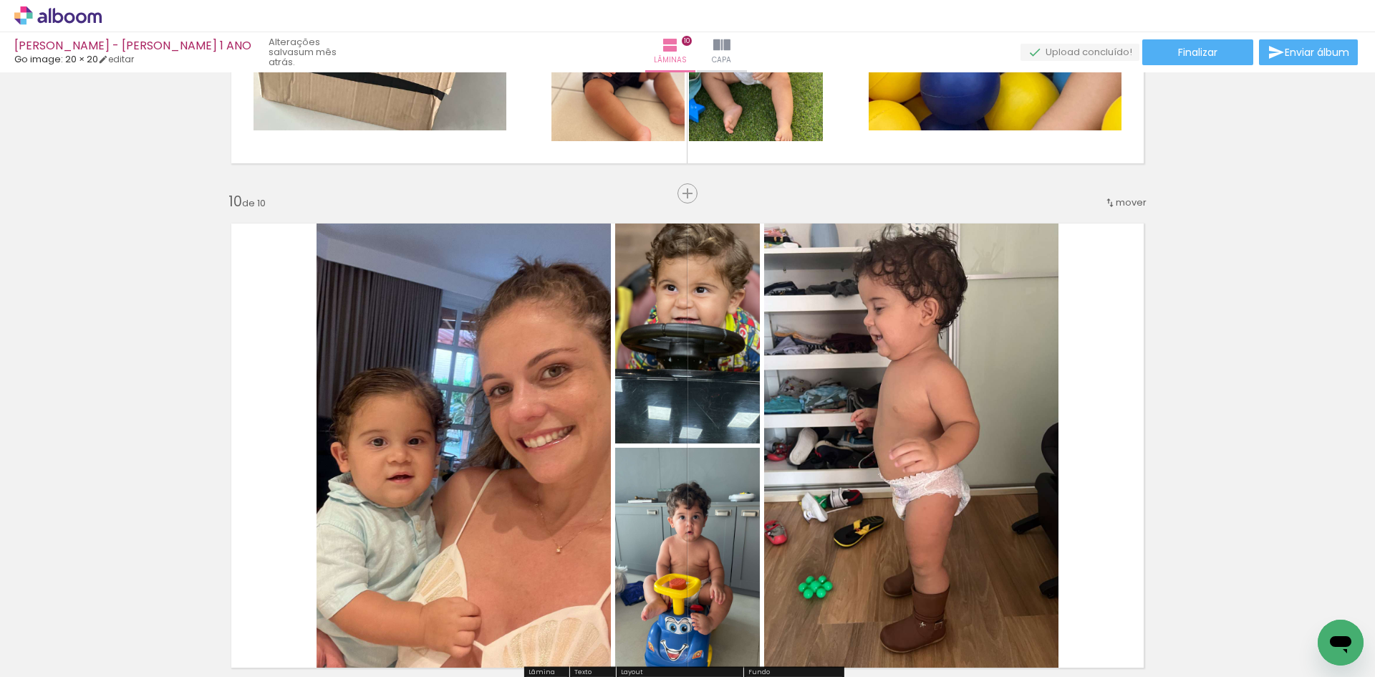
click at [110, 604] on iron-icon at bounding box center [112, 599] width 15 height 15
click at [115, 600] on iron-icon at bounding box center [112, 599] width 15 height 15
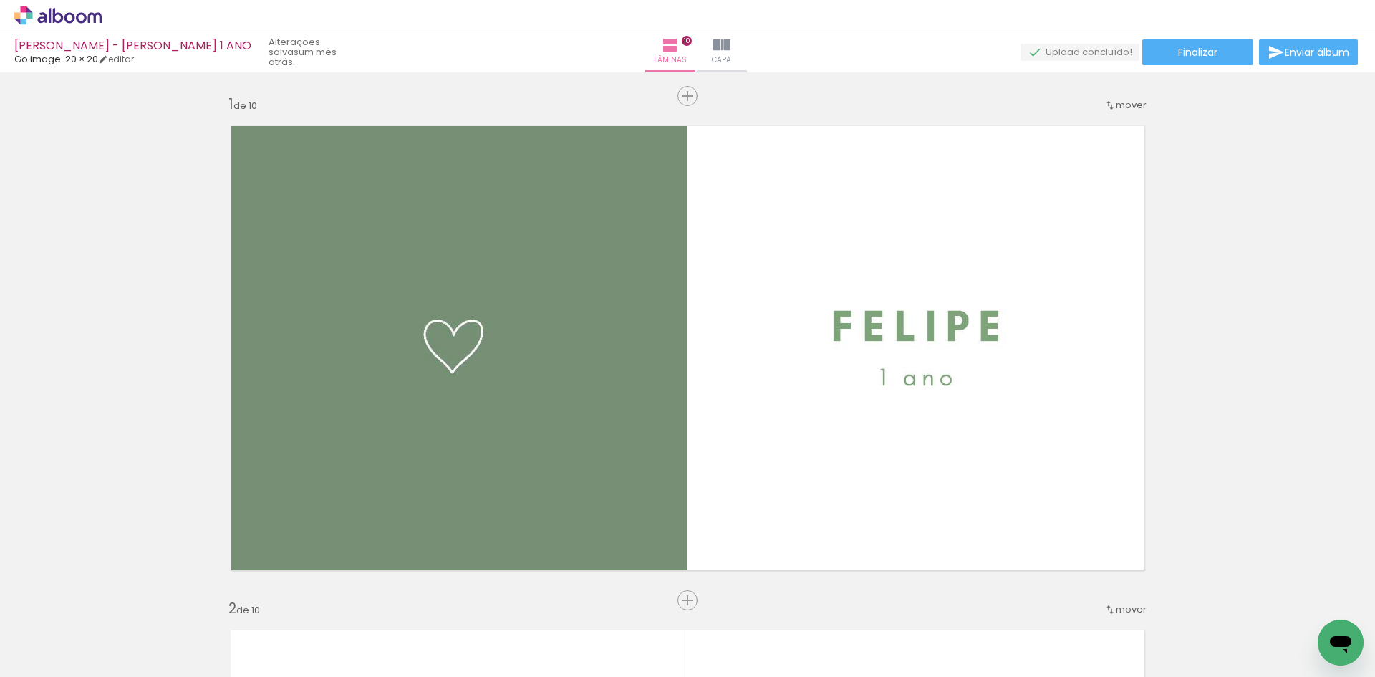
scroll to position [4439, 0]
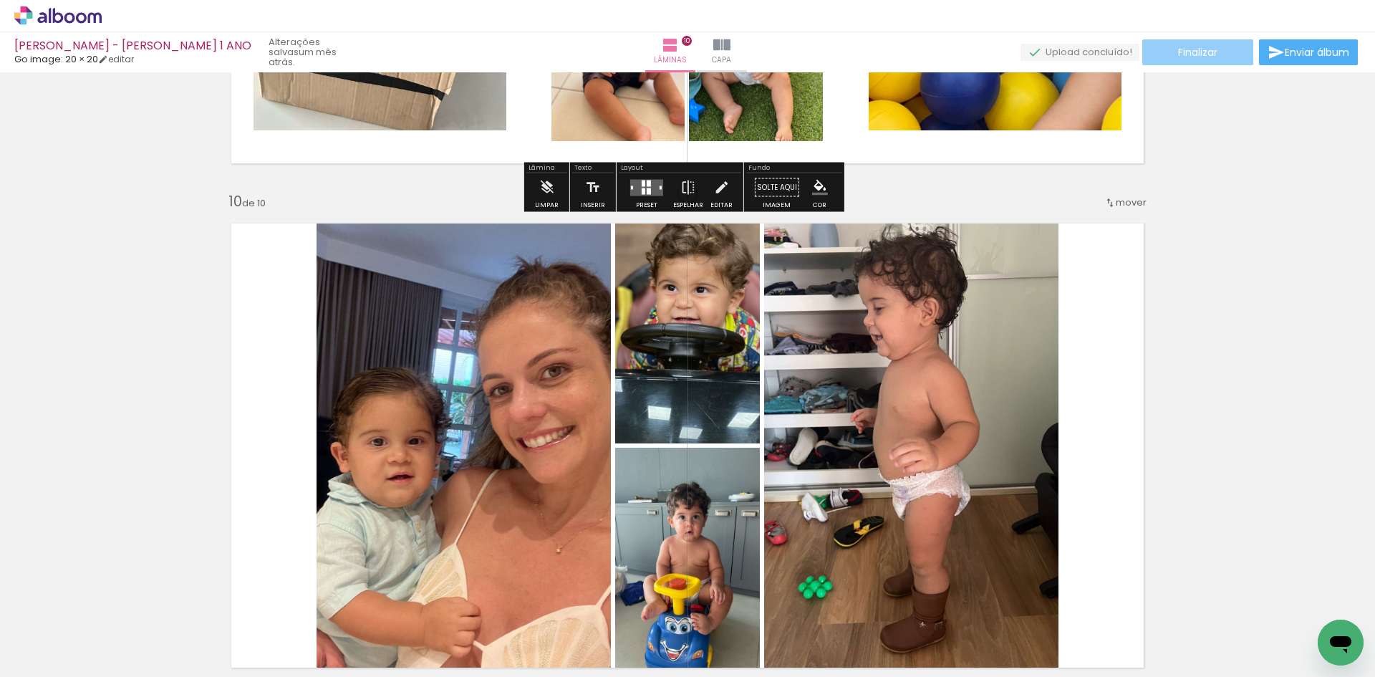
click at [1193, 56] on span "Finalizar" at bounding box center [1197, 52] width 39 height 10
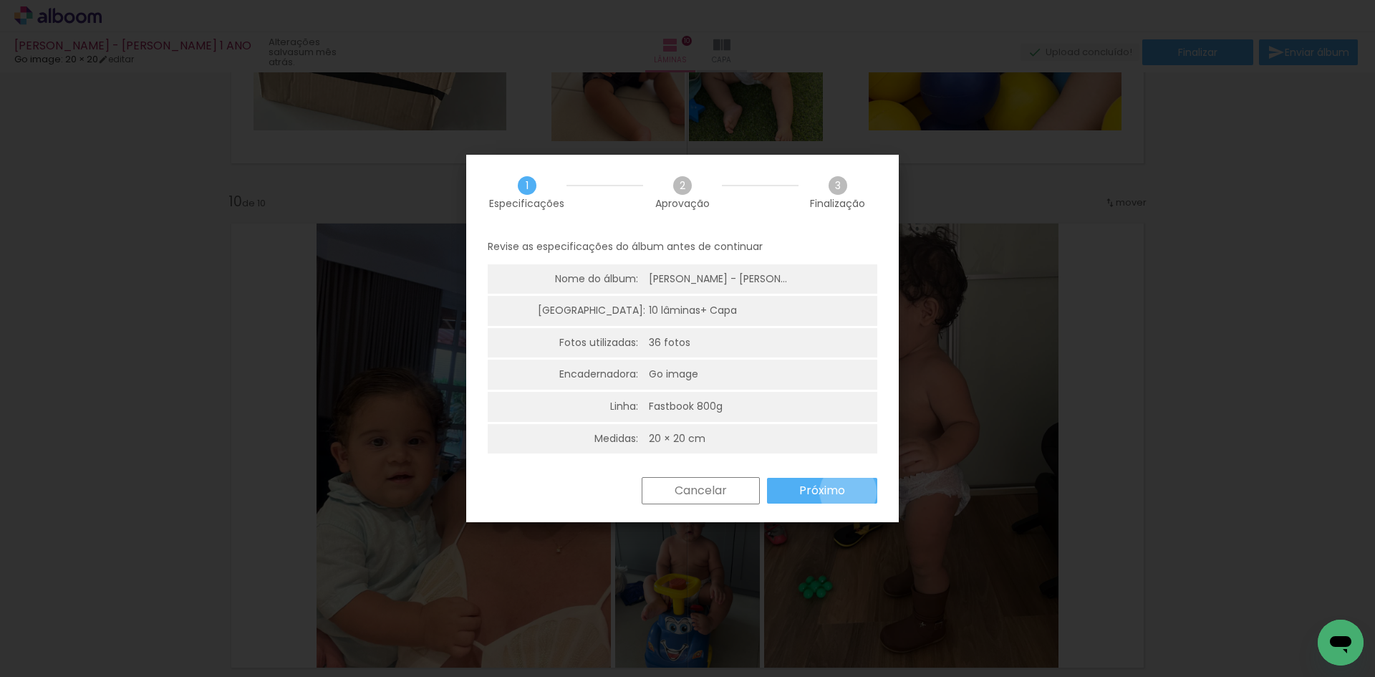
click at [848, 492] on paper-button "Próximo" at bounding box center [822, 491] width 110 height 26
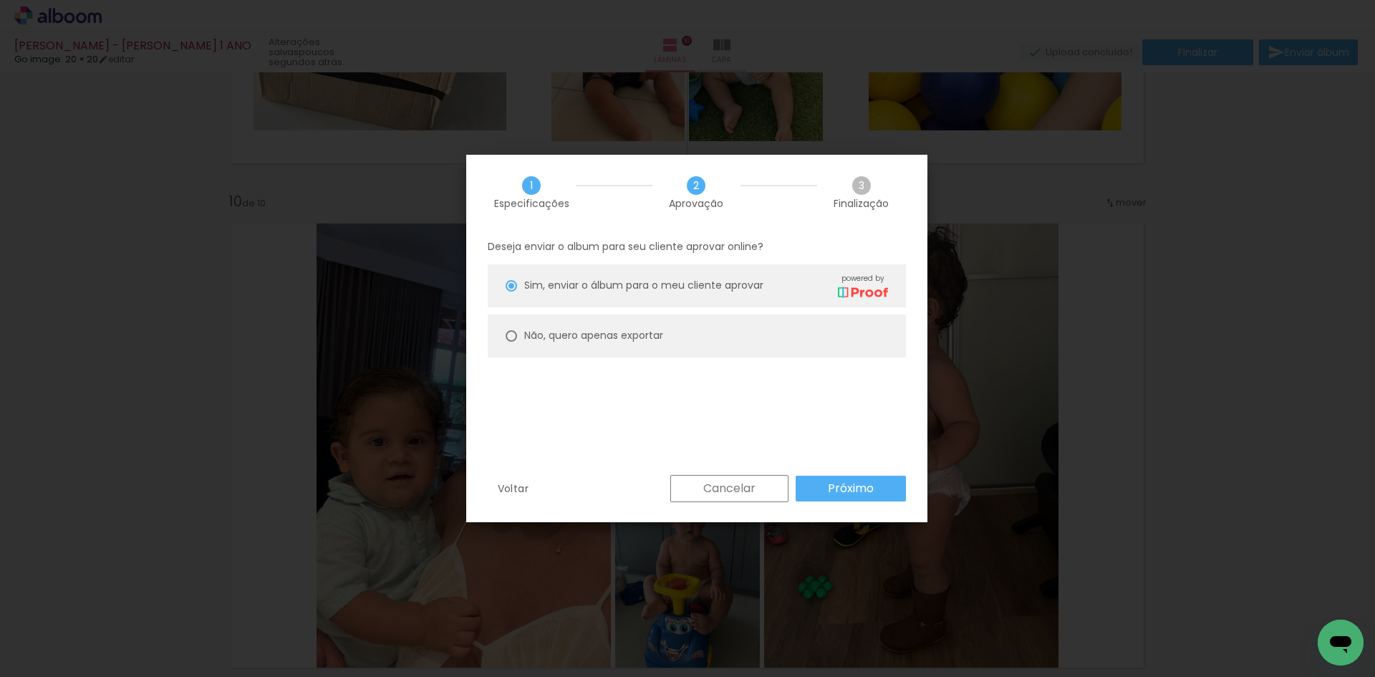
click at [0, 0] on slot "Próximo" at bounding box center [0, 0] width 0 height 0
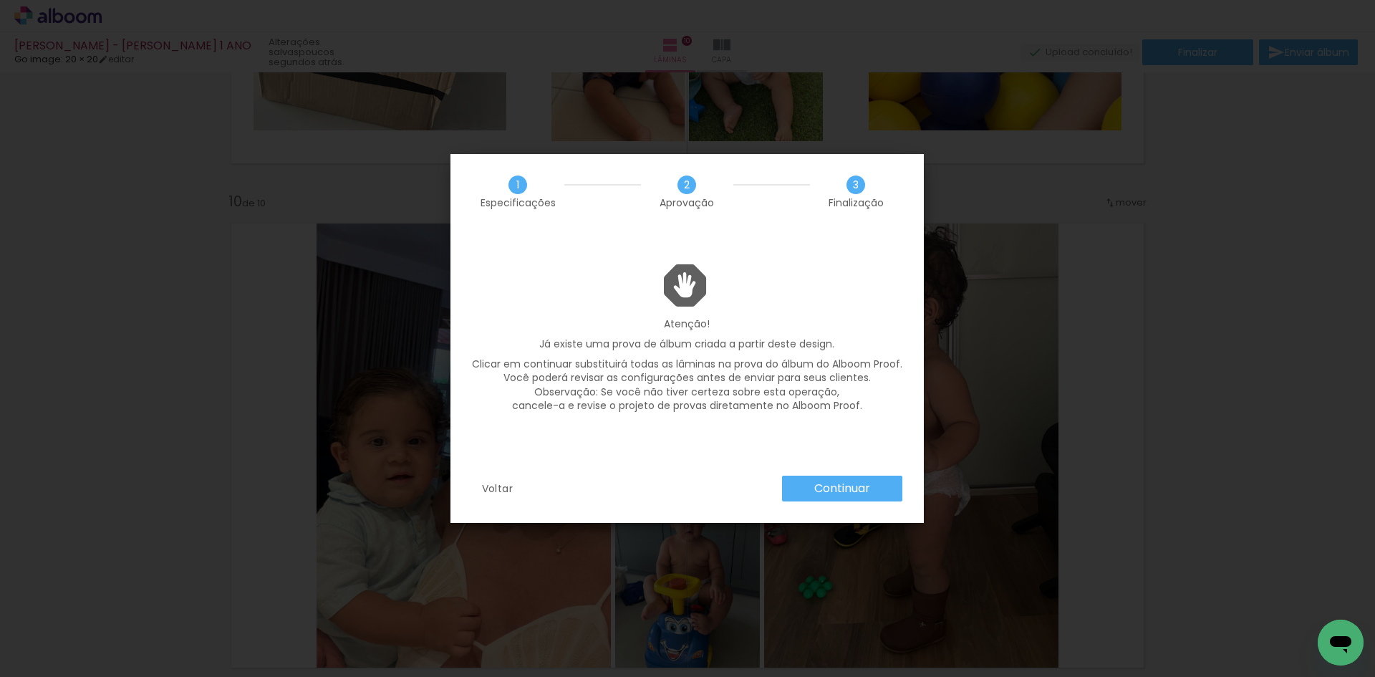
click at [0, 0] on slot "Continuar" at bounding box center [0, 0] width 0 height 0
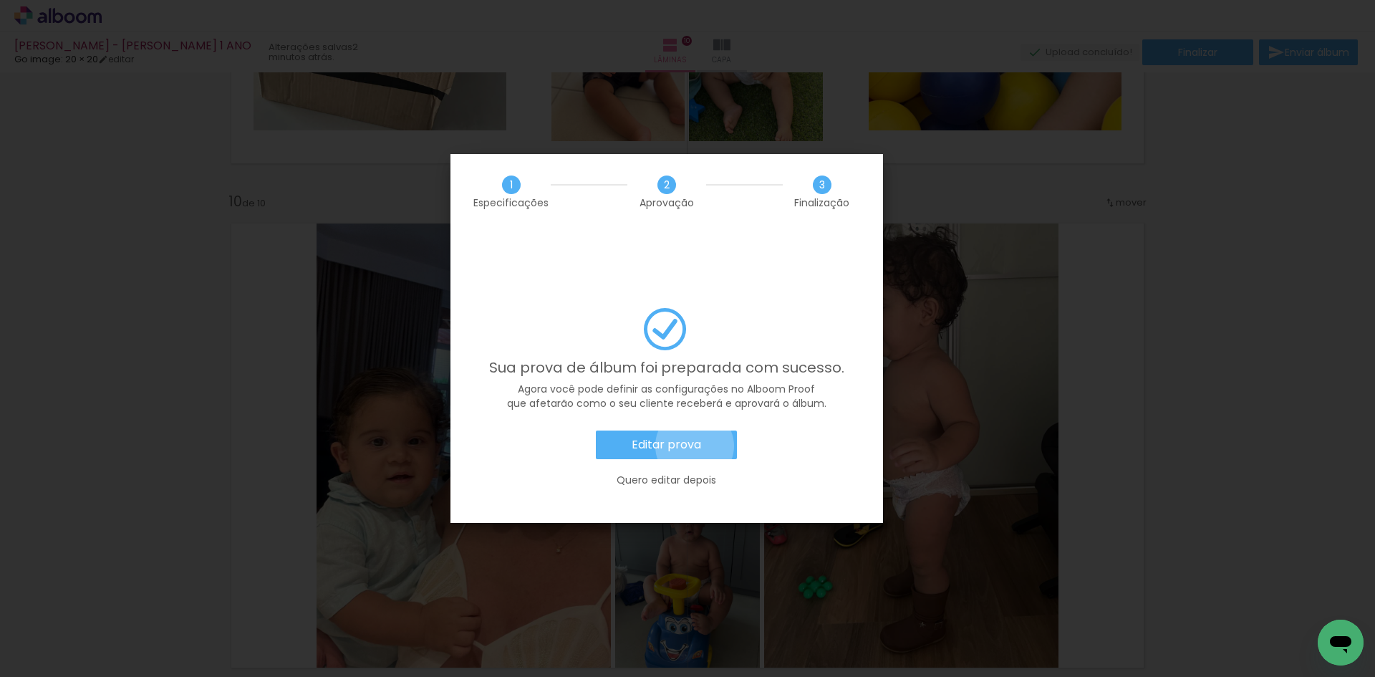
click at [0, 0] on slot "Editar prova" at bounding box center [0, 0] width 0 height 0
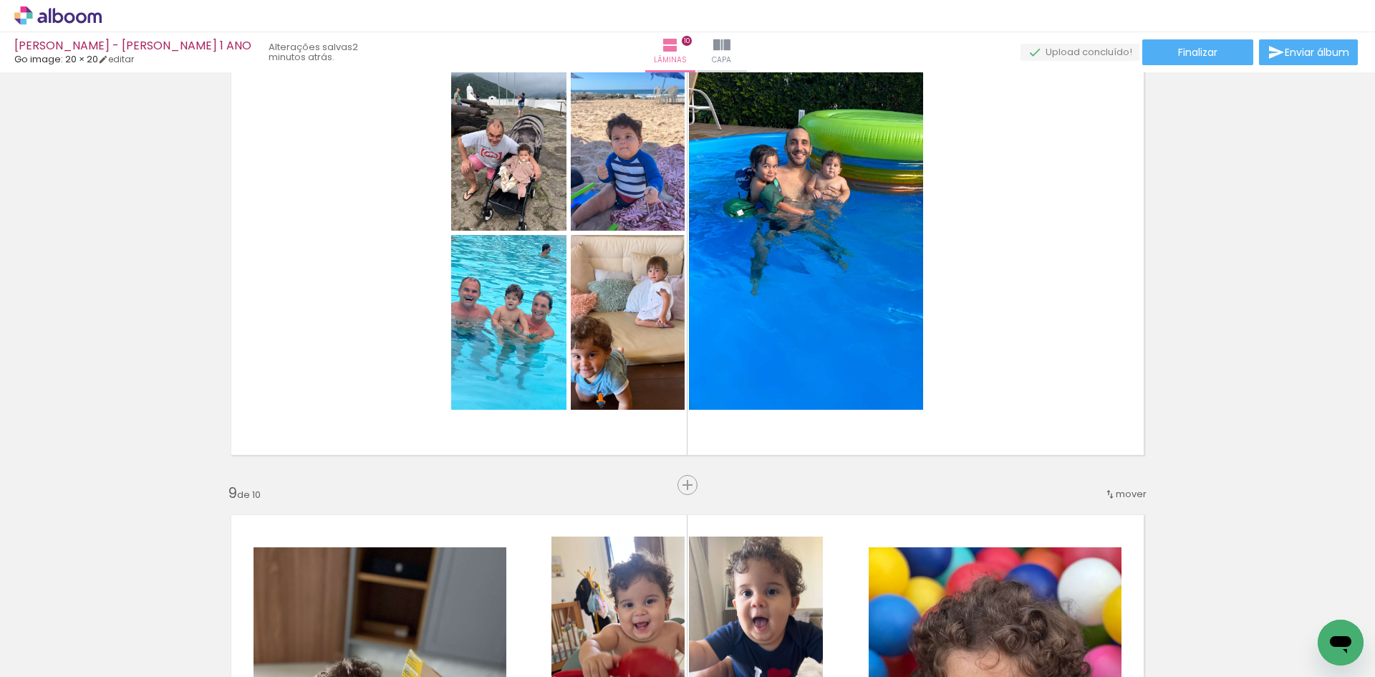
scroll to position [3437, 0]
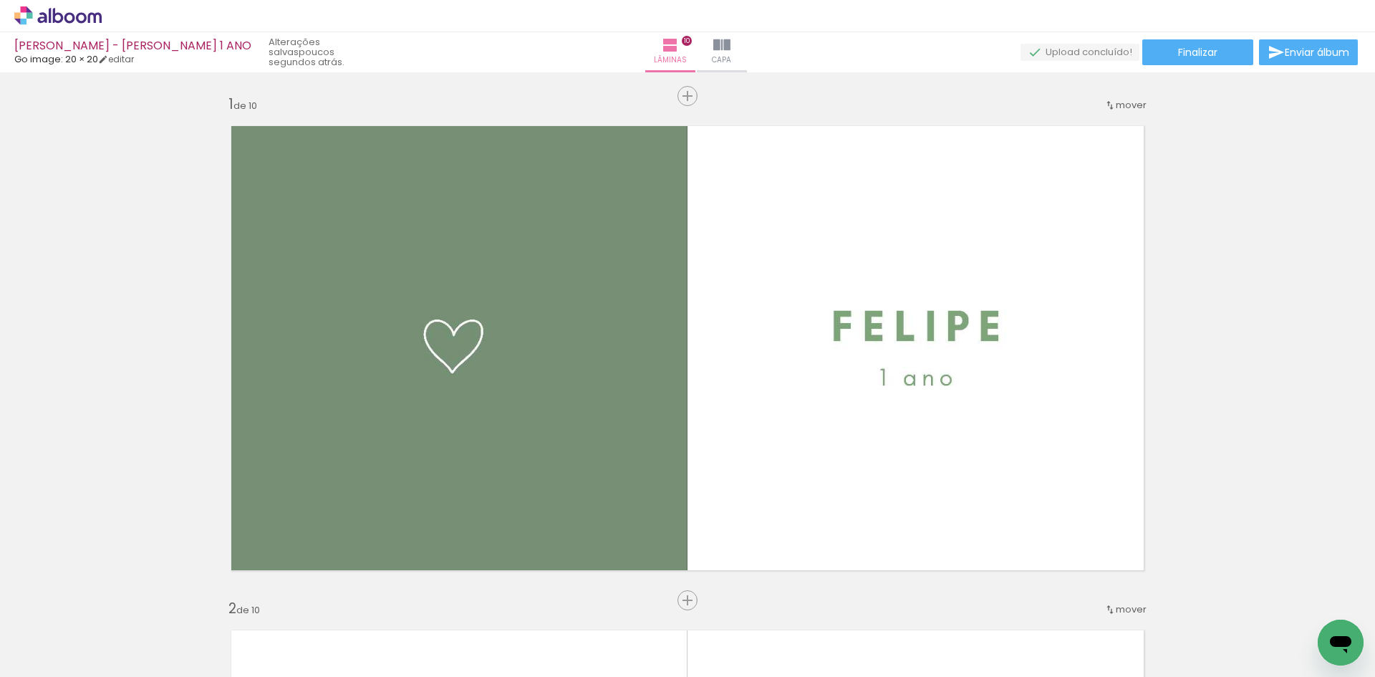
scroll to position [3437, 0]
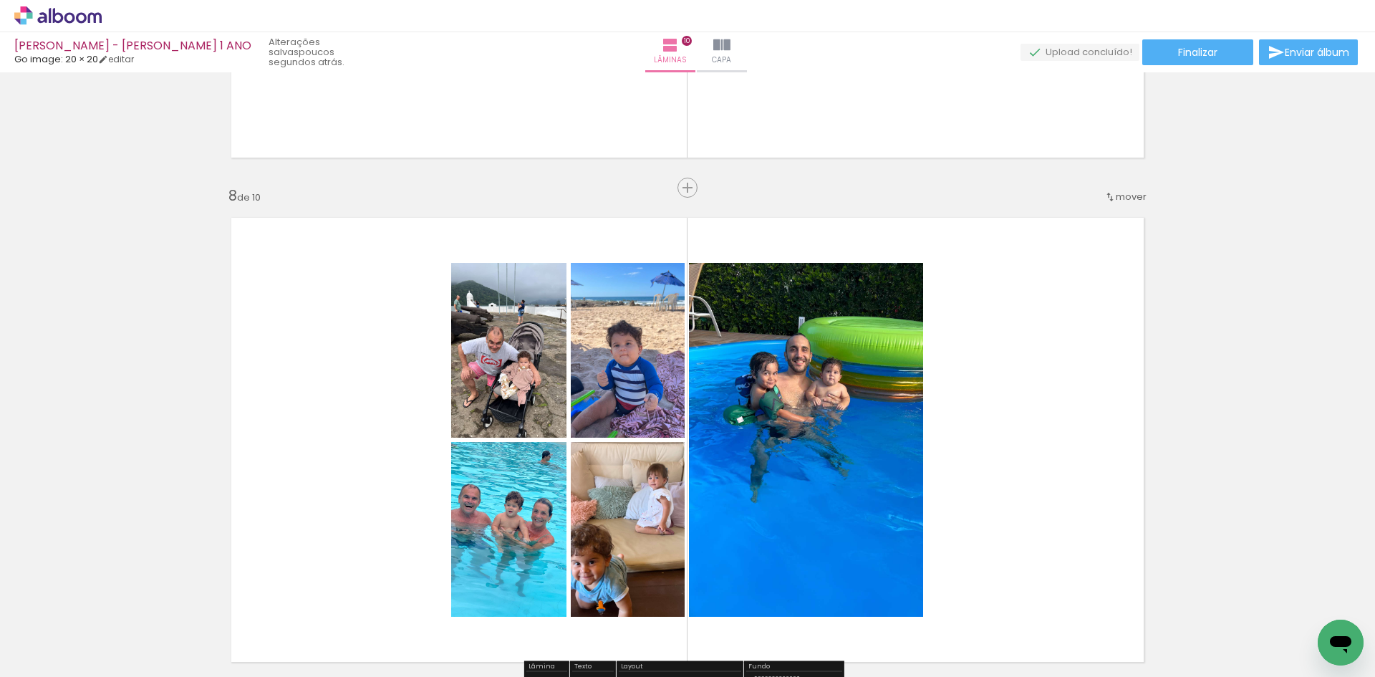
click at [24, 664] on iron-icon at bounding box center [20, 668] width 17 height 17
click at [0, 0] on input "file" at bounding box center [0, 0] width 0 height 0
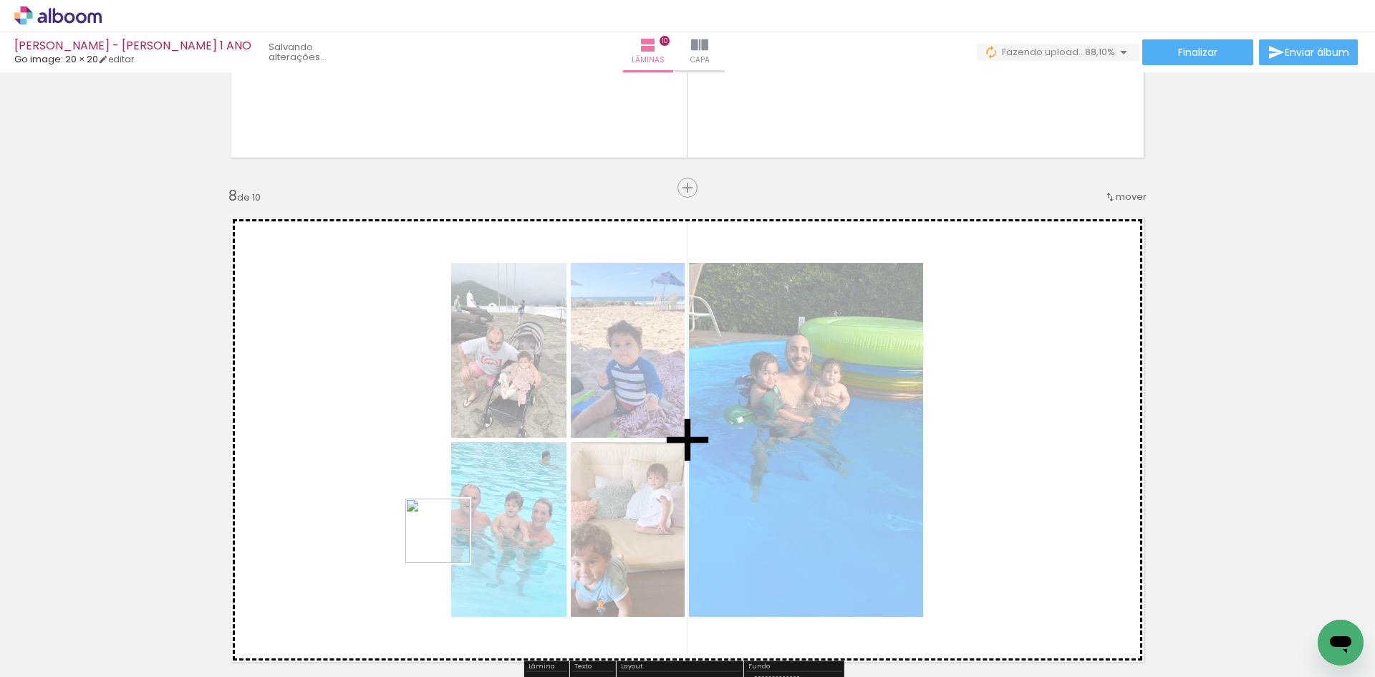
drag, startPoint x: 477, startPoint y: 642, endPoint x: 397, endPoint y: 449, distance: 208.4
click at [397, 449] on quentale-workspace at bounding box center [687, 338] width 1375 height 677
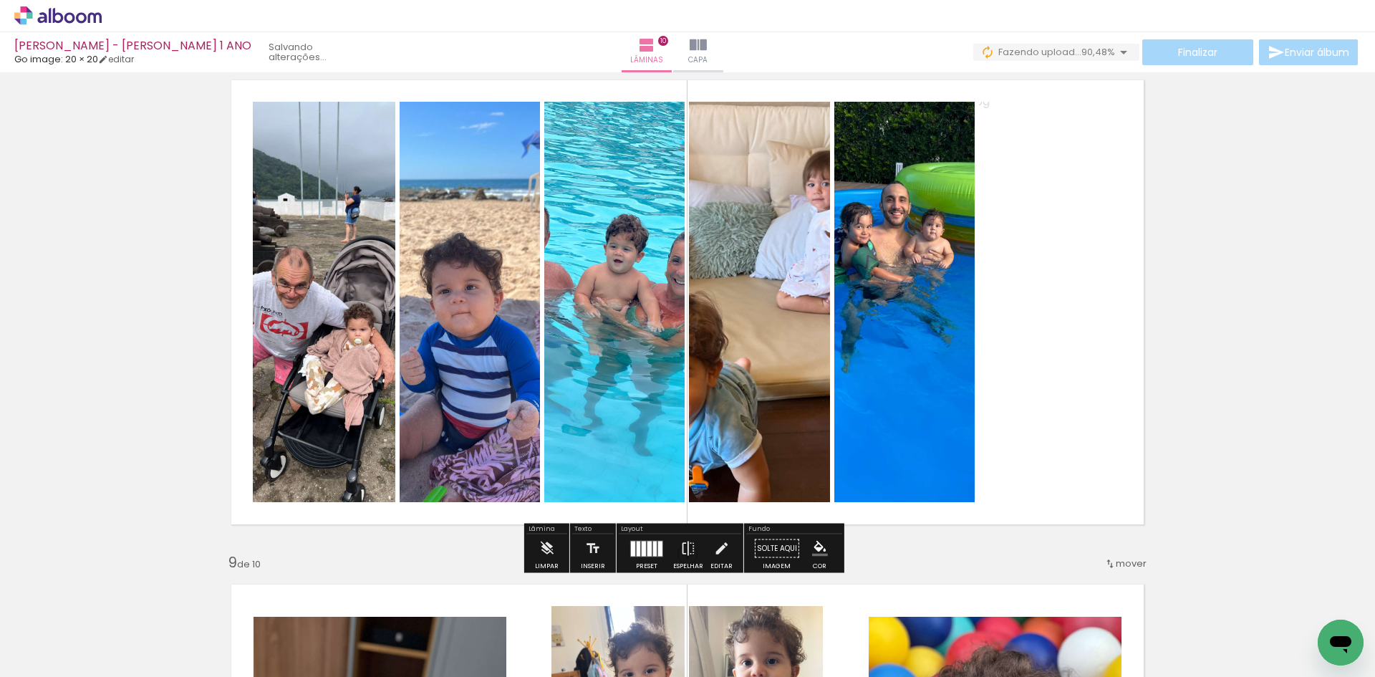
scroll to position [3580, 0]
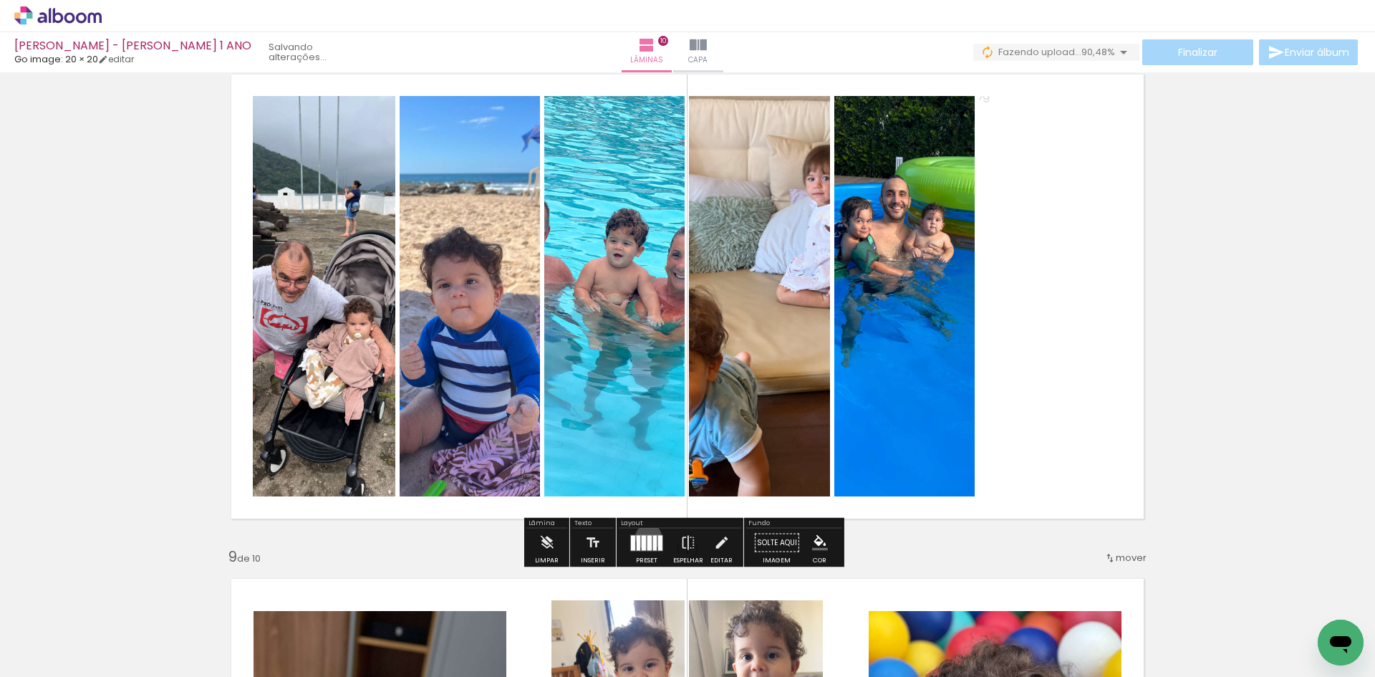
click at [647, 536] on div at bounding box center [649, 542] width 4 height 15
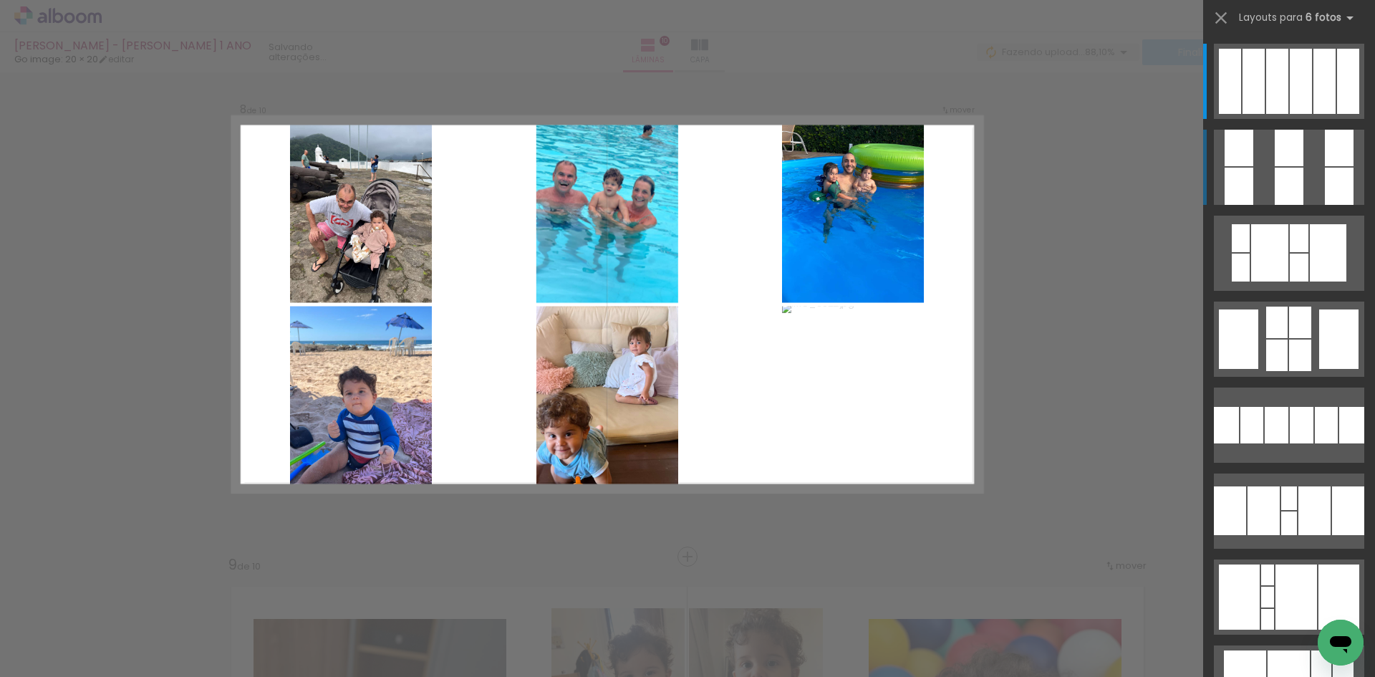
click at [1291, 145] on div at bounding box center [1288, 148] width 29 height 37
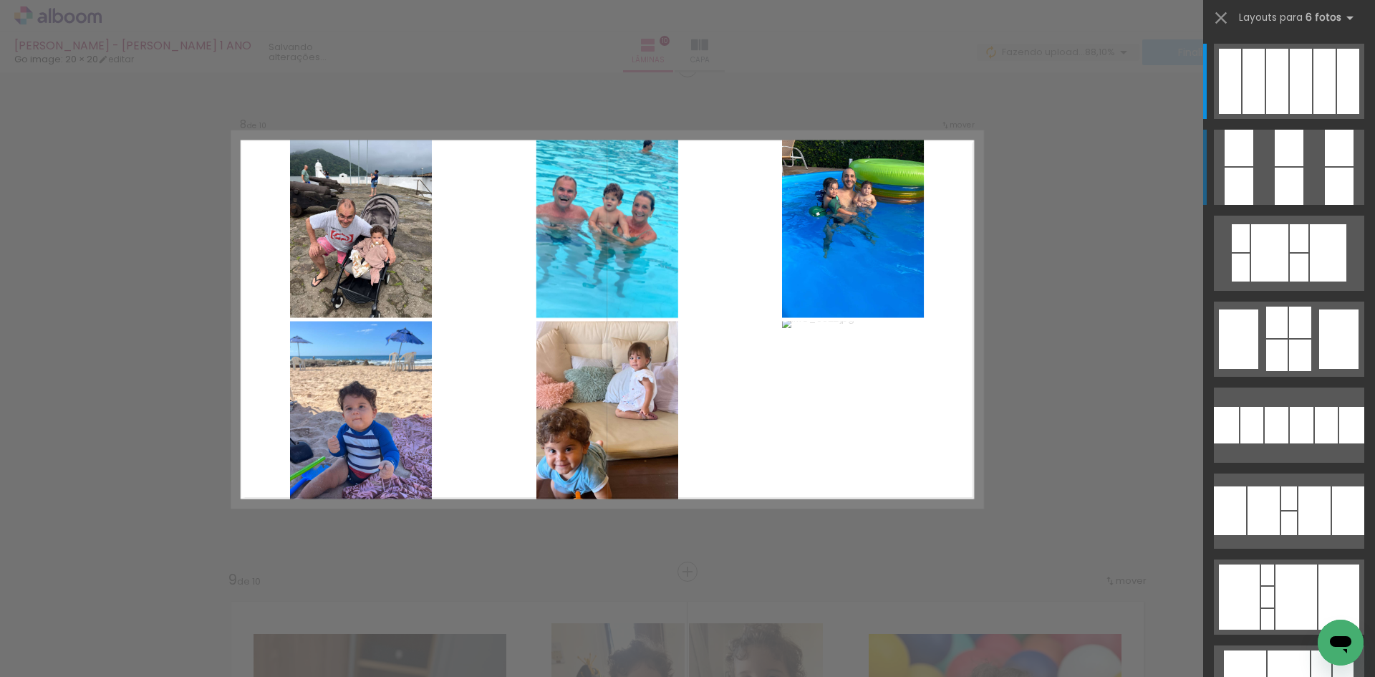
scroll to position [3547, 0]
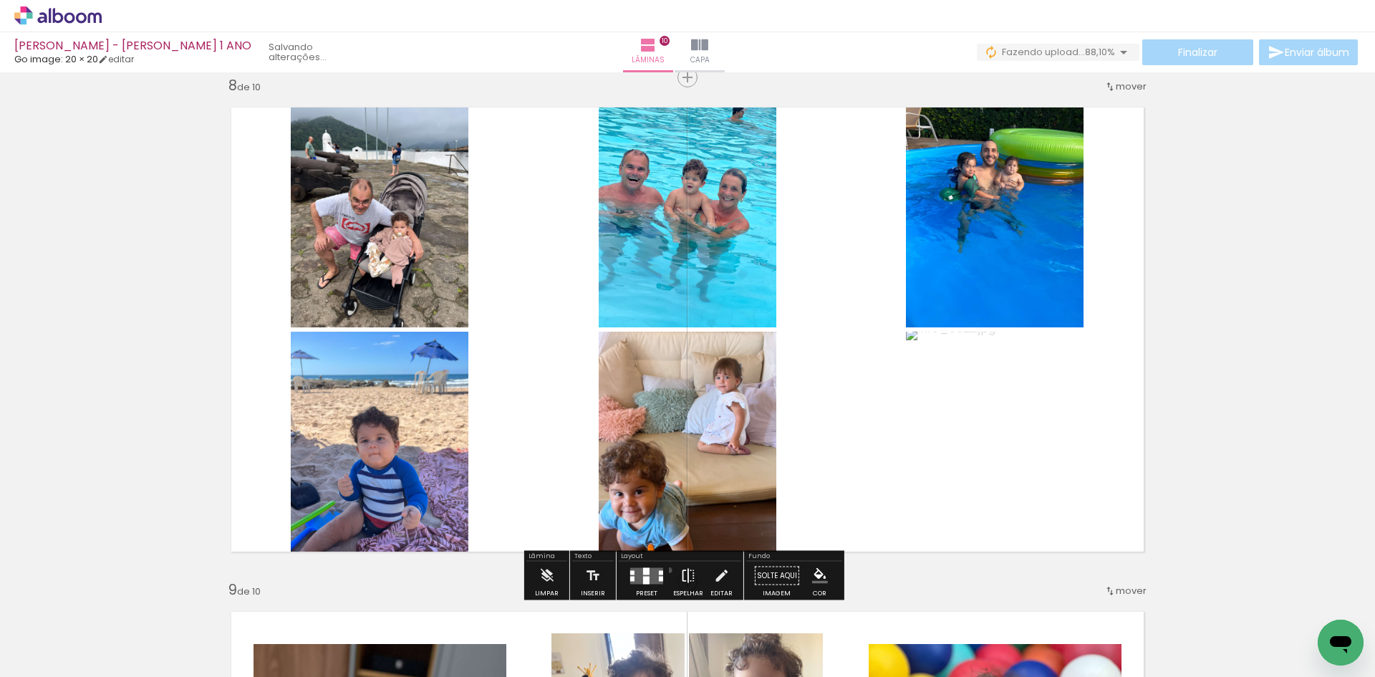
click at [669, 570] on paper-button "Espelhar" at bounding box center [687, 579] width 37 height 37
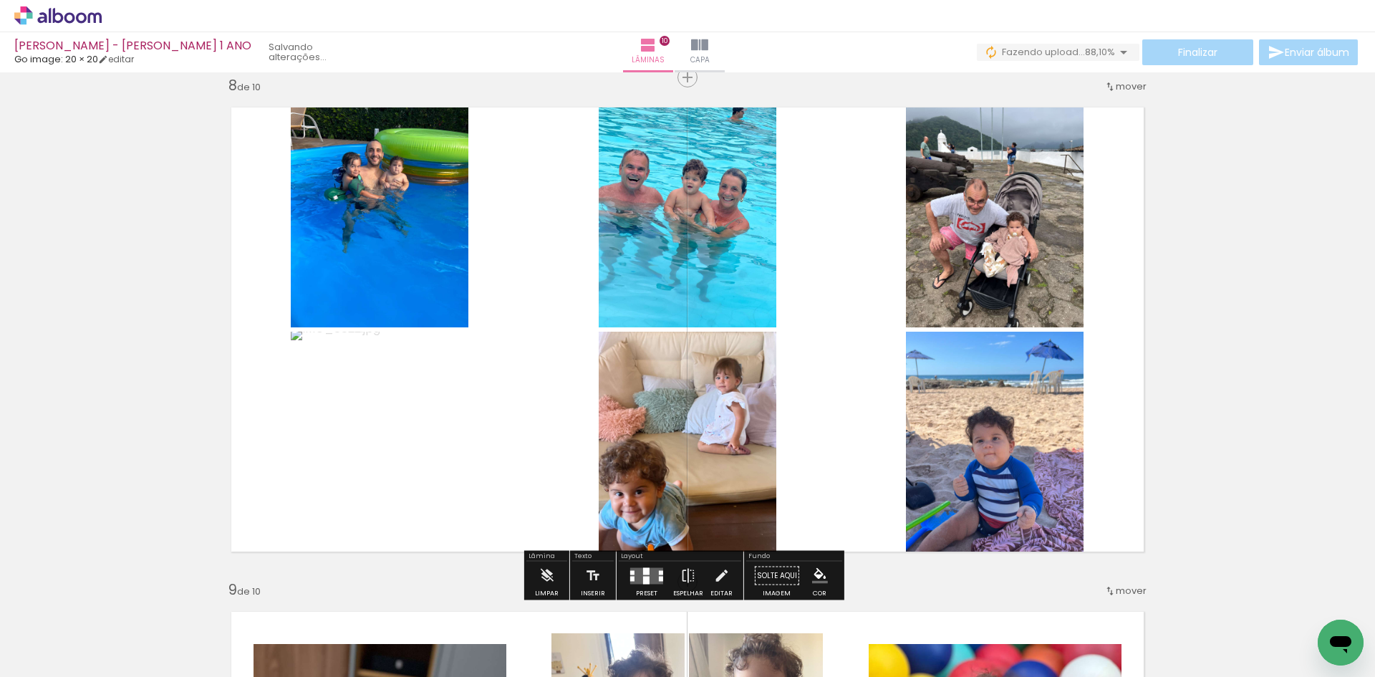
click at [641, 574] on quentale-layouter at bounding box center [646, 575] width 33 height 16
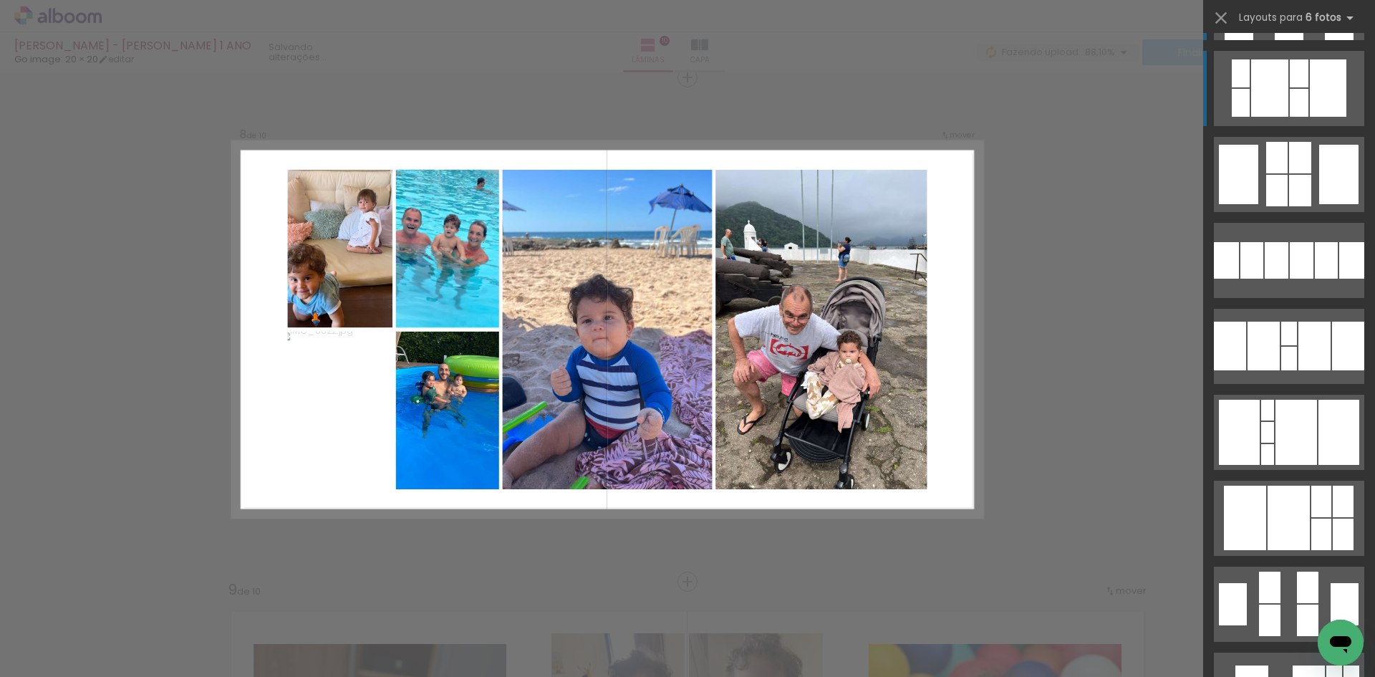
scroll to position [143, 0]
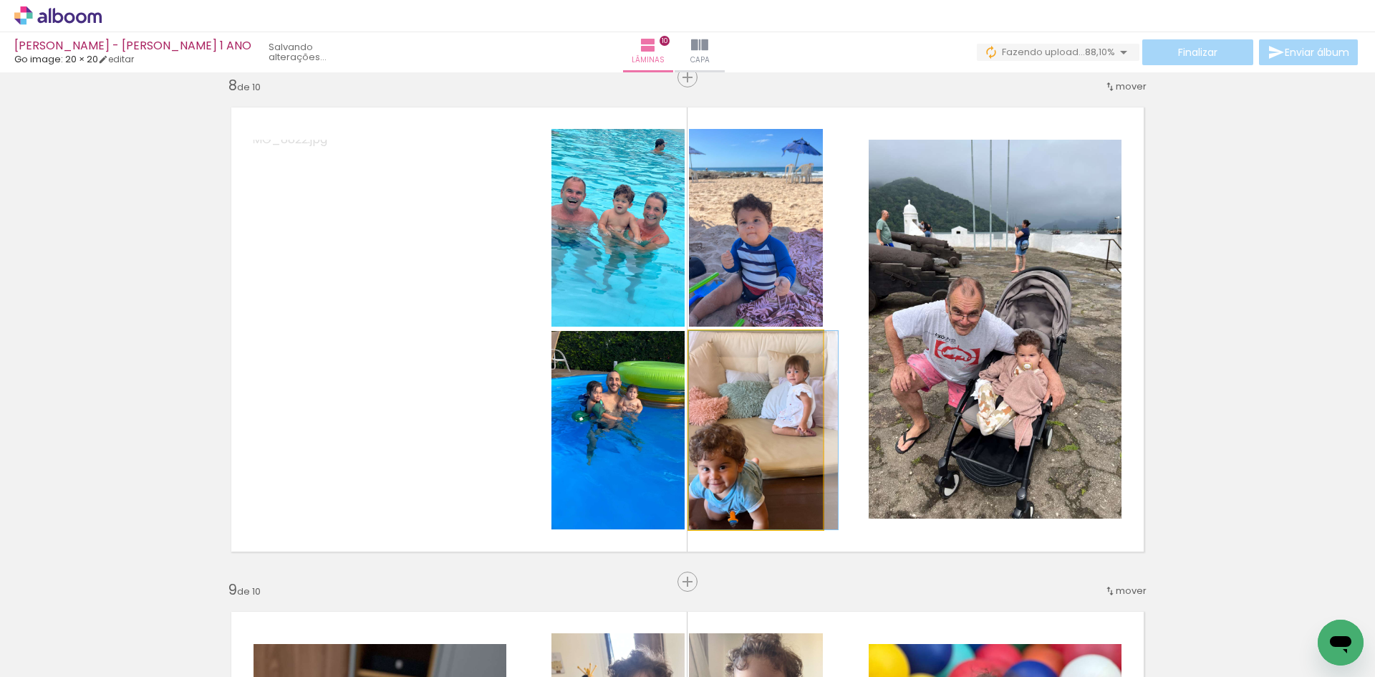
drag, startPoint x: 788, startPoint y: 428, endPoint x: 809, endPoint y: 429, distance: 20.8
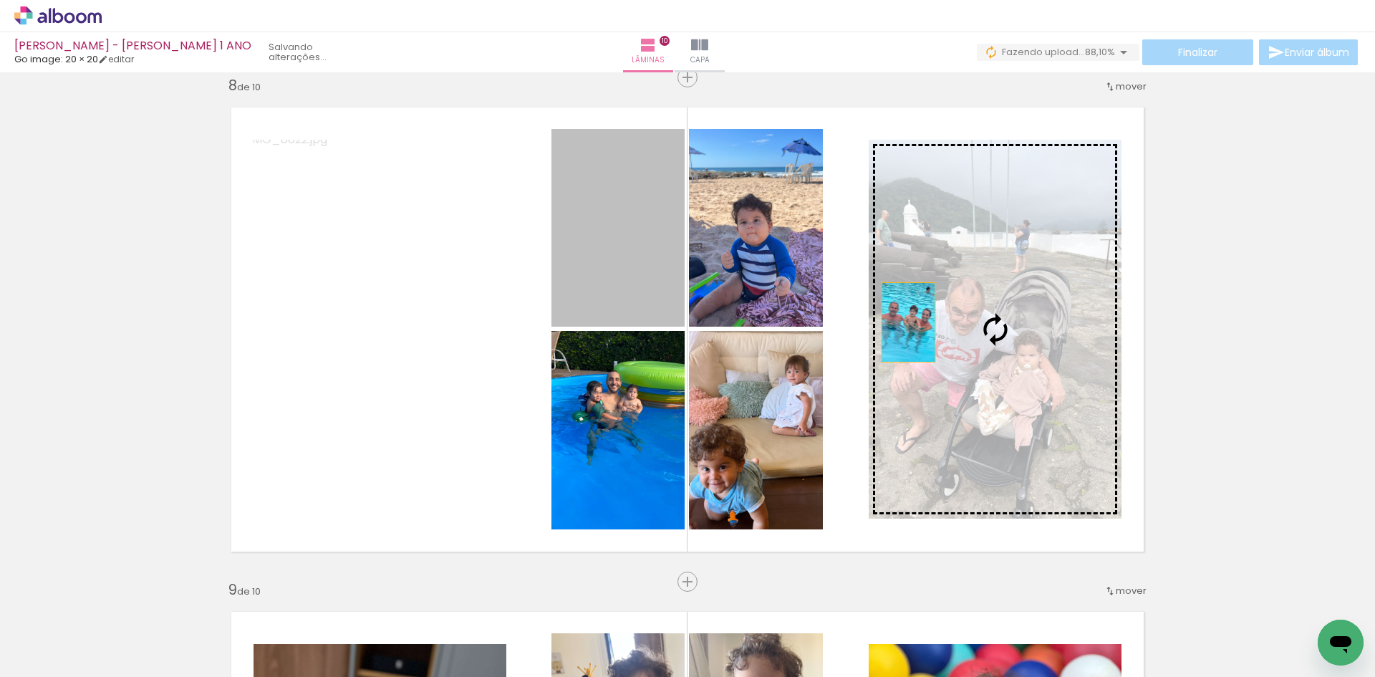
drag, startPoint x: 605, startPoint y: 257, endPoint x: 1018, endPoint y: 327, distance: 419.0
click at [0, 0] on slot at bounding box center [0, 0] width 0 height 0
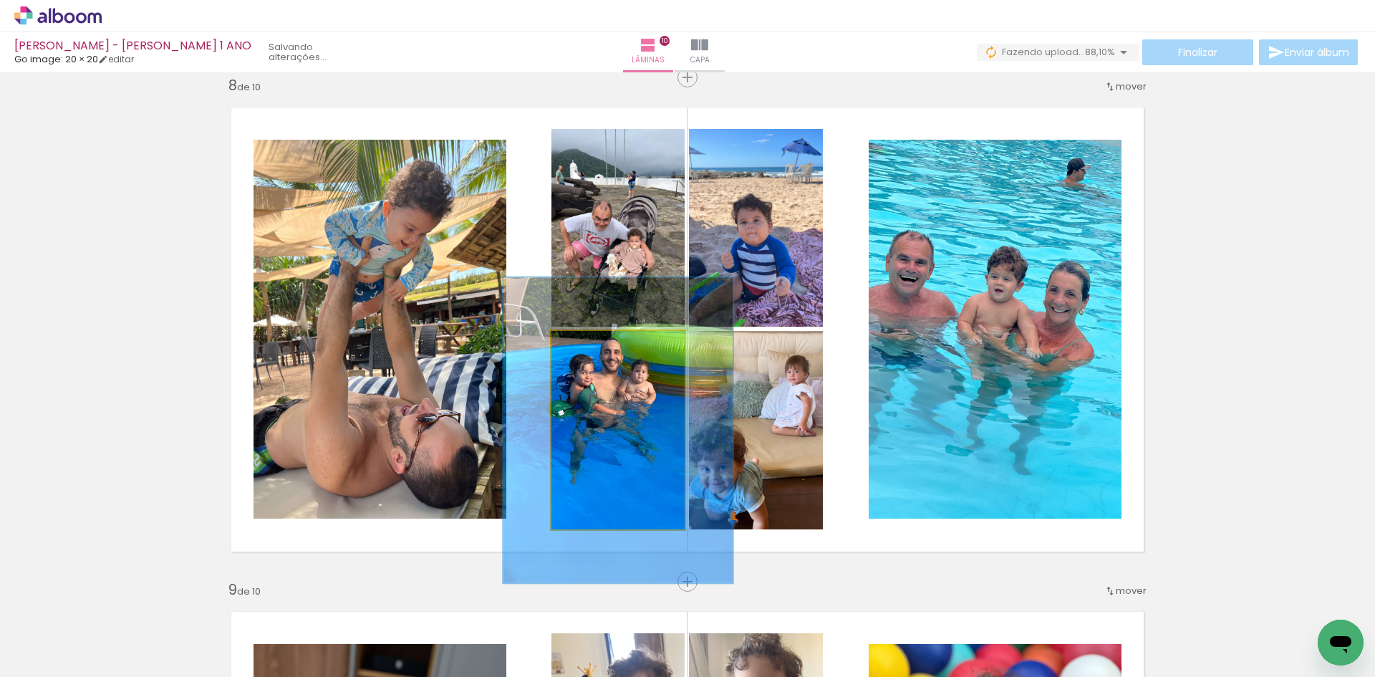
drag, startPoint x: 579, startPoint y: 343, endPoint x: 606, endPoint y: 350, distance: 27.4
type paper-slider "154"
click at [606, 350] on div at bounding box center [611, 345] width 13 height 13
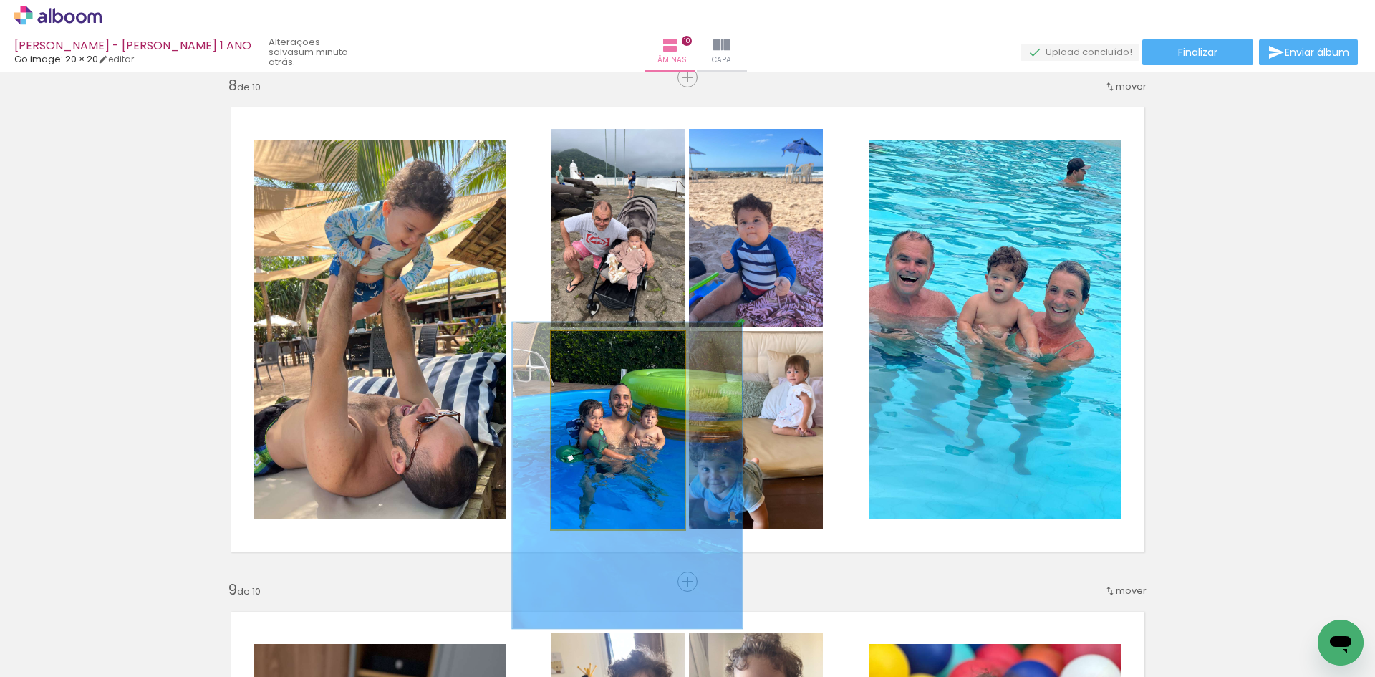
drag, startPoint x: 618, startPoint y: 424, endPoint x: 627, endPoint y: 469, distance: 46.1
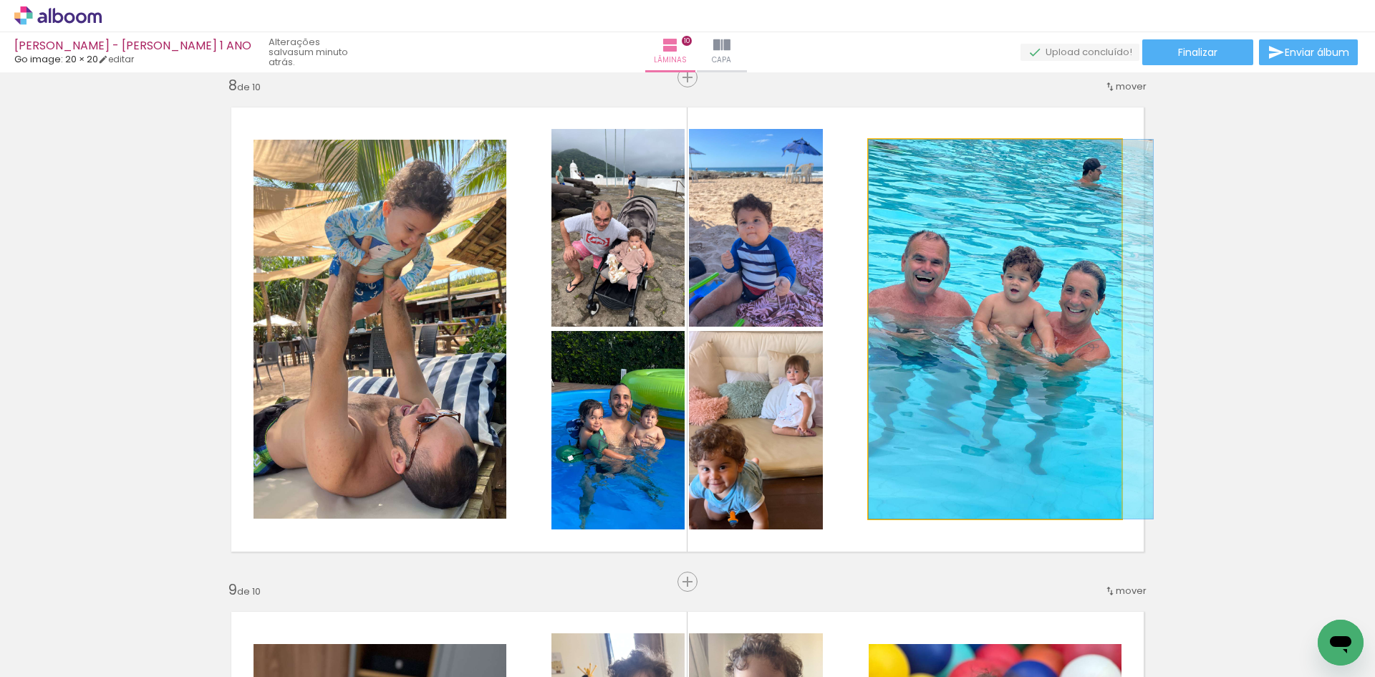
drag, startPoint x: 974, startPoint y: 322, endPoint x: 983, endPoint y: 323, distance: 9.3
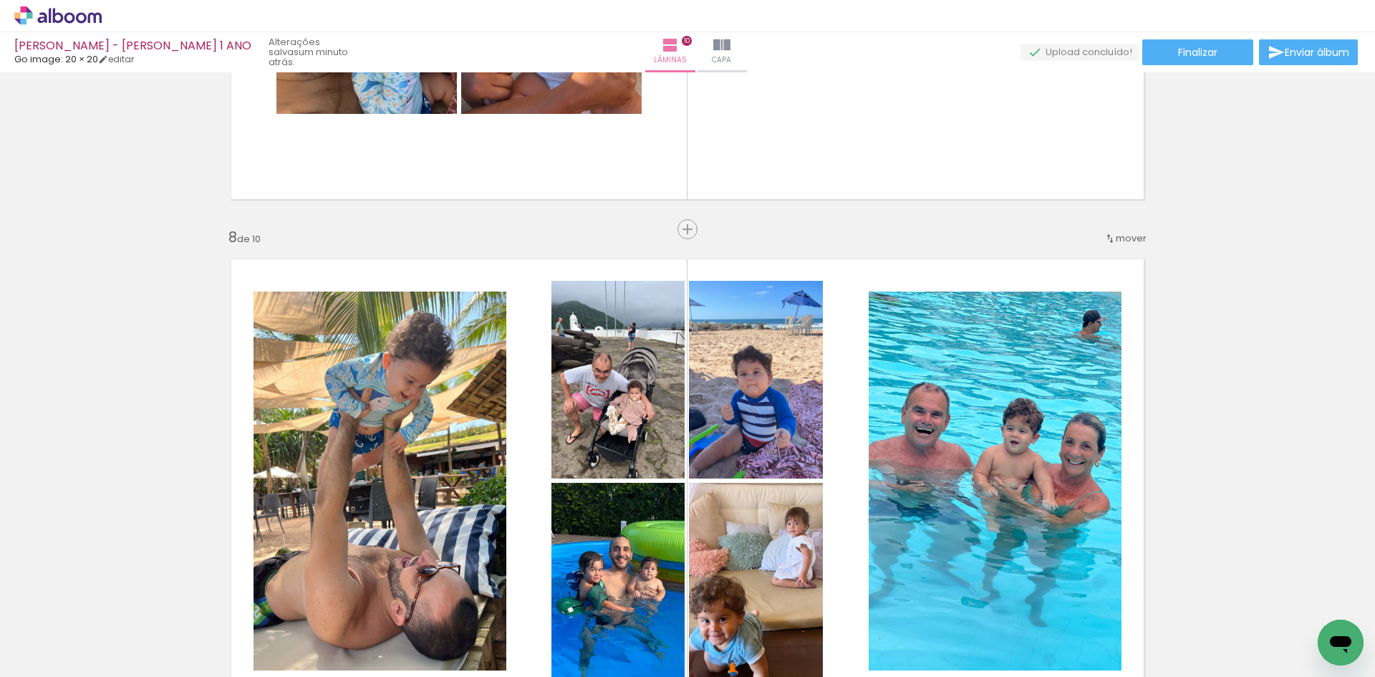
scroll to position [3404, 0]
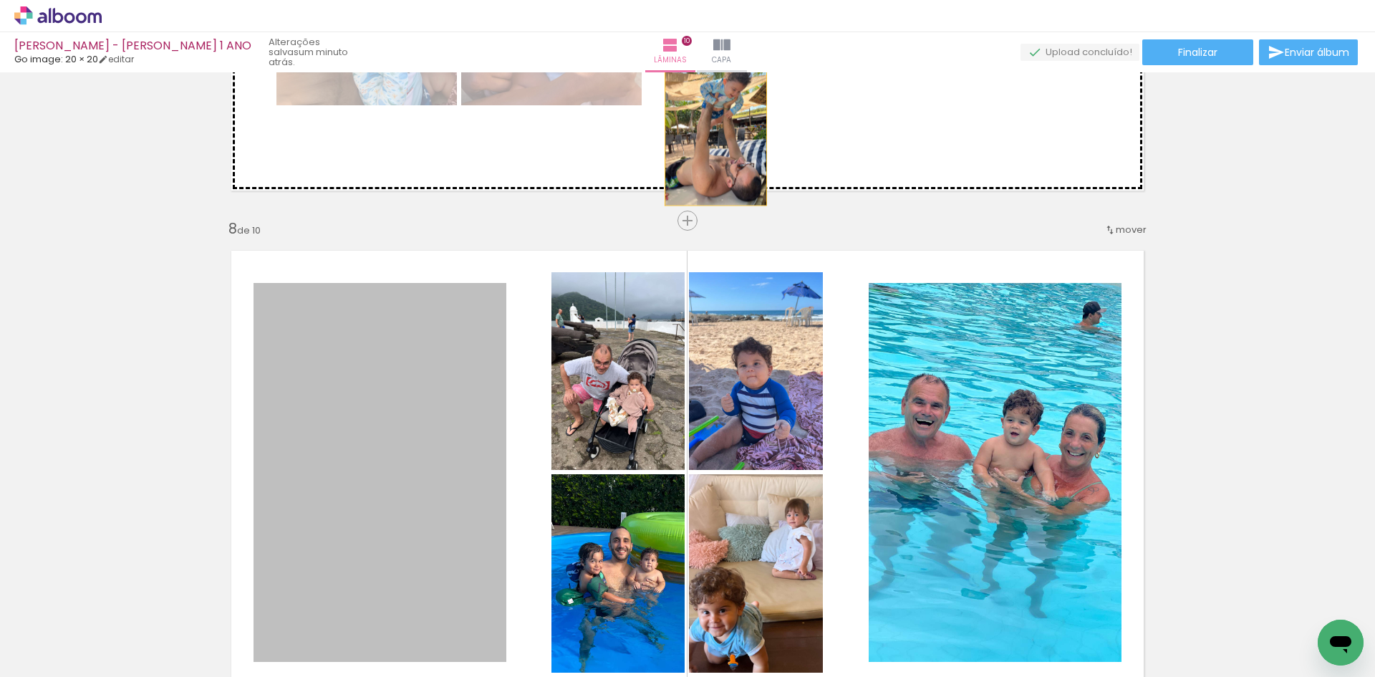
drag, startPoint x: 465, startPoint y: 445, endPoint x: 710, endPoint y: 130, distance: 399.6
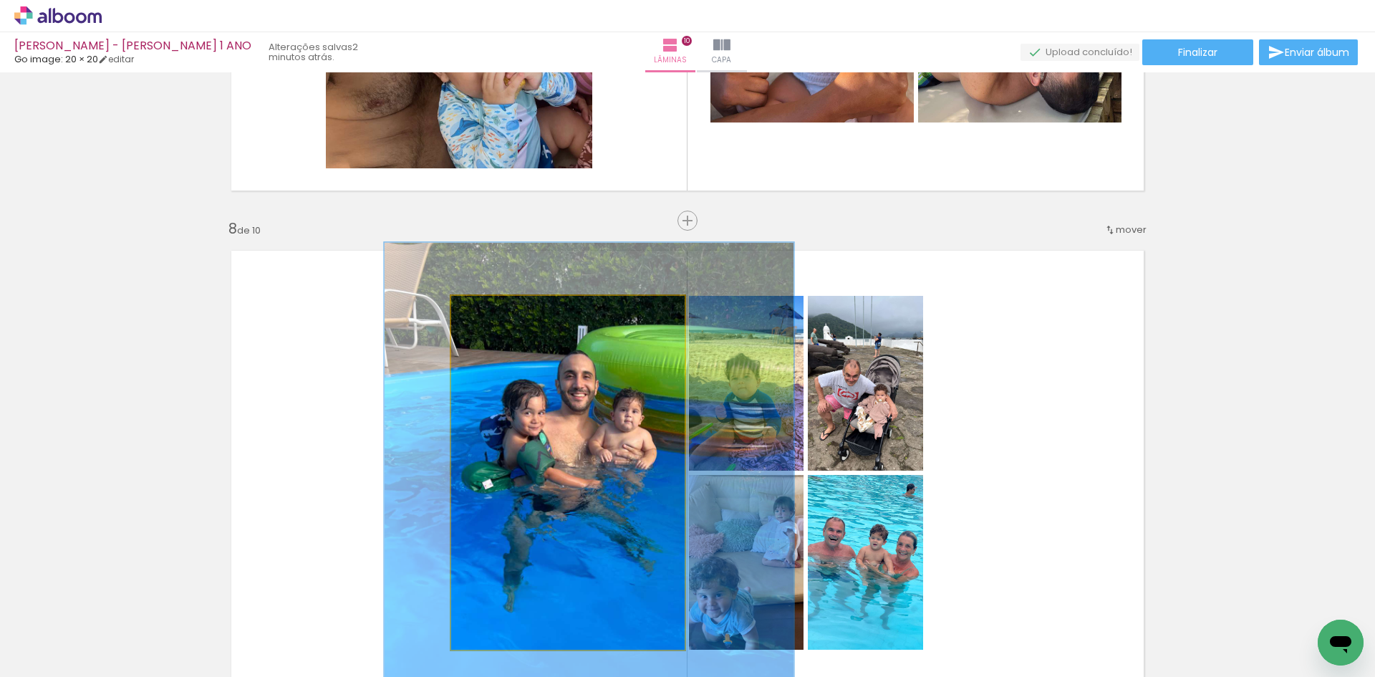
drag, startPoint x: 624, startPoint y: 418, endPoint x: 640, endPoint y: 149, distance: 269.7
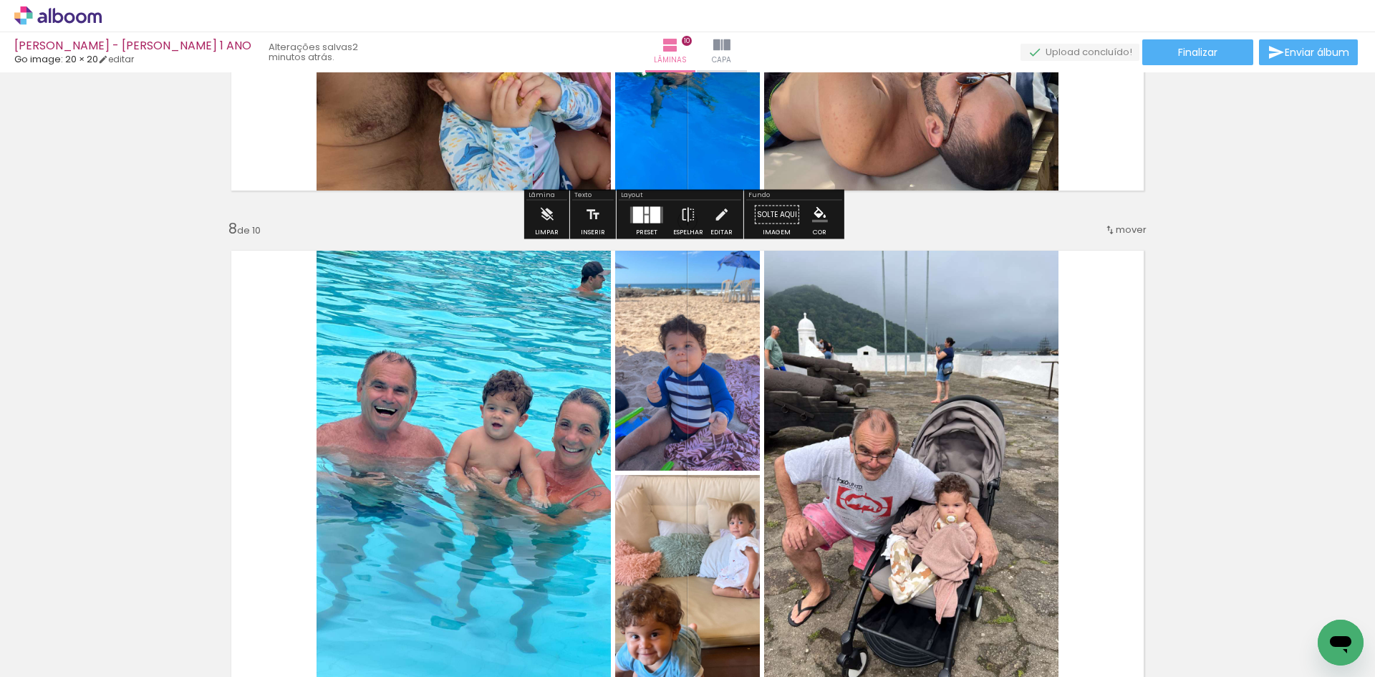
scroll to position [3261, 0]
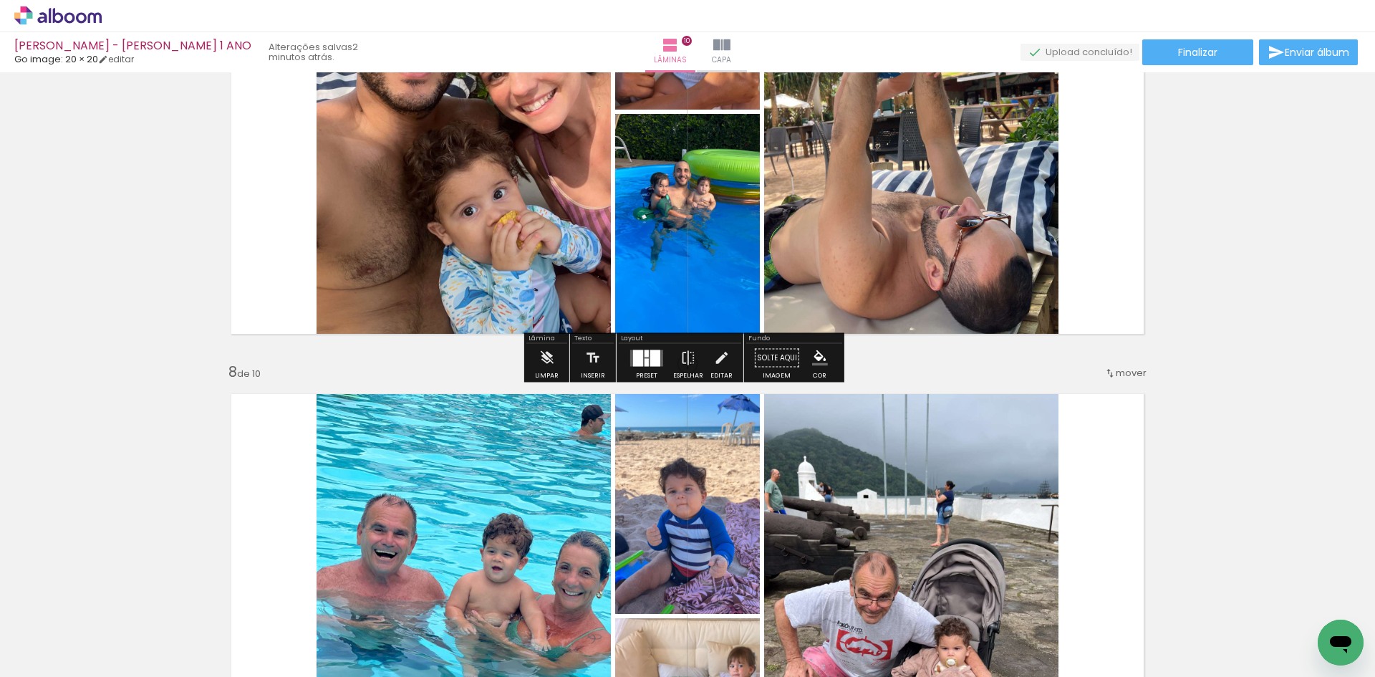
click at [648, 377] on div "Preset" at bounding box center [646, 375] width 21 height 6
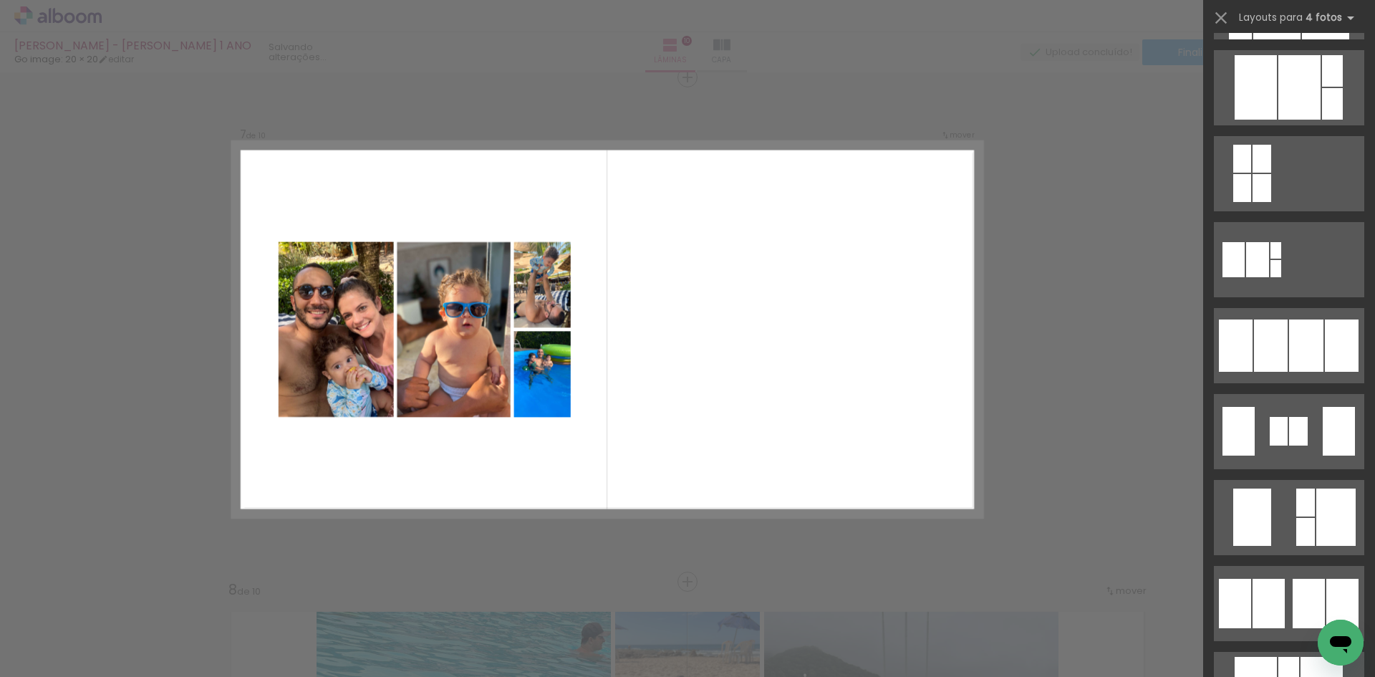
scroll to position [788, 0]
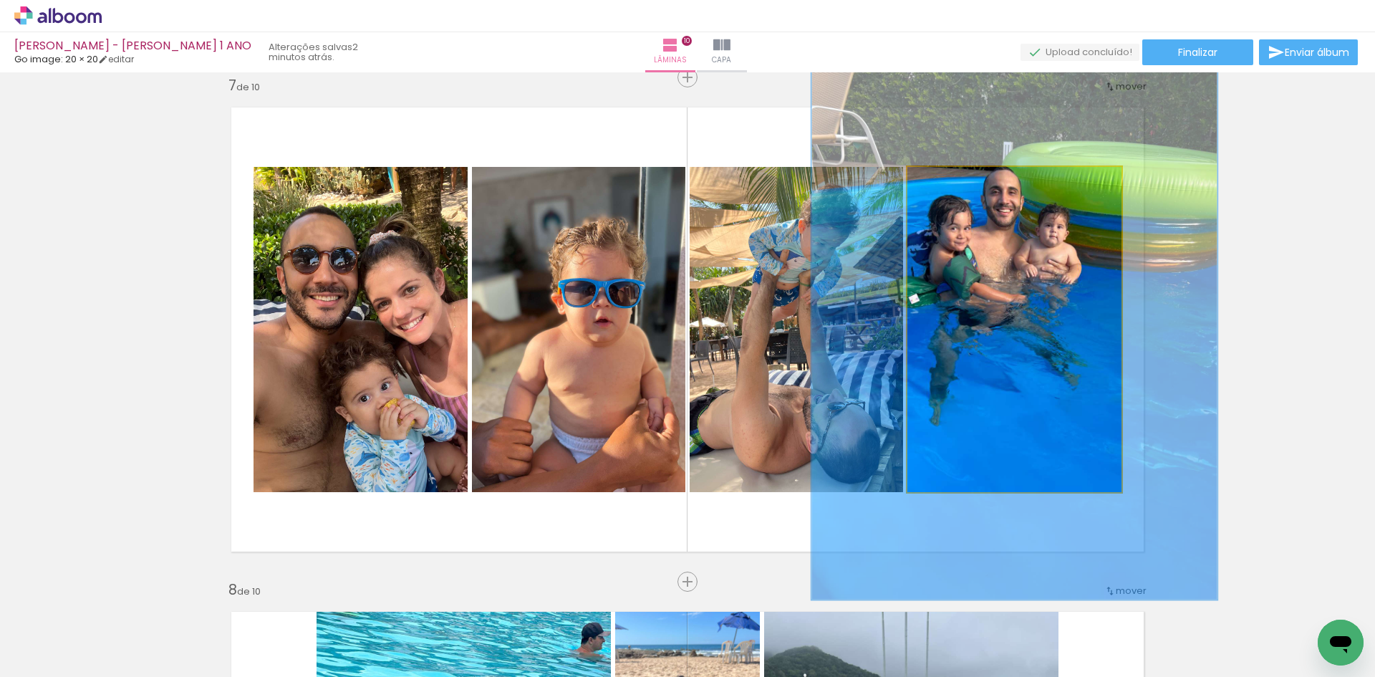
drag, startPoint x: 939, startPoint y: 187, endPoint x: 972, endPoint y: 188, distance: 33.0
type paper-slider "166"
click at [972, 188] on div at bounding box center [973, 181] width 23 height 23
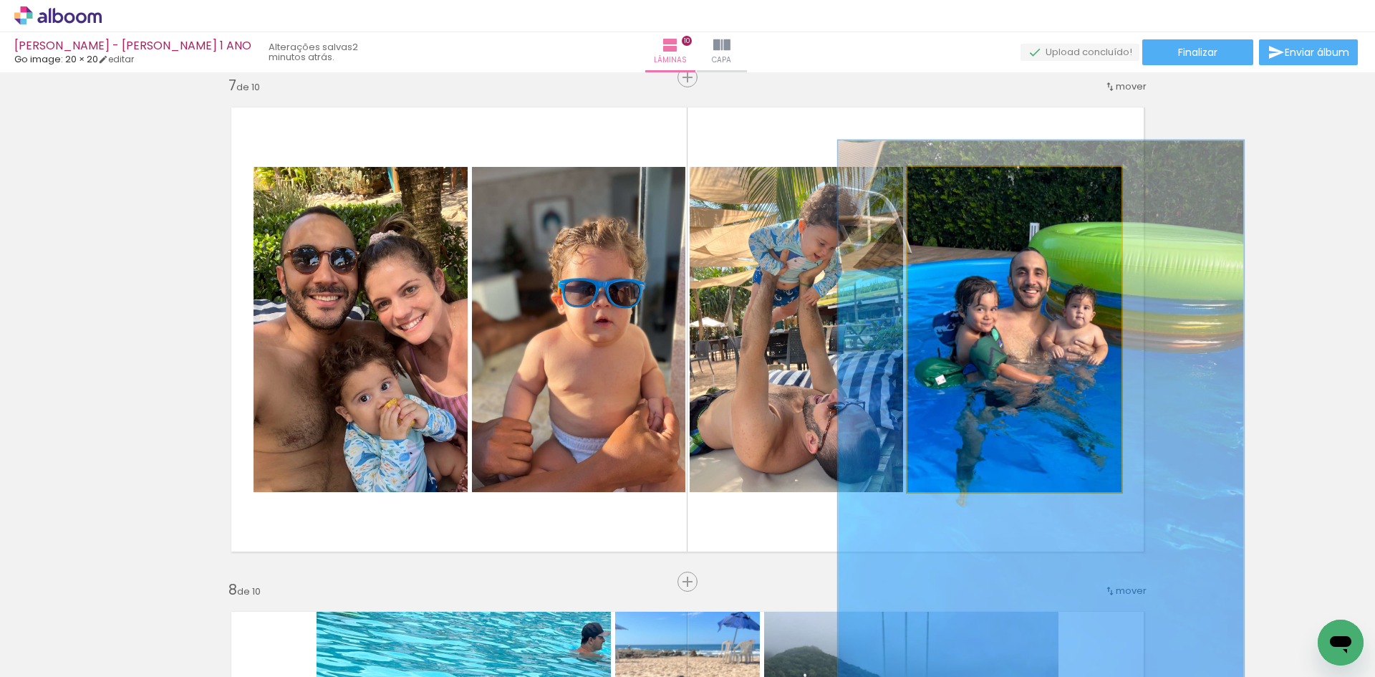
drag, startPoint x: 1020, startPoint y: 288, endPoint x: 1045, endPoint y: 365, distance: 81.3
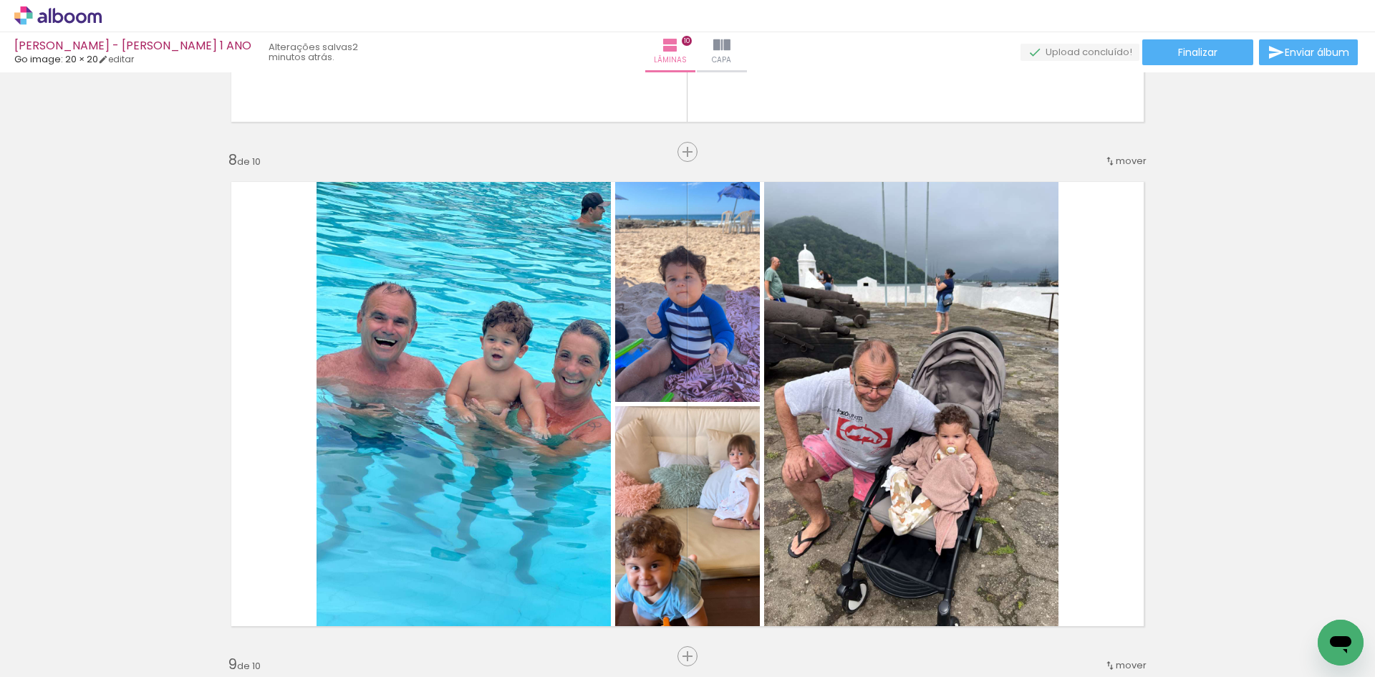
scroll to position [3544, 0]
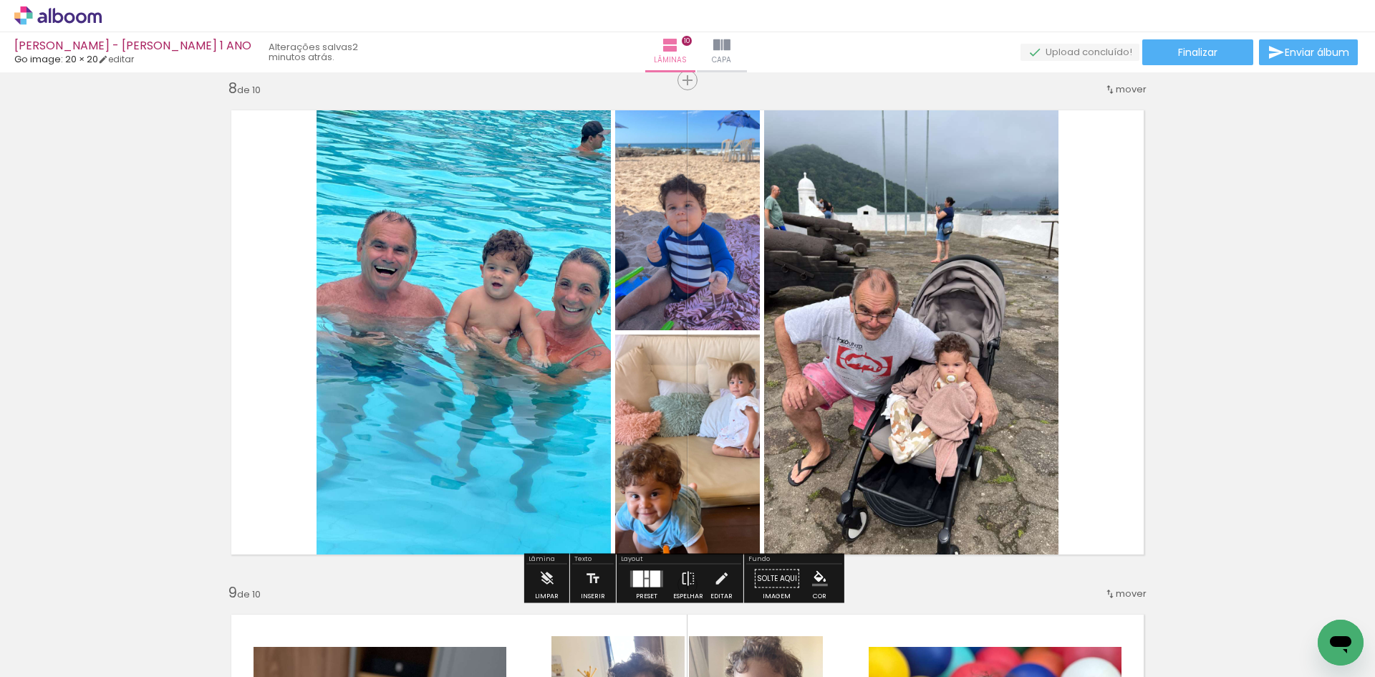
drag, startPoint x: 382, startPoint y: 622, endPoint x: 478, endPoint y: 447, distance: 199.3
click at [447, 466] on quentale-workspace at bounding box center [687, 338] width 1375 height 677
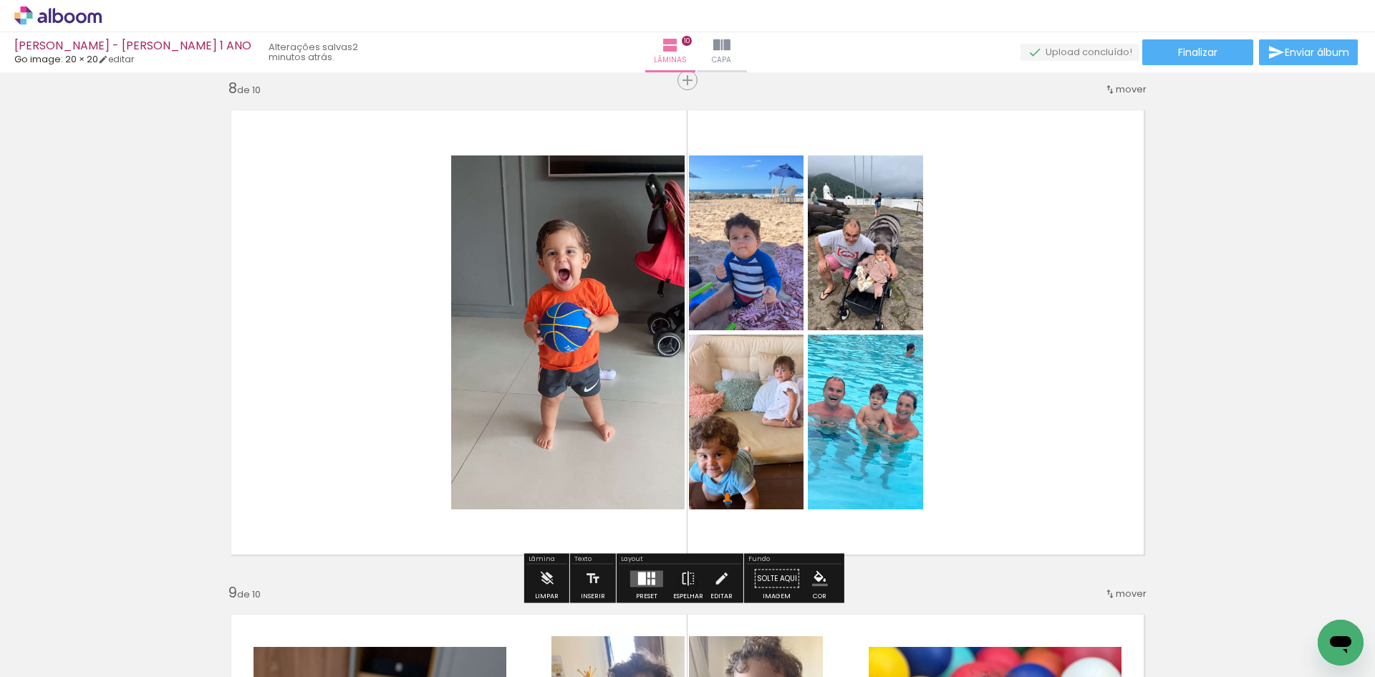
click at [638, 579] on div at bounding box center [642, 577] width 8 height 13
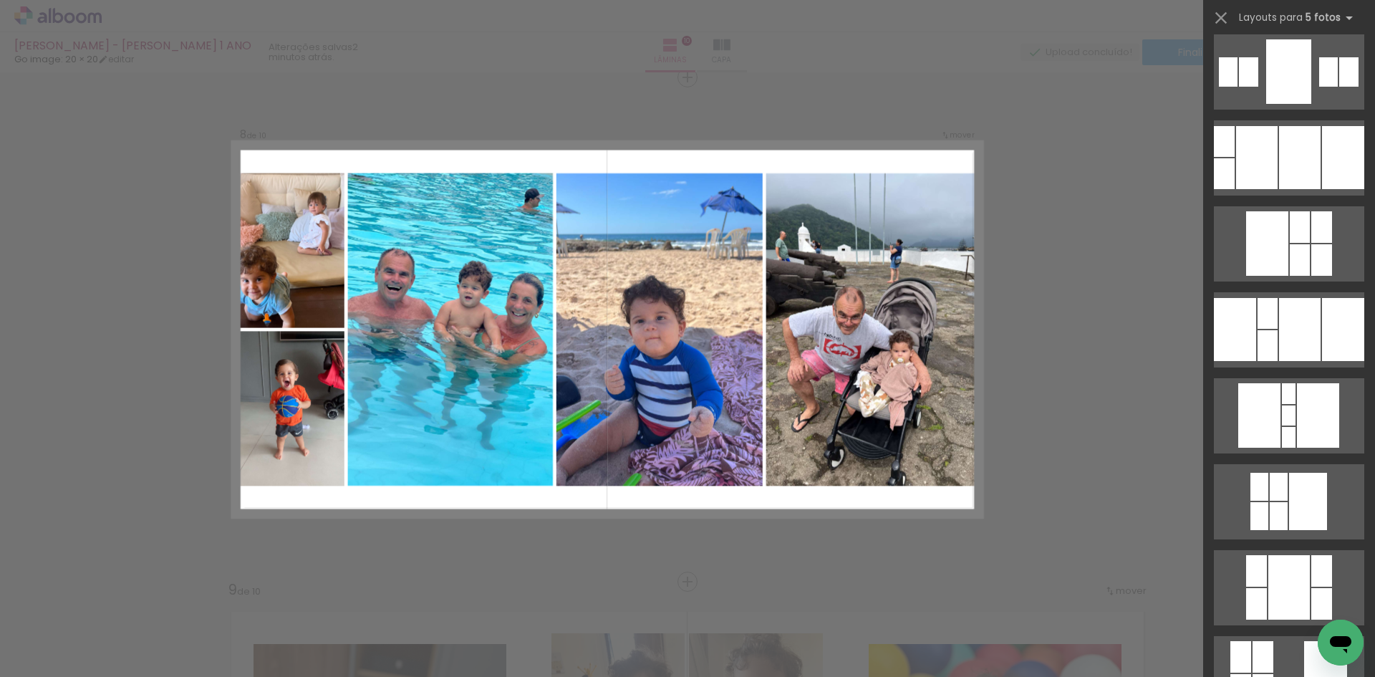
scroll to position [573, 0]
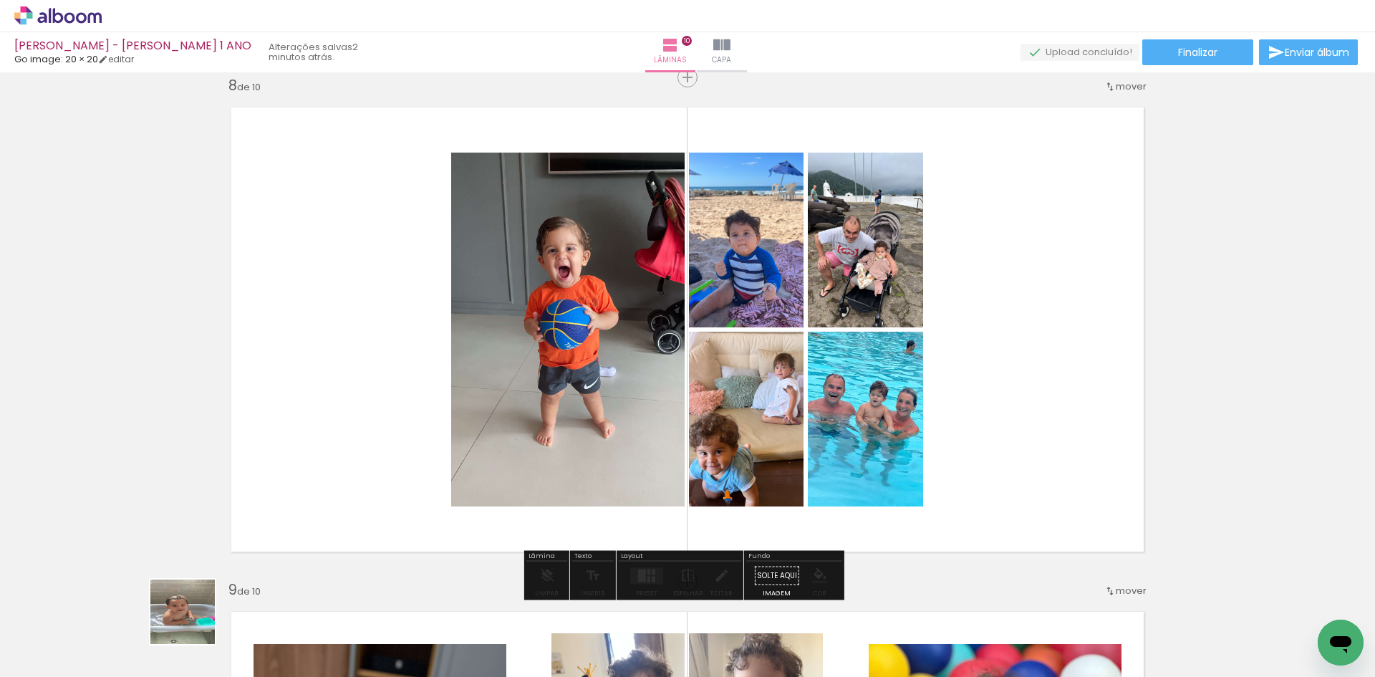
drag, startPoint x: 163, startPoint y: 642, endPoint x: 356, endPoint y: 383, distance: 322.3
click at [356, 383] on quentale-workspace at bounding box center [687, 338] width 1375 height 677
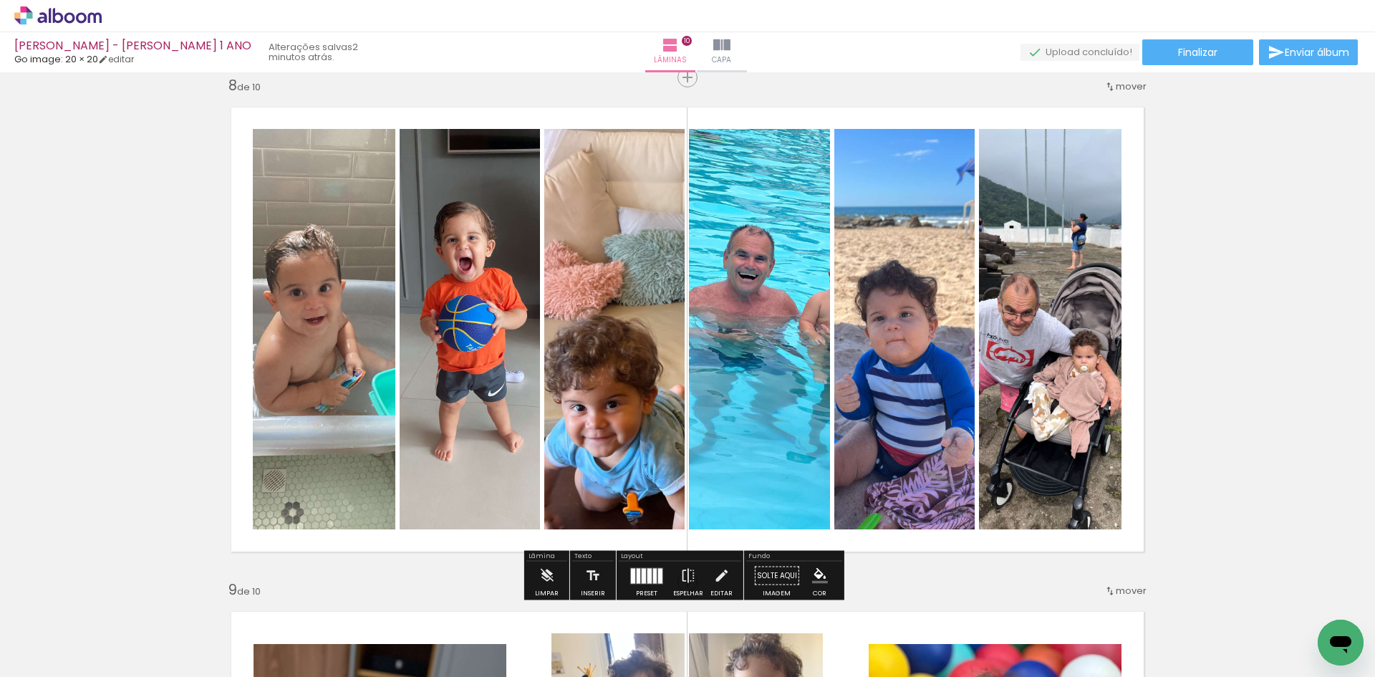
click at [658, 574] on div at bounding box center [660, 575] width 4 height 15
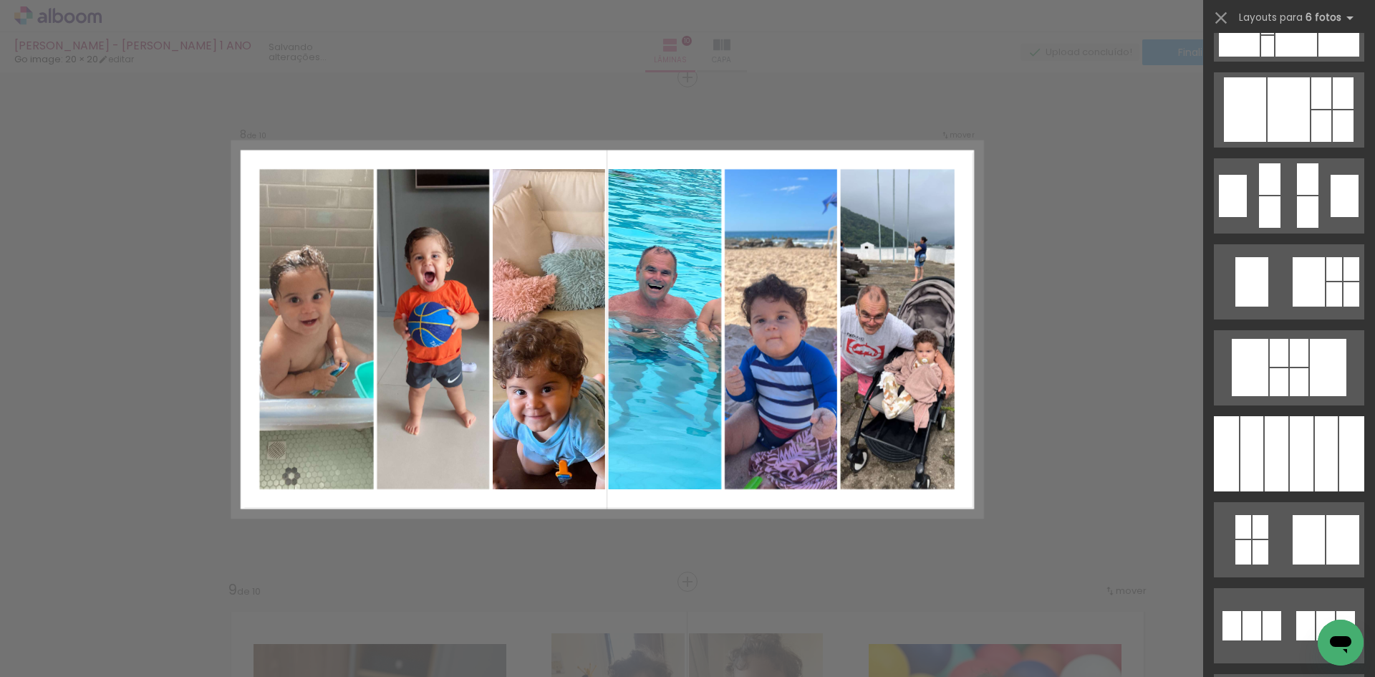
scroll to position [0, 0]
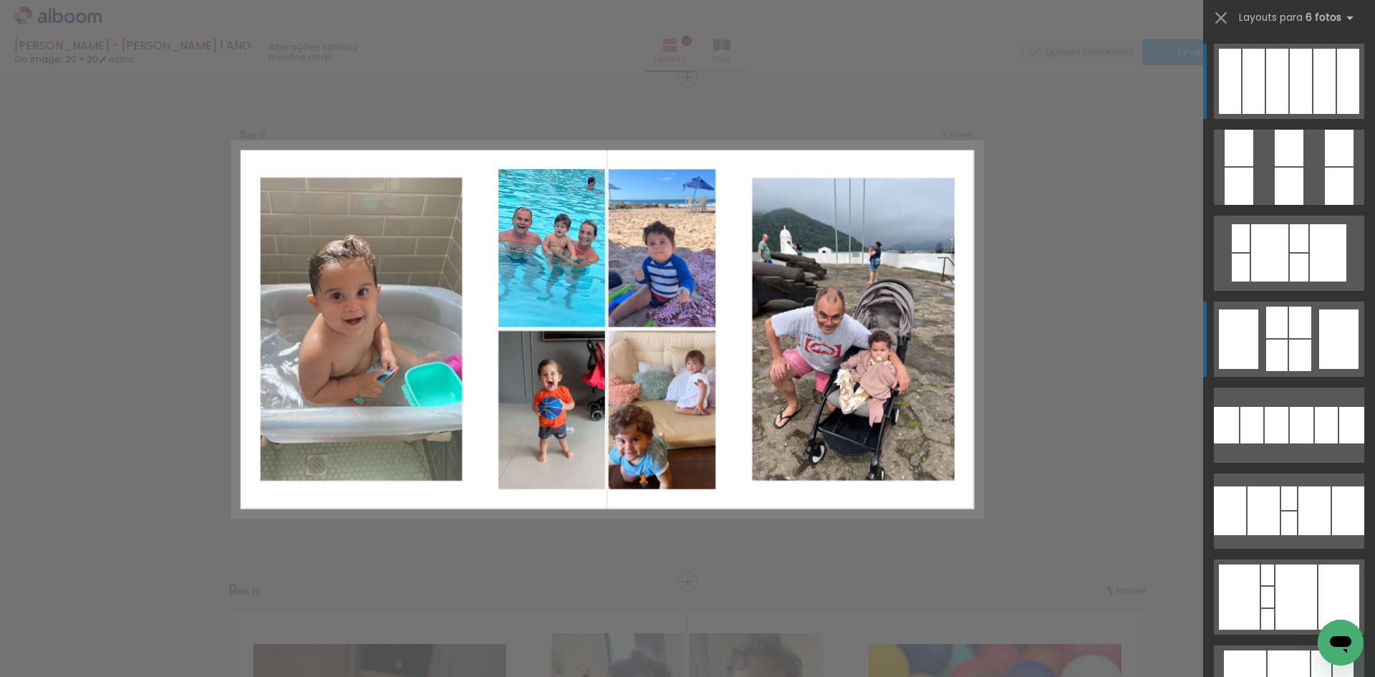
click at [1276, 205] on div at bounding box center [1288, 186] width 29 height 37
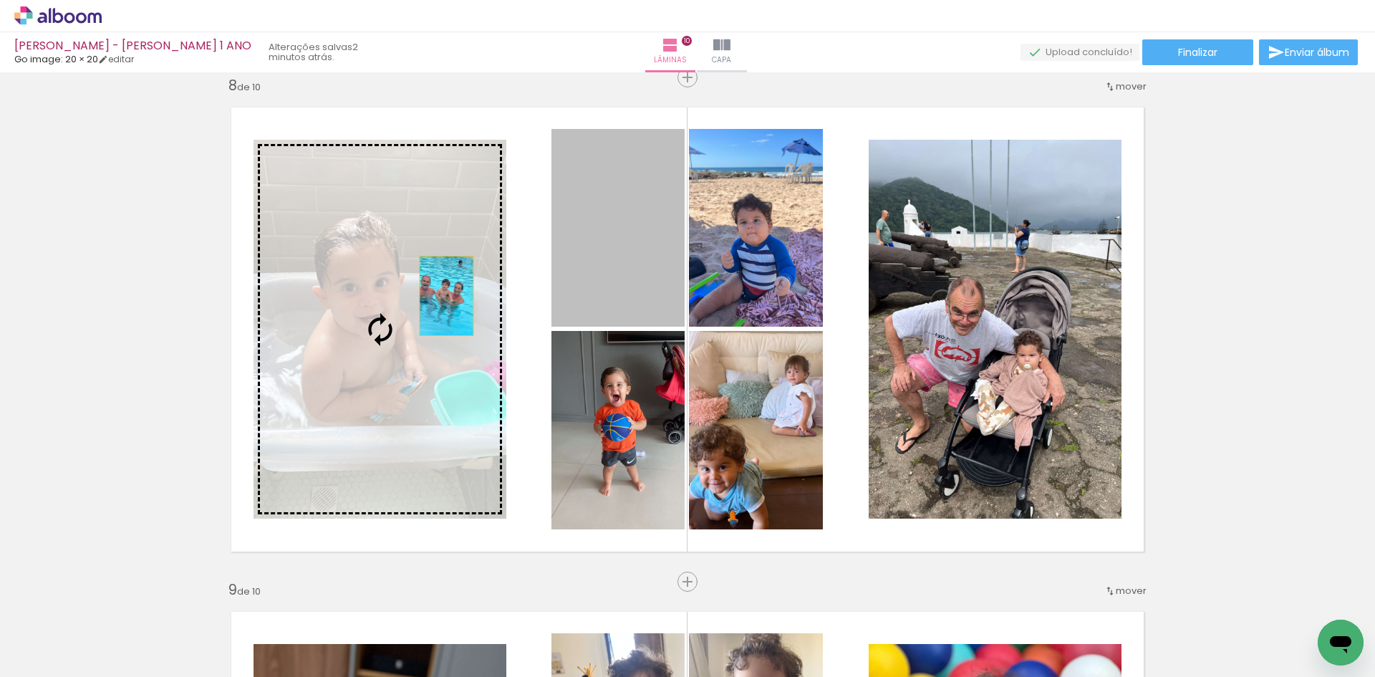
drag, startPoint x: 622, startPoint y: 248, endPoint x: 332, endPoint y: 324, distance: 299.6
click at [0, 0] on slot at bounding box center [0, 0] width 0 height 0
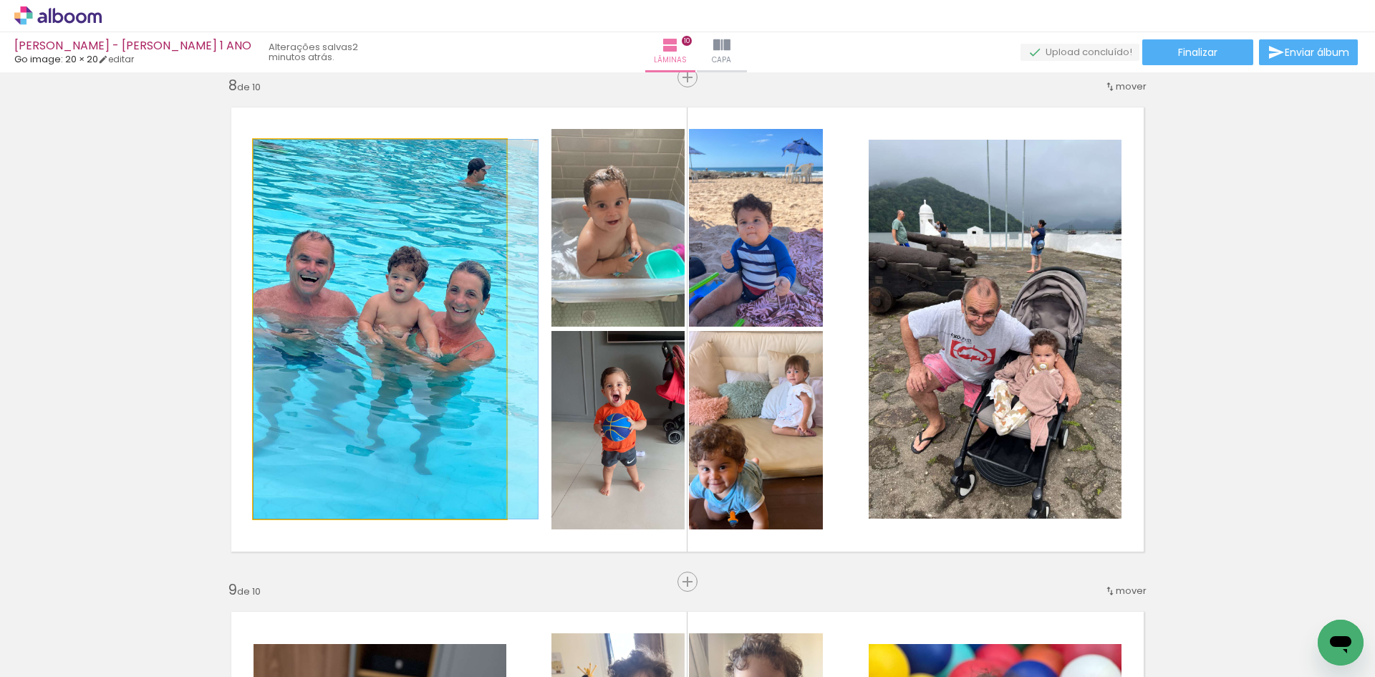
drag, startPoint x: 410, startPoint y: 353, endPoint x: 425, endPoint y: 353, distance: 15.0
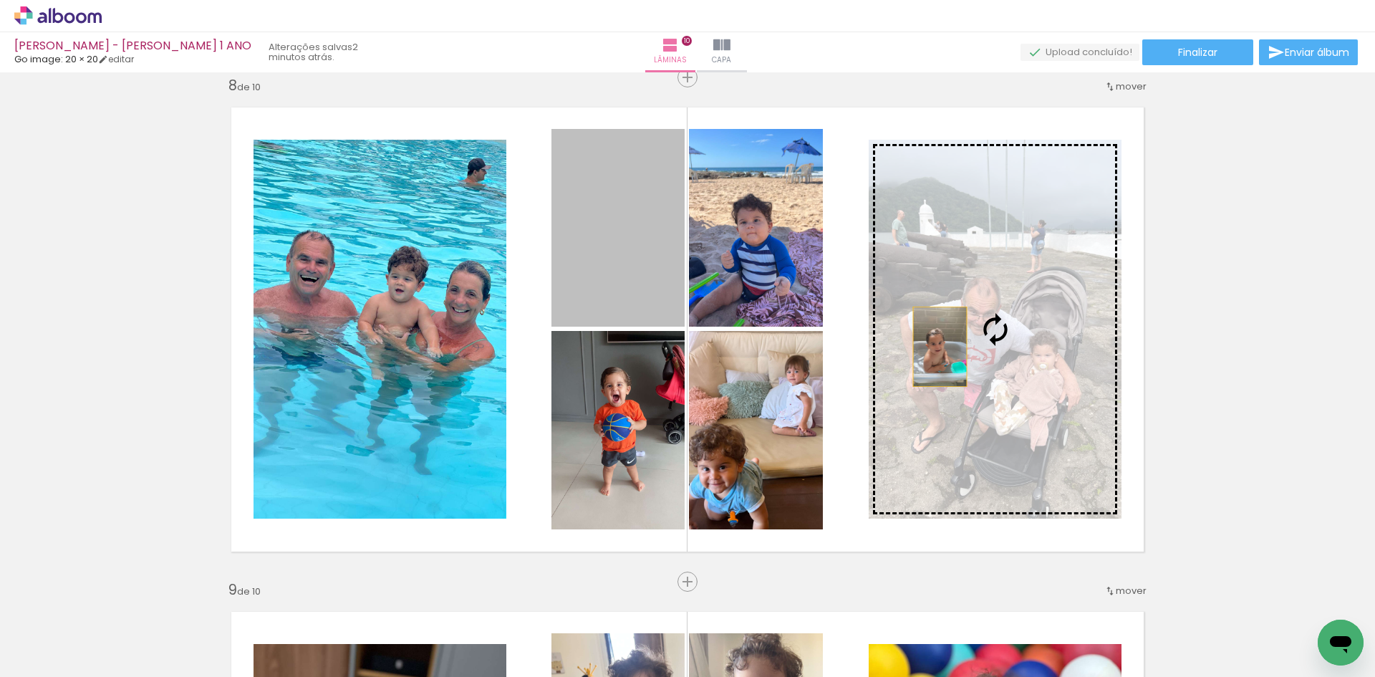
drag, startPoint x: 634, startPoint y: 272, endPoint x: 972, endPoint y: 347, distance: 346.2
click at [0, 0] on slot at bounding box center [0, 0] width 0 height 0
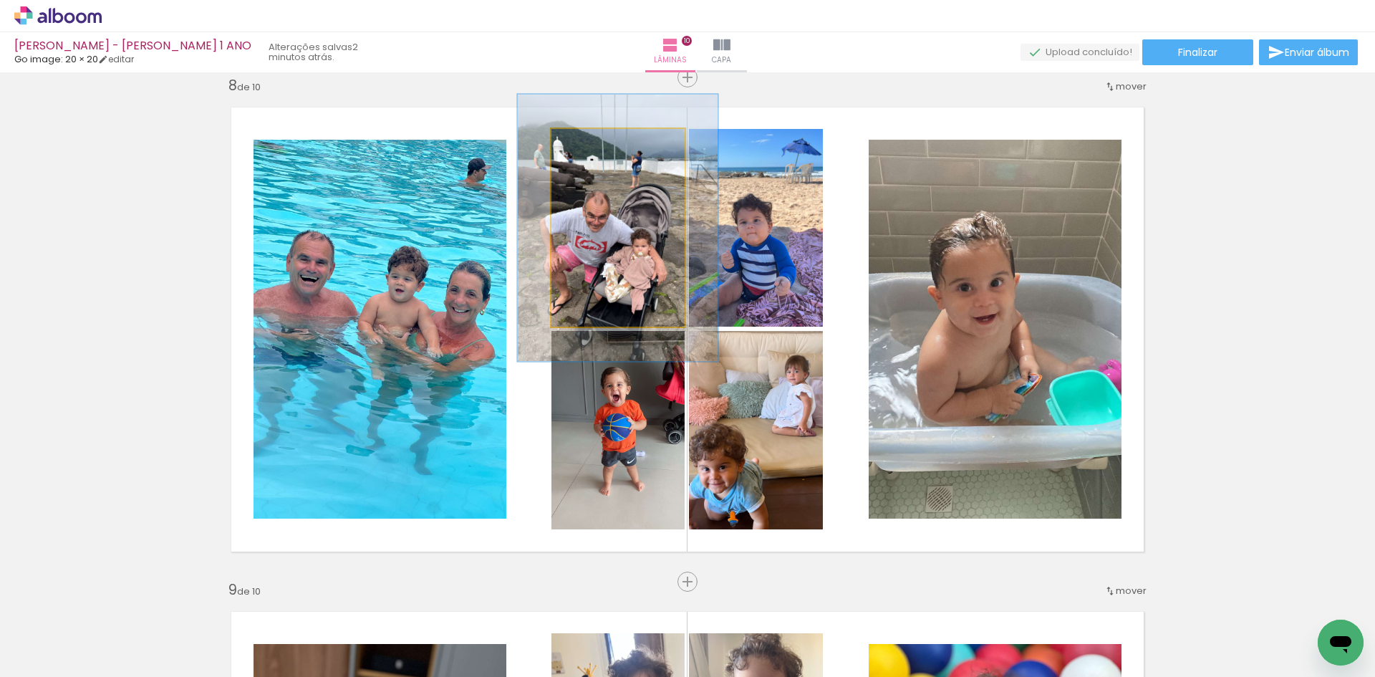
drag, startPoint x: 580, startPoint y: 138, endPoint x: 597, endPoint y: 139, distance: 17.2
click at [597, 139] on div at bounding box center [602, 143] width 23 height 23
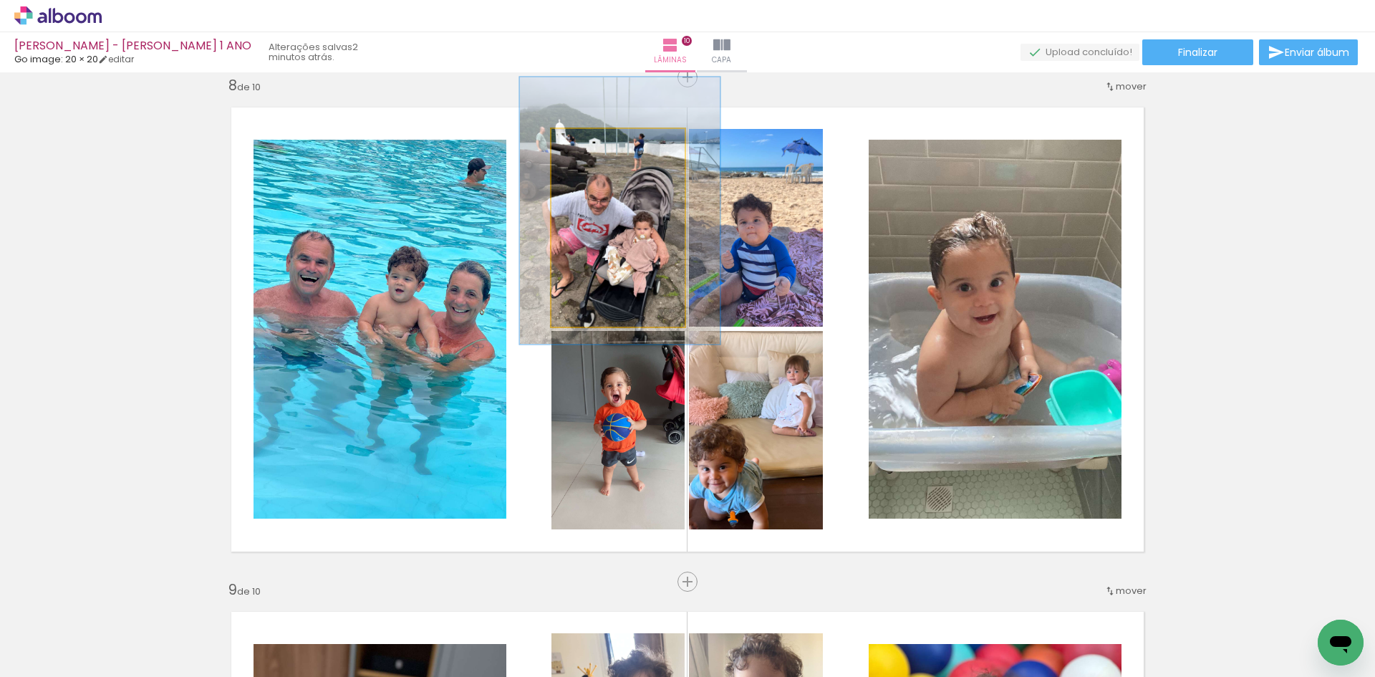
drag, startPoint x: 658, startPoint y: 262, endPoint x: 660, endPoint y: 245, distance: 17.3
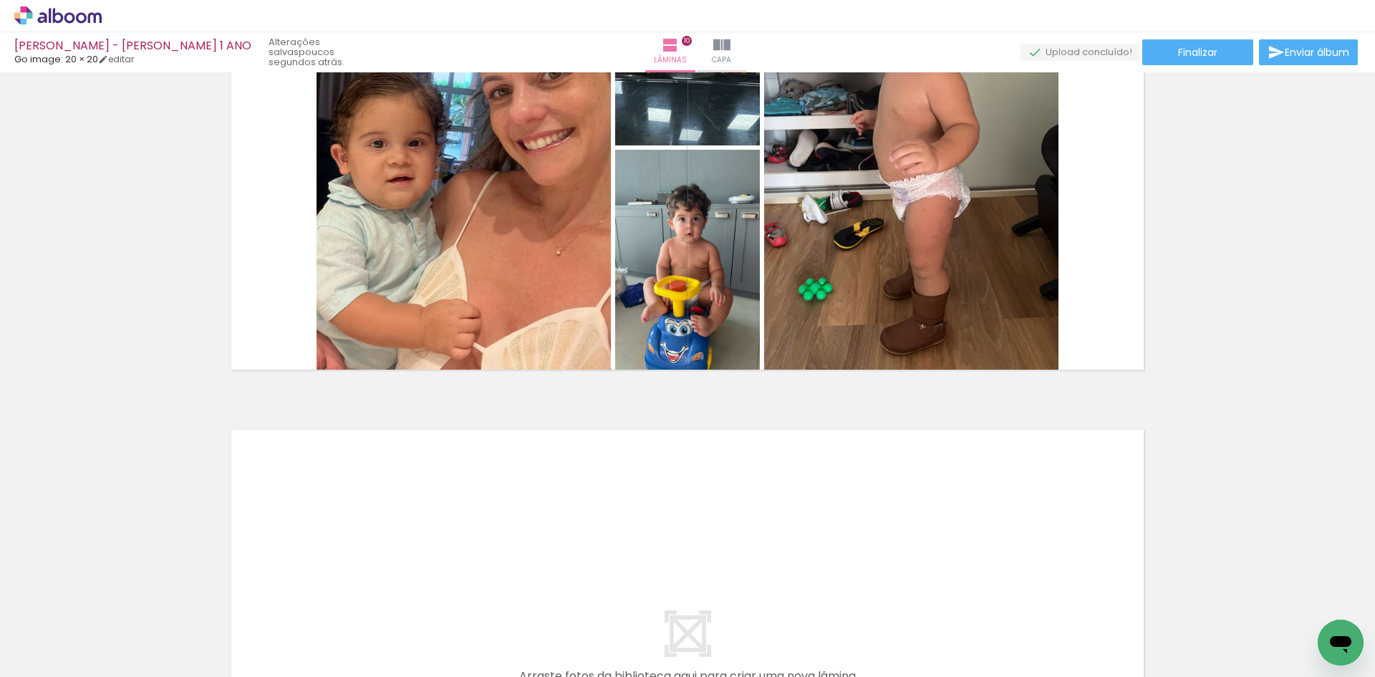
scroll to position [4582, 0]
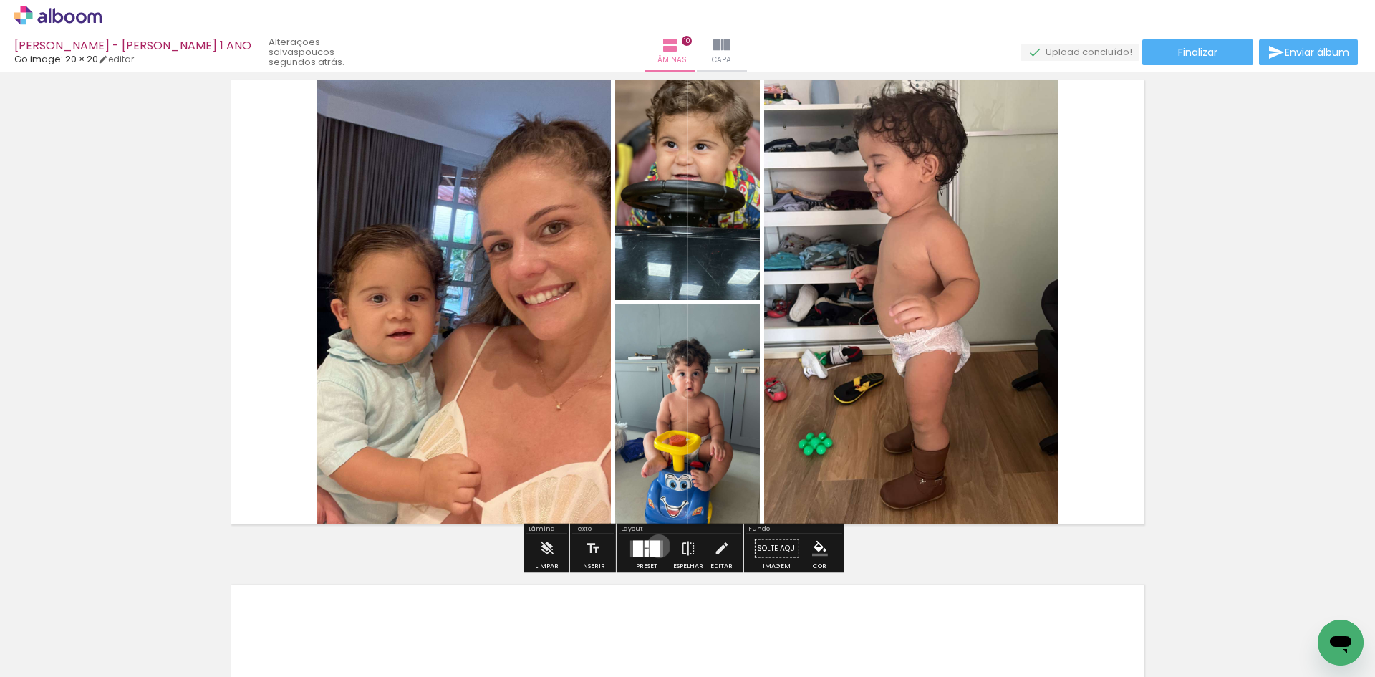
click at [655, 546] on div at bounding box center [655, 548] width 10 height 16
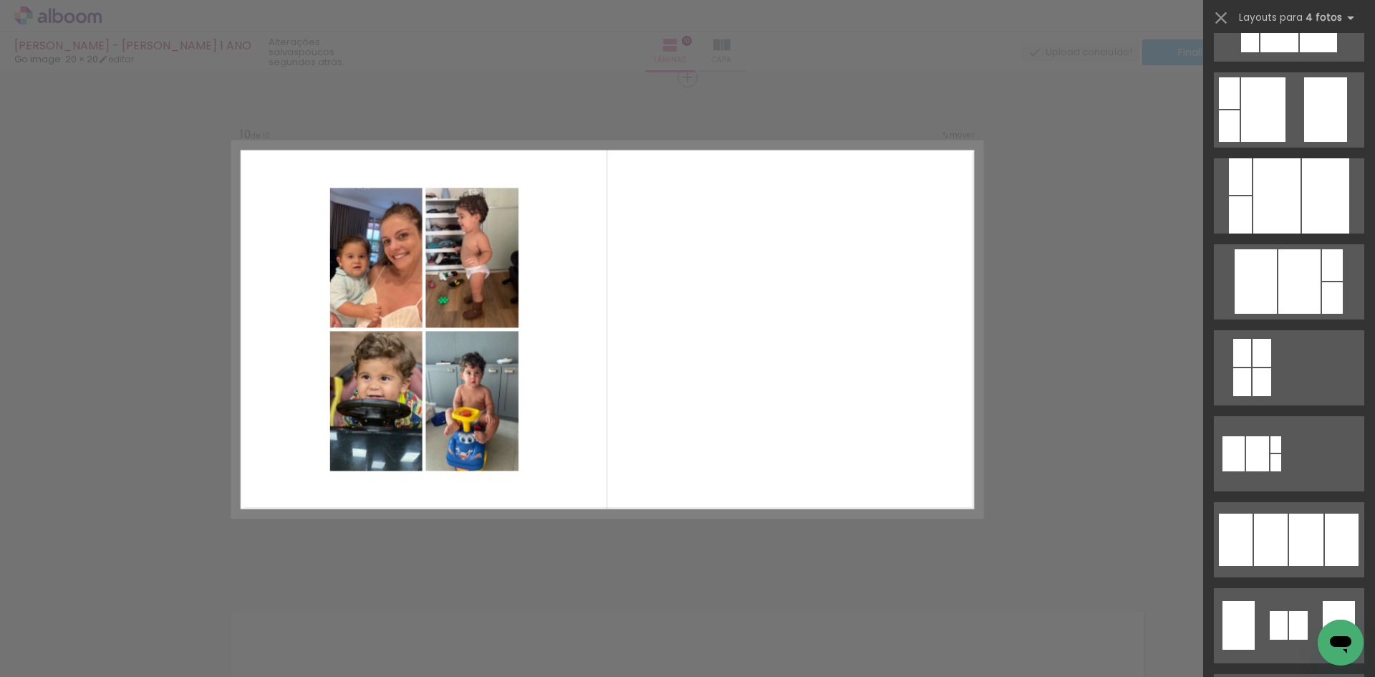
scroll to position [788, 0]
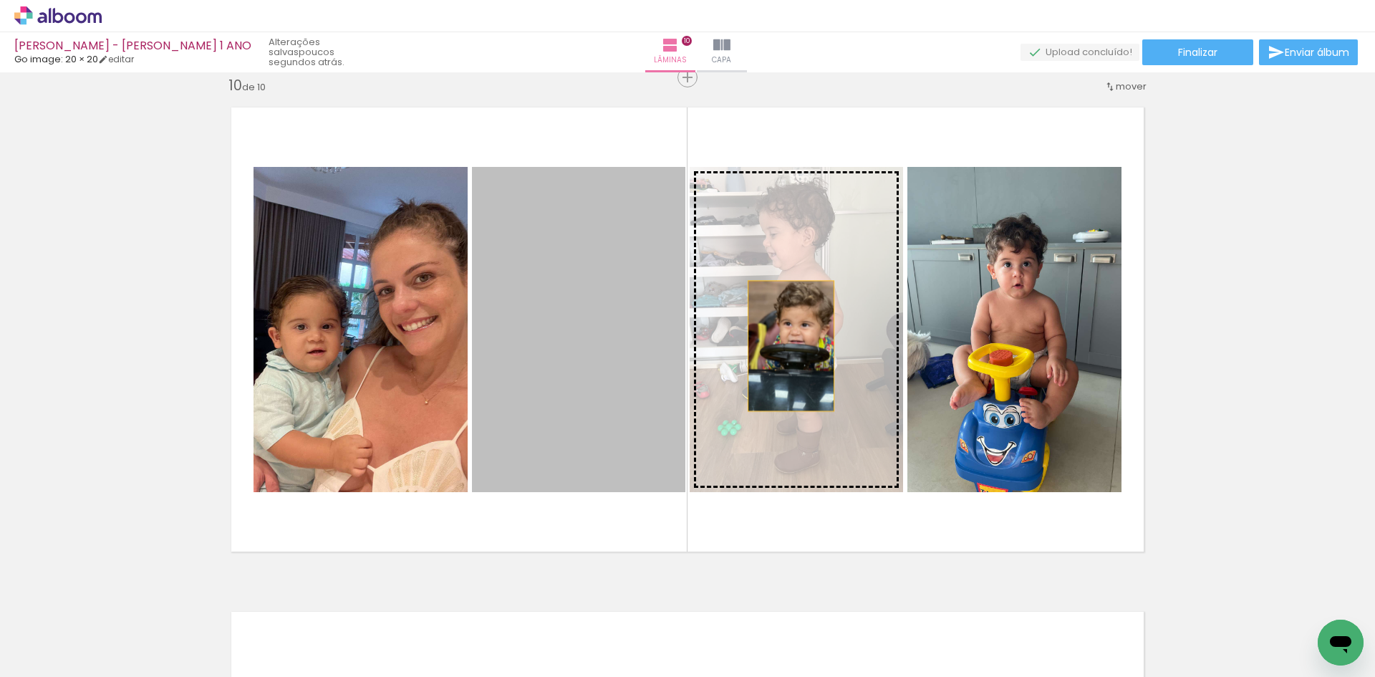
click at [0, 0] on slot at bounding box center [0, 0] width 0 height 0
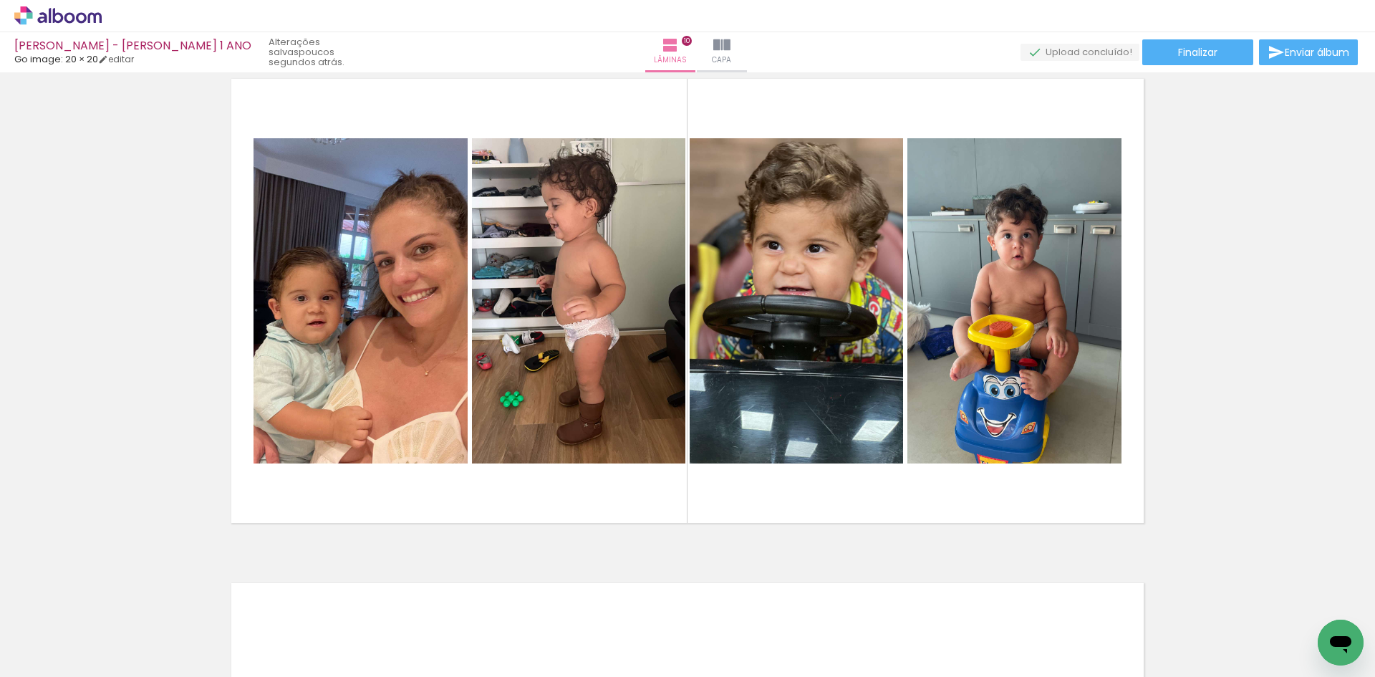
scroll to position [4585, 0]
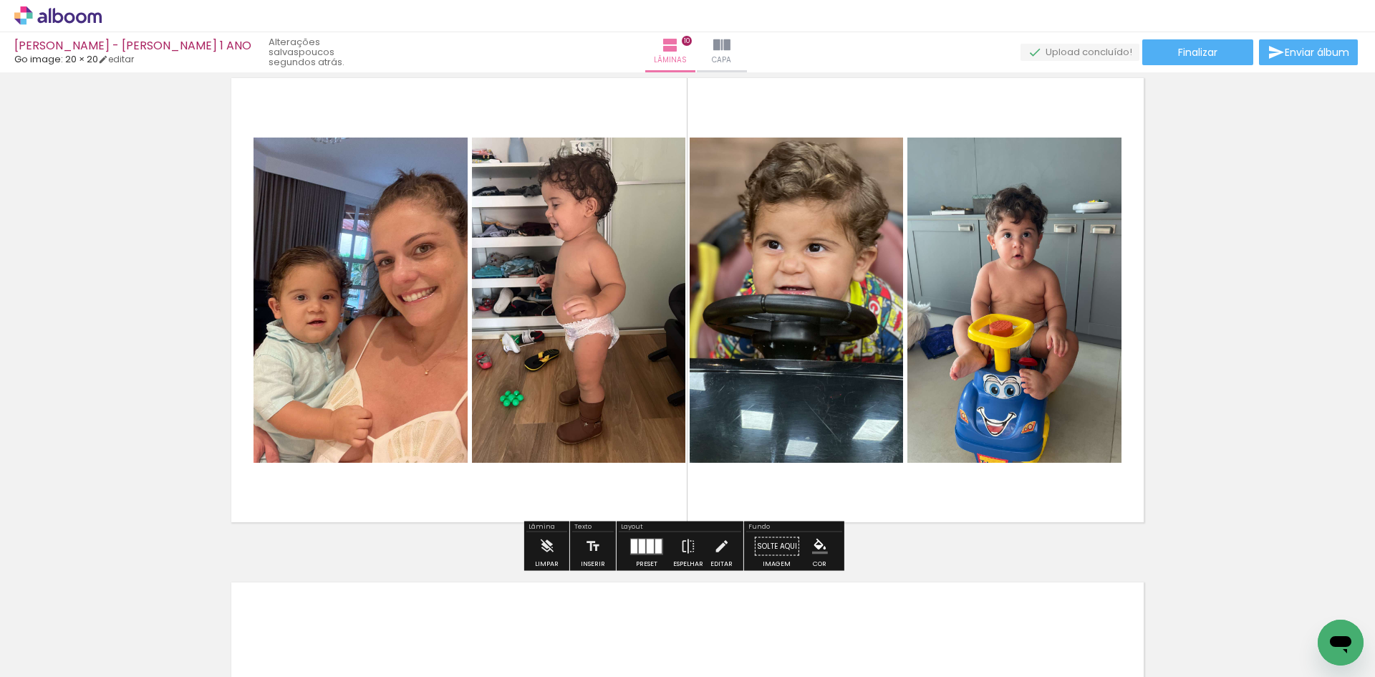
drag, startPoint x: 226, startPoint y: 619, endPoint x: 383, endPoint y: 423, distance: 251.0
click at [372, 433] on quentale-workspace at bounding box center [687, 338] width 1375 height 677
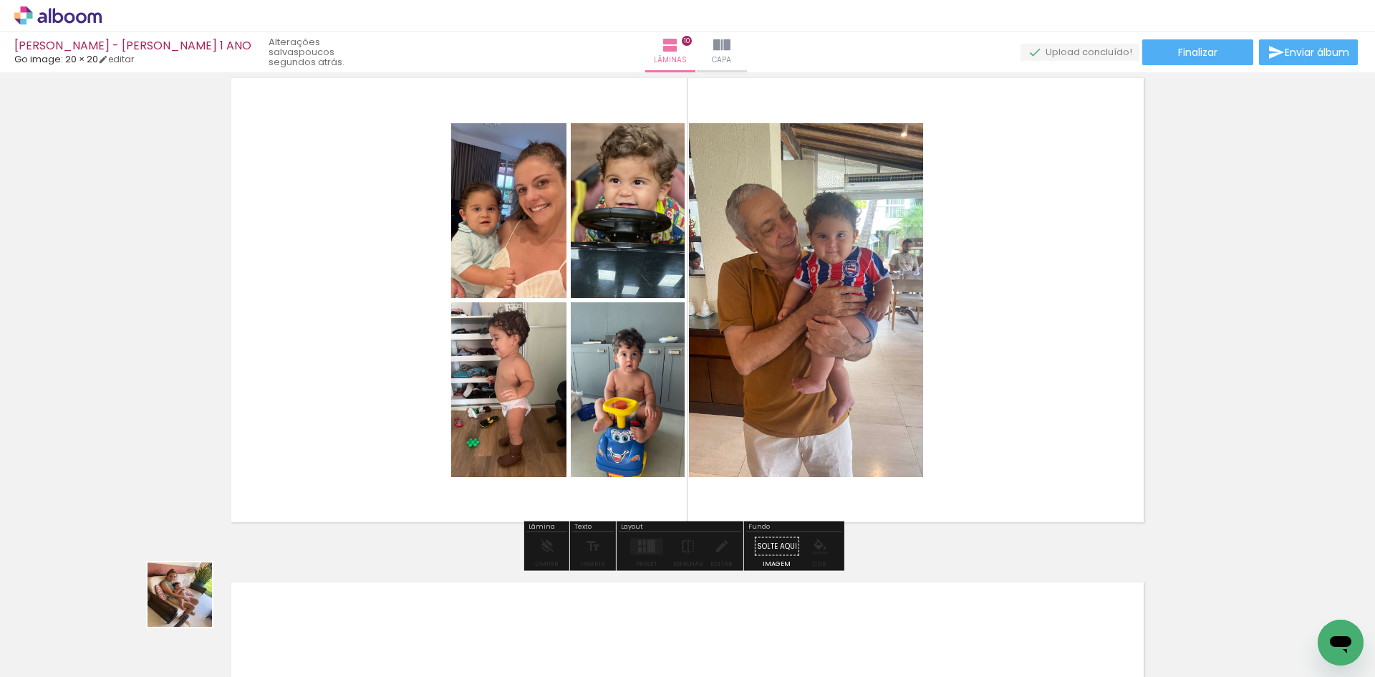
drag, startPoint x: 169, startPoint y: 634, endPoint x: 445, endPoint y: 382, distance: 373.6
click at [390, 441] on quentale-workspace at bounding box center [687, 338] width 1375 height 677
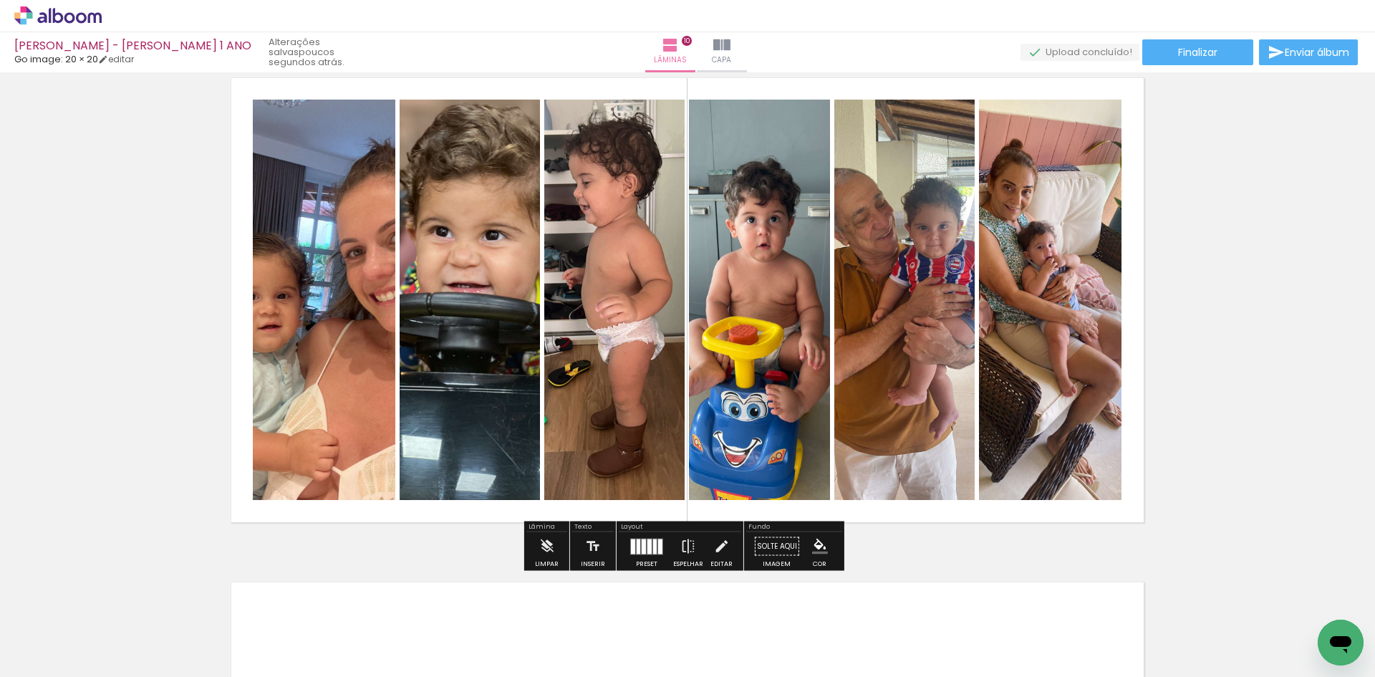
click at [653, 546] on div at bounding box center [655, 545] width 4 height 15
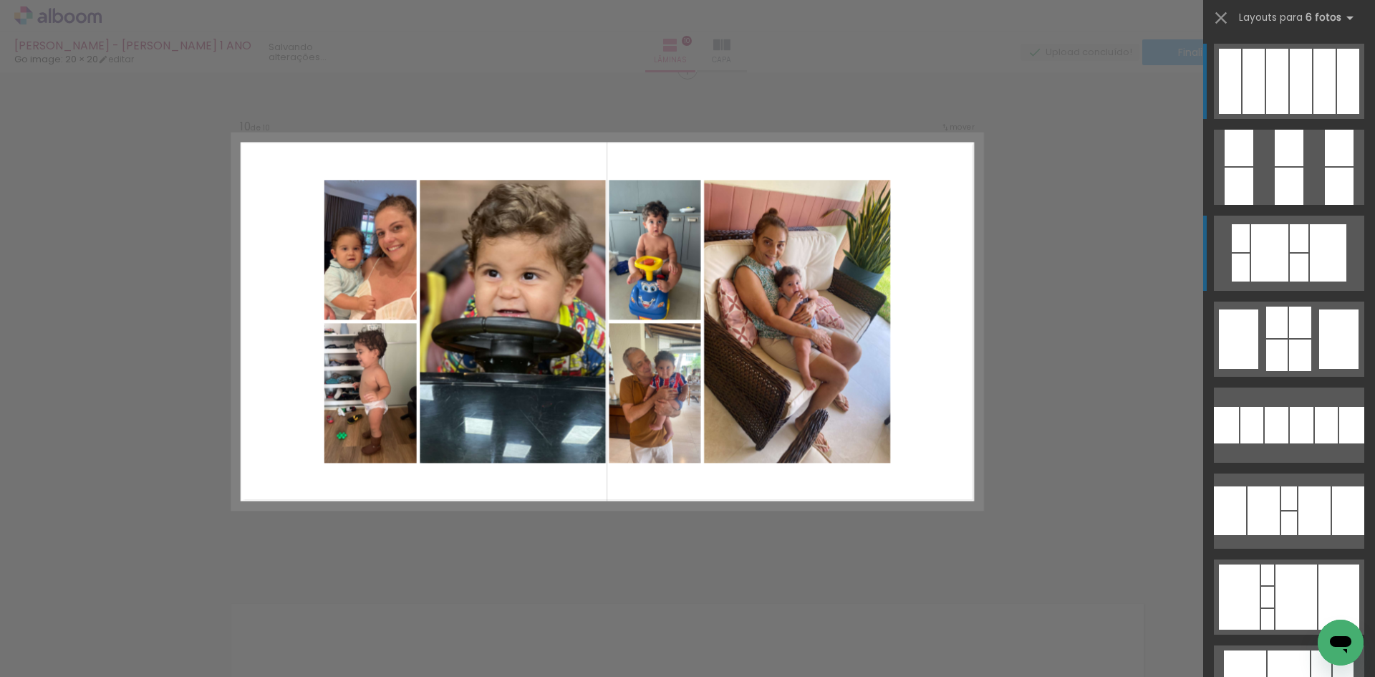
scroll to position [4555, 0]
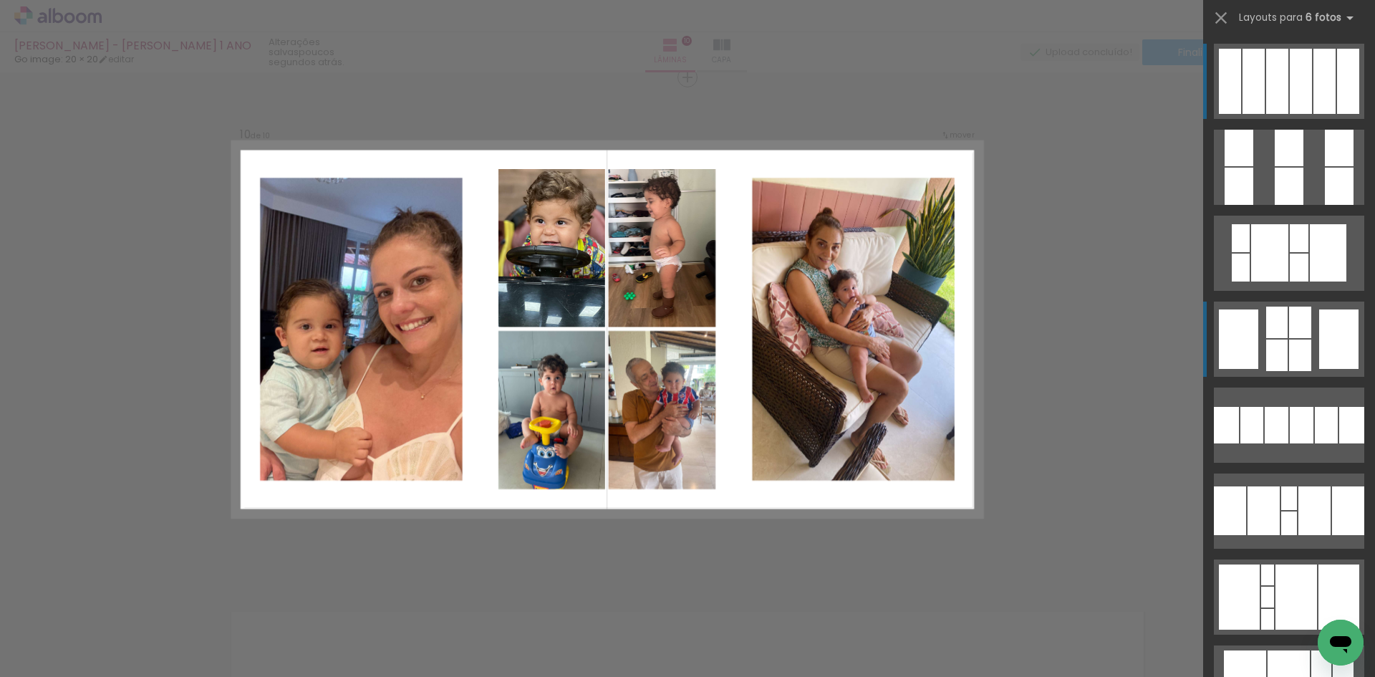
click at [1284, 166] on div at bounding box center [1288, 148] width 29 height 37
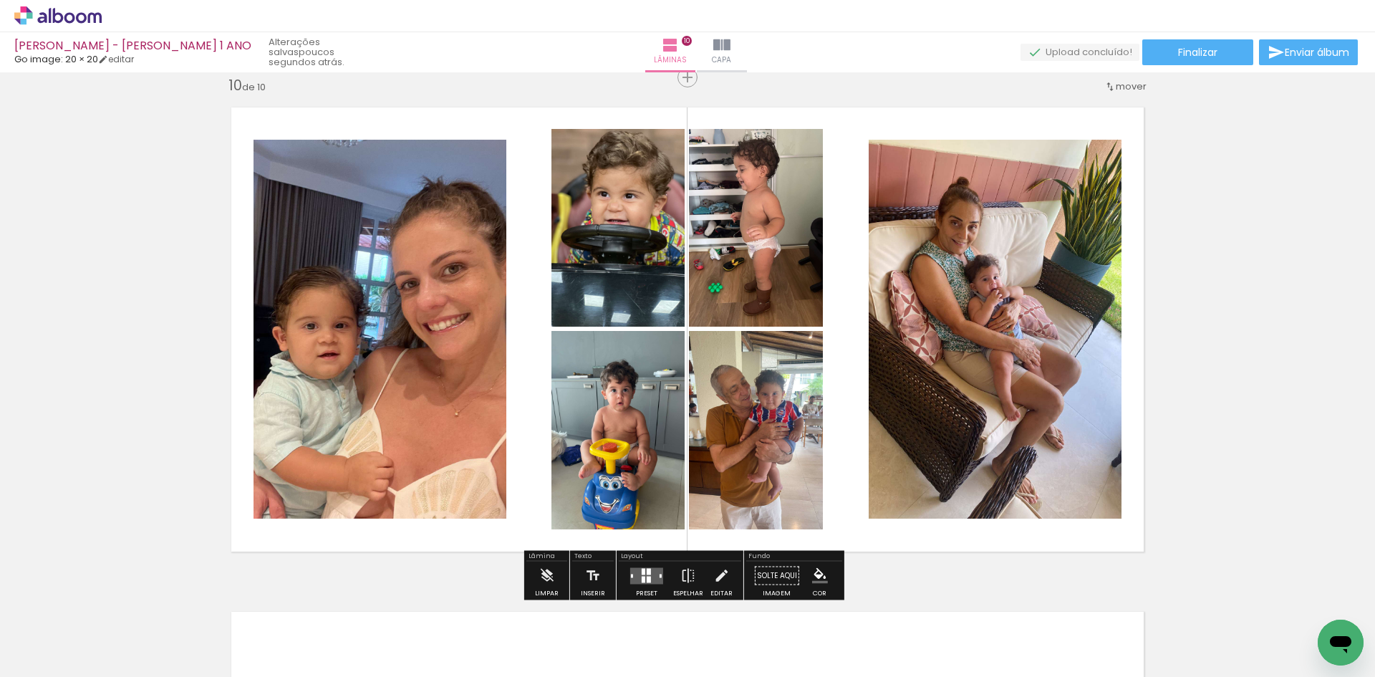
click at [579, 425] on quentale-photo at bounding box center [617, 430] width 133 height 198
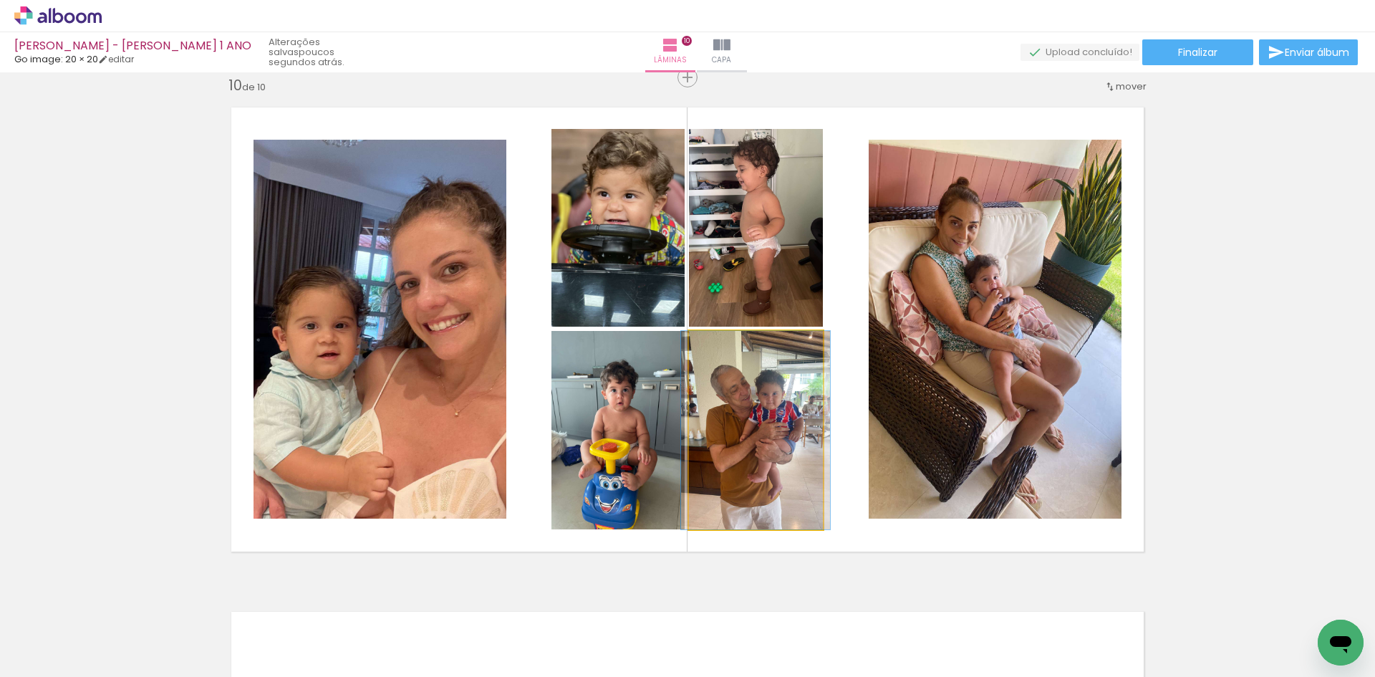
drag, startPoint x: 722, startPoint y: 420, endPoint x: 385, endPoint y: 407, distance: 337.5
click at [0, 0] on slot at bounding box center [0, 0] width 0 height 0
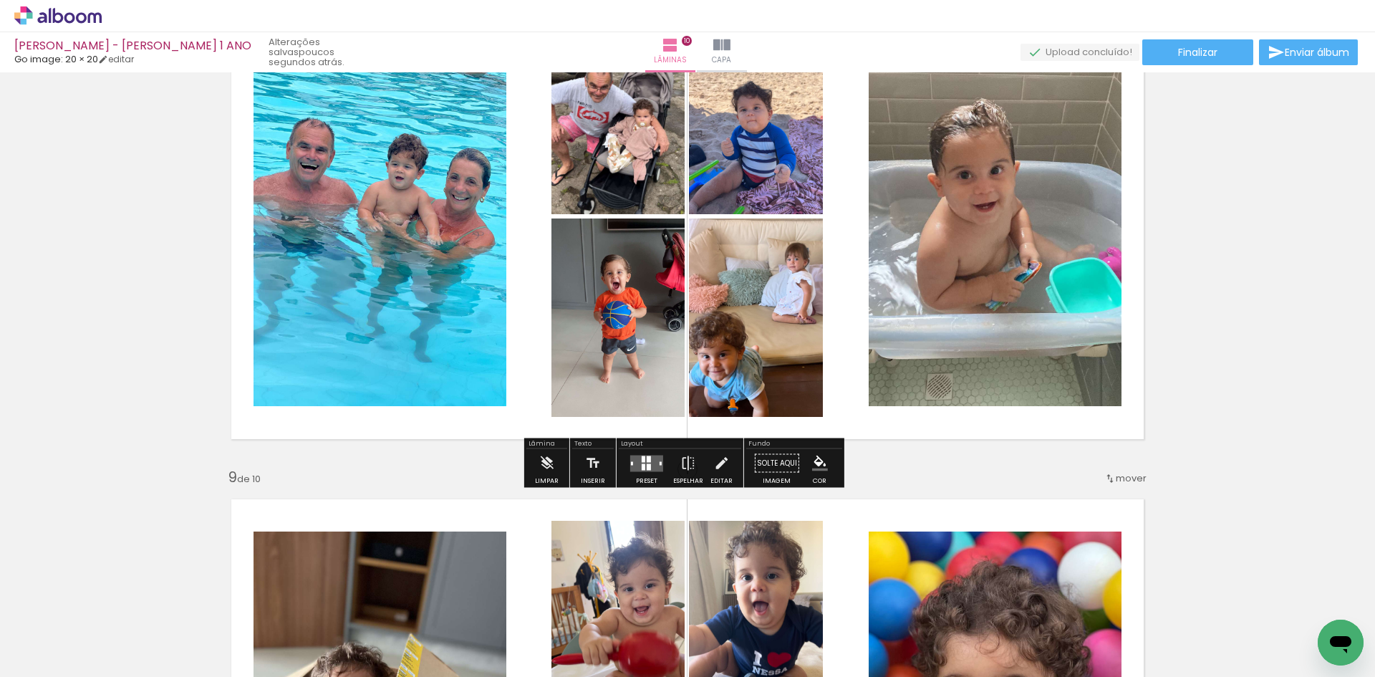
scroll to position [3696, 0]
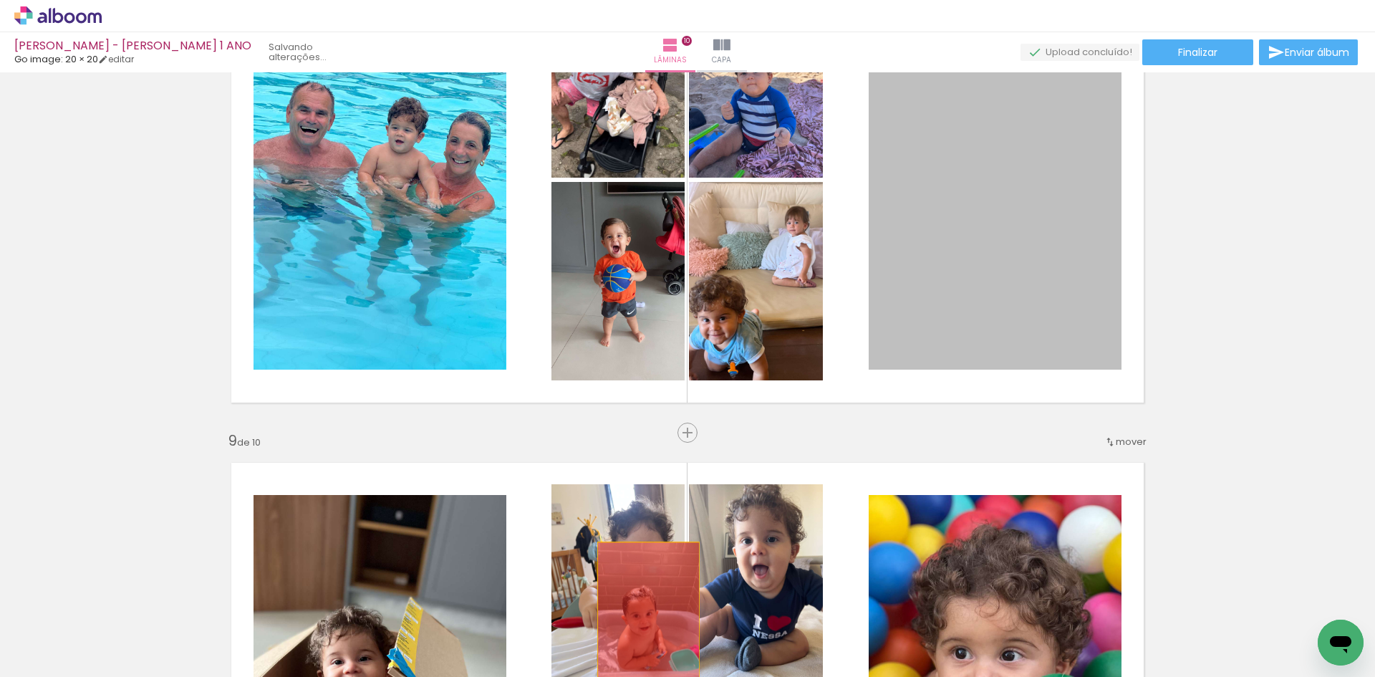
drag, startPoint x: 944, startPoint y: 272, endPoint x: 639, endPoint y: 637, distance: 475.8
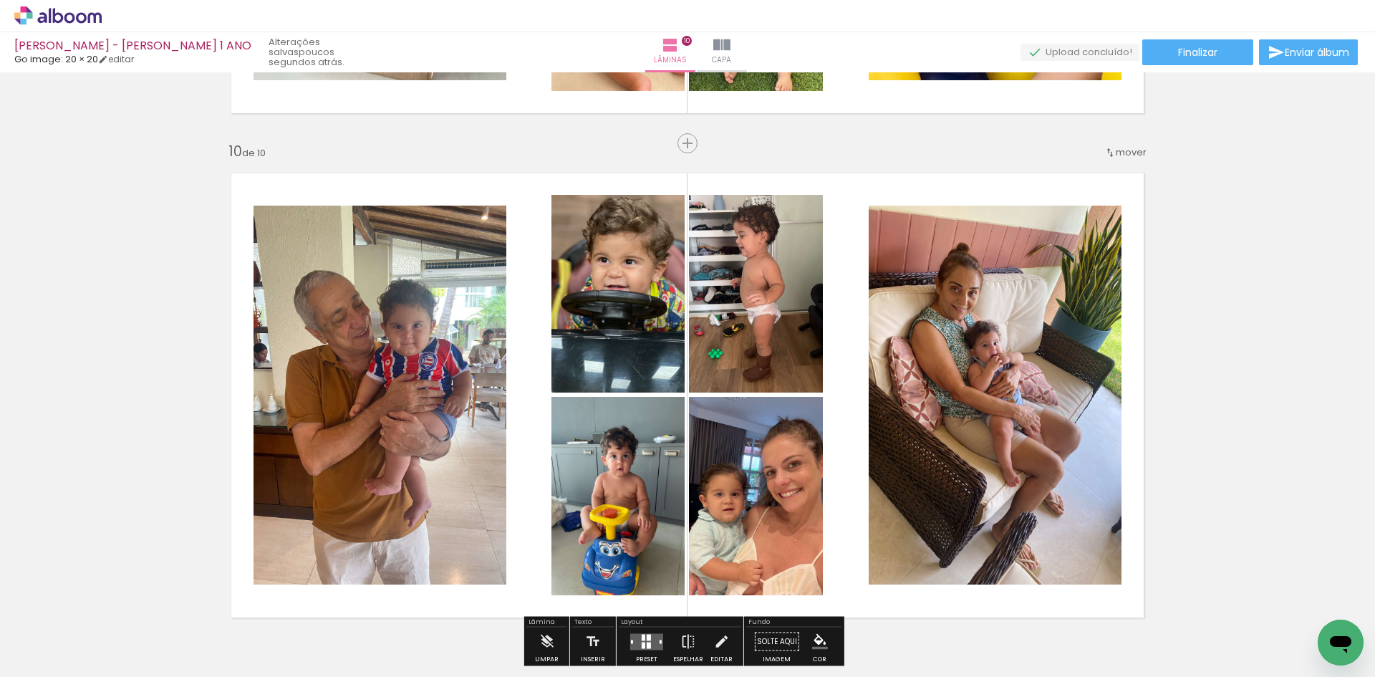
scroll to position [4484, 0]
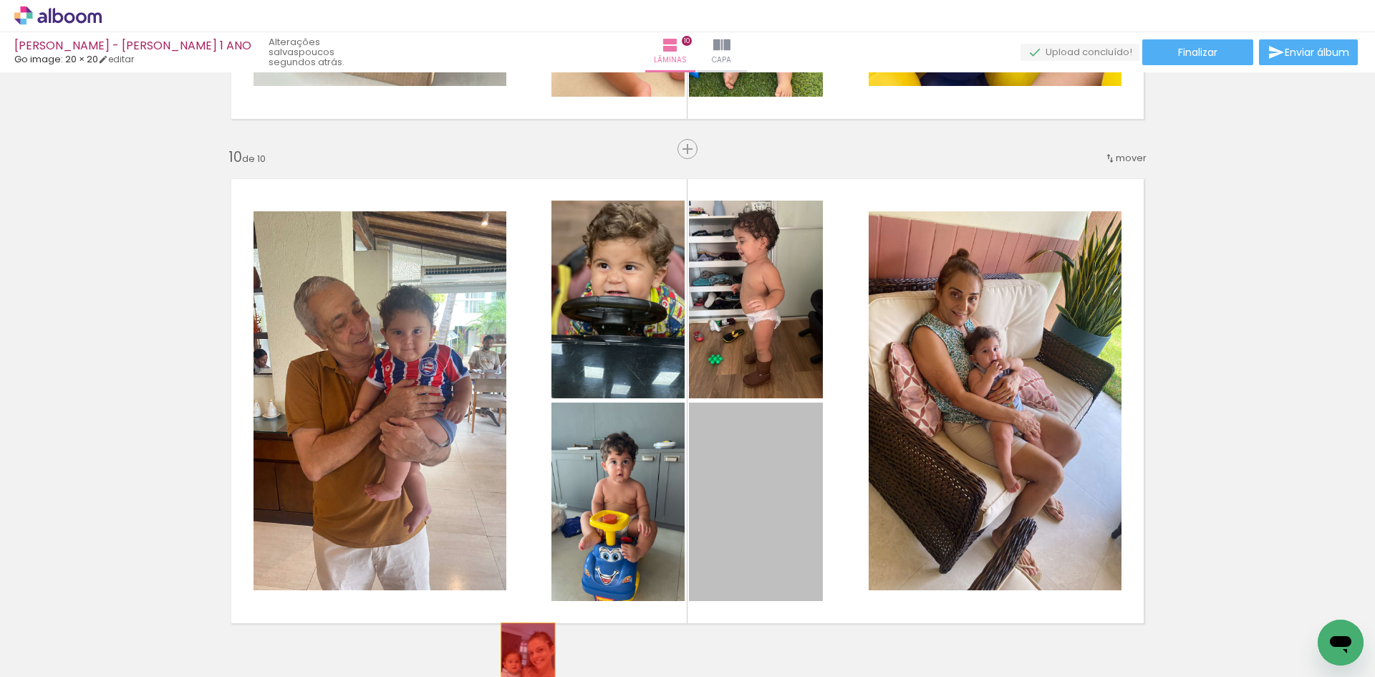
drag, startPoint x: 763, startPoint y: 504, endPoint x: 497, endPoint y: 672, distance: 314.4
click at [497, 672] on quentale-workspace at bounding box center [687, 338] width 1375 height 677
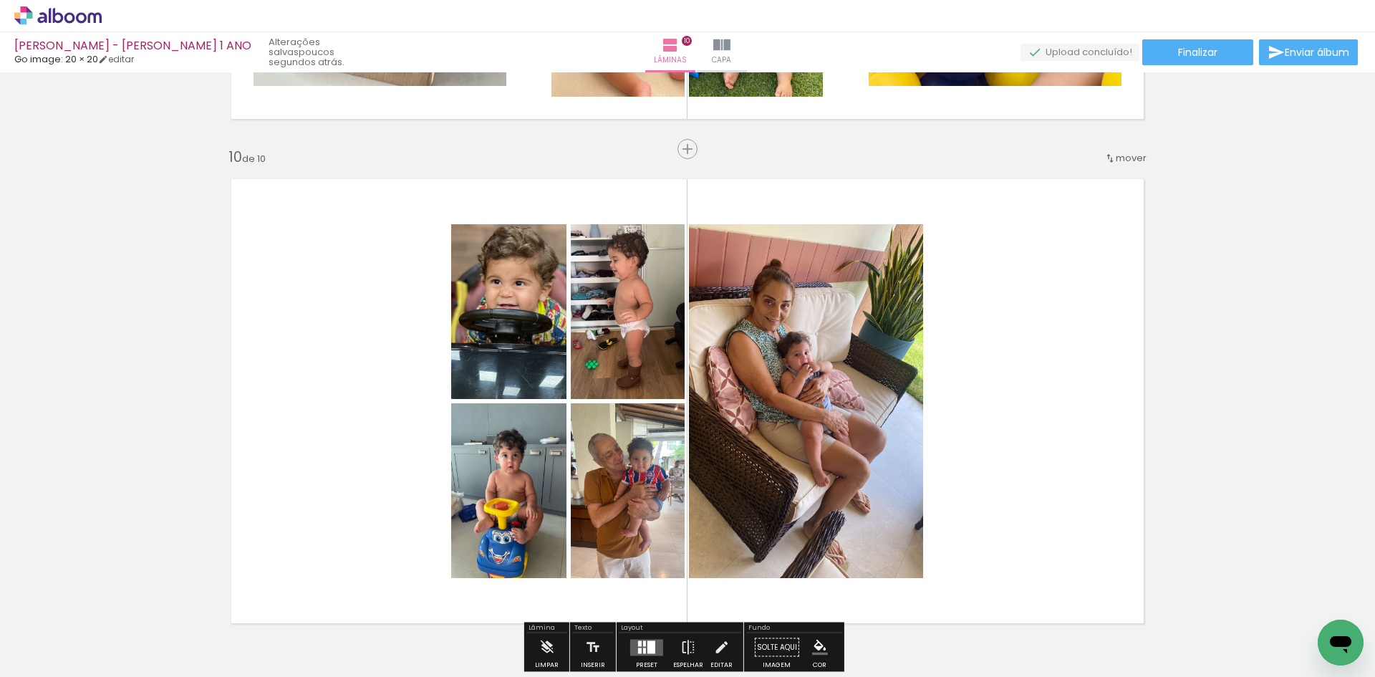
drag, startPoint x: 229, startPoint y: 642, endPoint x: 414, endPoint y: 461, distance: 258.2
click at [382, 485] on quentale-workspace at bounding box center [687, 338] width 1375 height 677
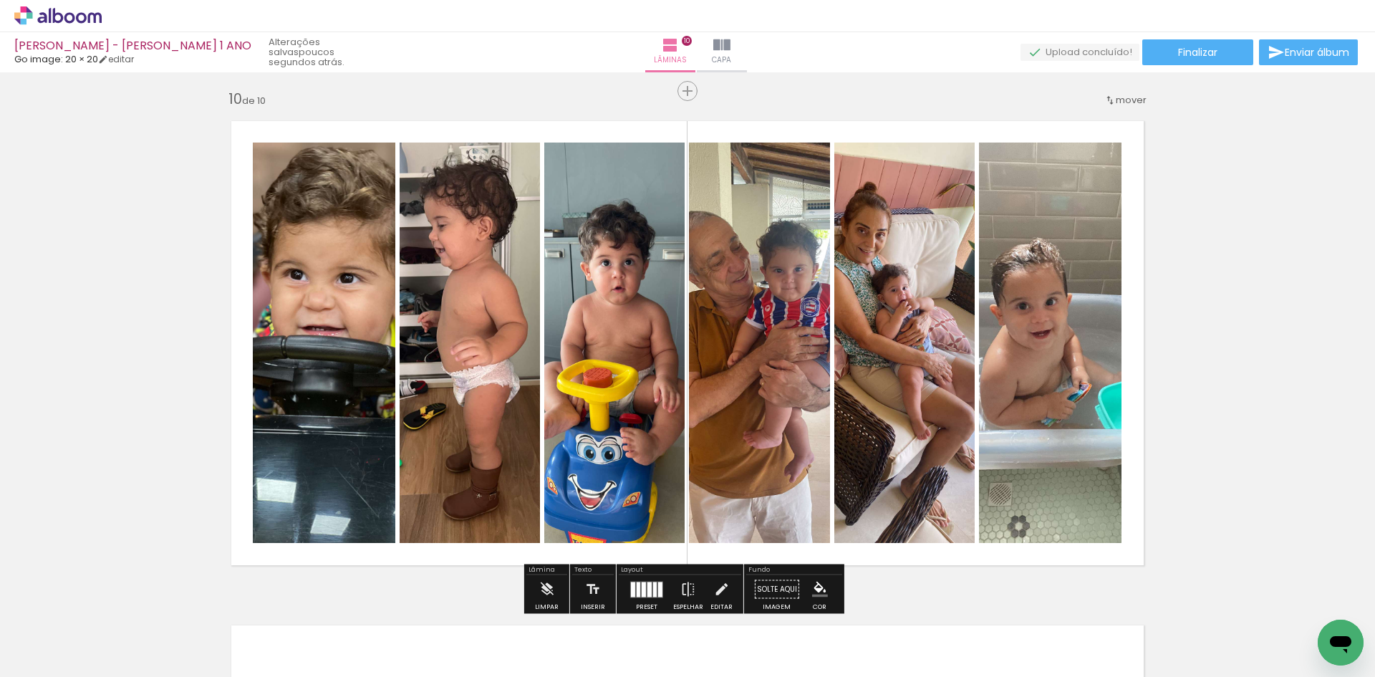
scroll to position [4627, 0]
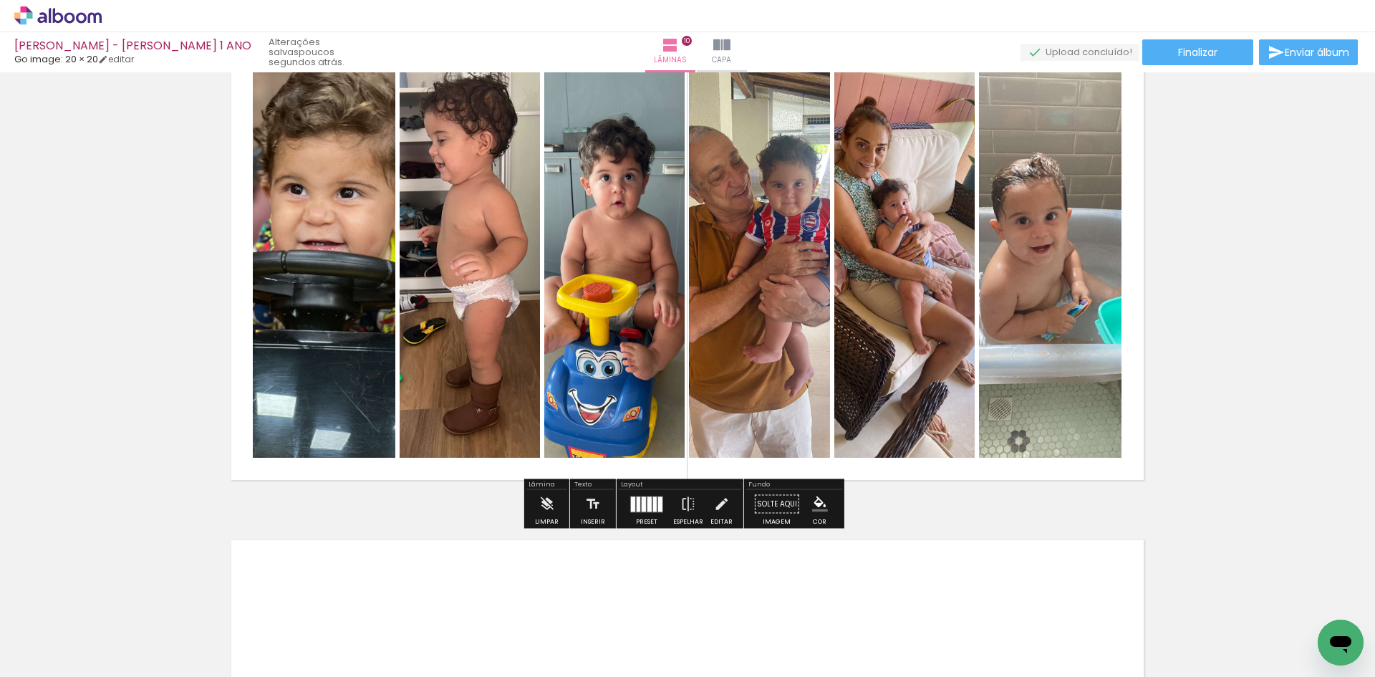
drag, startPoint x: 632, startPoint y: 500, endPoint x: 698, endPoint y: 493, distance: 66.3
click at [633, 500] on quentale-layouter at bounding box center [646, 503] width 33 height 16
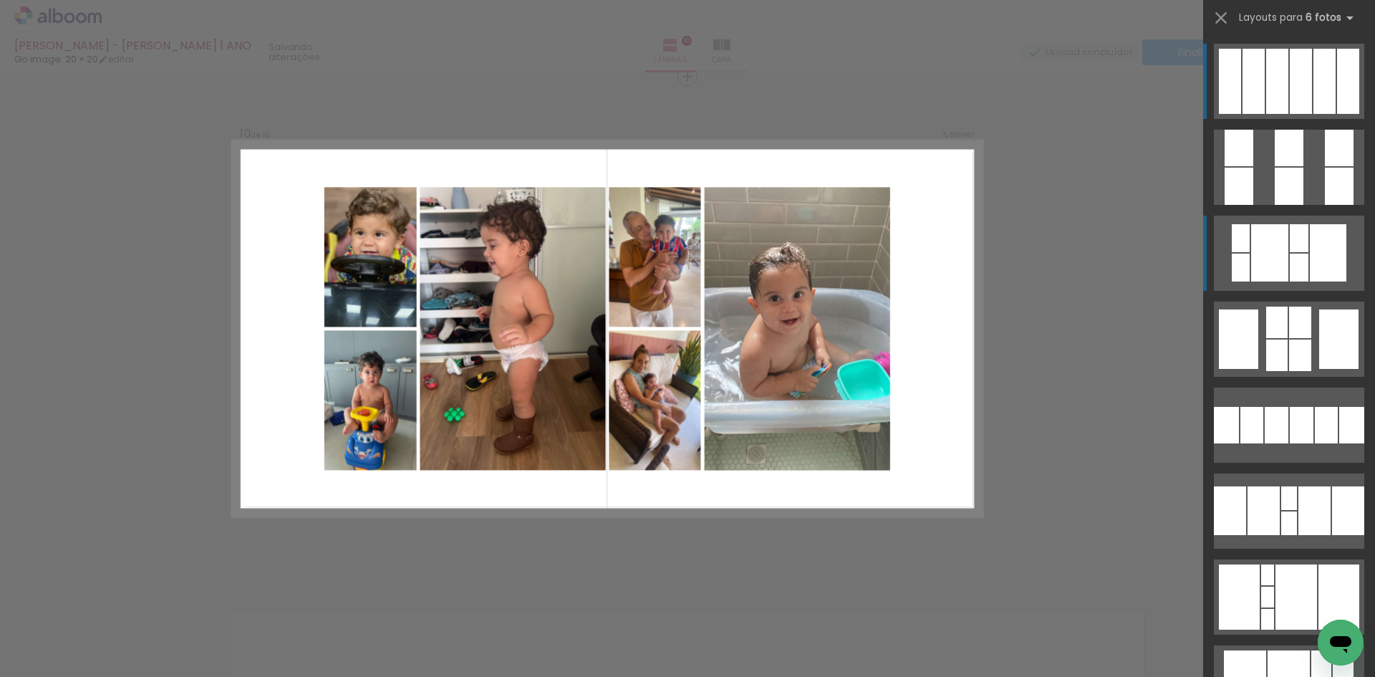
scroll to position [4555, 0]
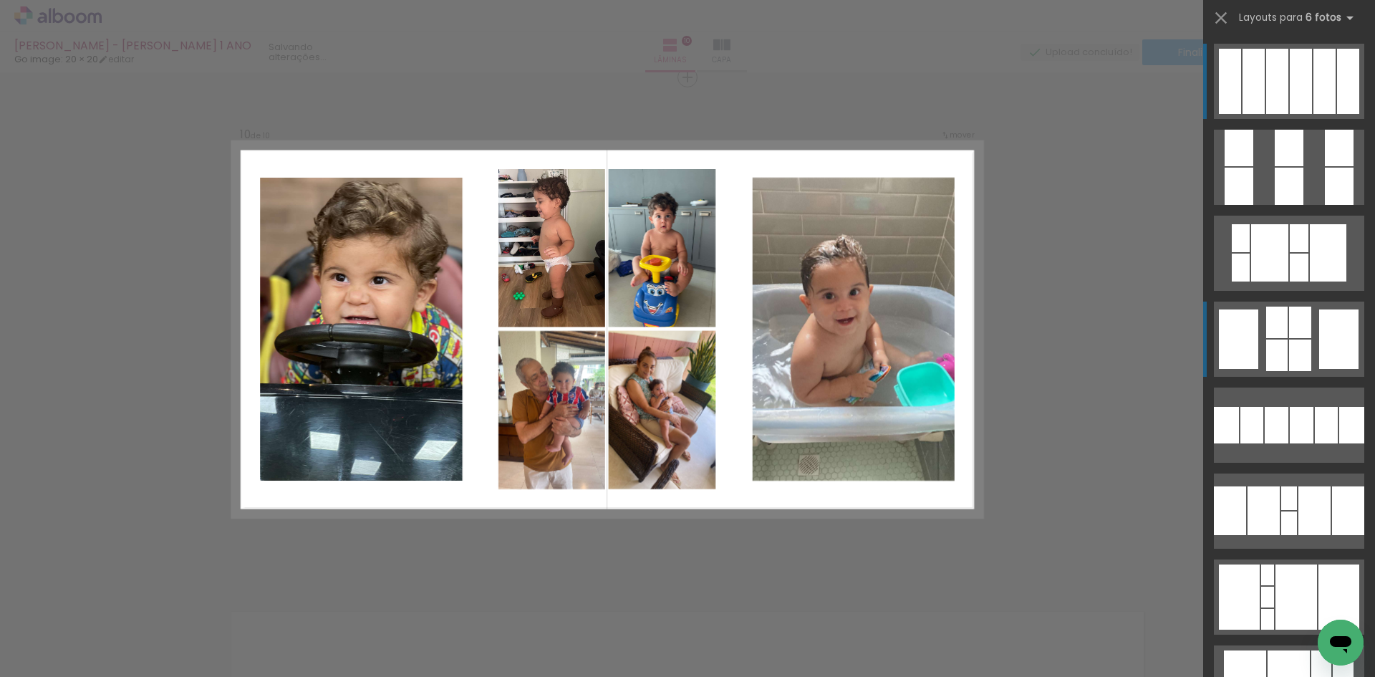
click at [1292, 166] on div at bounding box center [1288, 148] width 29 height 37
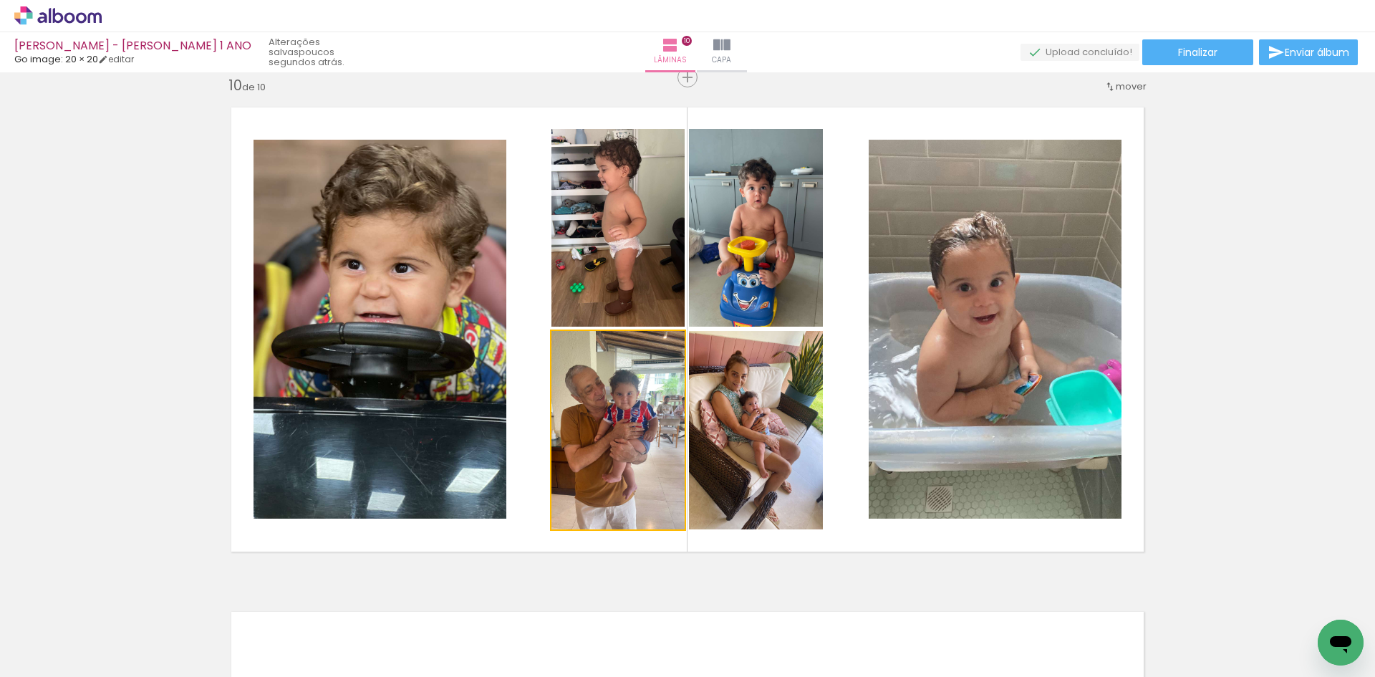
drag, startPoint x: 638, startPoint y: 453, endPoint x: 422, endPoint y: 447, distance: 216.3
click at [0, 0] on slot at bounding box center [0, 0] width 0 height 0
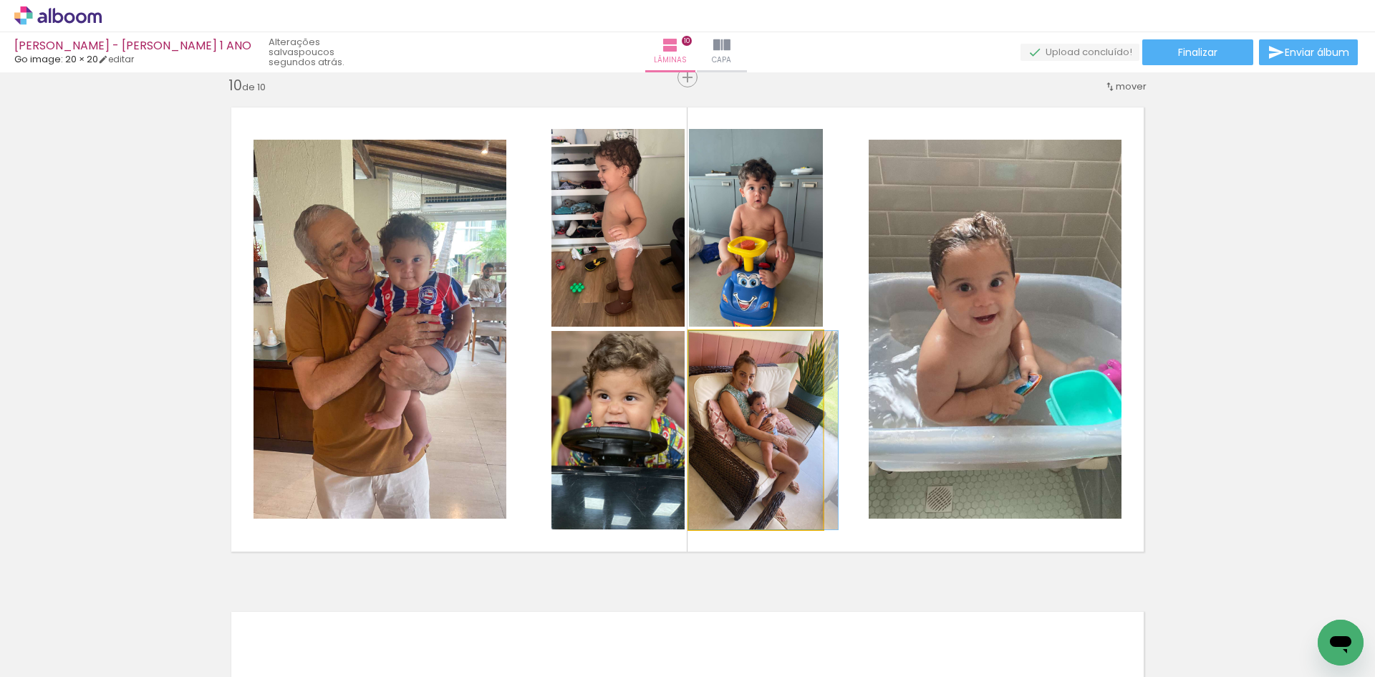
drag, startPoint x: 731, startPoint y: 450, endPoint x: 974, endPoint y: 417, distance: 245.8
click at [0, 0] on slot at bounding box center [0, 0] width 0 height 0
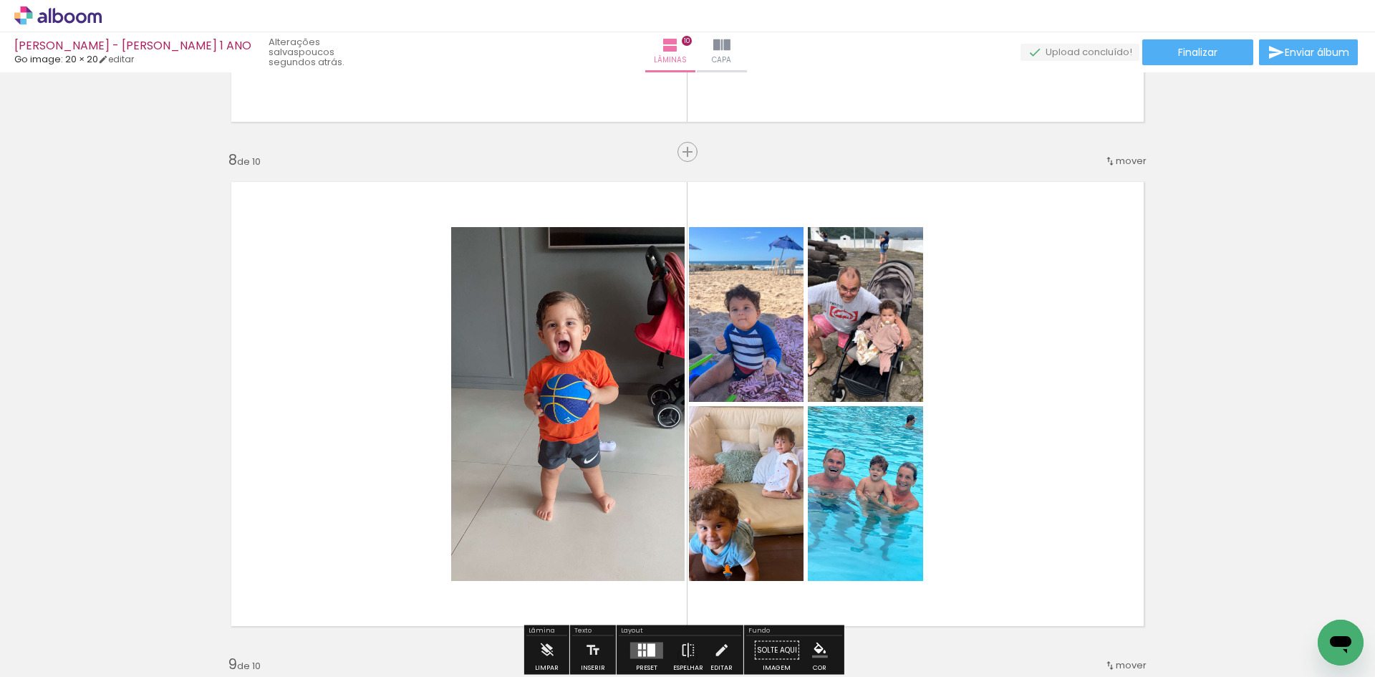
scroll to position [3553, 0]
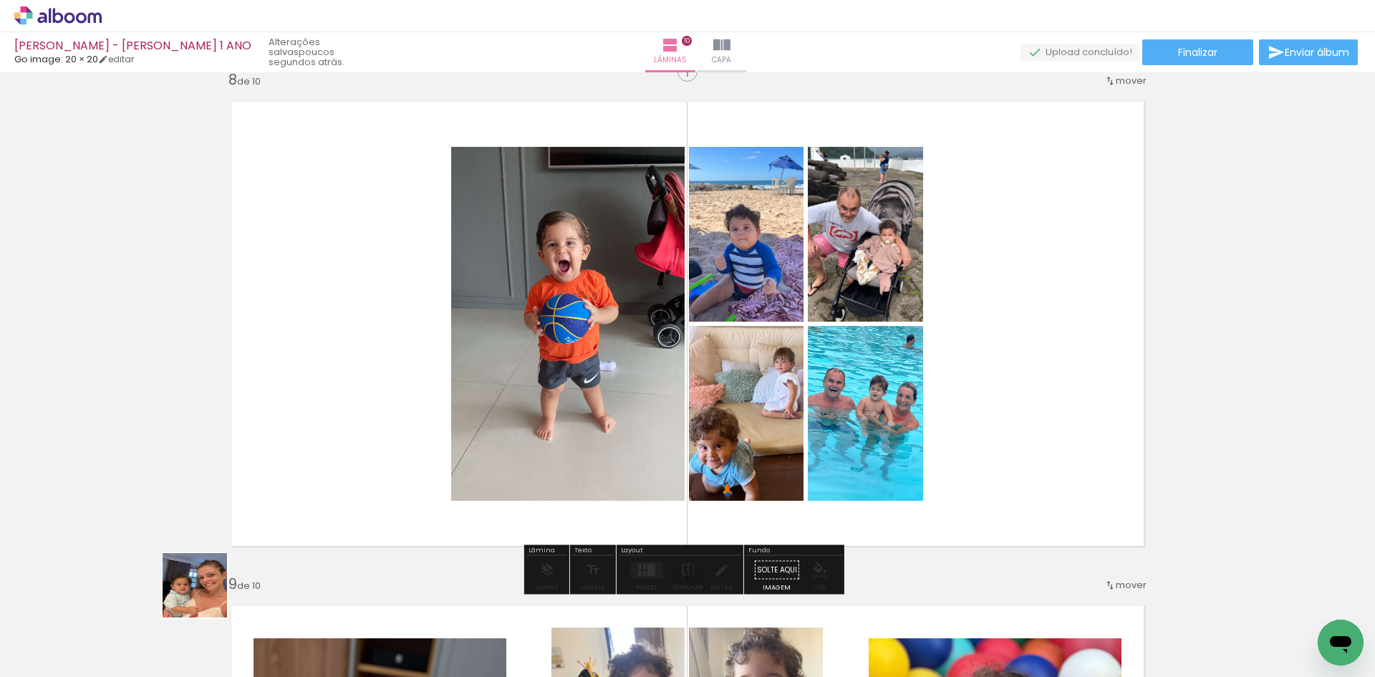
drag, startPoint x: 205, startPoint y: 596, endPoint x: 310, endPoint y: 422, distance: 202.4
click at [310, 422] on quentale-workspace at bounding box center [687, 338] width 1375 height 677
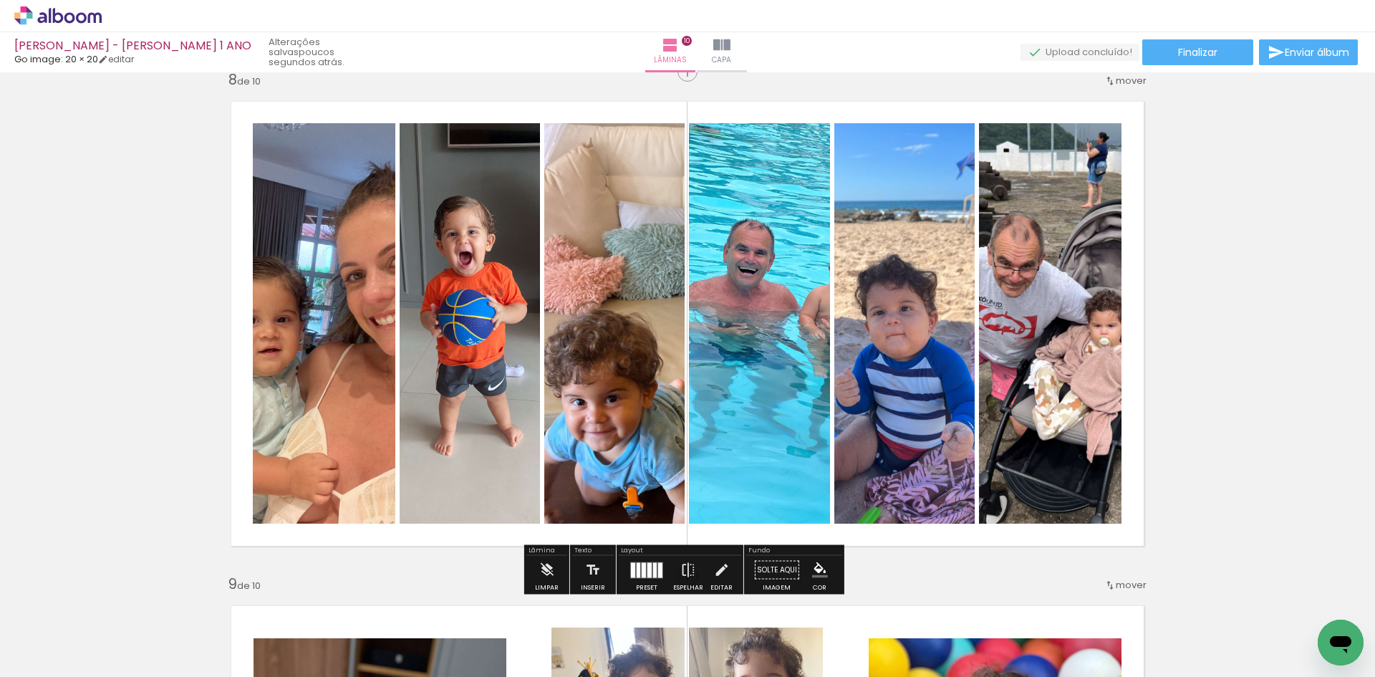
click at [647, 564] on div at bounding box center [649, 569] width 4 height 15
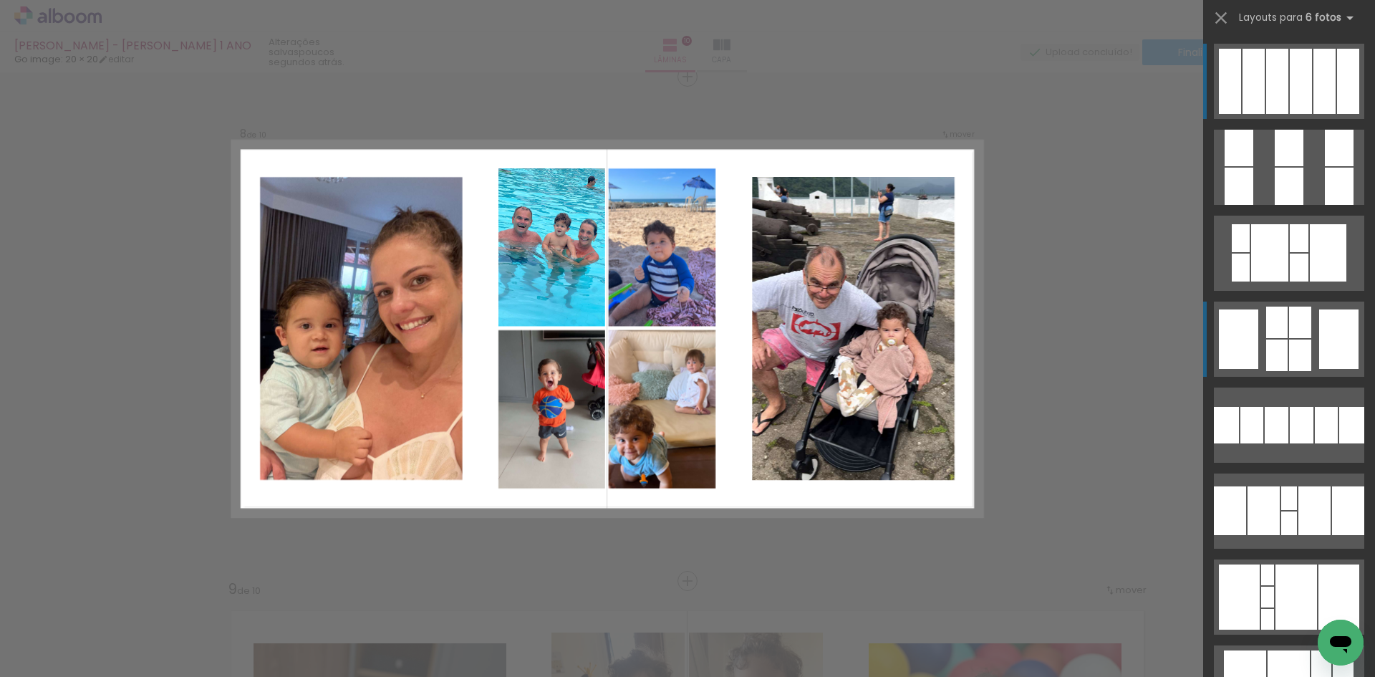
scroll to position [3547, 0]
click at [1307, 205] on quentale-layouter at bounding box center [1289, 167] width 150 height 75
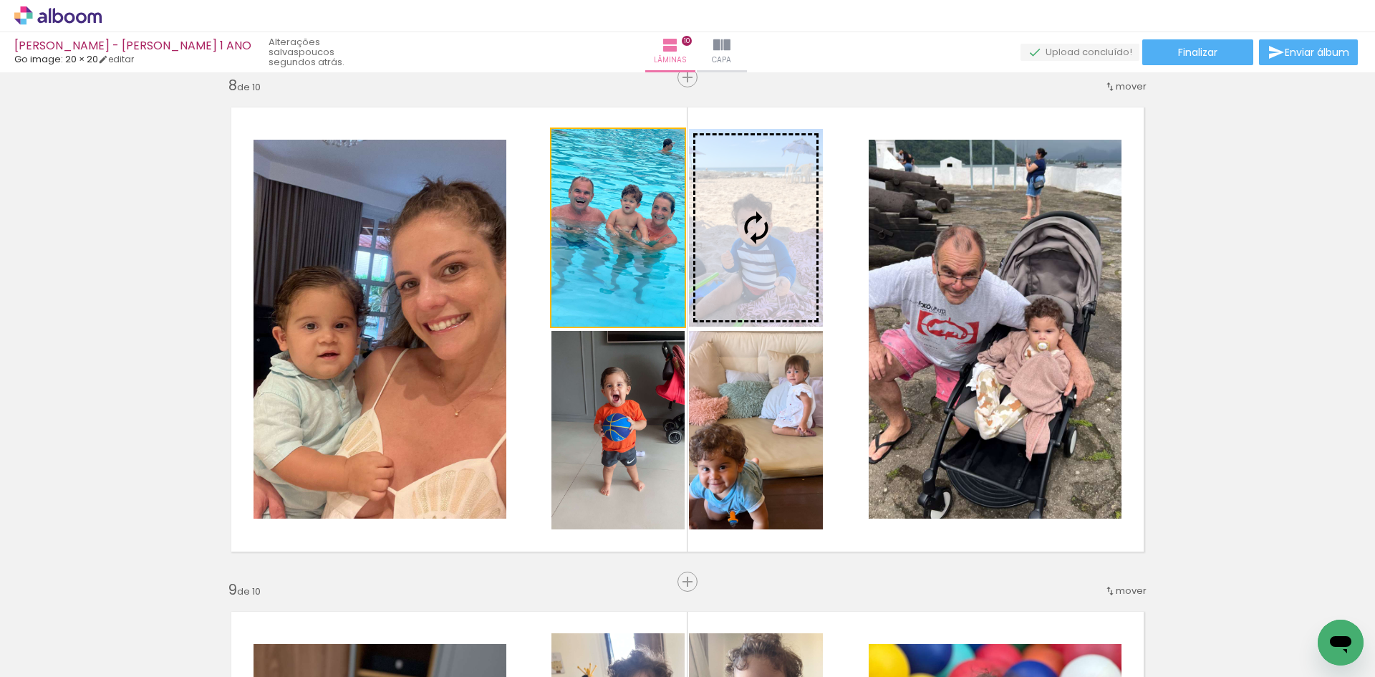
drag, startPoint x: 615, startPoint y: 251, endPoint x: 952, endPoint y: 308, distance: 341.9
click at [0, 0] on slot at bounding box center [0, 0] width 0 height 0
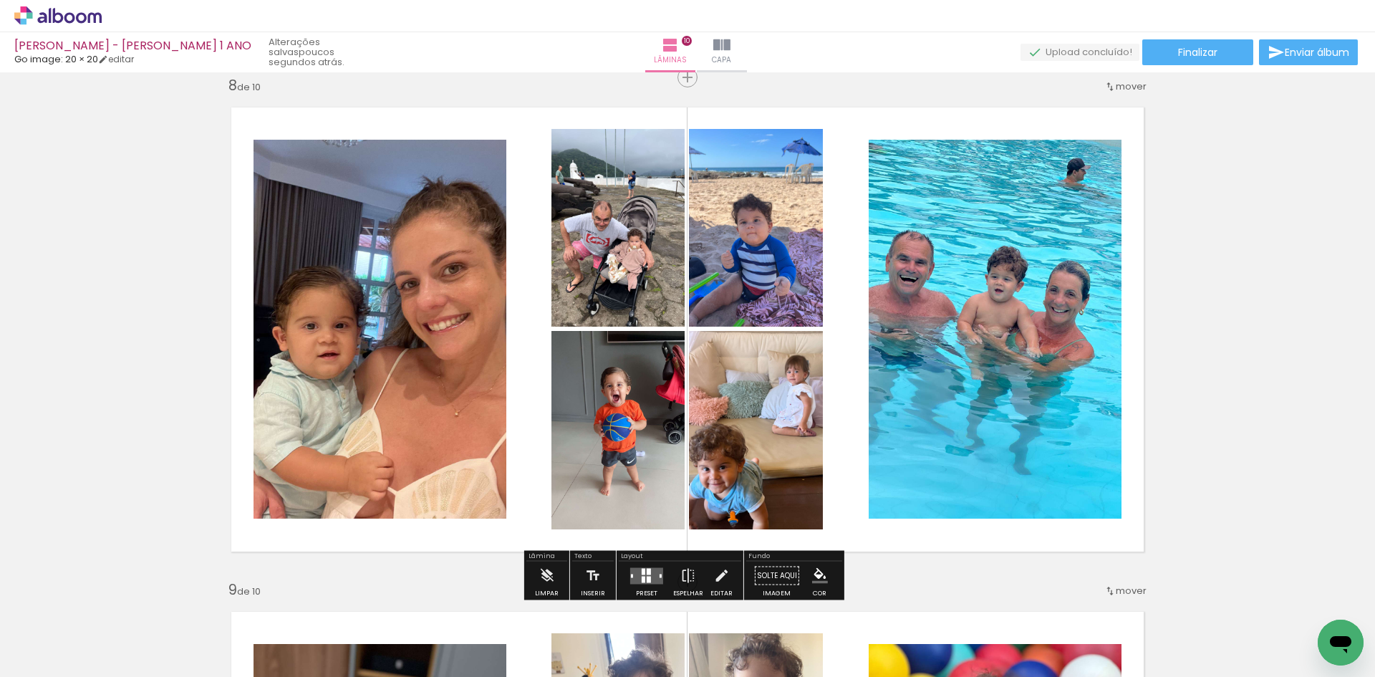
click at [578, 135] on div at bounding box center [585, 143] width 23 height 23
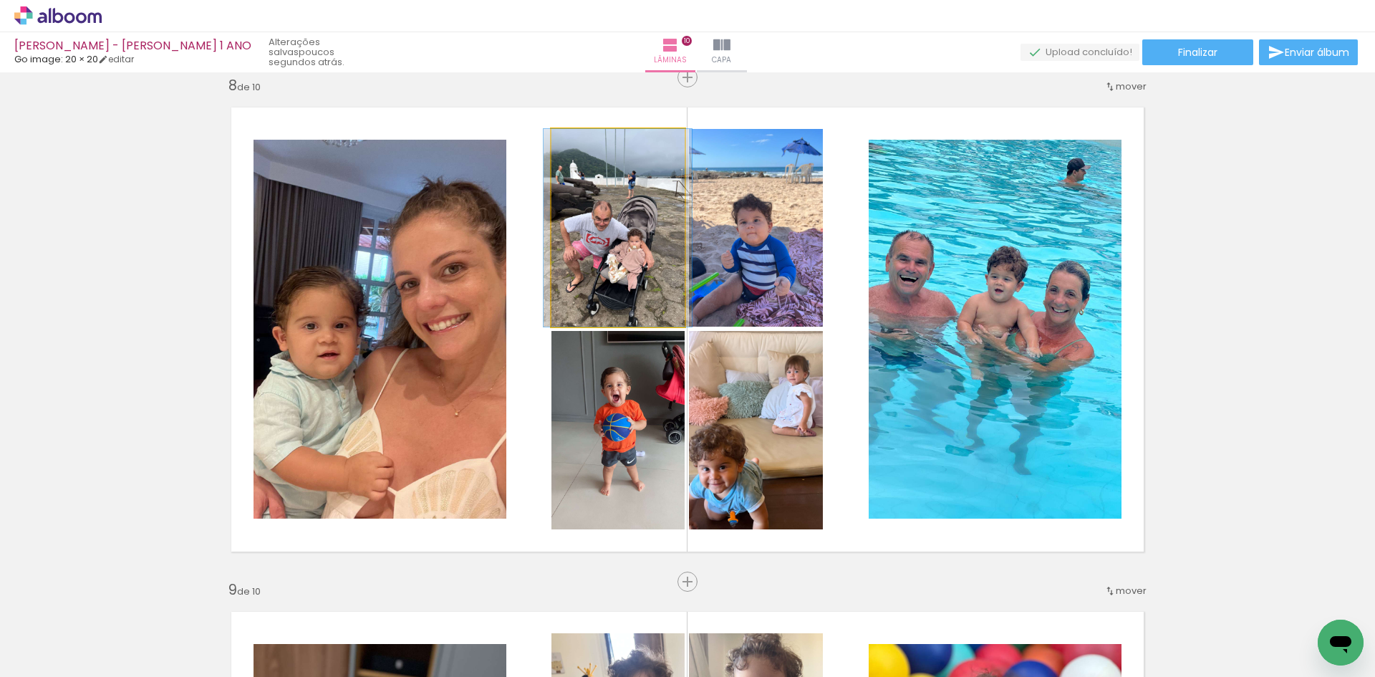
click at [578, 135] on div at bounding box center [585, 143] width 23 height 23
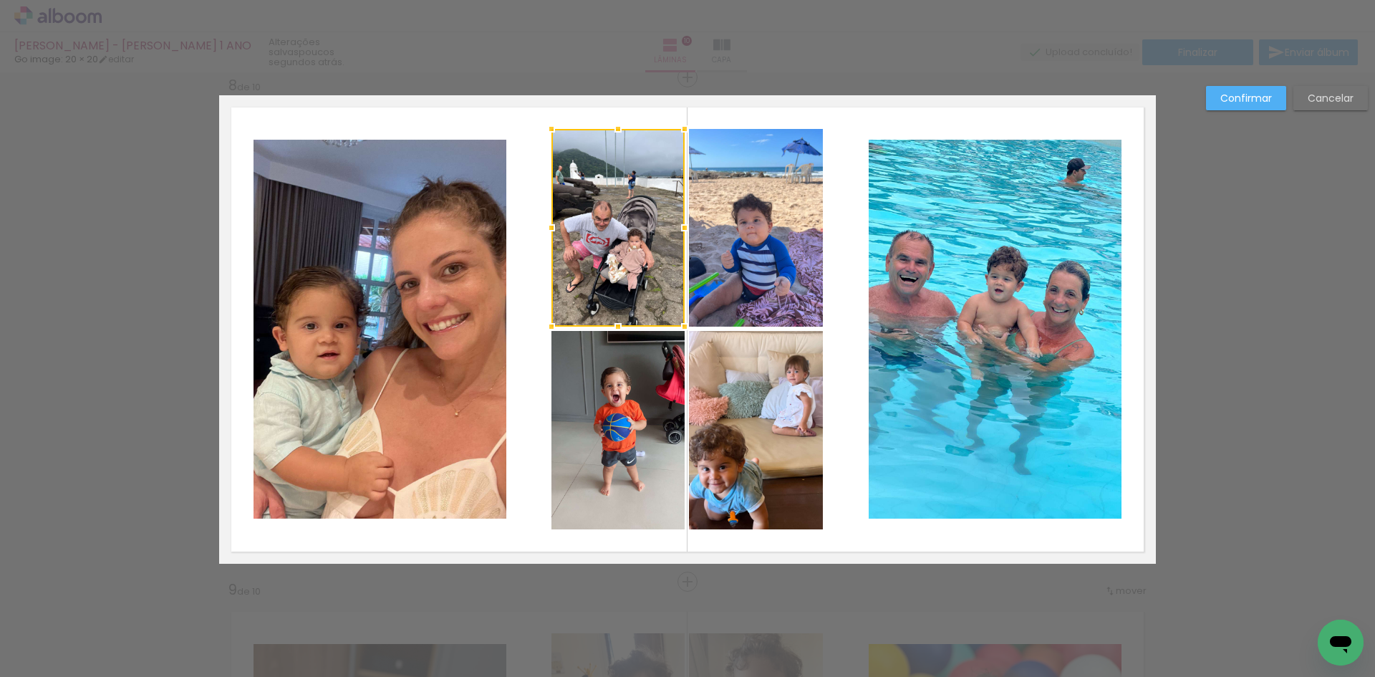
click at [583, 162] on div at bounding box center [617, 228] width 133 height 198
drag, startPoint x: 82, startPoint y: 204, endPoint x: 280, endPoint y: 185, distance: 198.5
click at [1258, 108] on paper-button "Confirmar" at bounding box center [1246, 98] width 80 height 24
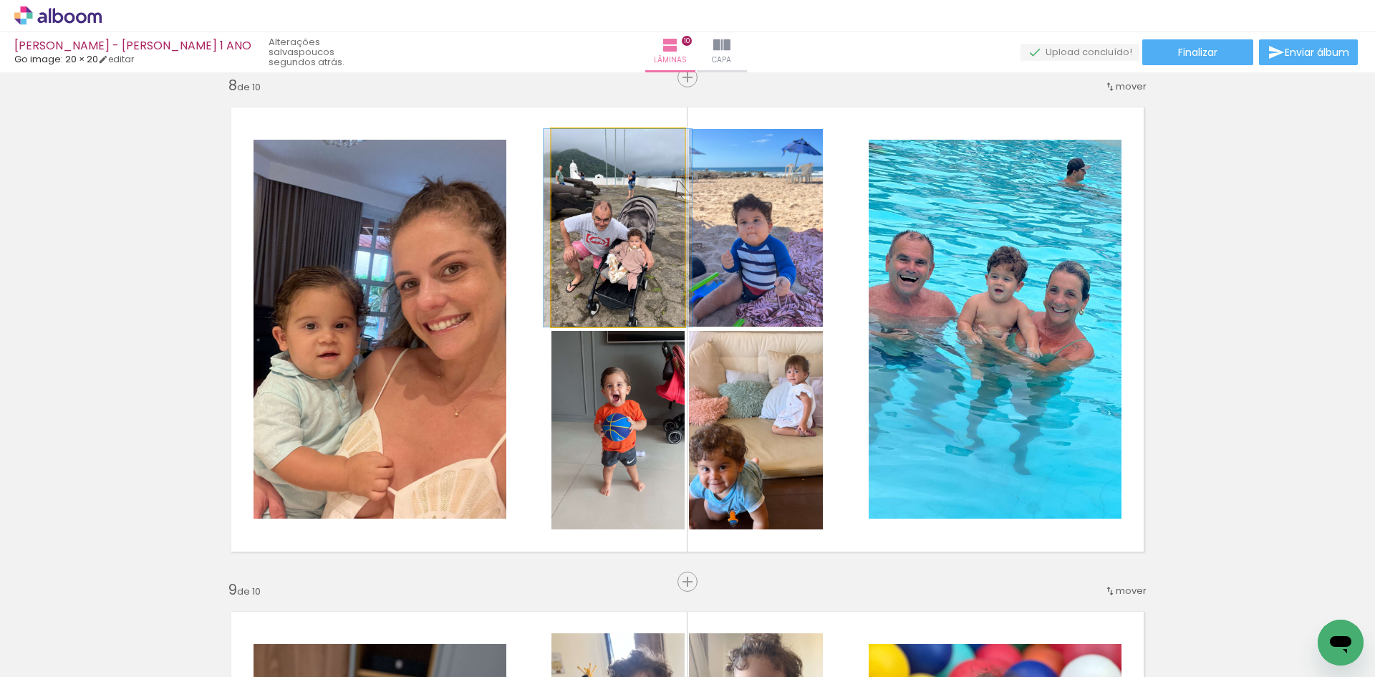
click at [624, 227] on quentale-photo at bounding box center [617, 228] width 133 height 198
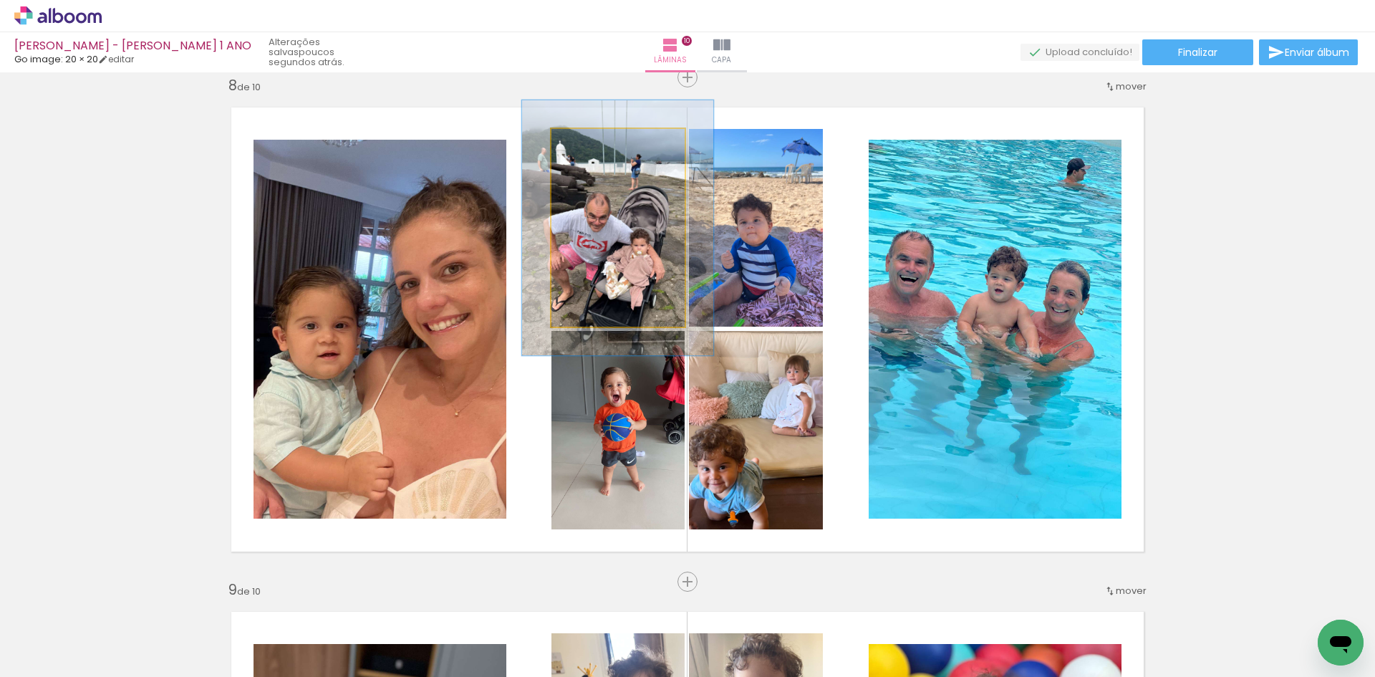
drag, startPoint x: 578, startPoint y: 148, endPoint x: 593, endPoint y: 143, distance: 15.8
type paper-slider "130"
click at [593, 143] on div at bounding box center [599, 143] width 23 height 23
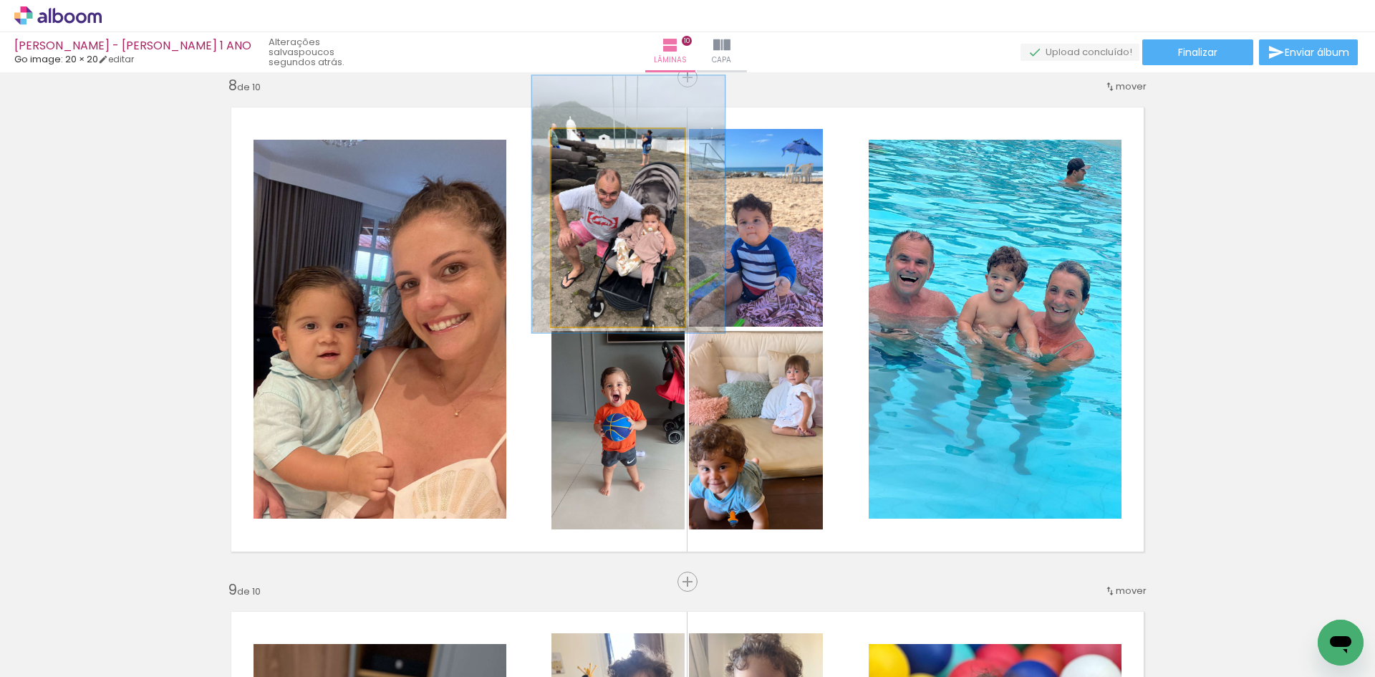
drag, startPoint x: 610, startPoint y: 243, endPoint x: 621, endPoint y: 219, distance: 26.0
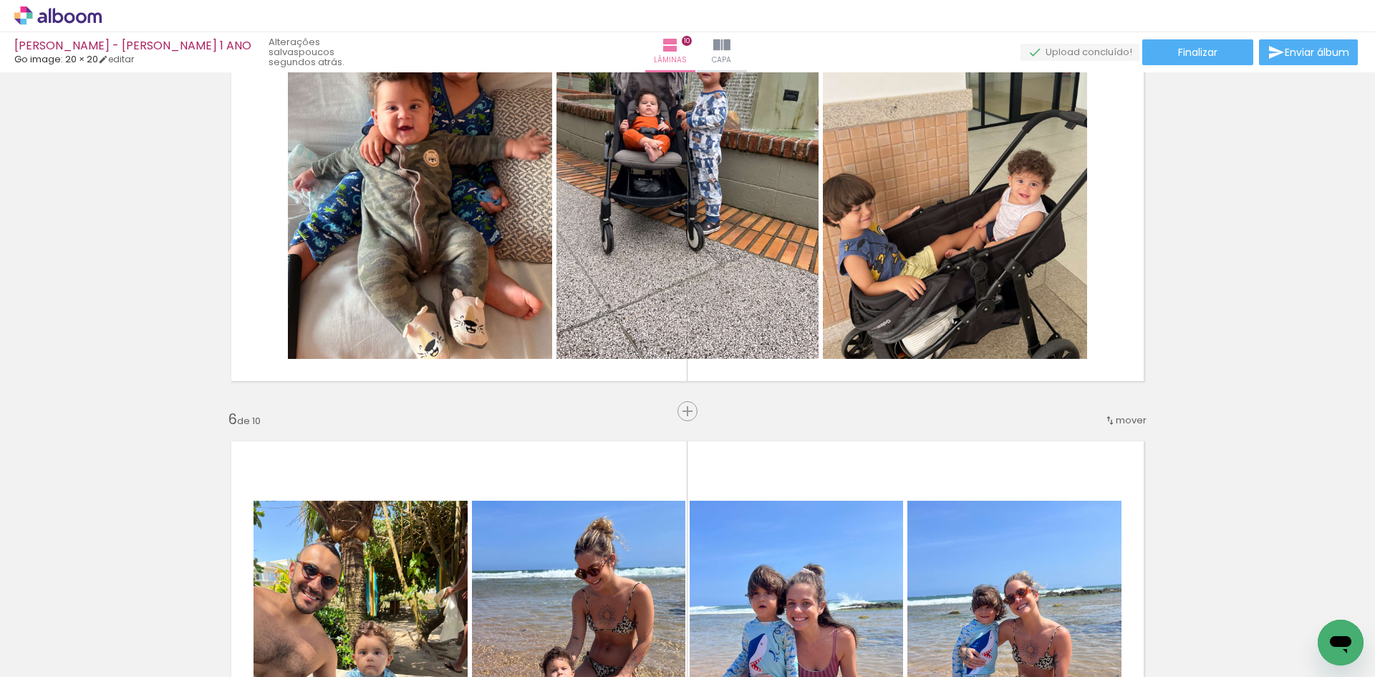
scroll to position [2043, 0]
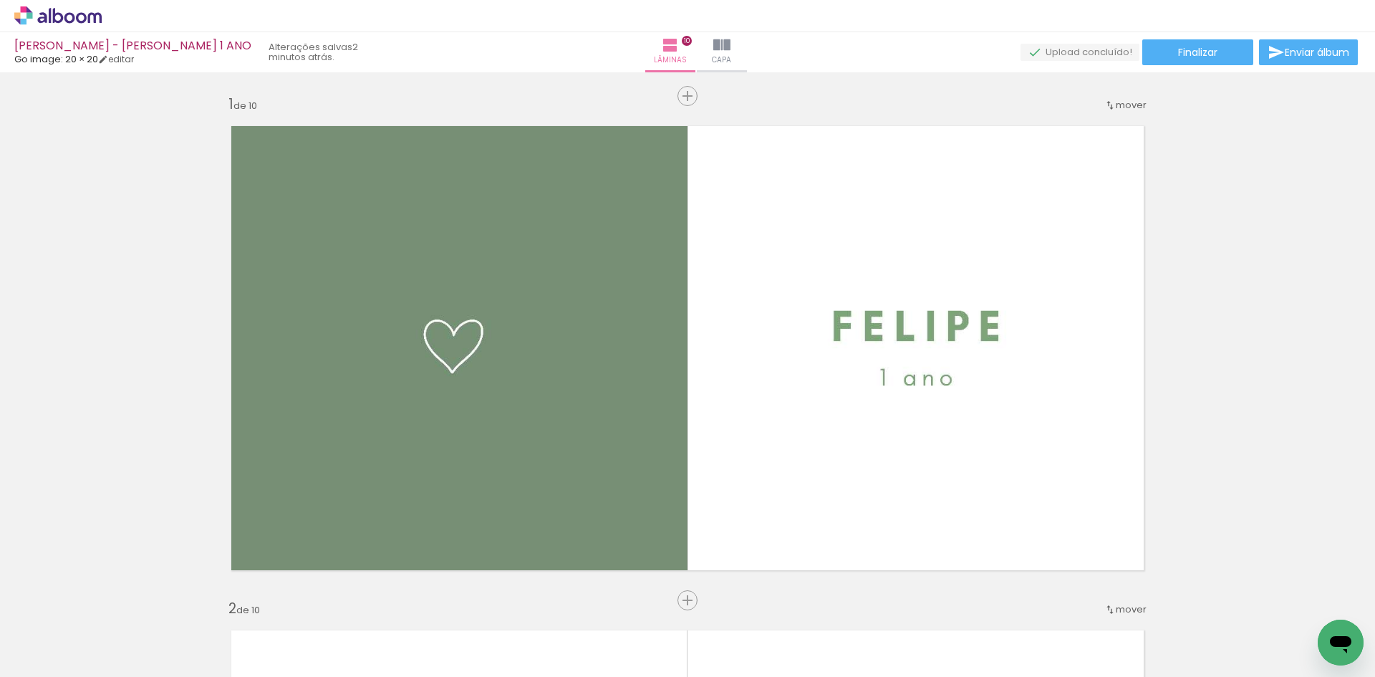
scroll to position [2043, 0]
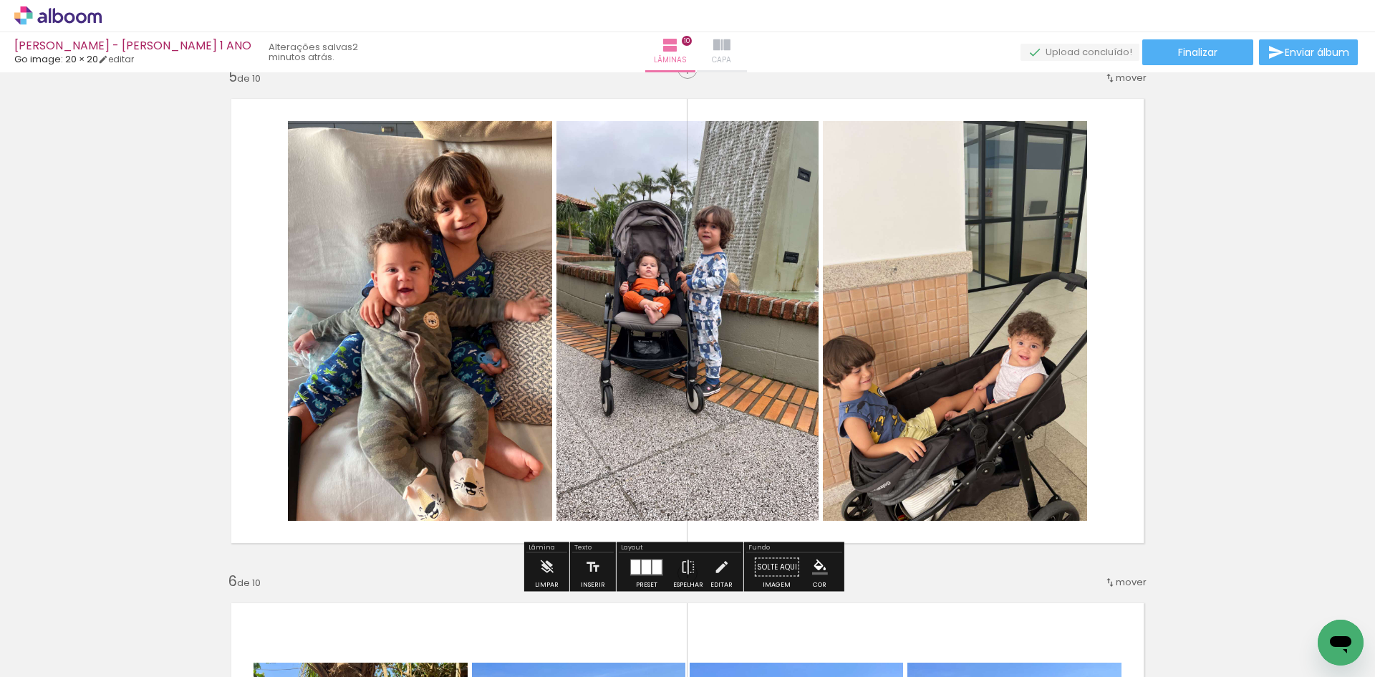
click at [730, 41] on paper-button "Capa" at bounding box center [722, 52] width 50 height 40
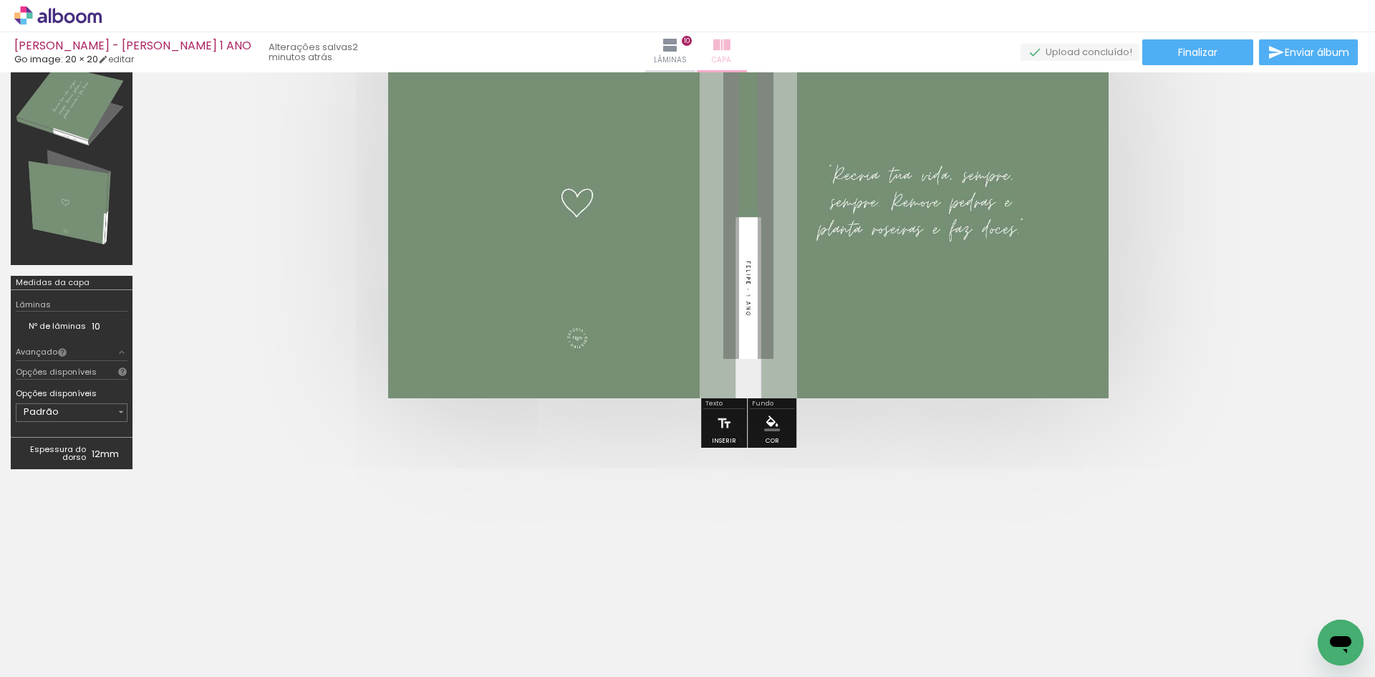
scroll to position [150, 0]
click at [57, 661] on span "Adicionar Fotos" at bounding box center [50, 669] width 43 height 16
click at [0, 0] on input "file" at bounding box center [0, 0] width 0 height 0
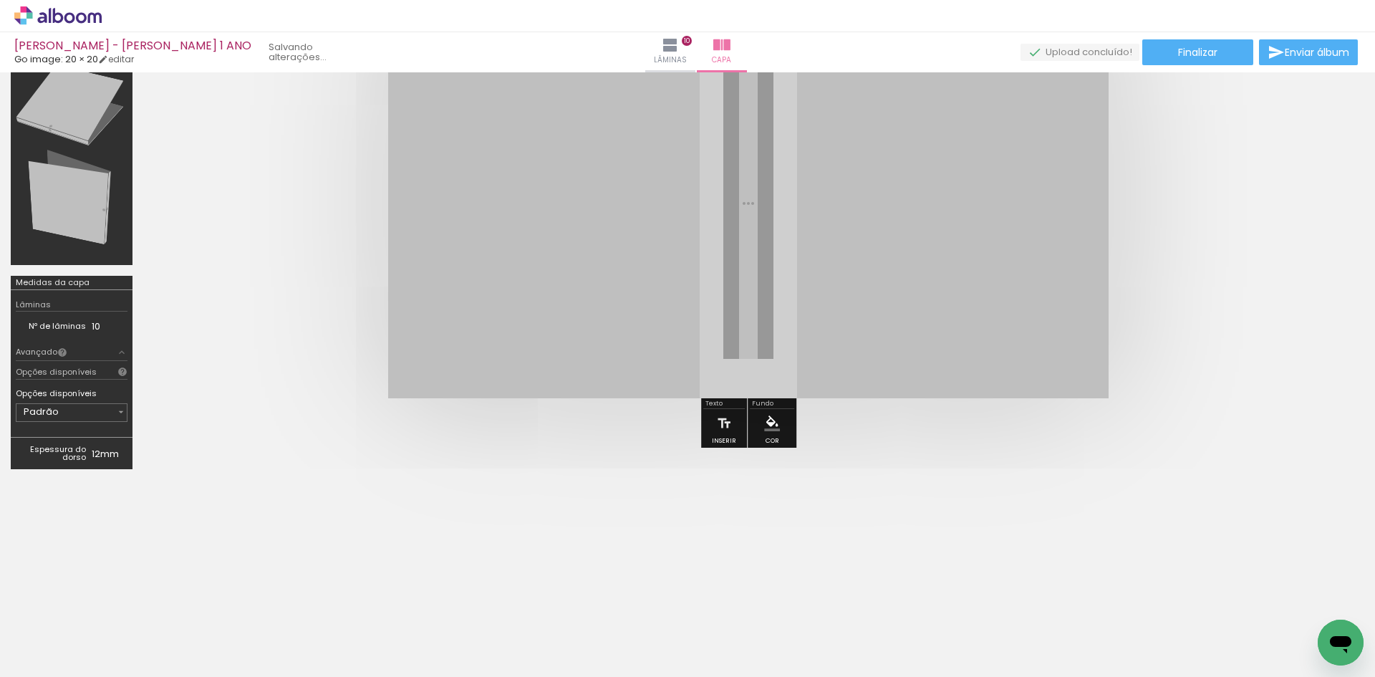
scroll to position [0, 0]
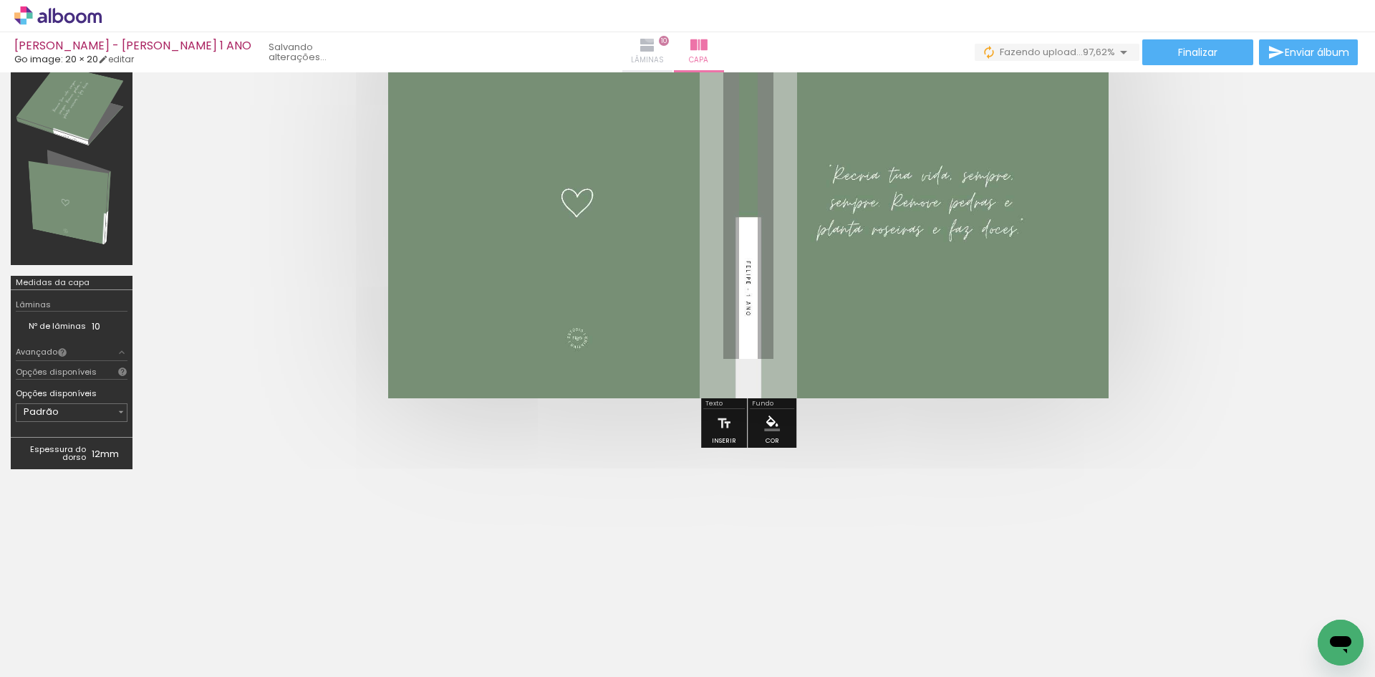
click at [656, 37] on iron-icon at bounding box center [647, 45] width 17 height 17
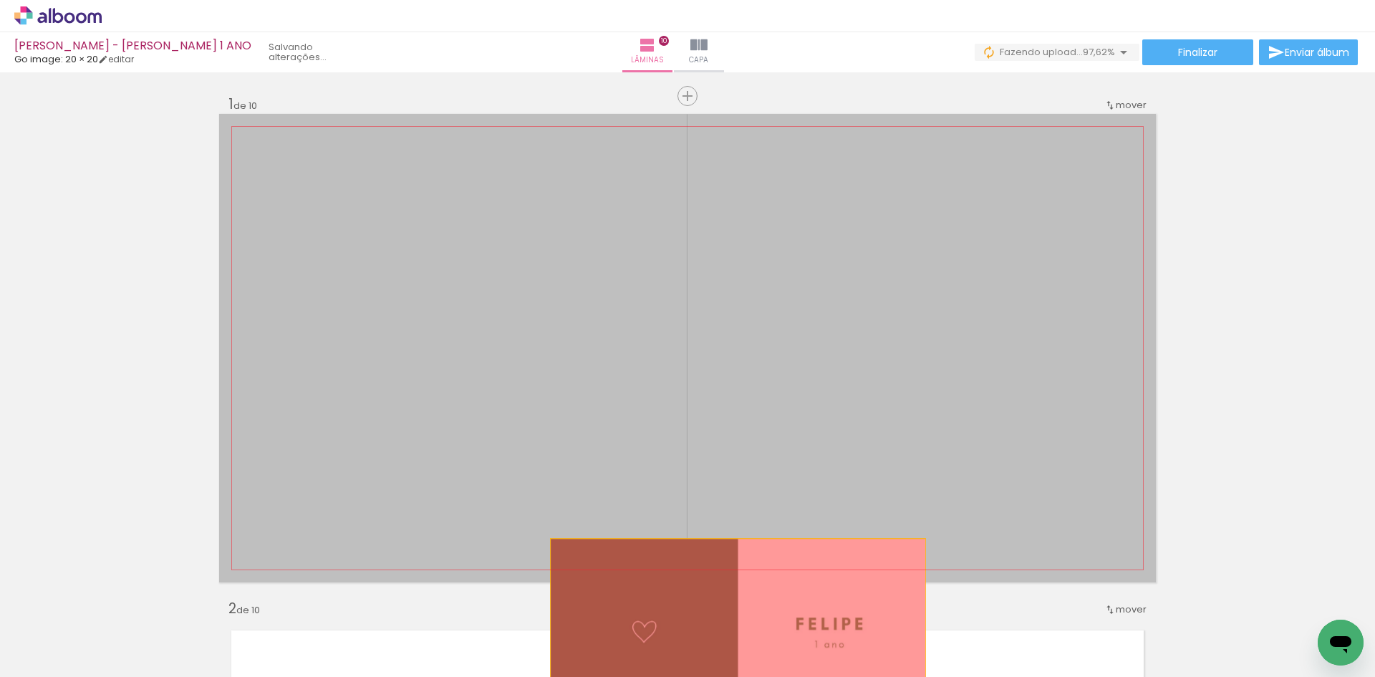
drag, startPoint x: 811, startPoint y: 359, endPoint x: 732, endPoint y: 638, distance: 289.4
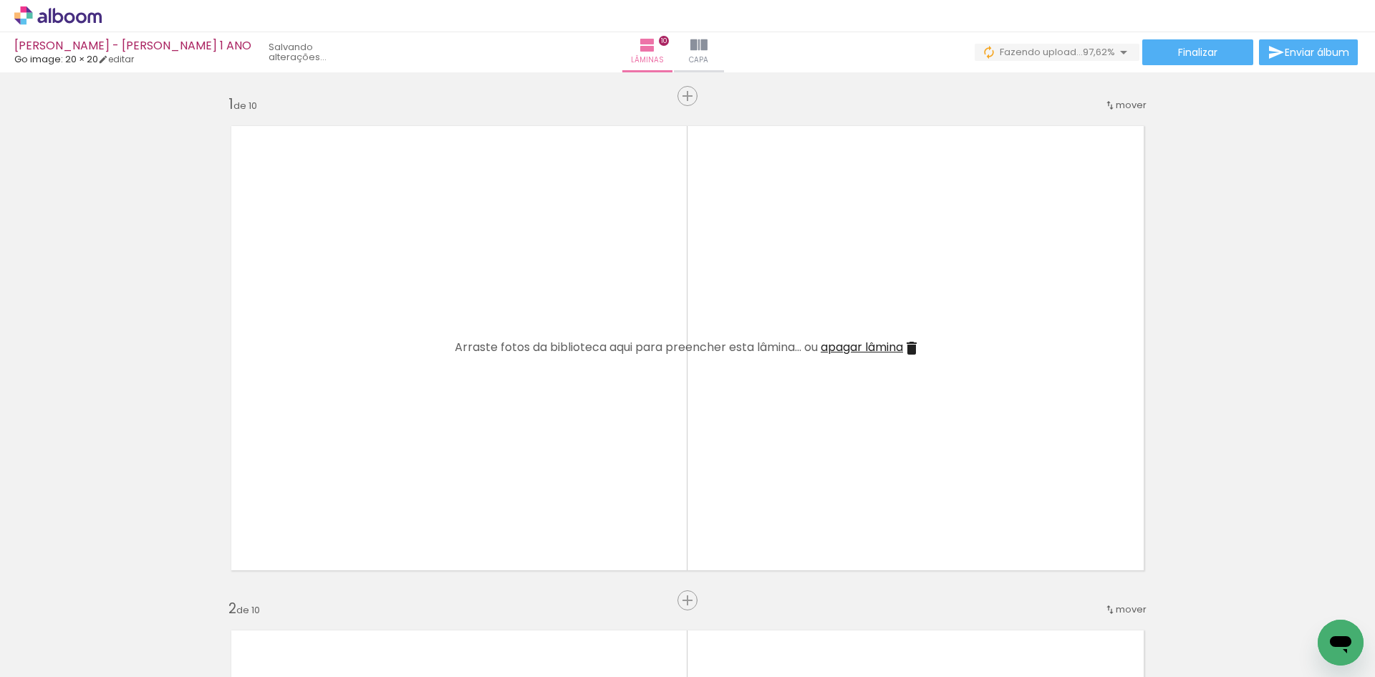
click at [55, 661] on span "Adicionar Fotos" at bounding box center [50, 669] width 43 height 16
click at [0, 0] on input "file" at bounding box center [0, 0] width 0 height 0
drag, startPoint x: 165, startPoint y: 632, endPoint x: 437, endPoint y: 423, distance: 343.3
click at [437, 423] on quentale-workspace at bounding box center [687, 338] width 1375 height 677
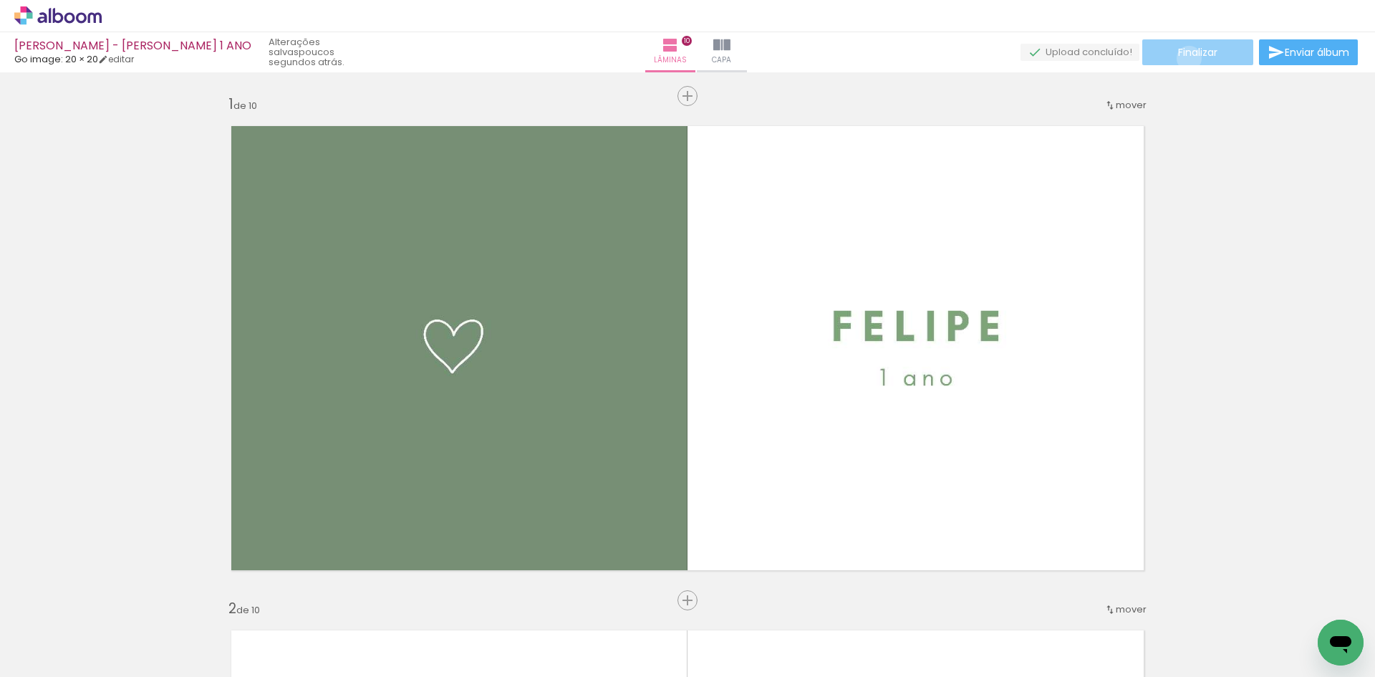
click at [1184, 57] on span "Finalizar" at bounding box center [1197, 52] width 39 height 10
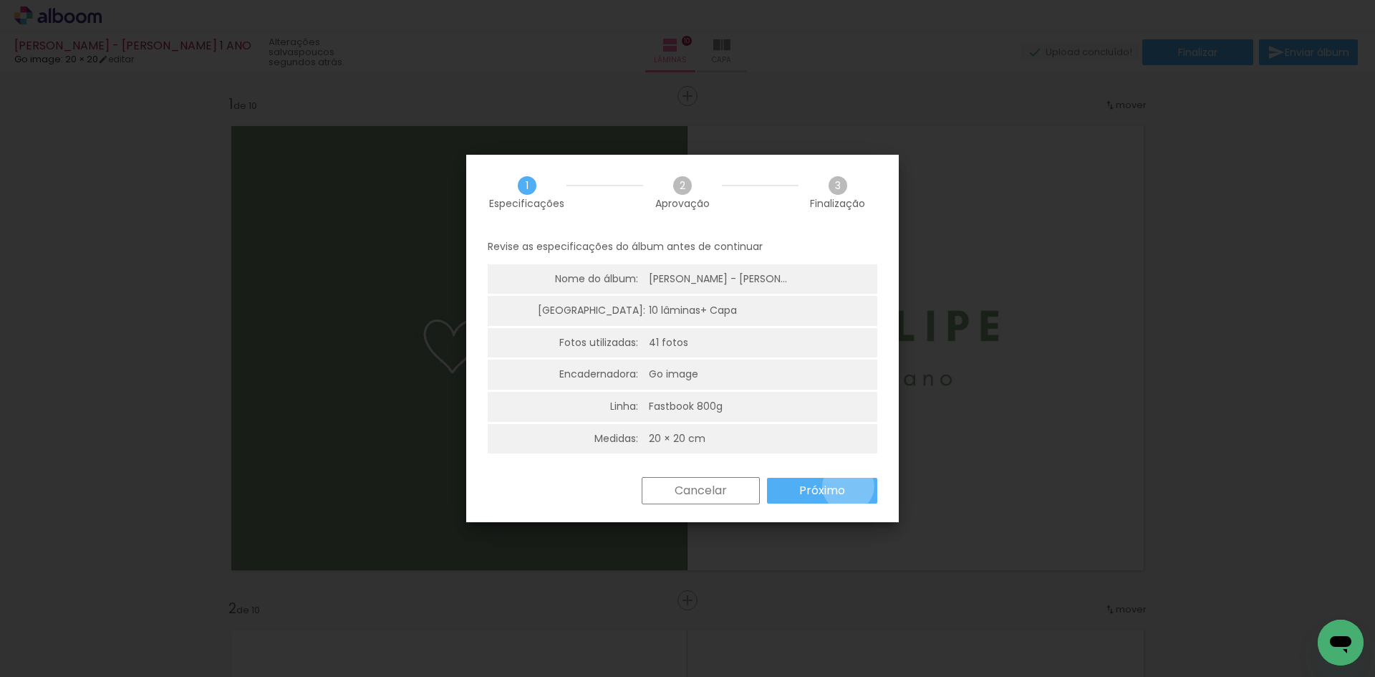
click at [848, 486] on paper-button "Próximo" at bounding box center [822, 491] width 110 height 26
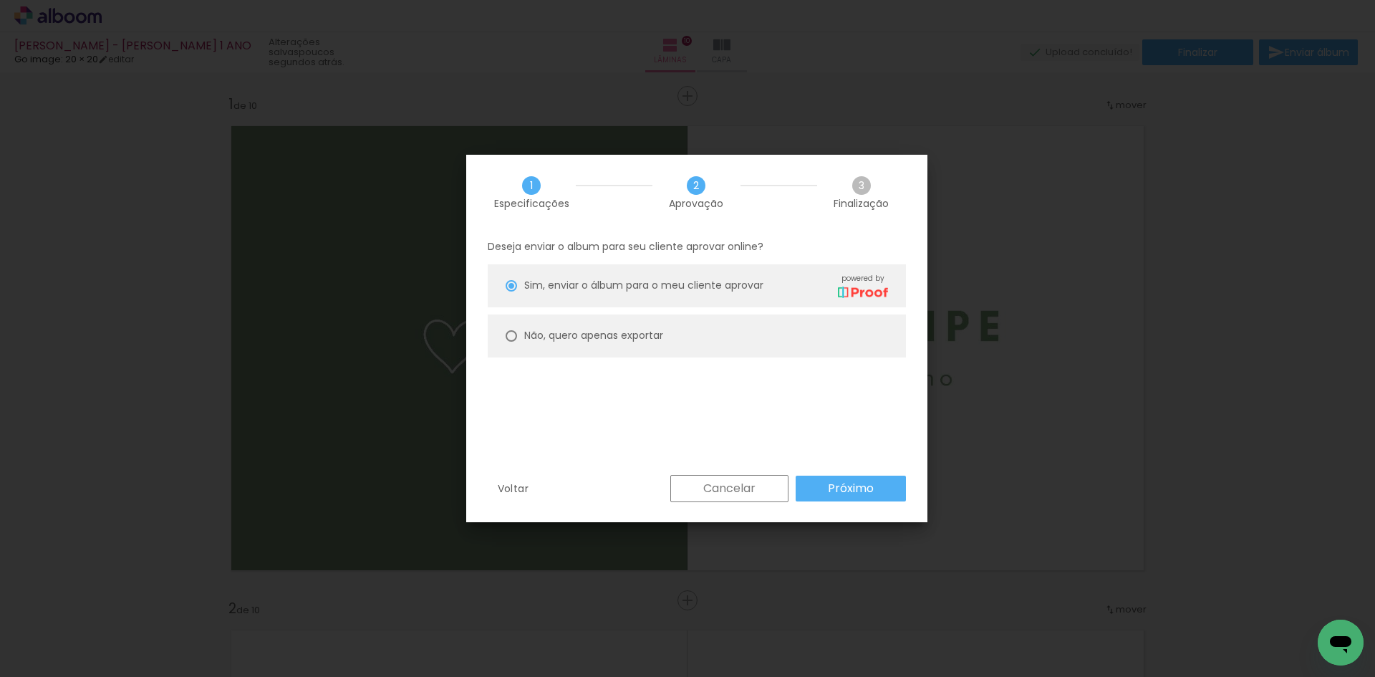
click at [0, 0] on slot "Próximo" at bounding box center [0, 0] width 0 height 0
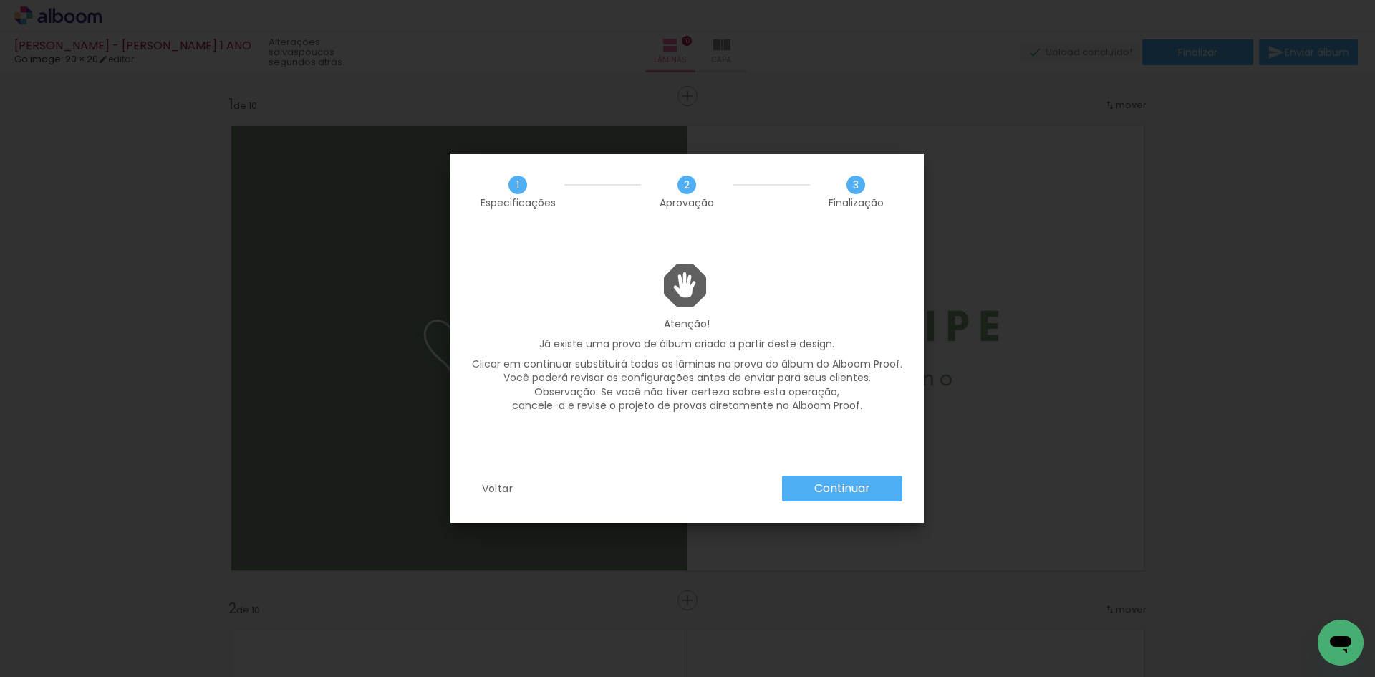
click at [0, 0] on slot "Continuar" at bounding box center [0, 0] width 0 height 0
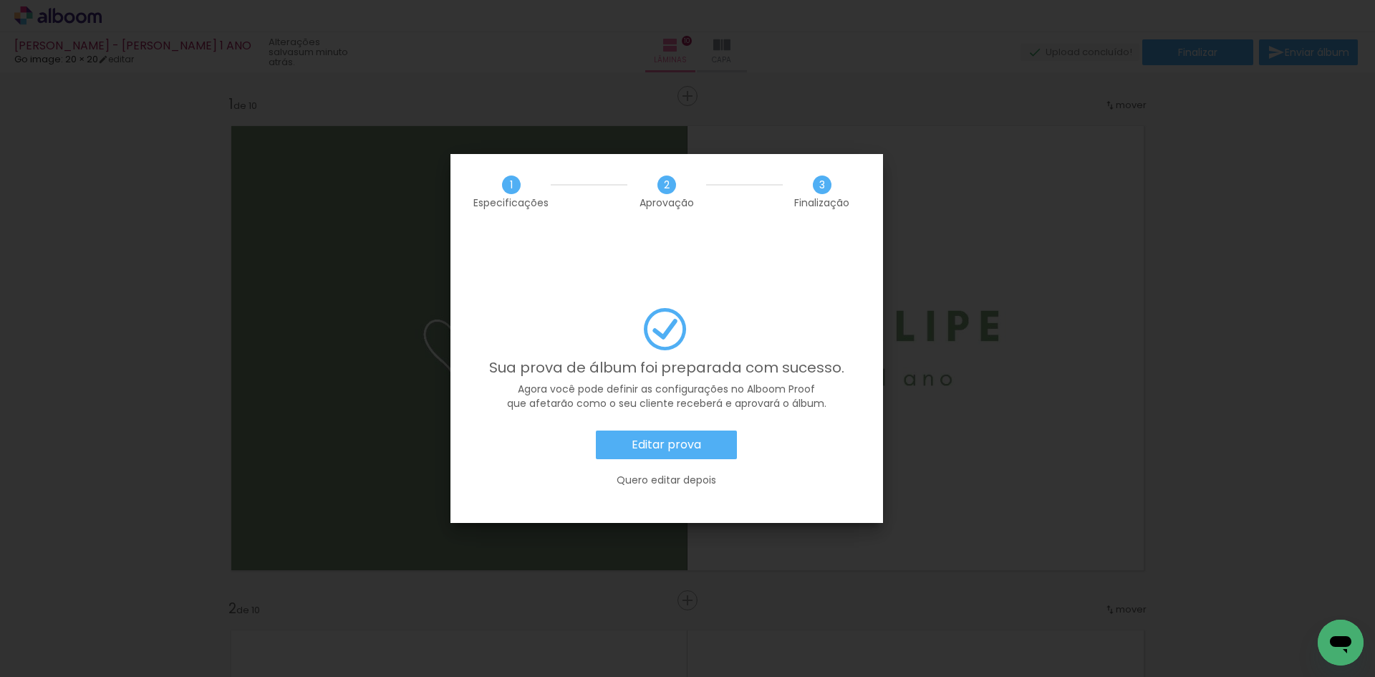
click at [699, 430] on paper-button "Editar prova" at bounding box center [666, 444] width 141 height 29
